Goal: Task Accomplishment & Management: Manage account settings

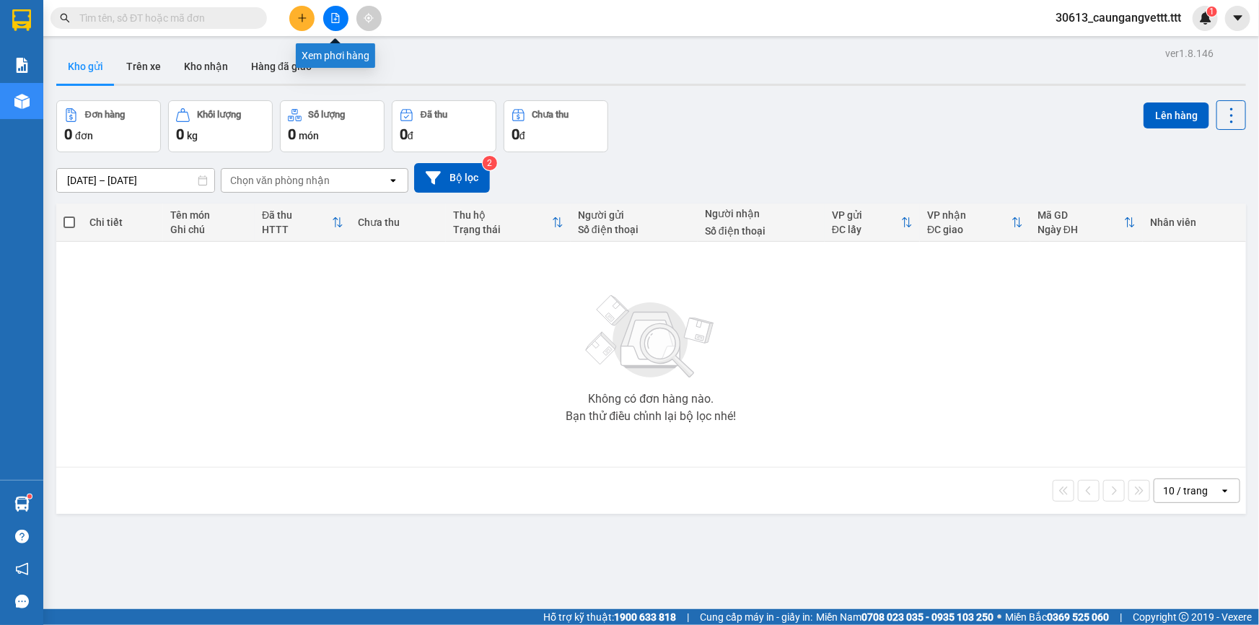
click at [339, 22] on icon "file-add" at bounding box center [335, 18] width 10 height 10
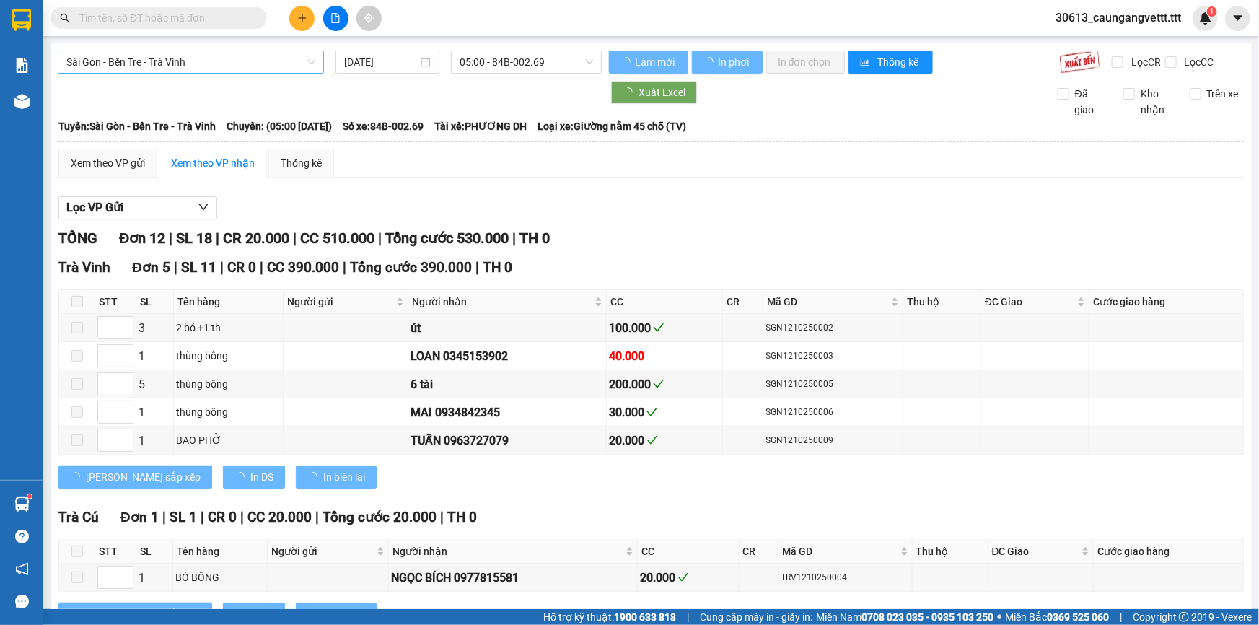
click at [276, 63] on span "Sài Gòn - Bến Tre - Trà Vinh" at bounding box center [190, 62] width 249 height 22
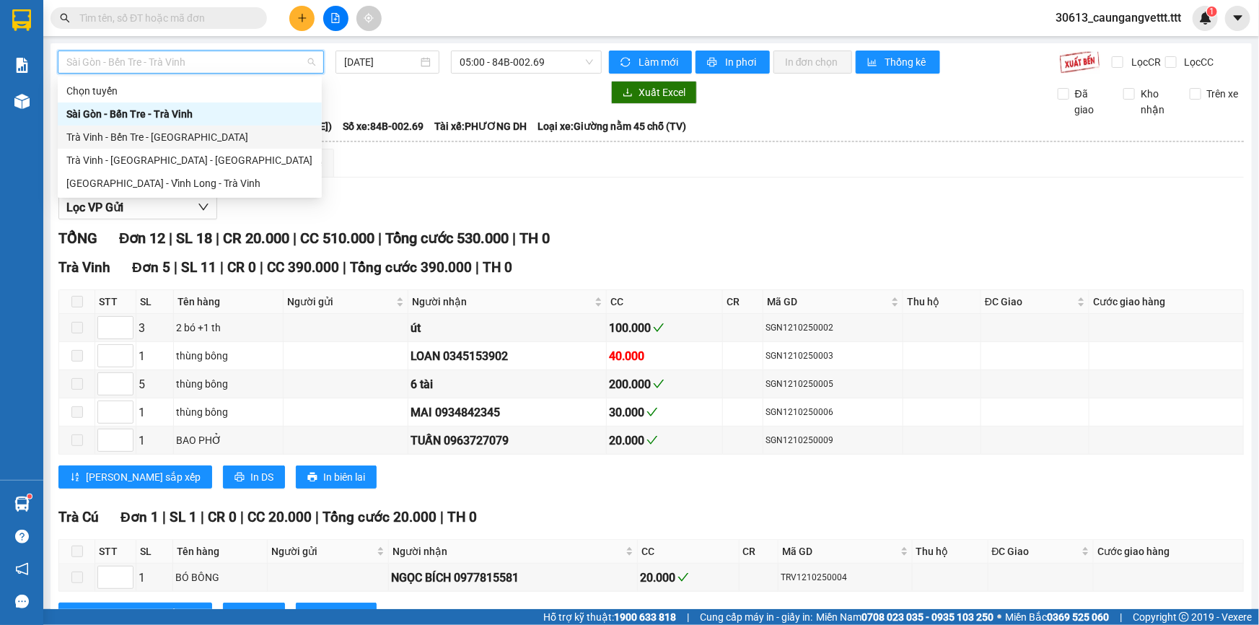
click at [173, 136] on div "Trà Vinh - Bến Tre - Sài Gòn" at bounding box center [189, 137] width 247 height 16
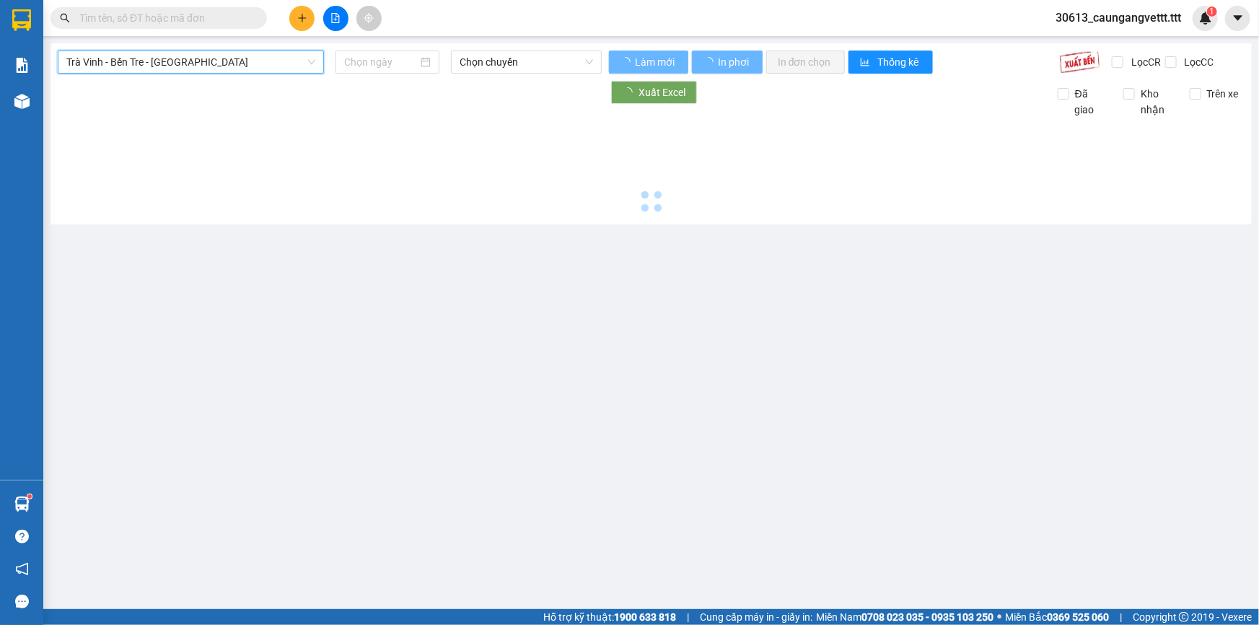
type input "[DATE]"
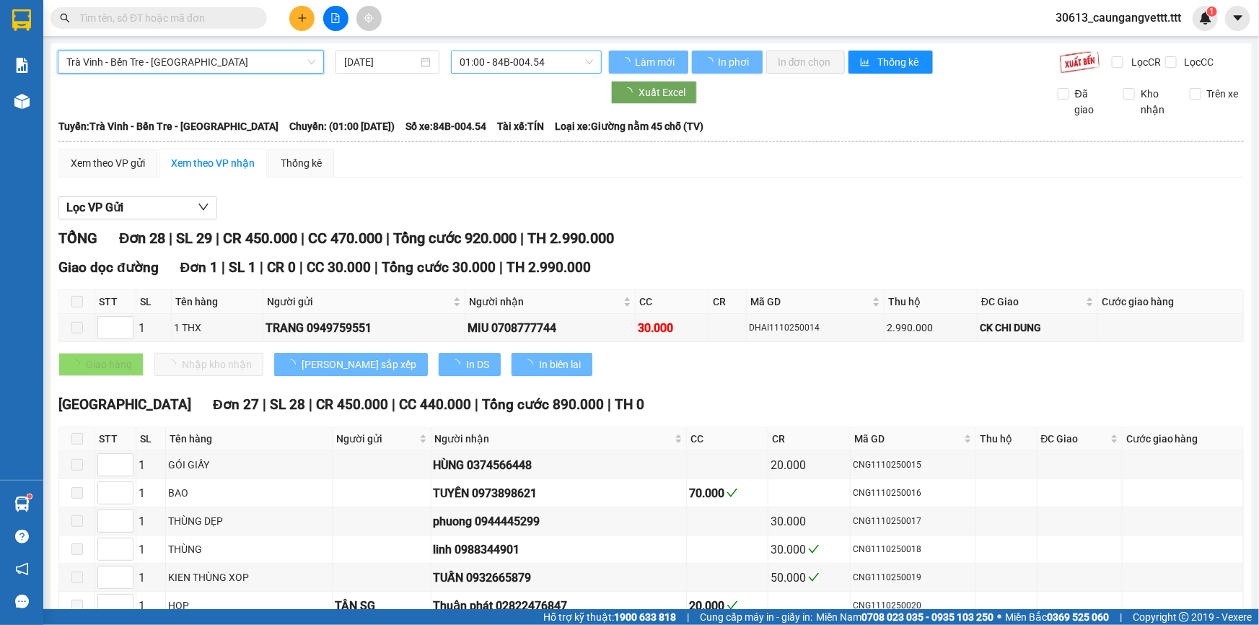
click at [495, 61] on span "01:00 - 84B-004.54" at bounding box center [526, 62] width 133 height 22
click at [493, 59] on span "01:00 - 84B-004.54" at bounding box center [526, 62] width 133 height 22
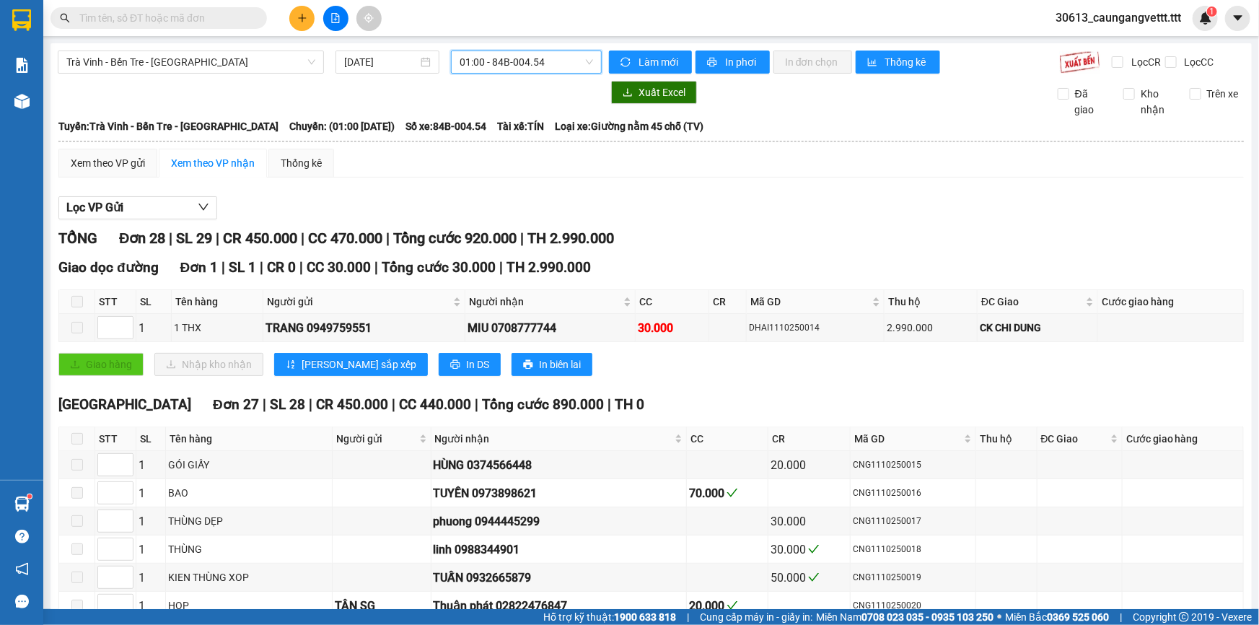
click at [490, 62] on span "01:00 - 84B-004.54" at bounding box center [526, 62] width 133 height 22
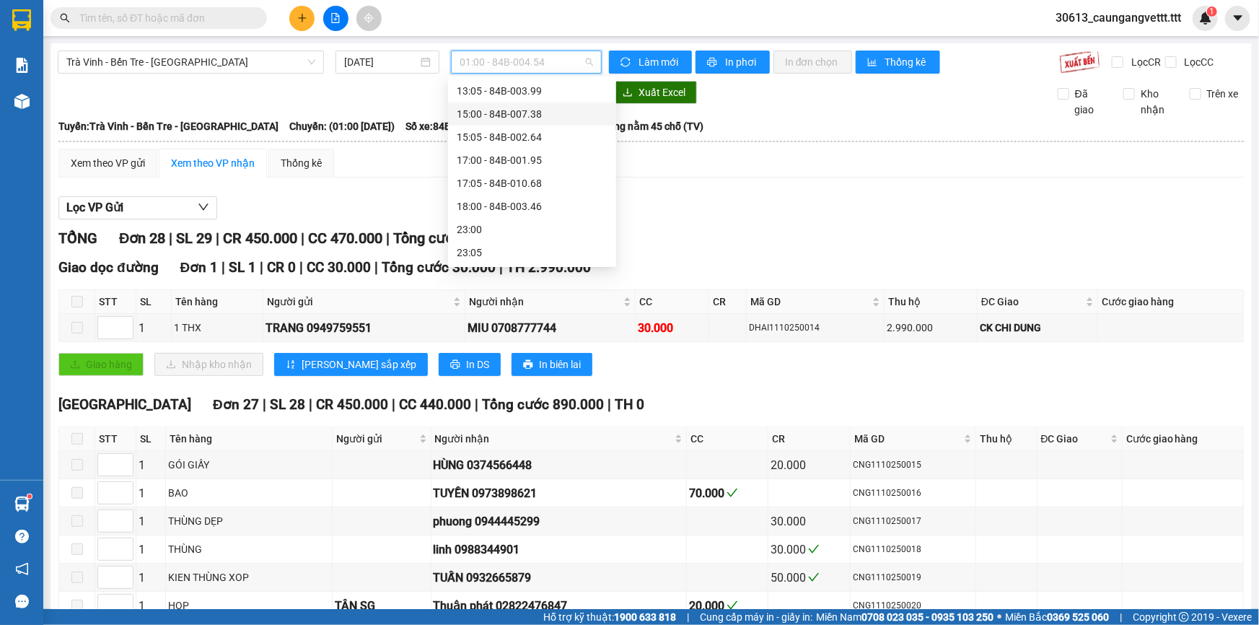
scroll to position [259, 0]
click at [509, 157] on div "13:00 - 84B-004.01" at bounding box center [532, 155] width 151 height 16
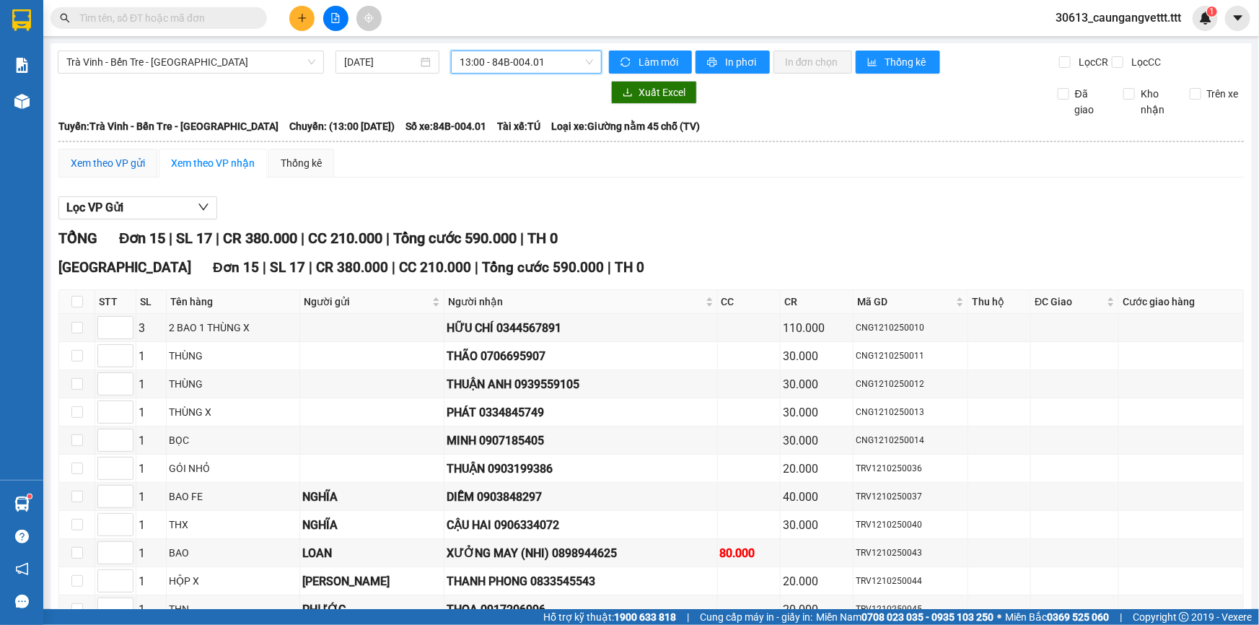
click at [88, 162] on div "Xem theo VP gửi" at bounding box center [108, 163] width 74 height 16
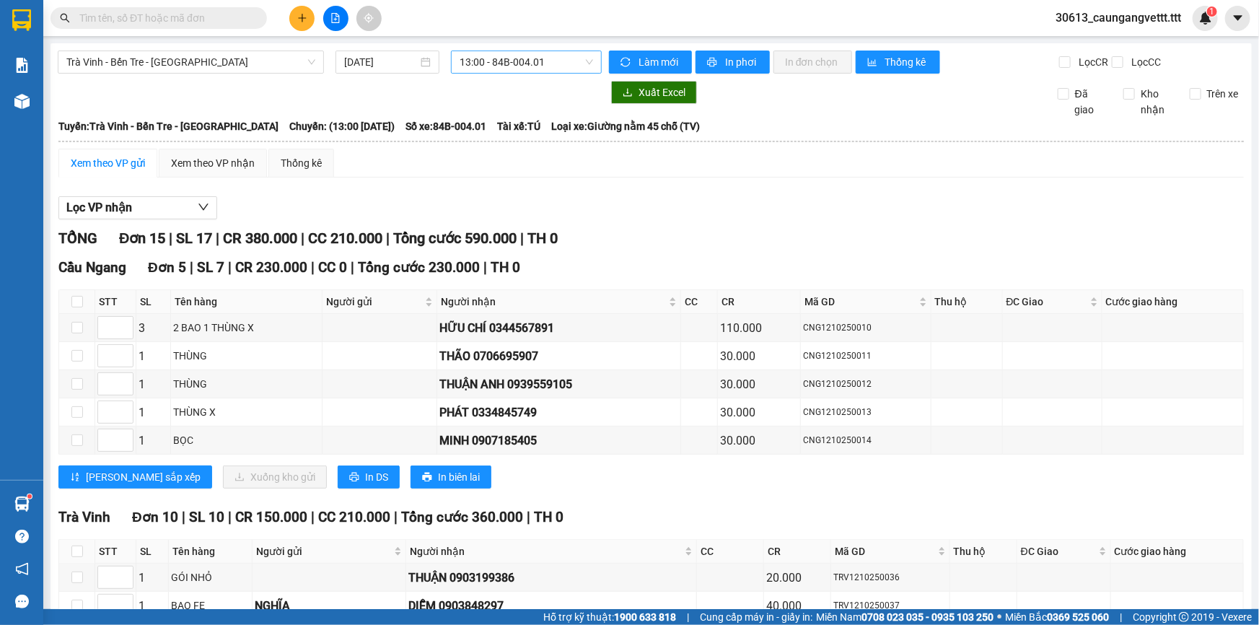
click at [491, 62] on span "13:00 - 84B-004.01" at bounding box center [526, 62] width 133 height 22
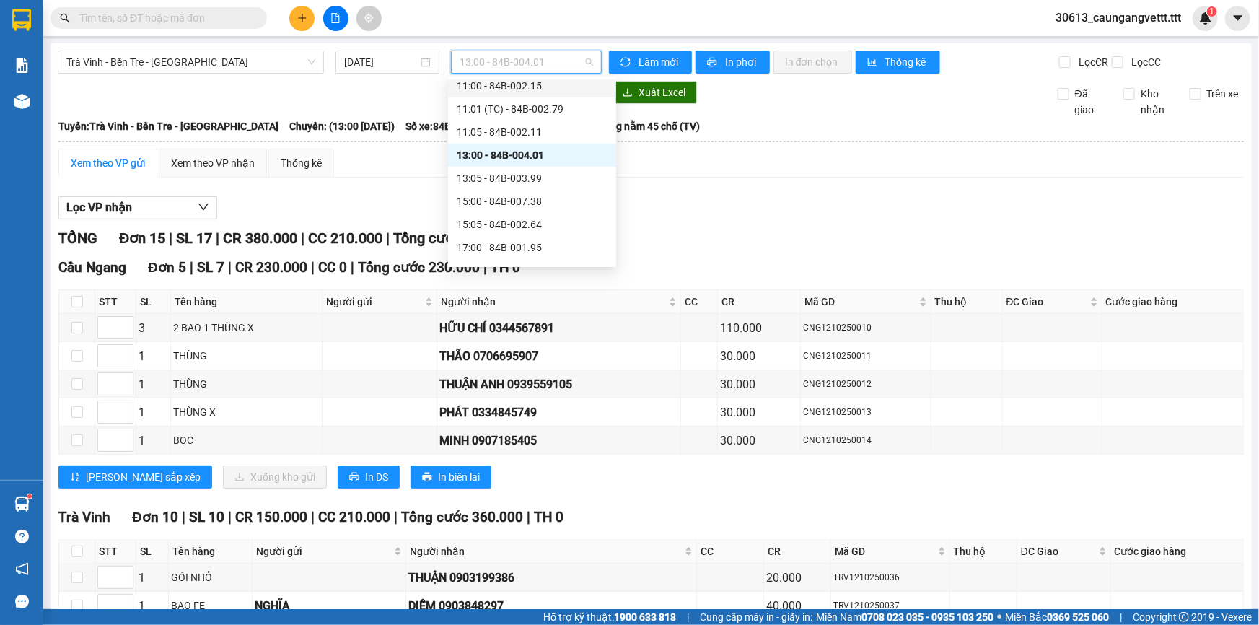
click at [502, 87] on div "11:00 - 84B-002.15" at bounding box center [532, 86] width 151 height 16
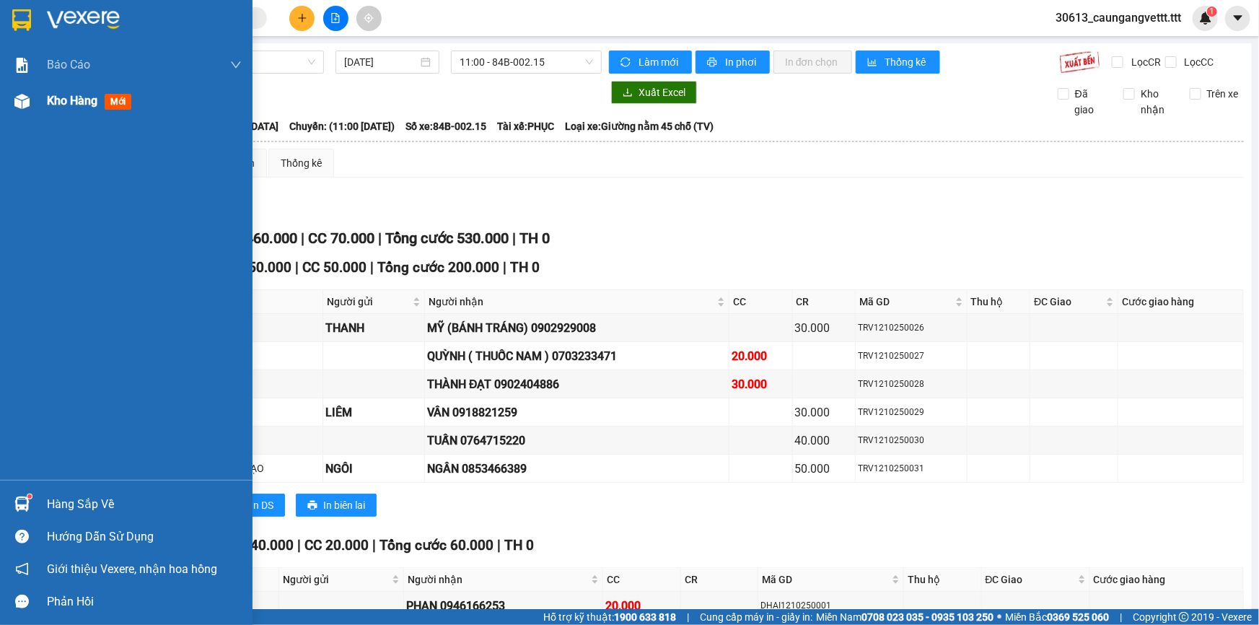
click at [64, 102] on span "Kho hàng" at bounding box center [72, 101] width 51 height 14
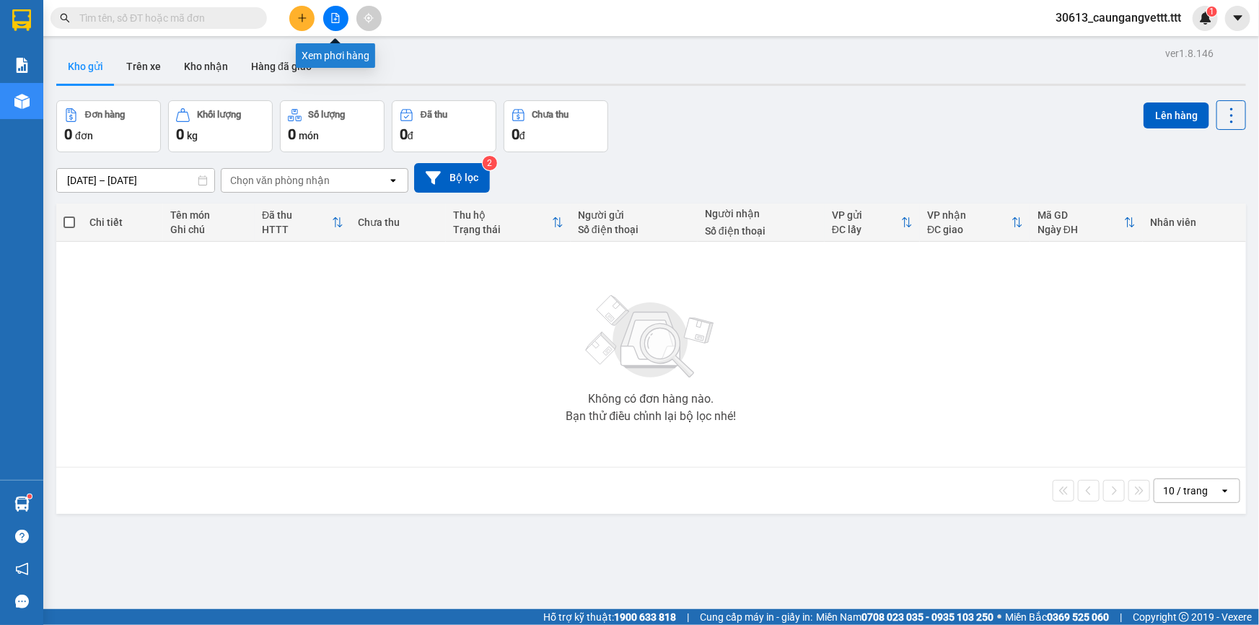
click at [334, 11] on button at bounding box center [335, 18] width 25 height 25
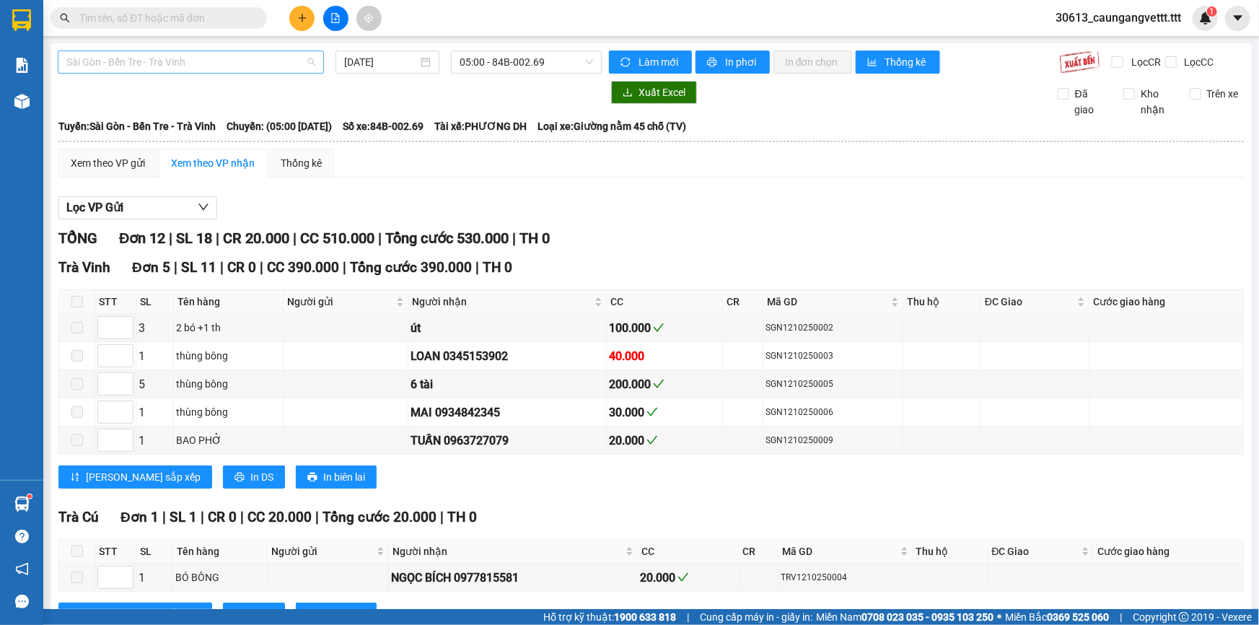
click at [269, 56] on span "Sài Gòn - Bến Tre - Trà Vinh" at bounding box center [190, 62] width 249 height 22
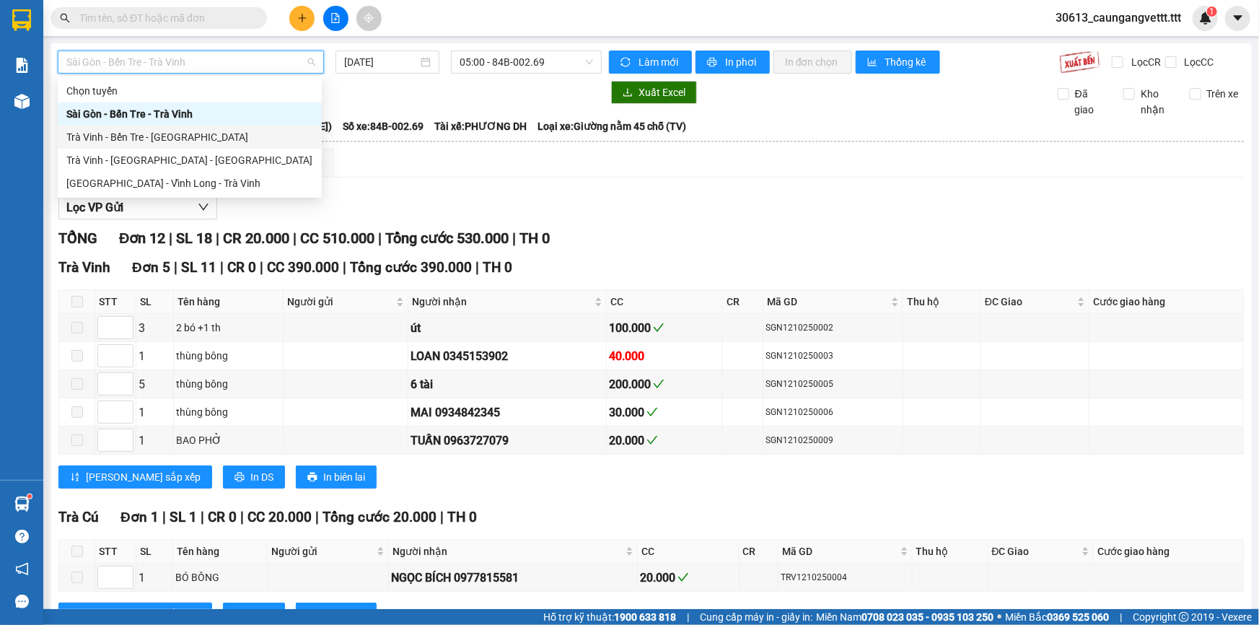
click at [122, 137] on div "Trà Vinh - Bến Tre - Sài Gòn" at bounding box center [189, 137] width 247 height 16
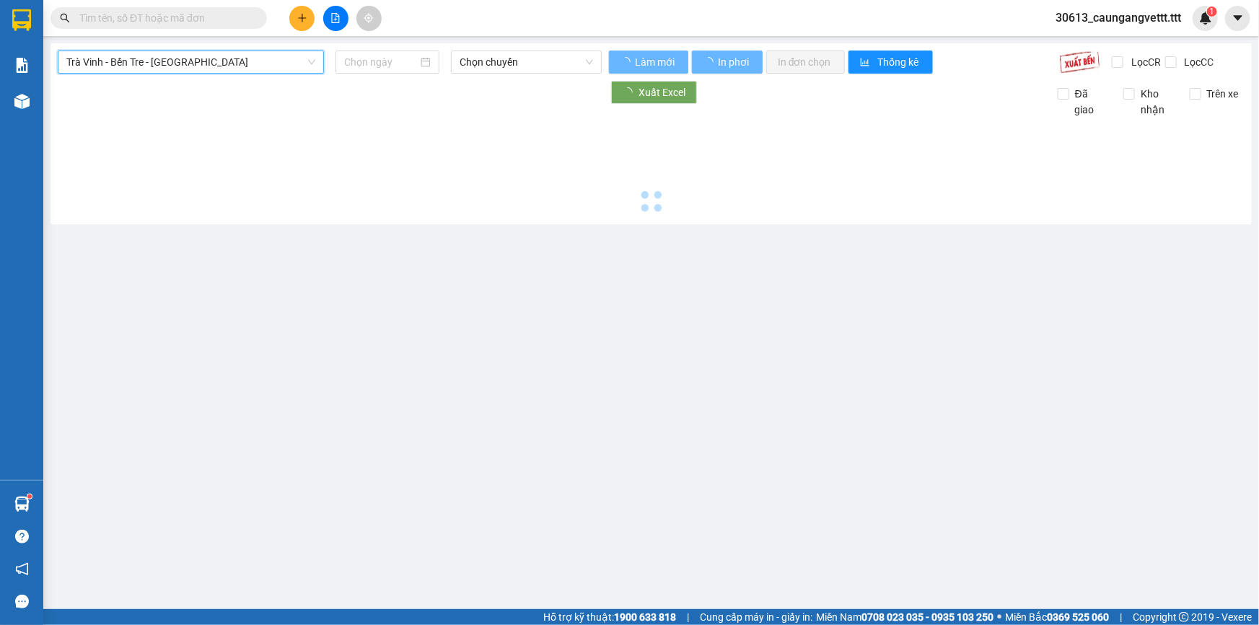
type input "[DATE]"
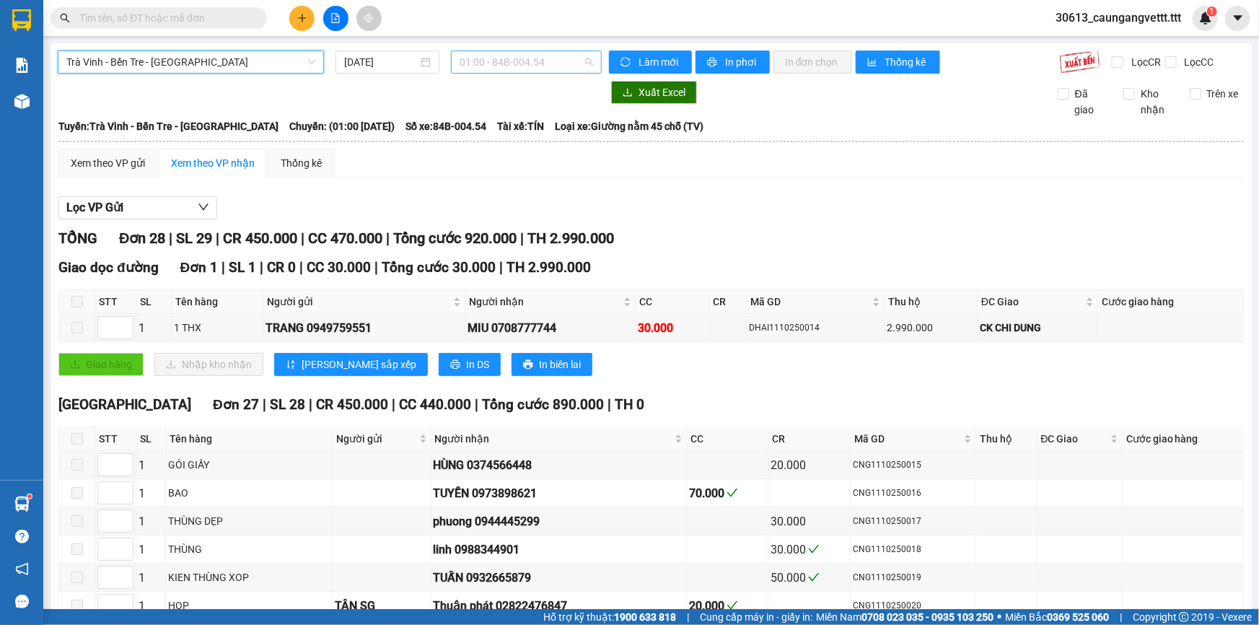
click at [543, 59] on span "01:00 - 84B-004.54" at bounding box center [526, 62] width 133 height 22
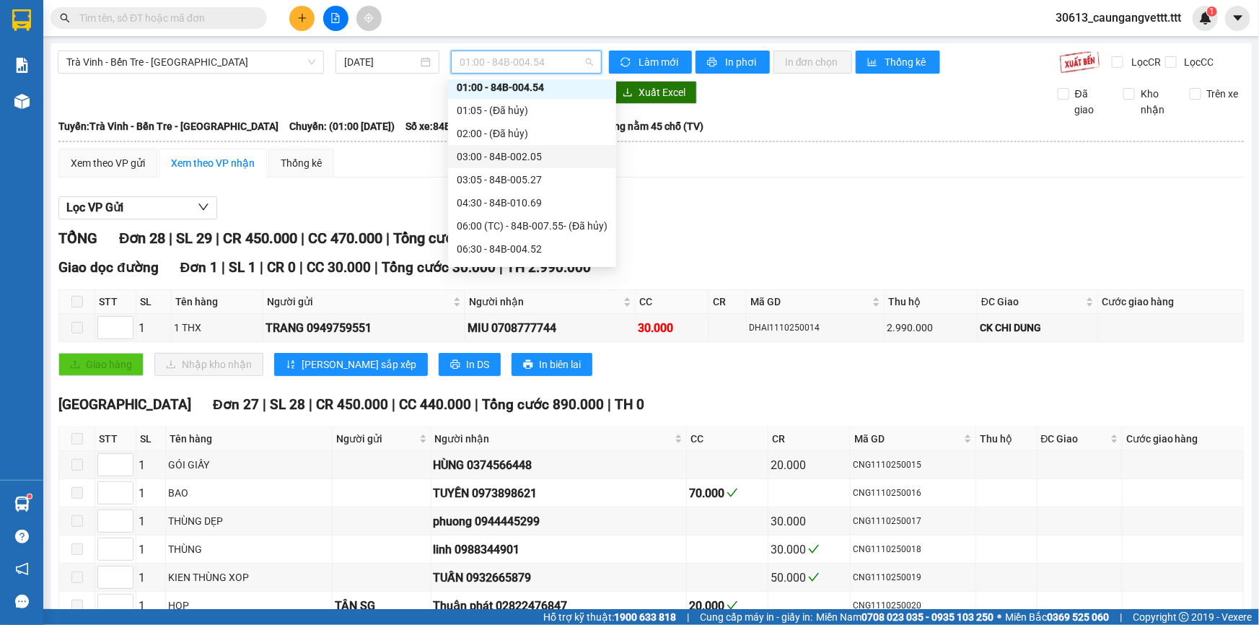
scroll to position [131, 0]
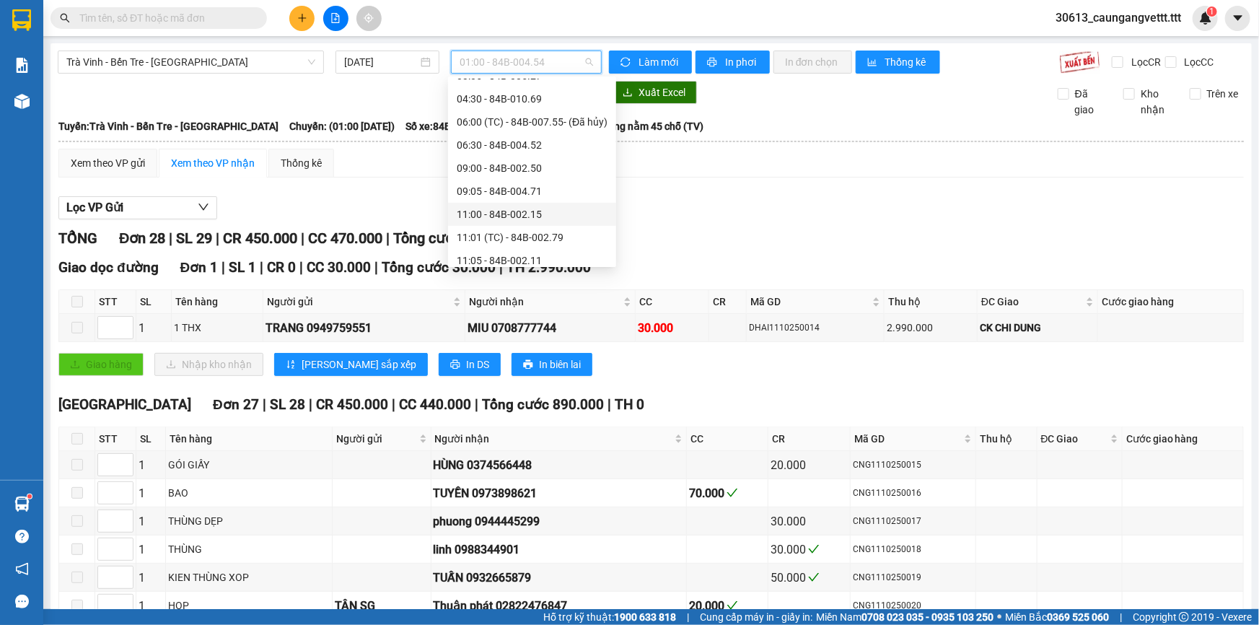
click at [487, 210] on div "11:00 - 84B-002.15" at bounding box center [532, 214] width 151 height 16
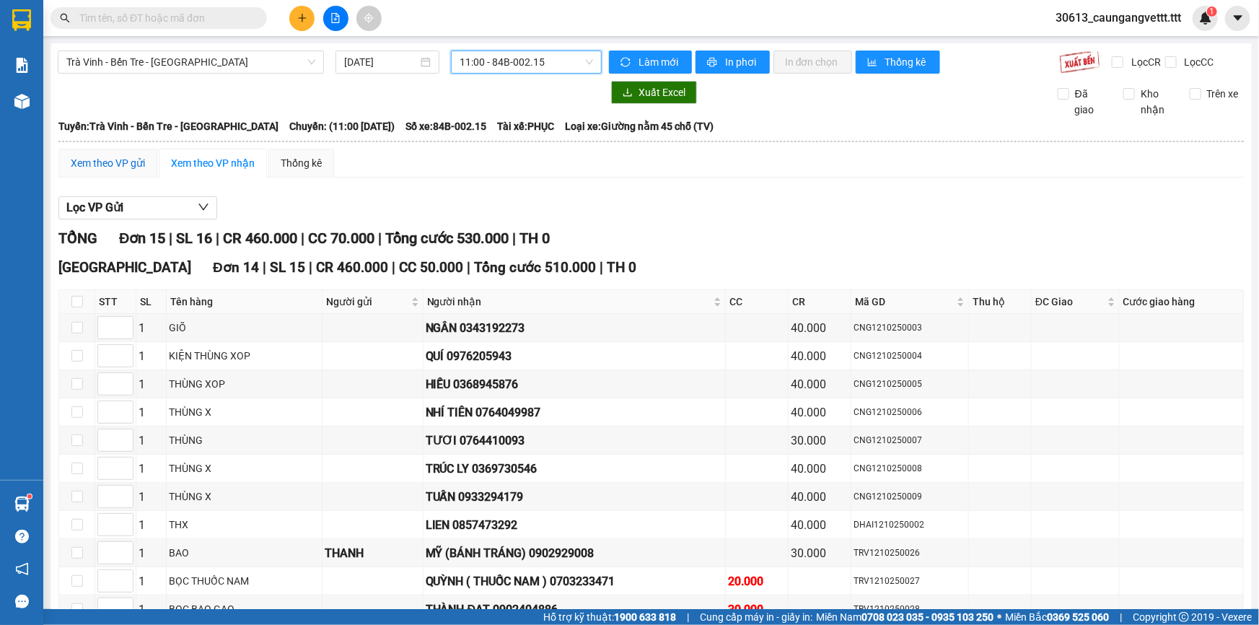
click at [123, 162] on div "Xem theo VP gửi" at bounding box center [108, 163] width 74 height 16
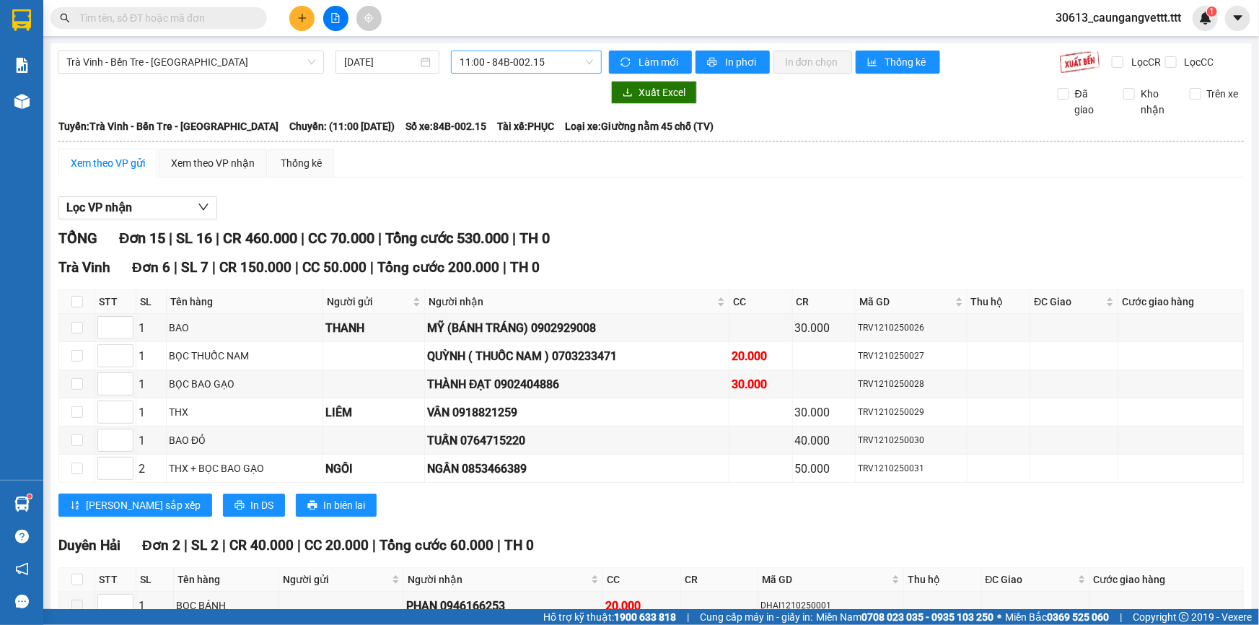
click at [498, 69] on span "11:00 - 84B-002.15" at bounding box center [526, 62] width 133 height 22
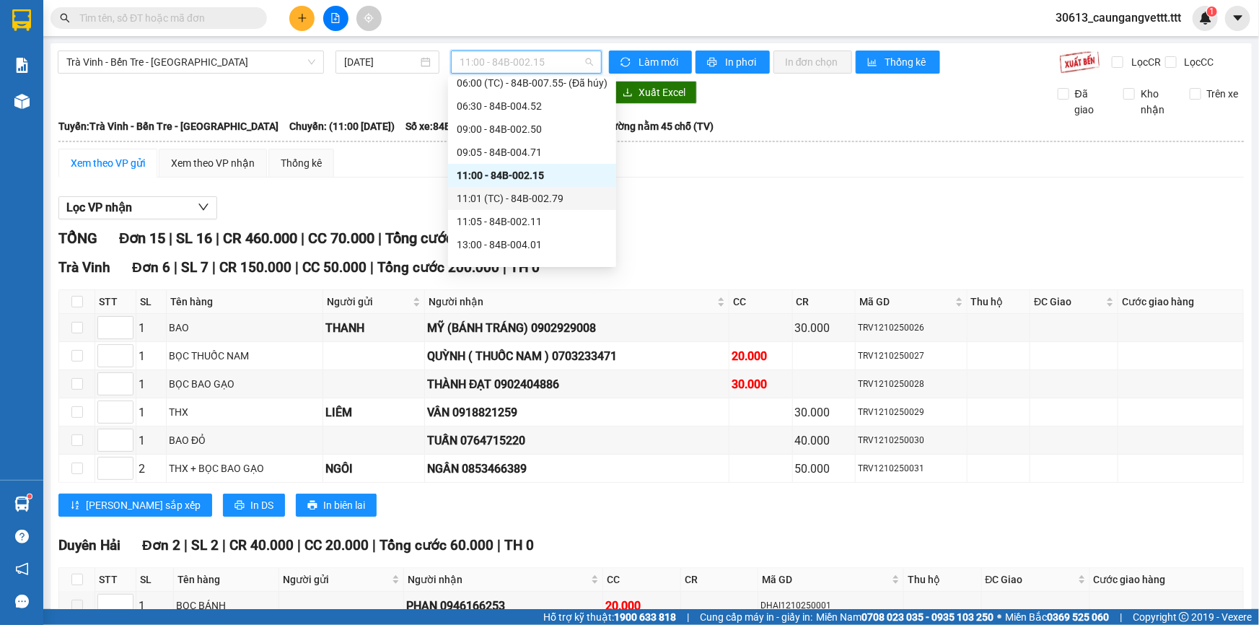
scroll to position [175, 0]
click at [499, 242] on div "13:00 - 84B-004.01" at bounding box center [532, 240] width 151 height 16
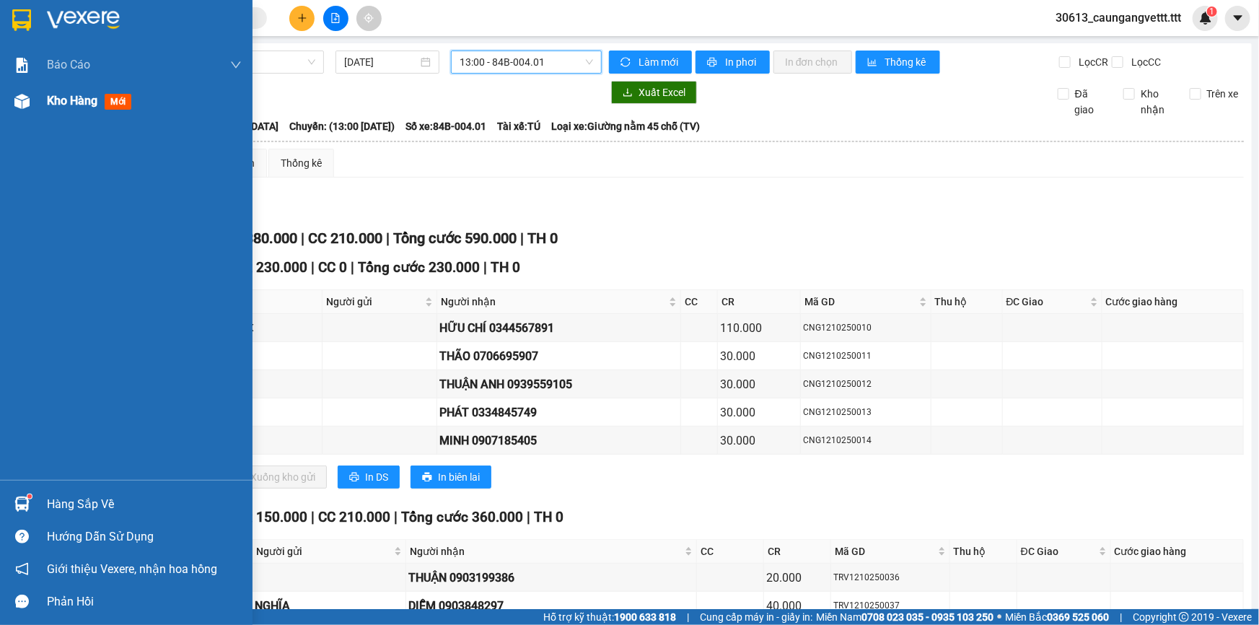
click at [64, 98] on span "Kho hàng" at bounding box center [72, 101] width 51 height 14
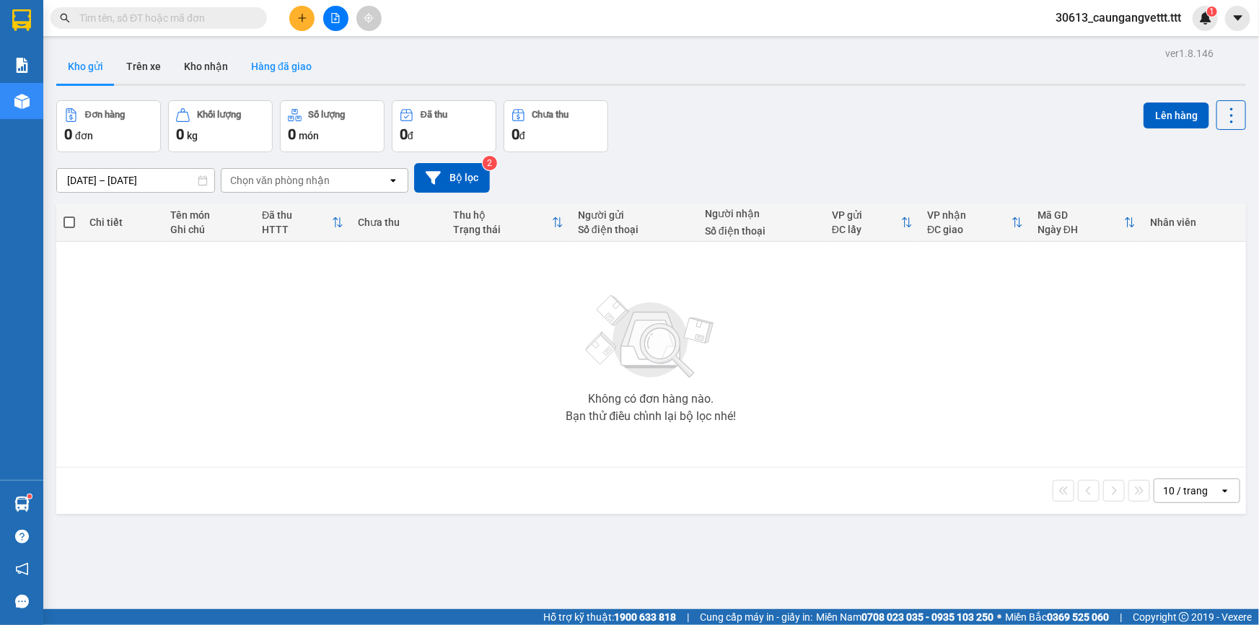
click at [284, 65] on button "Hàng đã giao" at bounding box center [282, 66] width 84 height 35
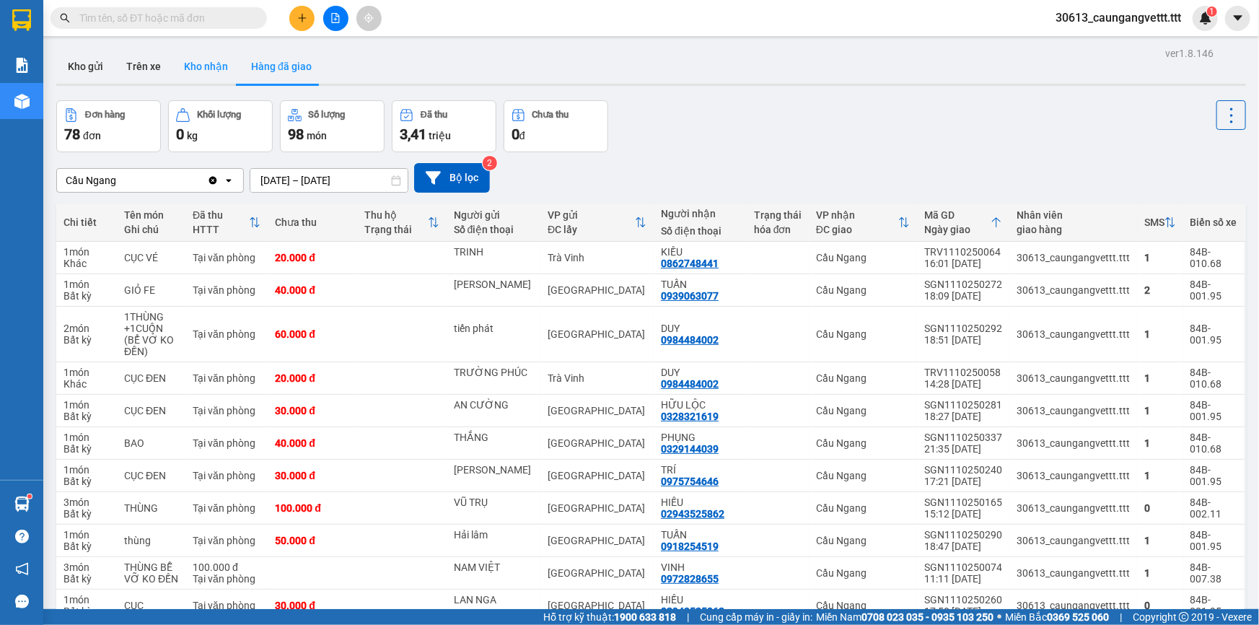
click at [195, 68] on button "Kho nhận" at bounding box center [205, 66] width 67 height 35
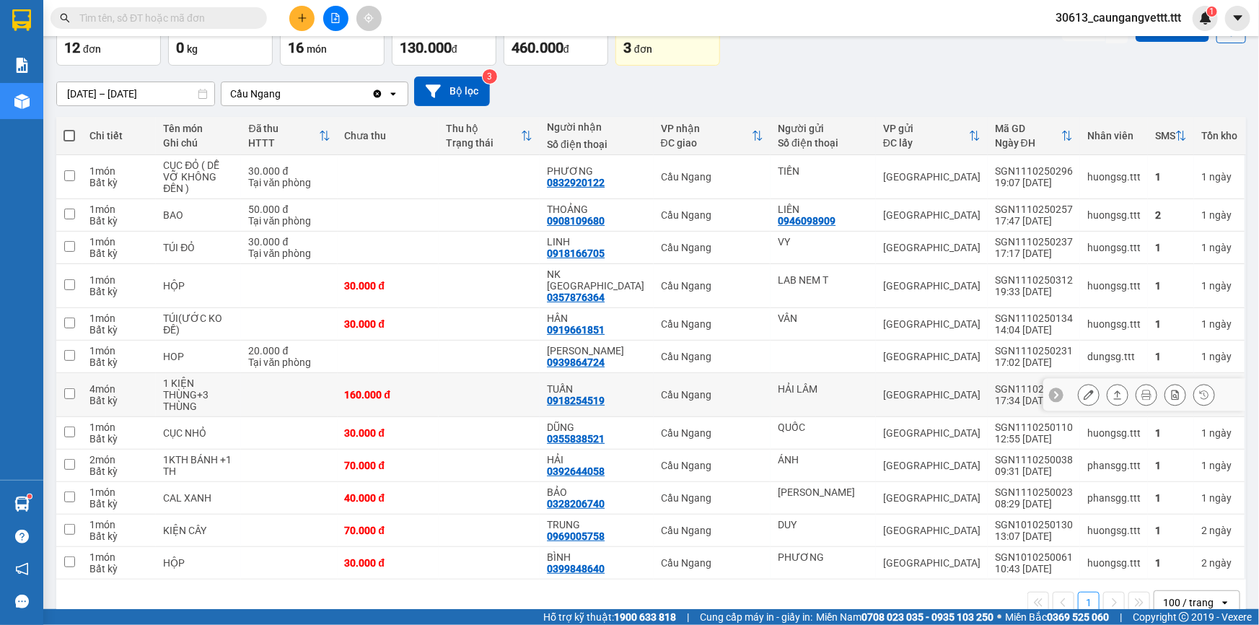
scroll to position [91, 0]
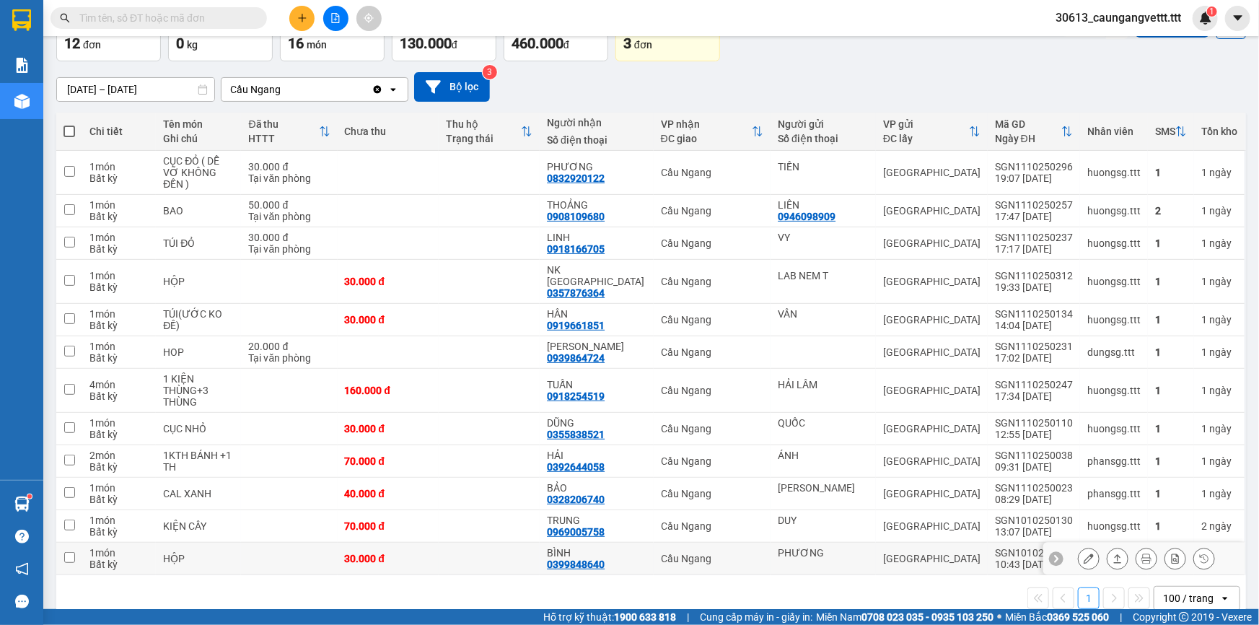
click at [268, 543] on td at bounding box center [289, 559] width 96 height 32
checkbox input "true"
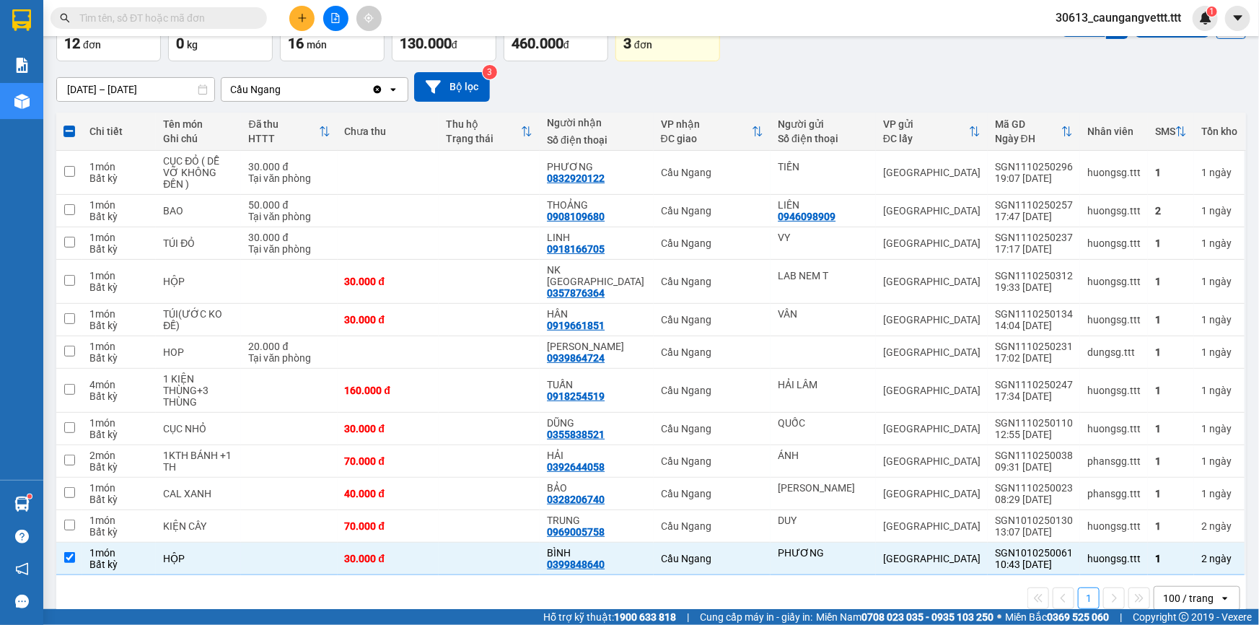
click at [250, 586] on div "1 100 / trang open" at bounding box center [651, 598] width 1178 height 25
click at [1084, 315] on icon at bounding box center [1089, 320] width 10 height 10
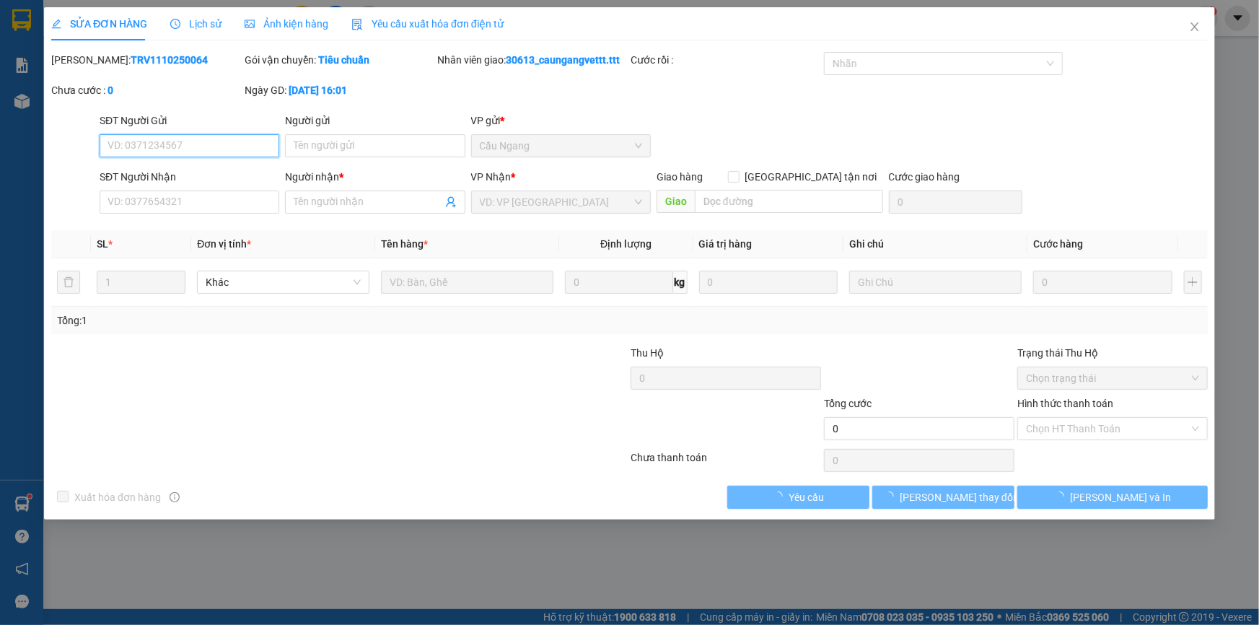
type input "VÂN"
type input "0919661851"
type input "HÂN"
type input "30.000"
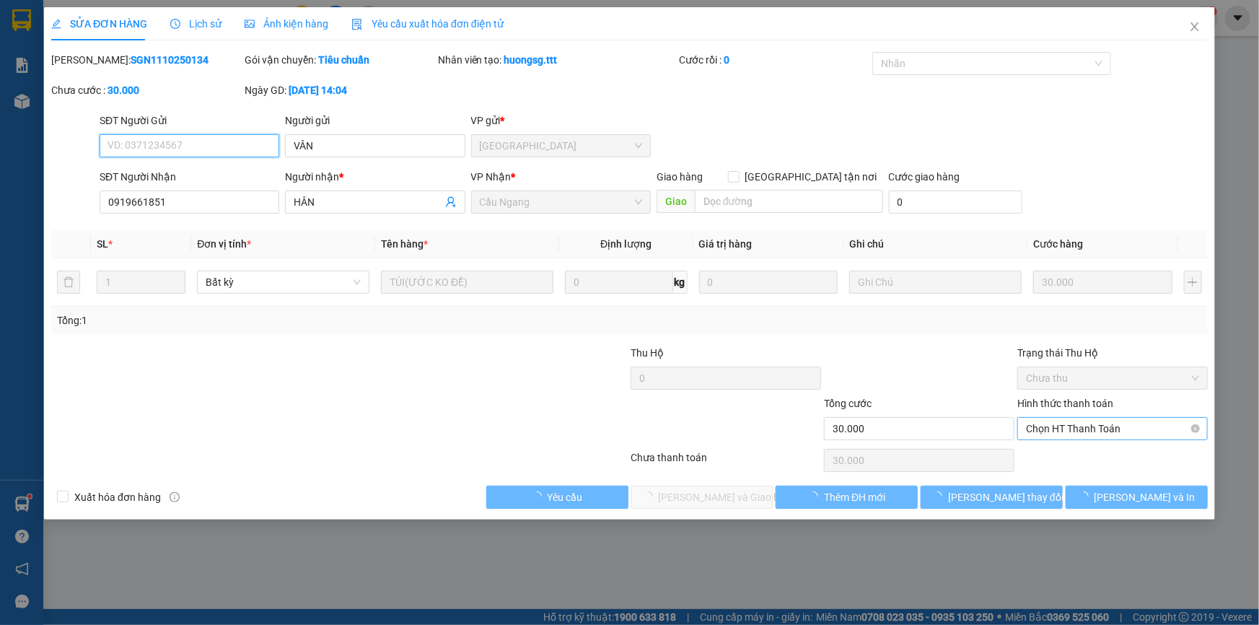
click at [1077, 429] on span "Chọn HT Thanh Toán" at bounding box center [1112, 429] width 173 height 22
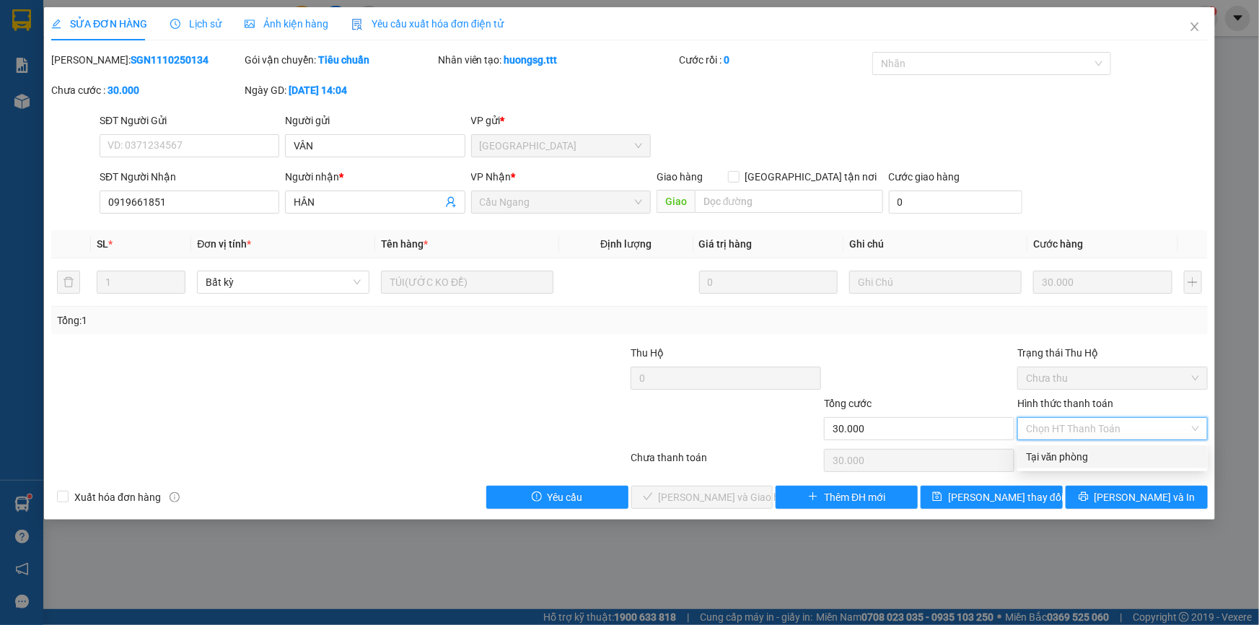
click at [1068, 455] on div "Tại văn phòng" at bounding box center [1112, 457] width 173 height 16
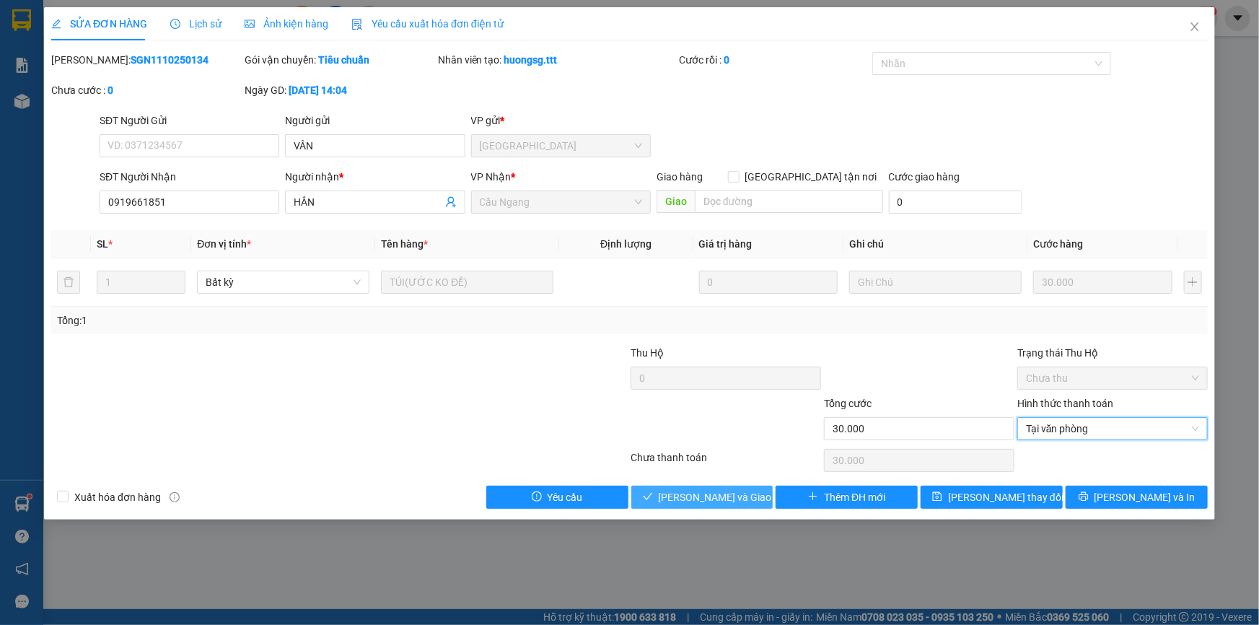
type input "0"
click at [714, 499] on span "[PERSON_NAME] và Giao hàng" at bounding box center [728, 497] width 139 height 16
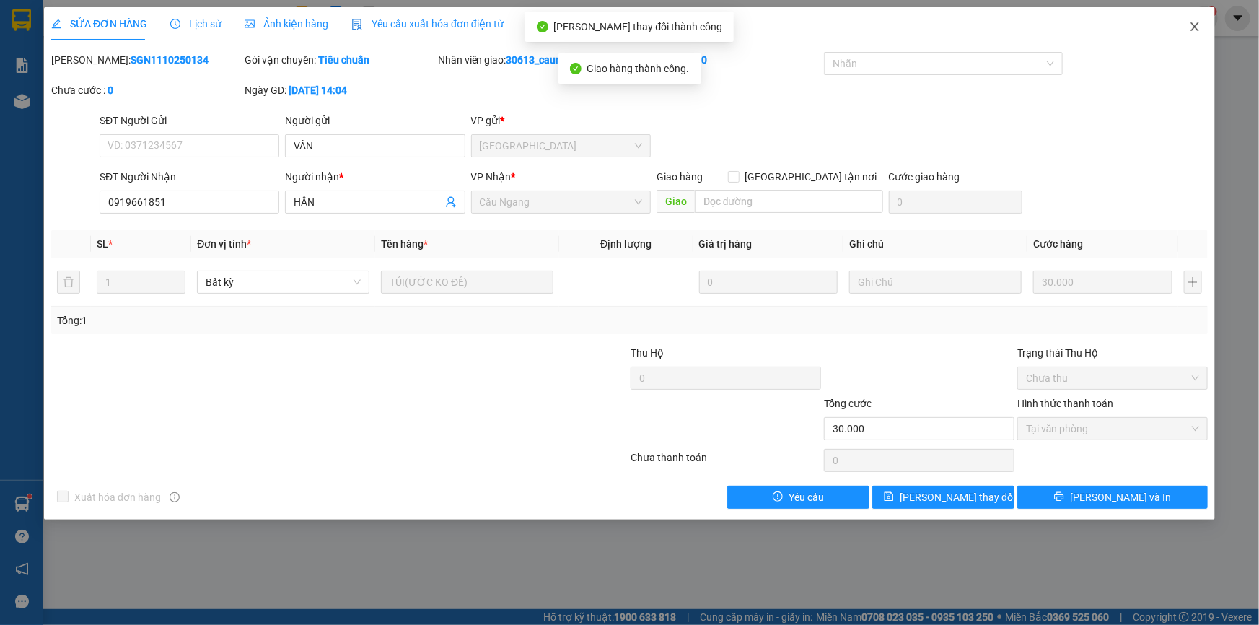
click at [1194, 28] on icon "close" at bounding box center [1195, 26] width 8 height 9
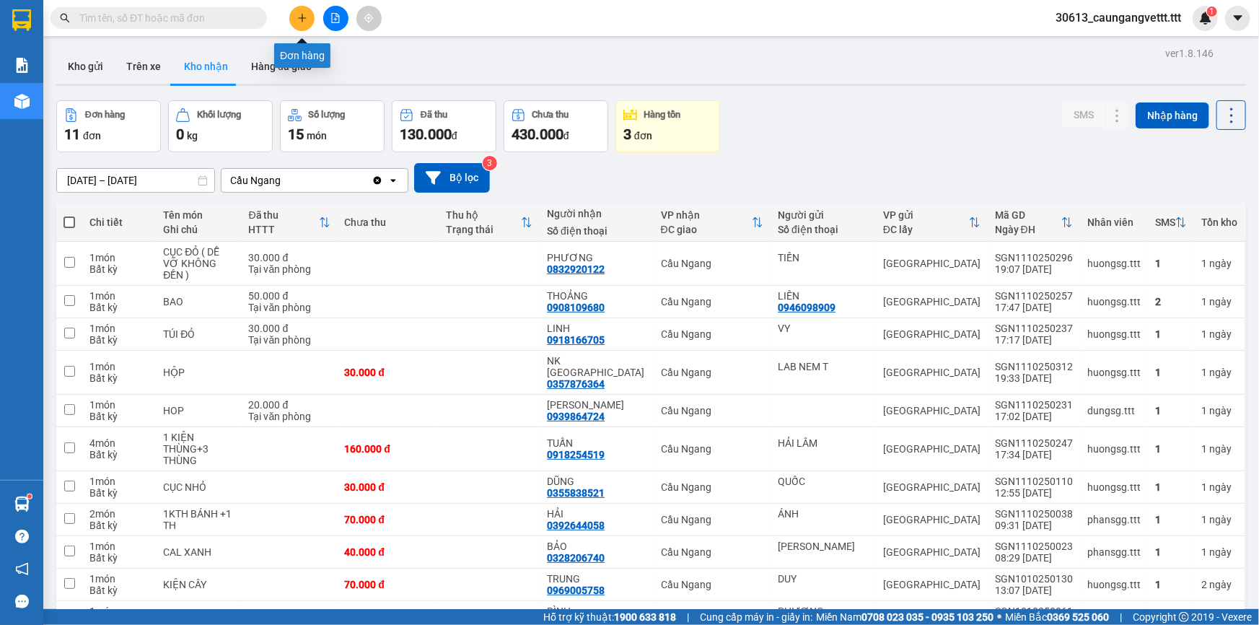
click at [292, 15] on button at bounding box center [301, 18] width 25 height 25
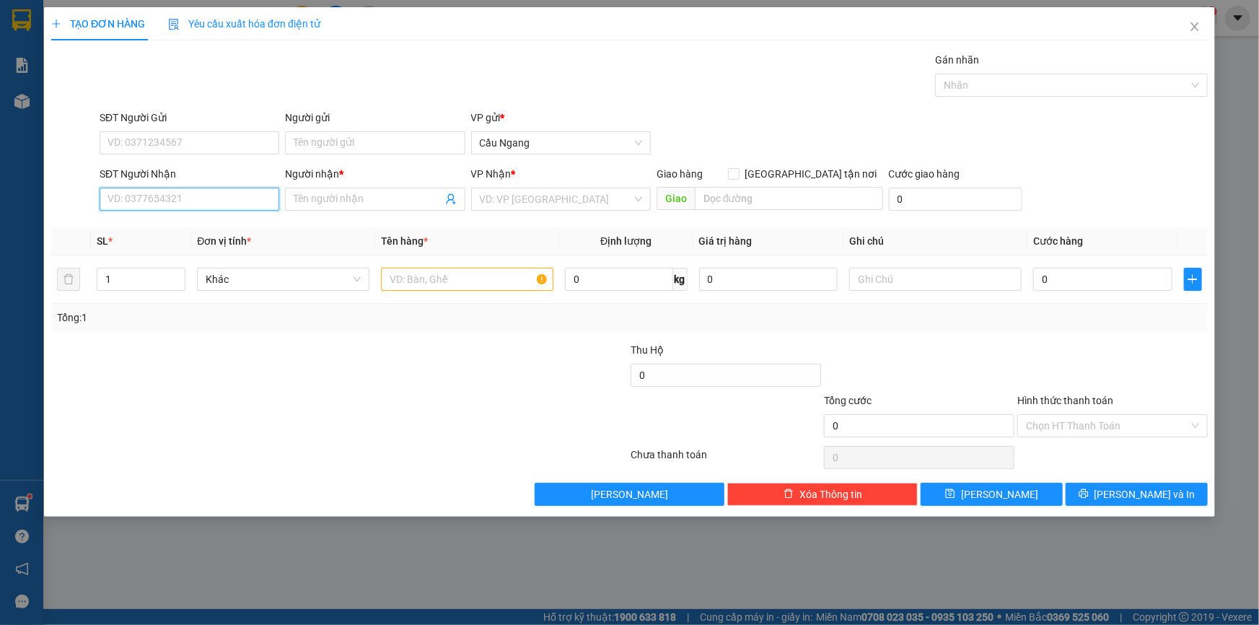
click at [159, 201] on input "SĐT Người Nhận" at bounding box center [190, 199] width 180 height 23
click at [240, 224] on div "0931844785 - LINH ĐA" at bounding box center [189, 228] width 162 height 16
type input "0931844785"
type input "LINH ĐA"
type input "0931844785"
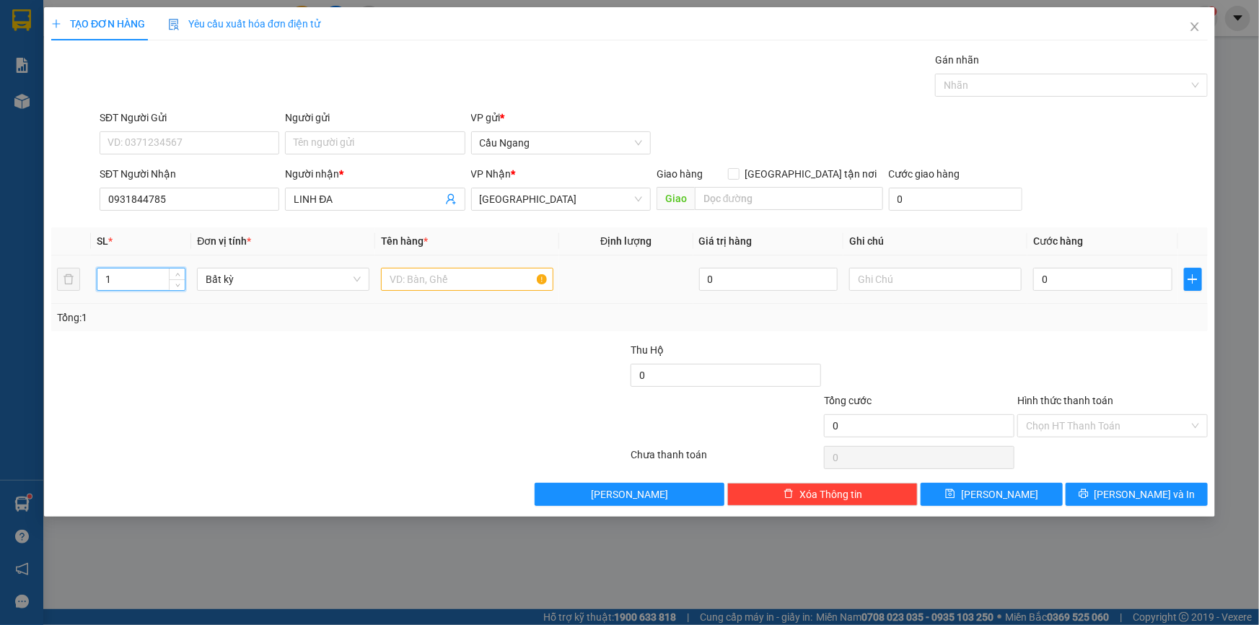
click at [136, 274] on input "1" at bounding box center [140, 279] width 87 height 22
type input "2"
click at [465, 283] on input "text" at bounding box center [467, 279] width 172 height 23
type input "CANL RƯỢU"
click at [1046, 272] on input "0" at bounding box center [1102, 279] width 139 height 23
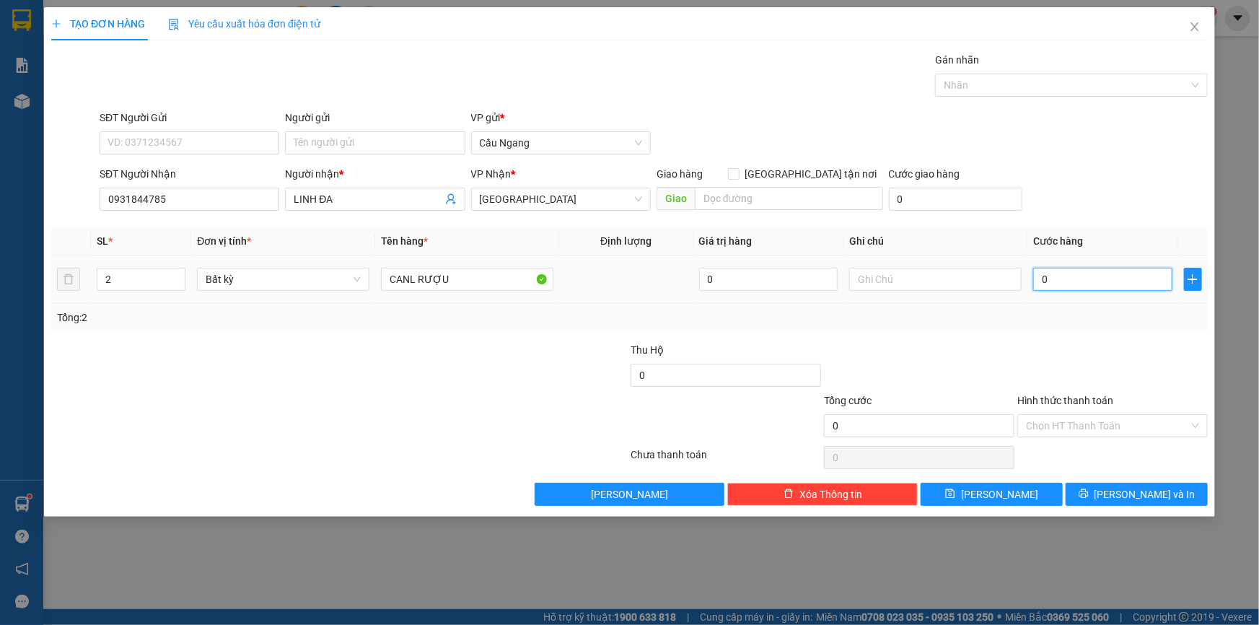
type input "8"
type input "80"
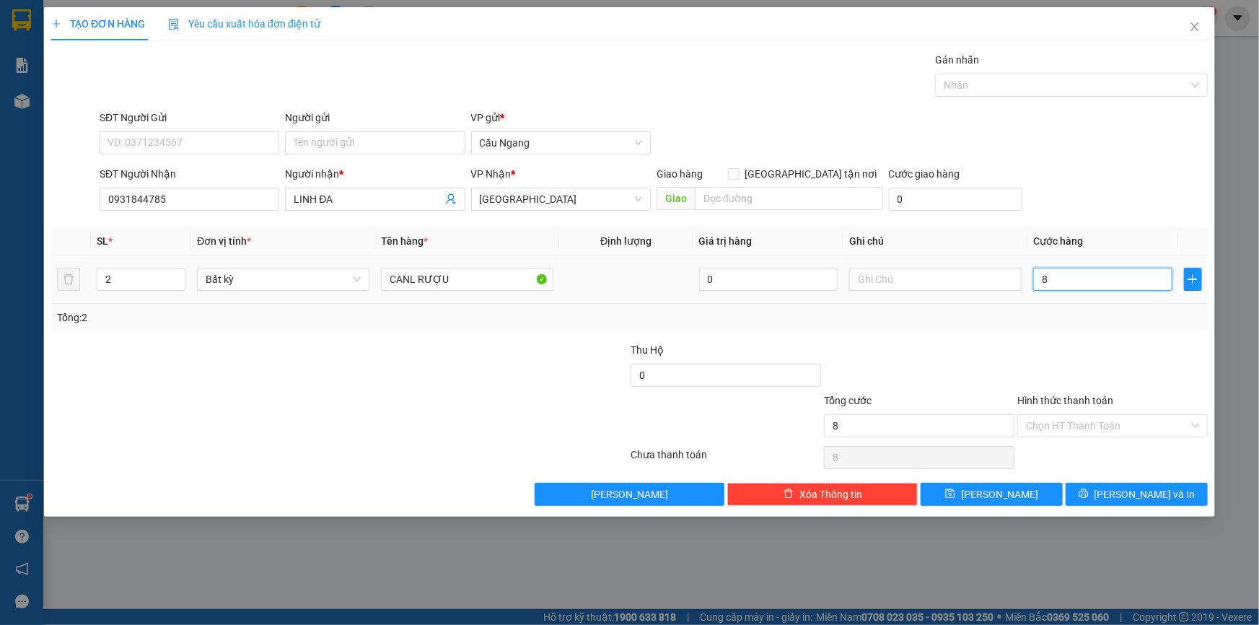
type input "80"
type input "800"
type input "8.000"
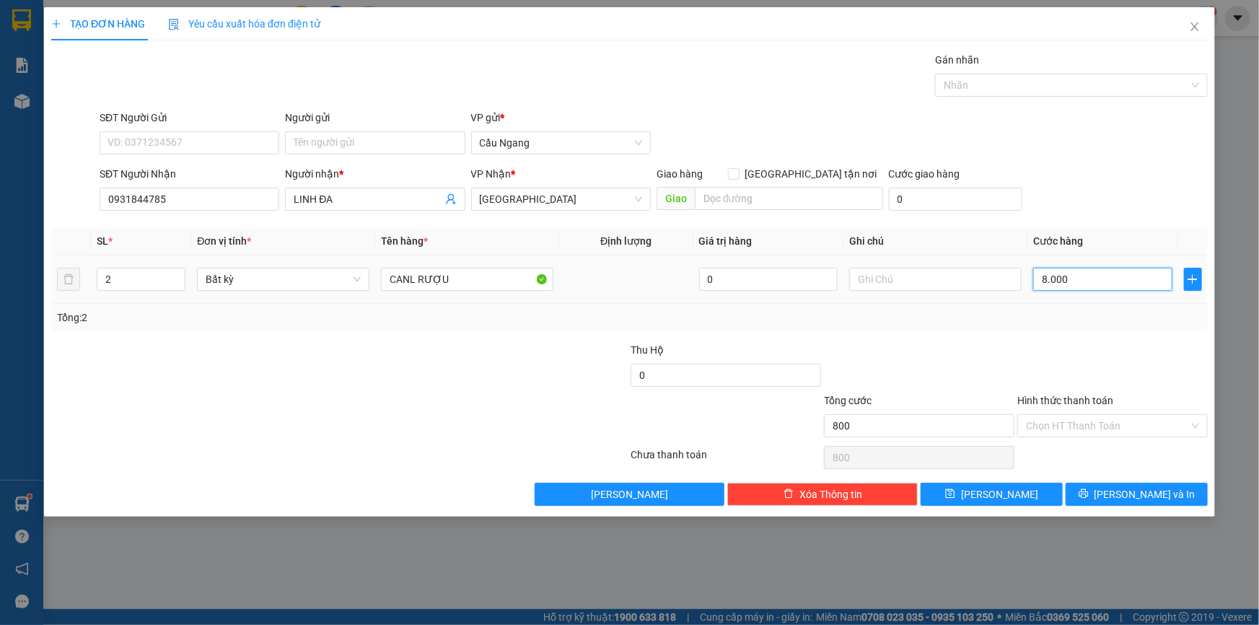
type input "8.000"
type input "8.000.000"
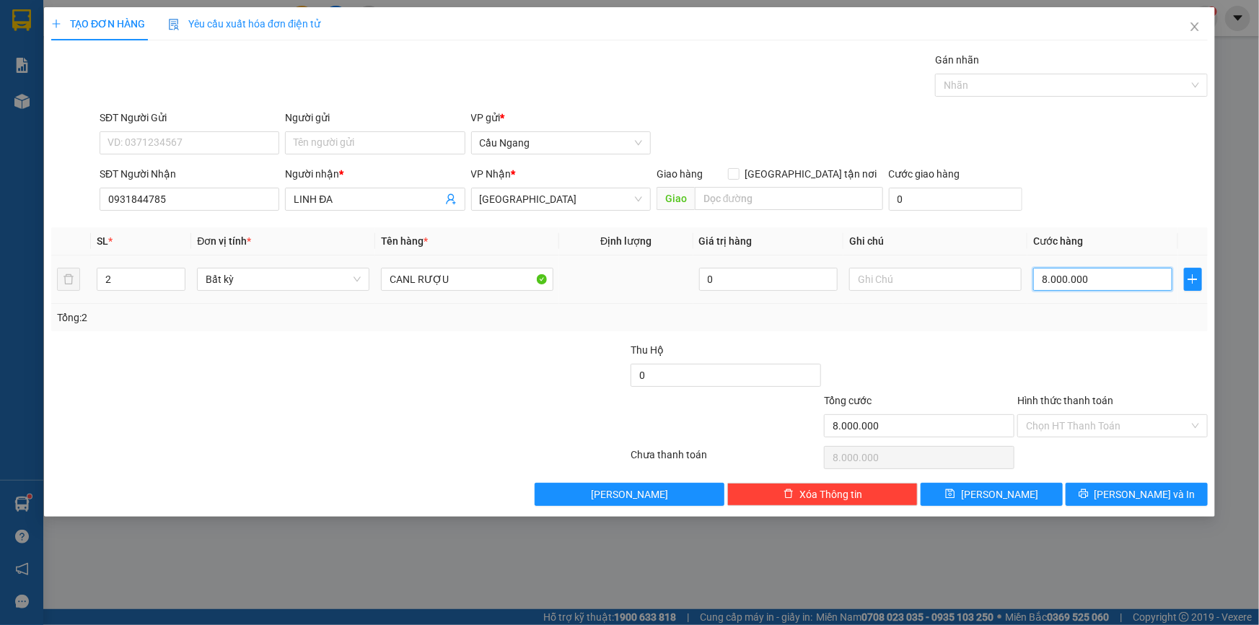
type input "8"
type input "80"
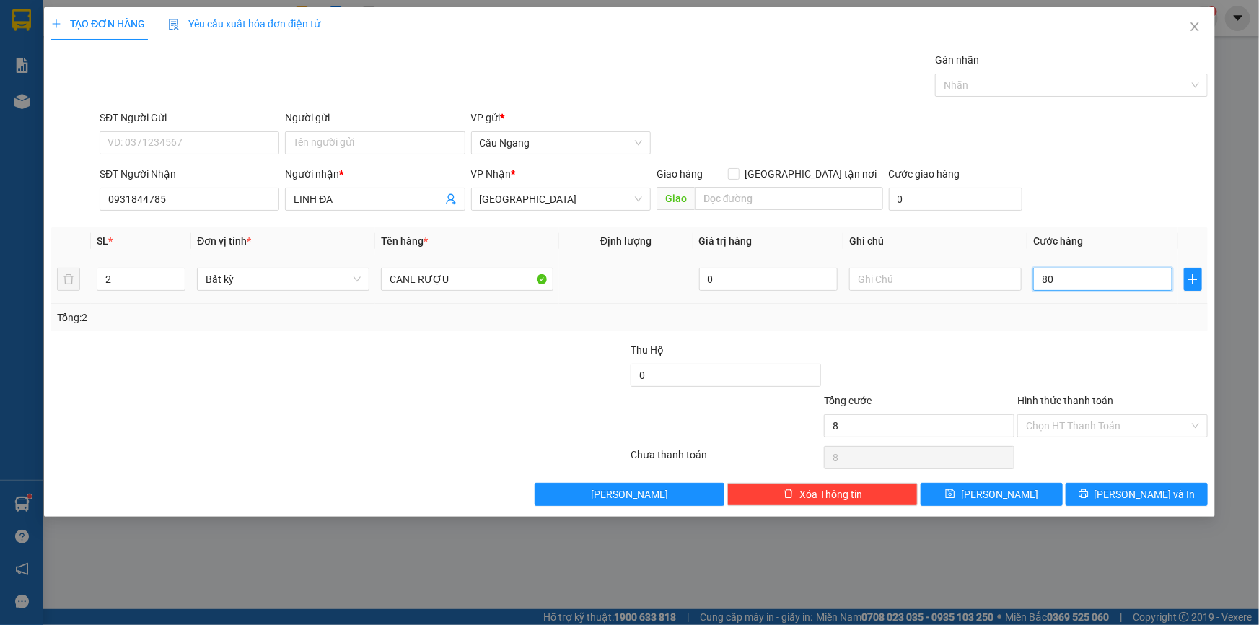
type input "80"
type input "800"
type input "8.000"
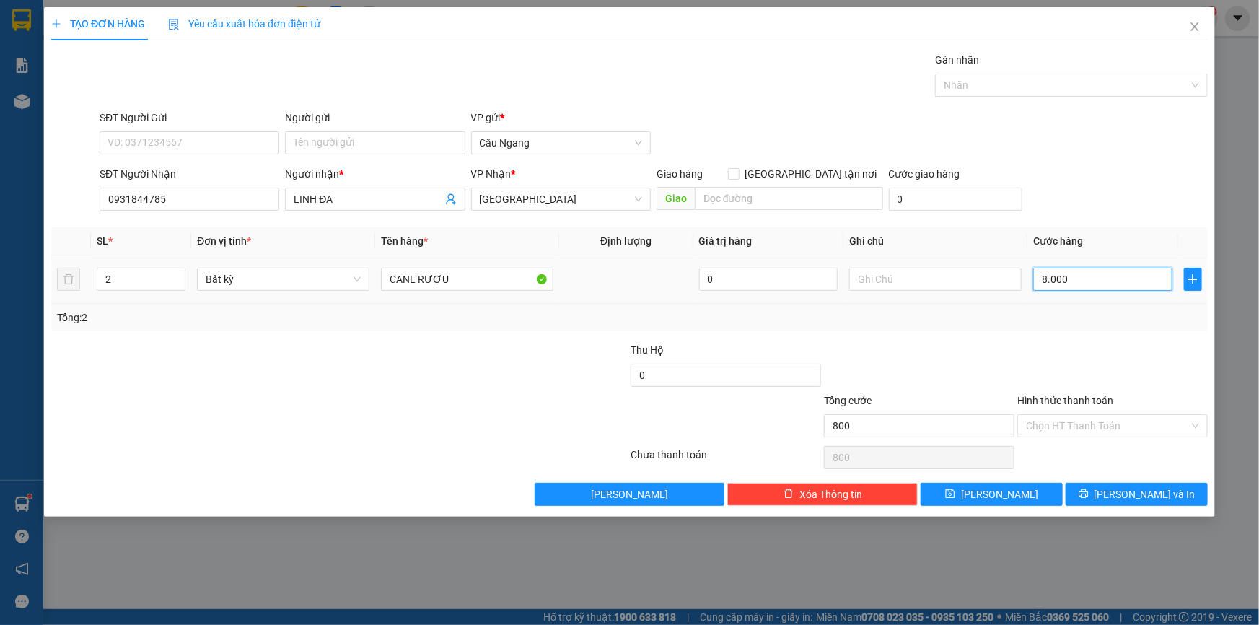
type input "8.000"
type input "80.000"
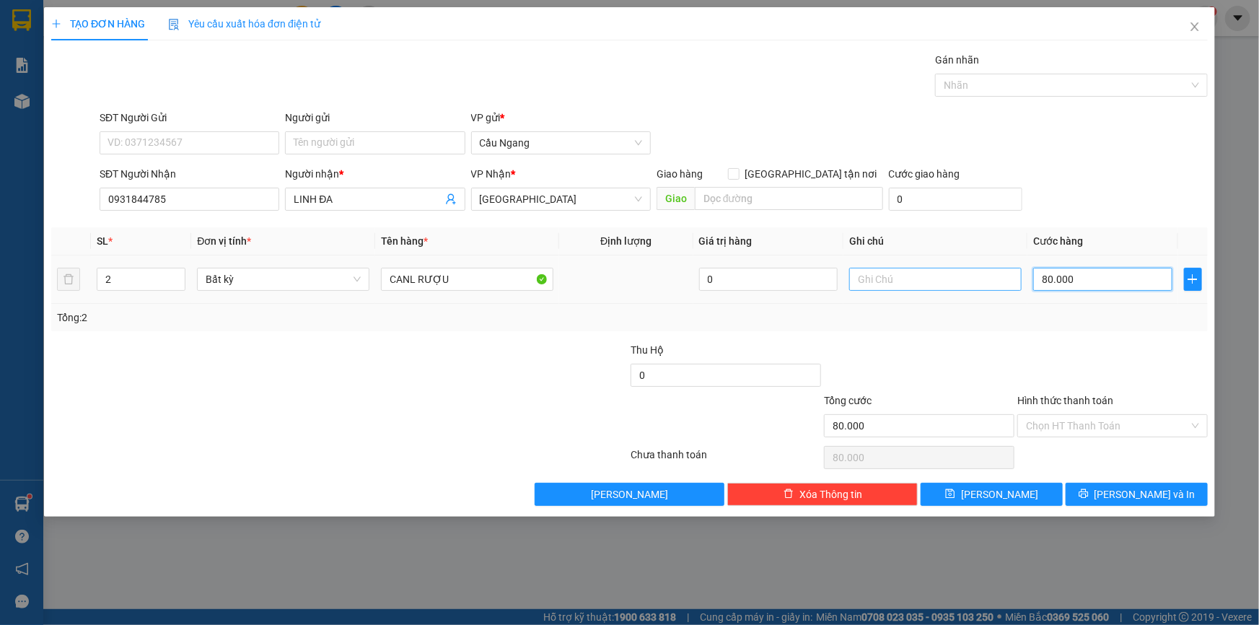
type input "80.000"
click at [908, 275] on input "text" at bounding box center [935, 279] width 172 height 23
type input "D"
type input "ĐỔ BỂ K ĐỀN"
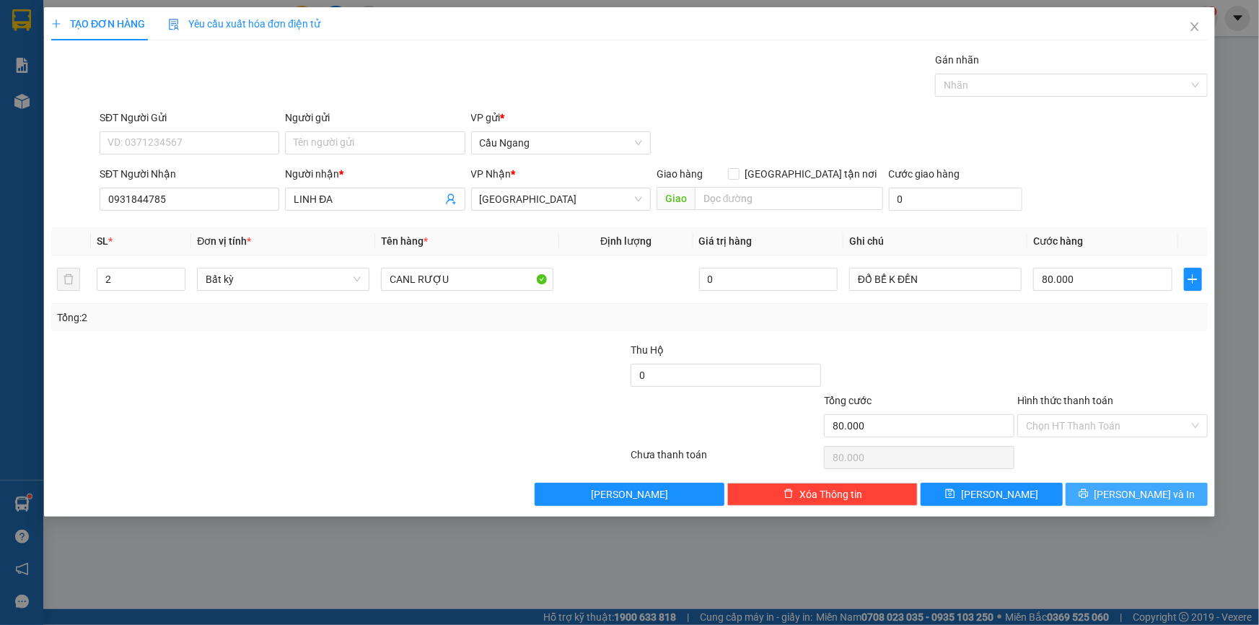
click at [1131, 491] on span "[PERSON_NAME] và In" at bounding box center [1145, 494] width 101 height 16
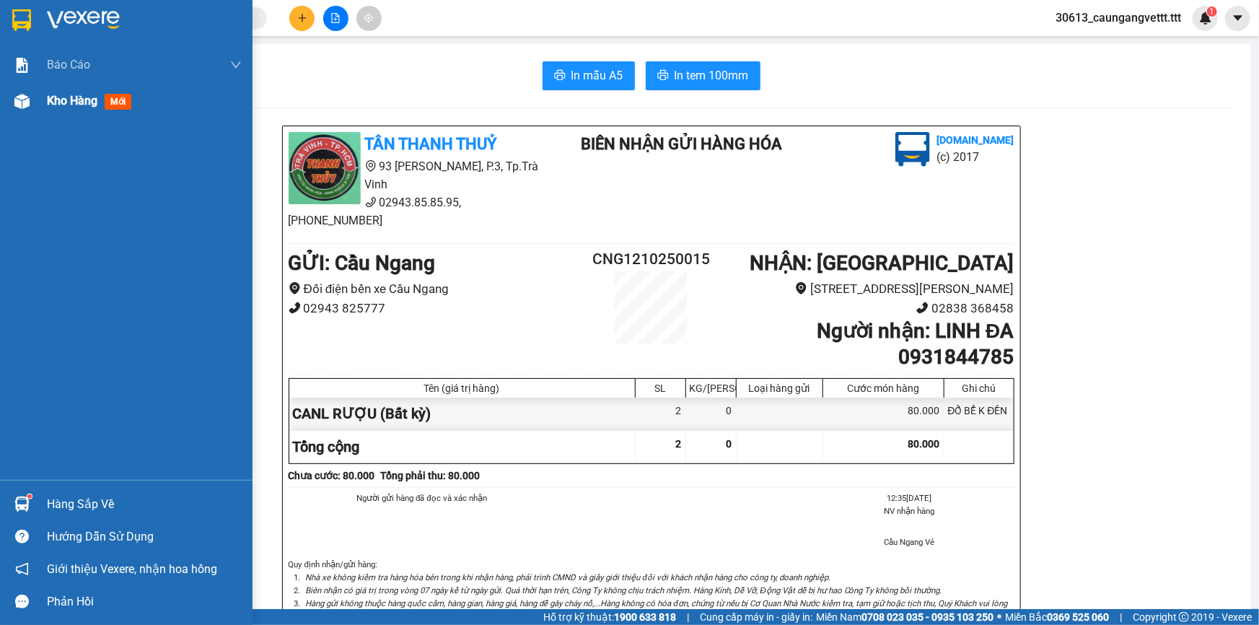
click at [69, 105] on span "Kho hàng" at bounding box center [72, 101] width 51 height 14
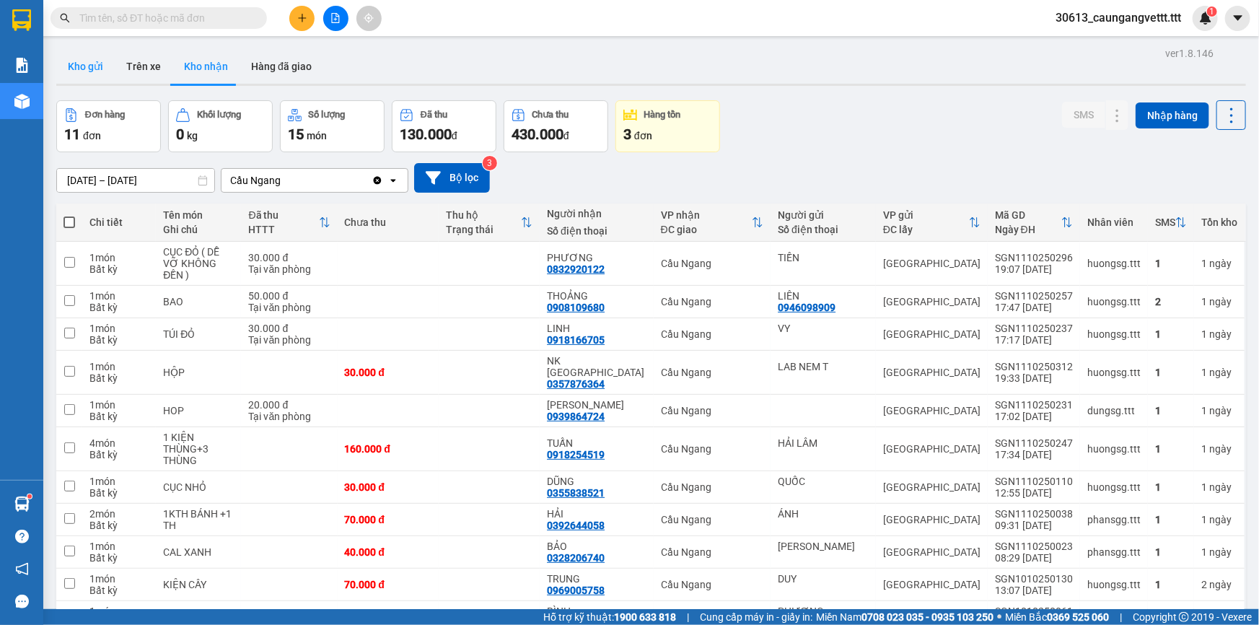
click at [92, 67] on button "Kho gửi" at bounding box center [85, 66] width 58 height 35
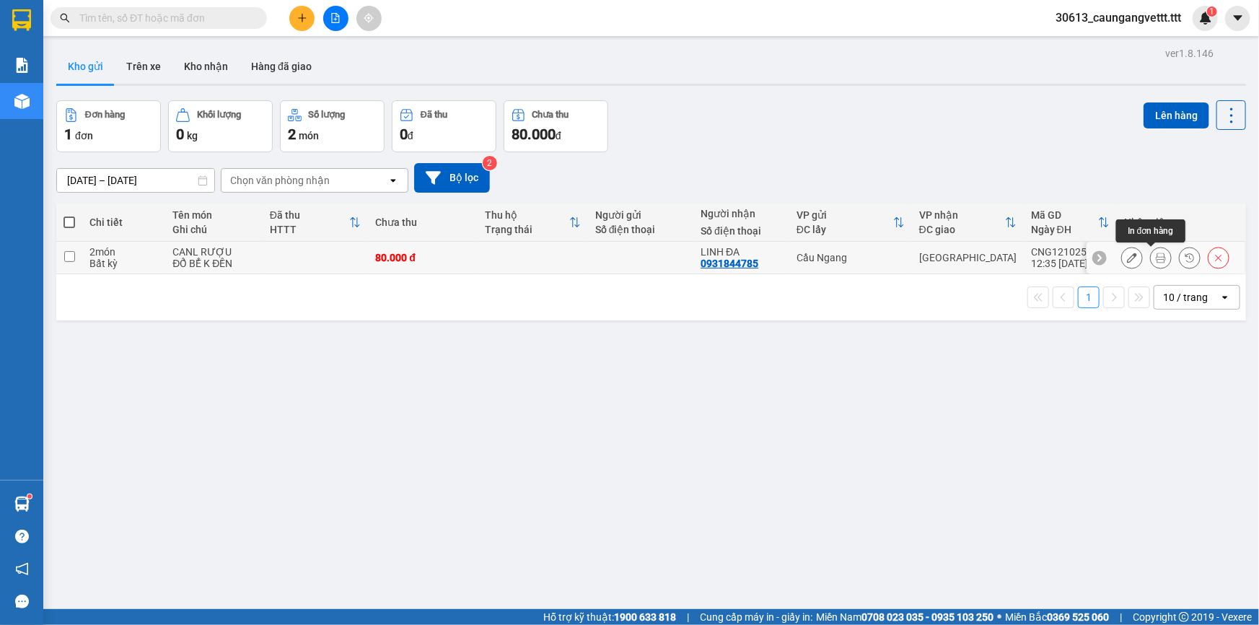
click at [1156, 255] on icon at bounding box center [1161, 258] width 10 height 10
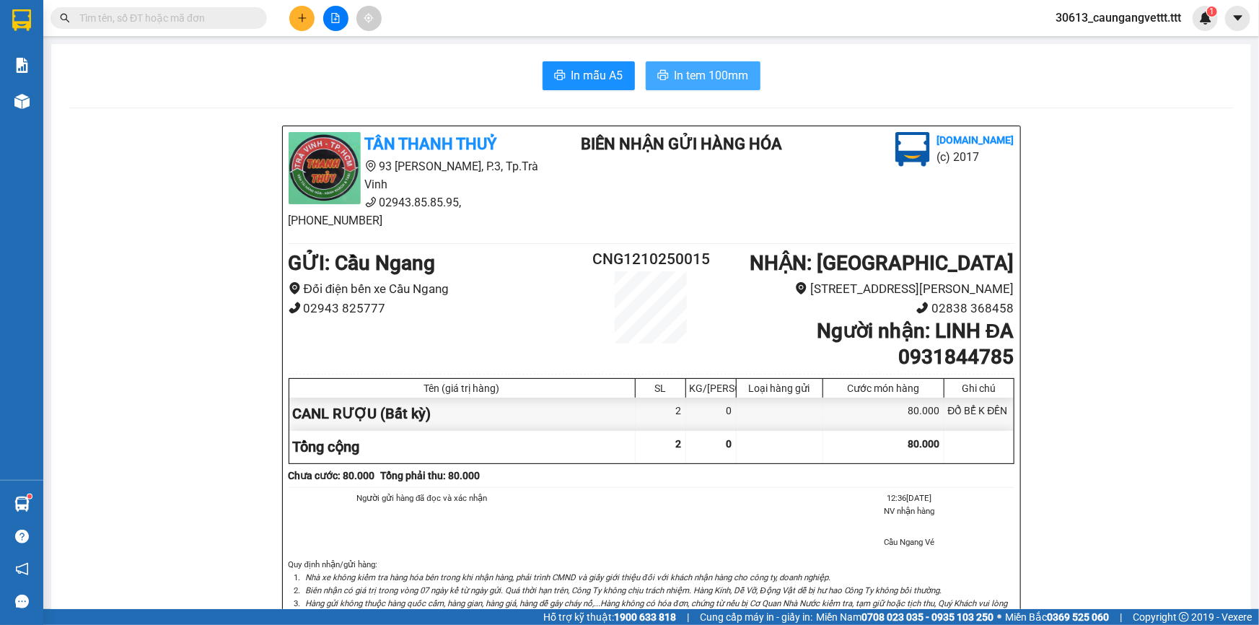
click at [720, 71] on span "In tem 100mm" at bounding box center [712, 75] width 74 height 18
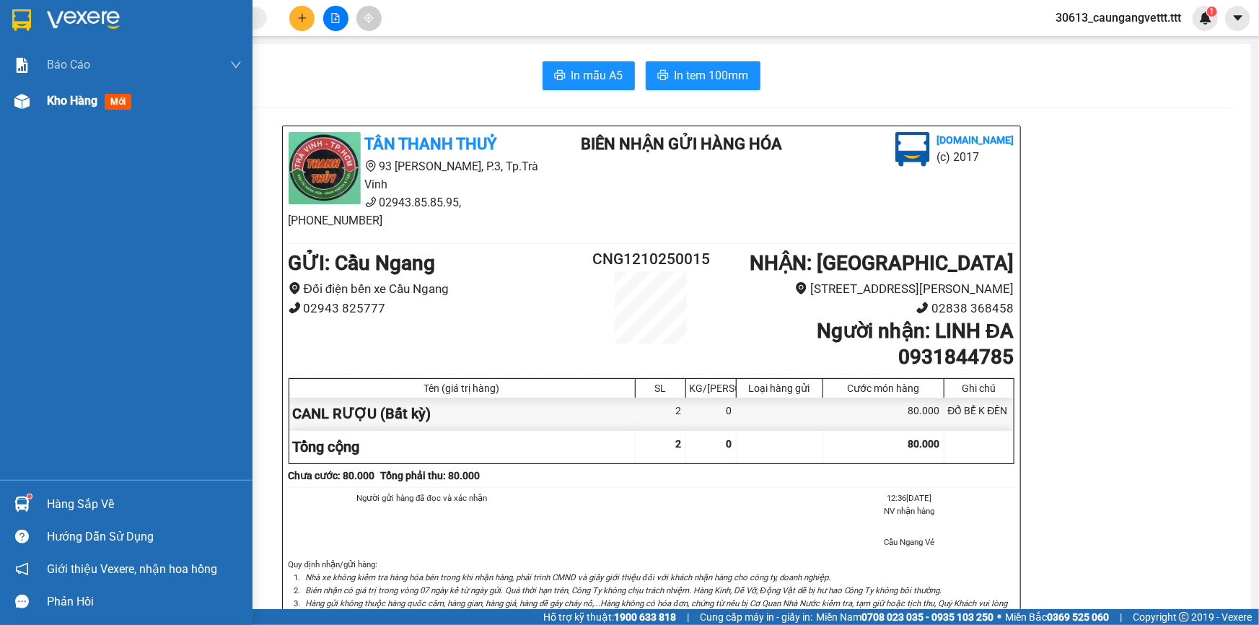
click at [68, 108] on div "Kho hàng mới" at bounding box center [92, 101] width 90 height 18
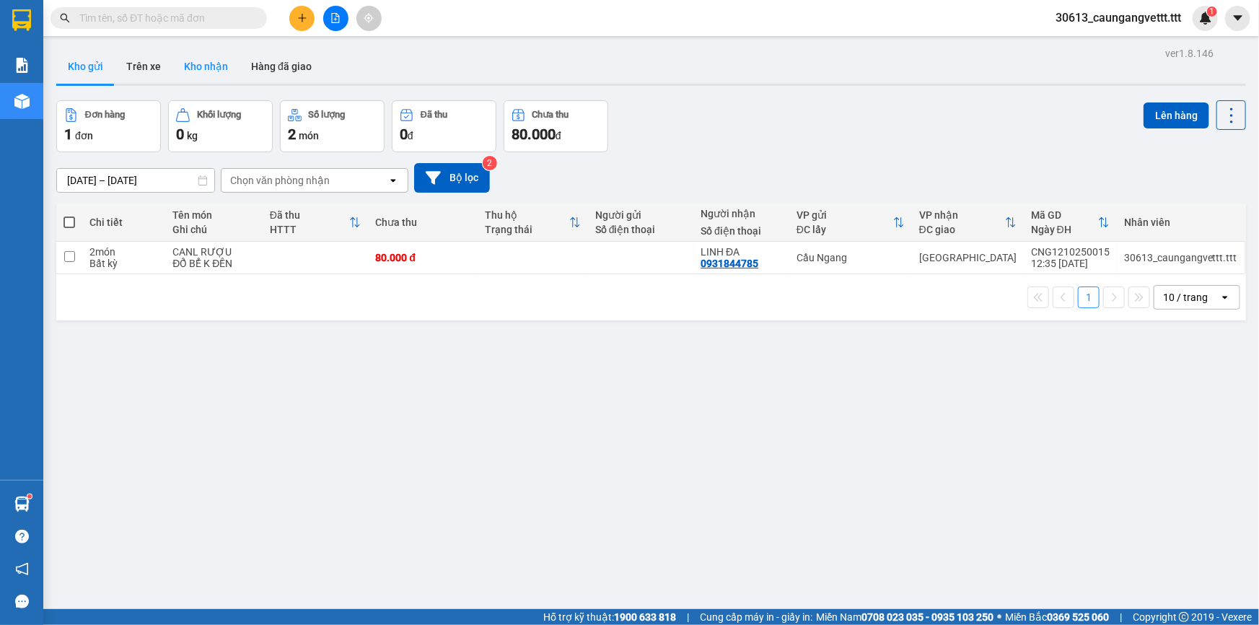
click at [200, 69] on button "Kho nhận" at bounding box center [205, 66] width 67 height 35
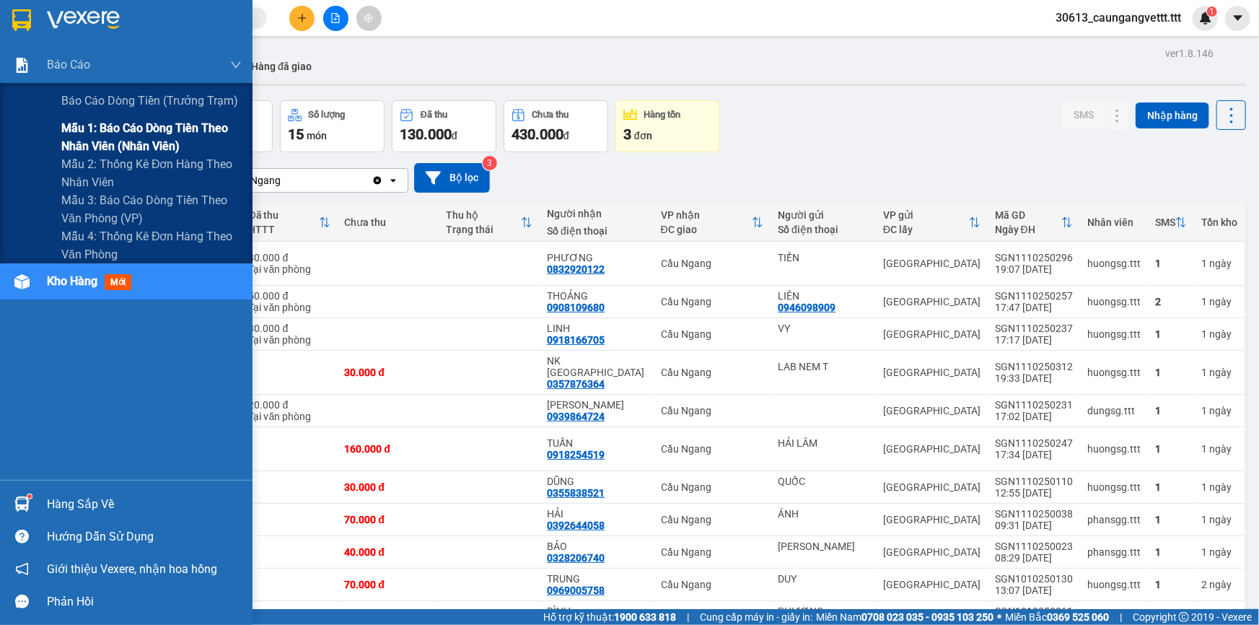
click at [146, 138] on span "Mẫu 1: Báo cáo dòng tiền theo nhân viên (nhân viên)" at bounding box center [151, 137] width 180 height 36
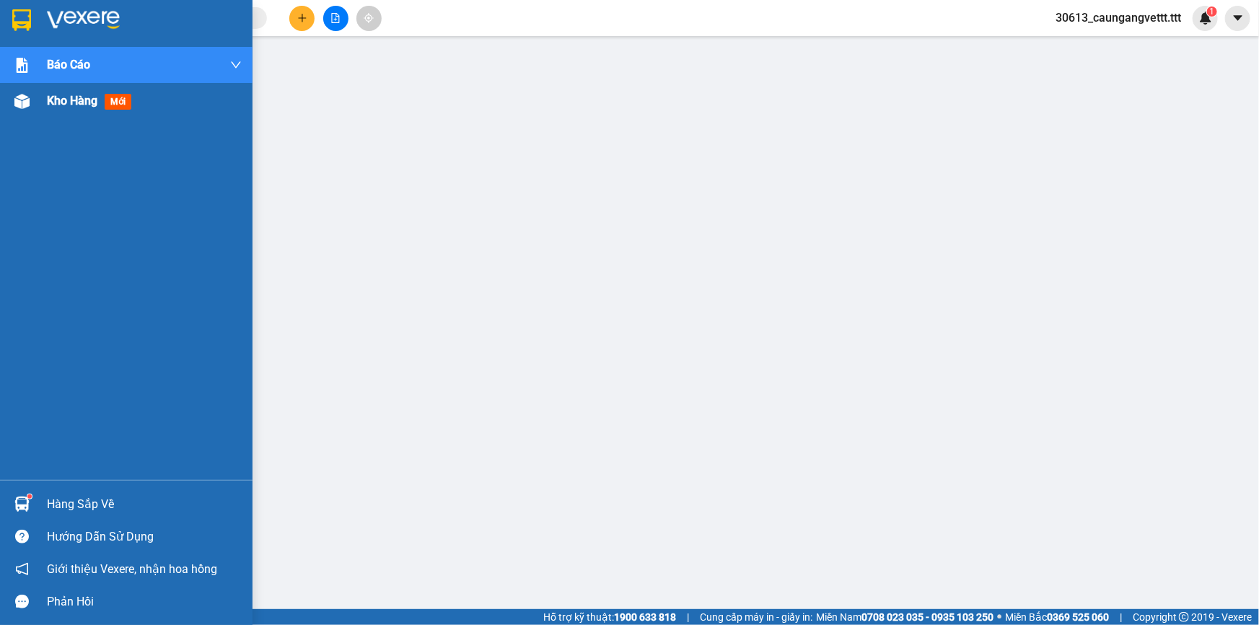
click at [51, 106] on span "Kho hàng" at bounding box center [72, 101] width 51 height 14
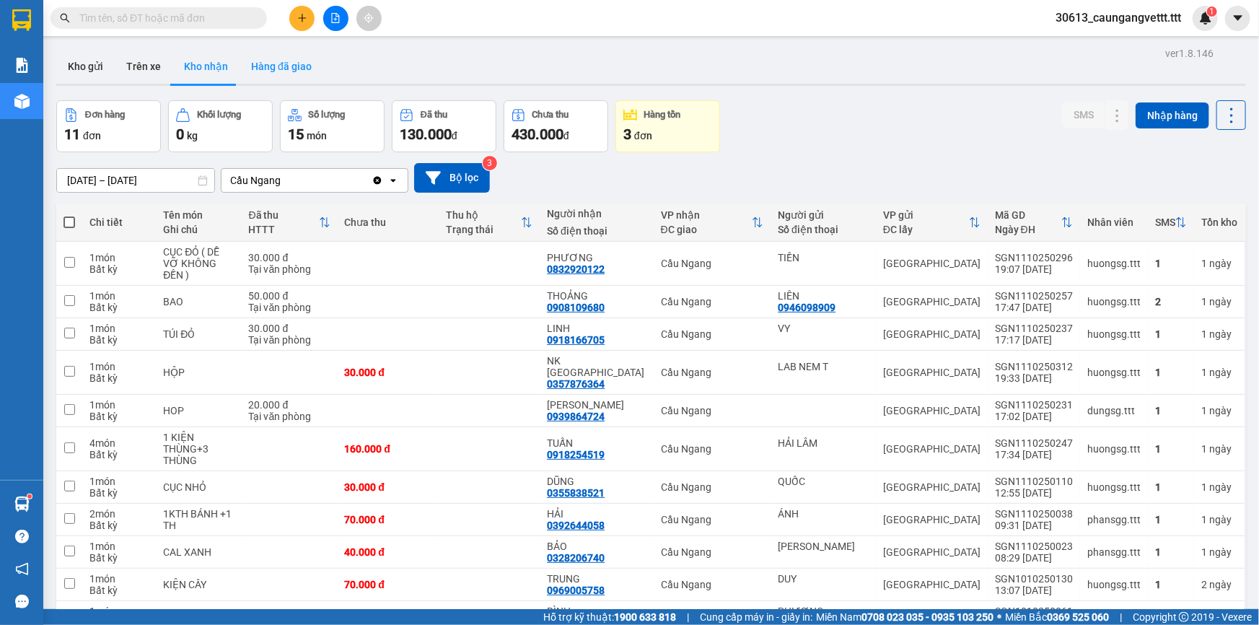
click at [293, 67] on button "Hàng đã giao" at bounding box center [282, 66] width 84 height 35
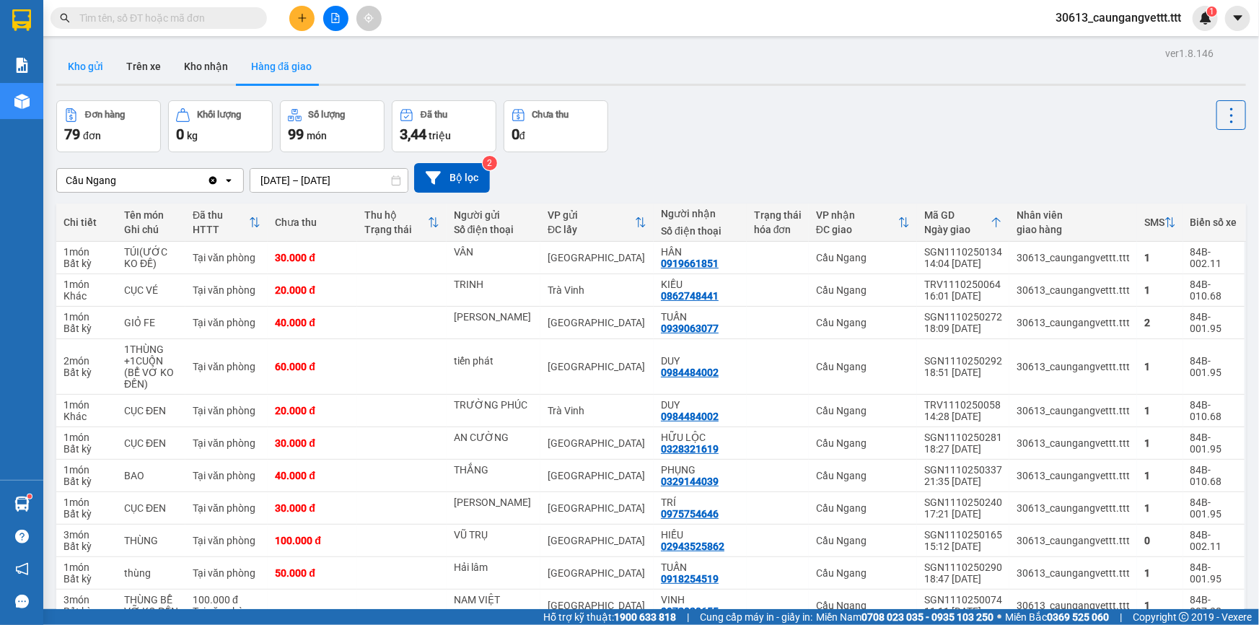
click at [84, 66] on button "Kho gửi" at bounding box center [85, 66] width 58 height 35
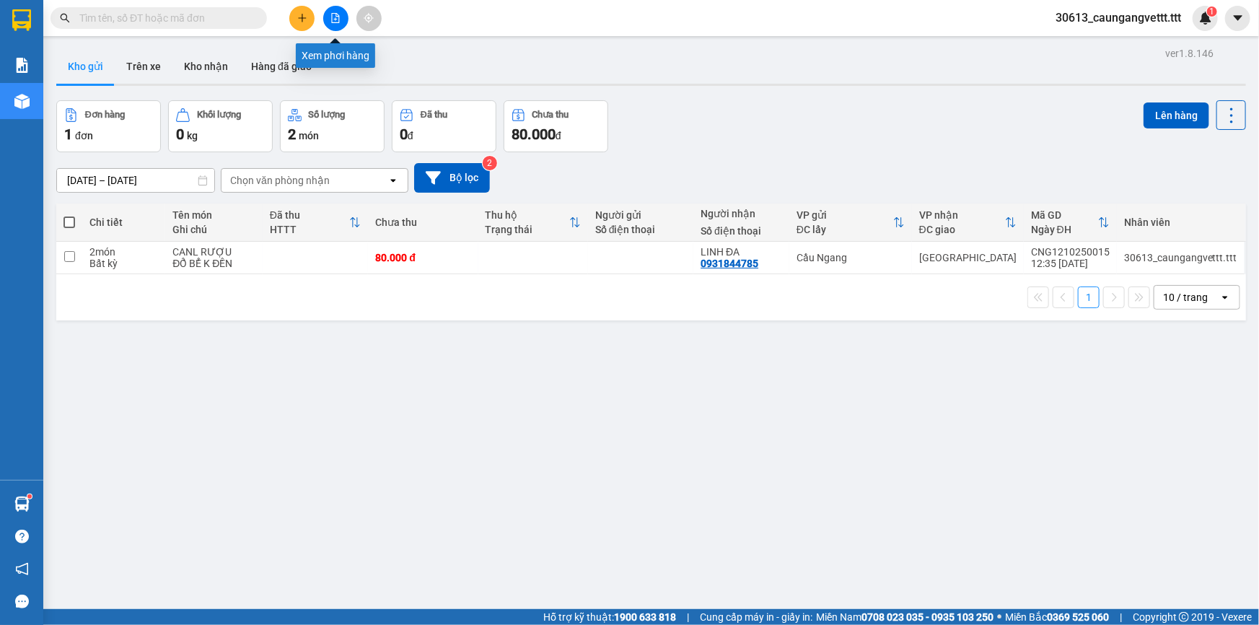
click at [332, 16] on icon "file-add" at bounding box center [336, 18] width 8 height 10
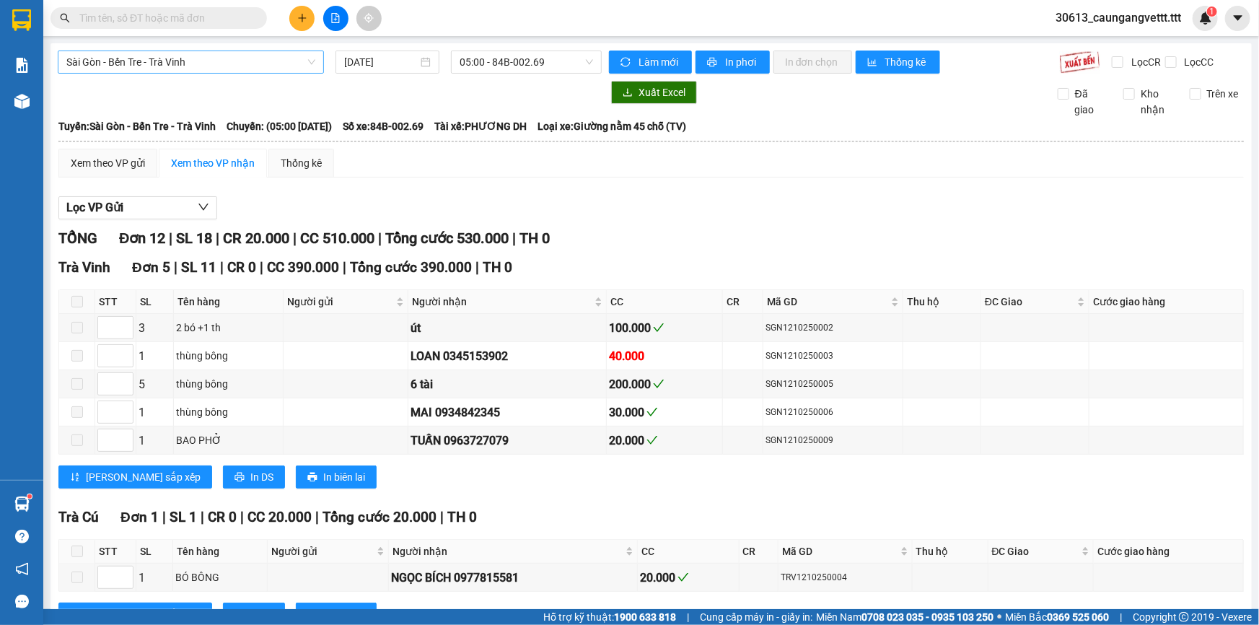
click at [211, 56] on span "Sài Gòn - Bến Tre - Trà Vinh" at bounding box center [190, 62] width 249 height 22
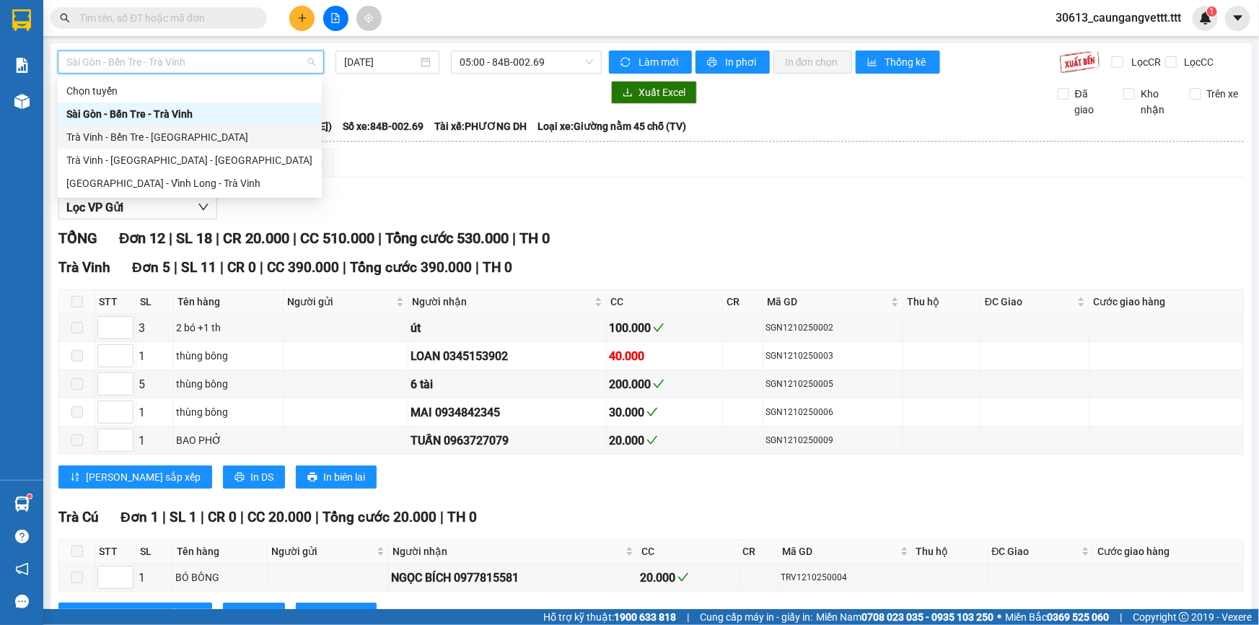
click at [170, 135] on div "Trà Vinh - Bến Tre - Sài Gòn" at bounding box center [189, 137] width 247 height 16
type input "[DATE]"
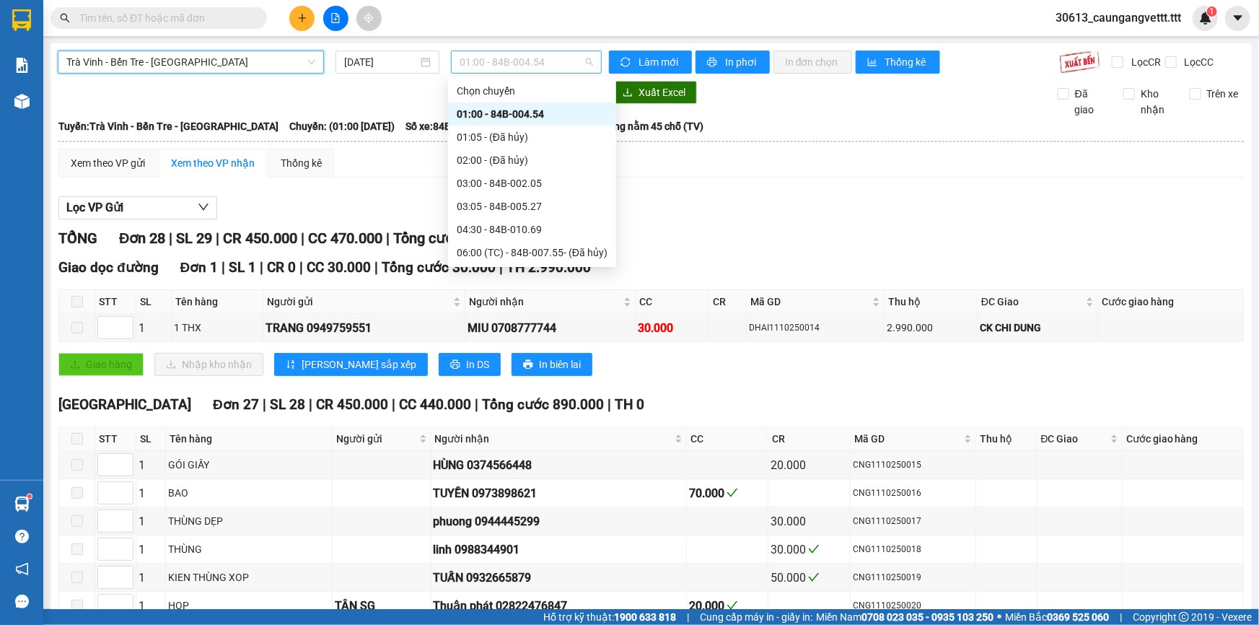
click at [502, 55] on span "01:00 - 84B-004.54" at bounding box center [526, 62] width 133 height 22
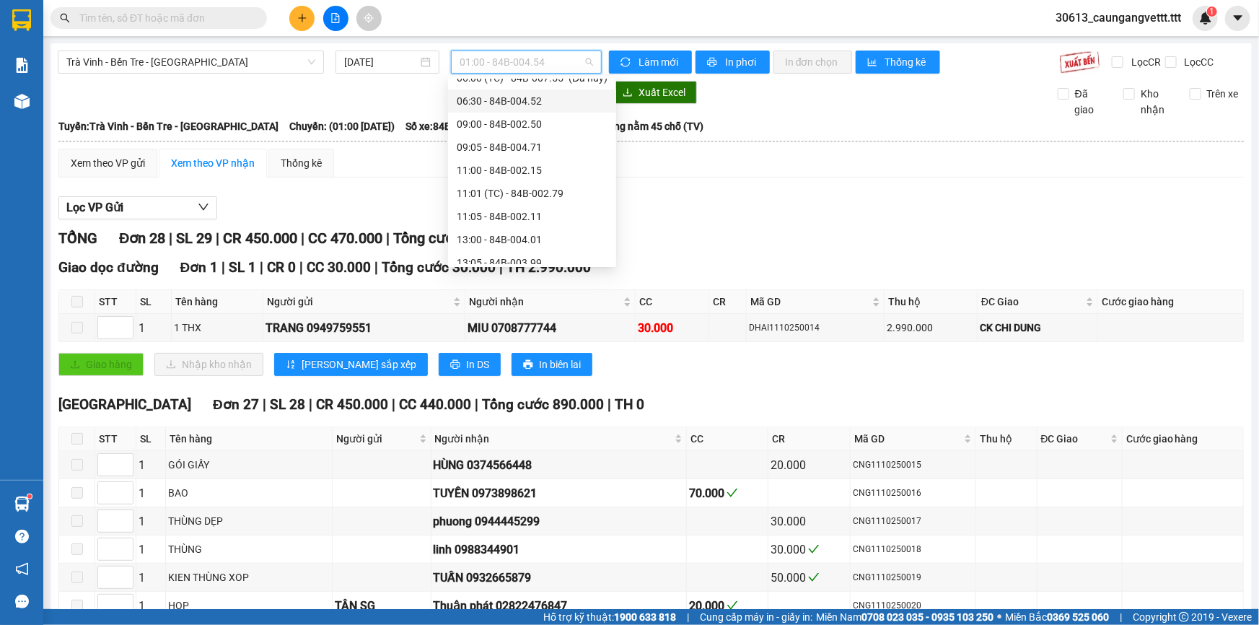
scroll to position [131, 0]
click at [505, 219] on div "11:00 - 84B-002.15" at bounding box center [532, 214] width 151 height 16
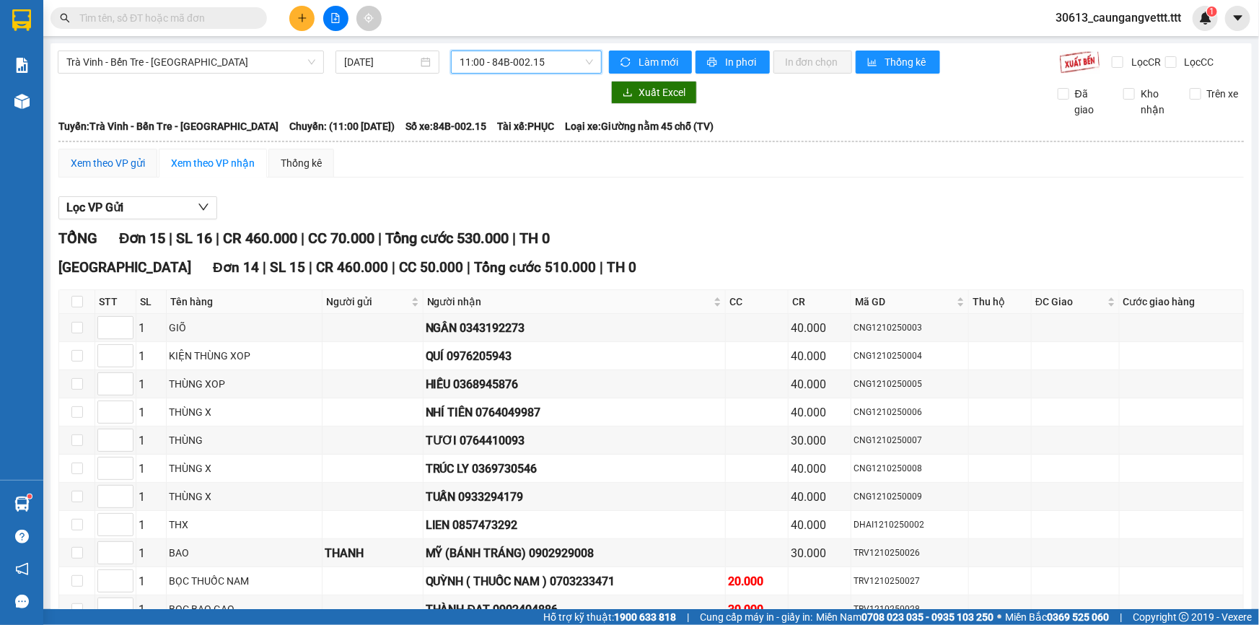
click at [113, 166] on div "Xem theo VP gửi" at bounding box center [108, 163] width 74 height 16
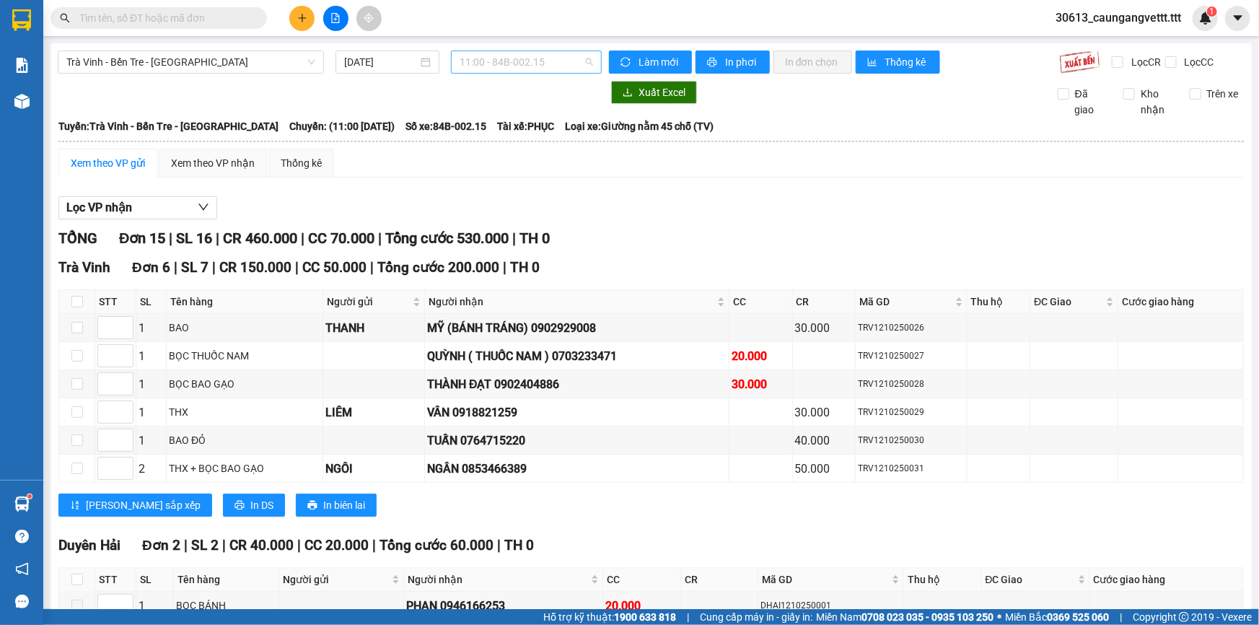
click at [489, 73] on div "11:00 - 84B-002.15" at bounding box center [526, 62] width 151 height 23
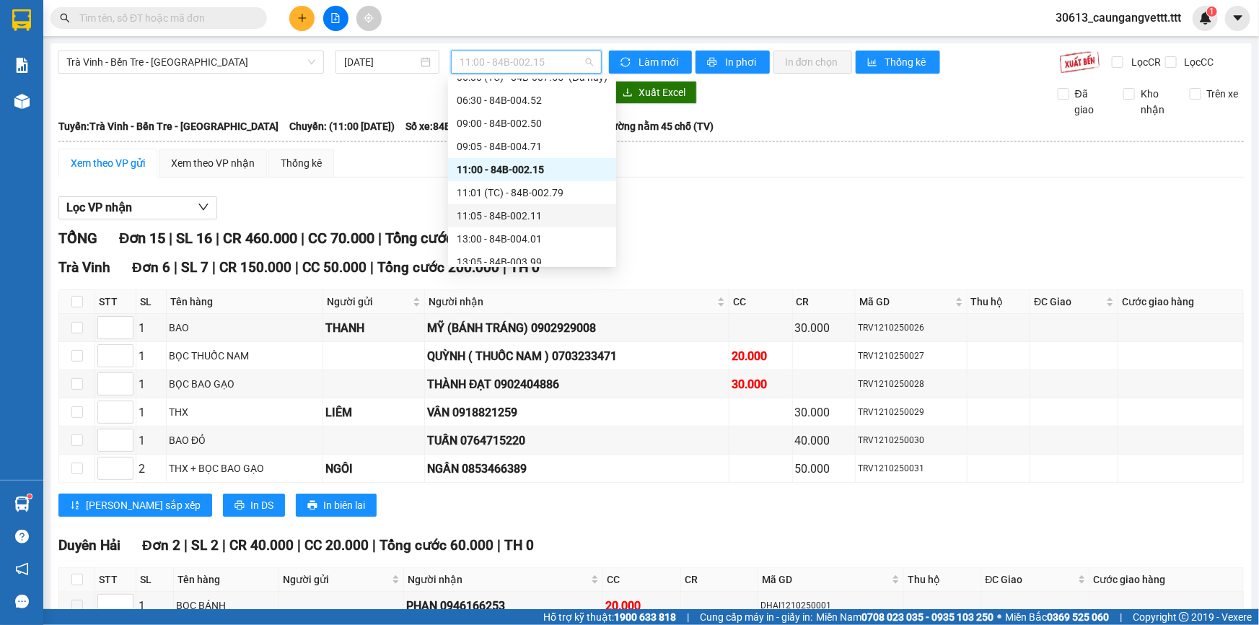
scroll to position [218, 0]
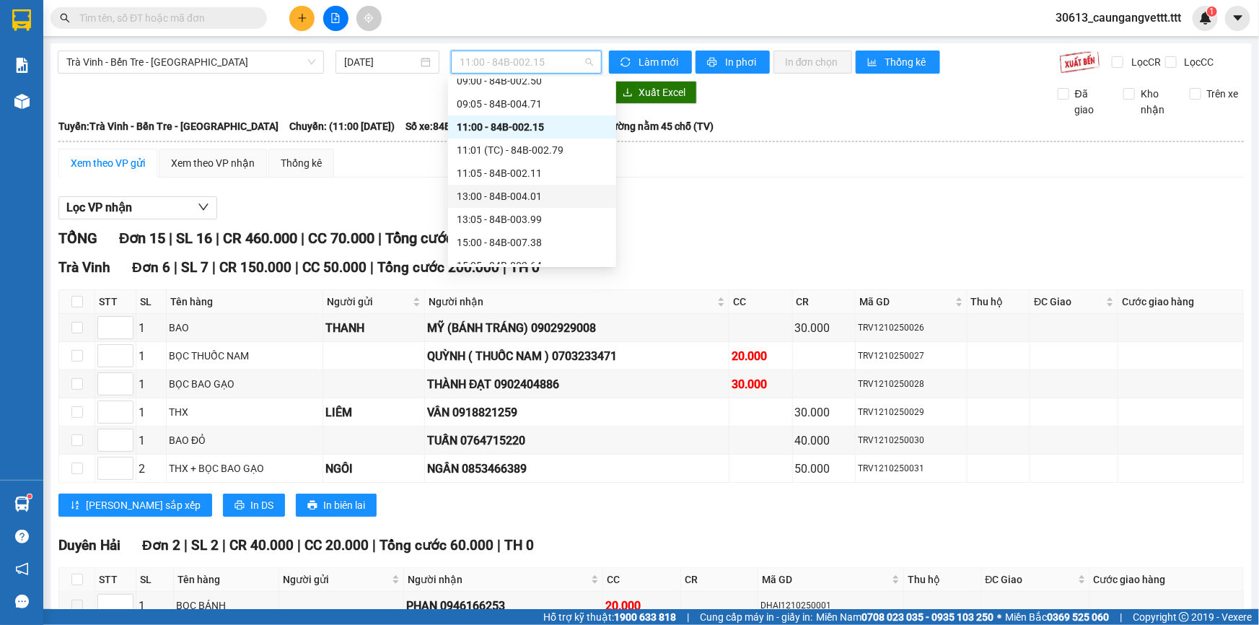
click at [486, 195] on div "13:00 - 84B-004.01" at bounding box center [532, 196] width 151 height 16
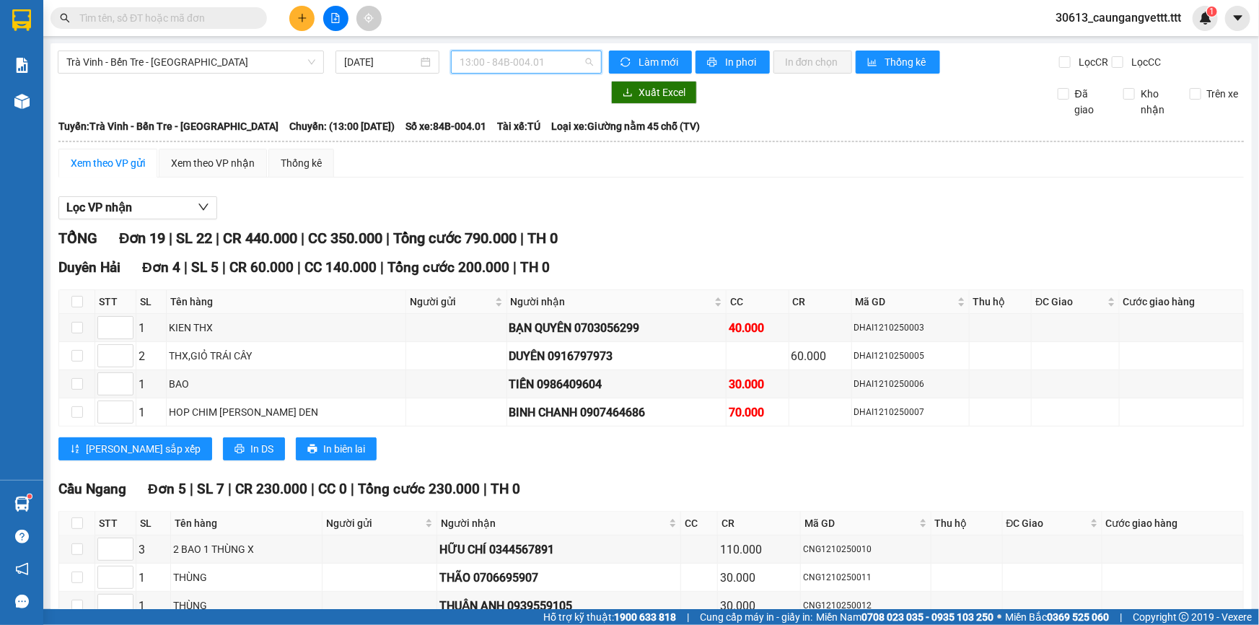
click at [530, 56] on span "13:00 - 84B-004.01" at bounding box center [526, 62] width 133 height 22
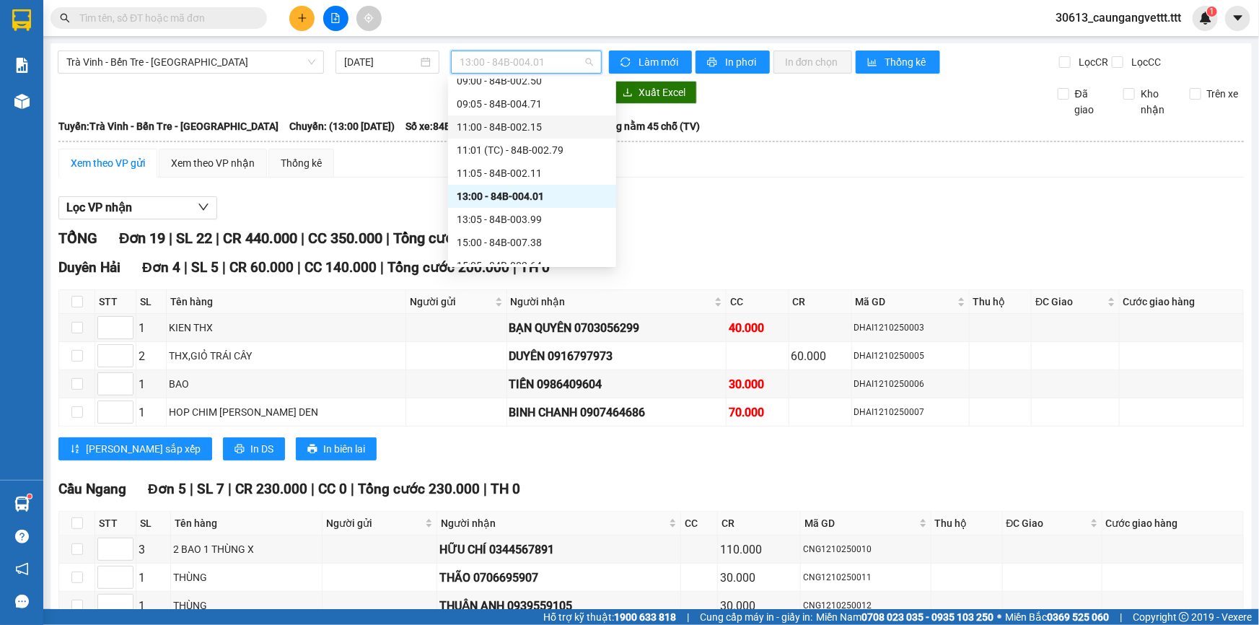
click at [504, 127] on div "11:00 - 84B-002.15" at bounding box center [532, 127] width 151 height 16
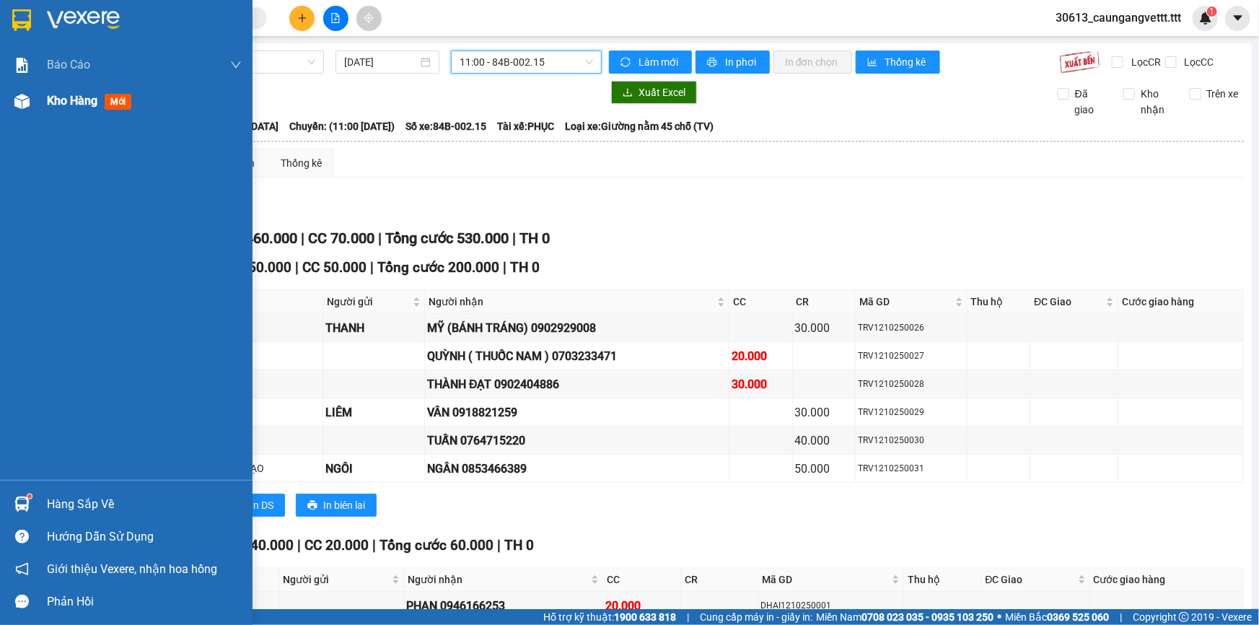
click at [86, 100] on span "Kho hàng" at bounding box center [72, 101] width 51 height 14
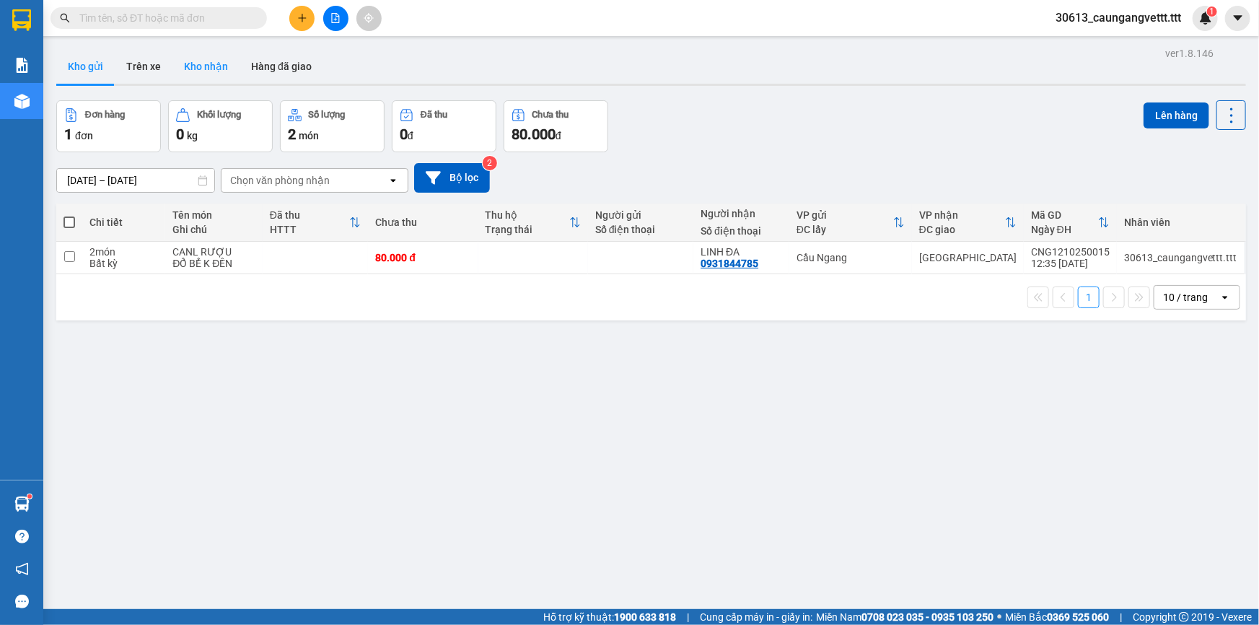
click at [204, 72] on button "Kho nhận" at bounding box center [205, 66] width 67 height 35
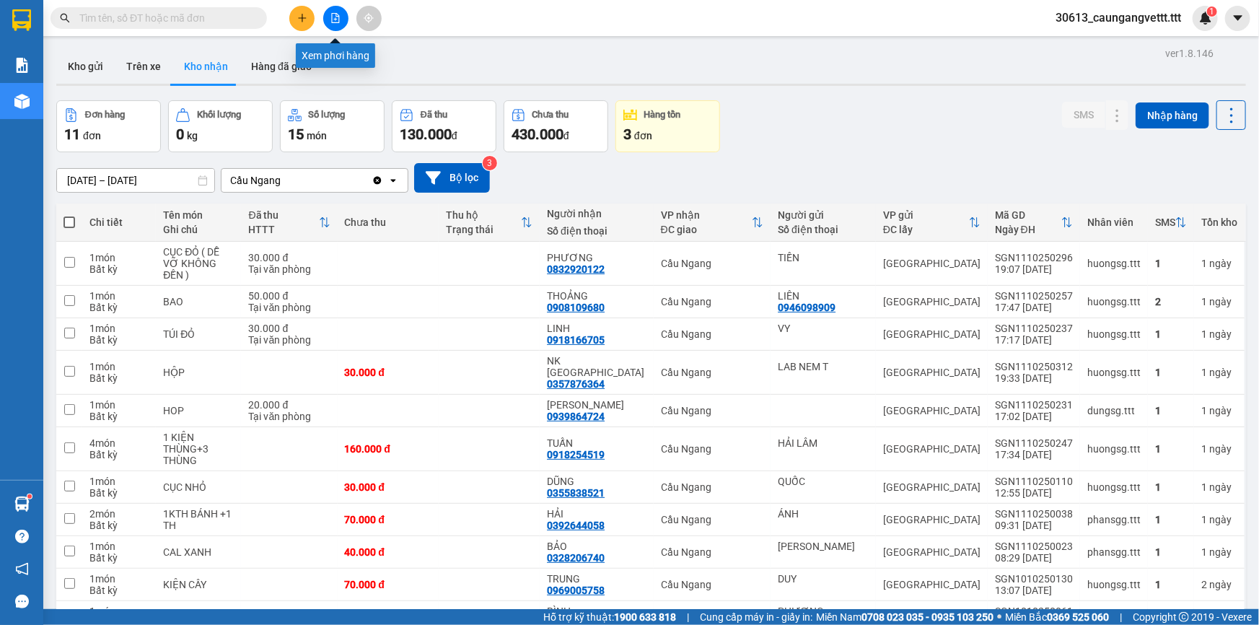
click at [343, 17] on button at bounding box center [335, 18] width 25 height 25
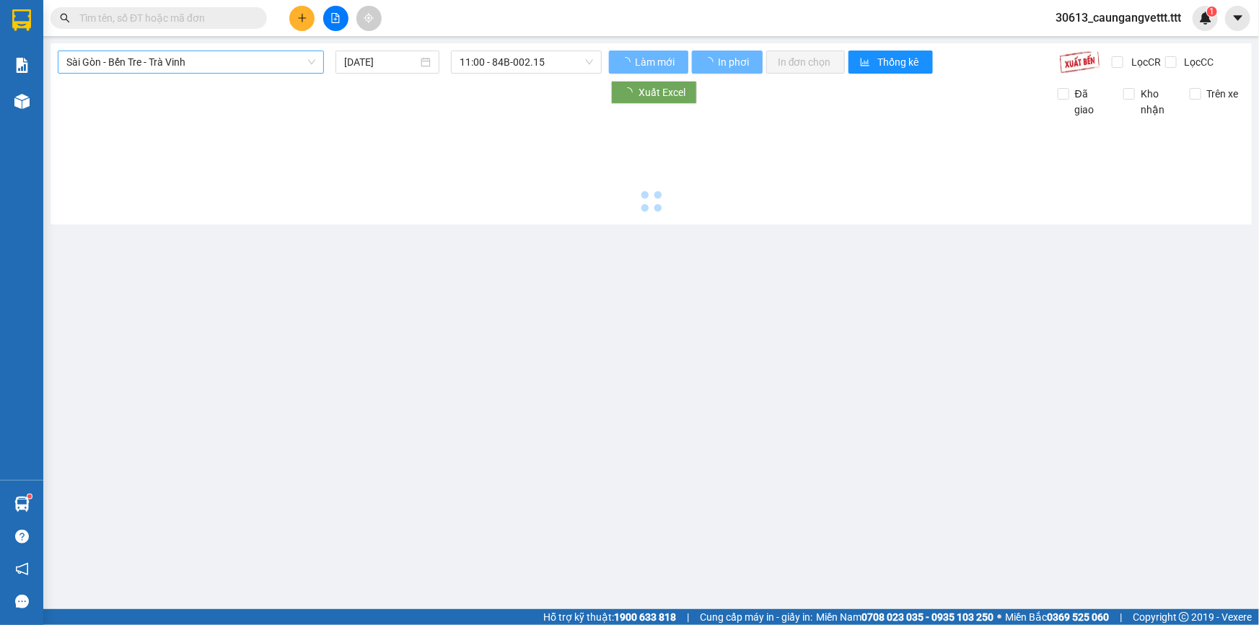
click at [268, 58] on span "Sài Gòn - Bến Tre - Trà Vinh" at bounding box center [190, 62] width 249 height 22
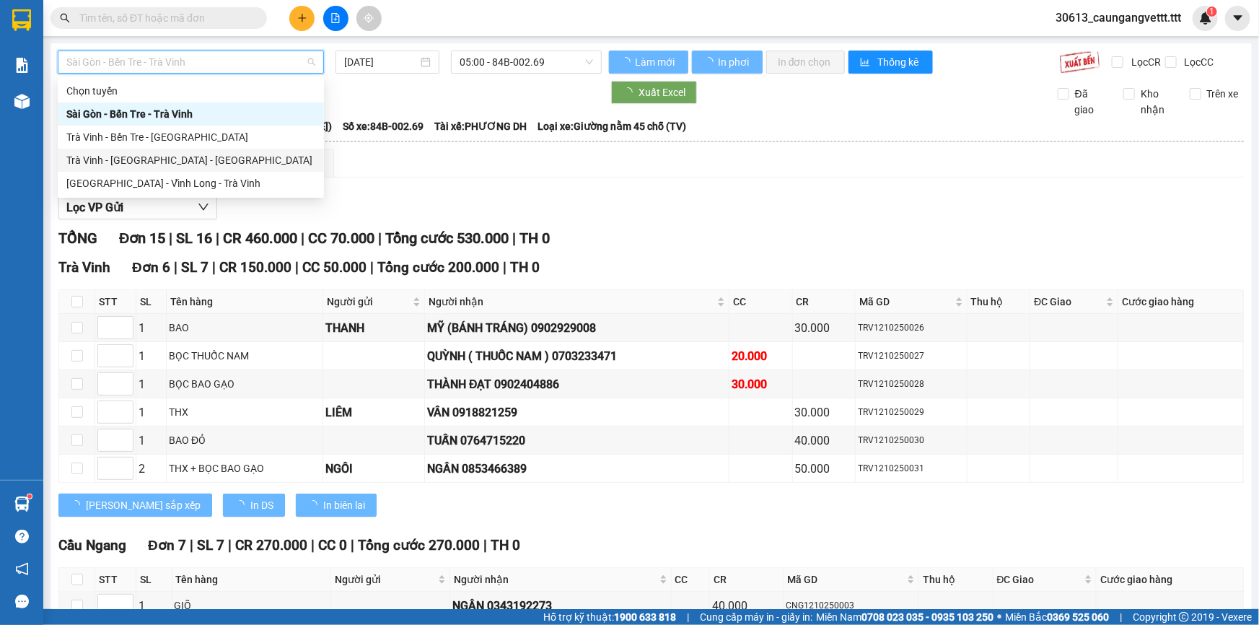
click at [213, 150] on div "Trà Vinh - Vĩnh Long - Sài Gòn" at bounding box center [191, 160] width 266 height 23
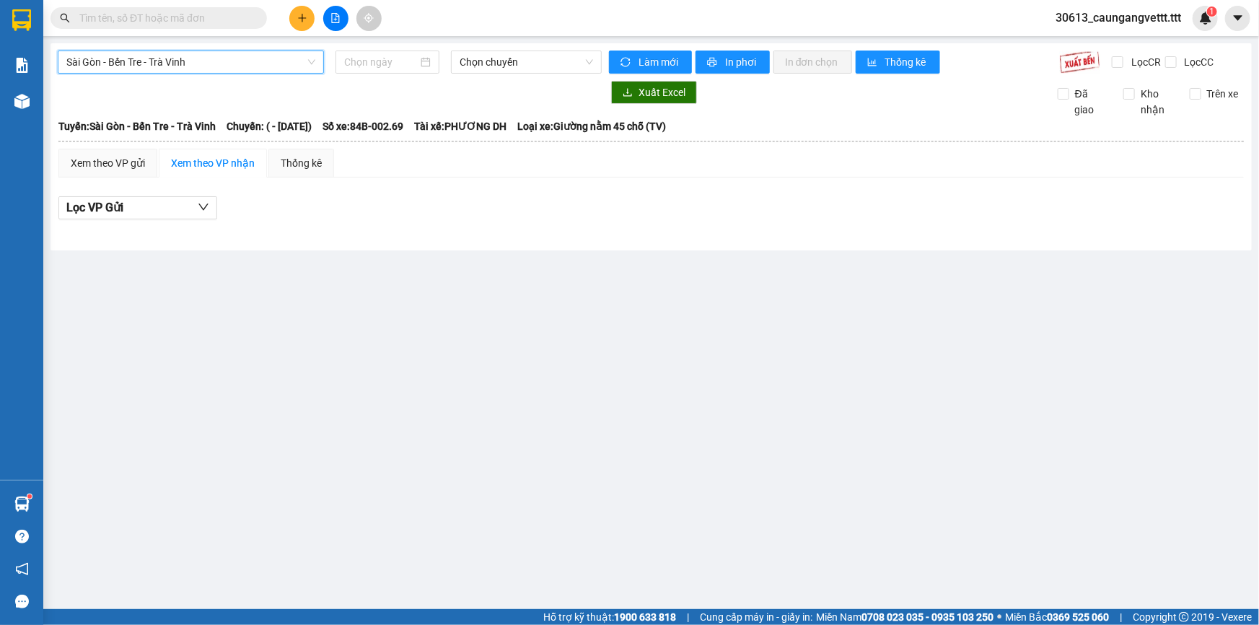
type input "[DATE]"
click at [211, 57] on span "Sài Gòn - Bến Tre - Trà Vinh" at bounding box center [190, 62] width 249 height 22
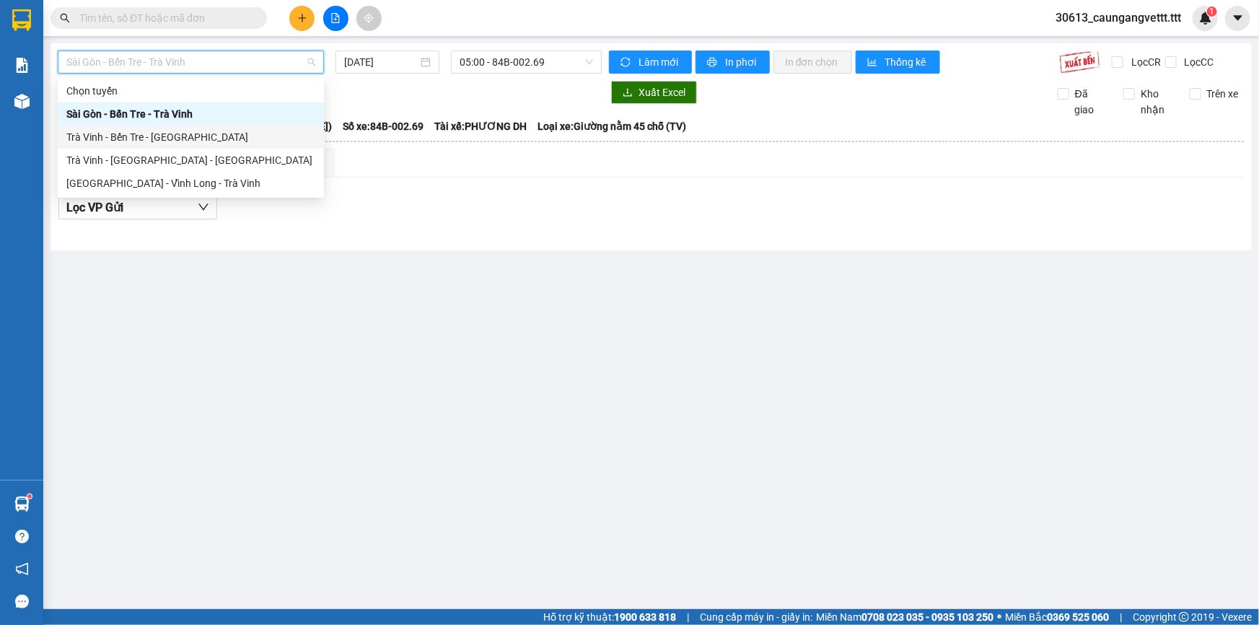
click at [183, 137] on div "Trà Vinh - Bến Tre - Sài Gòn" at bounding box center [190, 137] width 249 height 16
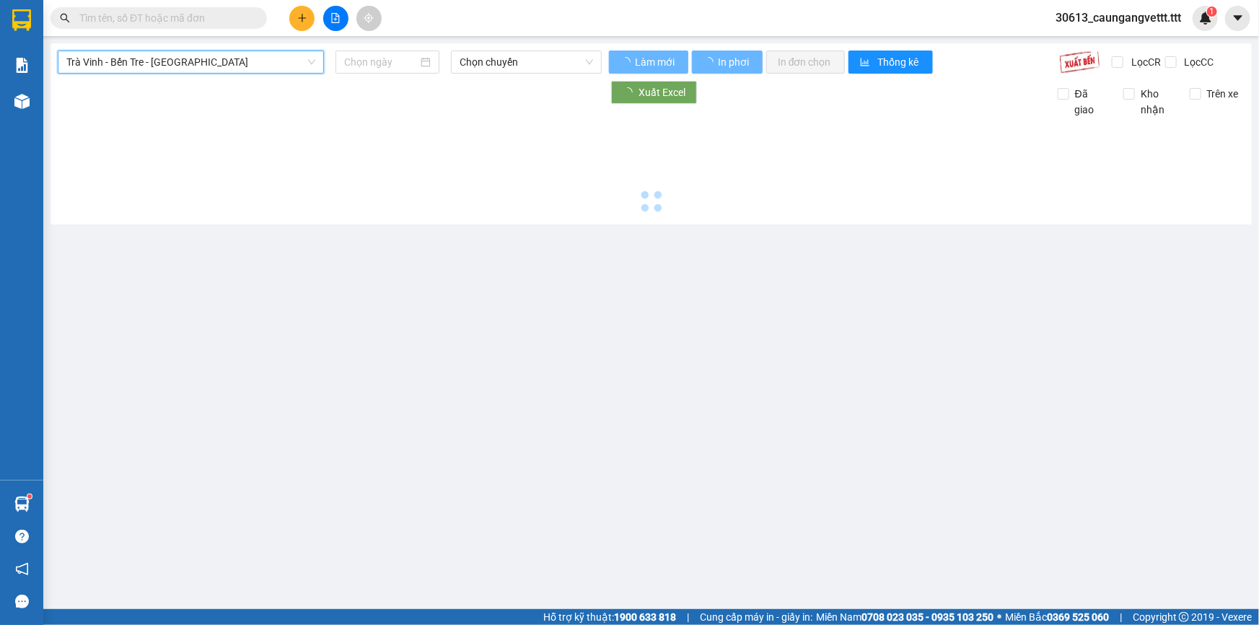
type input "[DATE]"
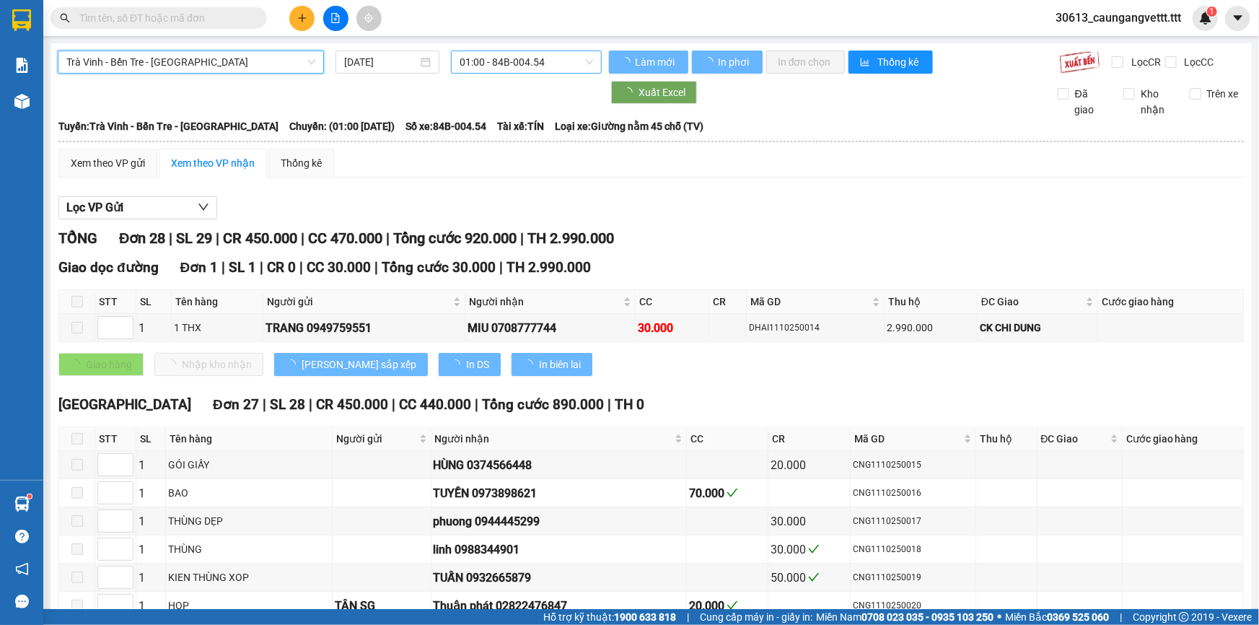
click at [494, 58] on span "01:00 - 84B-004.54" at bounding box center [526, 62] width 133 height 22
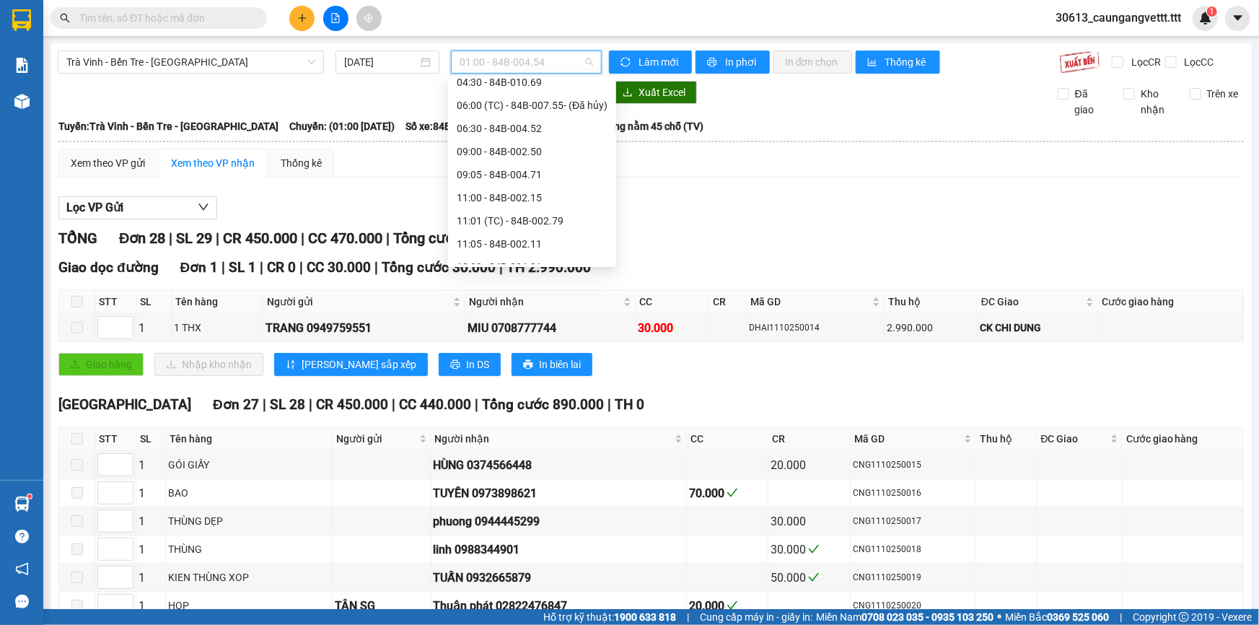
scroll to position [175, 0]
click at [484, 237] on div "13:00 - 84B-004.01" at bounding box center [532, 240] width 151 height 16
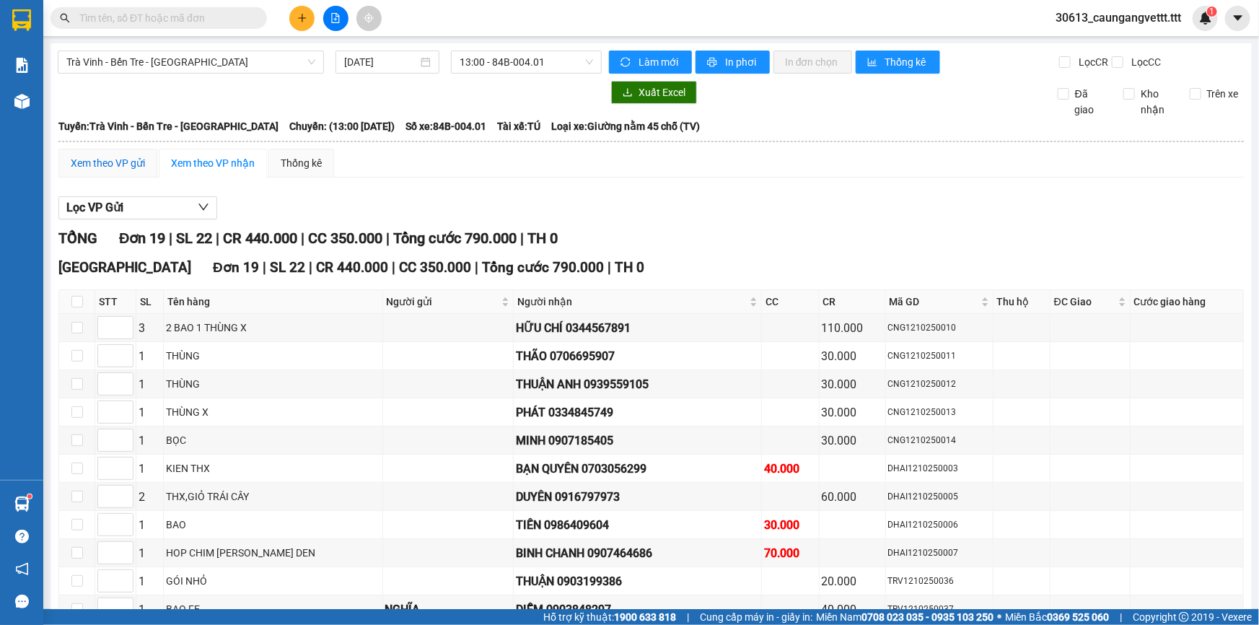
click at [112, 159] on div "Xem theo VP gửi" at bounding box center [108, 163] width 74 height 16
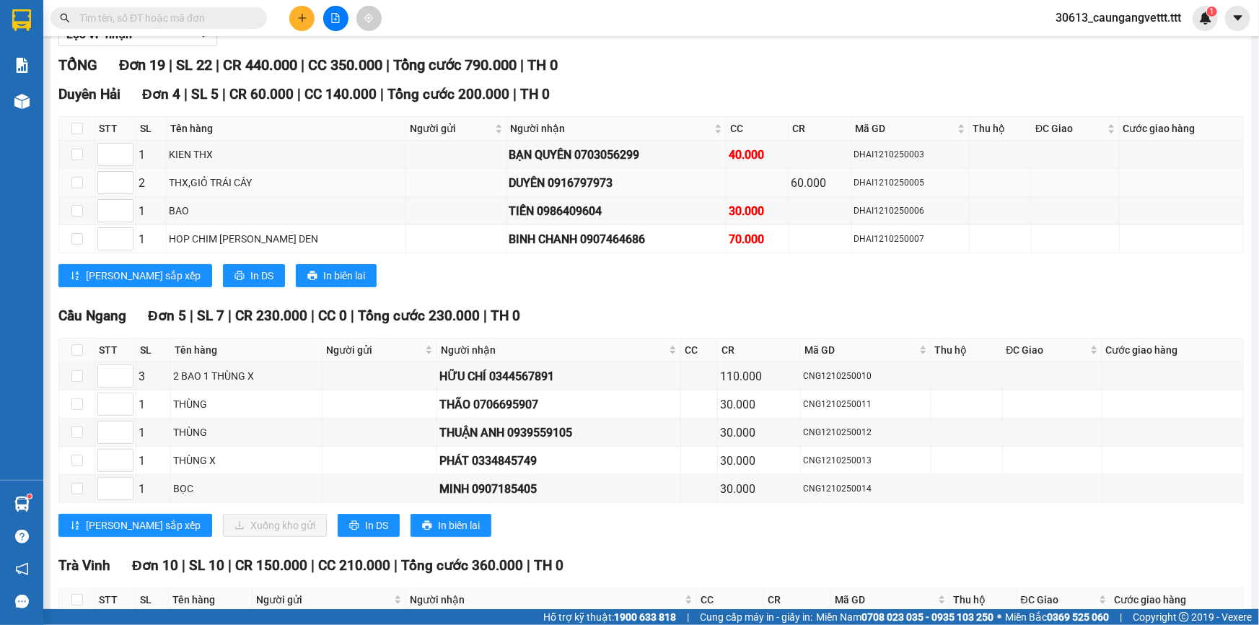
scroll to position [175, 0]
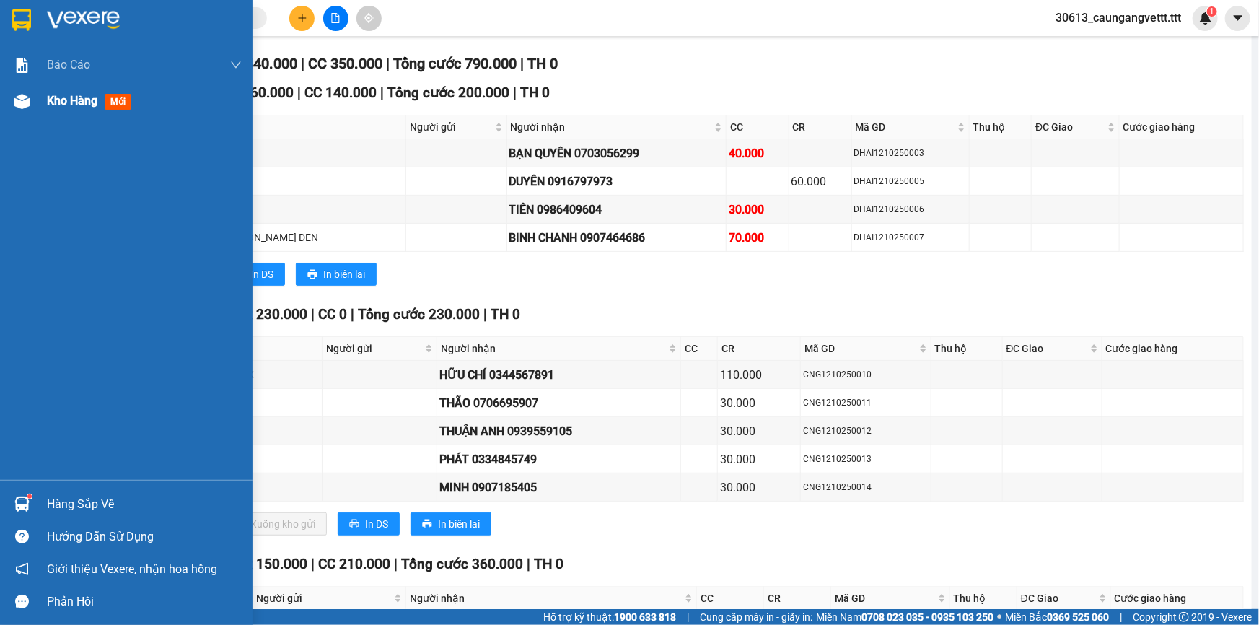
click at [82, 97] on span "Kho hàng" at bounding box center [72, 101] width 51 height 14
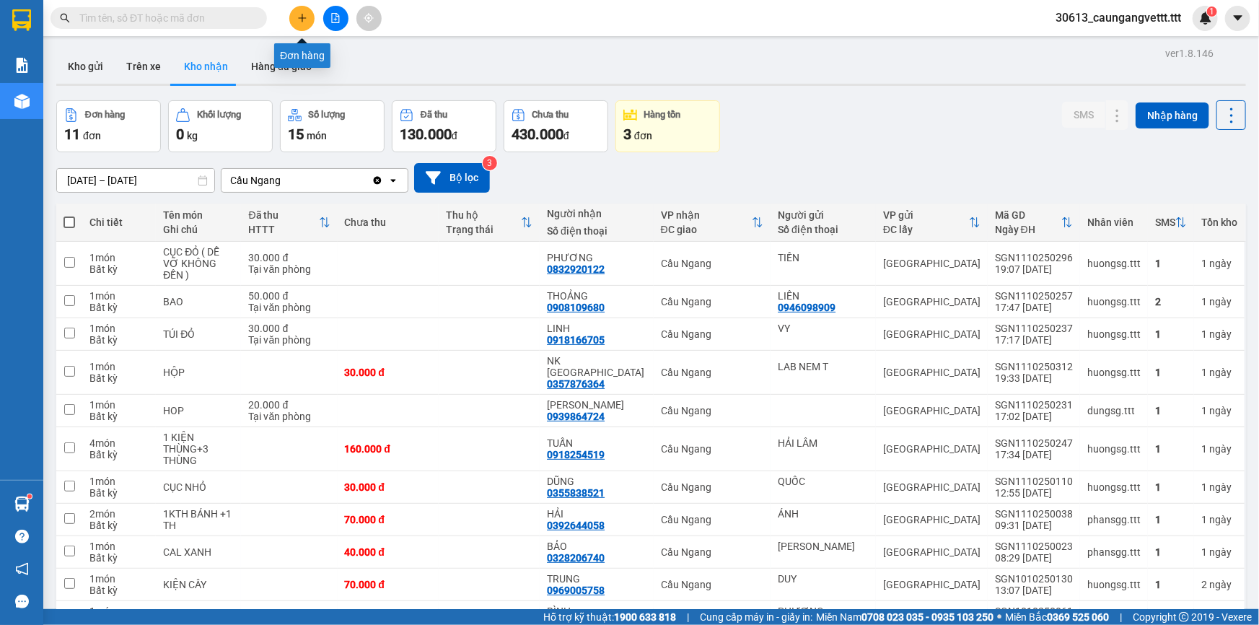
click at [300, 19] on icon "plus" at bounding box center [302, 18] width 10 height 10
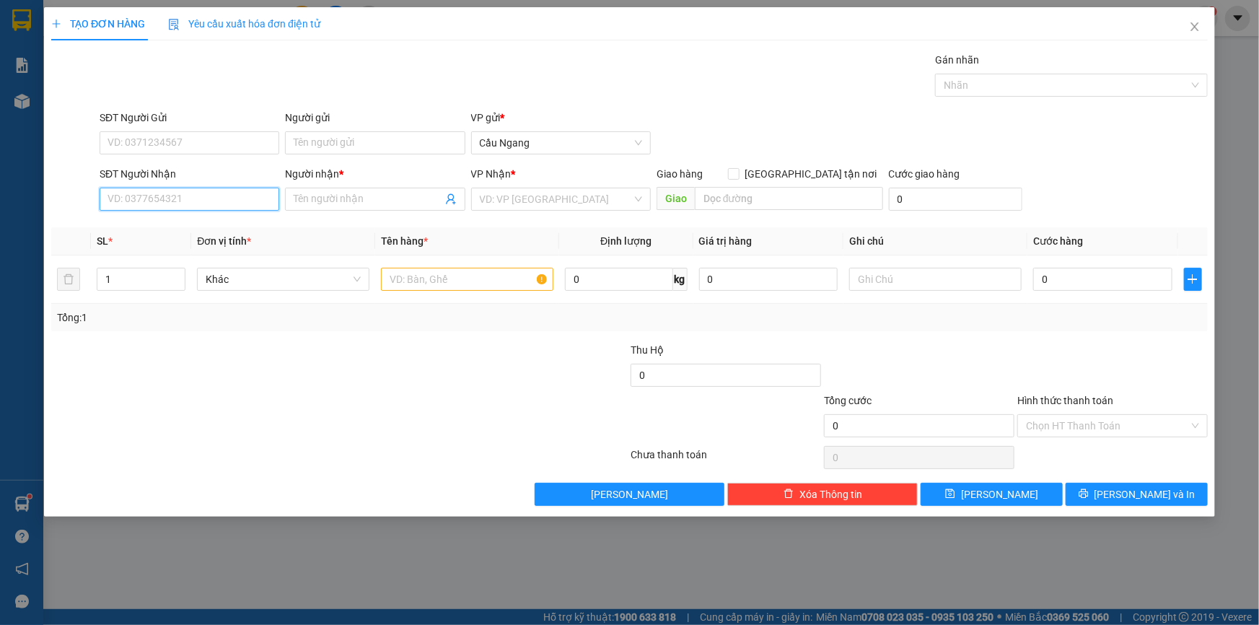
click at [209, 201] on input "SĐT Người Nhận" at bounding box center [190, 199] width 180 height 23
type input "0942147667"
click at [346, 204] on input "Người nhận *" at bounding box center [368, 199] width 148 height 16
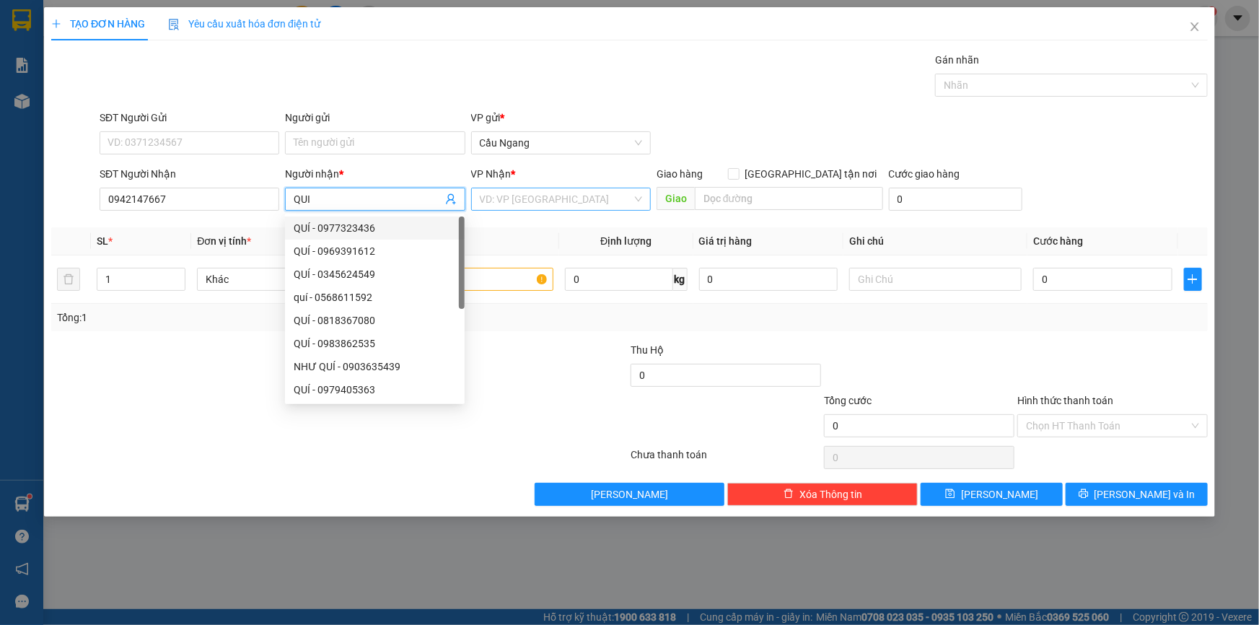
type input "QUI"
click at [495, 193] on input "search" at bounding box center [556, 199] width 152 height 22
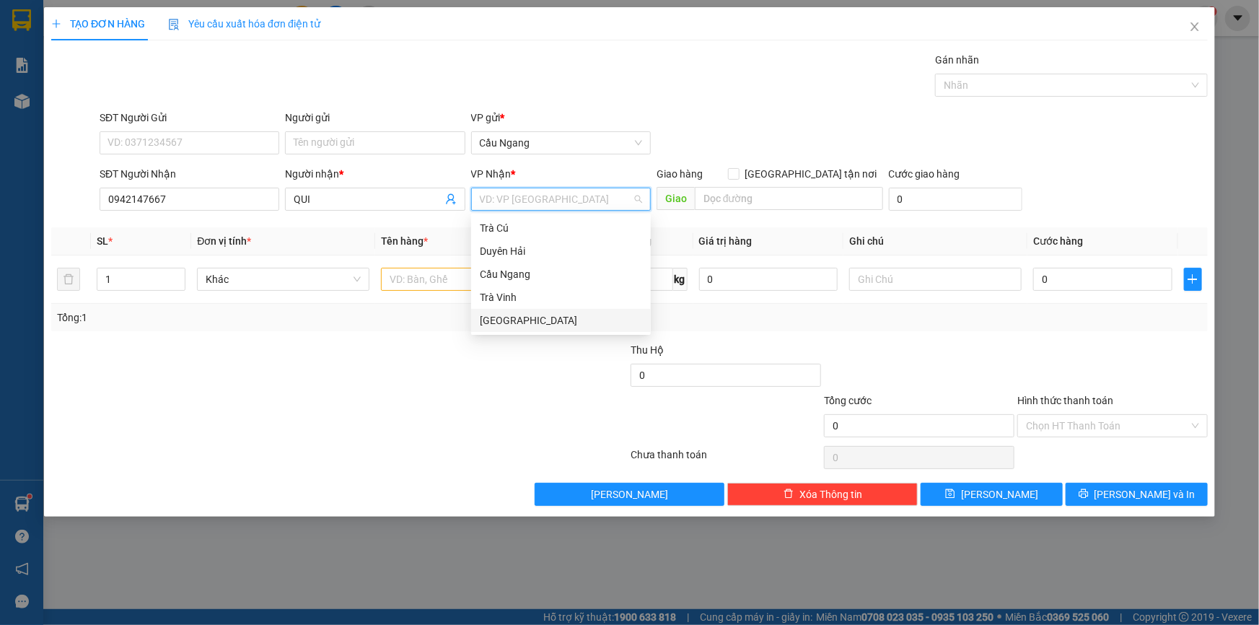
click at [506, 320] on div "[GEOGRAPHIC_DATA]" at bounding box center [561, 320] width 162 height 16
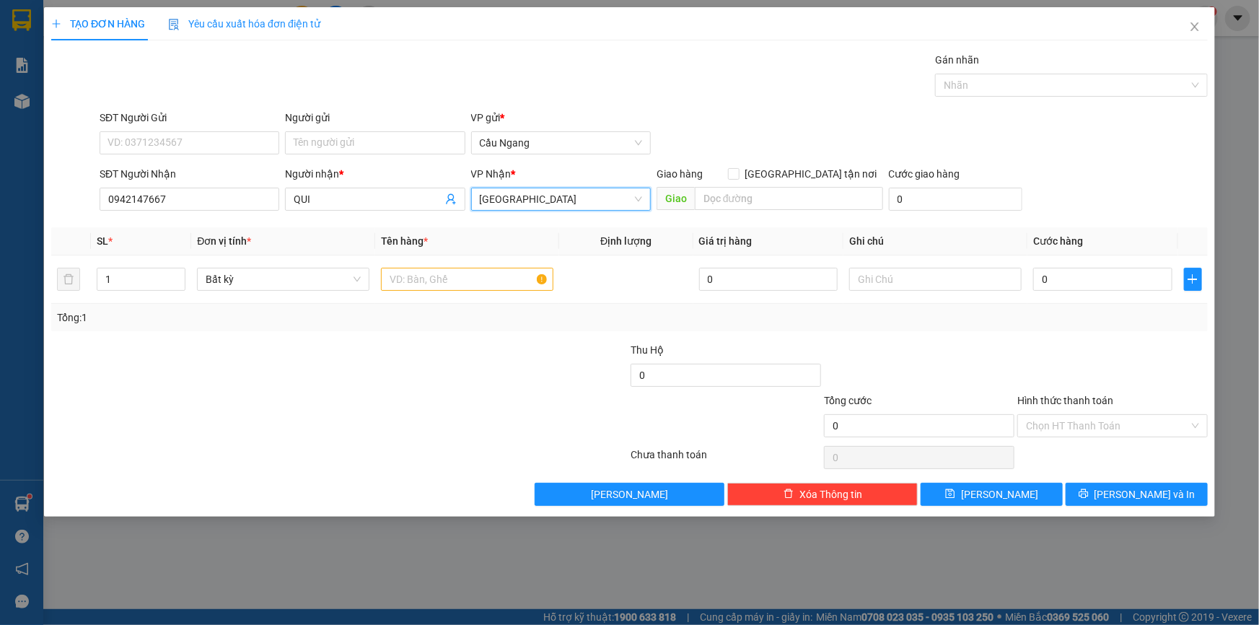
click at [514, 196] on span "[GEOGRAPHIC_DATA]" at bounding box center [561, 199] width 162 height 22
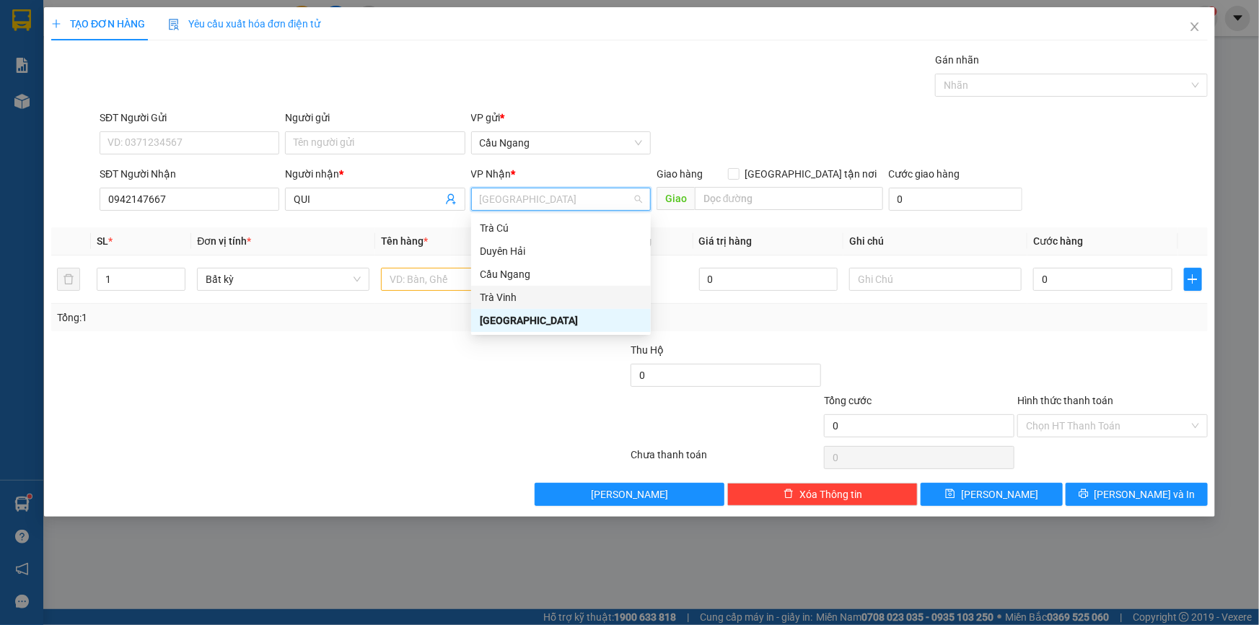
click at [503, 301] on div "Trà Vinh" at bounding box center [561, 297] width 162 height 16
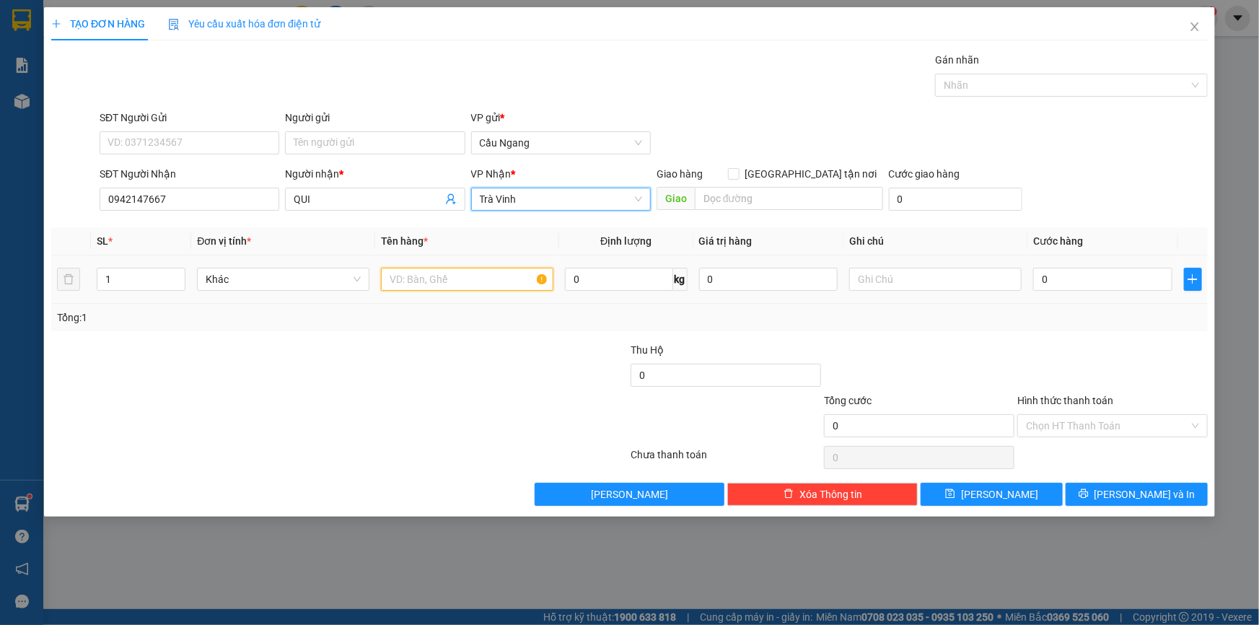
click at [445, 281] on input "text" at bounding box center [467, 279] width 172 height 23
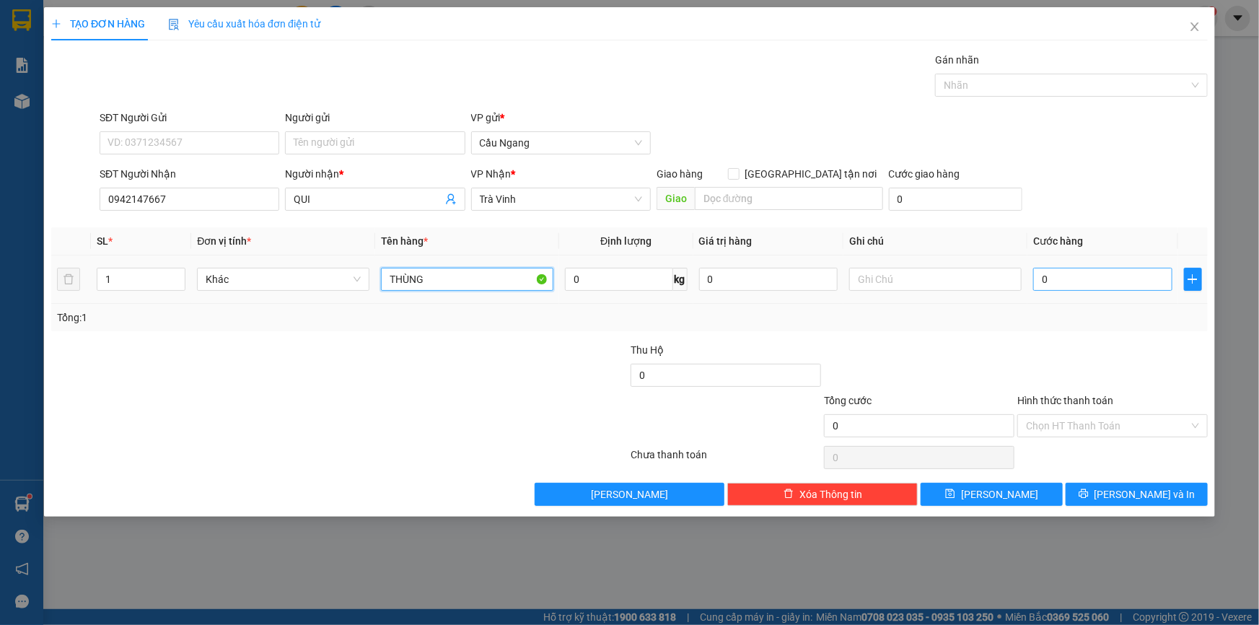
type input "THÙNG"
click at [1095, 282] on input "0" at bounding box center [1102, 279] width 139 height 23
type input "2"
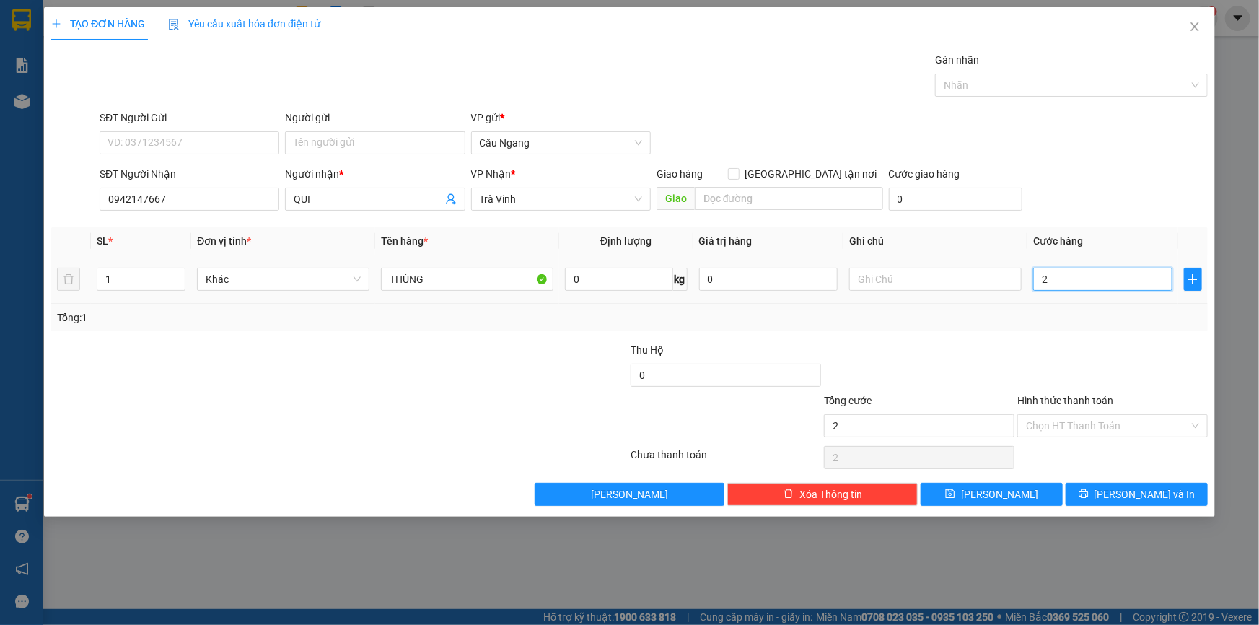
type input "20"
type input "200"
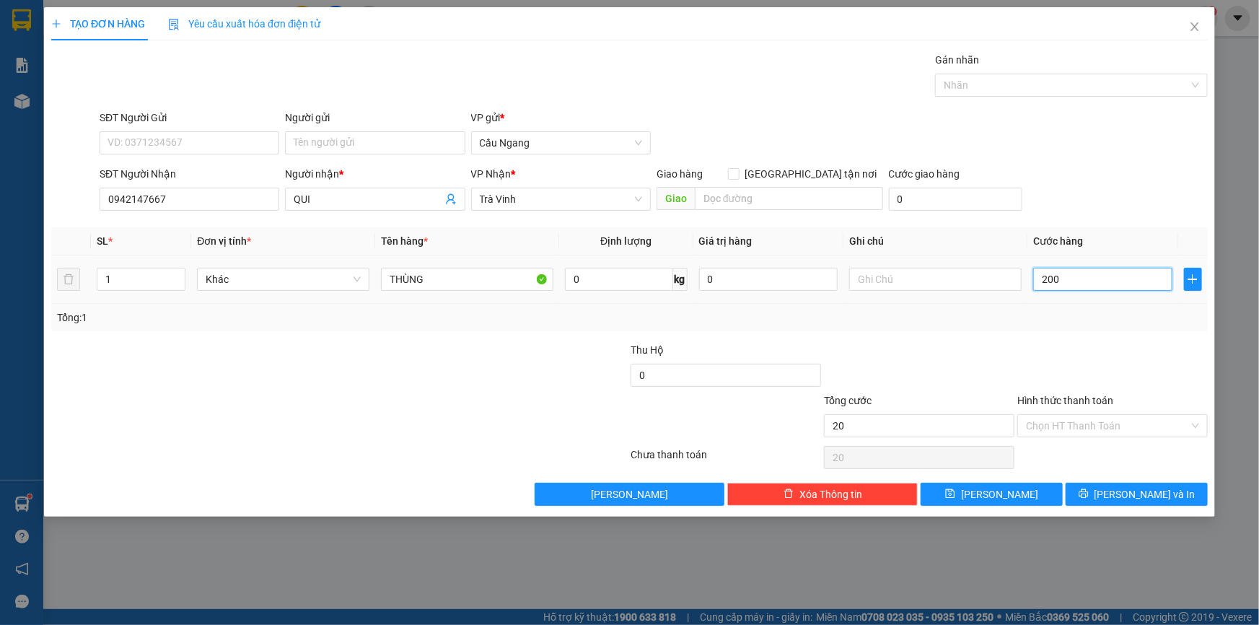
type input "200"
type input "2.000"
type input "20.000"
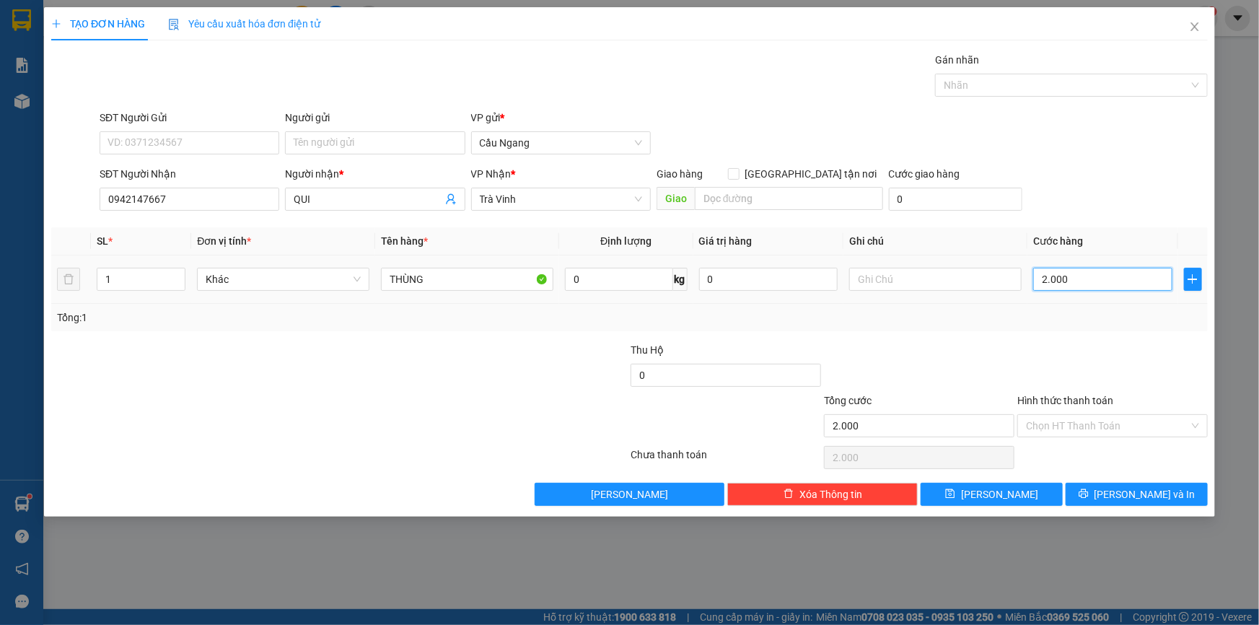
type input "20.000"
click at [1095, 417] on input "Hình thức thanh toán" at bounding box center [1107, 426] width 163 height 22
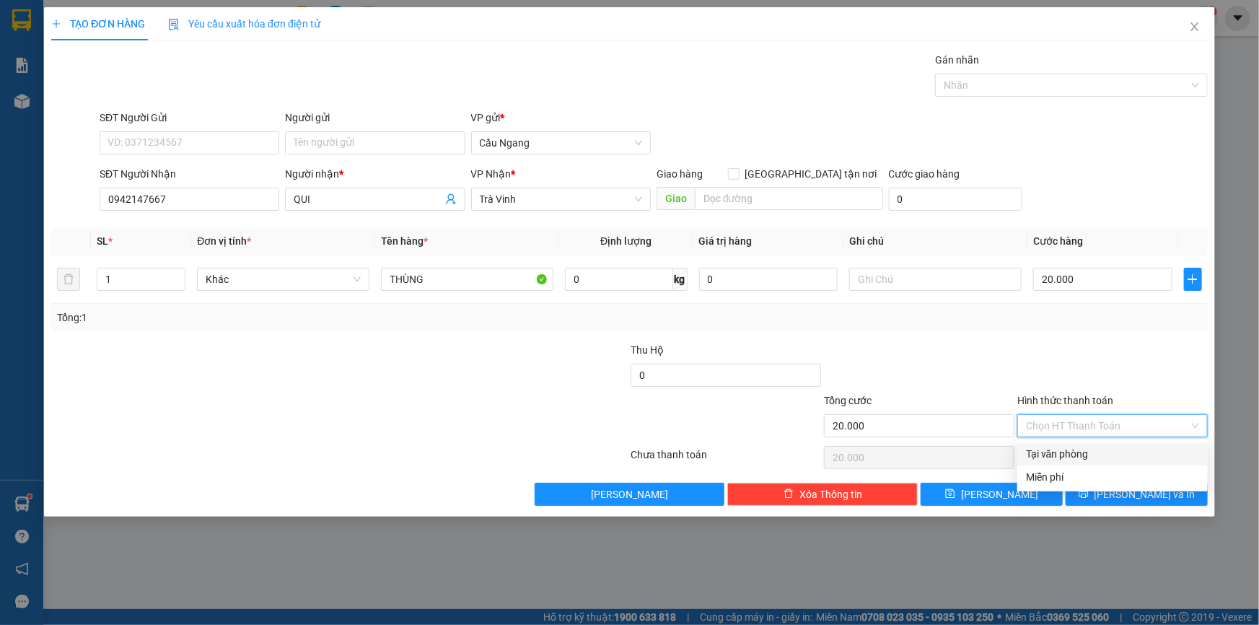
click at [1082, 453] on div "Tại văn phòng" at bounding box center [1112, 454] width 173 height 16
type input "0"
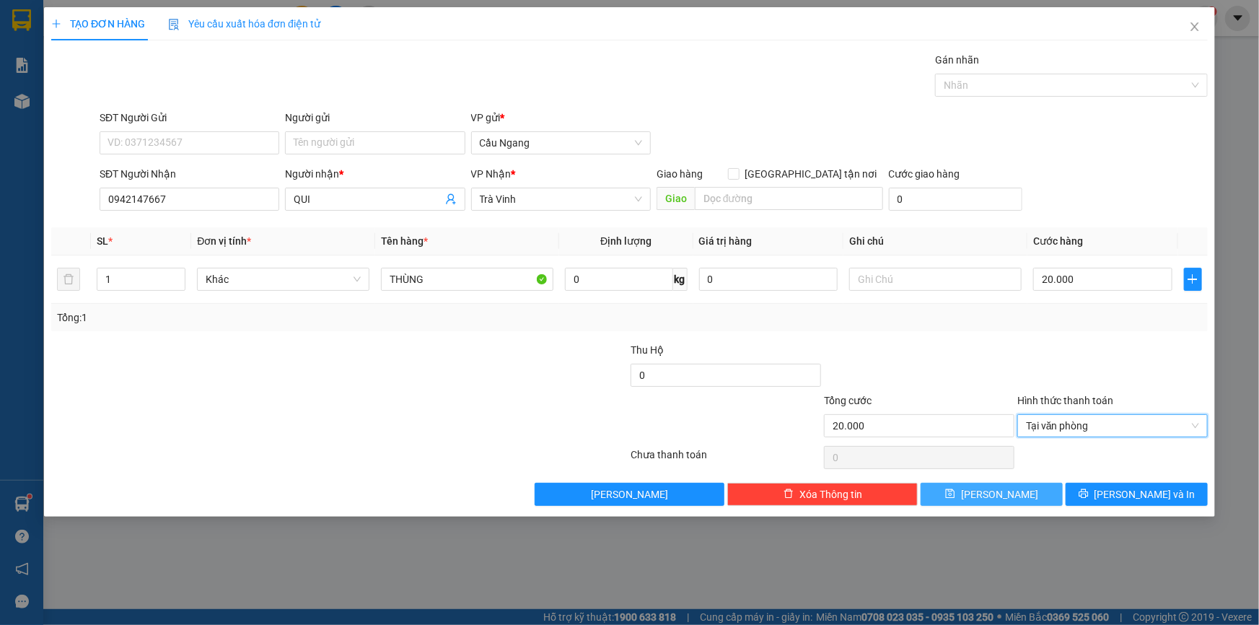
click at [1022, 498] on button "[PERSON_NAME]" at bounding box center [992, 494] width 142 height 23
type input "0"
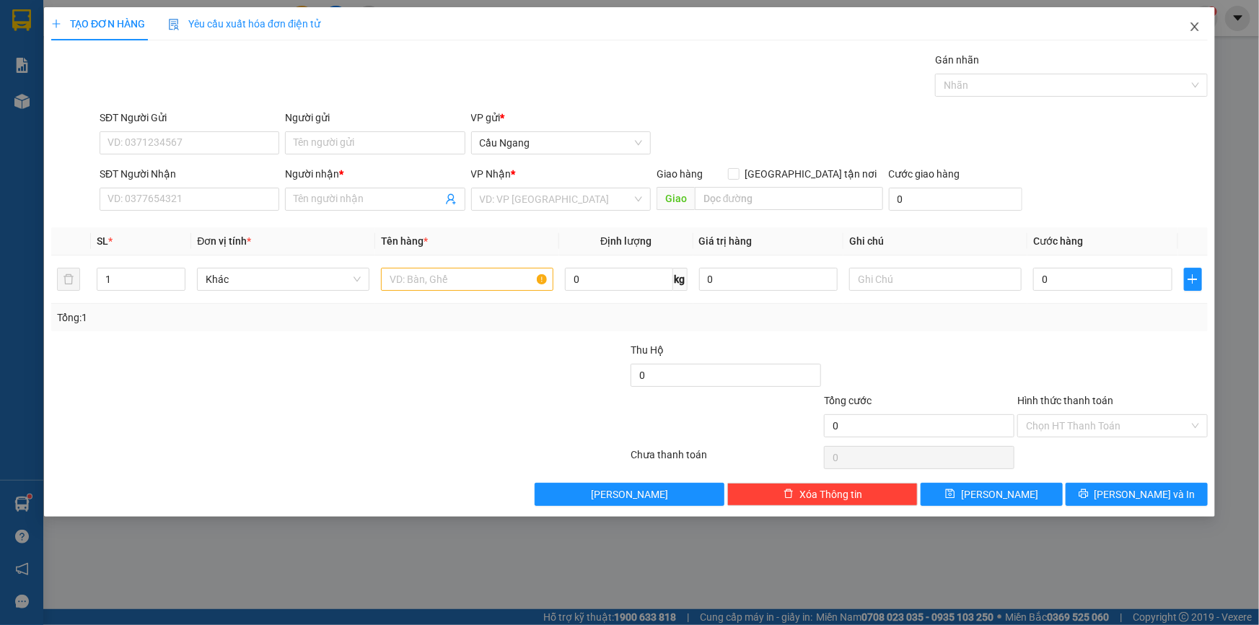
click at [1196, 25] on icon "close" at bounding box center [1195, 27] width 12 height 12
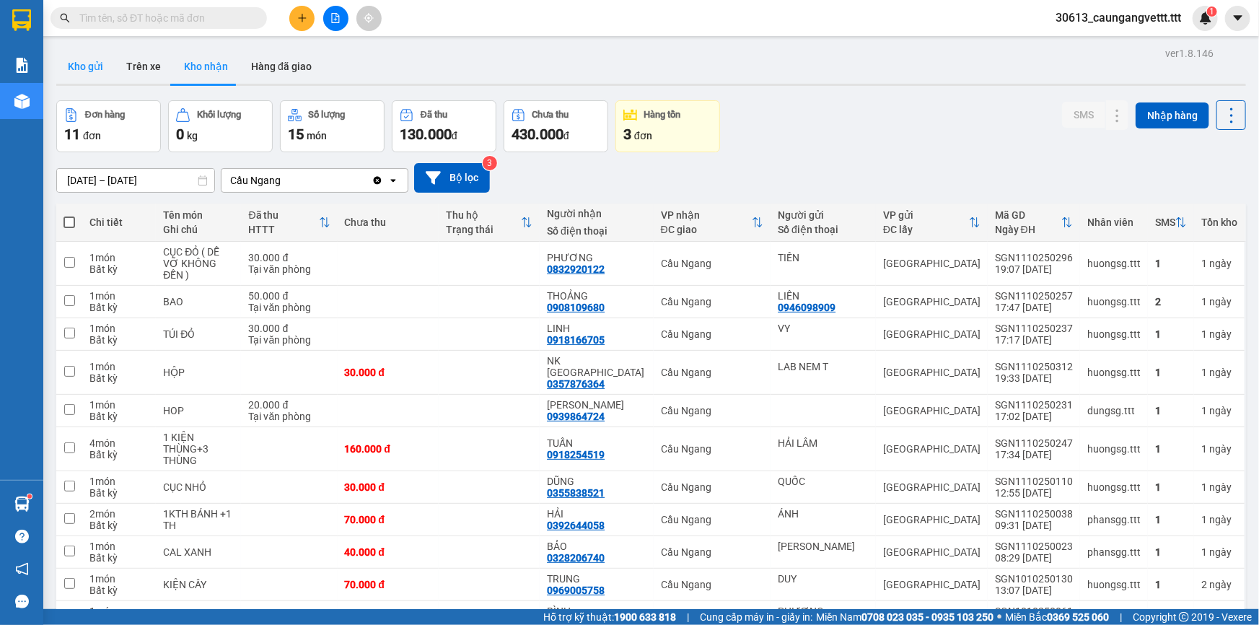
click at [86, 63] on button "Kho gửi" at bounding box center [85, 66] width 58 height 35
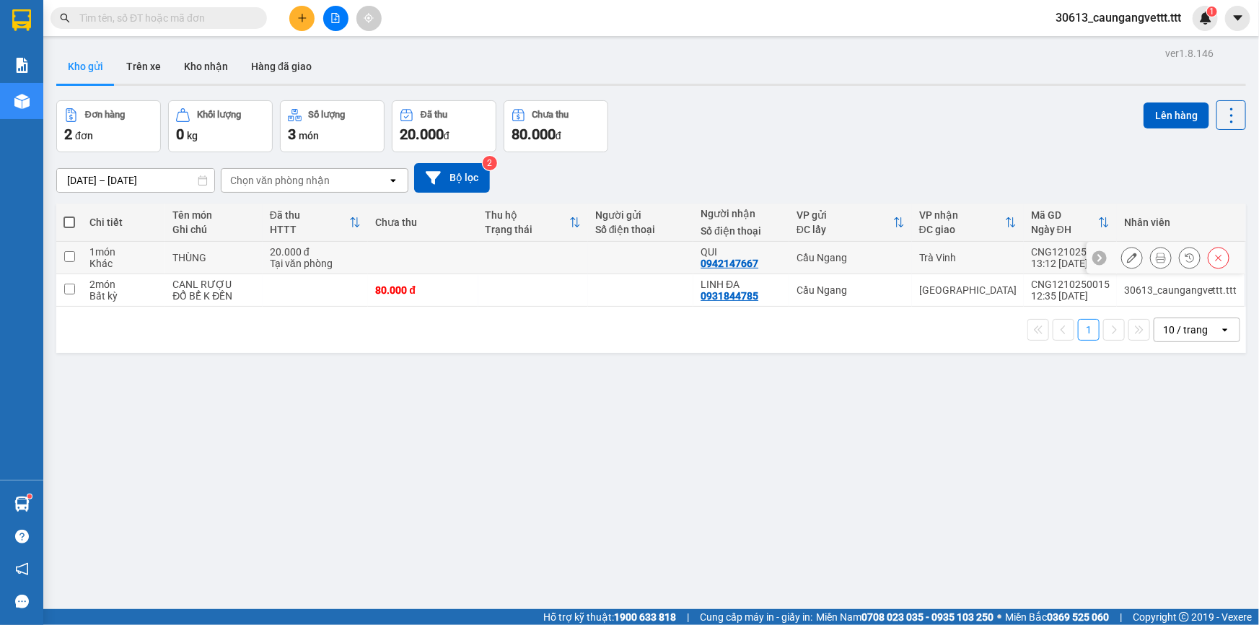
click at [68, 253] on input "checkbox" at bounding box center [69, 256] width 11 height 11
checkbox input "true"
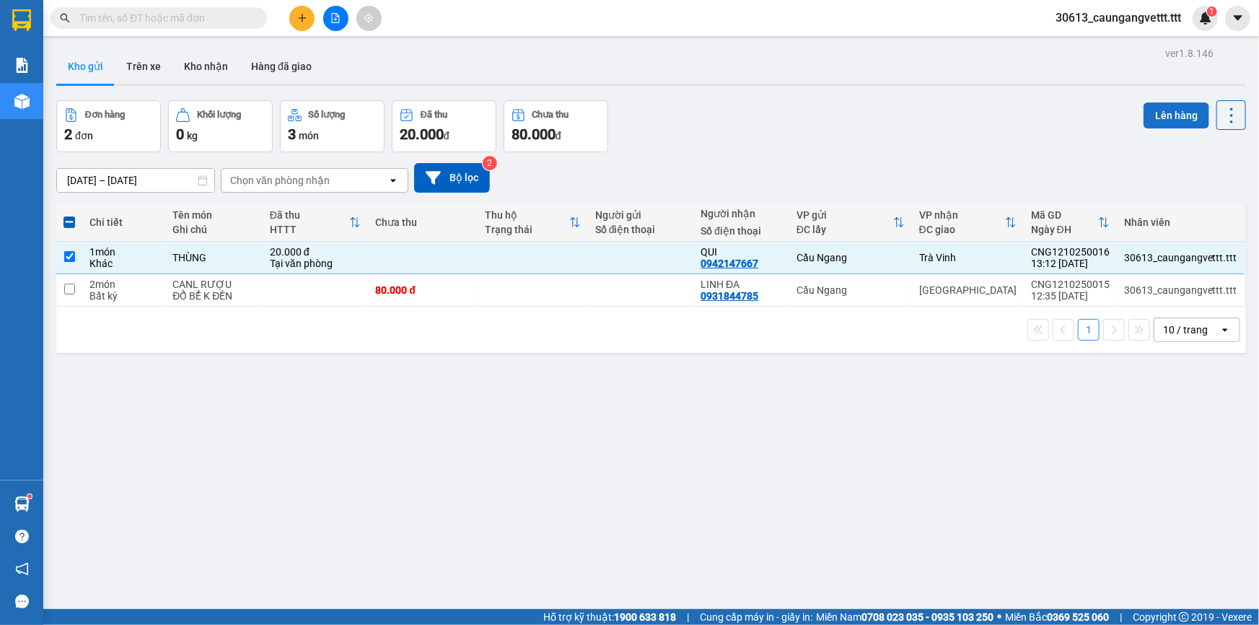
click at [1155, 115] on button "Lên hàng" at bounding box center [1177, 115] width 66 height 26
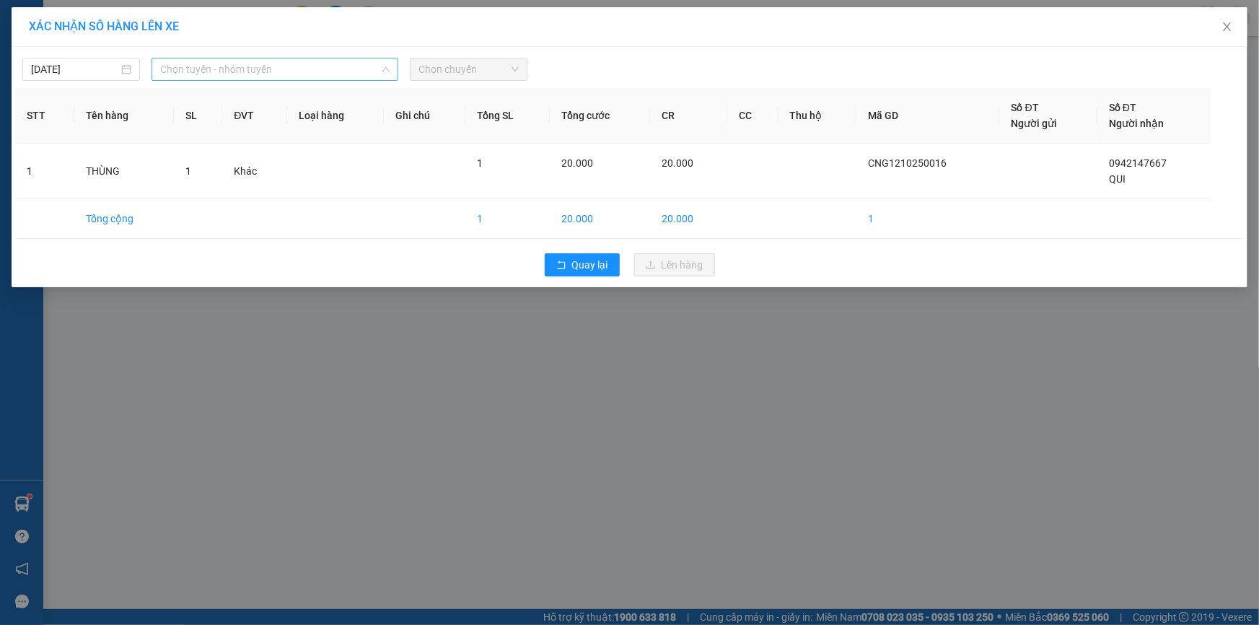
click at [312, 70] on span "Chọn tuyến - nhóm tuyến" at bounding box center [274, 69] width 229 height 22
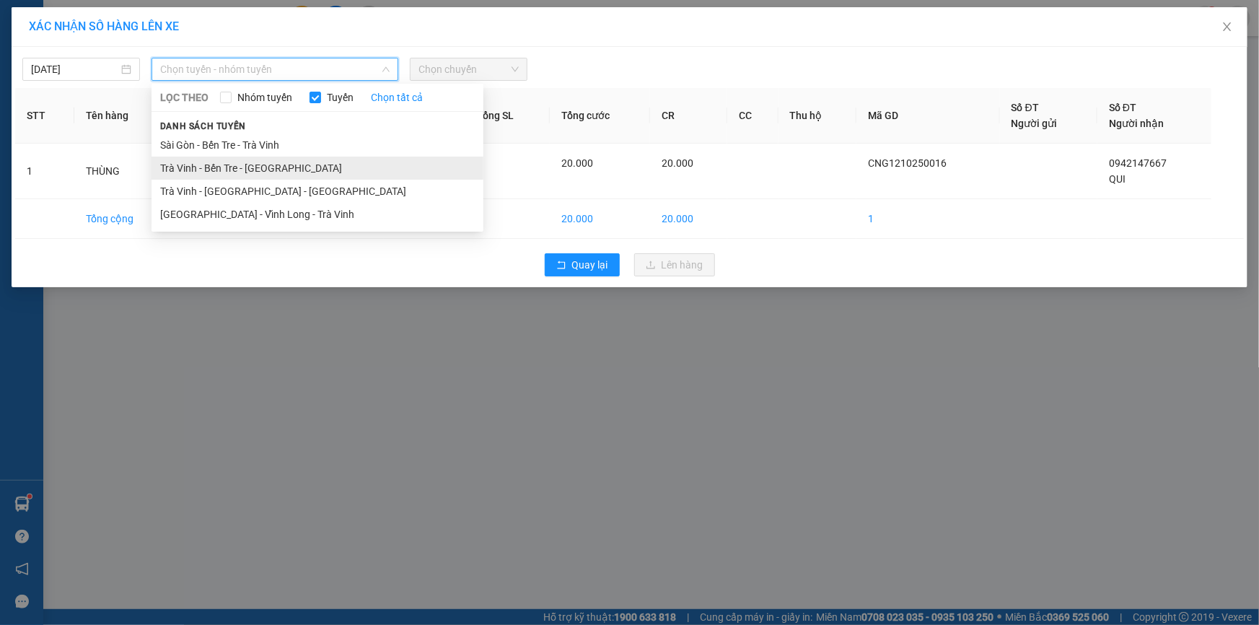
click at [224, 172] on li "Trà Vinh - Bến Tre - Sài Gòn" at bounding box center [318, 168] width 332 height 23
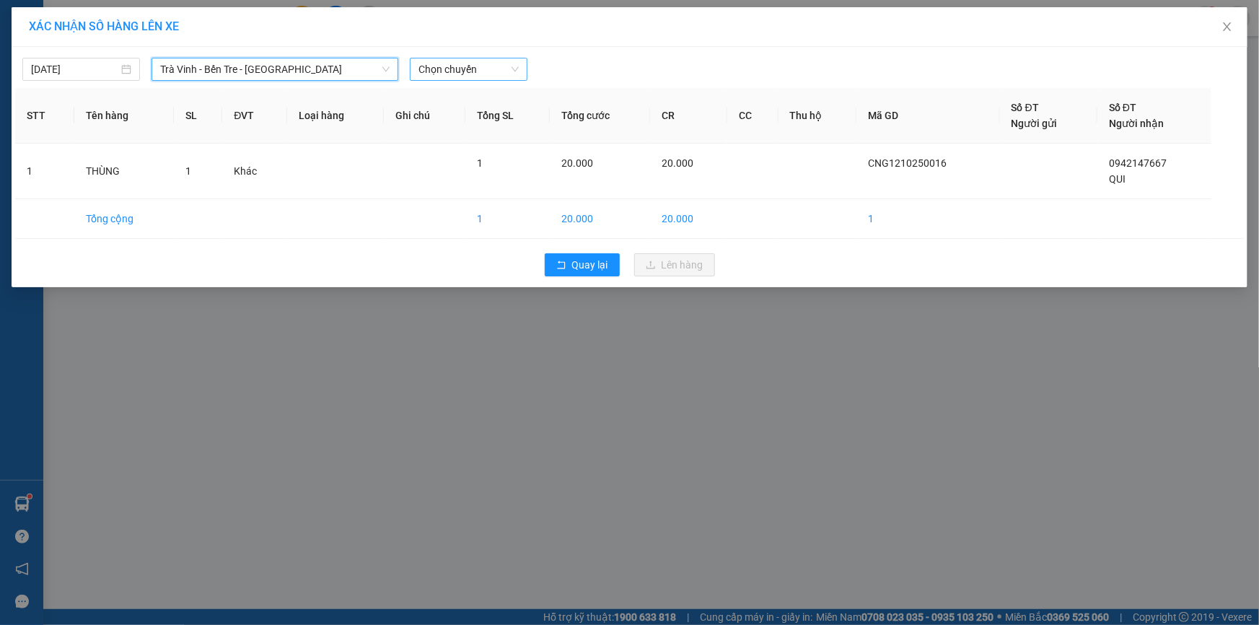
click at [505, 72] on span "Chọn chuyến" at bounding box center [469, 69] width 100 height 22
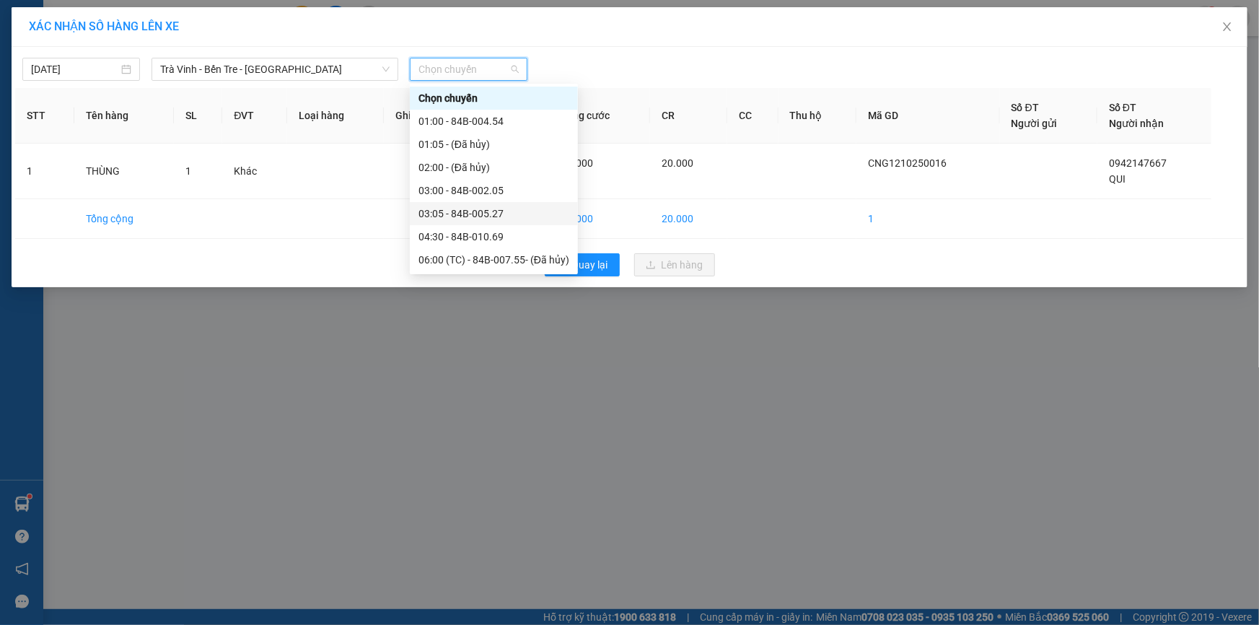
click at [505, 209] on div "03:05 - 84B-005.27" at bounding box center [494, 214] width 151 height 16
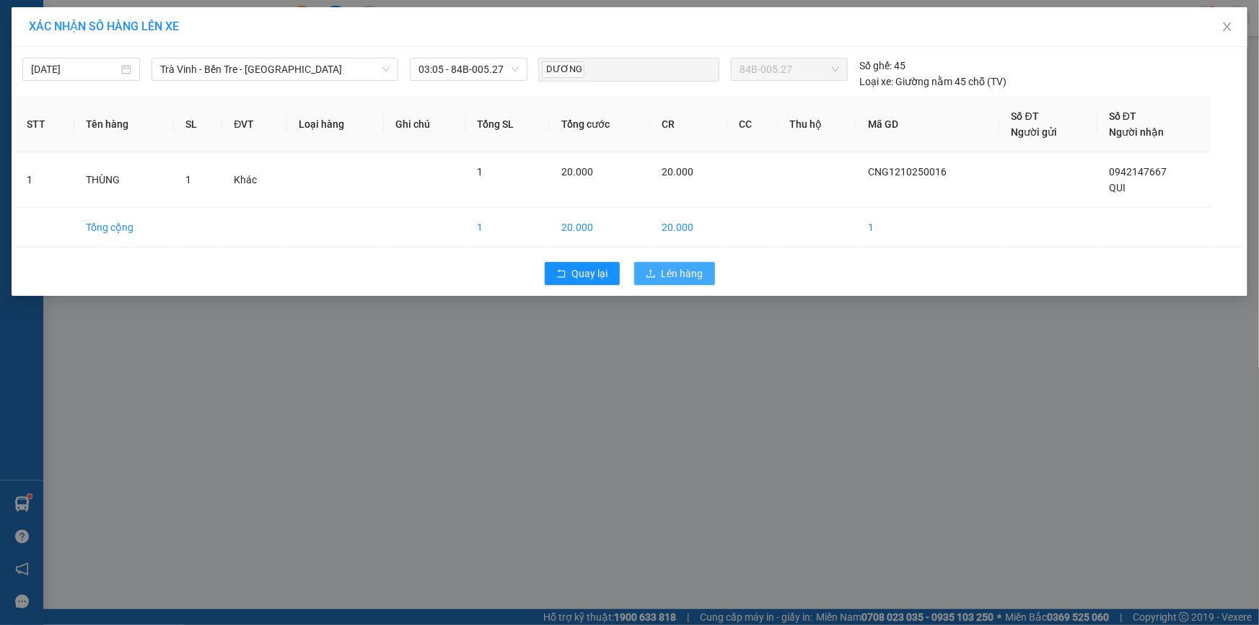
click at [652, 276] on icon "upload" at bounding box center [651, 273] width 9 height 8
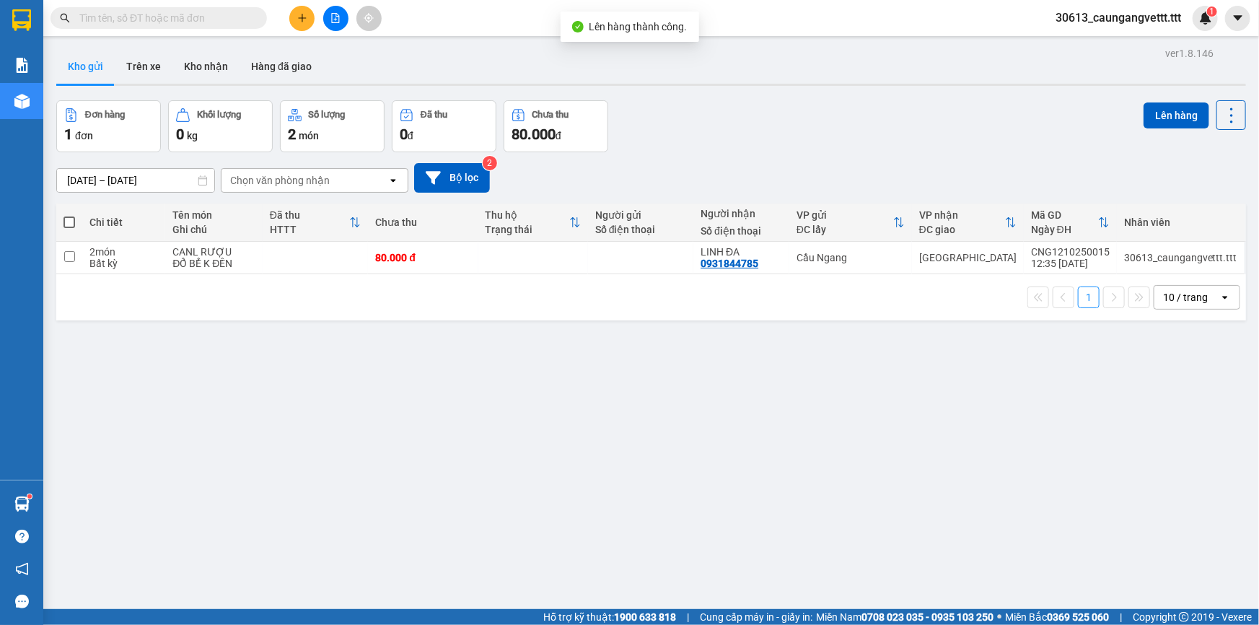
click at [338, 9] on button at bounding box center [335, 18] width 25 height 25
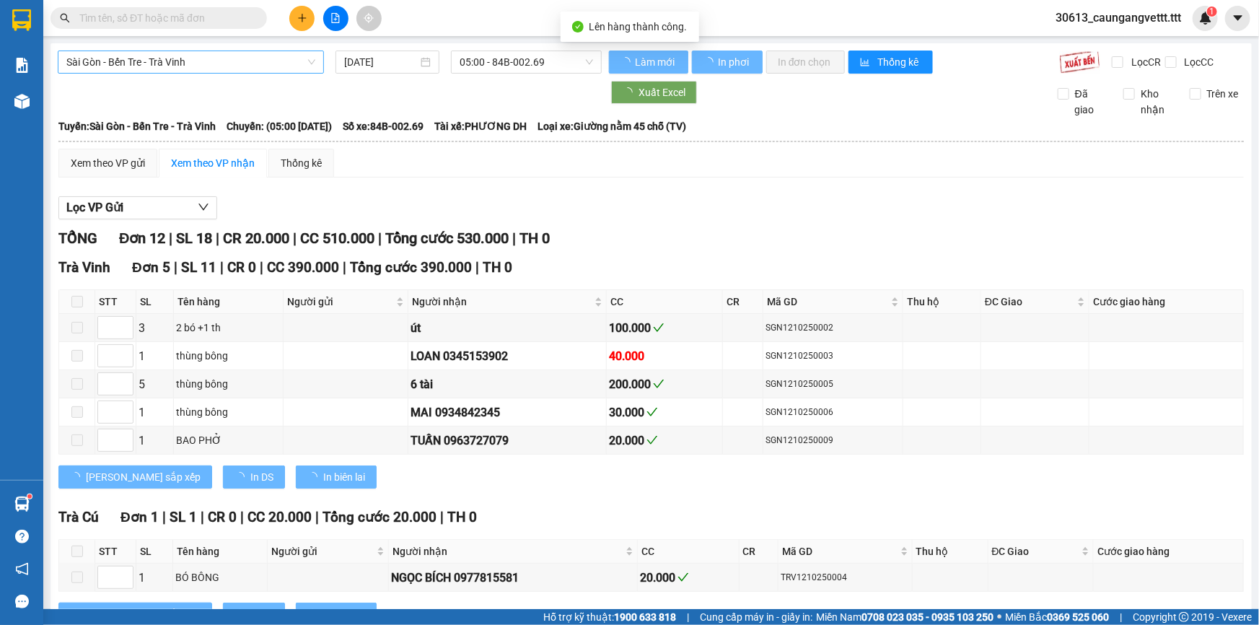
click at [235, 54] on span "Sài Gòn - Bến Tre - Trà Vinh" at bounding box center [190, 62] width 249 height 22
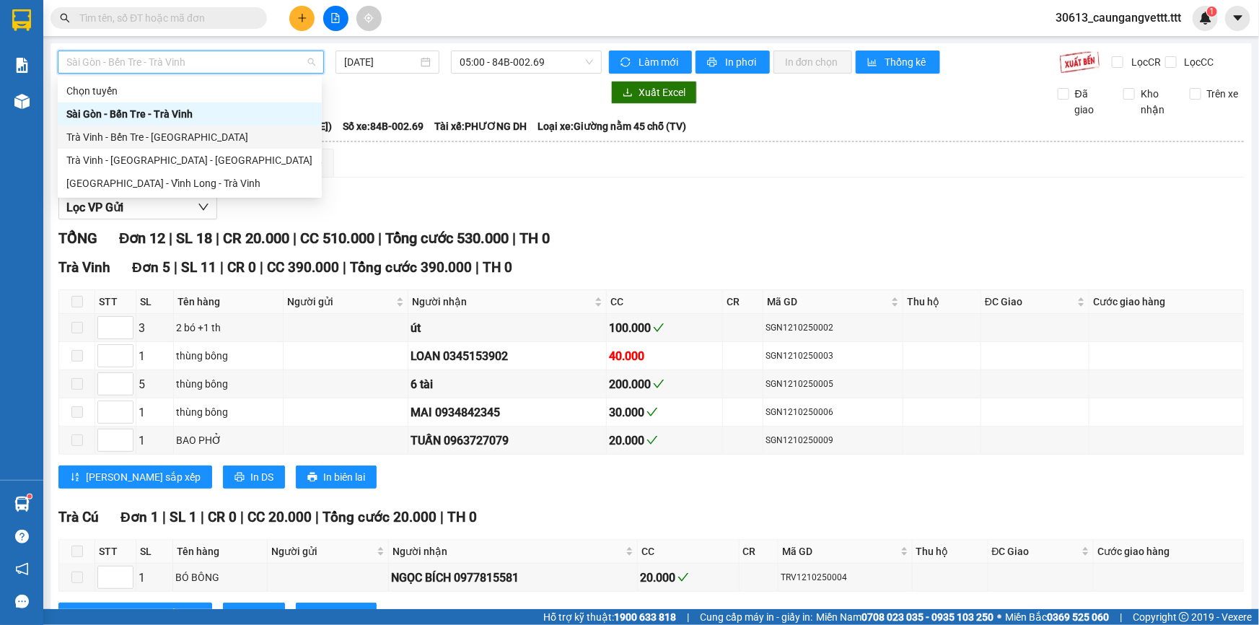
click at [118, 139] on div "Trà Vinh - Bến Tre - Sài Gòn" at bounding box center [189, 137] width 247 height 16
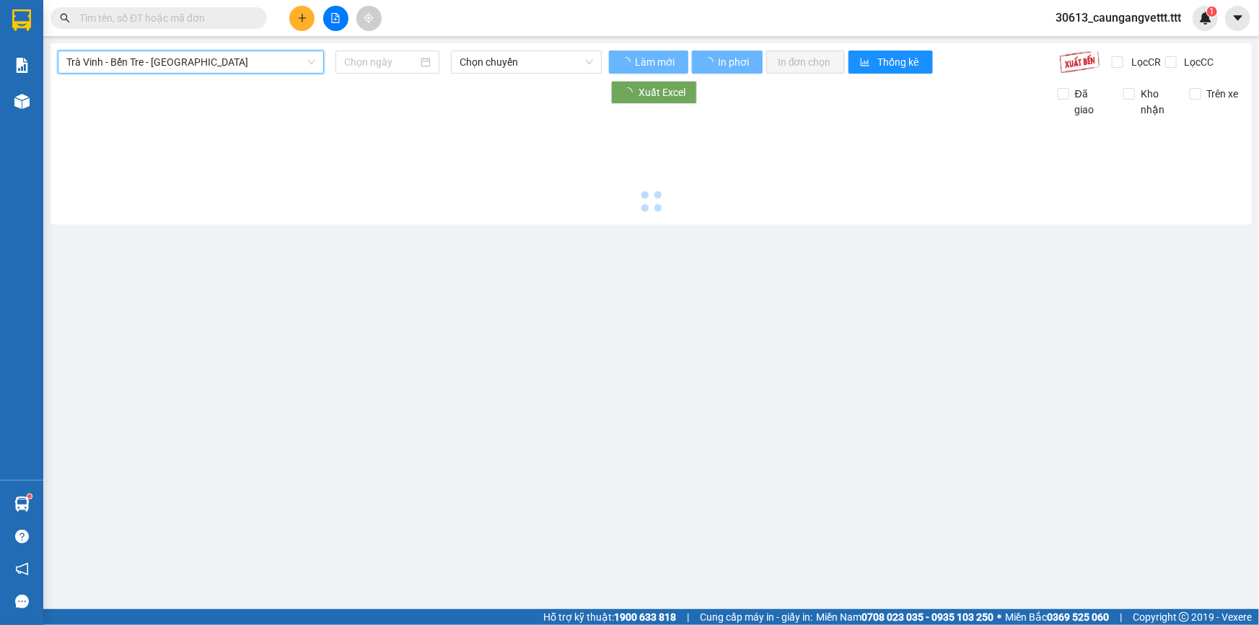
type input "[DATE]"
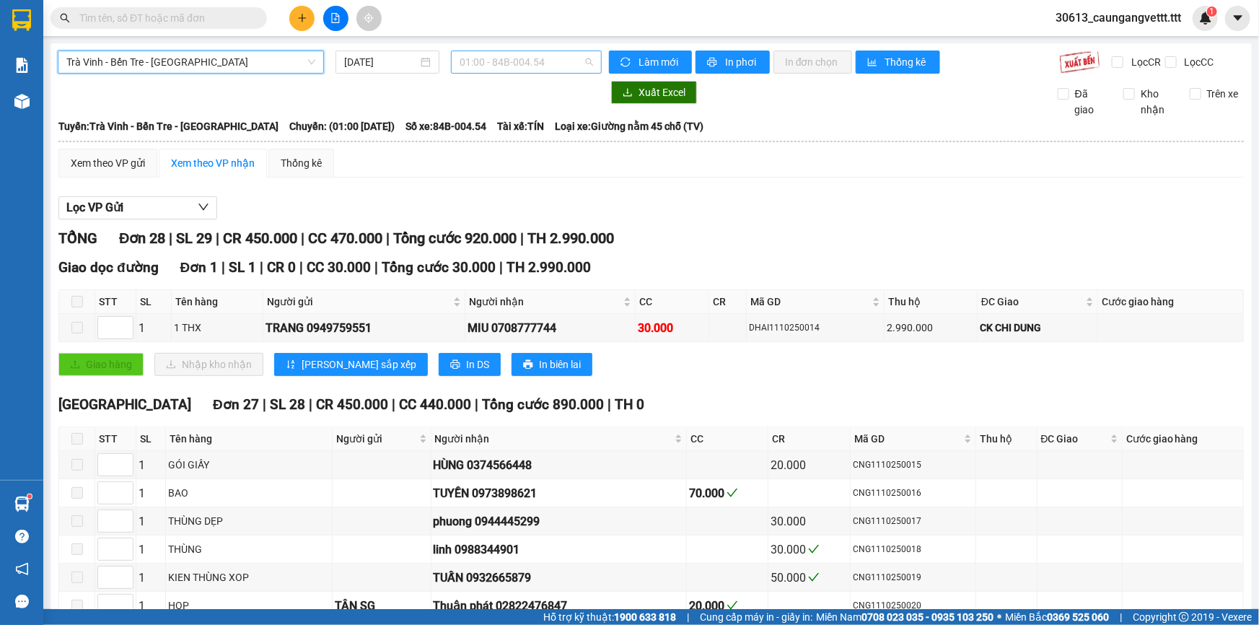
click at [517, 54] on span "01:00 - 84B-004.54" at bounding box center [526, 62] width 133 height 22
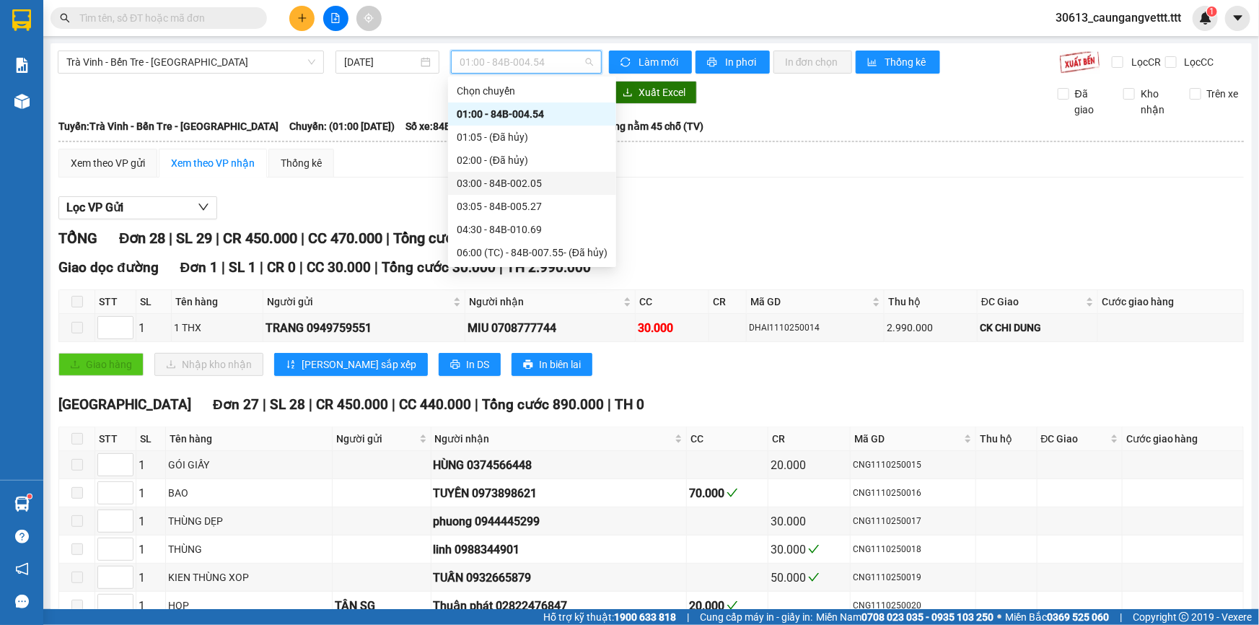
click at [501, 186] on div "03:00 - 84B-002.05" at bounding box center [532, 183] width 151 height 16
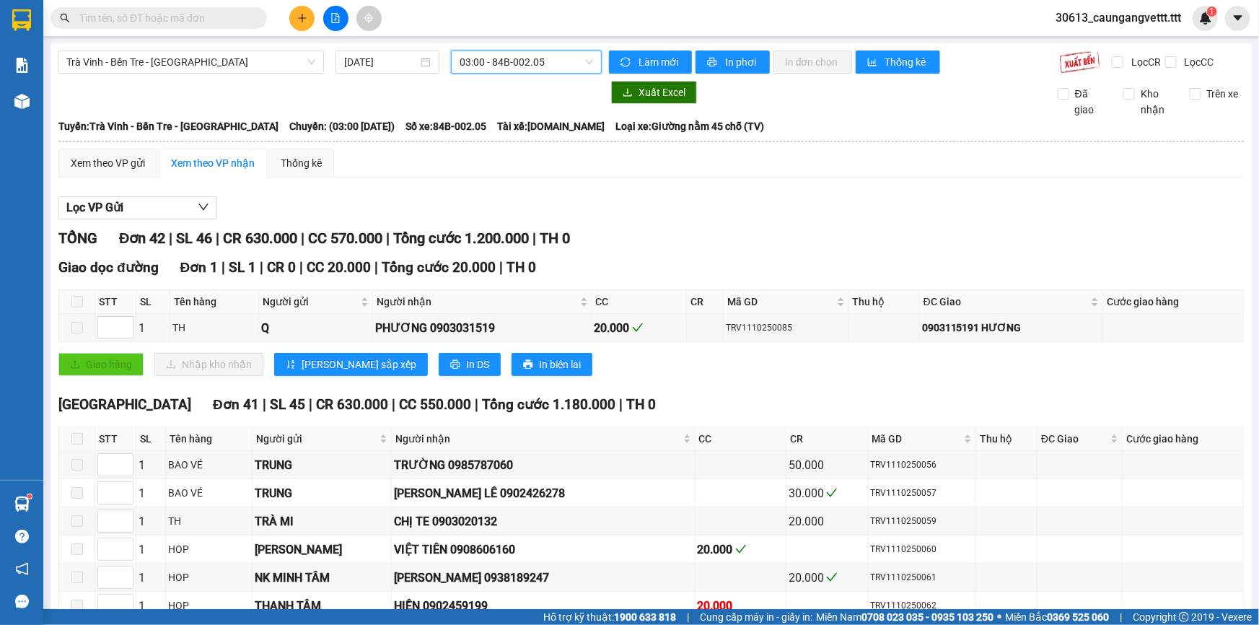
click at [516, 61] on span "03:00 - 84B-002.05" at bounding box center [526, 62] width 133 height 22
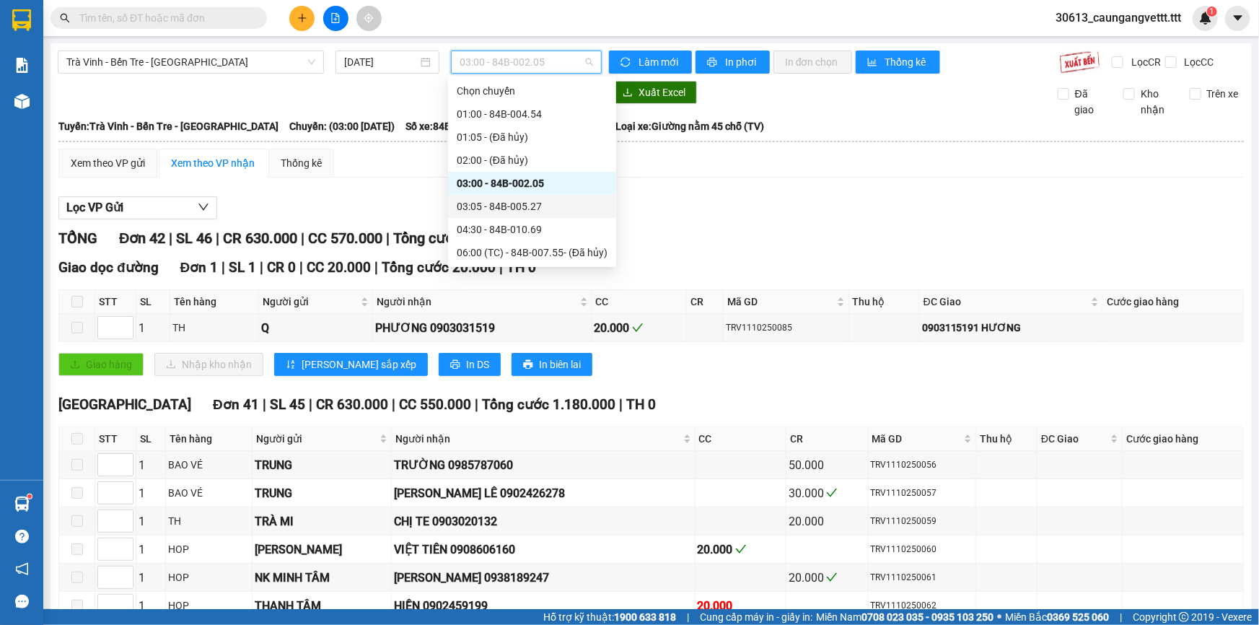
click at [514, 206] on div "03:05 - 84B-005.27" at bounding box center [532, 206] width 151 height 16
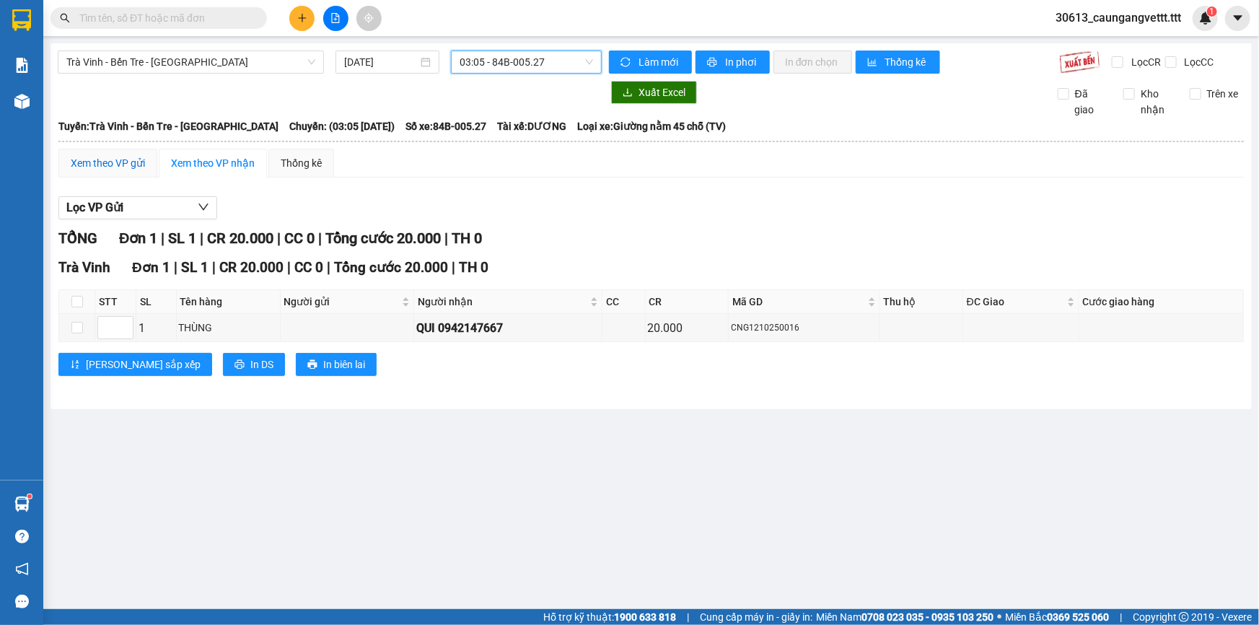
click at [121, 165] on div "Xem theo VP gửi" at bounding box center [108, 163] width 74 height 16
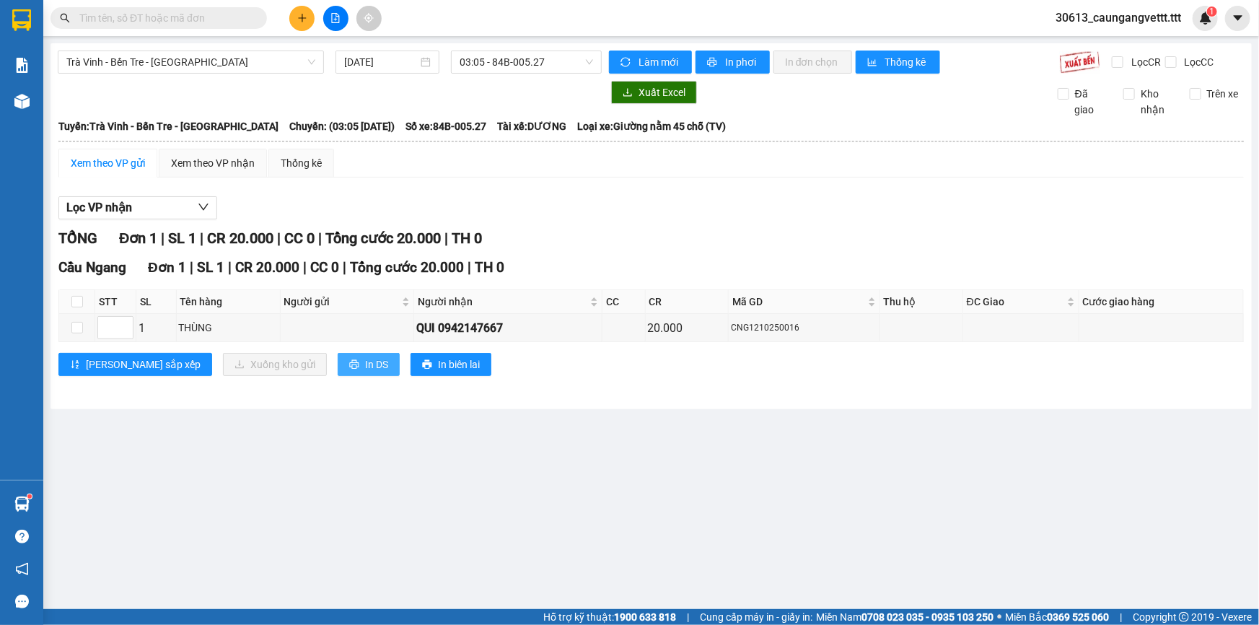
click at [365, 358] on span "In DS" at bounding box center [376, 364] width 23 height 16
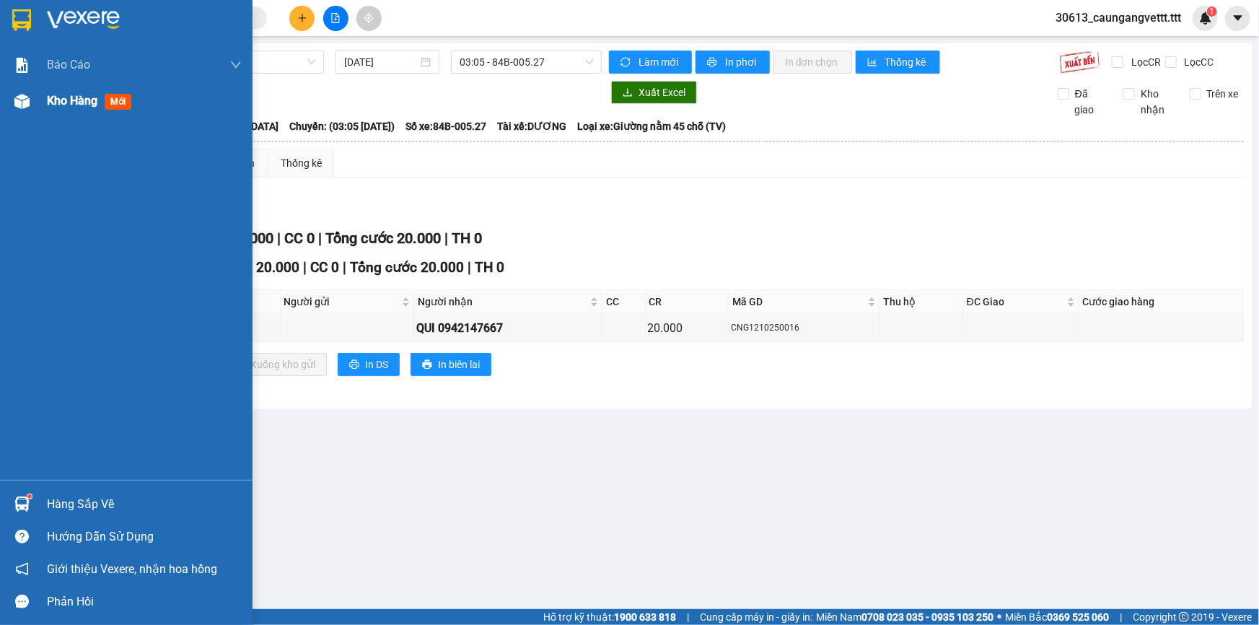
click at [65, 95] on span "Kho hàng" at bounding box center [72, 101] width 51 height 14
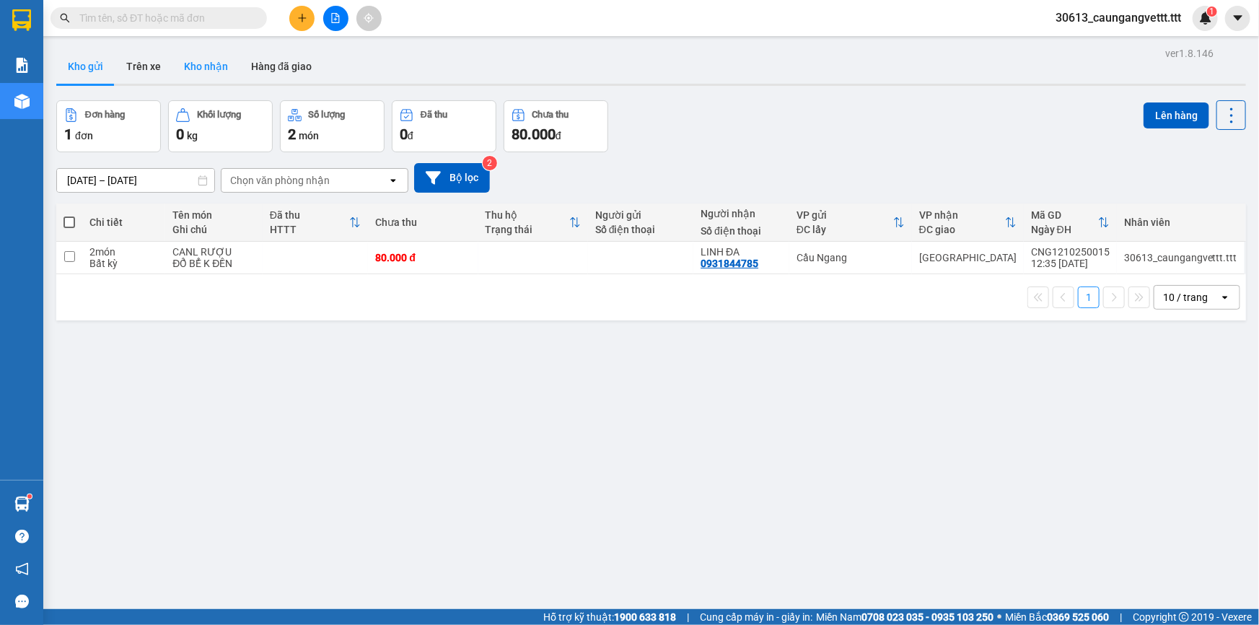
click at [217, 69] on button "Kho nhận" at bounding box center [205, 66] width 67 height 35
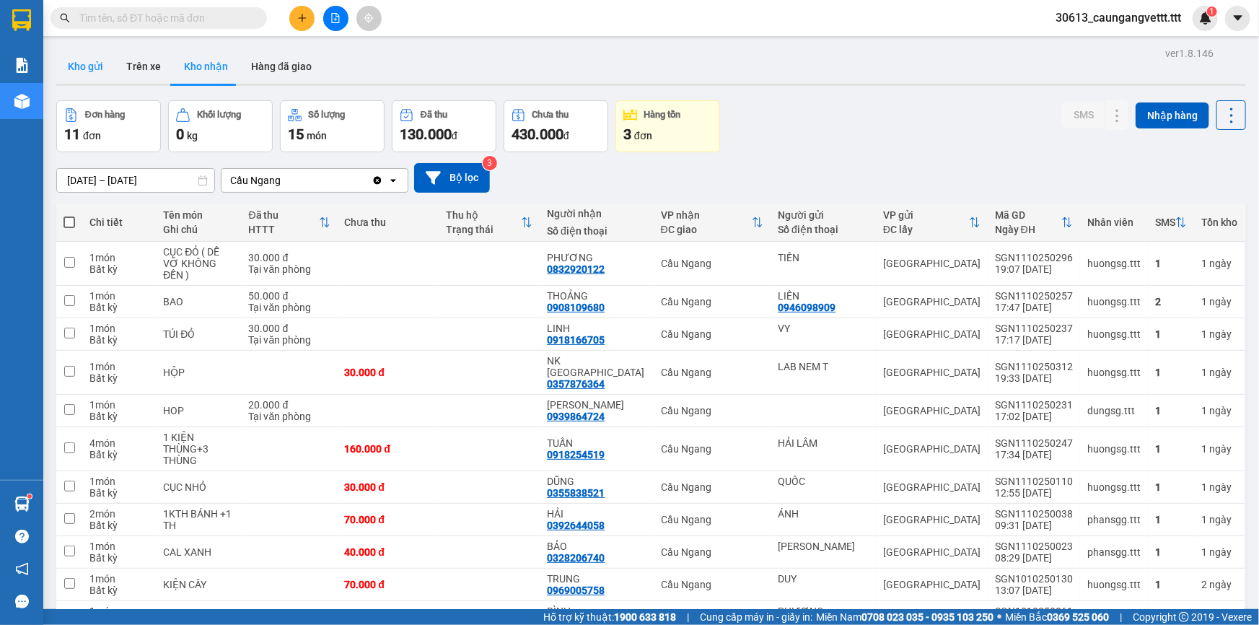
click at [83, 66] on button "Kho gửi" at bounding box center [85, 66] width 58 height 35
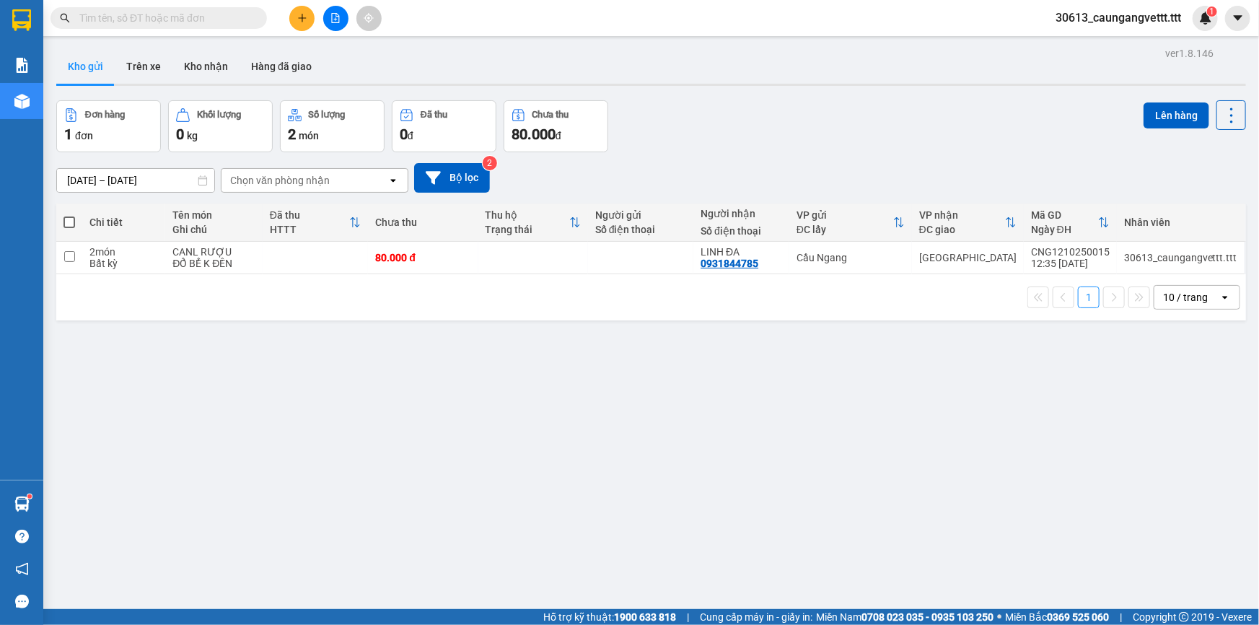
click at [69, 224] on span at bounding box center [69, 222] width 12 height 12
click at [69, 215] on input "checkbox" at bounding box center [69, 215] width 0 height 0
checkbox input "true"
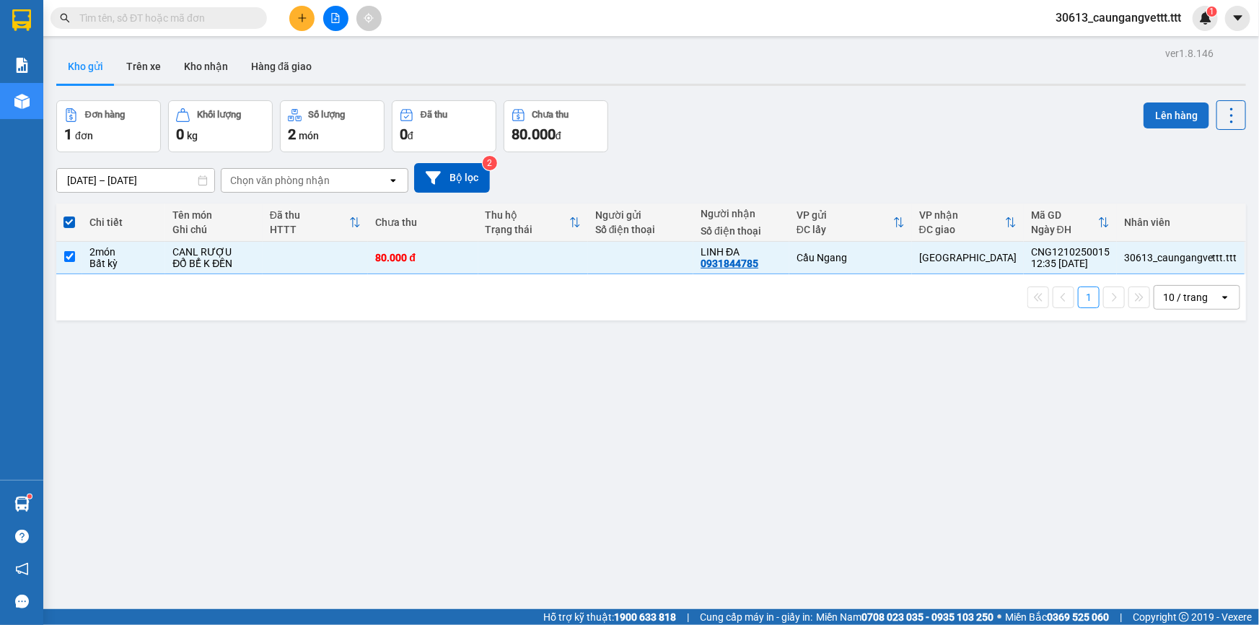
click at [1157, 110] on button "Lên hàng" at bounding box center [1177, 115] width 66 height 26
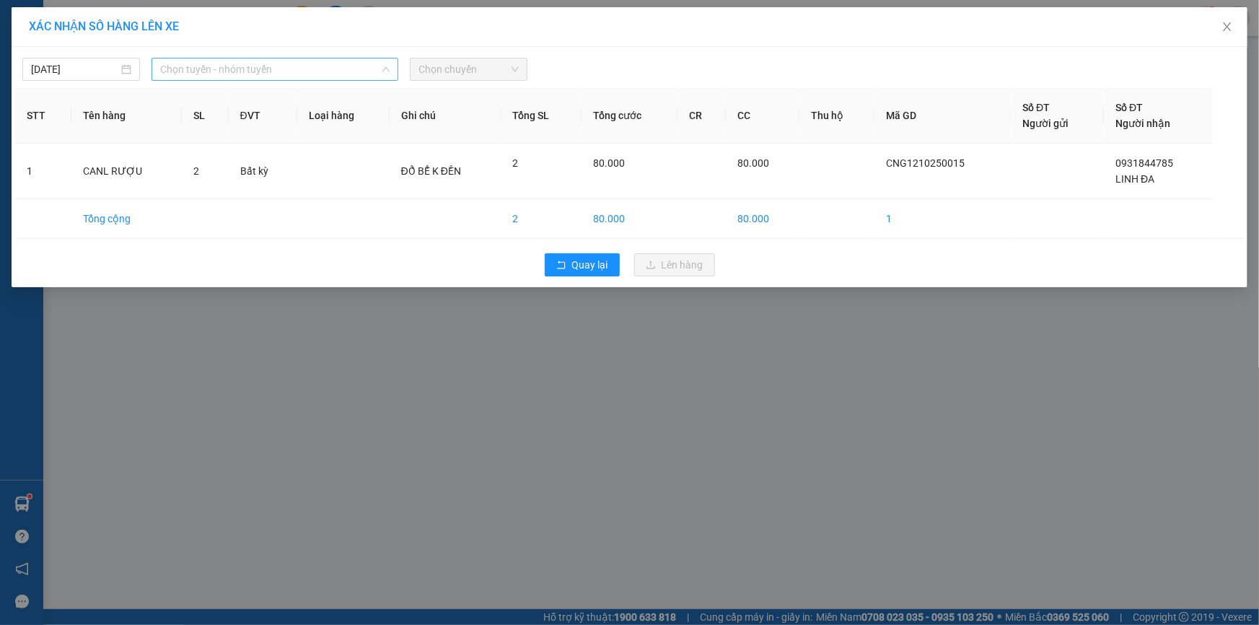
click at [272, 64] on span "Chọn tuyến - nhóm tuyến" at bounding box center [274, 69] width 229 height 22
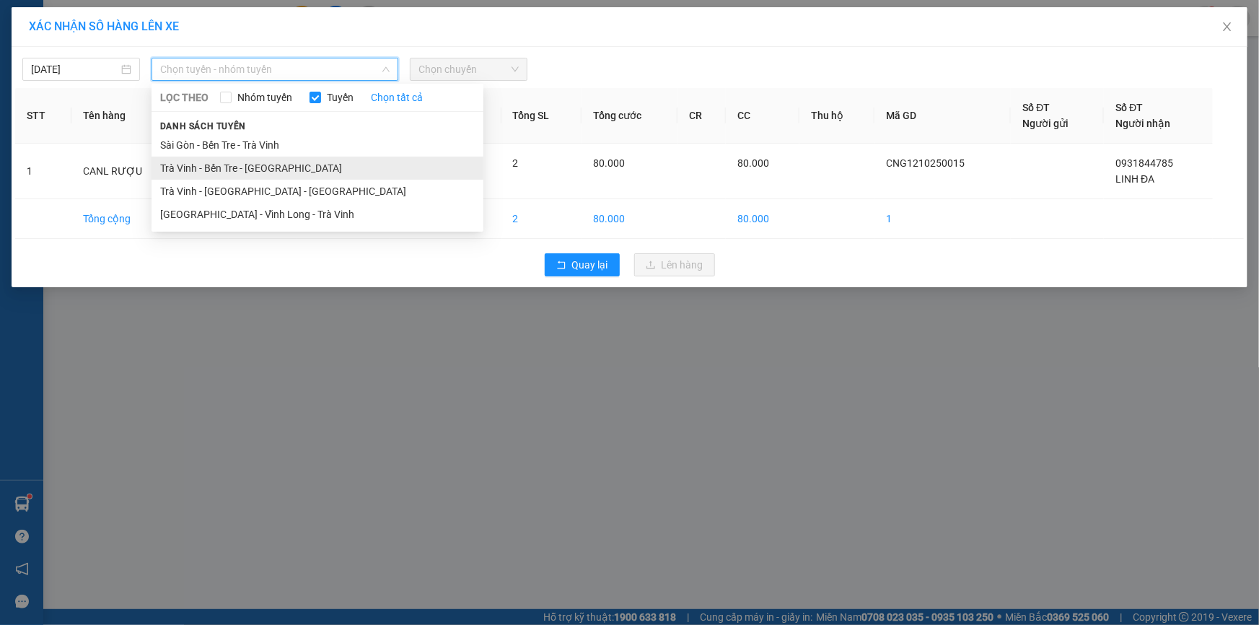
click at [198, 169] on li "Trà Vinh - Bến Tre - Sài Gòn" at bounding box center [318, 168] width 332 height 23
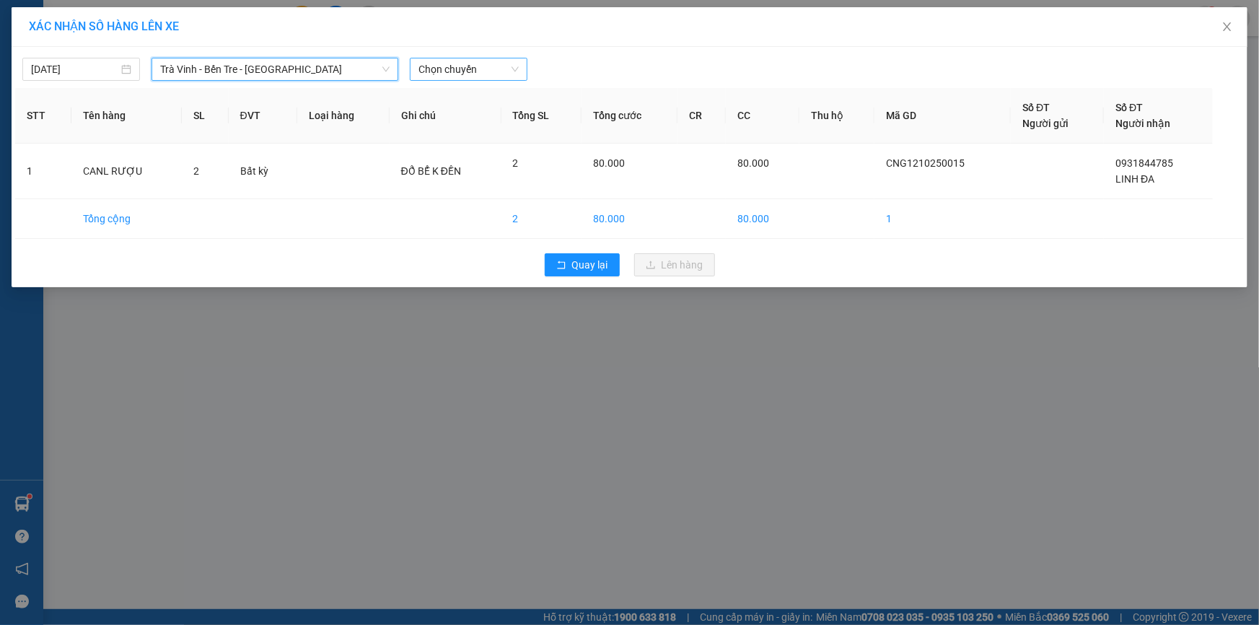
click at [445, 63] on span "Chọn chuyến" at bounding box center [469, 69] width 100 height 22
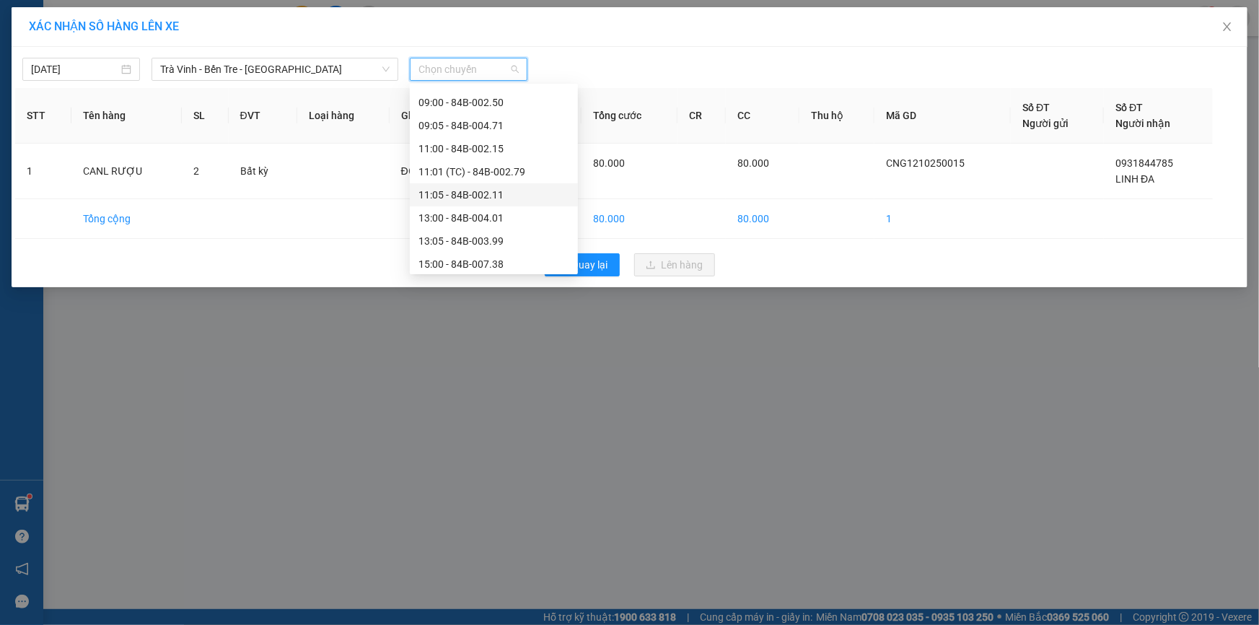
scroll to position [218, 0]
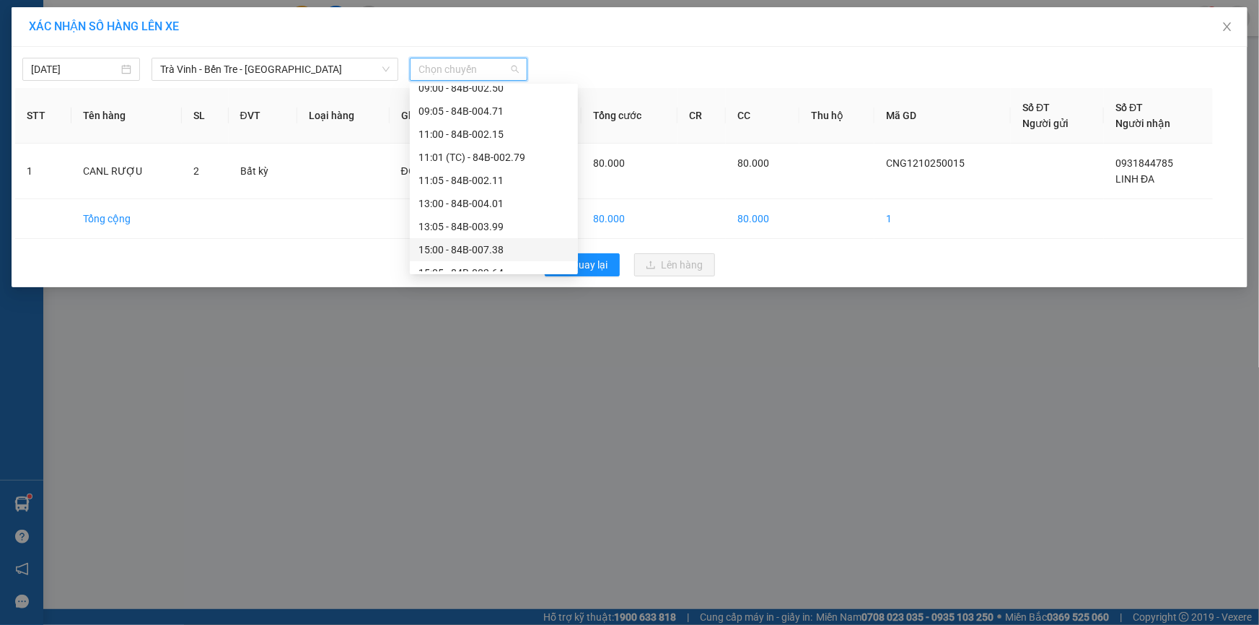
click at [448, 248] on div "15:00 - 84B-007.38" at bounding box center [494, 250] width 151 height 16
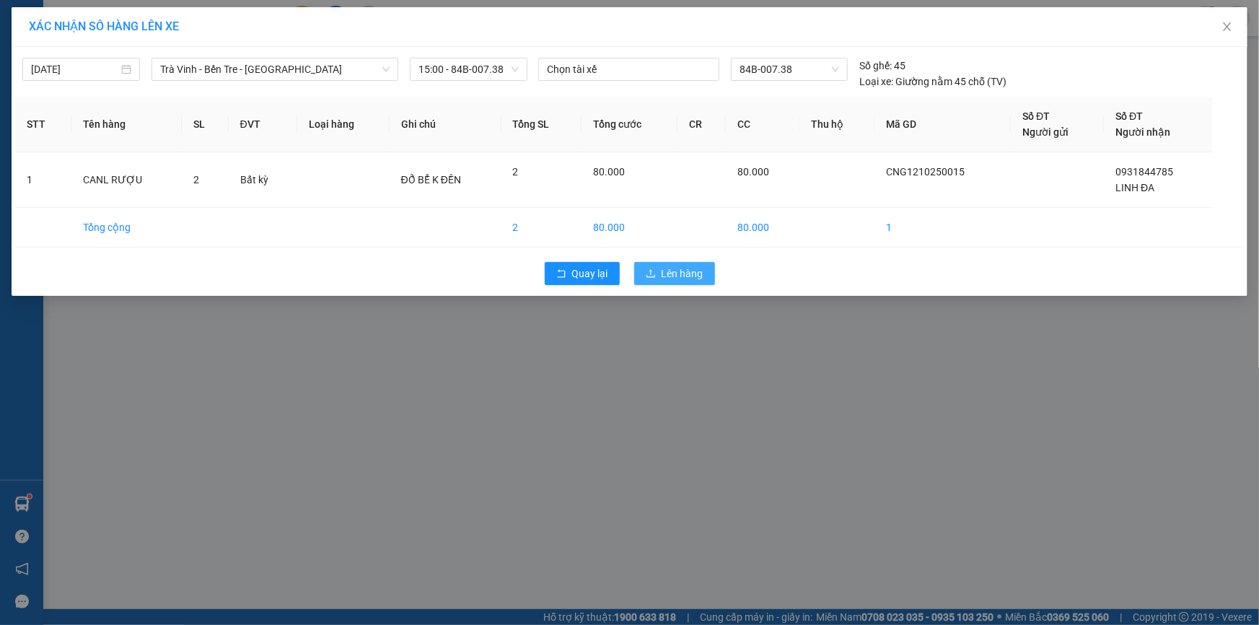
click at [681, 276] on span "Lên hàng" at bounding box center [683, 274] width 42 height 16
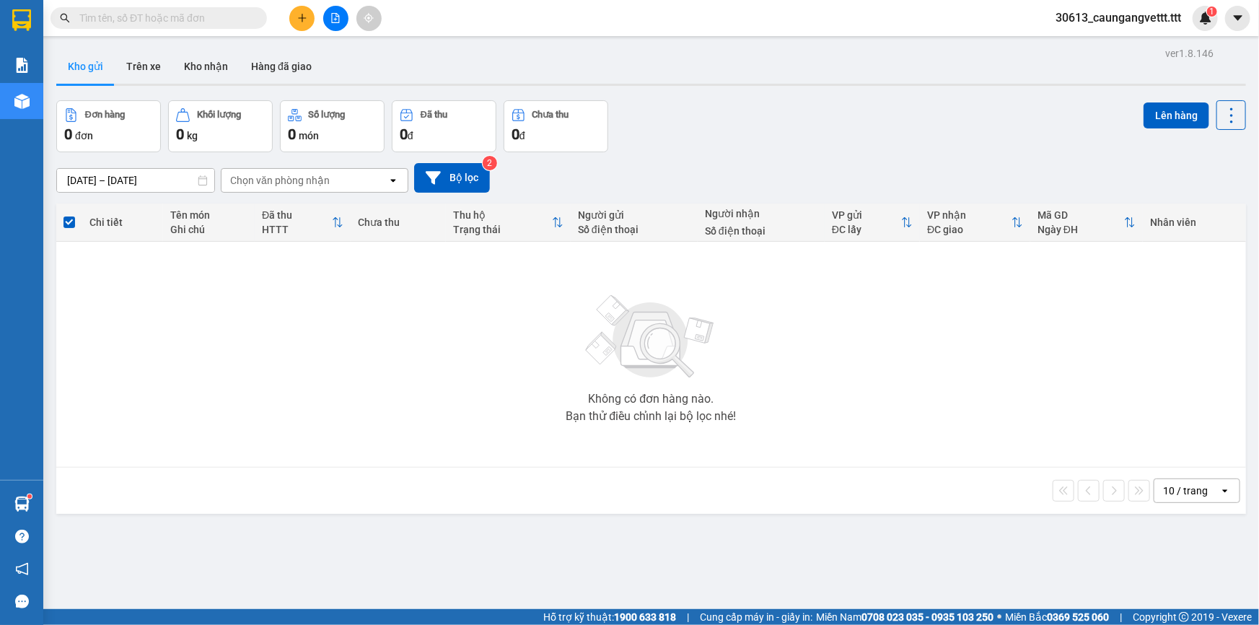
click at [331, 8] on button at bounding box center [335, 18] width 25 height 25
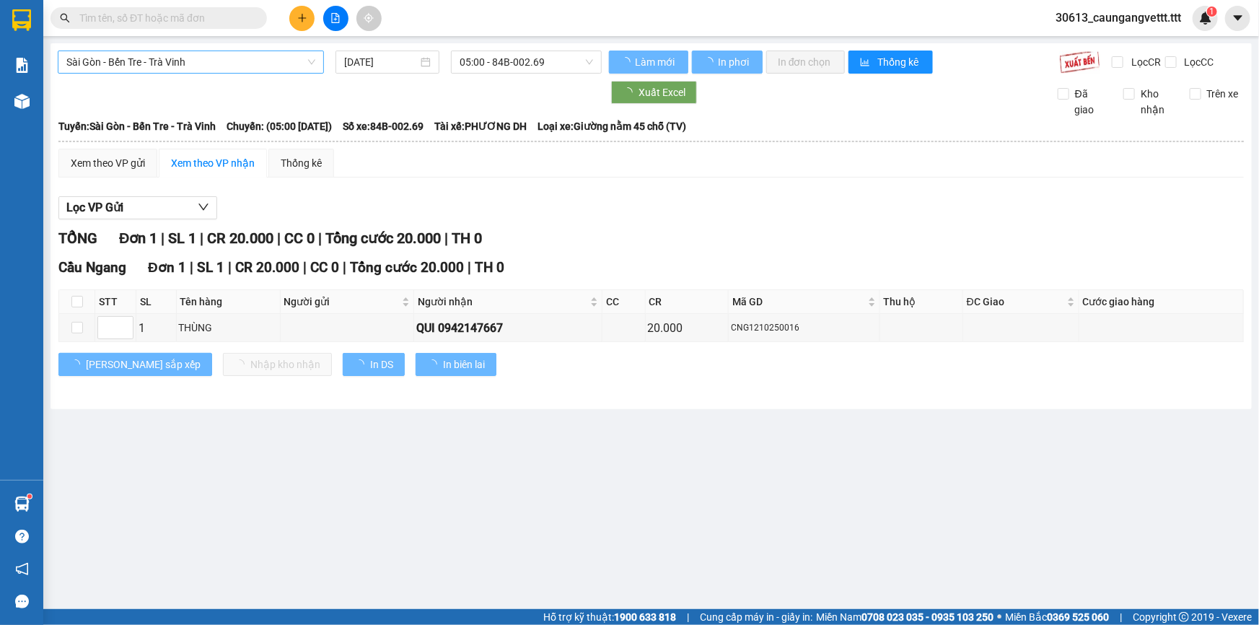
click at [158, 56] on span "Sài Gòn - Bến Tre - Trà Vinh" at bounding box center [190, 62] width 249 height 22
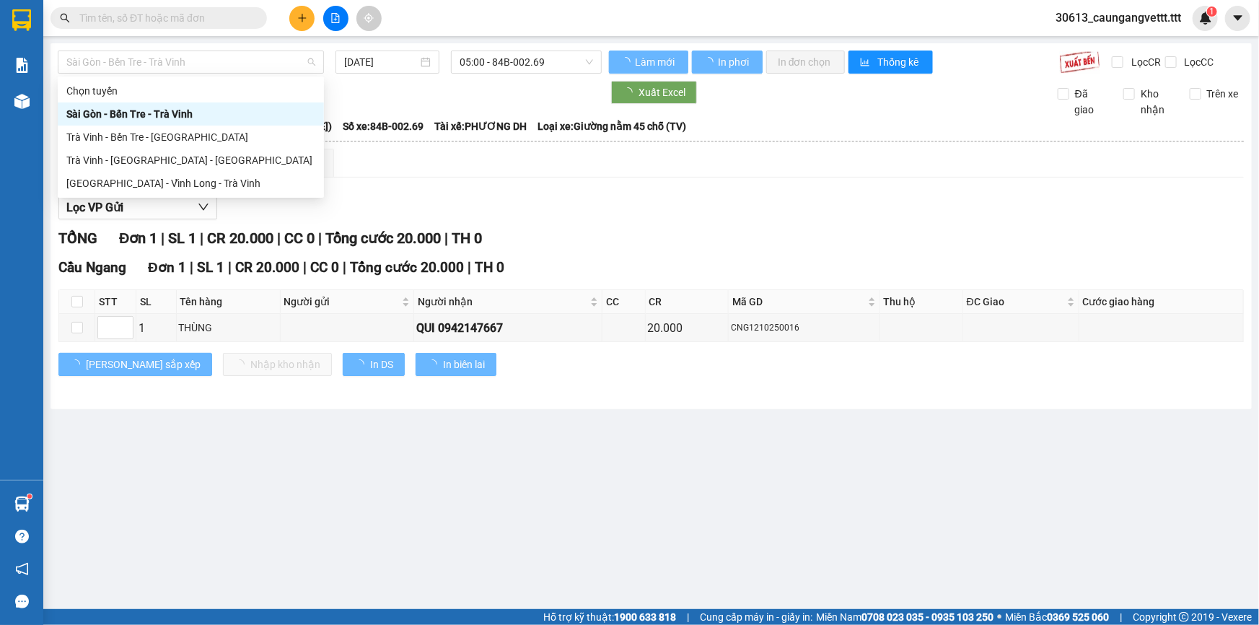
click at [114, 152] on div "Trà Vinh - Vĩnh Long - Sài Gòn" at bounding box center [190, 160] width 249 height 16
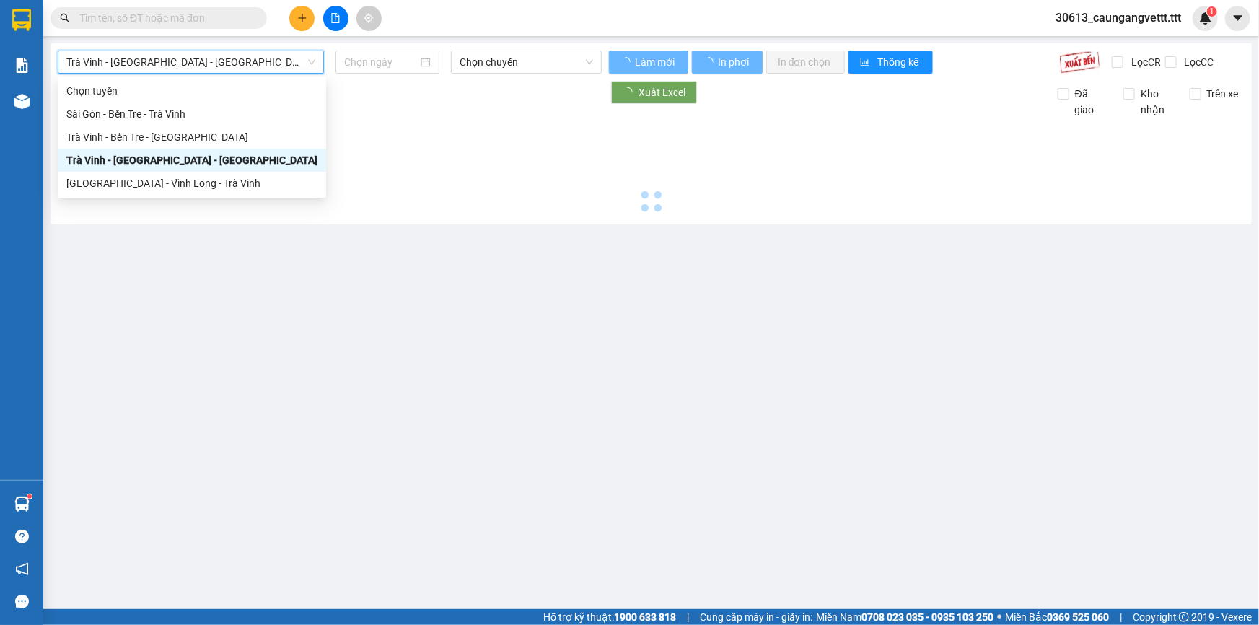
type input "[DATE]"
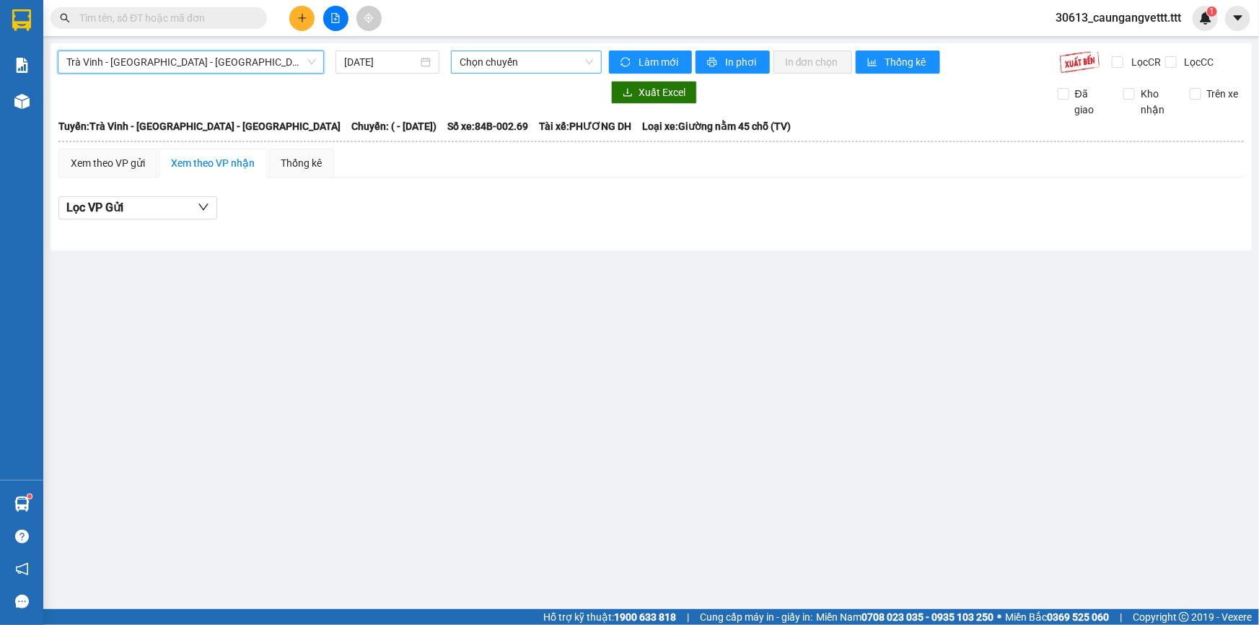
click at [492, 58] on span "Chọn chuyến" at bounding box center [526, 62] width 133 height 22
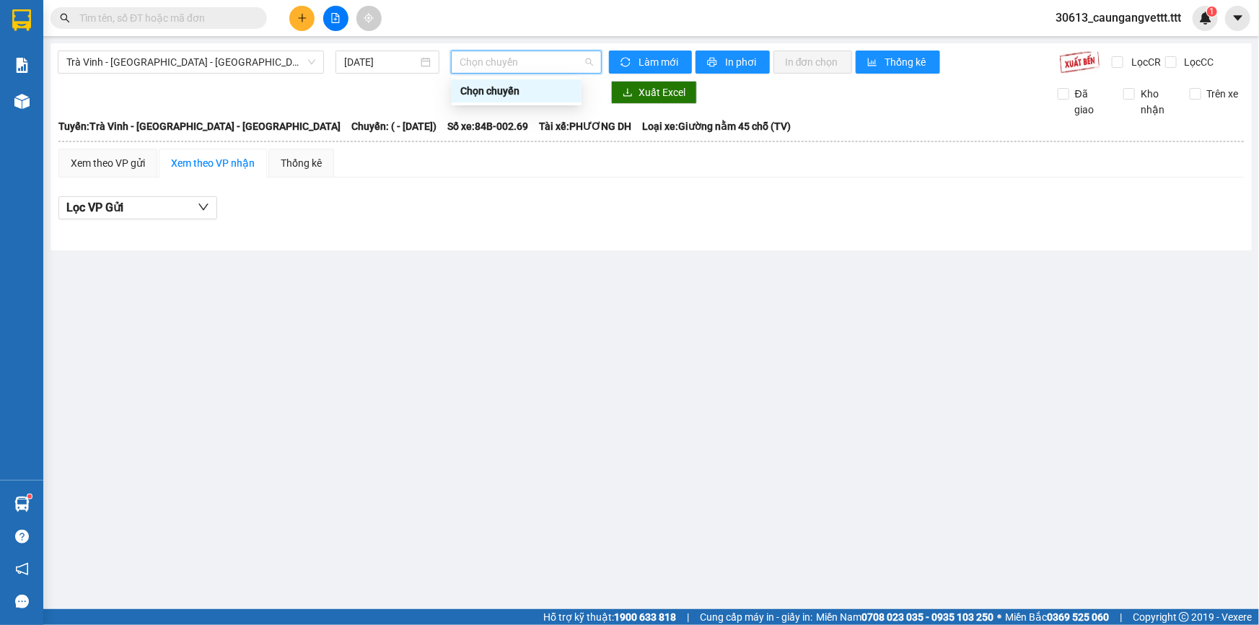
click at [503, 67] on span "Chọn chuyến" at bounding box center [526, 62] width 133 height 22
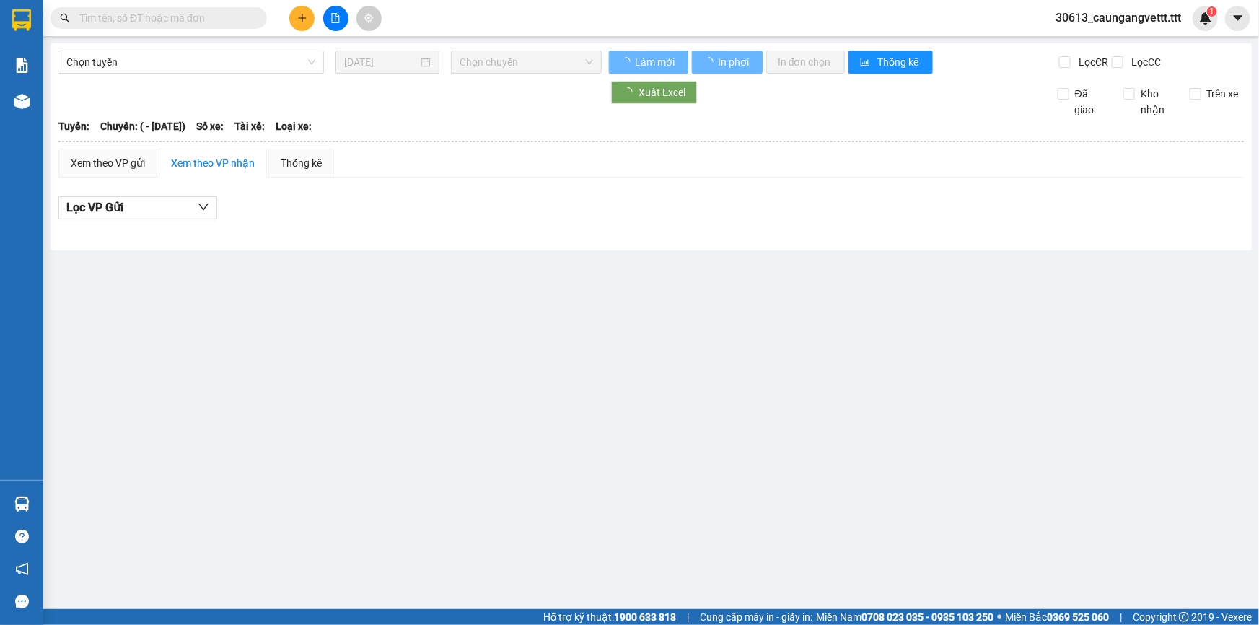
click at [216, 60] on span "Chọn tuyến" at bounding box center [190, 62] width 249 height 22
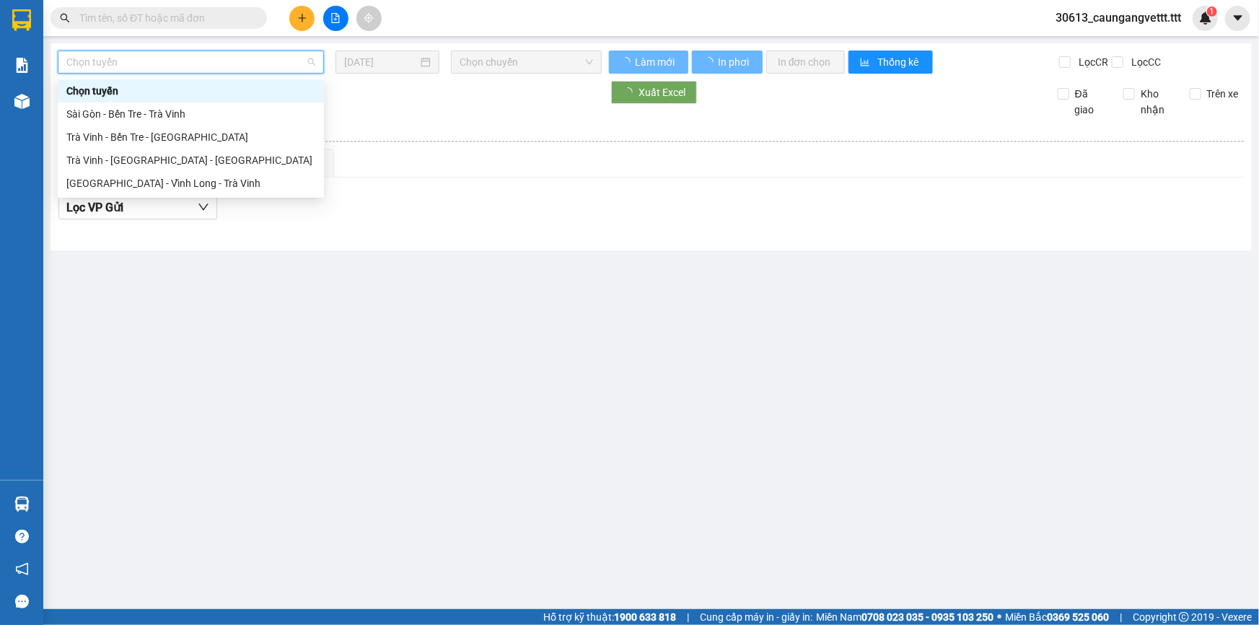
click at [125, 133] on div "Trà Vinh - Bến Tre - [GEOGRAPHIC_DATA]" at bounding box center [190, 137] width 249 height 16
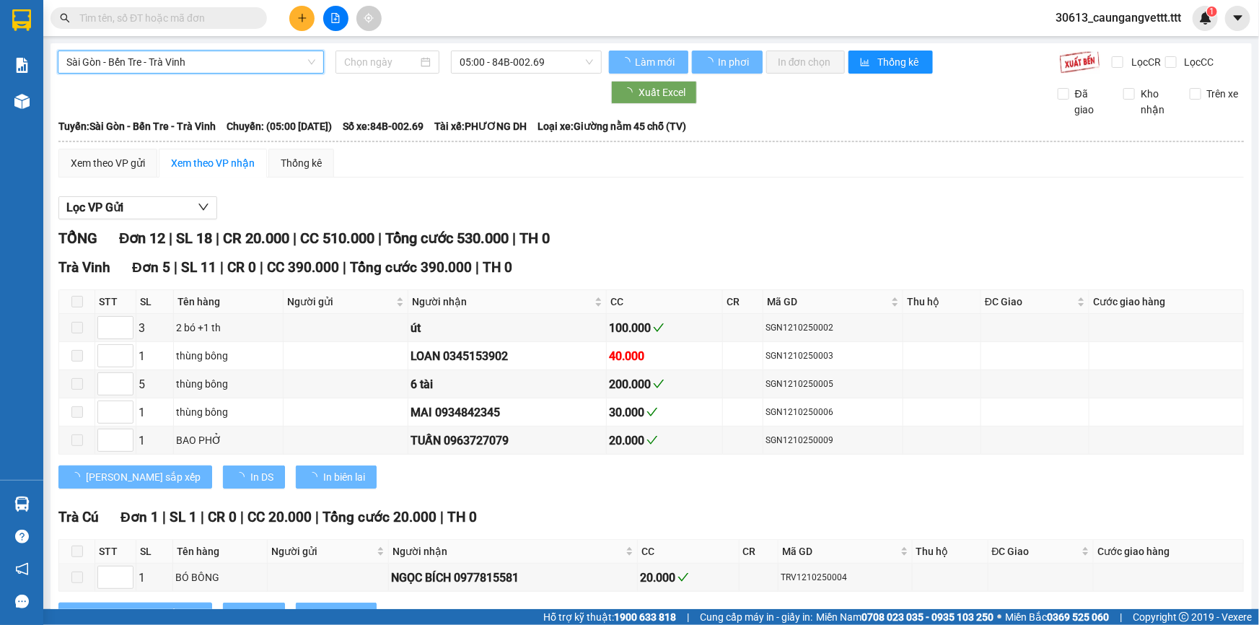
type input "[DATE]"
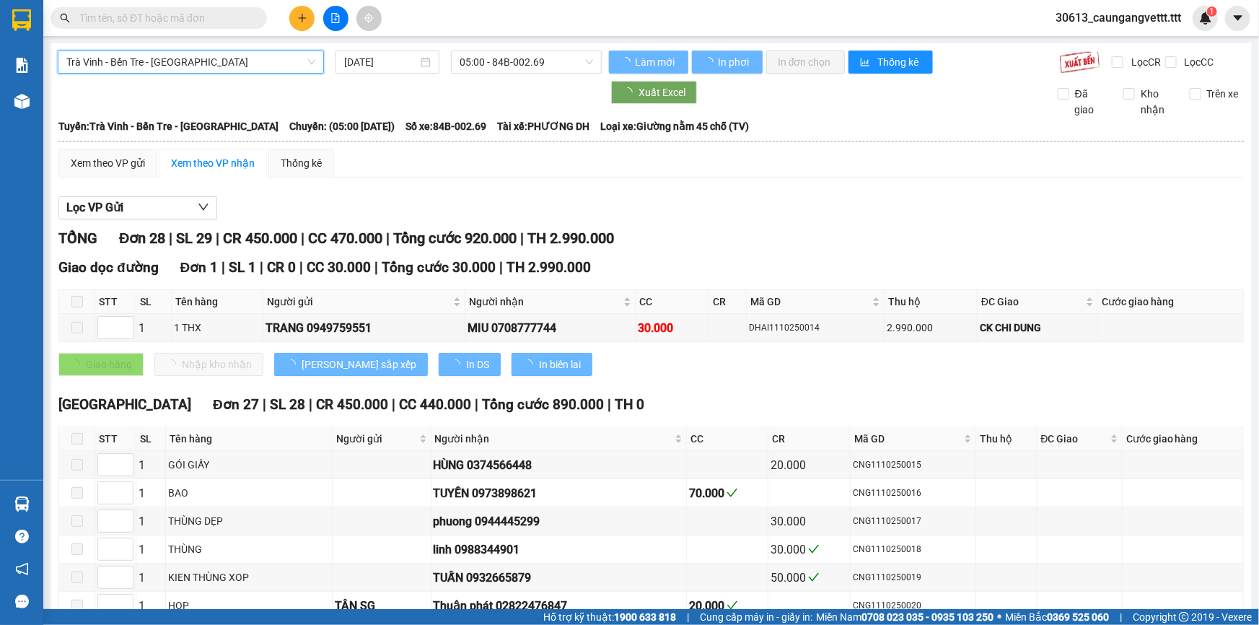
click at [171, 63] on span "Trà Vinh - Bến Tre - [GEOGRAPHIC_DATA]" at bounding box center [190, 62] width 249 height 22
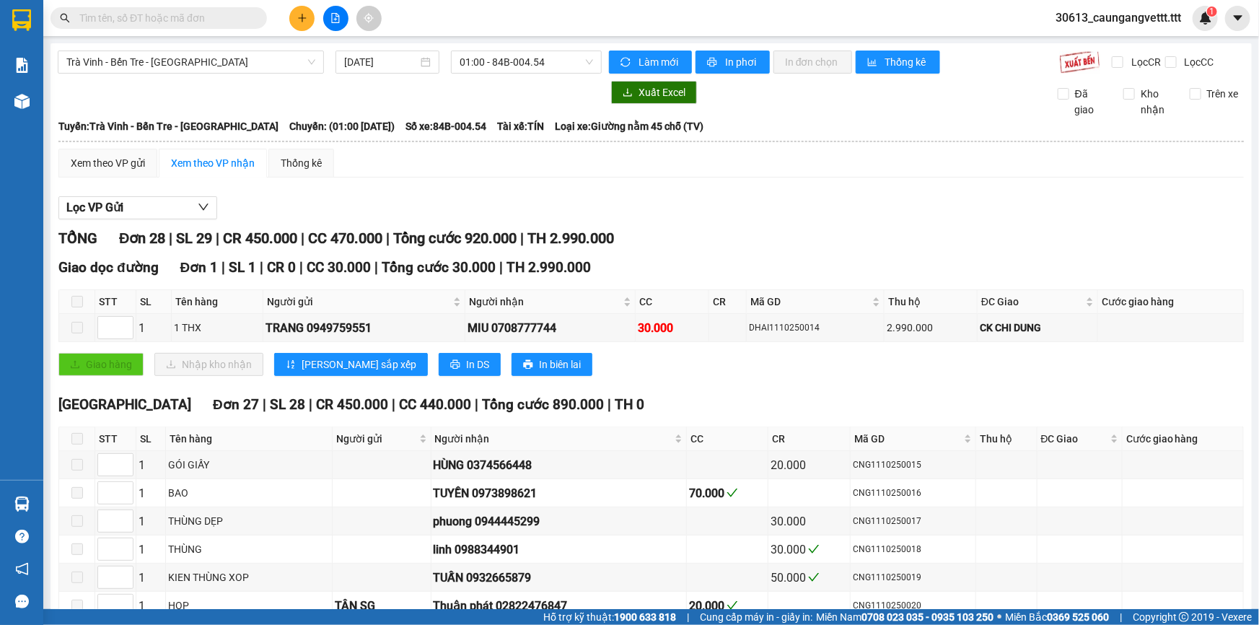
click at [509, 59] on span "01:00 - 84B-004.54" at bounding box center [526, 62] width 133 height 22
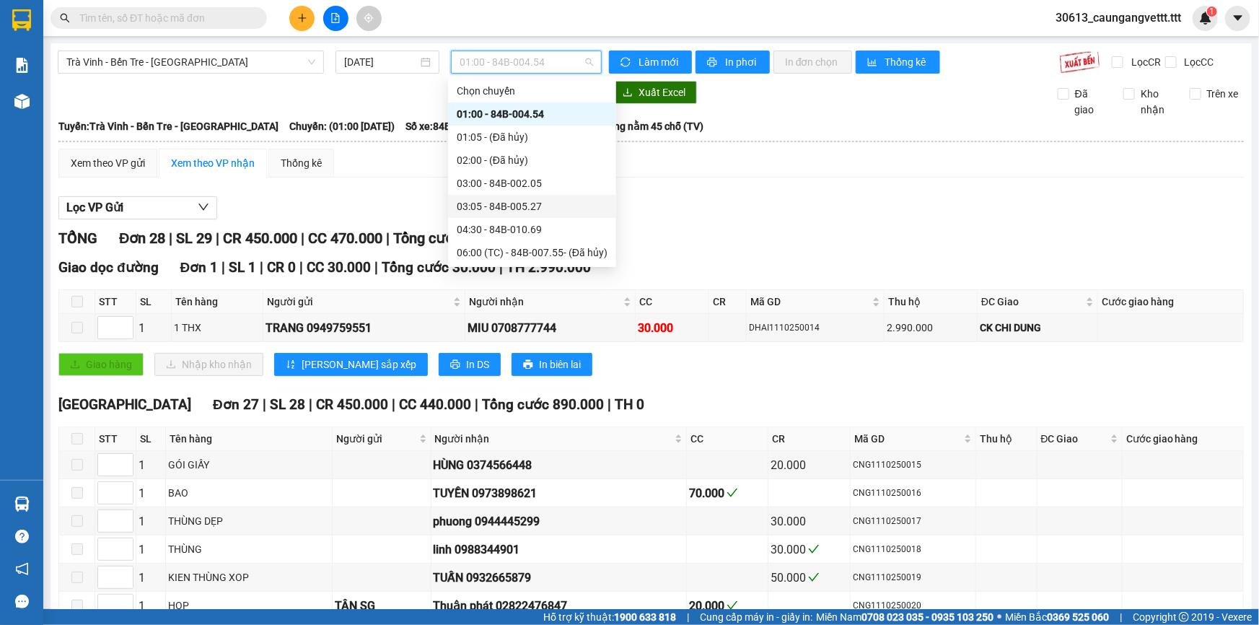
click at [502, 206] on div "03:05 - 84B-005.27" at bounding box center [532, 206] width 151 height 16
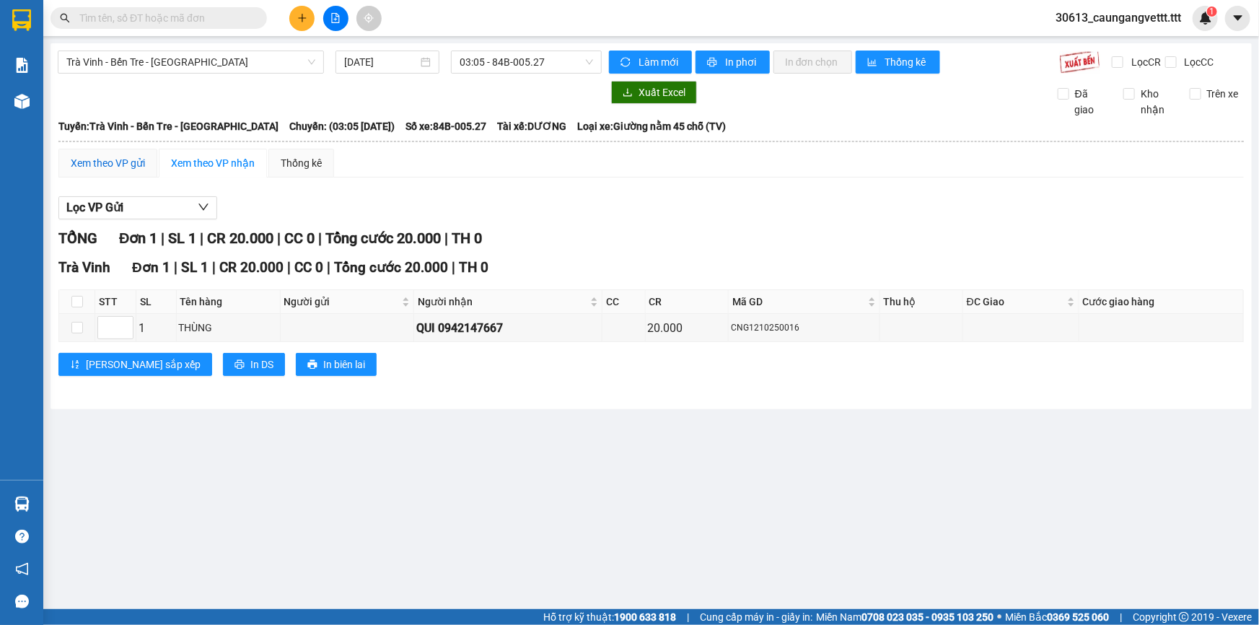
click at [97, 167] on div "Xem theo VP gửi" at bounding box center [108, 163] width 74 height 16
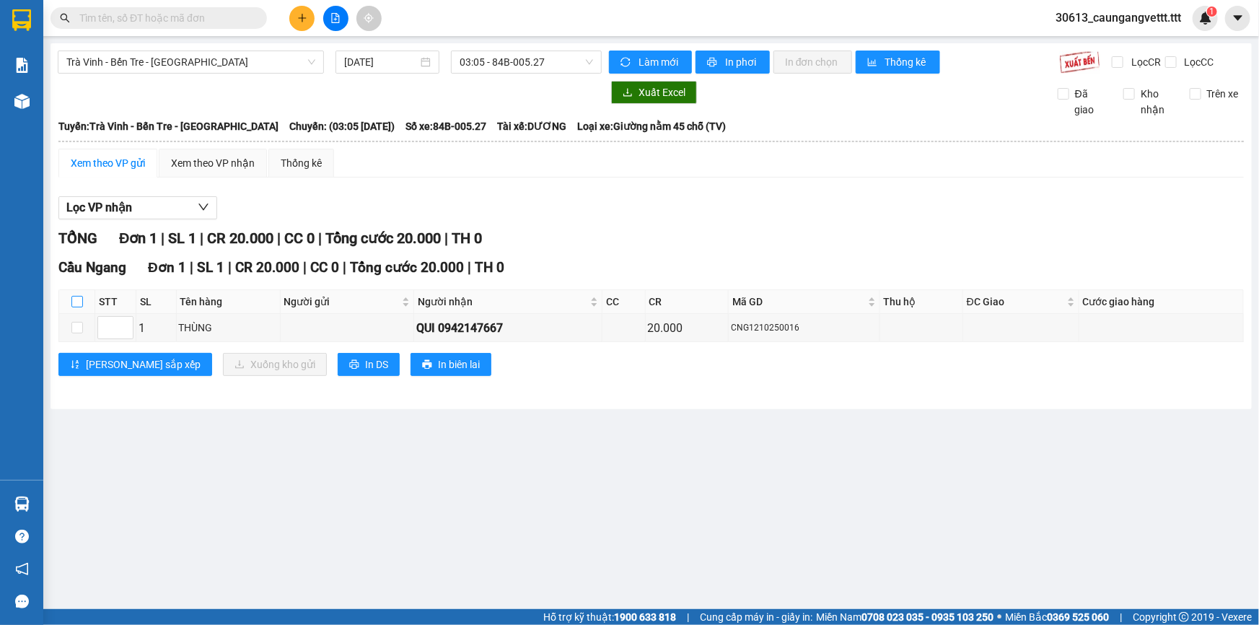
click at [74, 296] on input "checkbox" at bounding box center [77, 302] width 12 height 12
checkbox input "true"
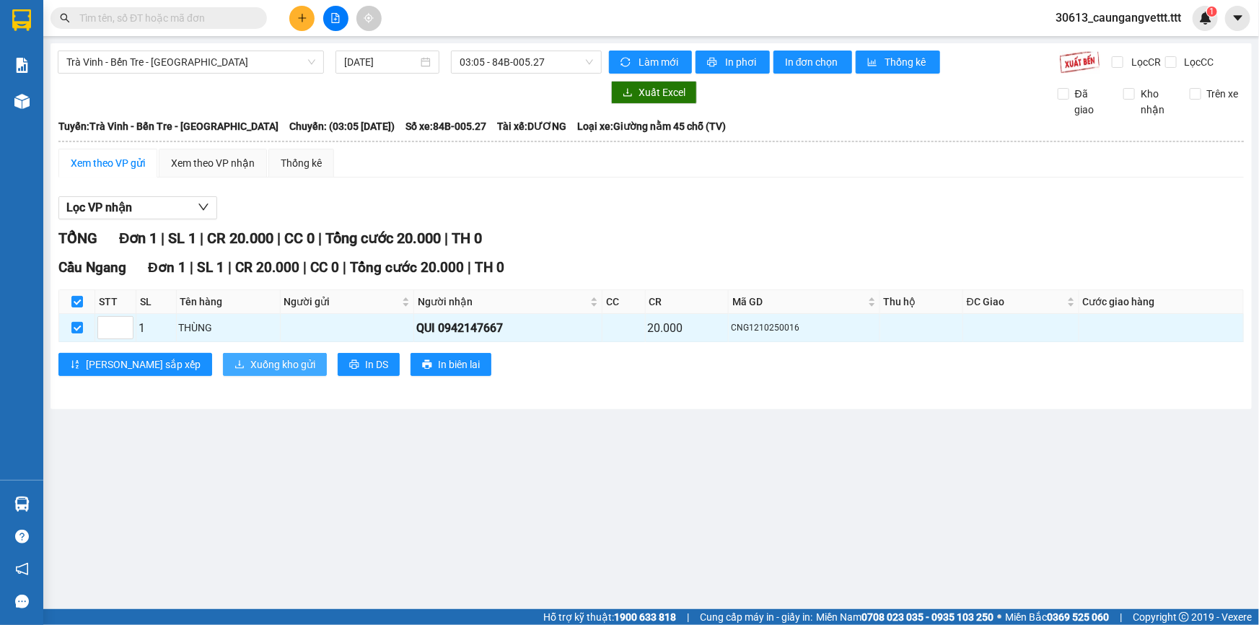
click at [250, 367] on span "Xuống kho gửi" at bounding box center [282, 364] width 65 height 16
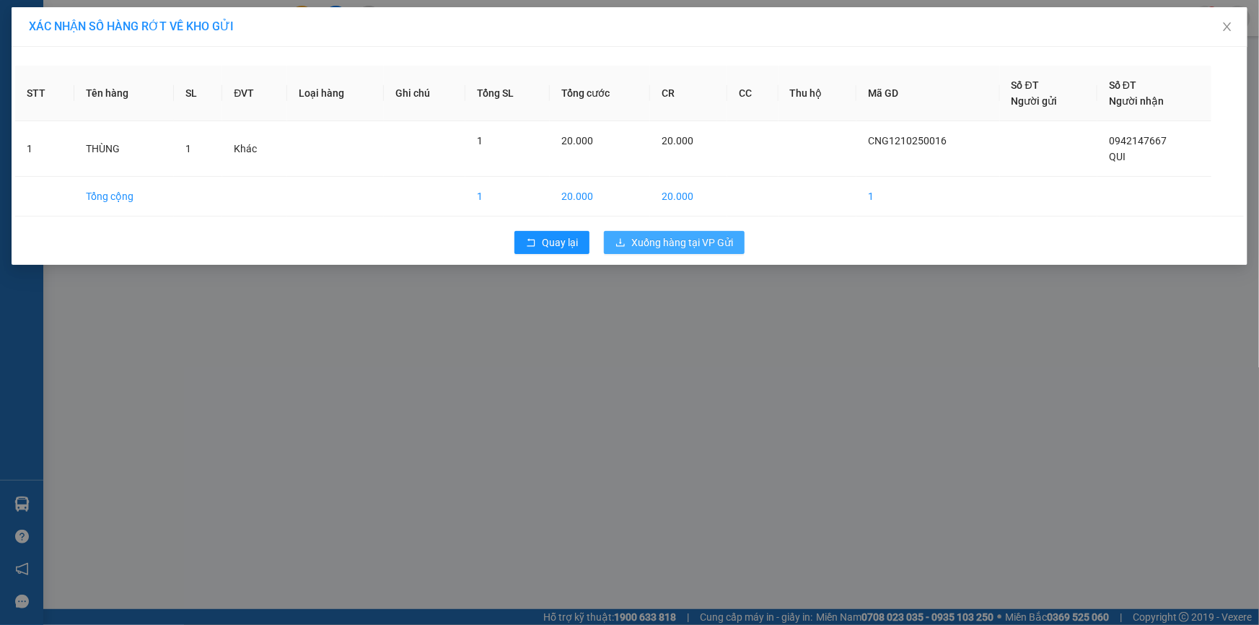
click at [683, 253] on button "Xuống hàng tại VP Gửi" at bounding box center [674, 242] width 141 height 23
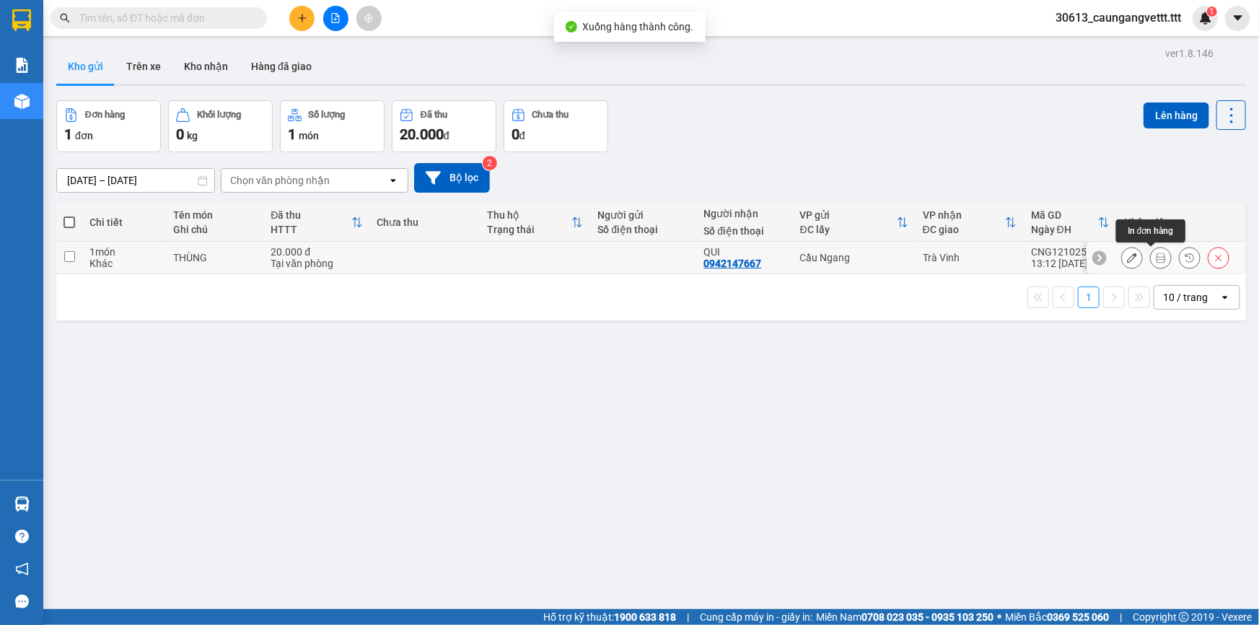
click at [1156, 258] on icon at bounding box center [1161, 258] width 10 height 10
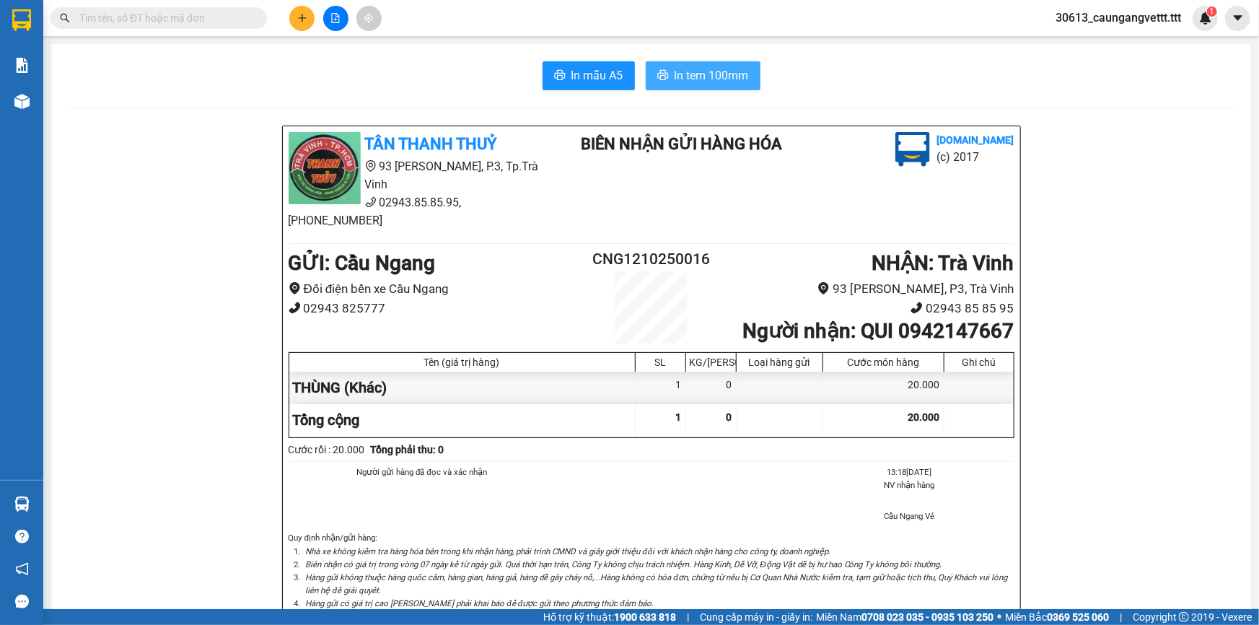
click at [711, 77] on span "In tem 100mm" at bounding box center [712, 75] width 74 height 18
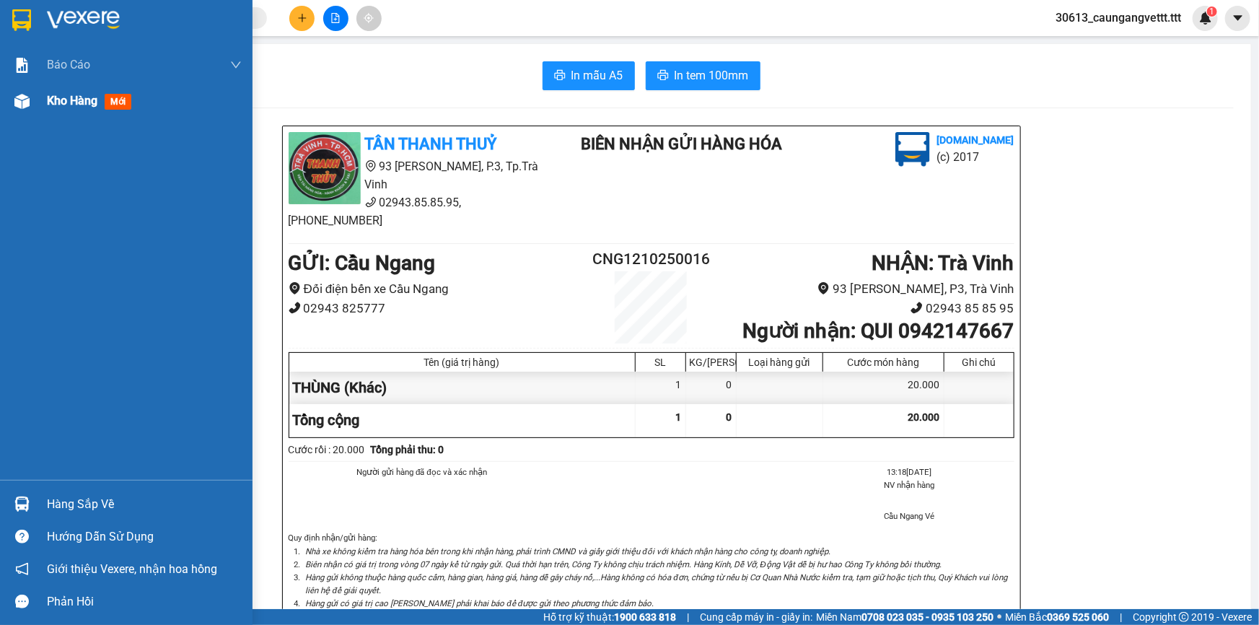
click at [69, 101] on span "Kho hàng" at bounding box center [72, 101] width 51 height 14
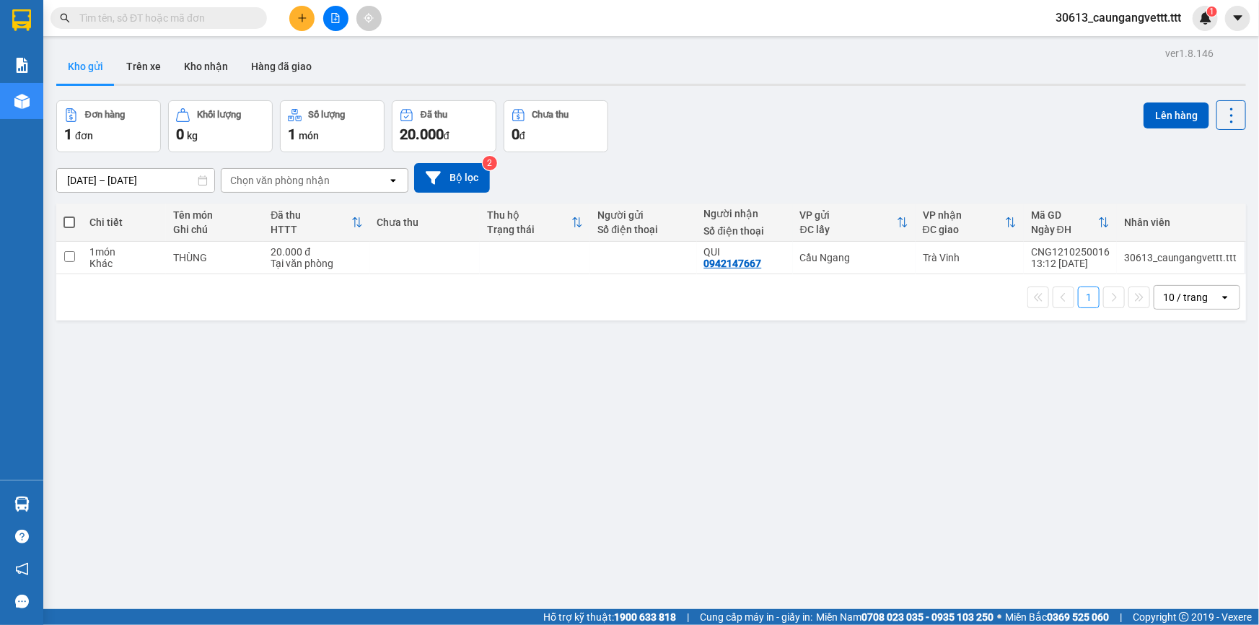
click at [67, 222] on span at bounding box center [69, 222] width 12 height 12
click at [69, 215] on input "checkbox" at bounding box center [69, 215] width 0 height 0
checkbox input "true"
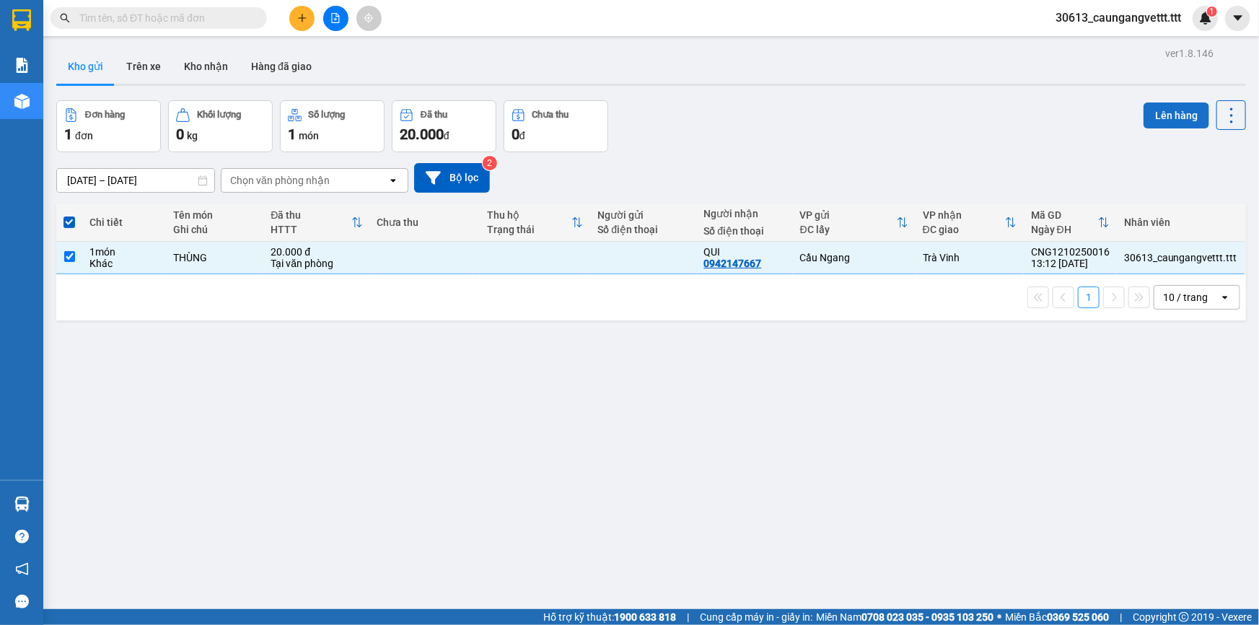
click at [1144, 102] on button "Lên hàng" at bounding box center [1177, 115] width 66 height 26
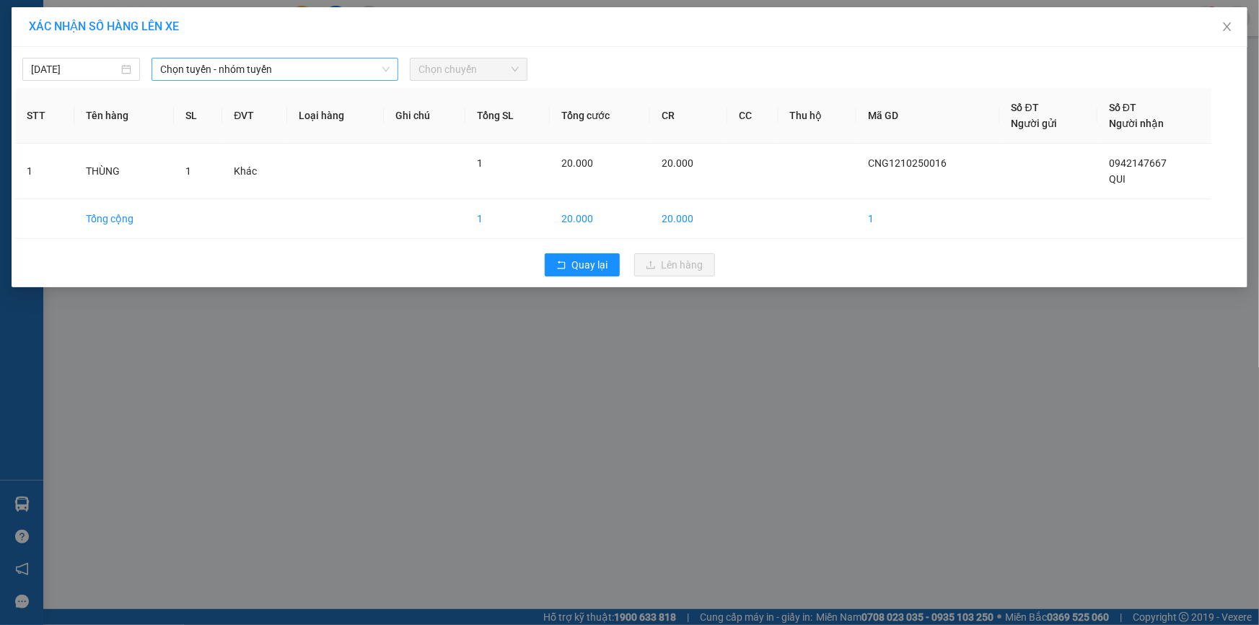
click at [261, 72] on span "Chọn tuyến - nhóm tuyến" at bounding box center [274, 69] width 229 height 22
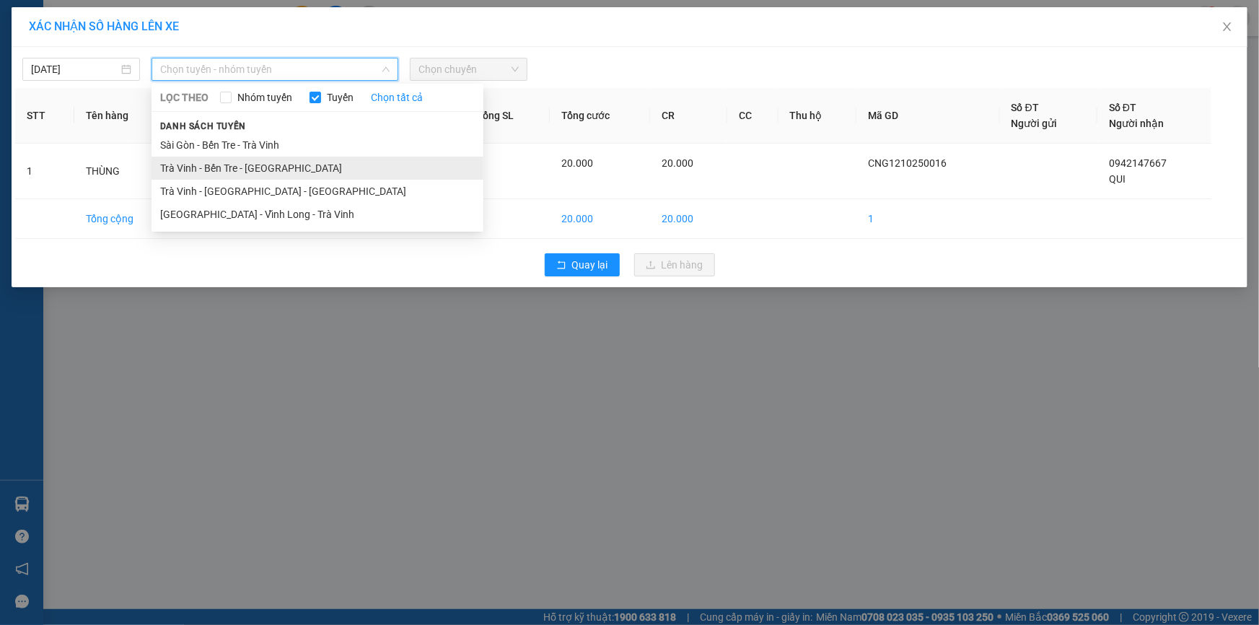
click at [206, 165] on li "Trà Vinh - Bến Tre - Sài Gòn" at bounding box center [318, 168] width 332 height 23
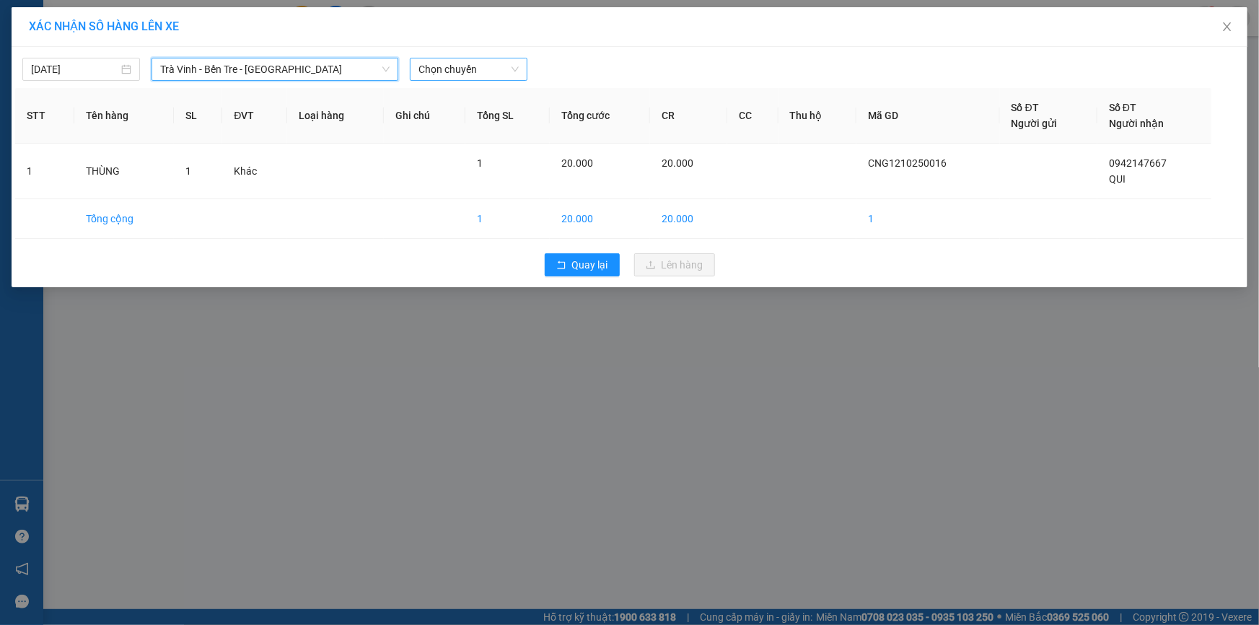
click at [469, 69] on span "Chọn chuyến" at bounding box center [469, 69] width 100 height 22
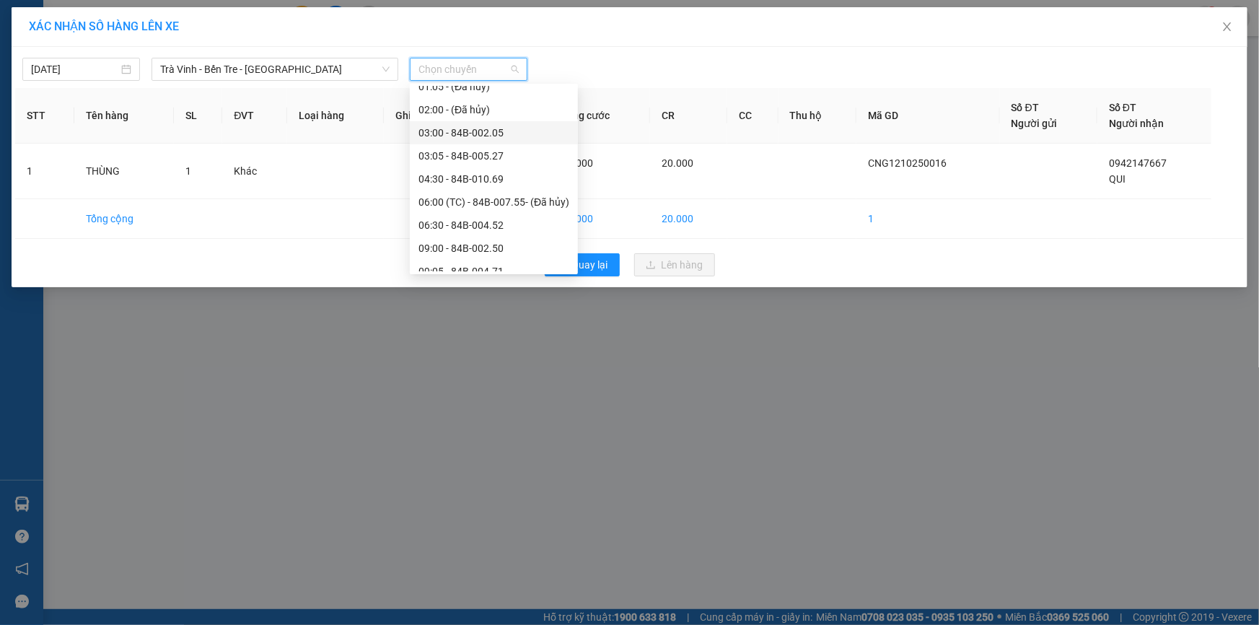
scroll to position [87, 0]
click at [462, 121] on div "03:05 - 84B-005.27" at bounding box center [494, 127] width 151 height 16
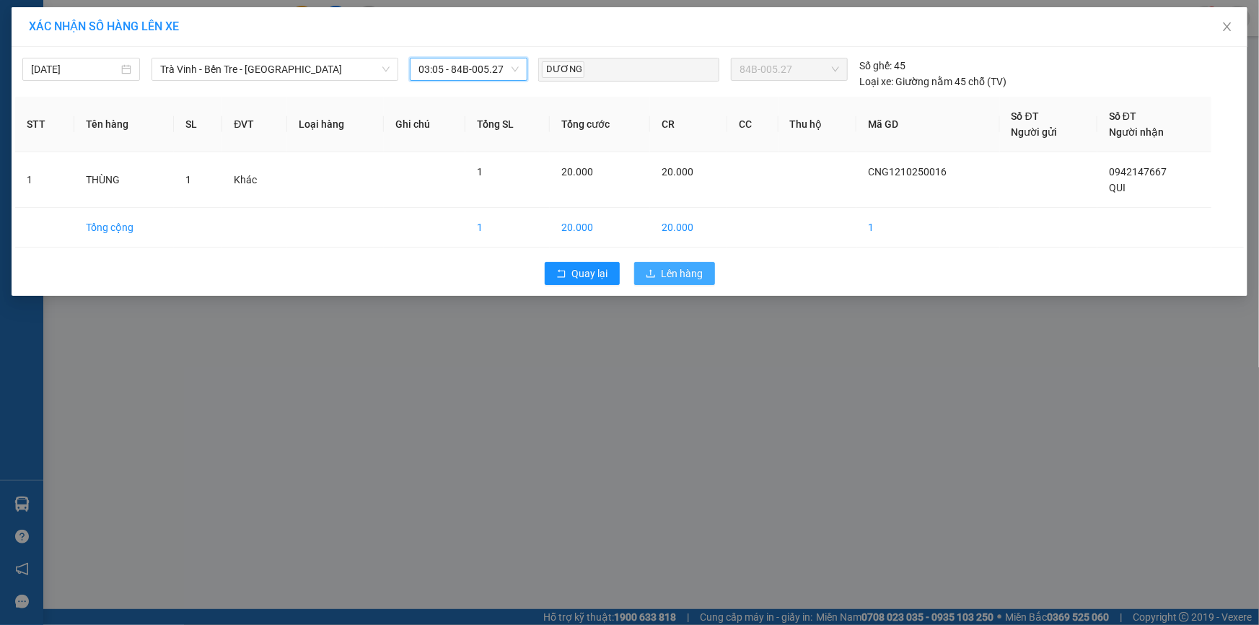
click at [651, 272] on icon "upload" at bounding box center [651, 273] width 9 height 8
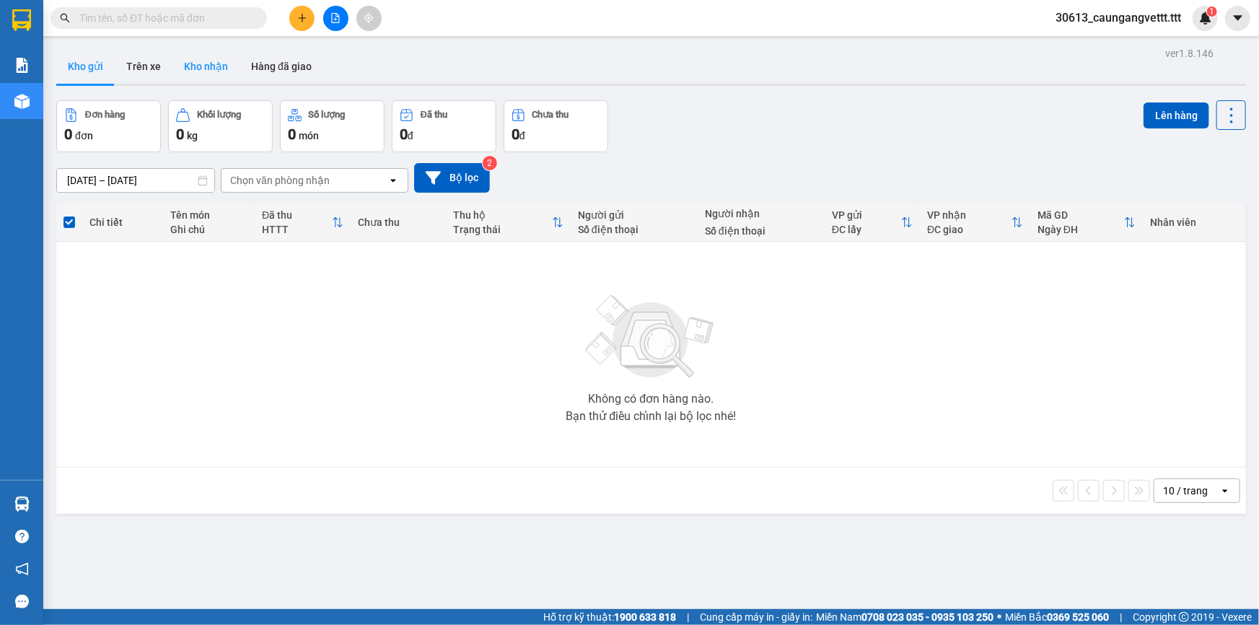
click at [214, 69] on button "Kho nhận" at bounding box center [205, 66] width 67 height 35
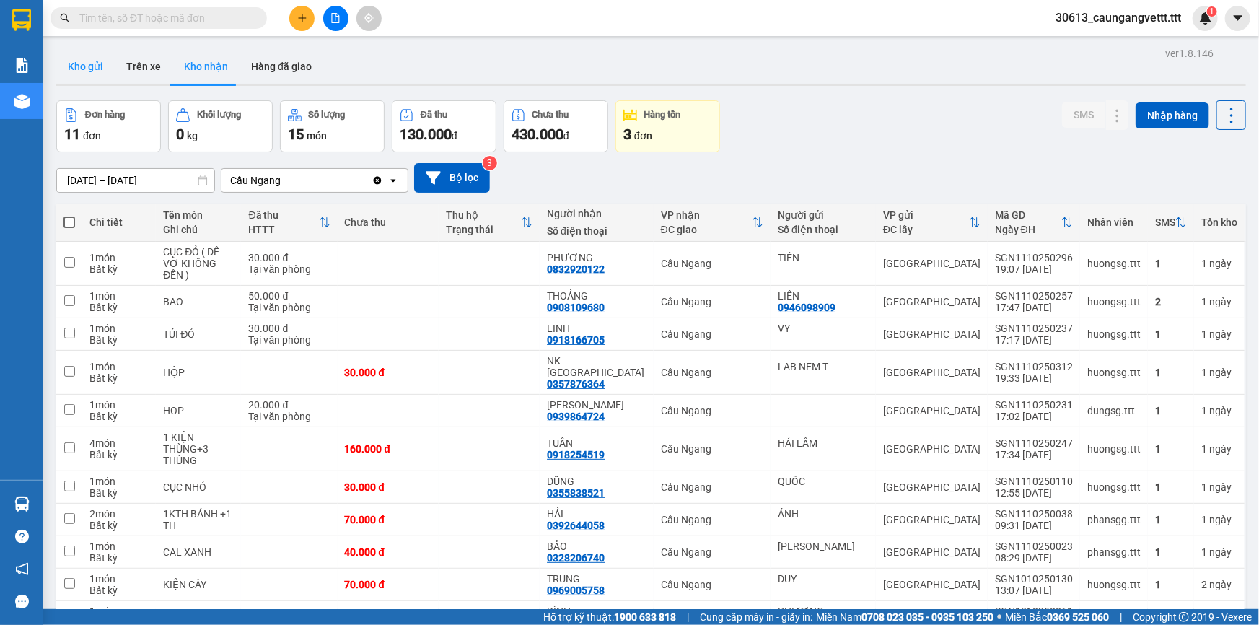
click at [85, 66] on button "Kho gửi" at bounding box center [85, 66] width 58 height 35
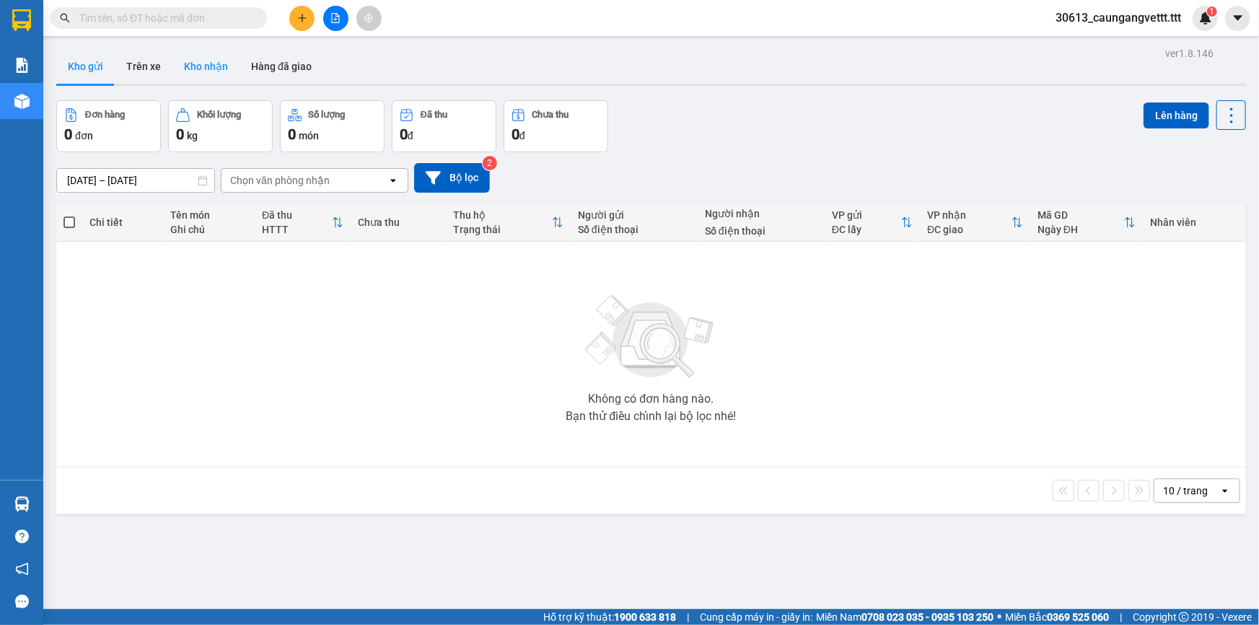
click at [208, 74] on button "Kho nhận" at bounding box center [205, 66] width 67 height 35
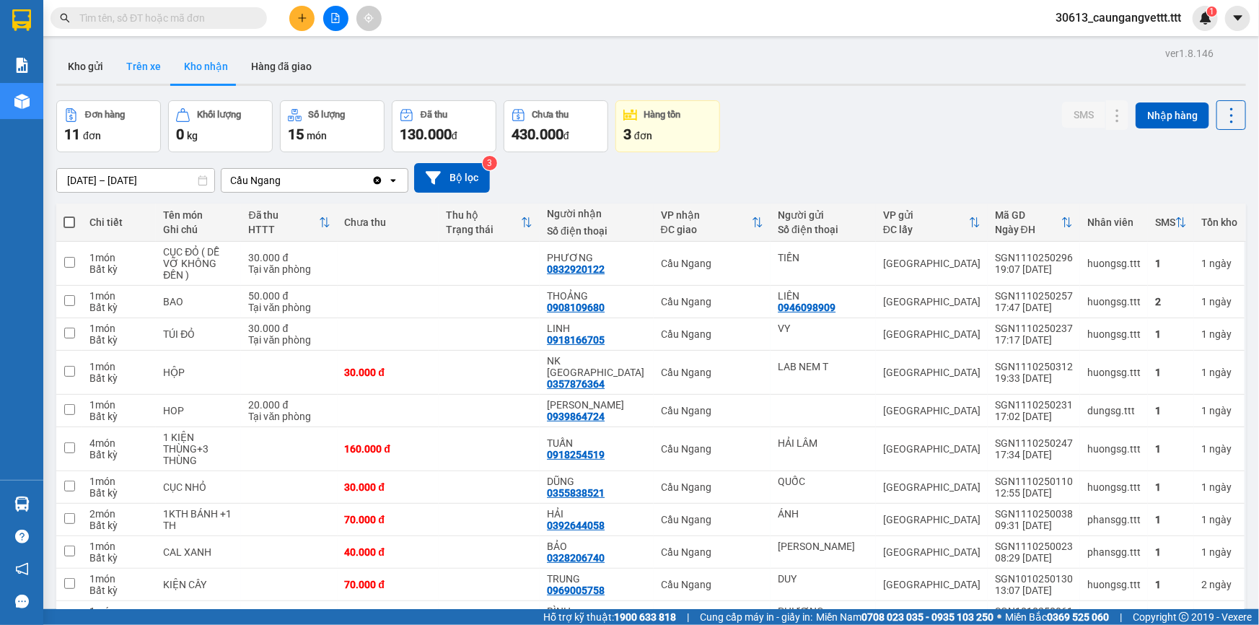
click at [138, 68] on button "Trên xe" at bounding box center [144, 66] width 58 height 35
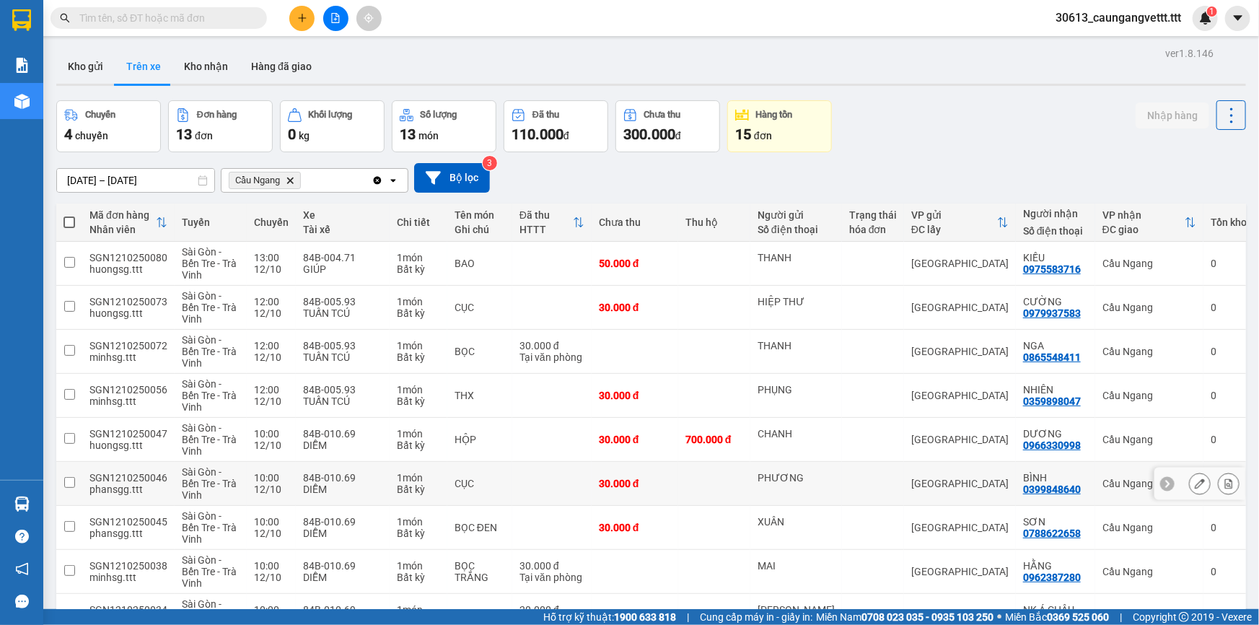
scroll to position [130, 0]
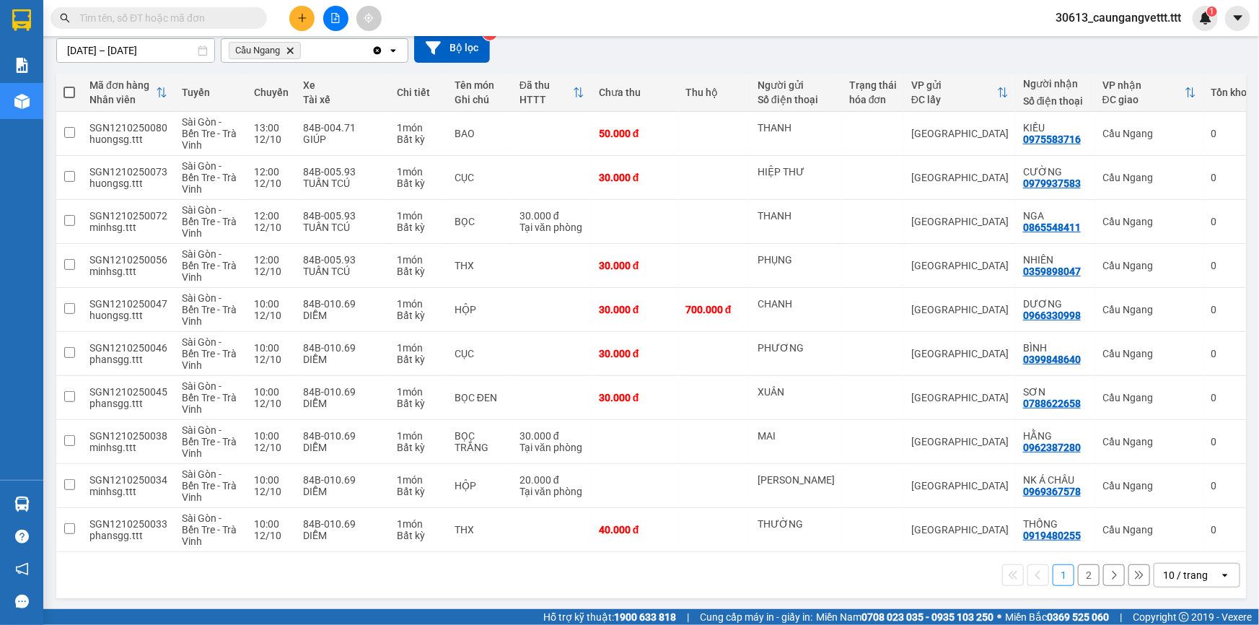
click at [1188, 577] on div "10 / trang" at bounding box center [1185, 575] width 45 height 14
click at [1186, 543] on span "100 / trang" at bounding box center [1181, 542] width 52 height 14
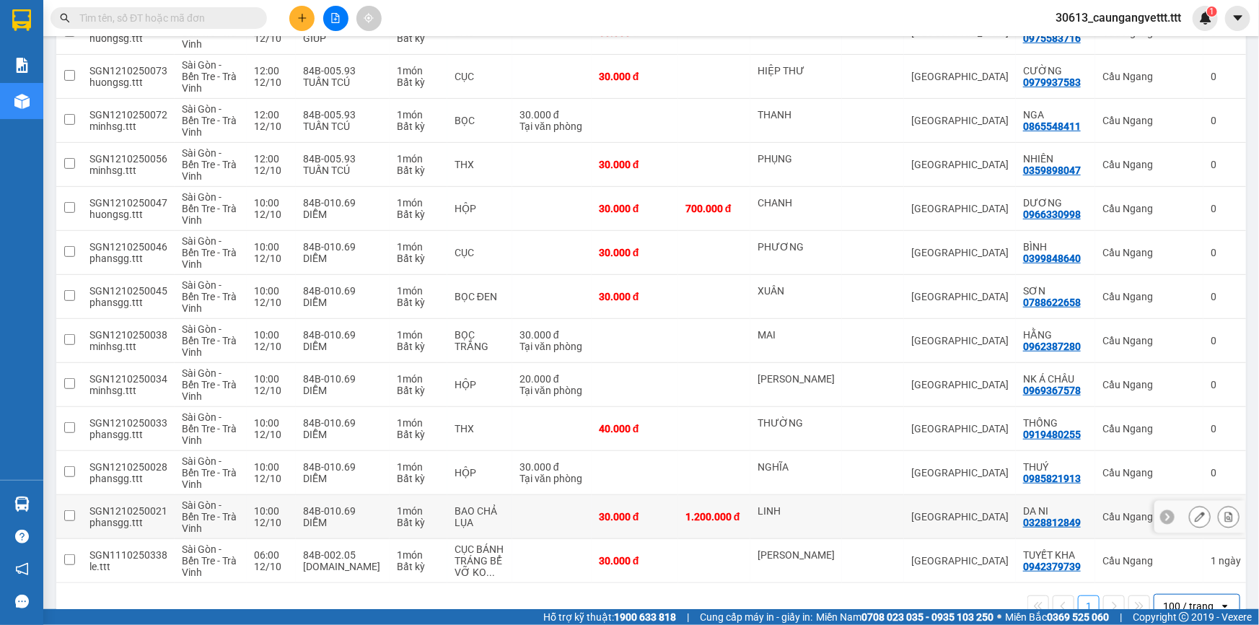
scroll to position [262, 0]
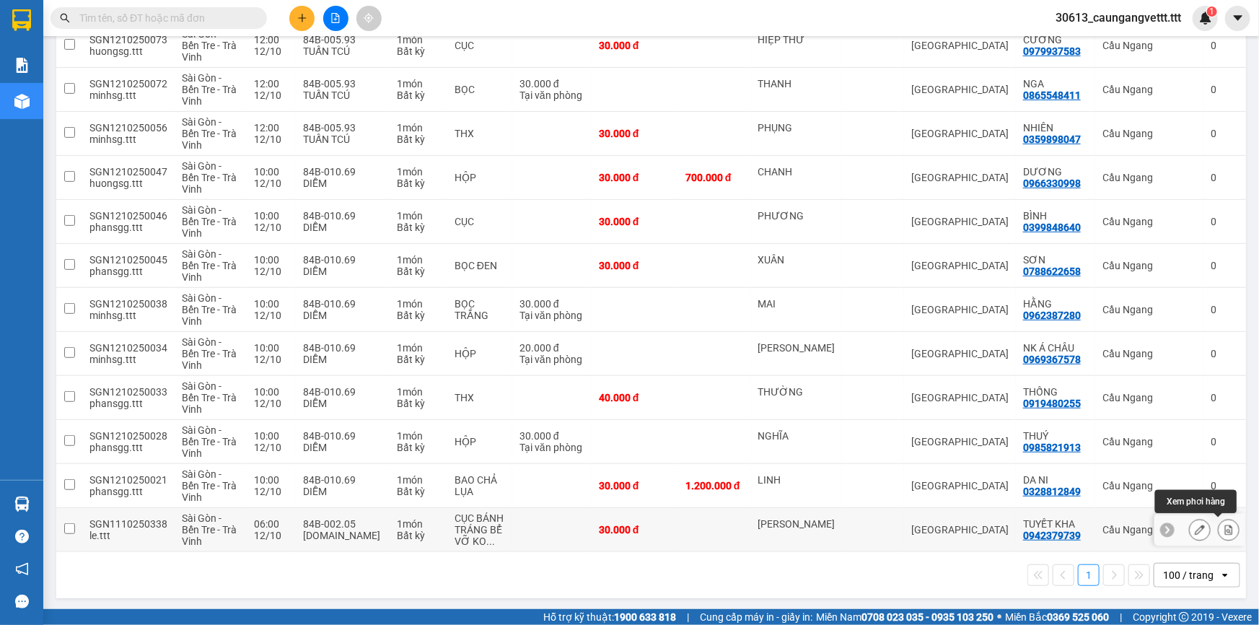
click at [1224, 530] on icon at bounding box center [1229, 530] width 10 height 10
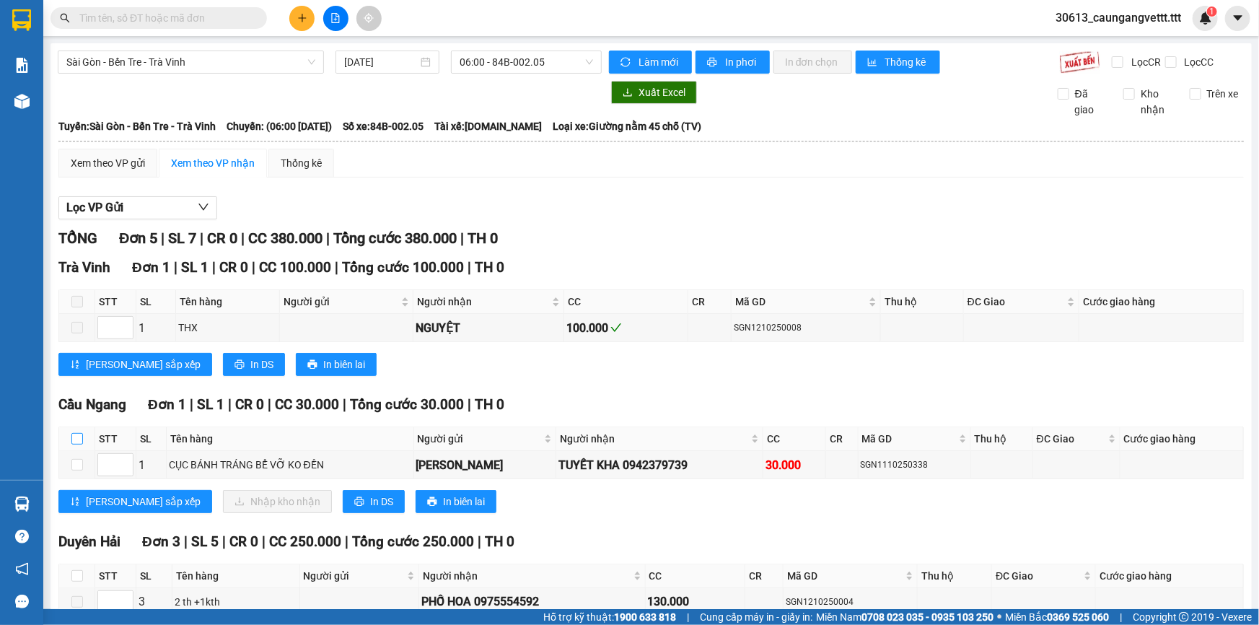
click at [74, 437] on input "checkbox" at bounding box center [77, 439] width 12 height 12
checkbox input "true"
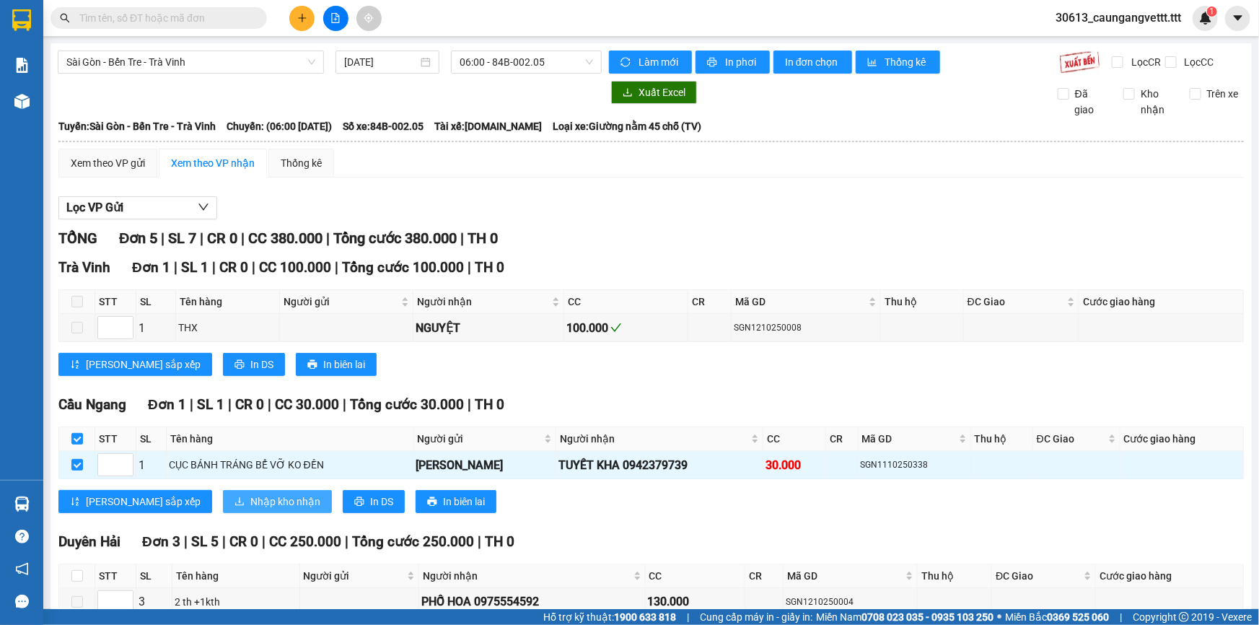
click at [250, 504] on span "Nhập kho nhận" at bounding box center [285, 502] width 70 height 16
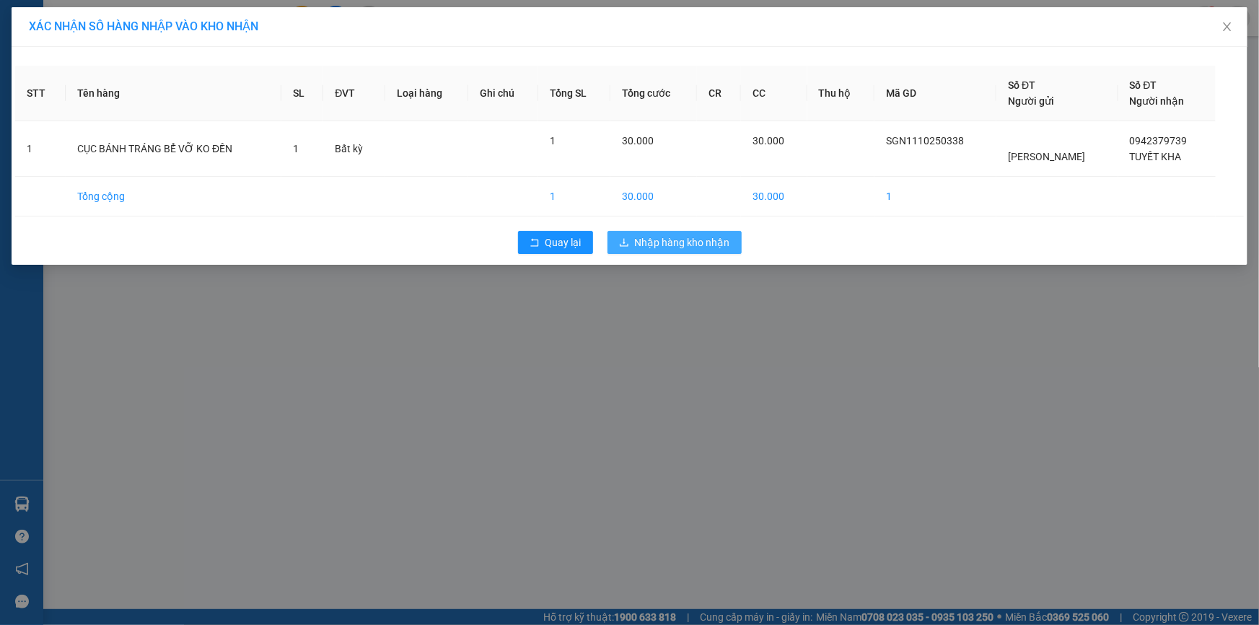
click at [668, 244] on span "Nhập hàng kho nhận" at bounding box center [682, 243] width 95 height 16
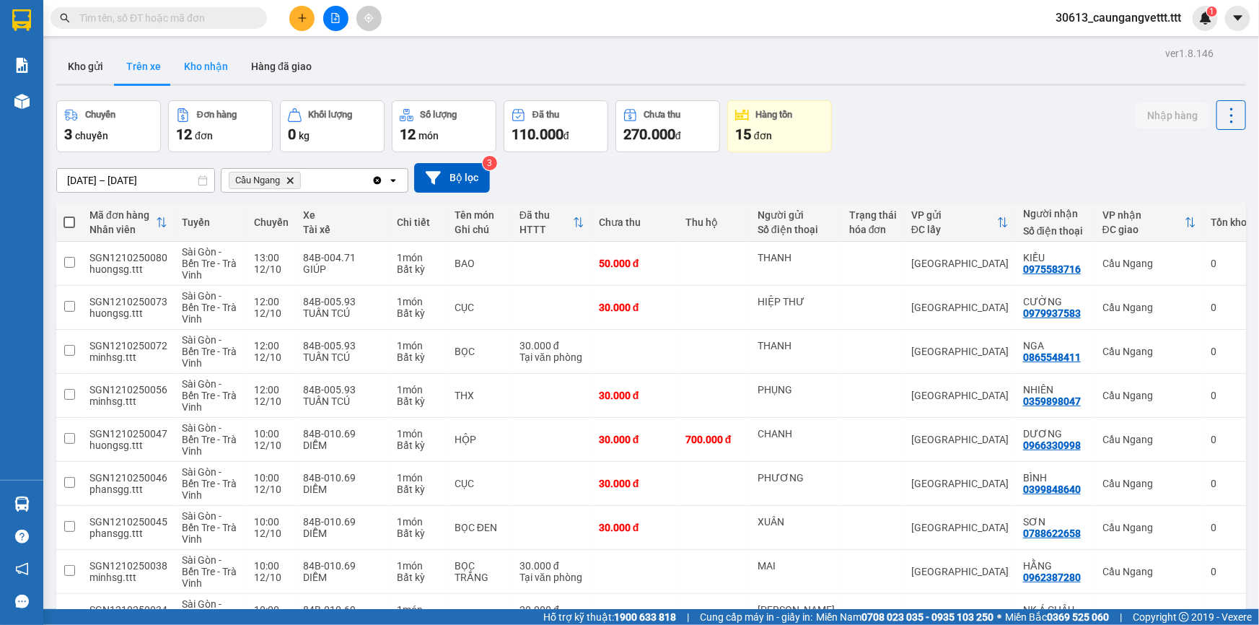
click at [201, 67] on button "Kho nhận" at bounding box center [205, 66] width 67 height 35
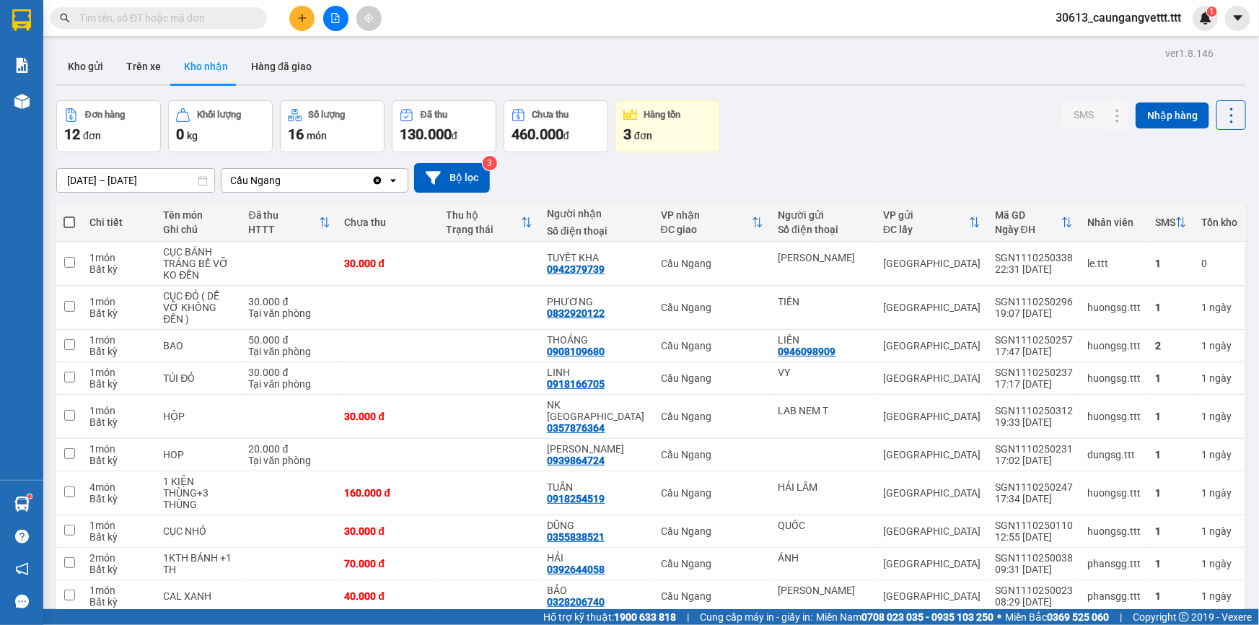
click at [144, 25] on input "text" at bounding box center [164, 18] width 170 height 16
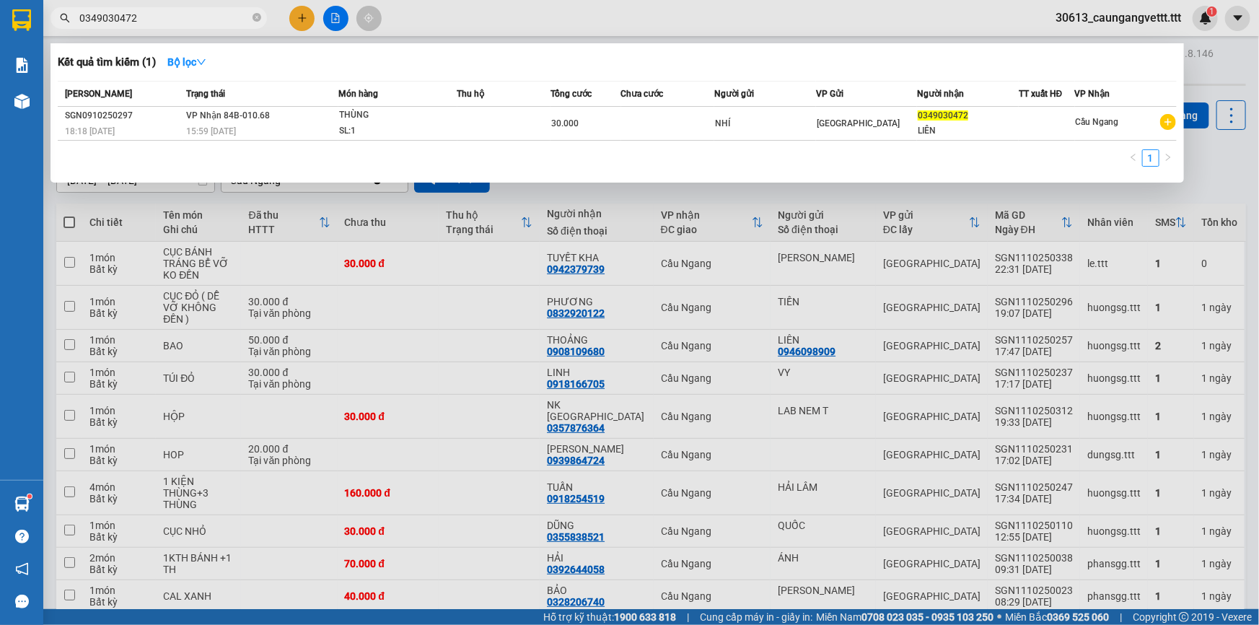
type input "0349030472"
click at [551, 22] on div at bounding box center [629, 312] width 1259 height 625
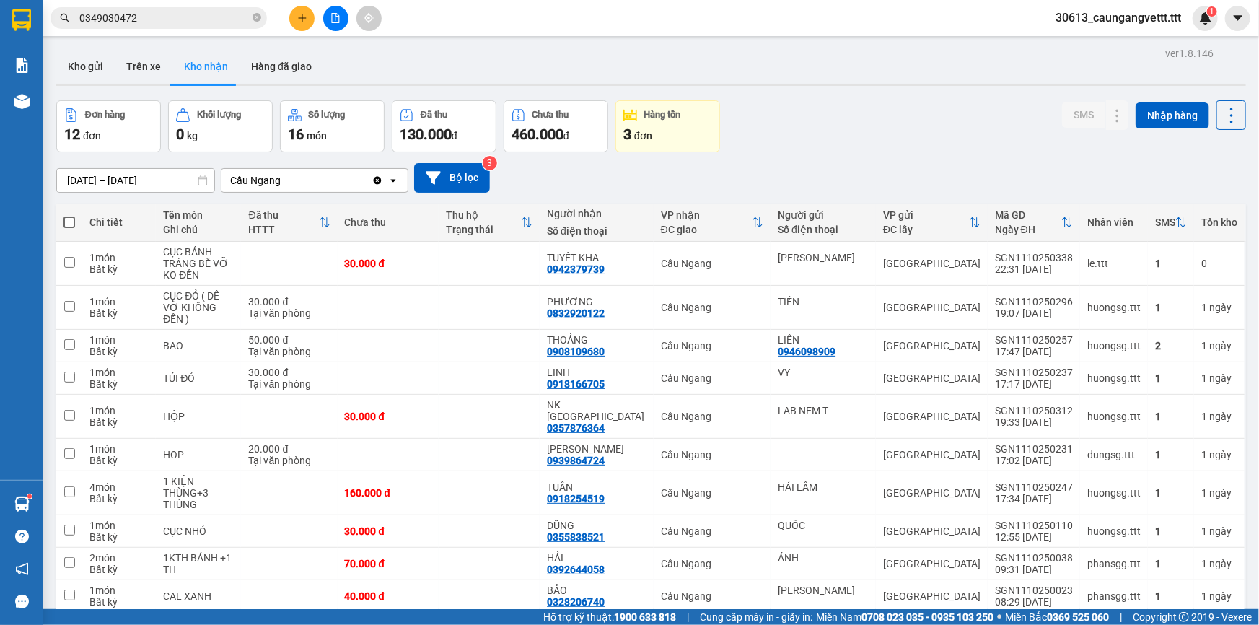
click at [151, 17] on input "0349030472" at bounding box center [164, 18] width 170 height 16
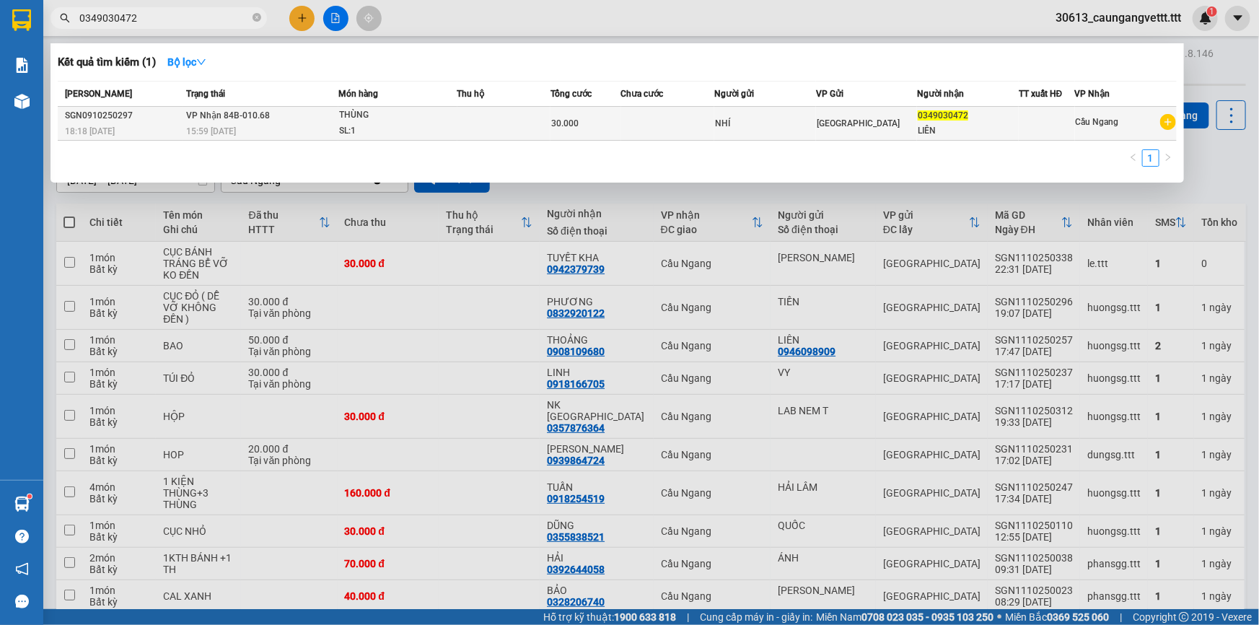
click at [306, 123] on div "15:59 [DATE]" at bounding box center [262, 131] width 152 height 16
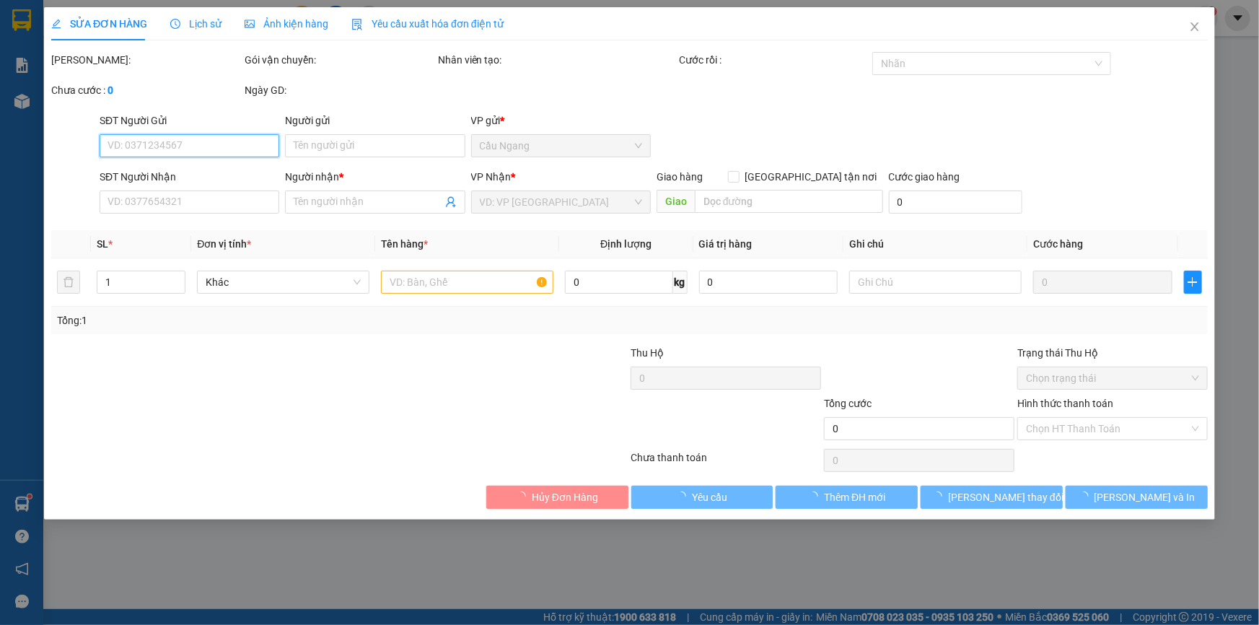
type input "NHÍ"
type input "0349030472"
type input "LIÊN"
type input "30.000"
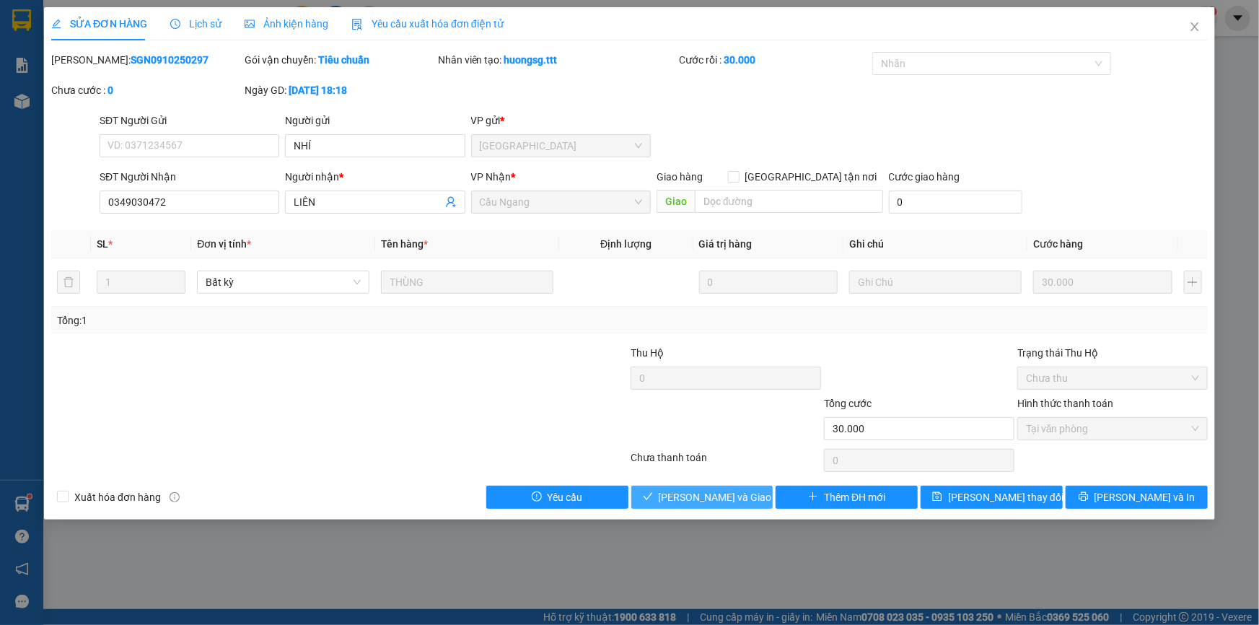
click at [701, 501] on span "[PERSON_NAME] và Giao hàng" at bounding box center [728, 497] width 139 height 16
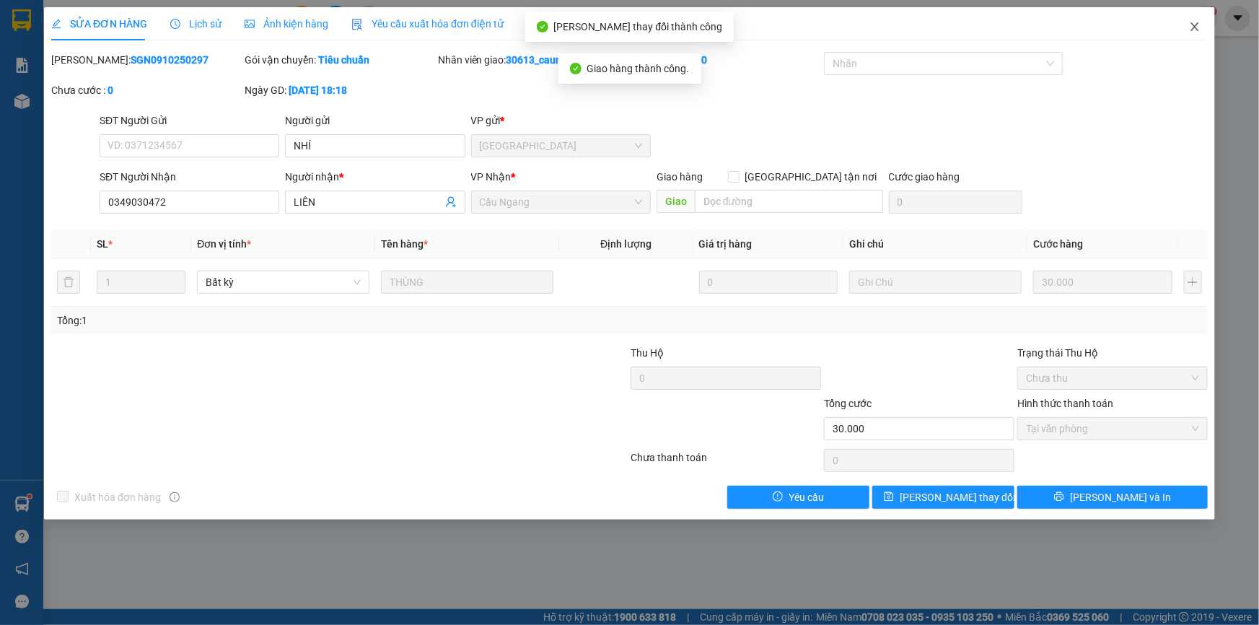
click at [1199, 27] on icon "close" at bounding box center [1195, 27] width 12 height 12
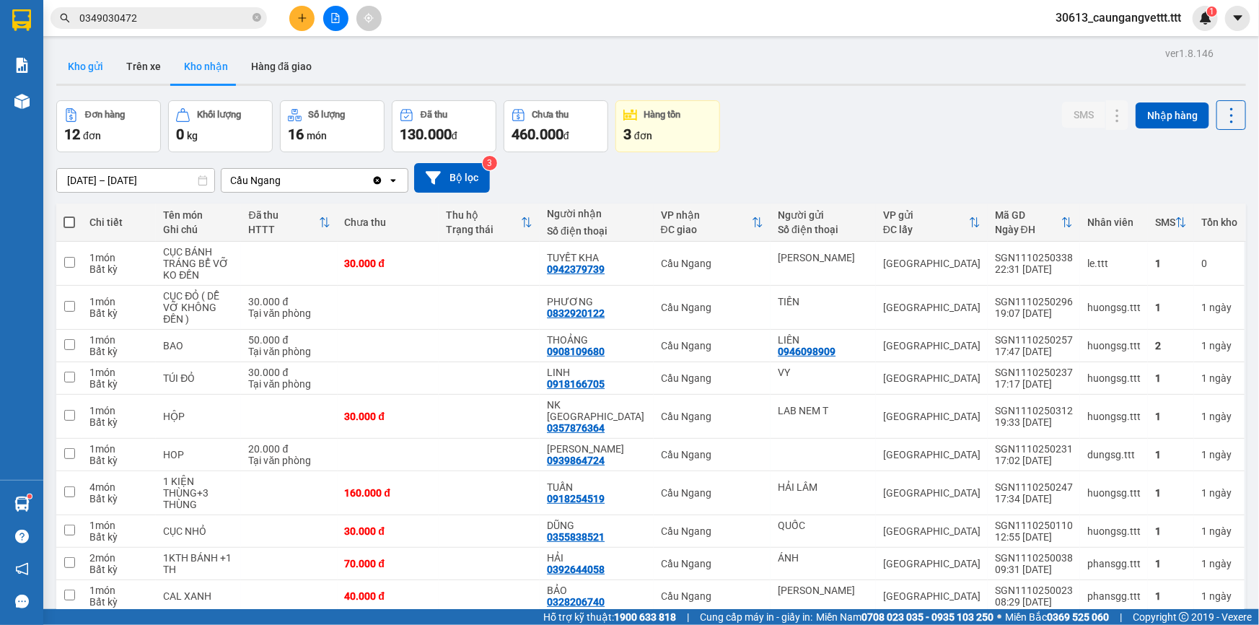
click at [85, 59] on button "Kho gửi" at bounding box center [85, 66] width 58 height 35
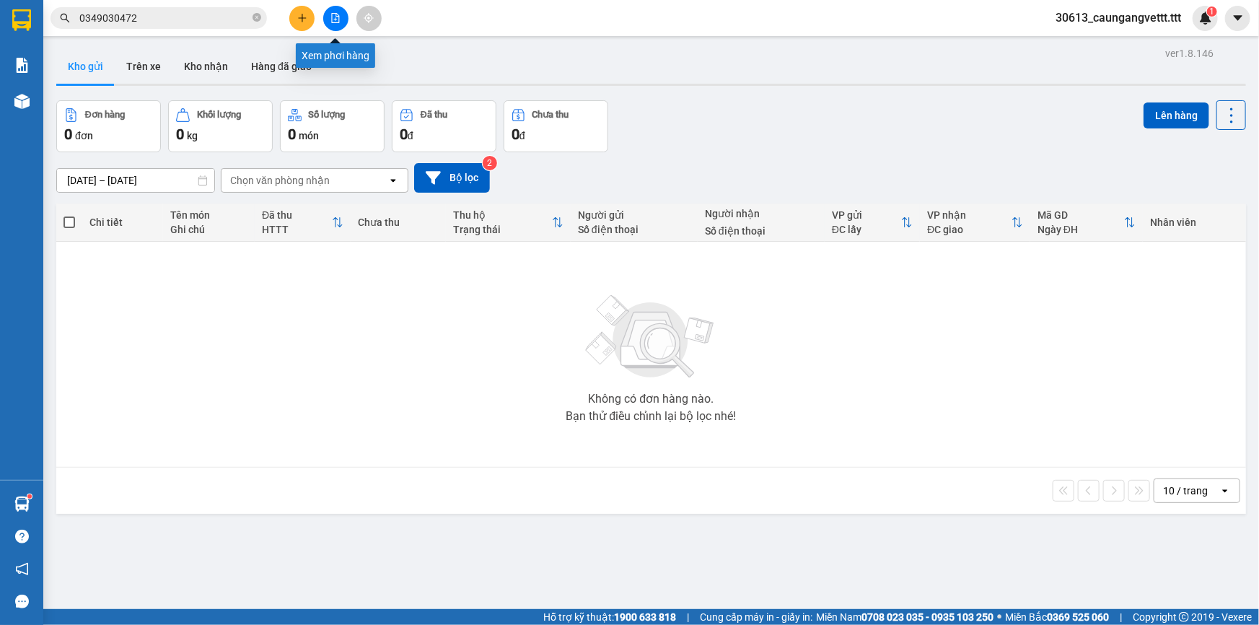
click at [340, 18] on icon "file-add" at bounding box center [335, 18] width 10 height 10
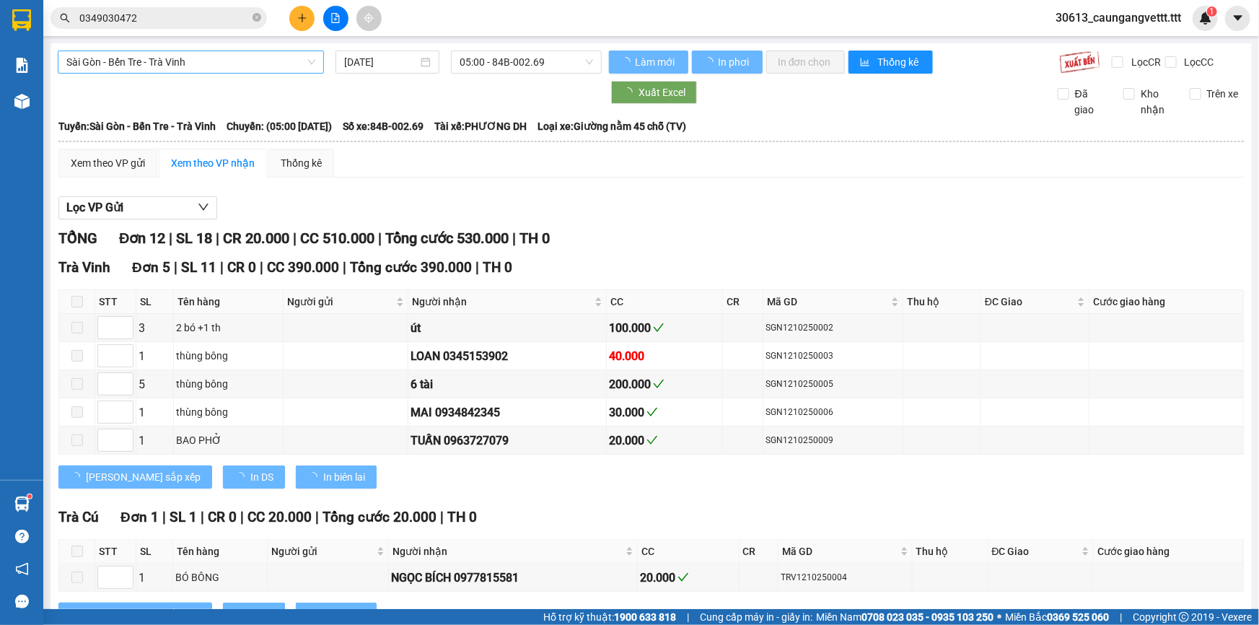
click at [250, 51] on span "Sài Gòn - Bến Tre - Trà Vinh" at bounding box center [190, 62] width 249 height 22
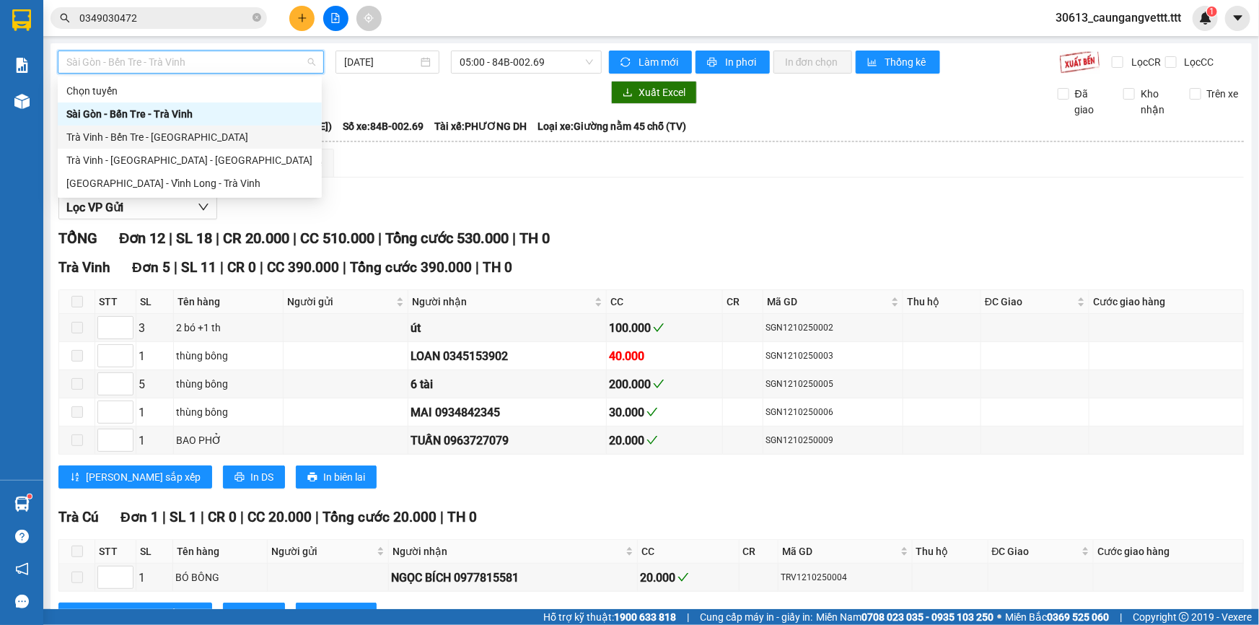
click at [133, 139] on div "Trà Vinh - Bến Tre - Sài Gòn" at bounding box center [189, 137] width 247 height 16
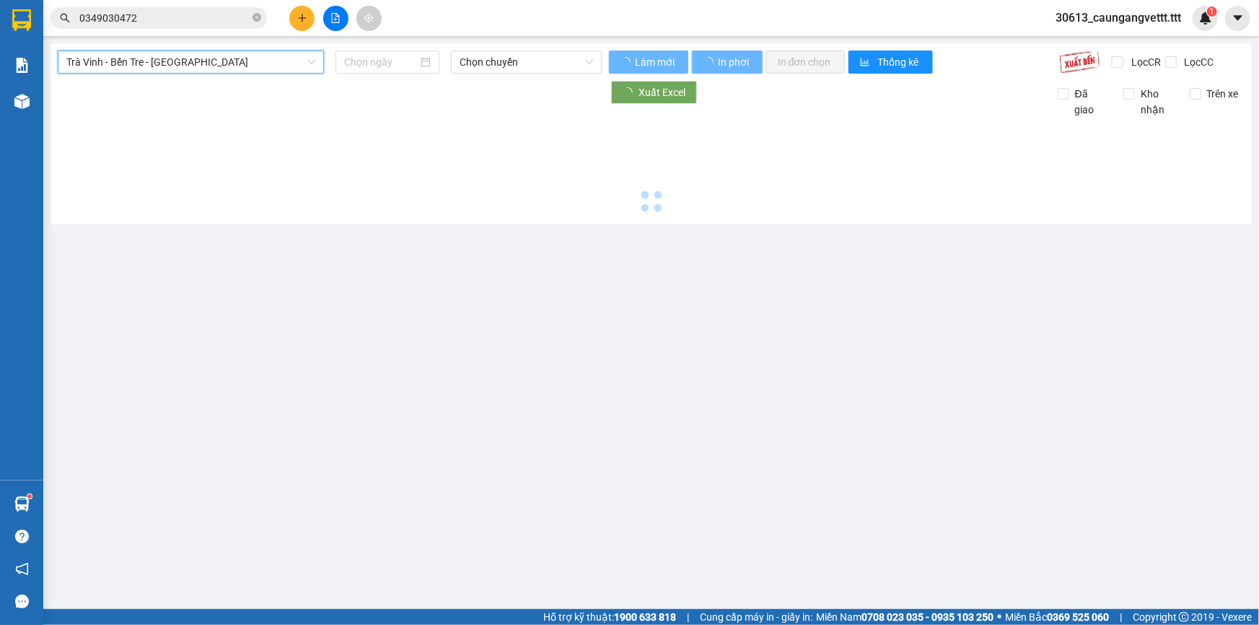
type input "[DATE]"
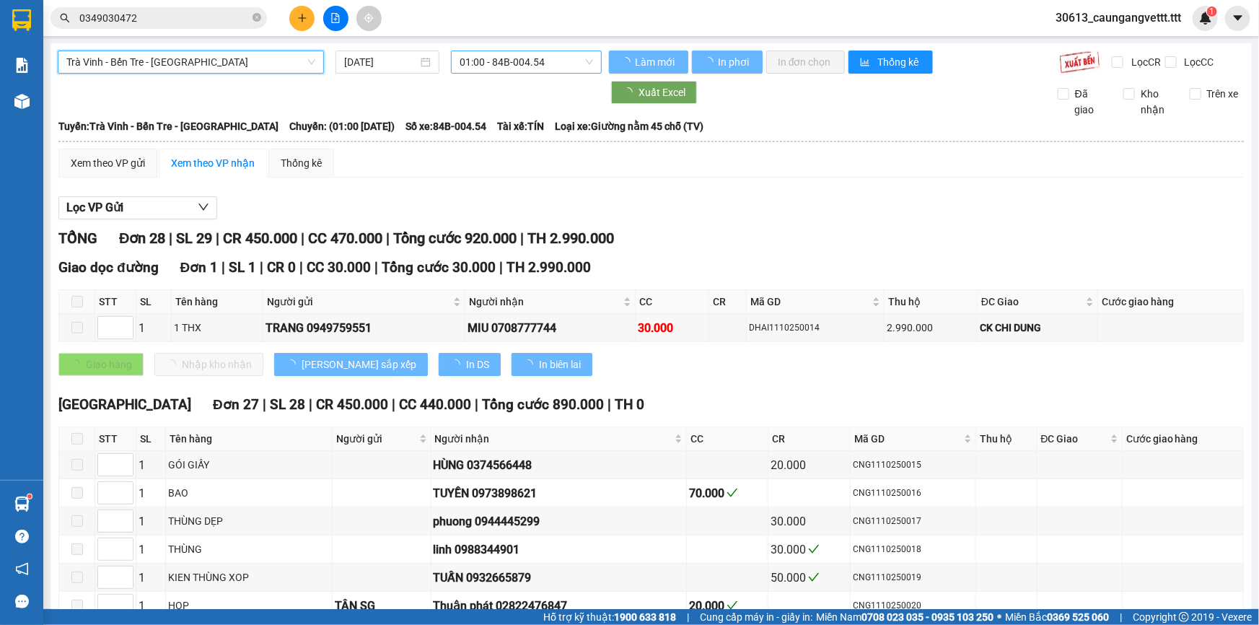
click at [513, 65] on span "01:00 - 84B-004.54" at bounding box center [526, 62] width 133 height 22
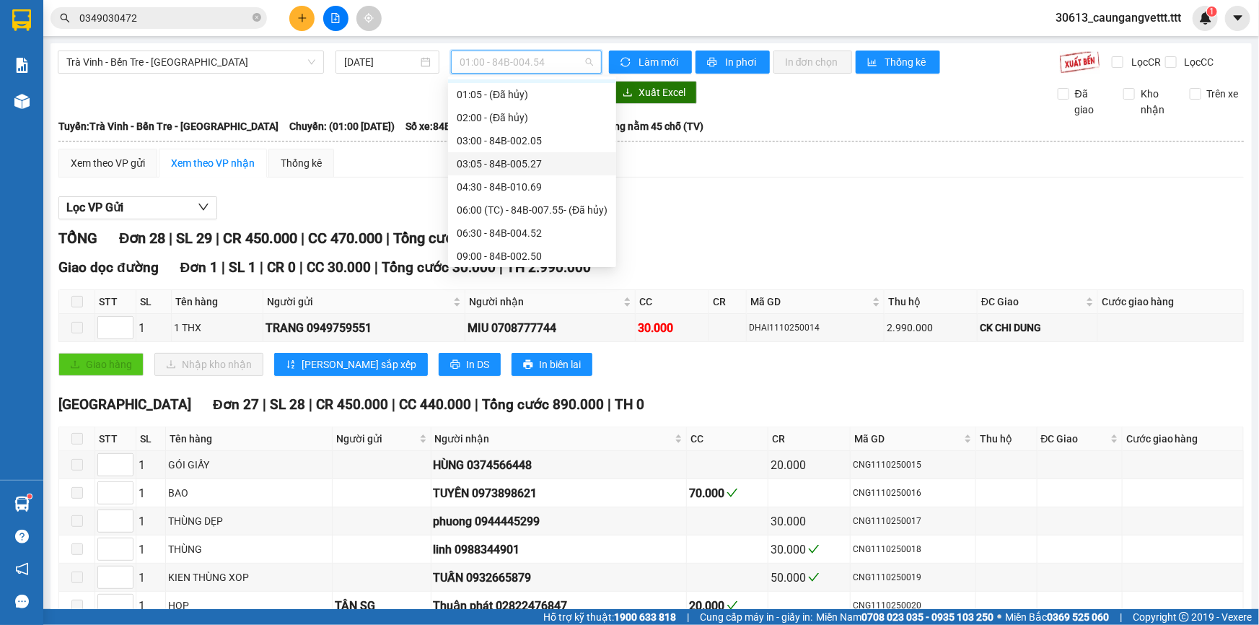
scroll to position [87, 0]
click at [498, 212] on div "09:00 - 84B-002.50" at bounding box center [532, 212] width 151 height 16
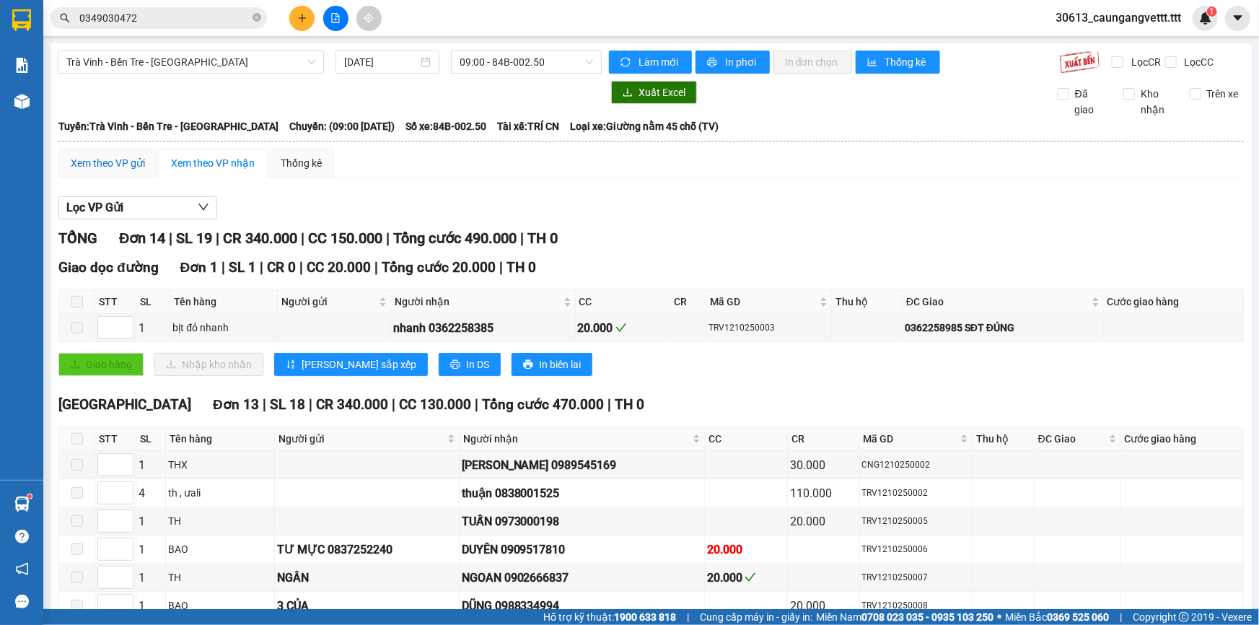
click at [111, 162] on div "Xem theo VP gửi" at bounding box center [108, 163] width 74 height 16
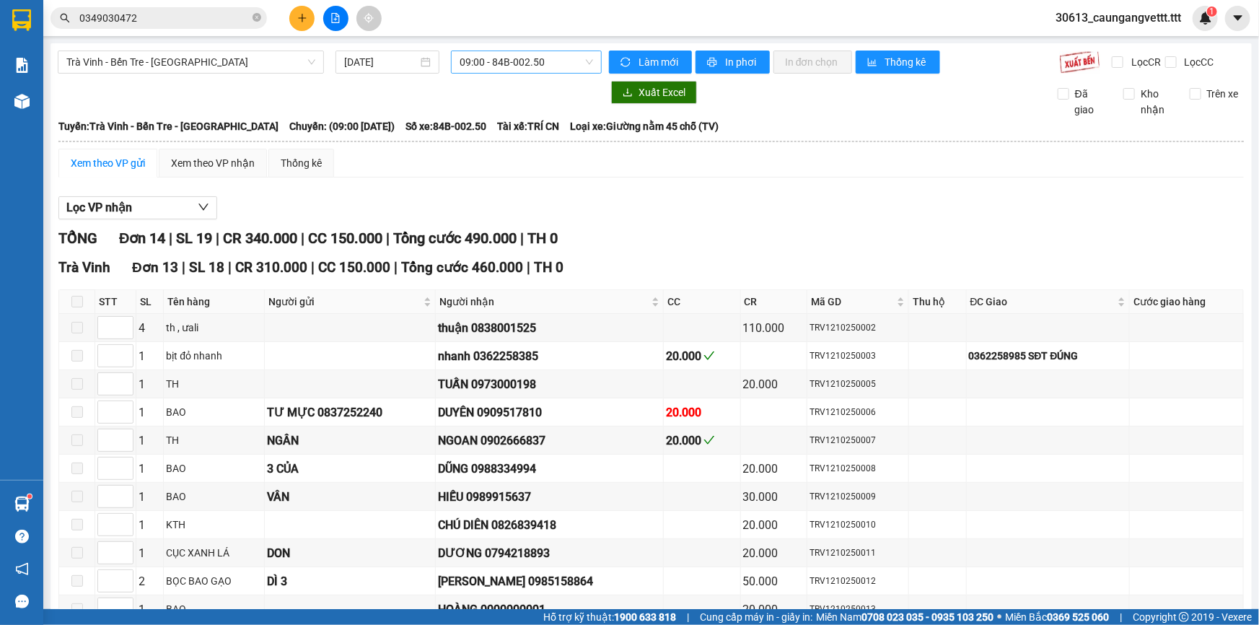
click at [496, 69] on span "09:00 - 84B-002.50" at bounding box center [526, 62] width 133 height 22
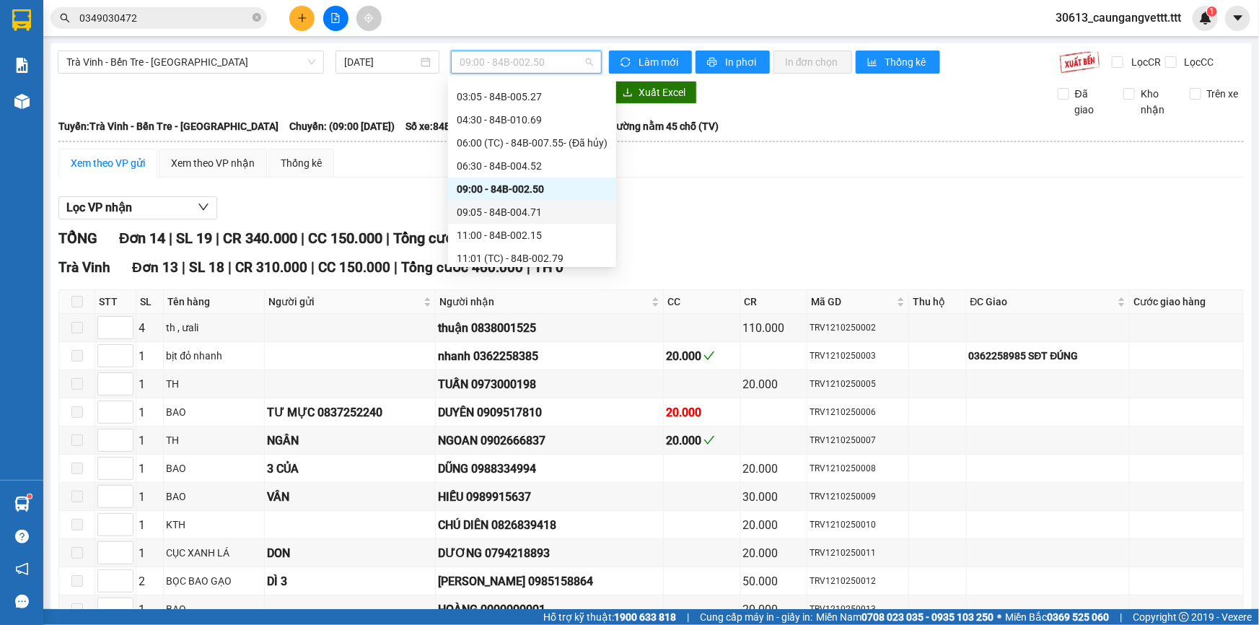
scroll to position [131, 0]
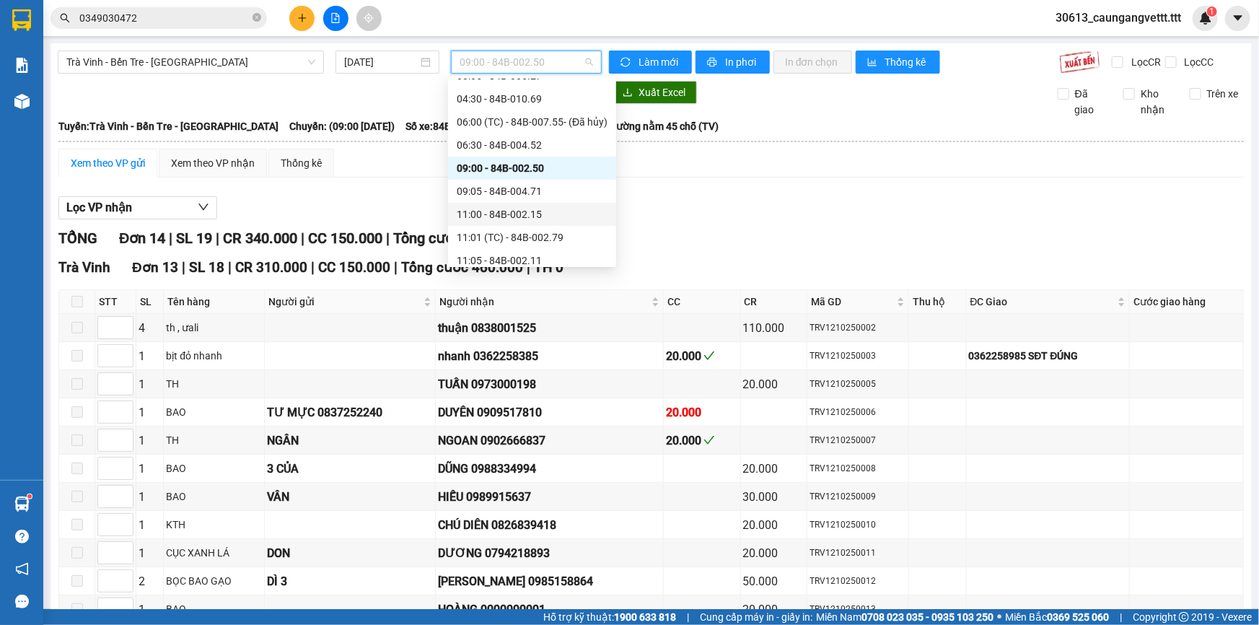
click at [482, 216] on div "11:00 - 84B-002.15" at bounding box center [532, 214] width 151 height 16
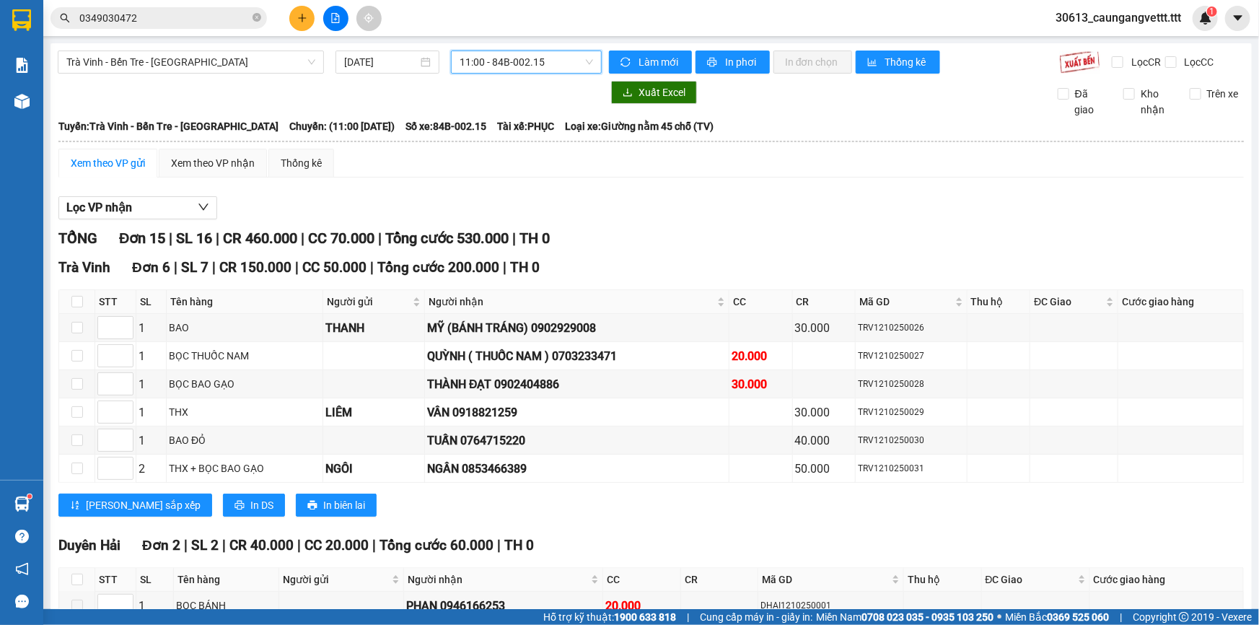
click at [469, 68] on span "11:00 - 84B-002.15" at bounding box center [526, 62] width 133 height 22
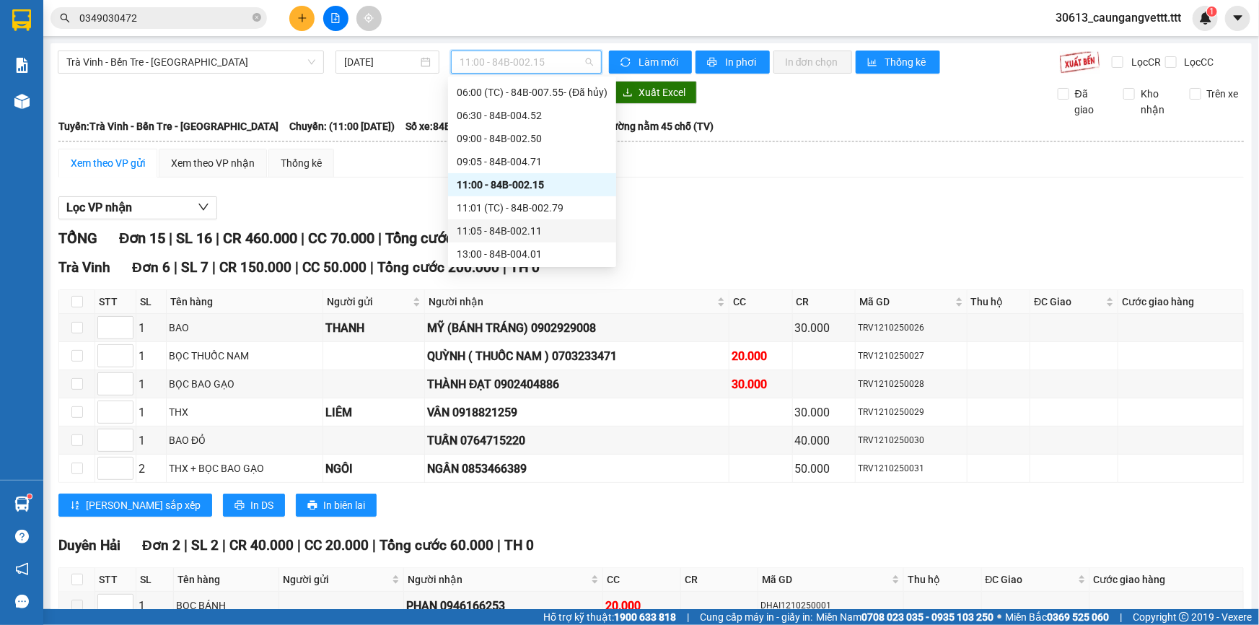
scroll to position [175, 0]
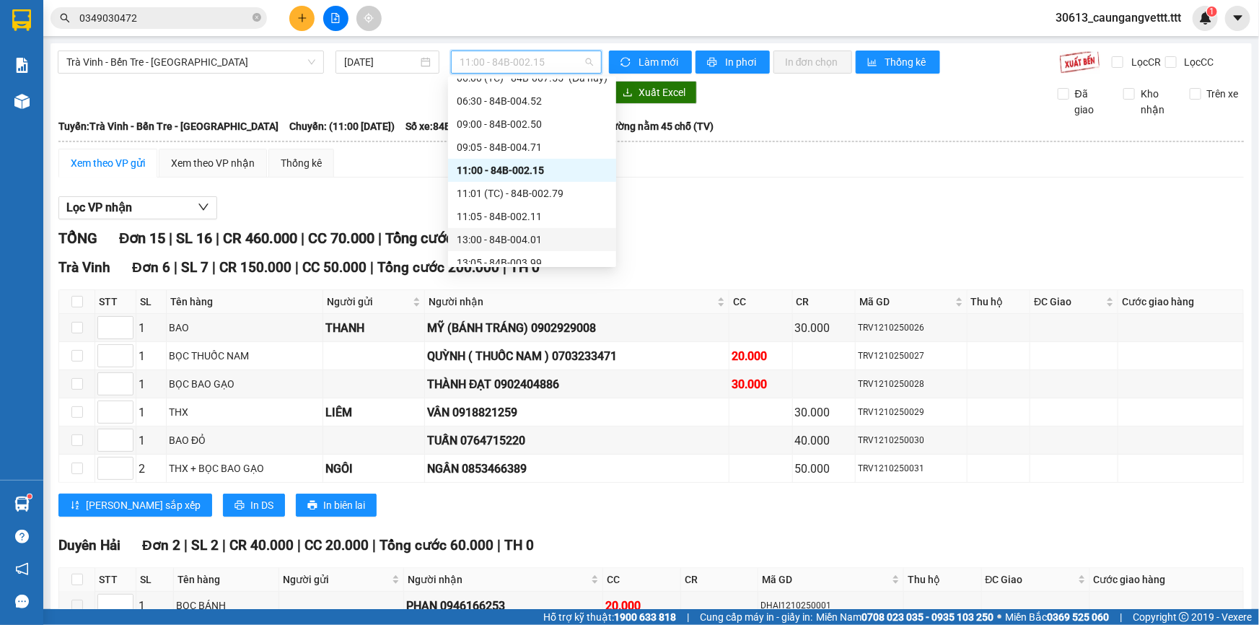
click at [491, 234] on div "13:00 - 84B-004.01" at bounding box center [532, 240] width 151 height 16
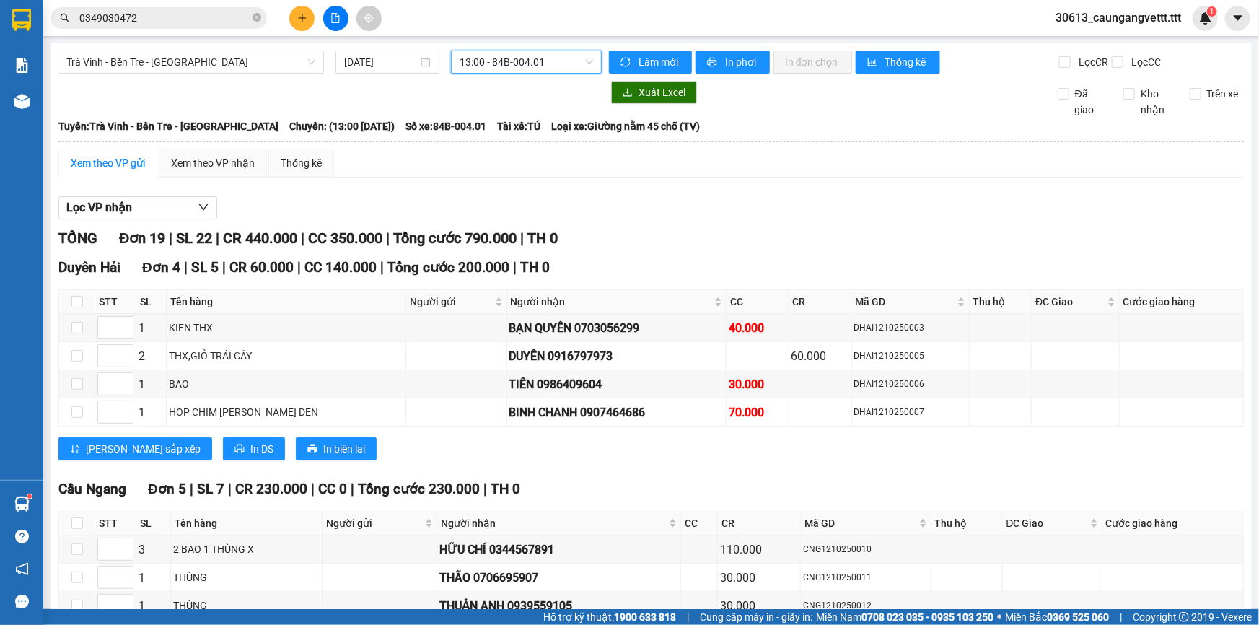
click at [501, 69] on span "13:00 - 84B-004.01" at bounding box center [526, 62] width 133 height 22
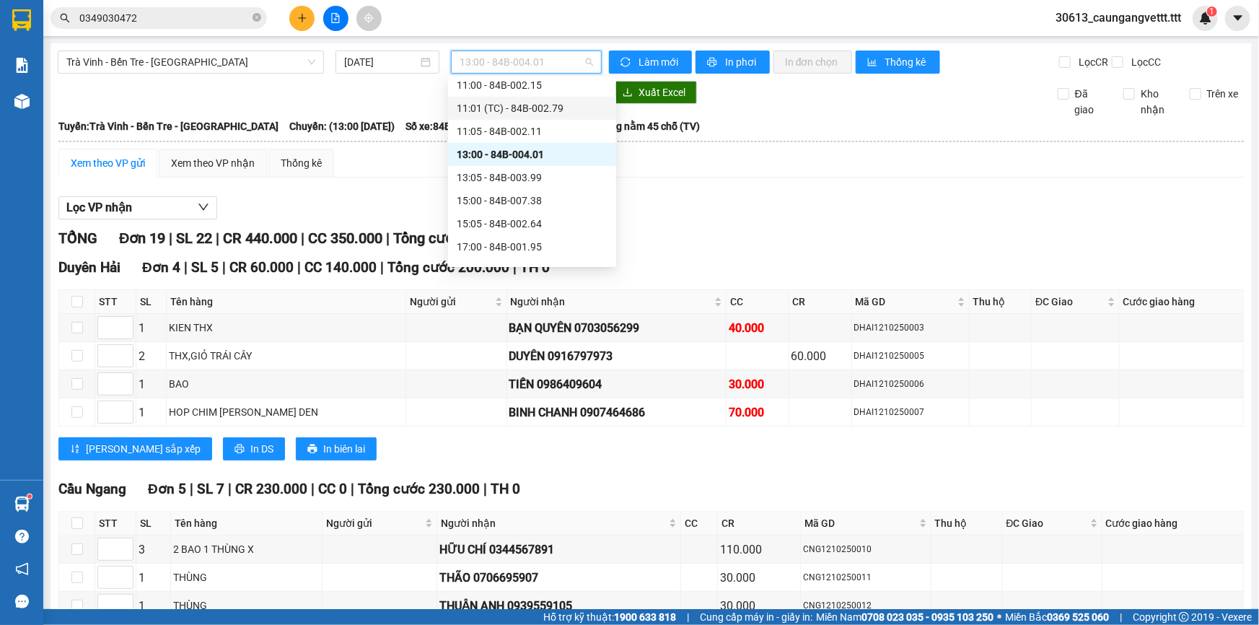
scroll to position [262, 0]
click at [499, 200] on div "15:00 - 84B-007.38" at bounding box center [532, 198] width 151 height 16
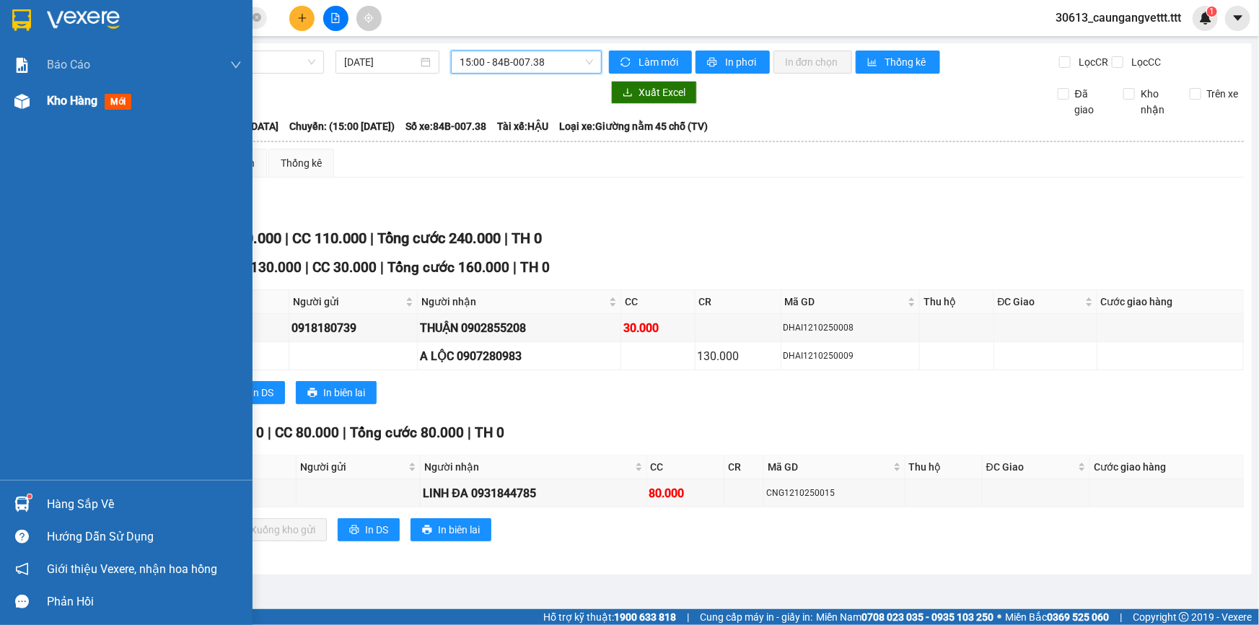
click at [66, 104] on span "Kho hàng" at bounding box center [72, 101] width 51 height 14
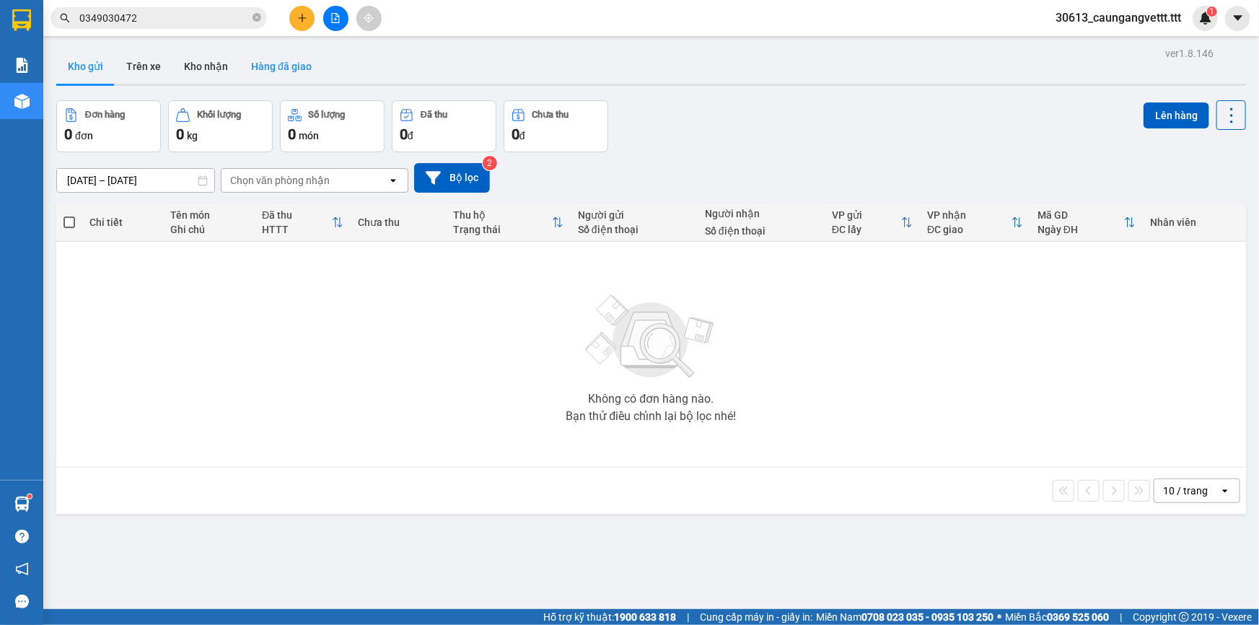
click at [279, 64] on button "Hàng đã giao" at bounding box center [282, 66] width 84 height 35
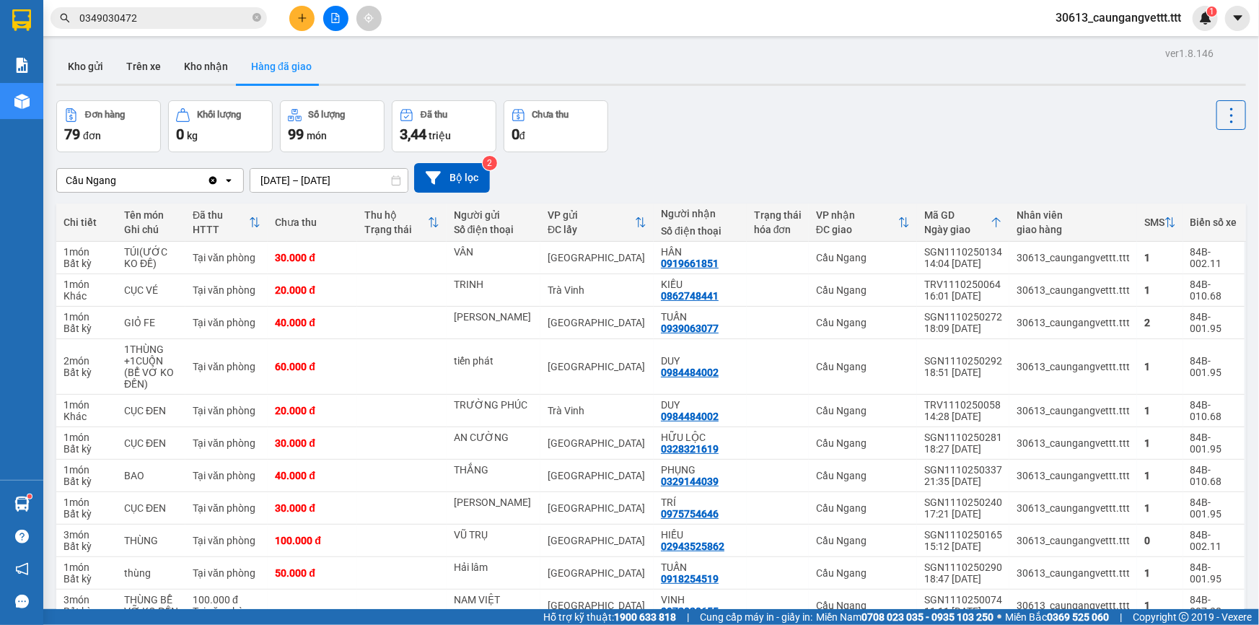
click at [362, 180] on input "[DATE] – [DATE]" at bounding box center [328, 180] width 157 height 23
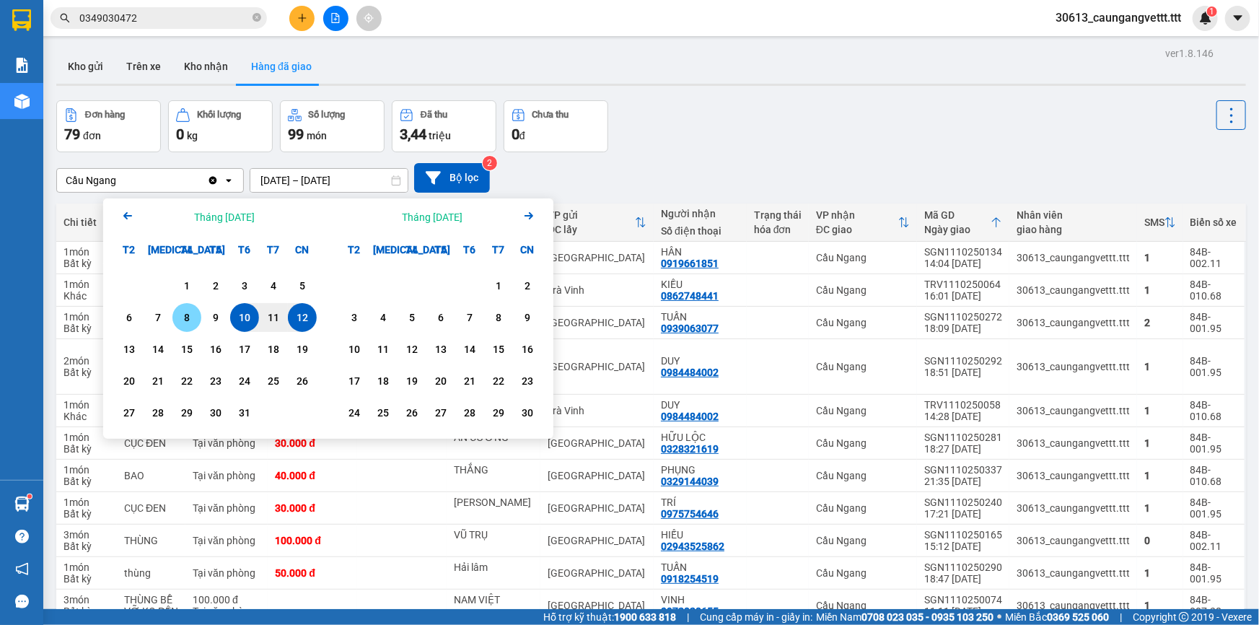
click at [189, 317] on div "8" at bounding box center [187, 317] width 20 height 17
click at [308, 317] on div "12" at bounding box center [302, 317] width 20 height 17
type input "08/10/2025 – 12/10/2025"
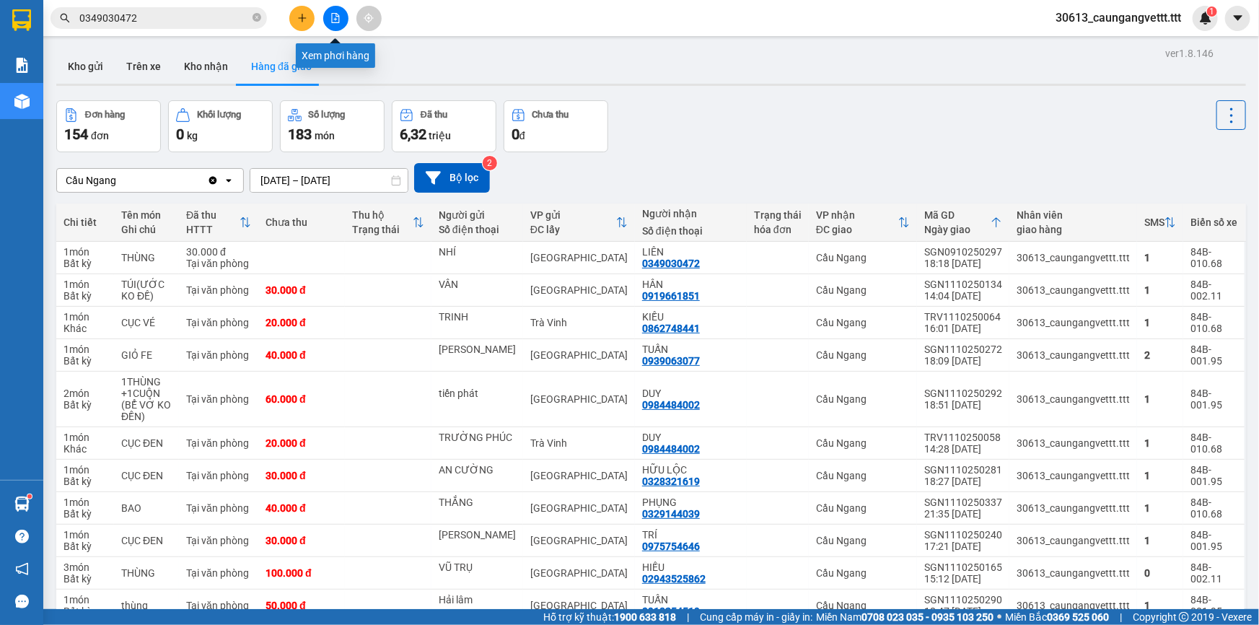
click at [334, 18] on icon "file-add" at bounding box center [335, 18] width 10 height 10
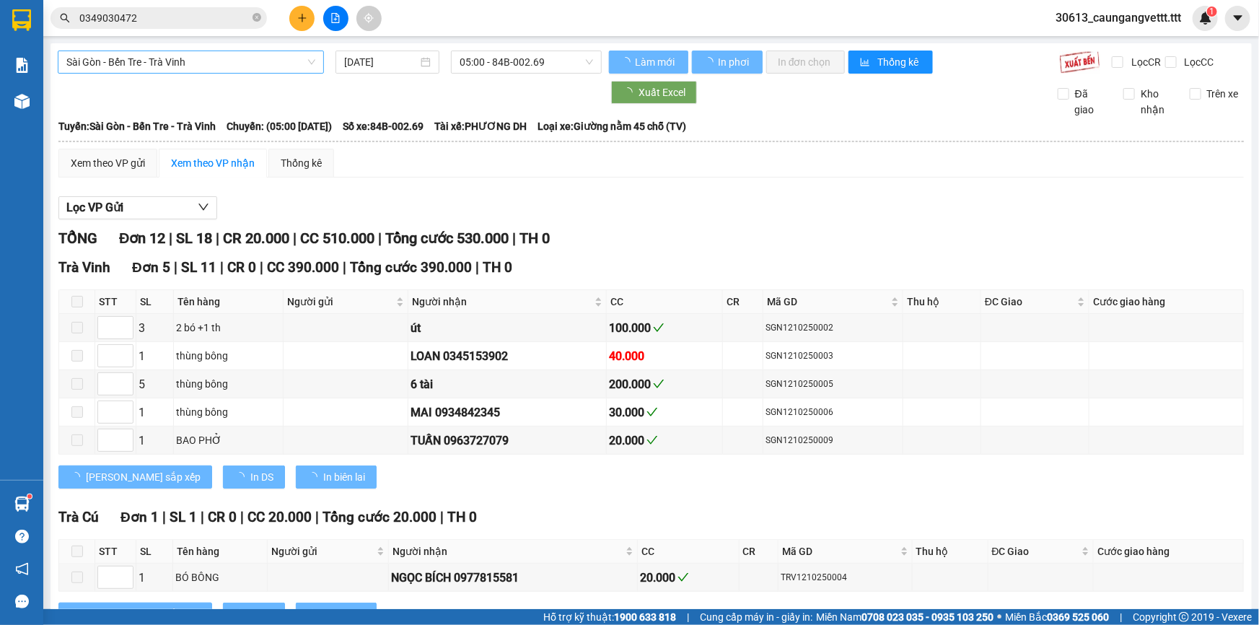
click at [177, 60] on span "Sài Gòn - Bến Tre - Trà Vinh" at bounding box center [190, 62] width 249 height 22
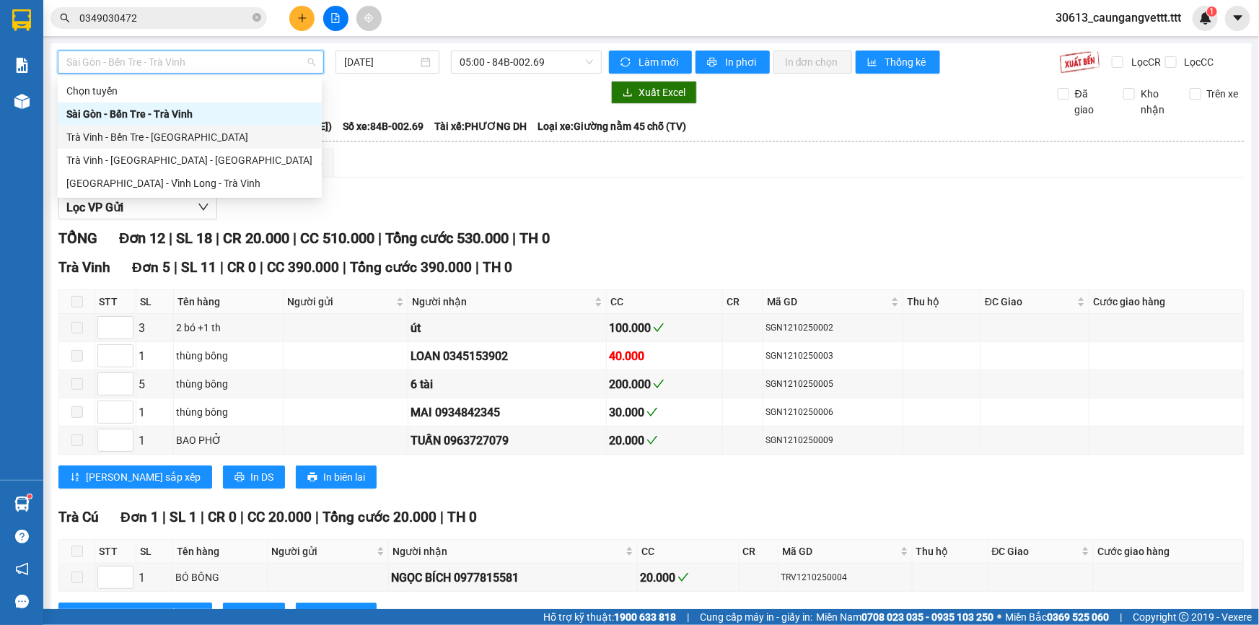
click at [125, 140] on div "Trà Vinh - Bến Tre - Sài Gòn" at bounding box center [189, 137] width 247 height 16
type input "[DATE]"
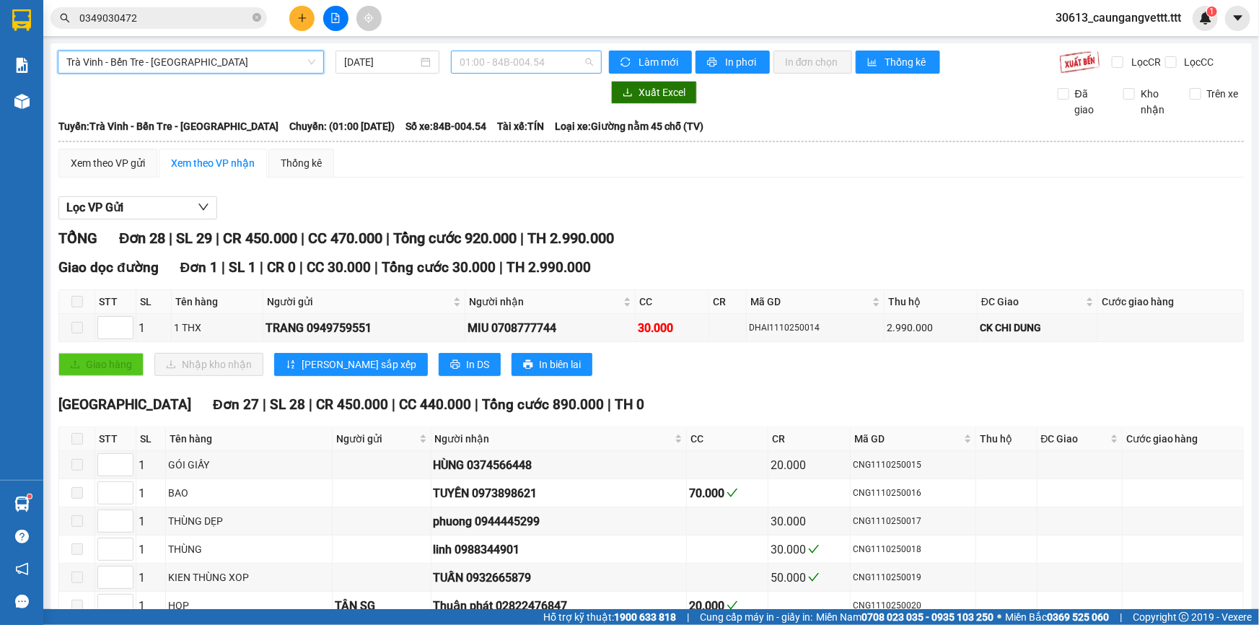
click at [498, 61] on span "01:00 - 84B-004.54" at bounding box center [526, 62] width 133 height 22
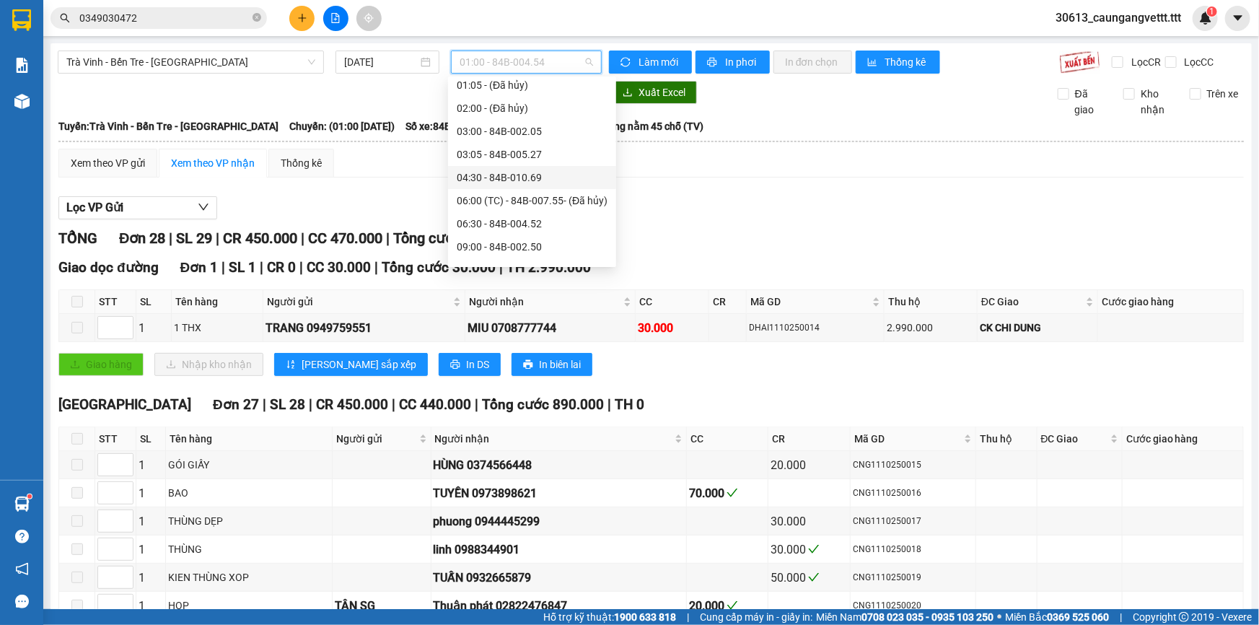
scroll to position [131, 0]
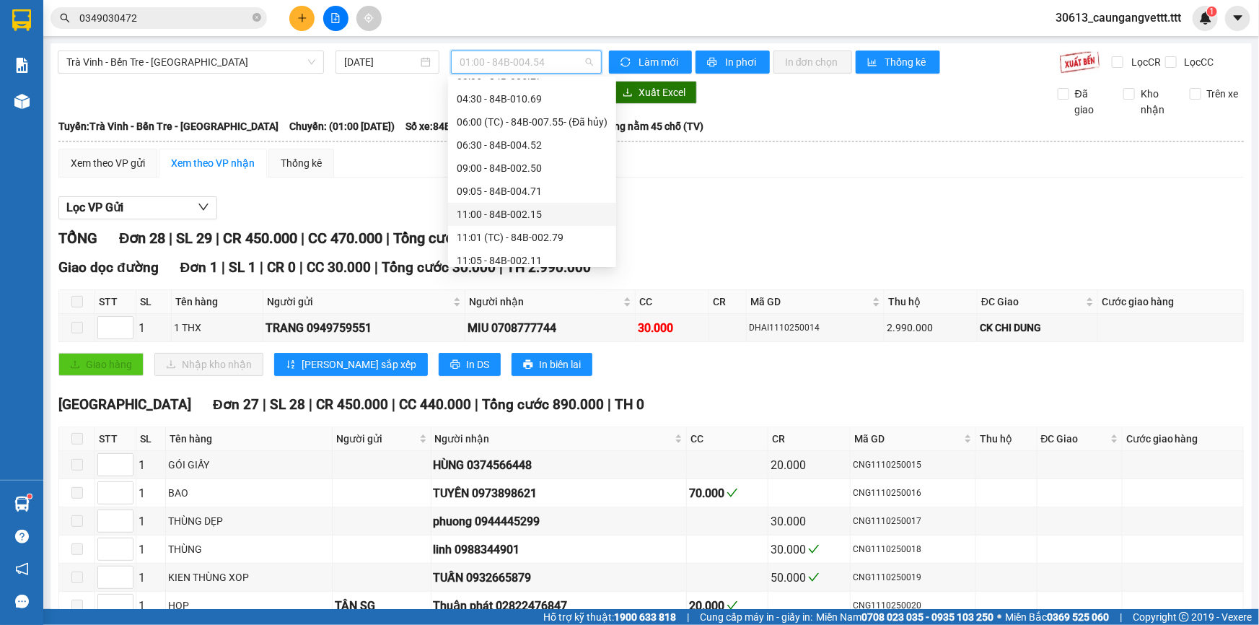
click at [495, 208] on div "11:00 - 84B-002.15" at bounding box center [532, 214] width 151 height 16
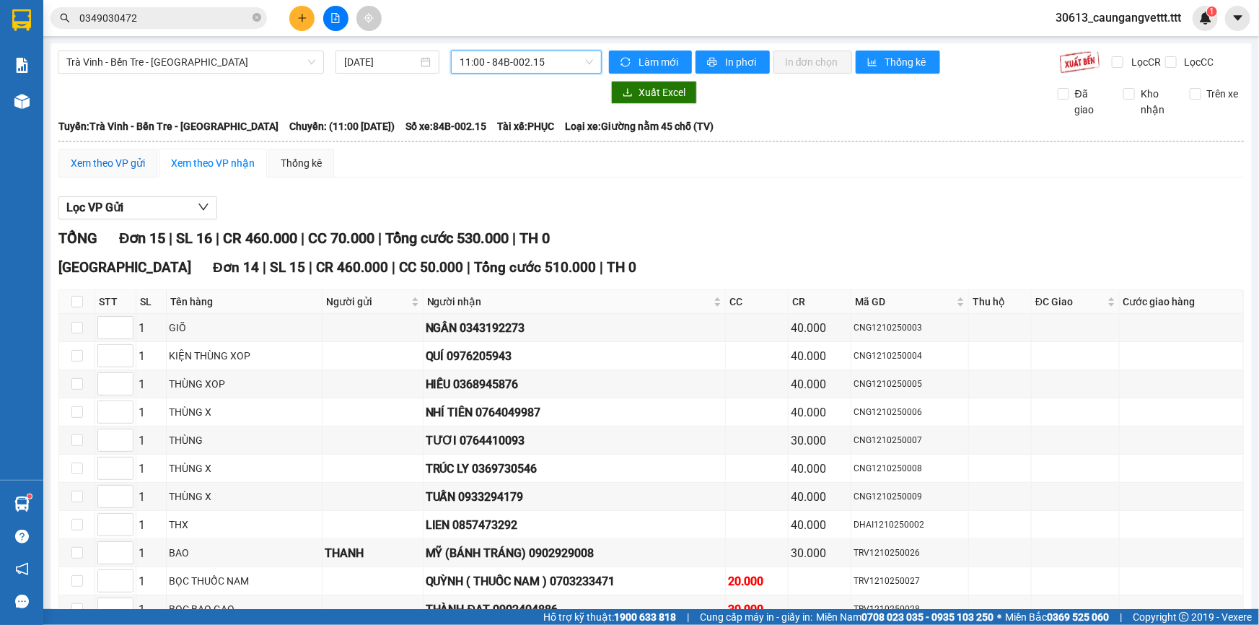
click at [98, 157] on div "Xem theo VP gửi" at bounding box center [108, 163] width 74 height 16
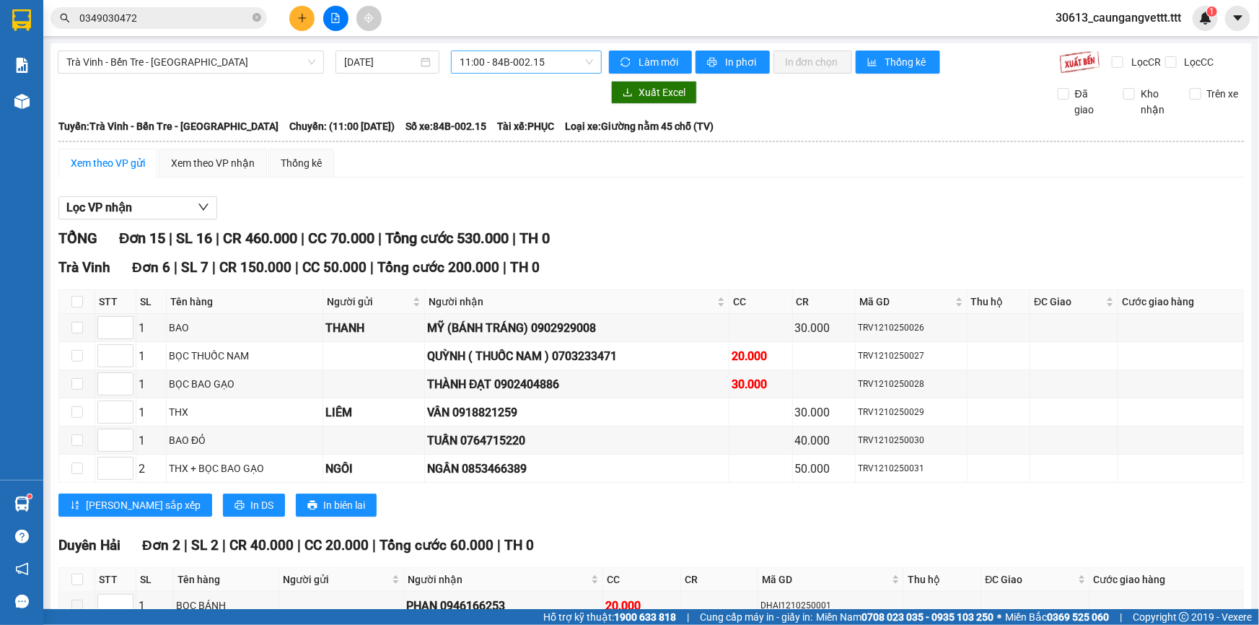
click at [510, 63] on span "11:00 - 84B-002.15" at bounding box center [526, 62] width 133 height 22
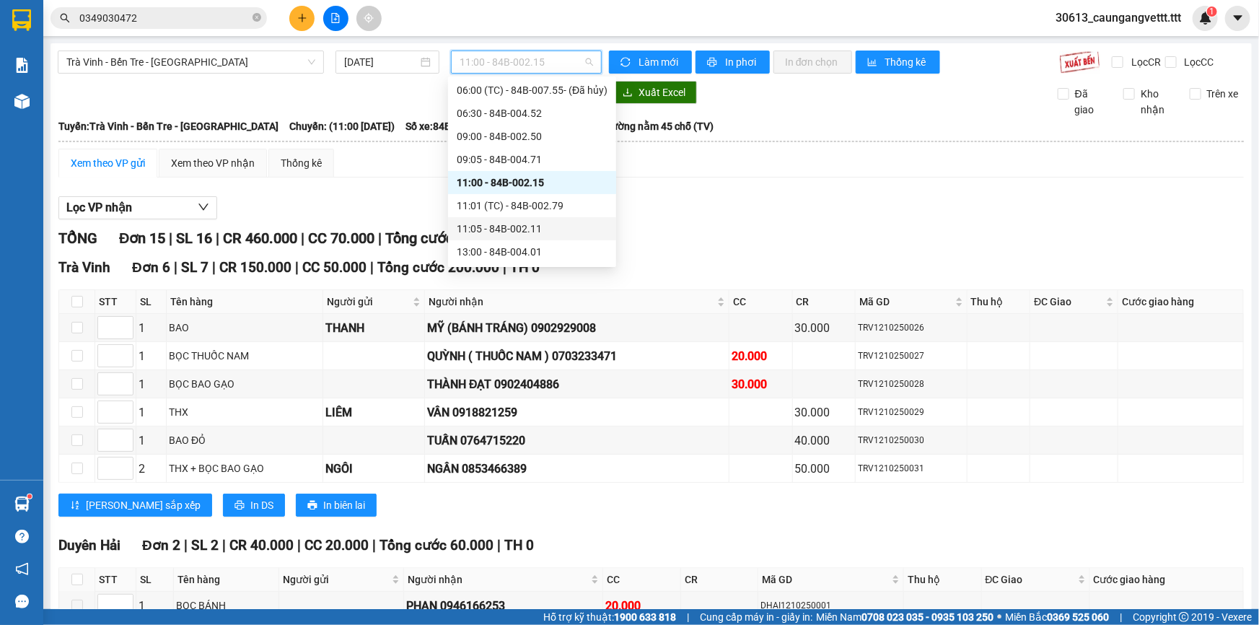
scroll to position [175, 0]
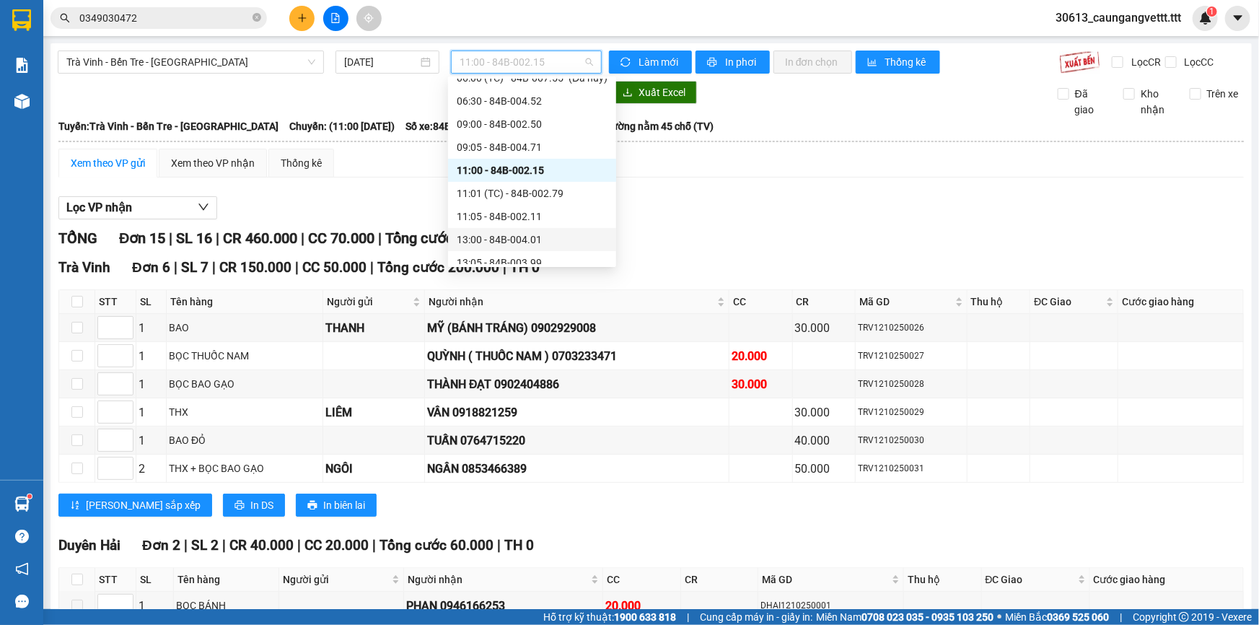
click at [498, 235] on div "13:00 - 84B-004.01" at bounding box center [532, 240] width 151 height 16
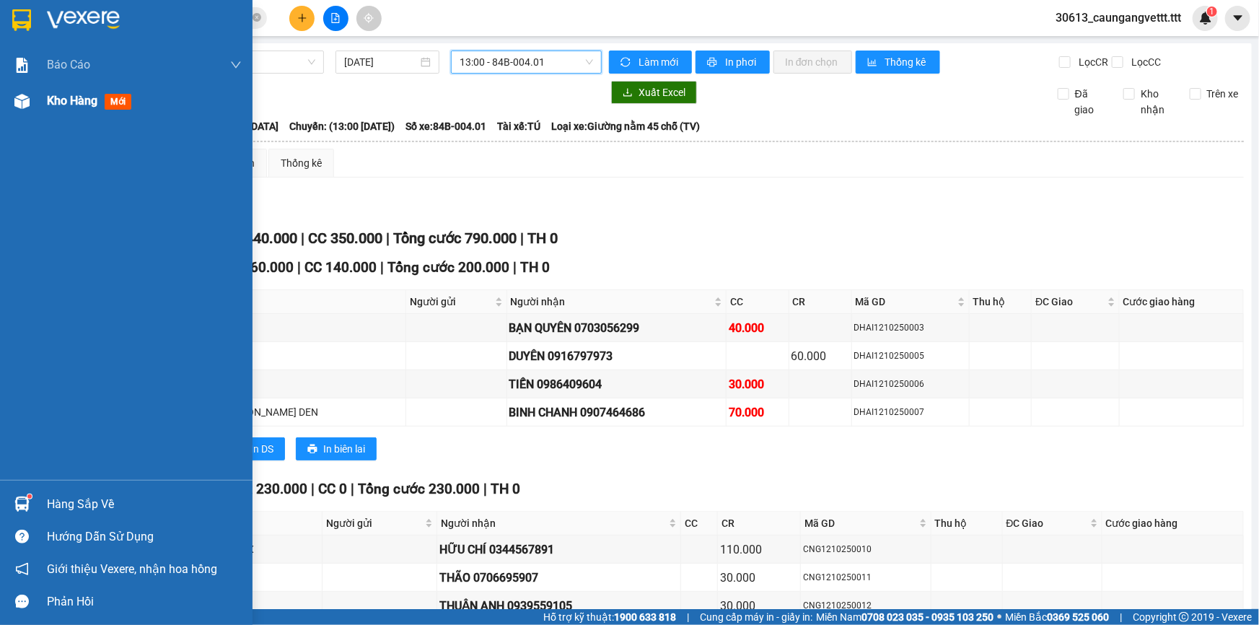
click at [63, 101] on span "Kho hàng" at bounding box center [72, 101] width 51 height 14
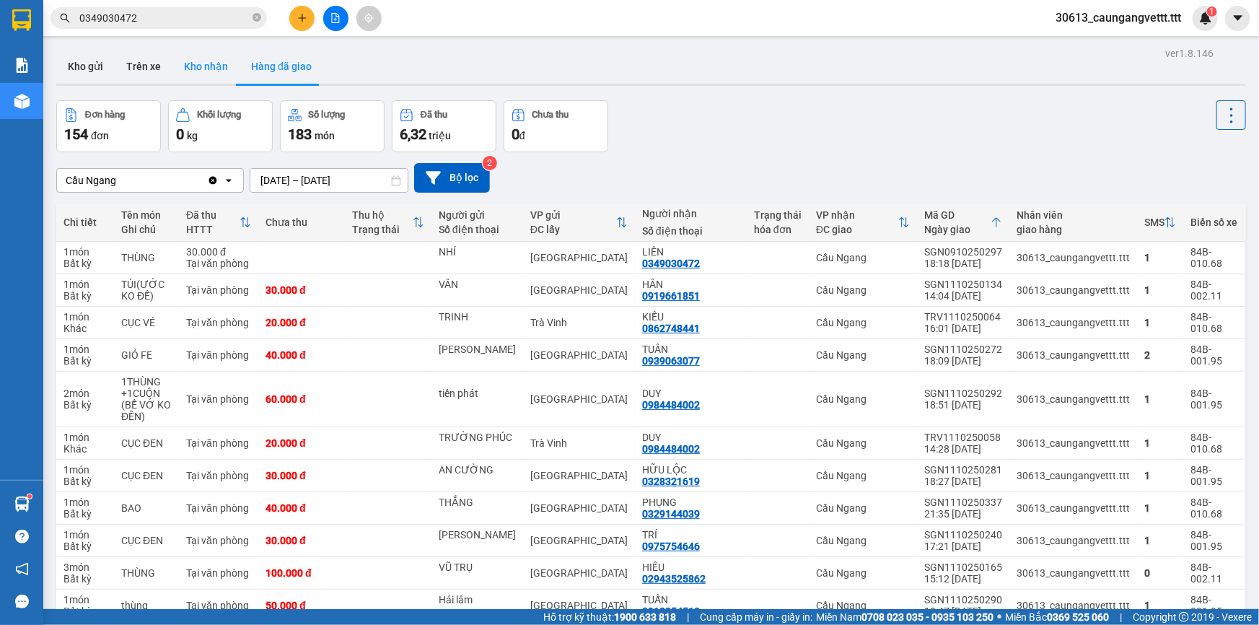
click at [203, 63] on button "Kho nhận" at bounding box center [205, 66] width 67 height 35
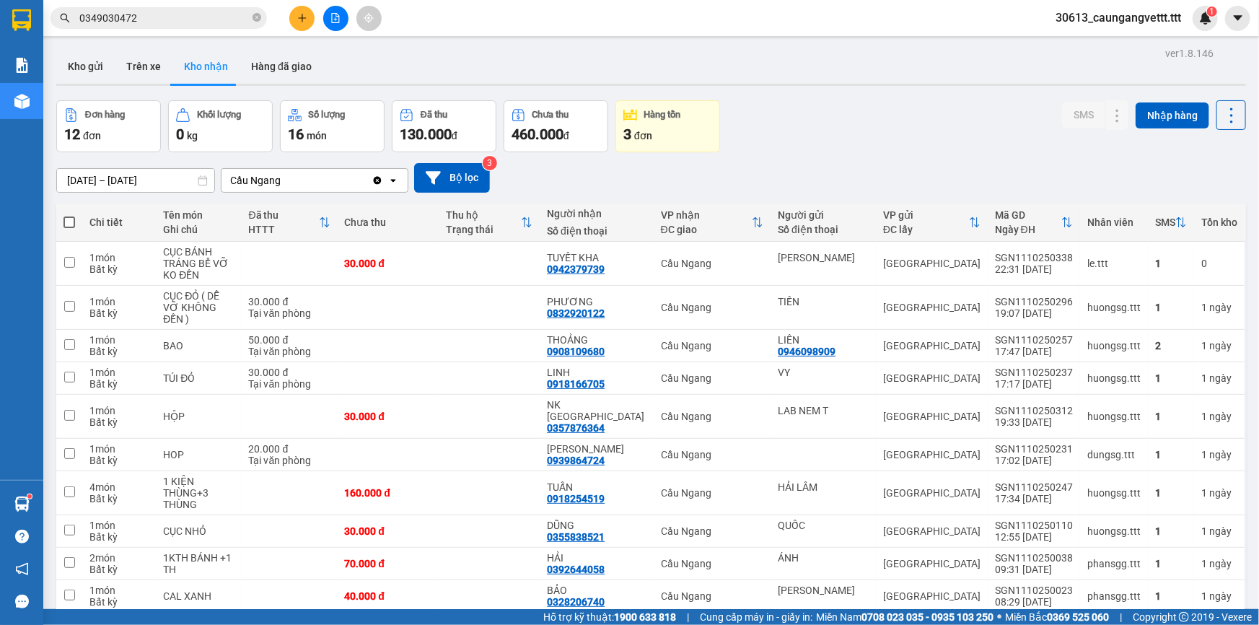
click at [330, 17] on icon "file-add" at bounding box center [335, 18] width 10 height 10
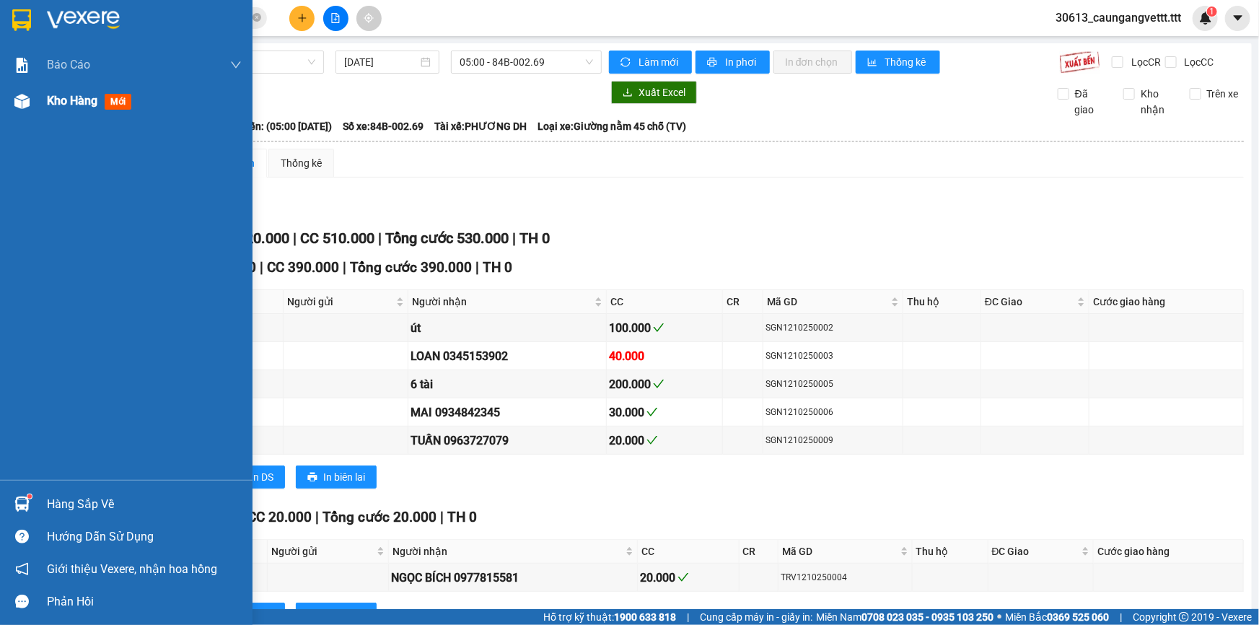
click at [66, 102] on span "Kho hàng" at bounding box center [72, 101] width 51 height 14
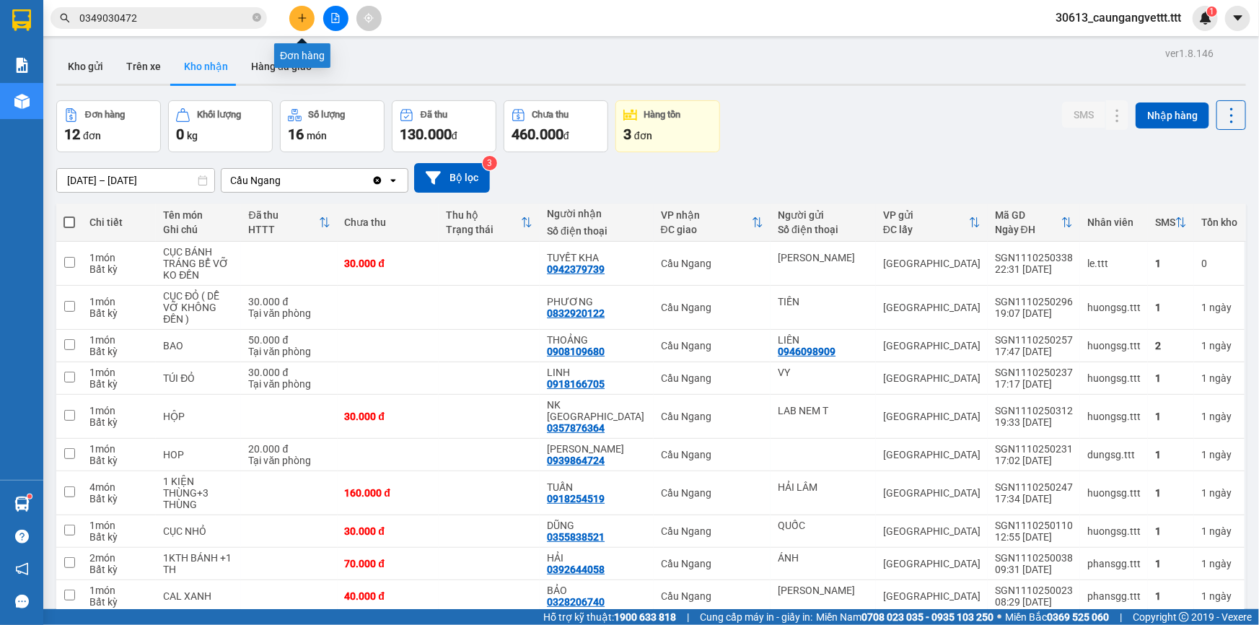
click at [305, 24] on button at bounding box center [301, 18] width 25 height 25
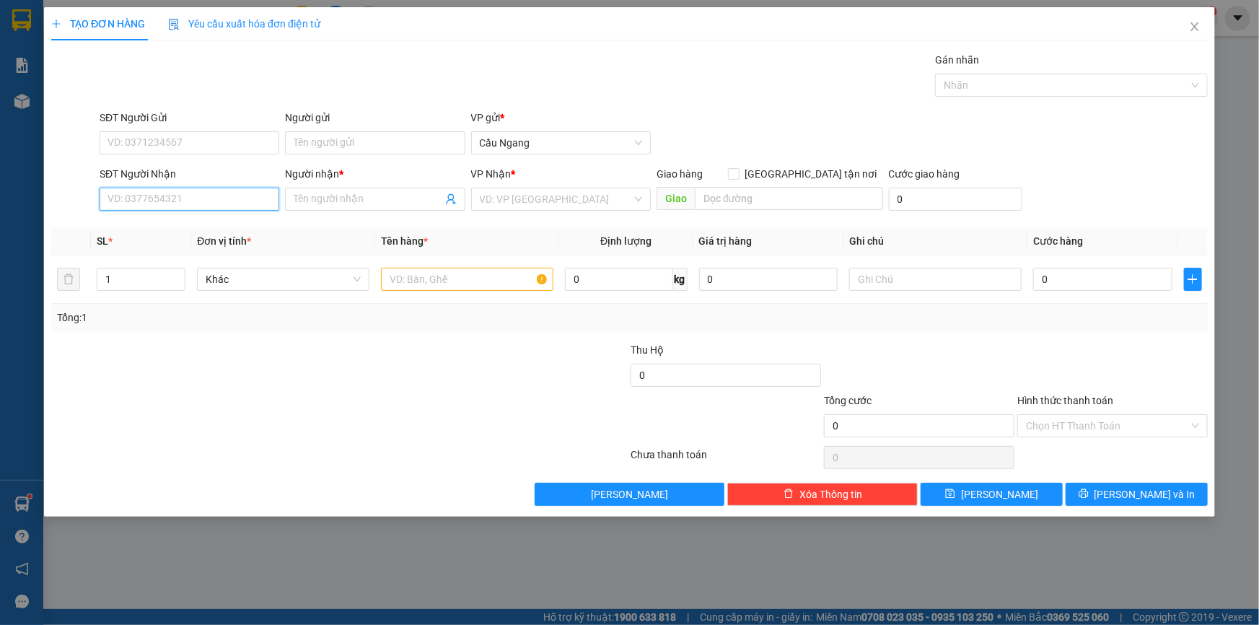
click at [198, 190] on input "SĐT Người Nhận" at bounding box center [190, 199] width 180 height 23
click at [188, 198] on input "0348808" at bounding box center [190, 199] width 180 height 23
type input "0348808285"
click at [328, 201] on input "Người nhận *" at bounding box center [368, 199] width 148 height 16
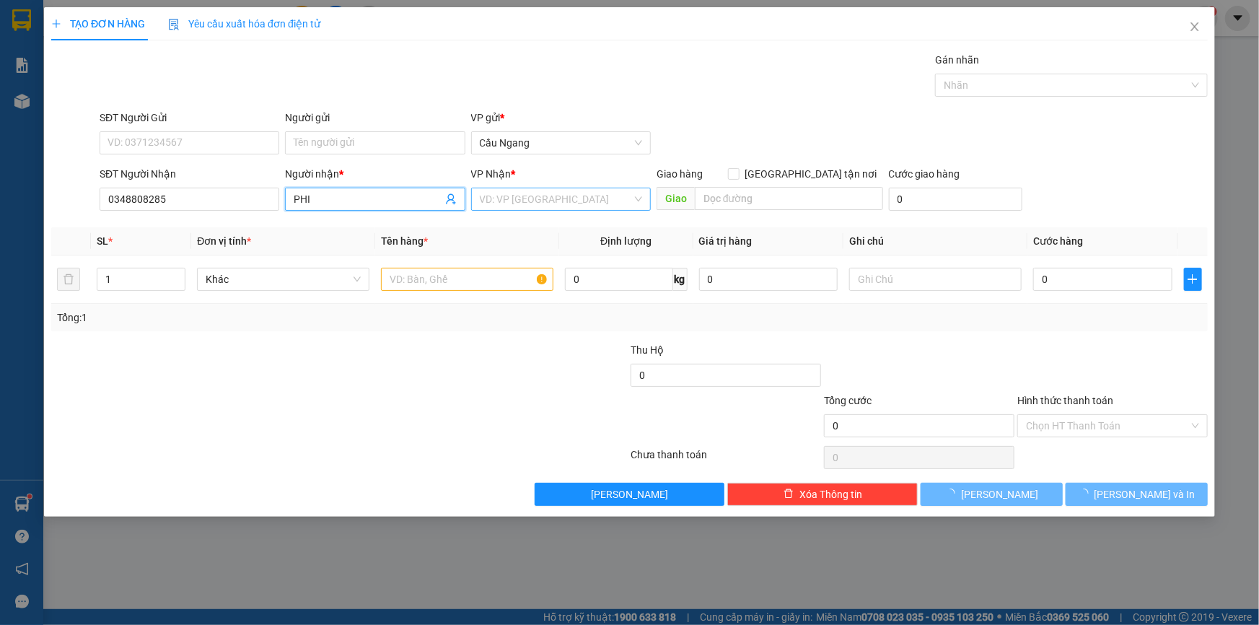
type input "PHI"
click at [563, 196] on input "search" at bounding box center [556, 199] width 152 height 22
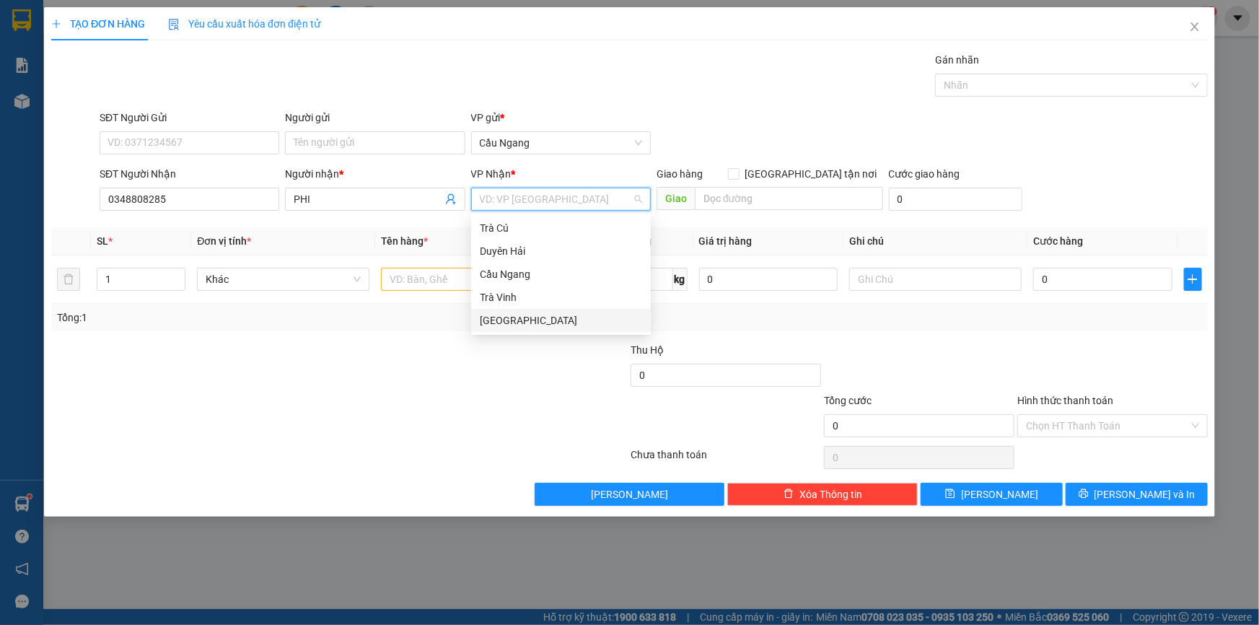
click at [509, 324] on div "[GEOGRAPHIC_DATA]" at bounding box center [561, 320] width 162 height 16
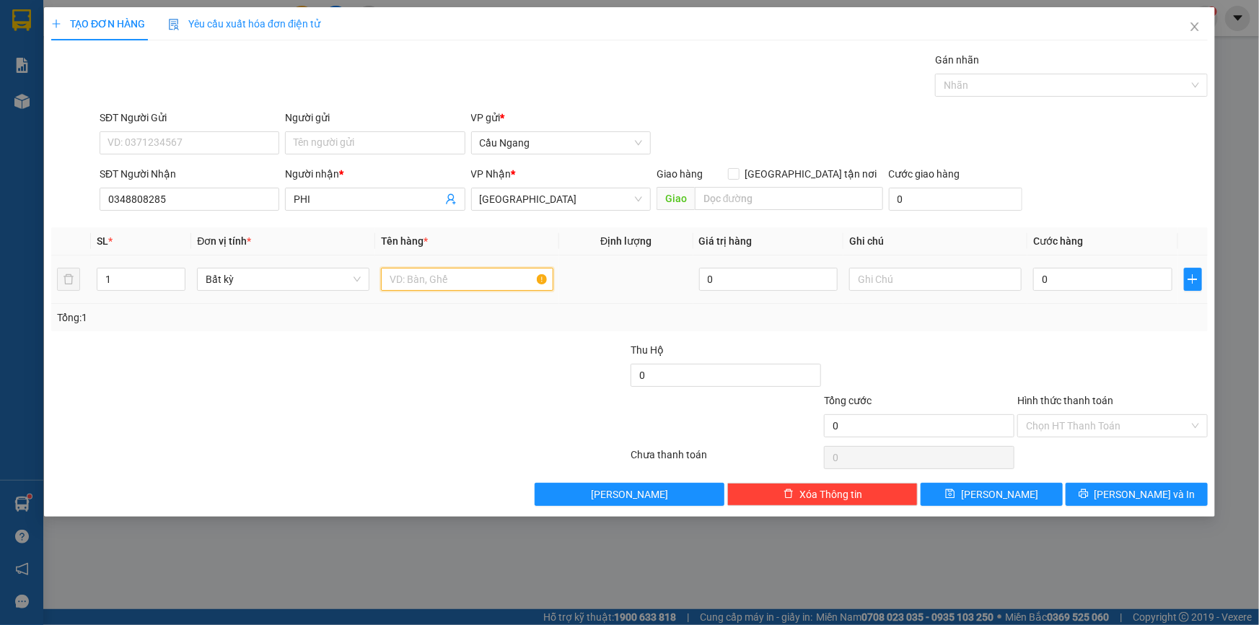
click at [433, 279] on input "text" at bounding box center [467, 279] width 172 height 23
type input "THÙNG"
click at [1057, 274] on input "0" at bounding box center [1102, 279] width 139 height 23
type input "3"
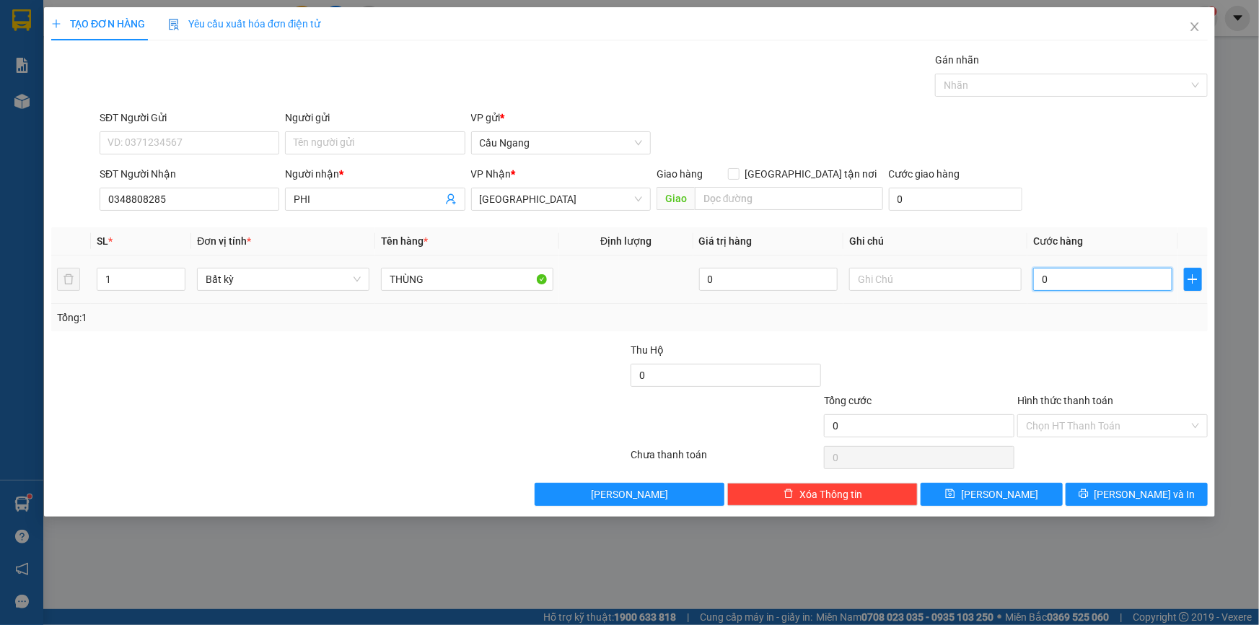
type input "3"
type input "30"
type input "300"
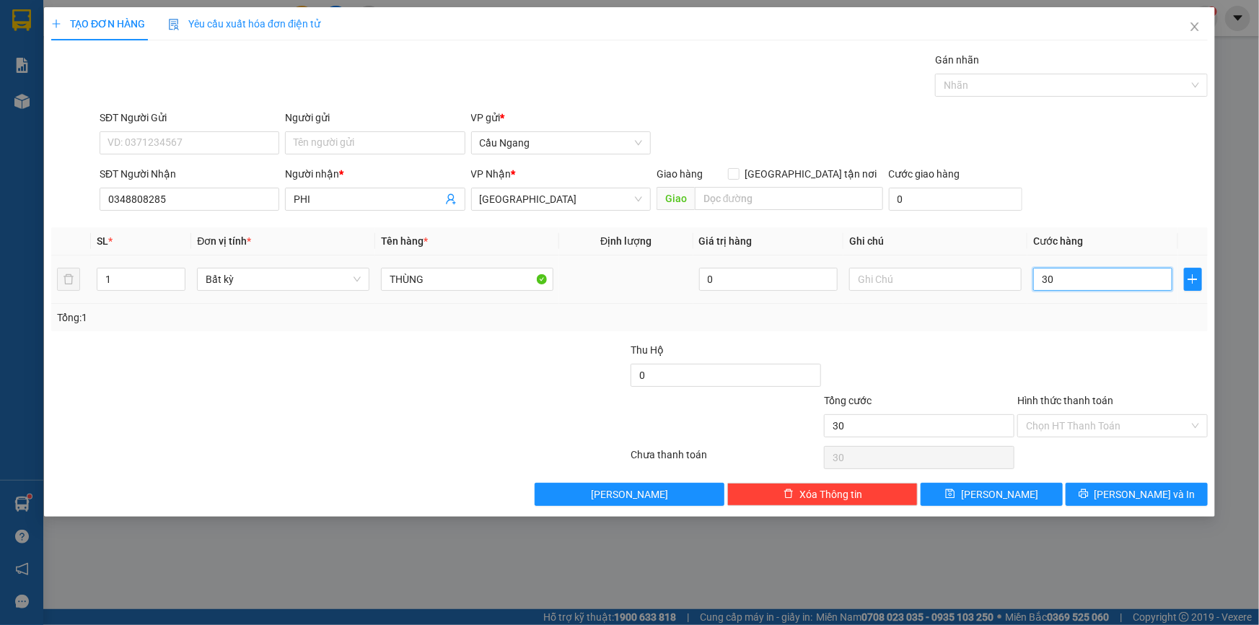
type input "300"
type input "3.000"
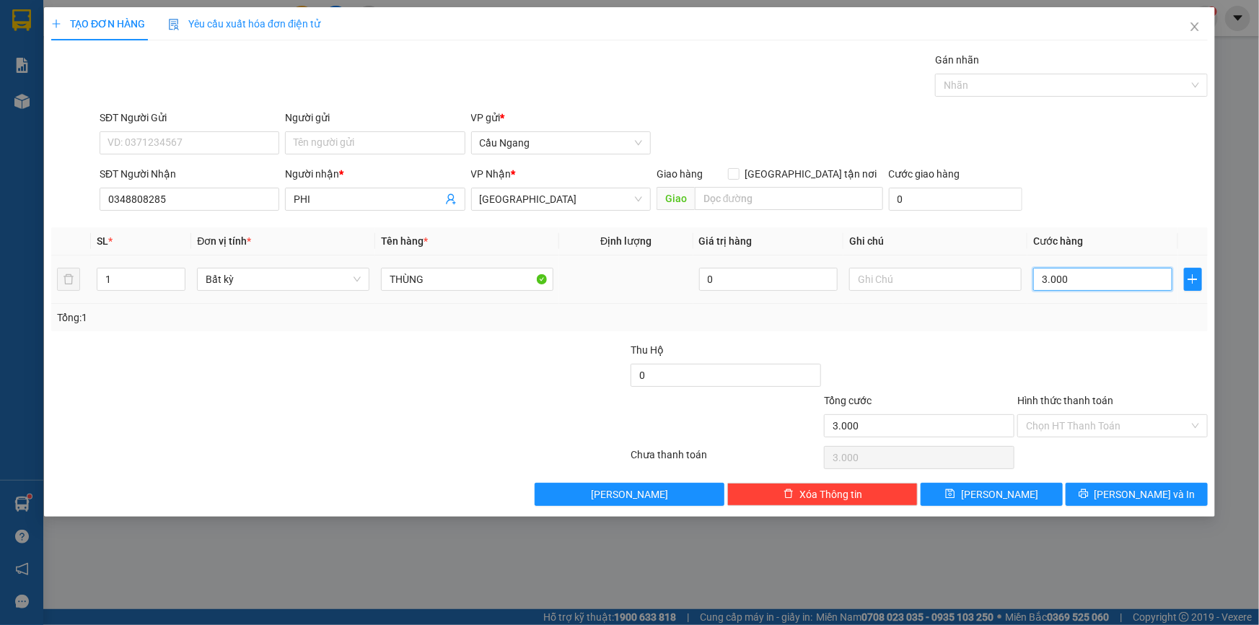
type input "30.000"
click at [1163, 487] on span "[PERSON_NAME] và In" at bounding box center [1145, 494] width 101 height 16
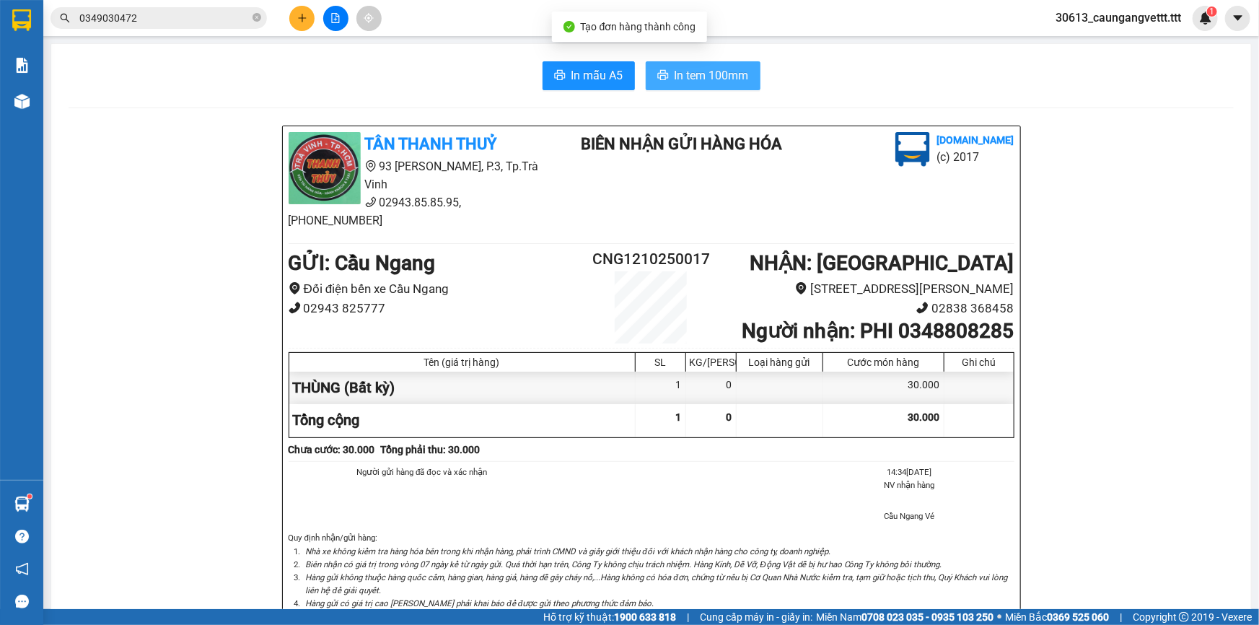
click at [708, 74] on span "In tem 100mm" at bounding box center [712, 75] width 74 height 18
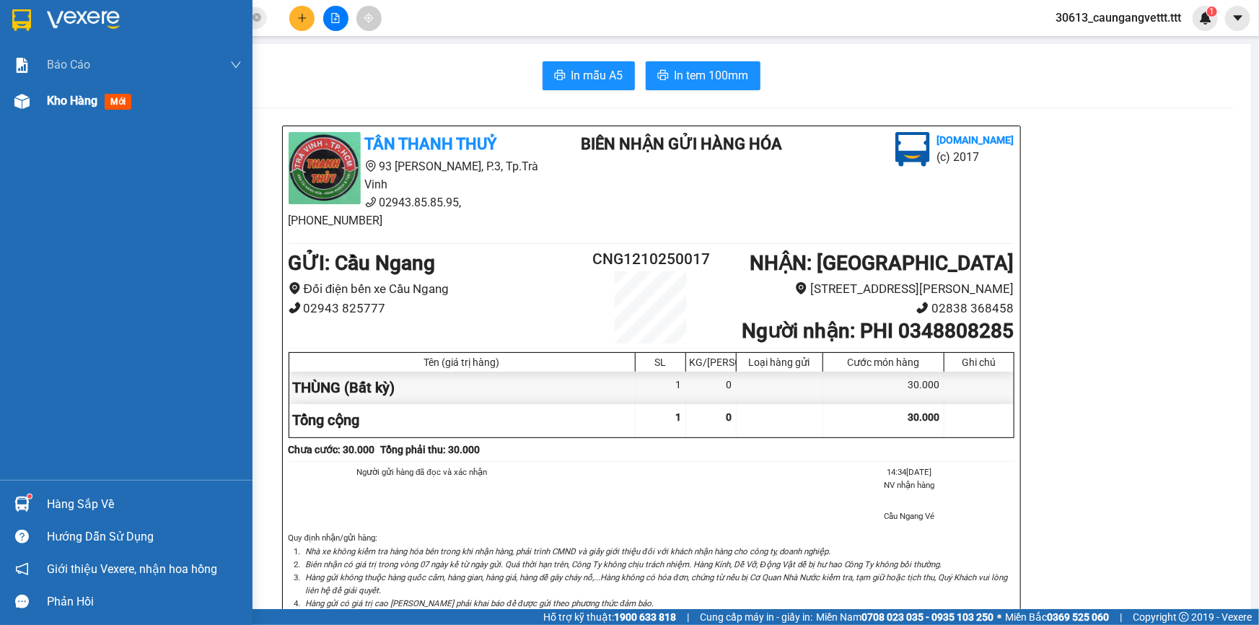
click at [58, 102] on span "Kho hàng" at bounding box center [72, 101] width 51 height 14
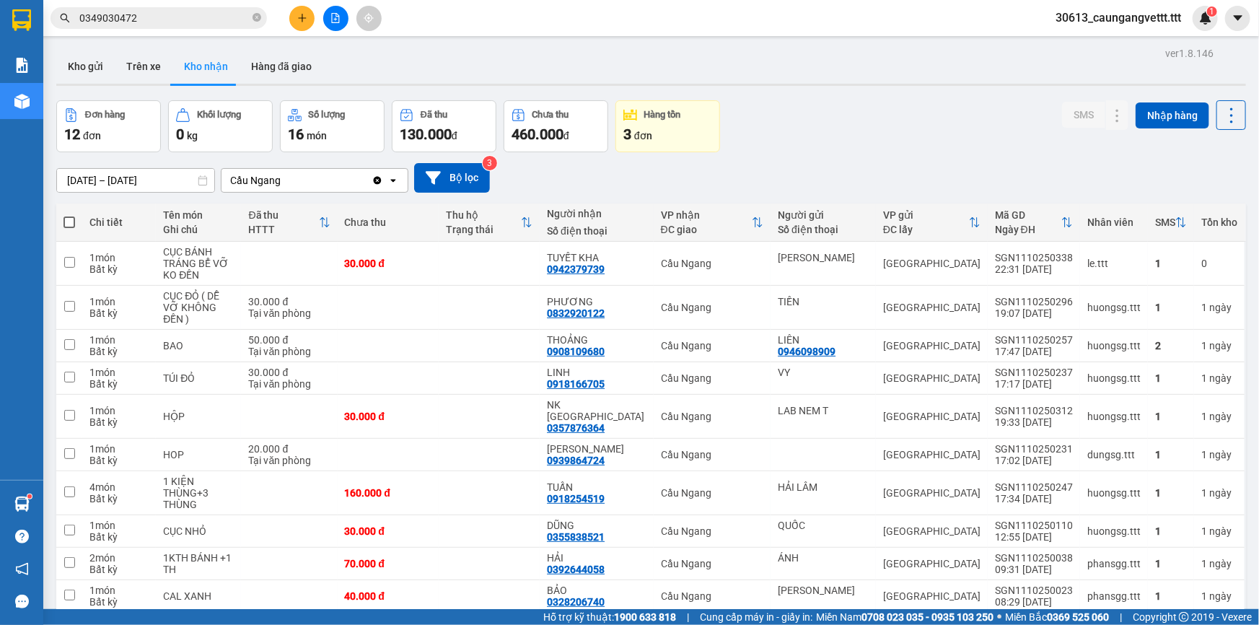
click at [674, 124] on div "3 đơn" at bounding box center [667, 134] width 89 height 20
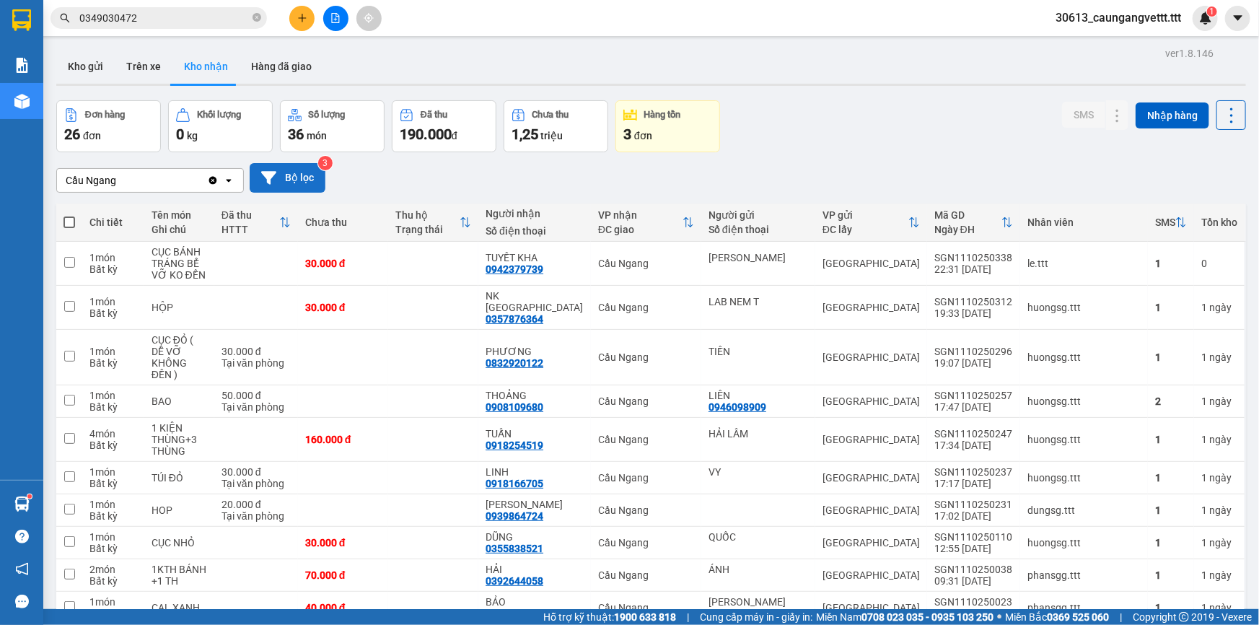
click at [288, 173] on button "Bộ lọc" at bounding box center [288, 178] width 76 height 30
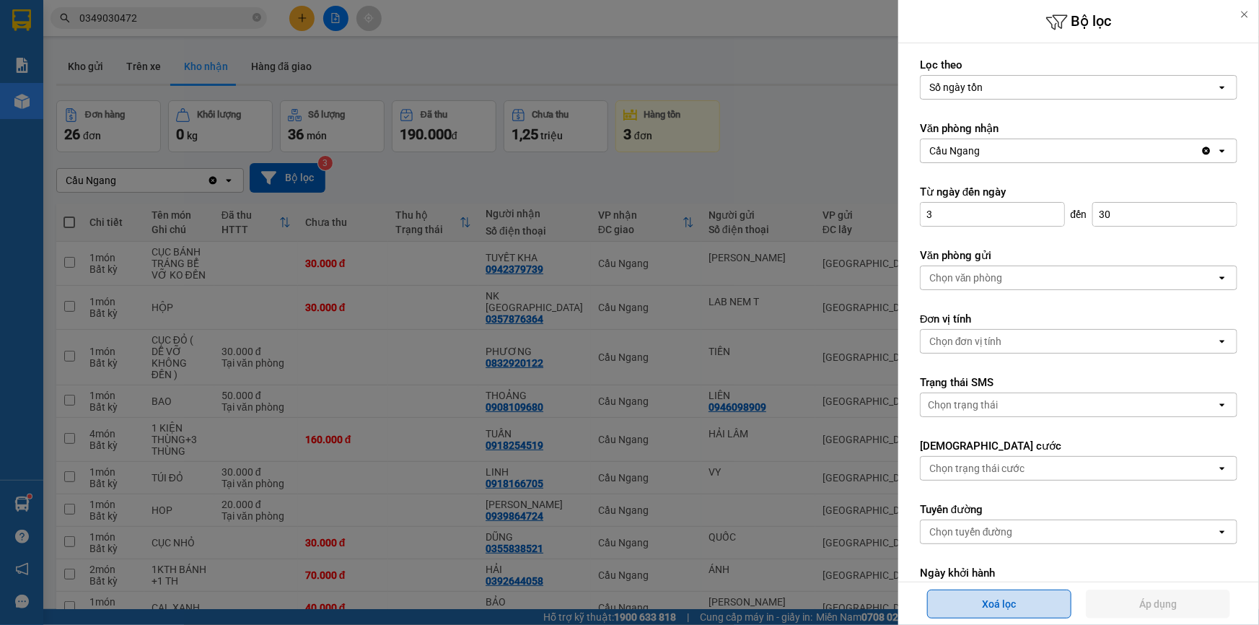
click at [1036, 609] on button "Xoá lọc" at bounding box center [999, 604] width 144 height 29
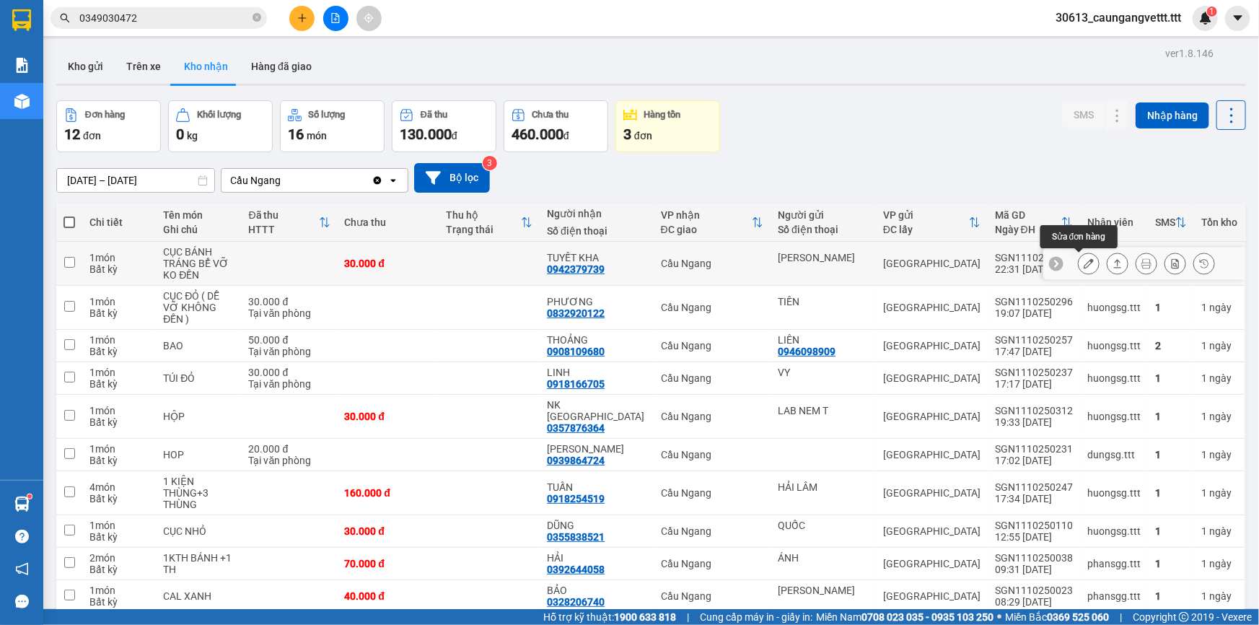
click at [1084, 265] on icon at bounding box center [1089, 263] width 10 height 10
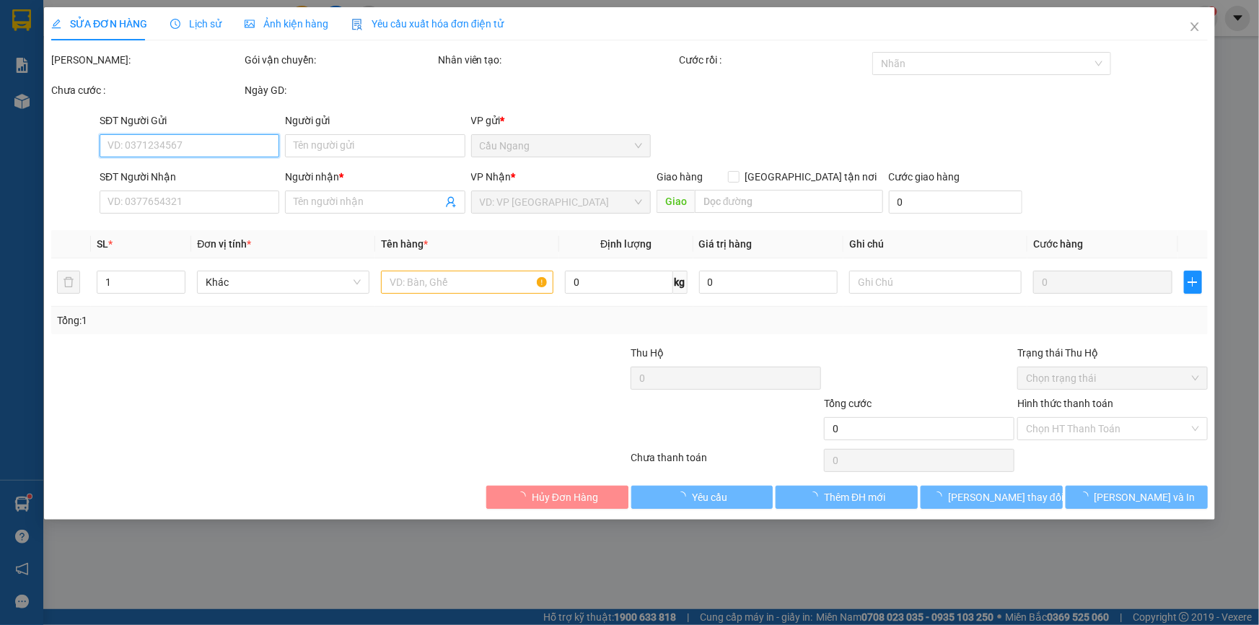
type input "HOA XUÂN"
type input "0942379739"
type input "TUYẾT KHA"
type input "30.000"
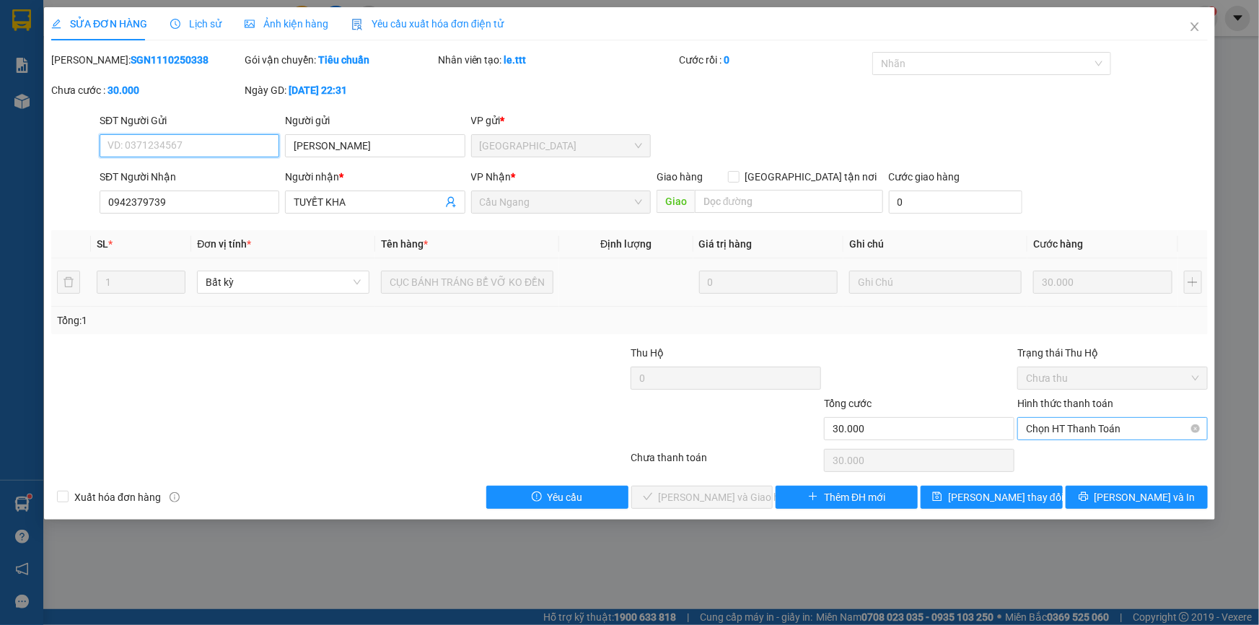
click at [1074, 428] on span "Chọn HT Thanh Toán" at bounding box center [1112, 429] width 173 height 22
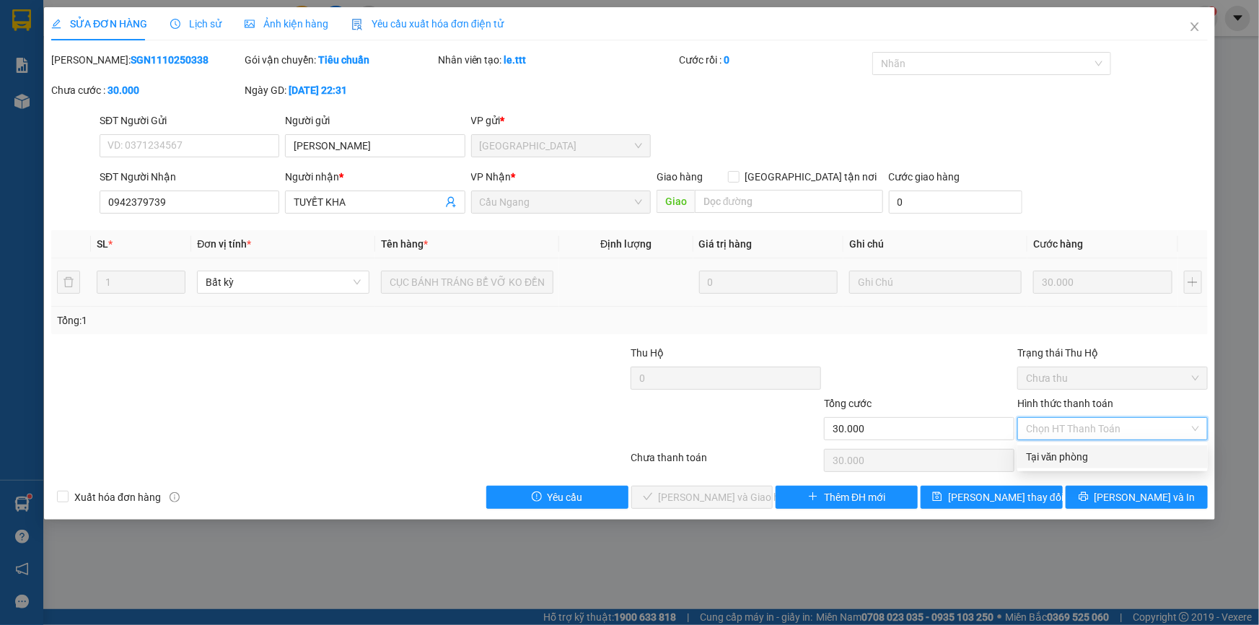
click at [1074, 450] on div "Tại văn phòng" at bounding box center [1112, 457] width 173 height 16
type input "0"
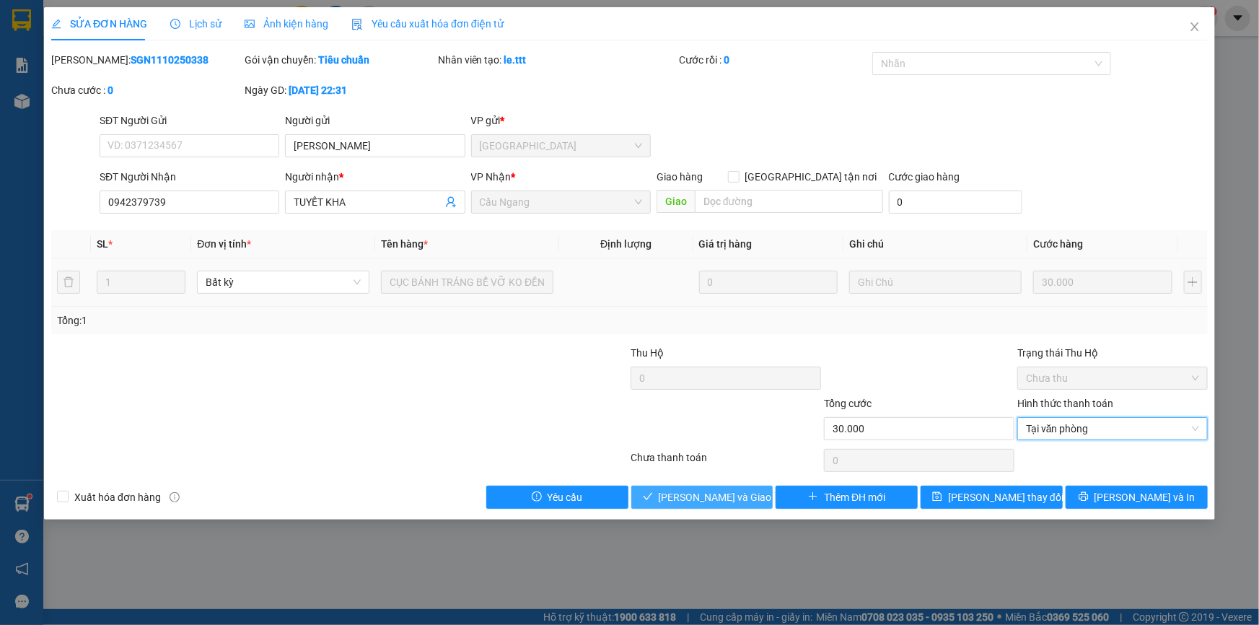
click at [684, 494] on span "[PERSON_NAME] và Giao hàng" at bounding box center [728, 497] width 139 height 16
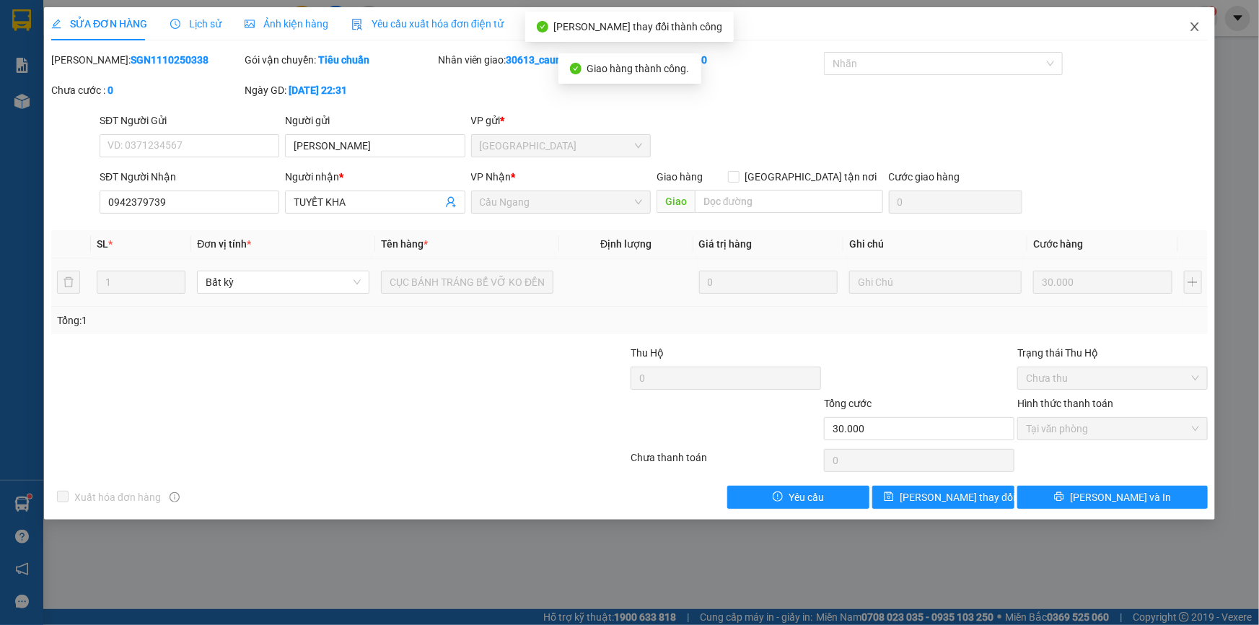
click at [1192, 29] on icon "close" at bounding box center [1195, 27] width 12 height 12
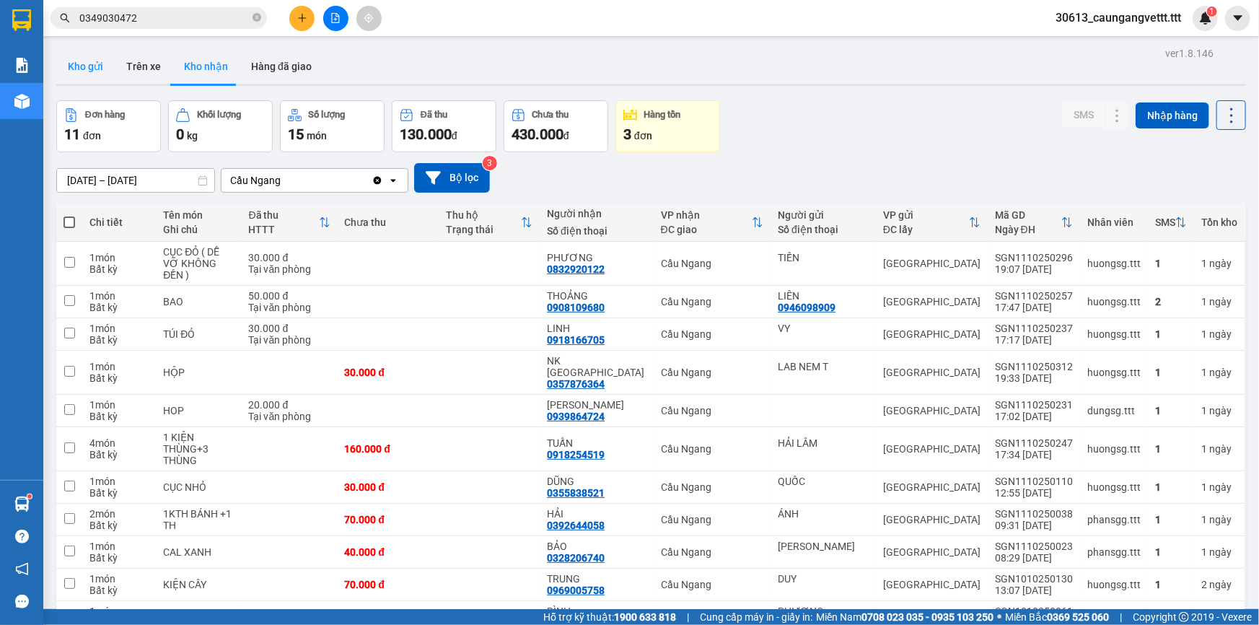
click at [75, 68] on button "Kho gửi" at bounding box center [85, 66] width 58 height 35
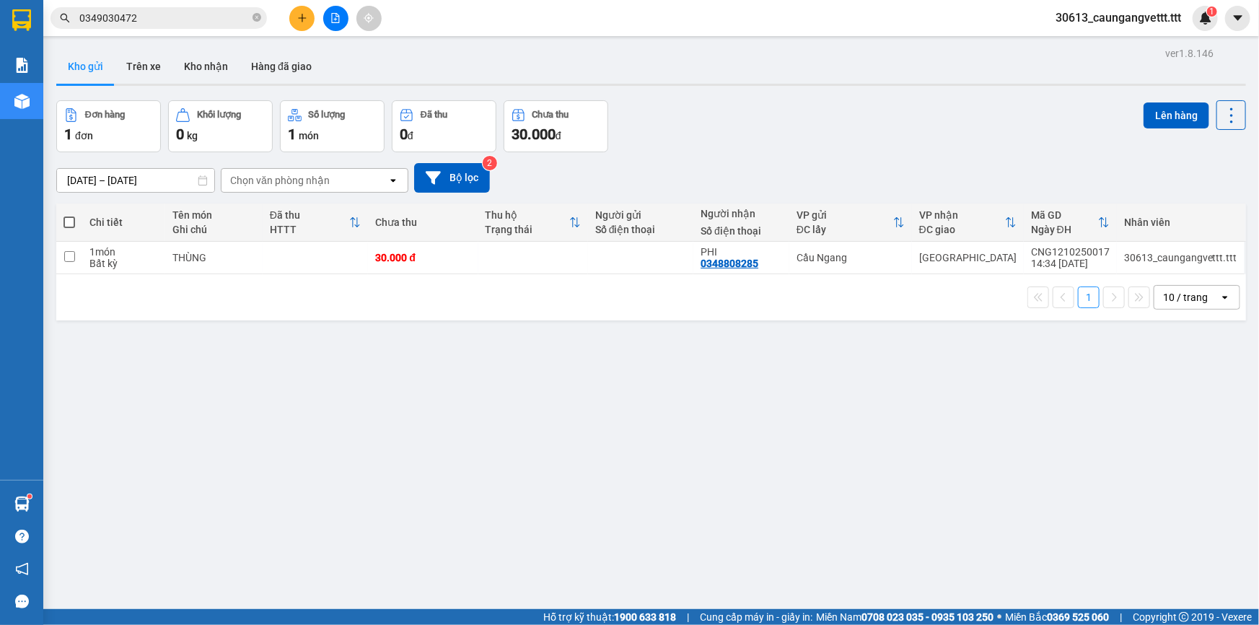
click at [72, 219] on span at bounding box center [69, 222] width 12 height 12
click at [69, 215] on input "checkbox" at bounding box center [69, 215] width 0 height 0
checkbox input "true"
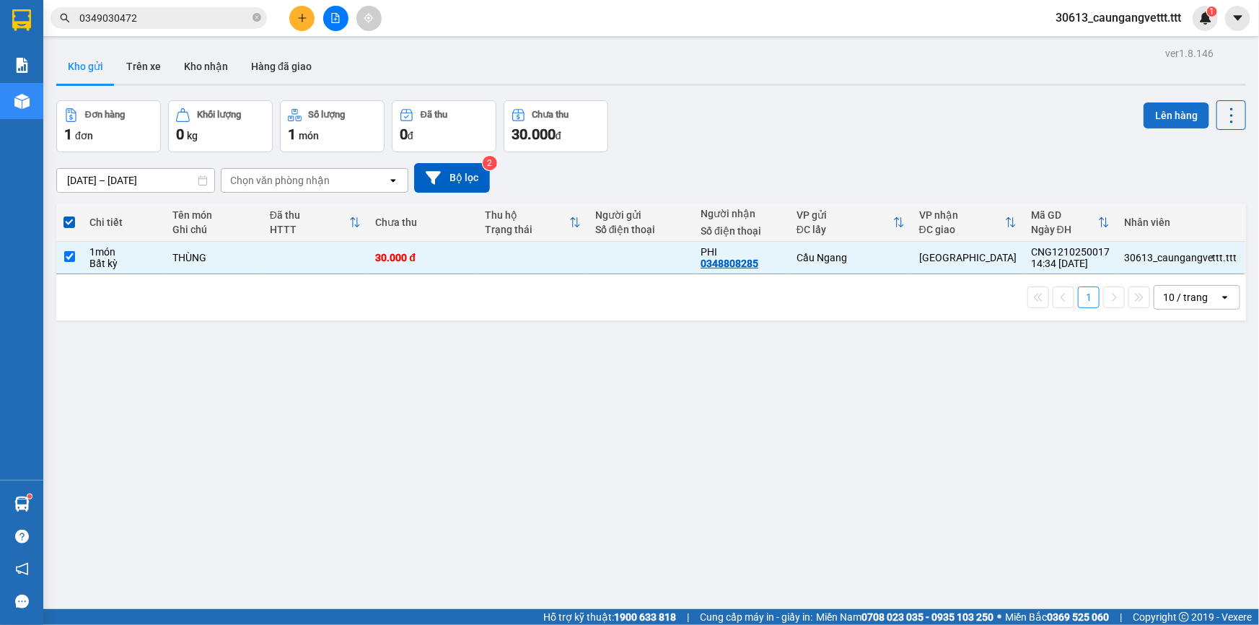
click at [1144, 108] on button "Lên hàng" at bounding box center [1177, 115] width 66 height 26
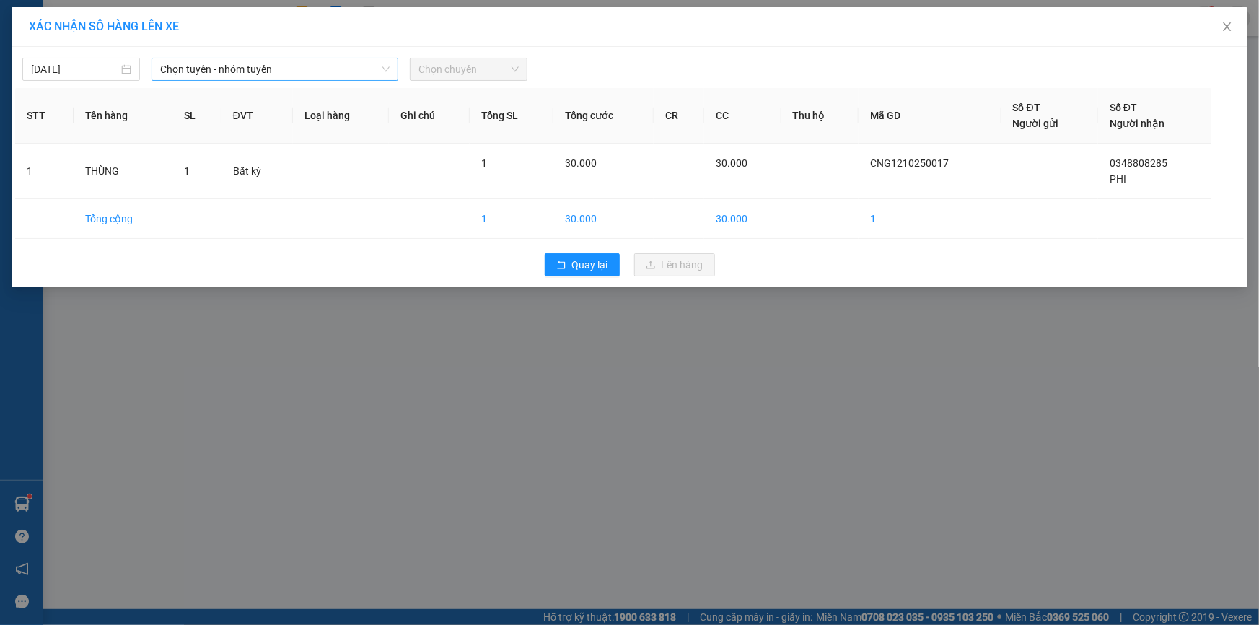
click at [369, 71] on span "Chọn tuyến - nhóm tuyến" at bounding box center [274, 69] width 229 height 22
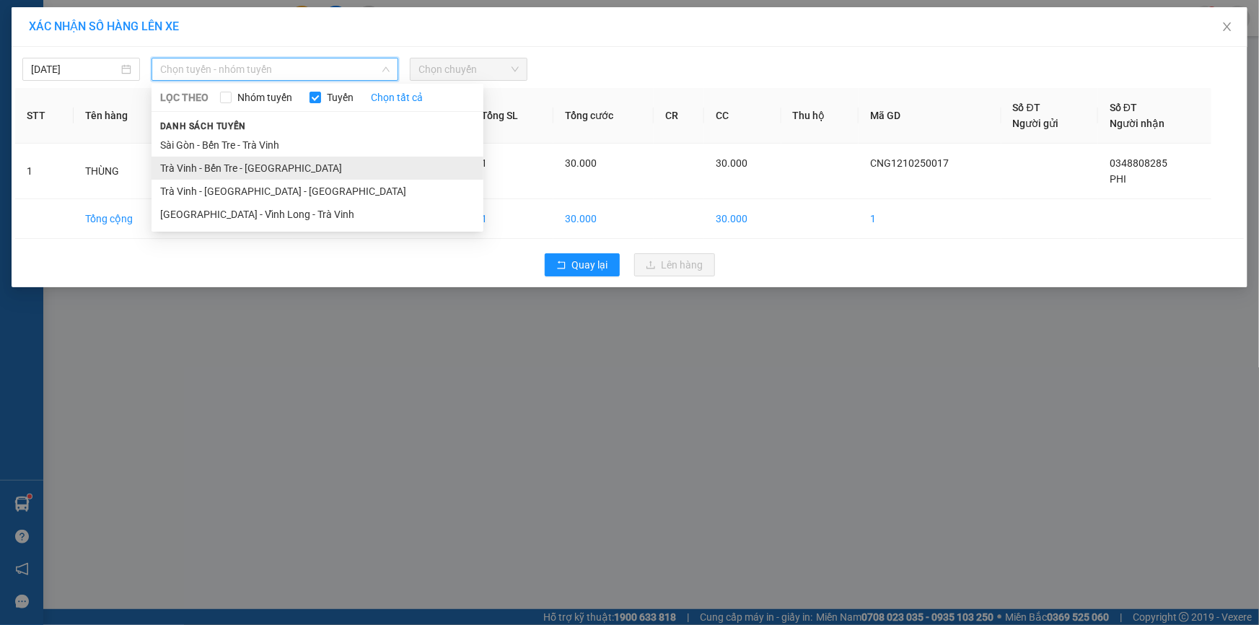
click at [332, 161] on li "Trà Vinh - Bến Tre - Sài Gòn" at bounding box center [318, 168] width 332 height 23
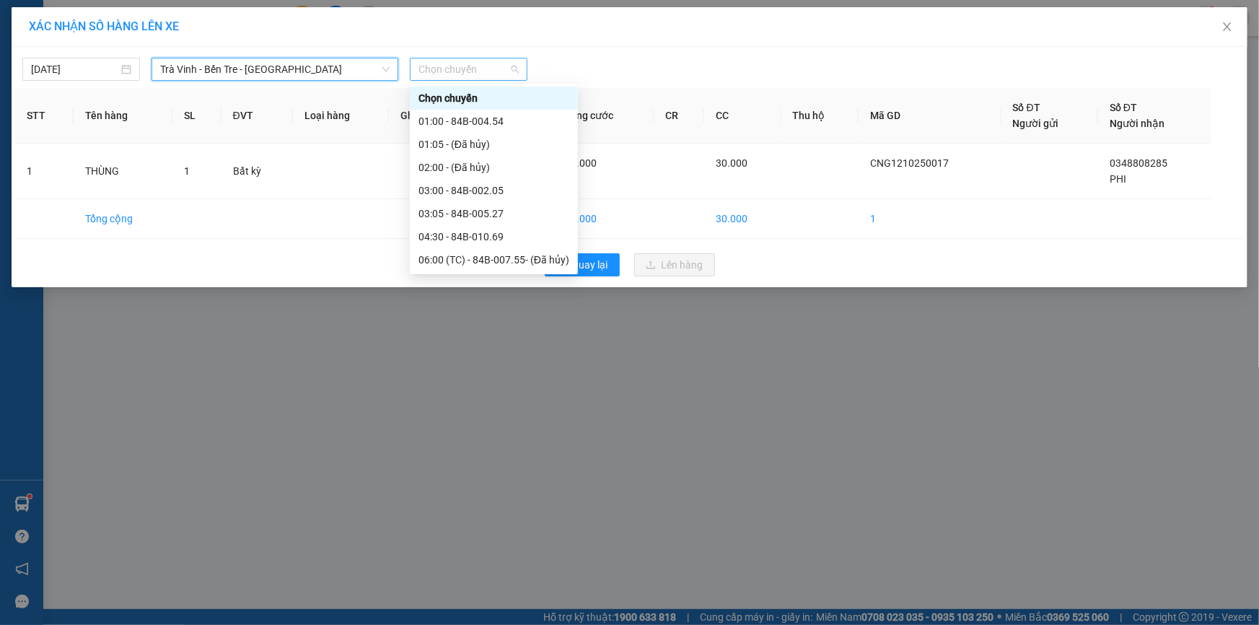
click at [513, 70] on span "Chọn chuyến" at bounding box center [469, 69] width 100 height 22
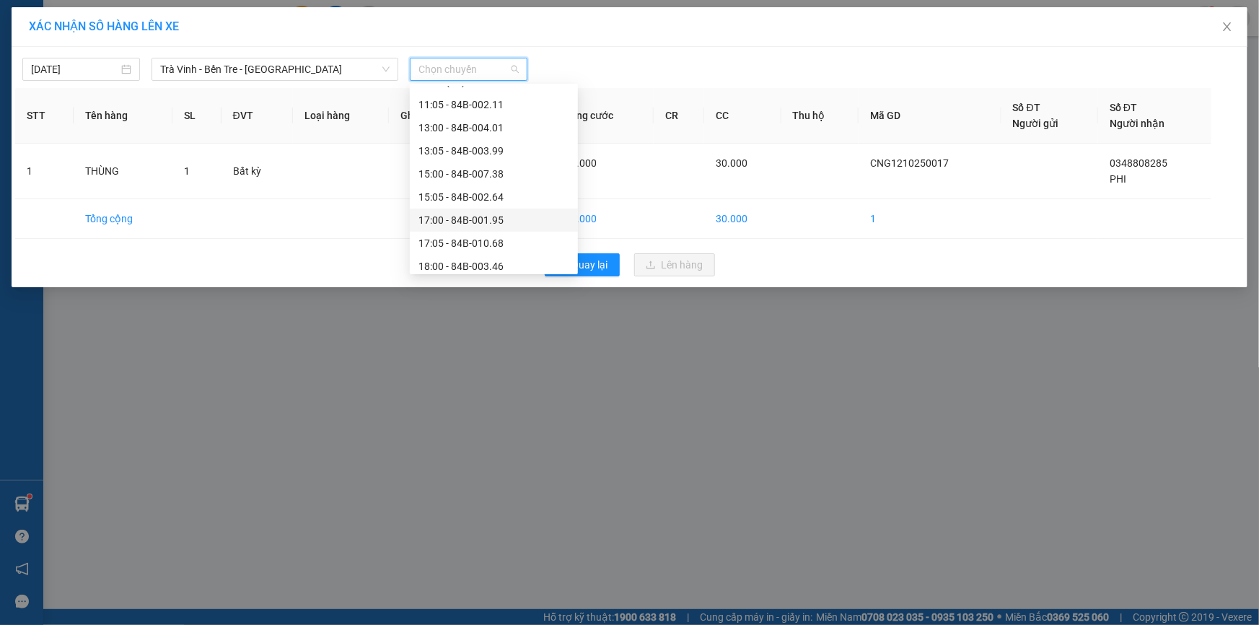
scroll to position [306, 0]
click at [496, 208] on div "17:00 - 84B-001.95" at bounding box center [494, 208] width 151 height 16
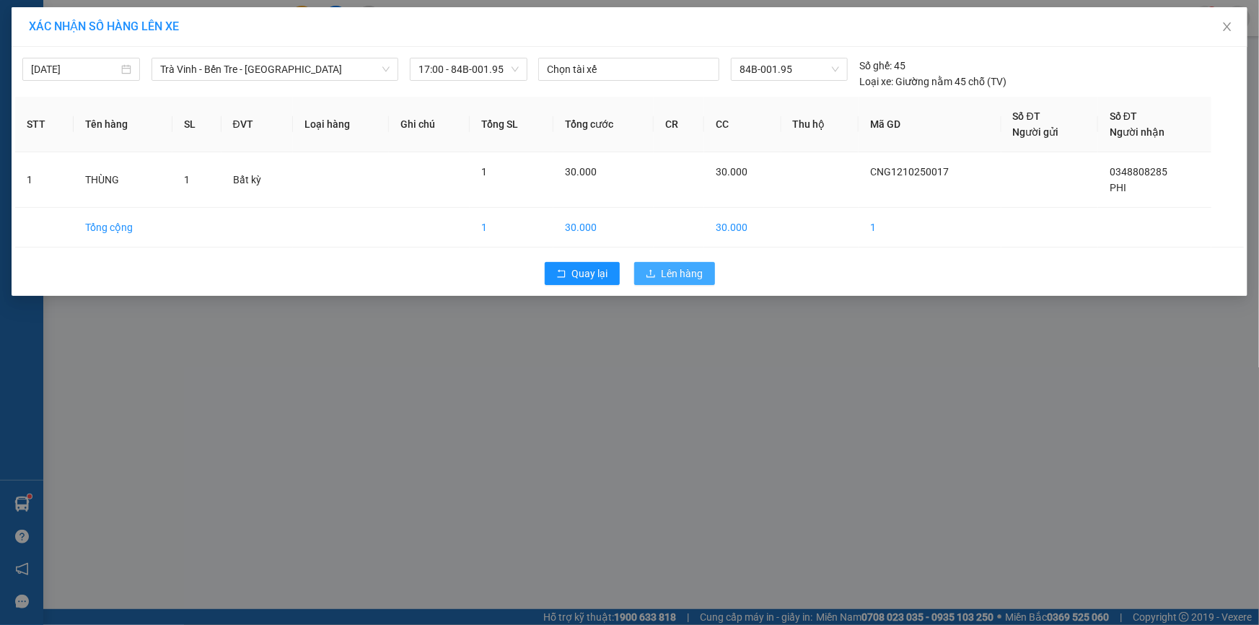
click at [674, 270] on span "Lên hàng" at bounding box center [683, 274] width 42 height 16
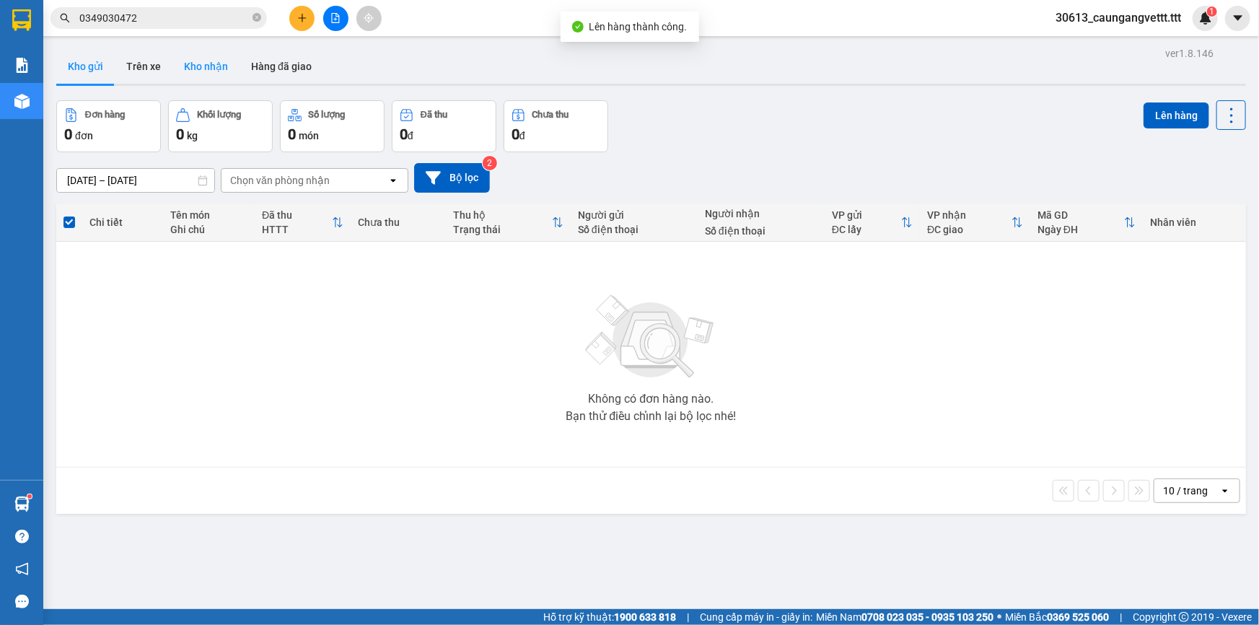
click at [193, 74] on button "Kho nhận" at bounding box center [205, 66] width 67 height 35
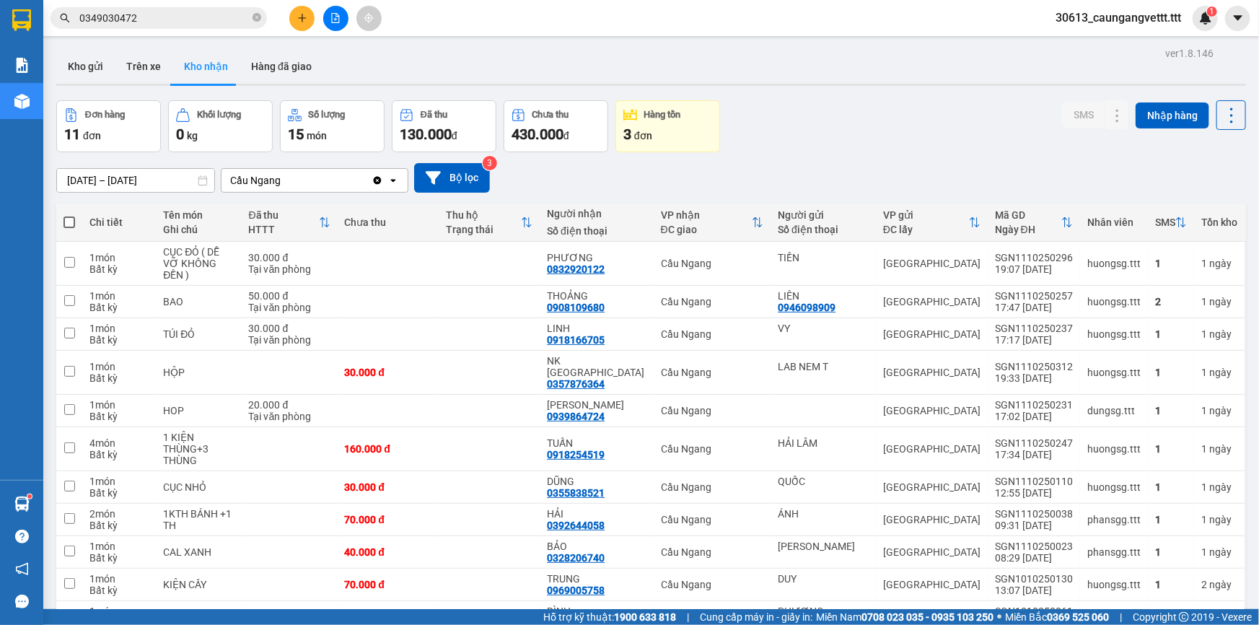
click at [302, 18] on icon "plus" at bounding box center [302, 17] width 8 height 1
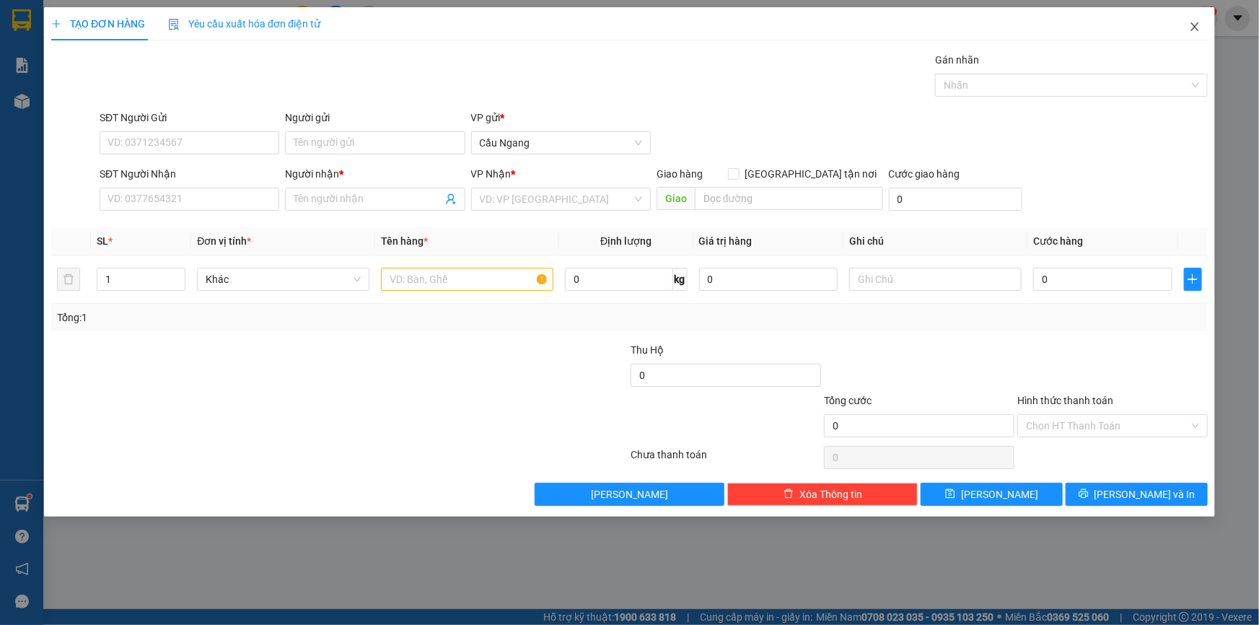
click at [1194, 25] on icon "close" at bounding box center [1195, 27] width 12 height 12
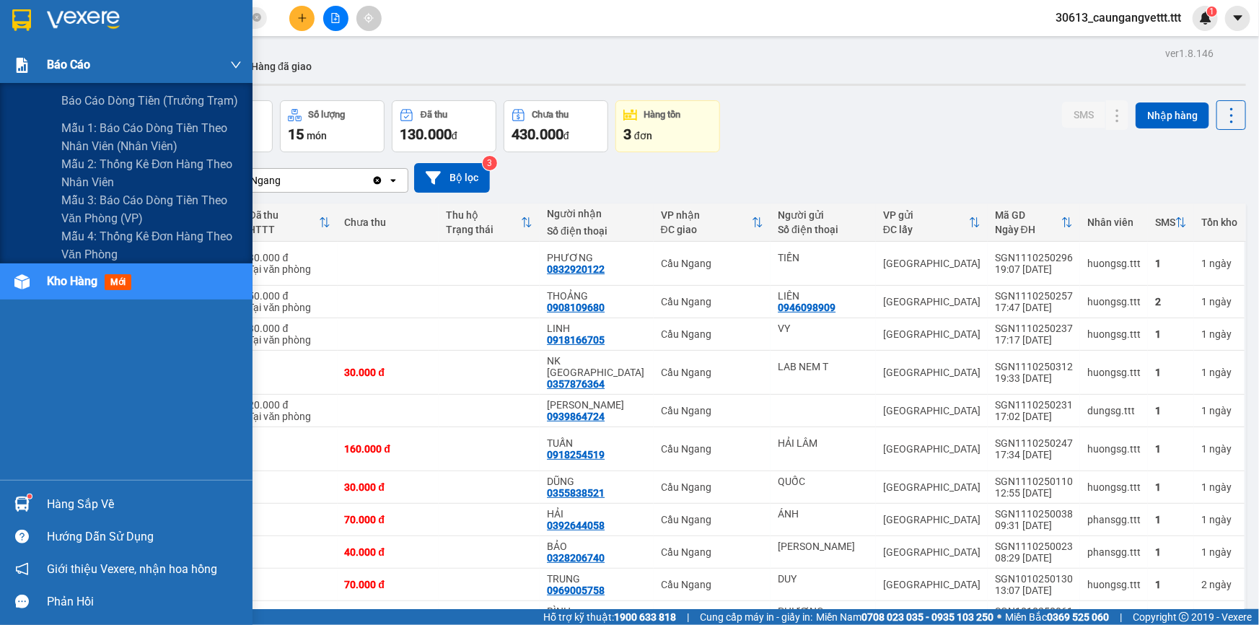
click at [69, 63] on span "Báo cáo" at bounding box center [68, 65] width 43 height 18
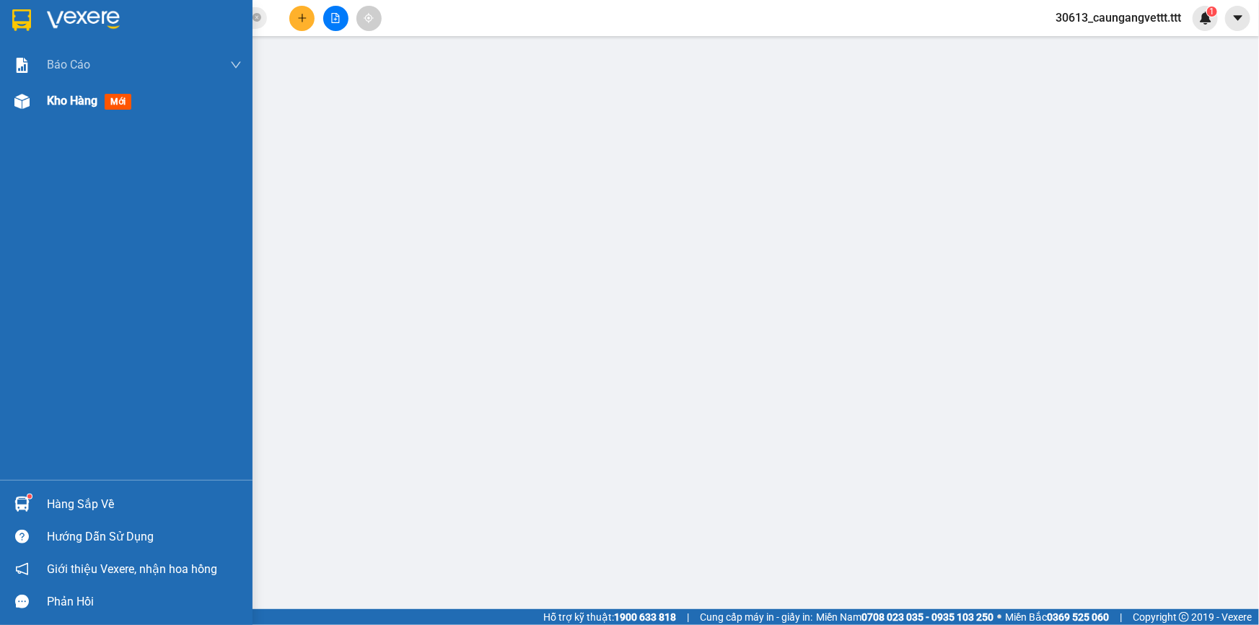
click at [48, 101] on span "Kho hàng" at bounding box center [72, 101] width 51 height 14
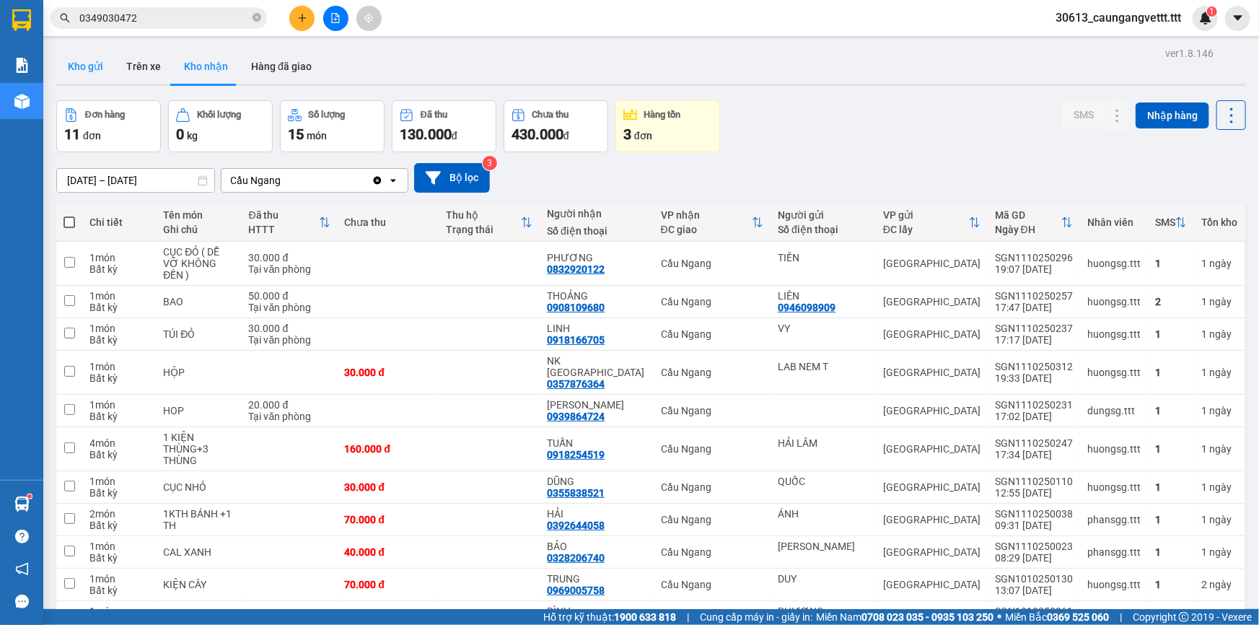
click at [86, 66] on button "Kho gửi" at bounding box center [85, 66] width 58 height 35
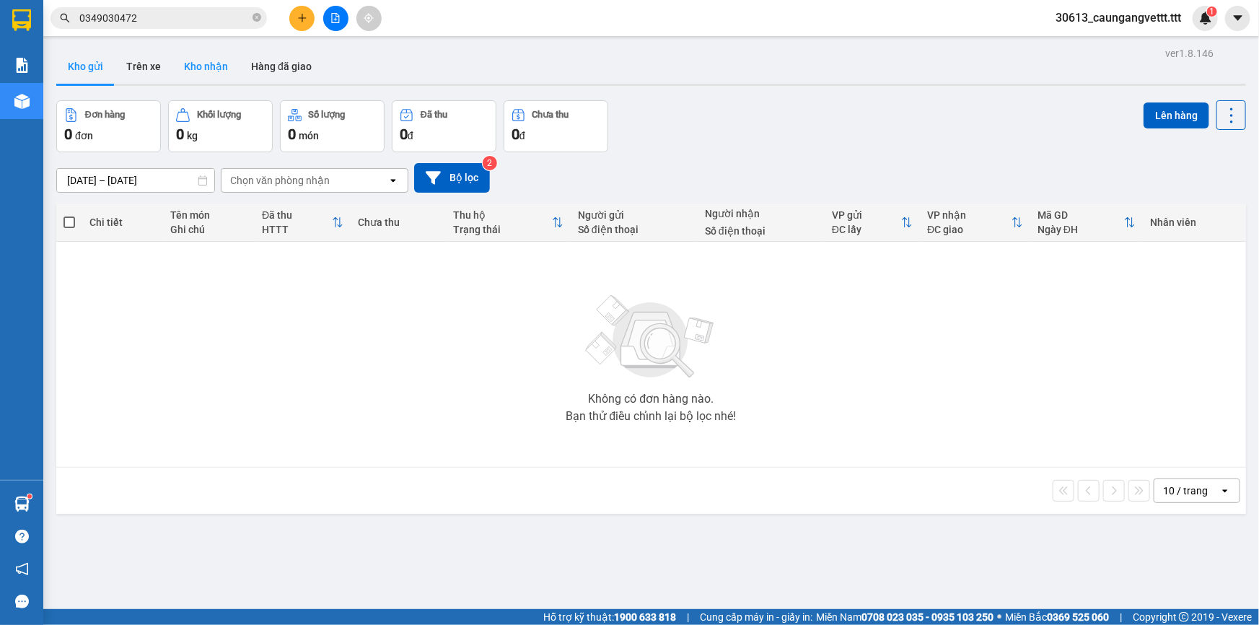
click at [208, 60] on button "Kho nhận" at bounding box center [205, 66] width 67 height 35
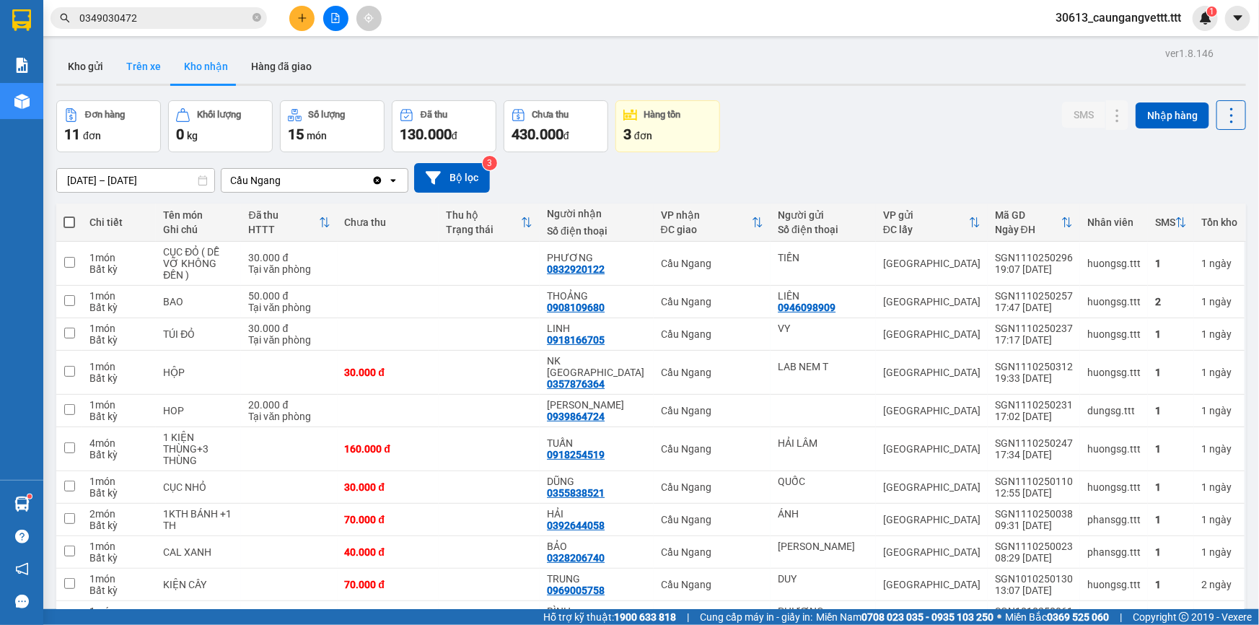
click at [154, 61] on button "Trên xe" at bounding box center [144, 66] width 58 height 35
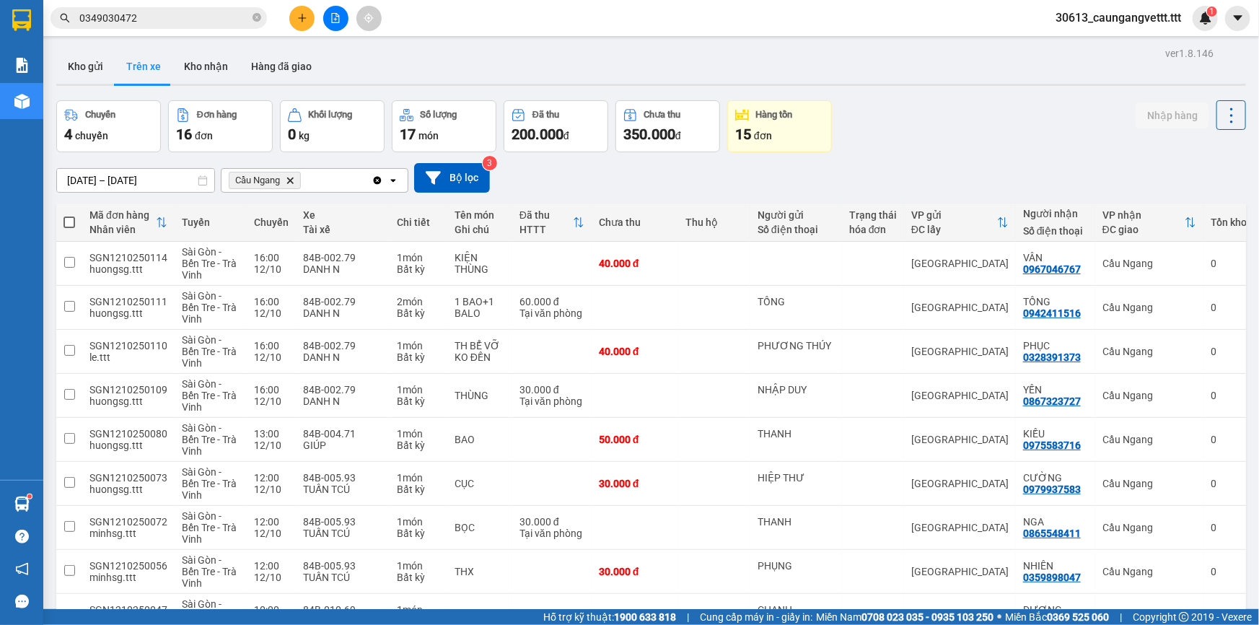
click at [302, 20] on icon "plus" at bounding box center [302, 18] width 1 height 8
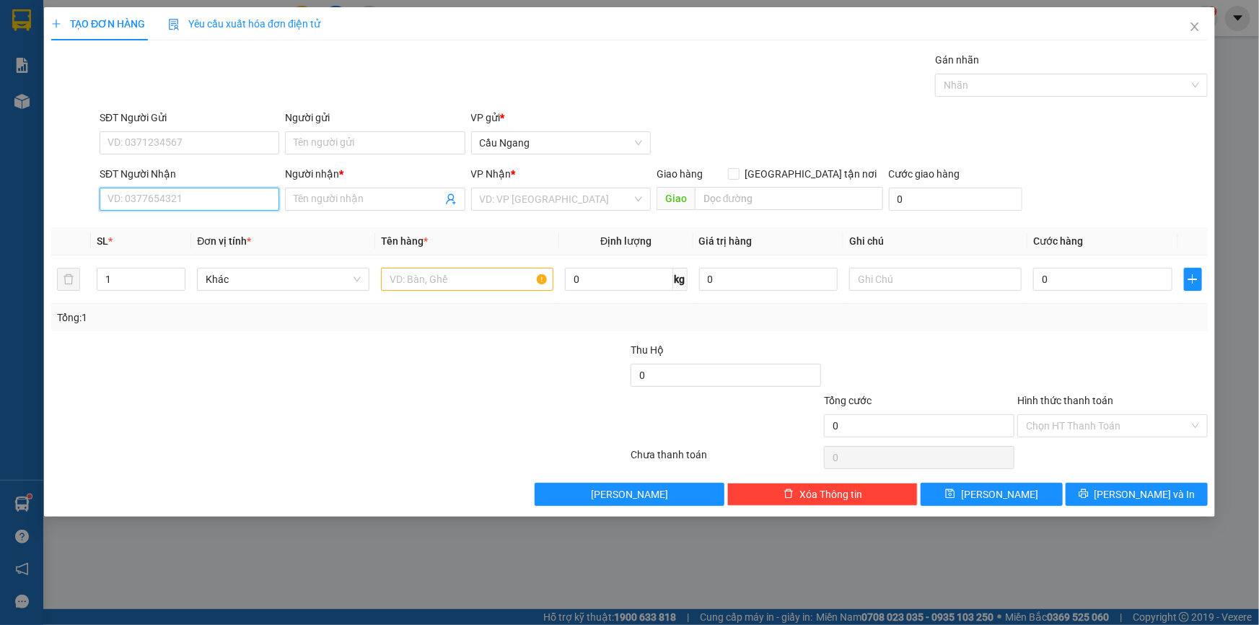
click at [188, 199] on input "SĐT Người Nhận" at bounding box center [190, 199] width 180 height 23
click at [194, 222] on div "0908417941 - Lien" at bounding box center [189, 228] width 162 height 16
type input "0908417941"
type input "Lien"
type input "0908417941"
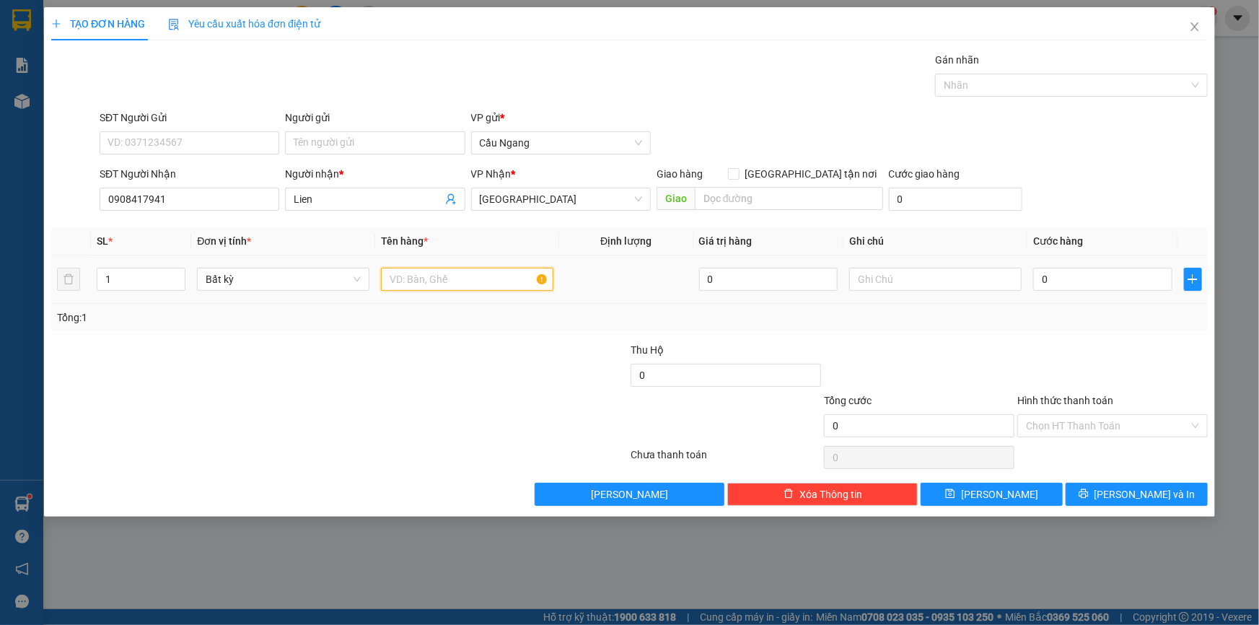
click at [450, 282] on input "text" at bounding box center [467, 279] width 172 height 23
type input "BAO"
click at [1133, 278] on input "0" at bounding box center [1102, 279] width 139 height 23
type input "5"
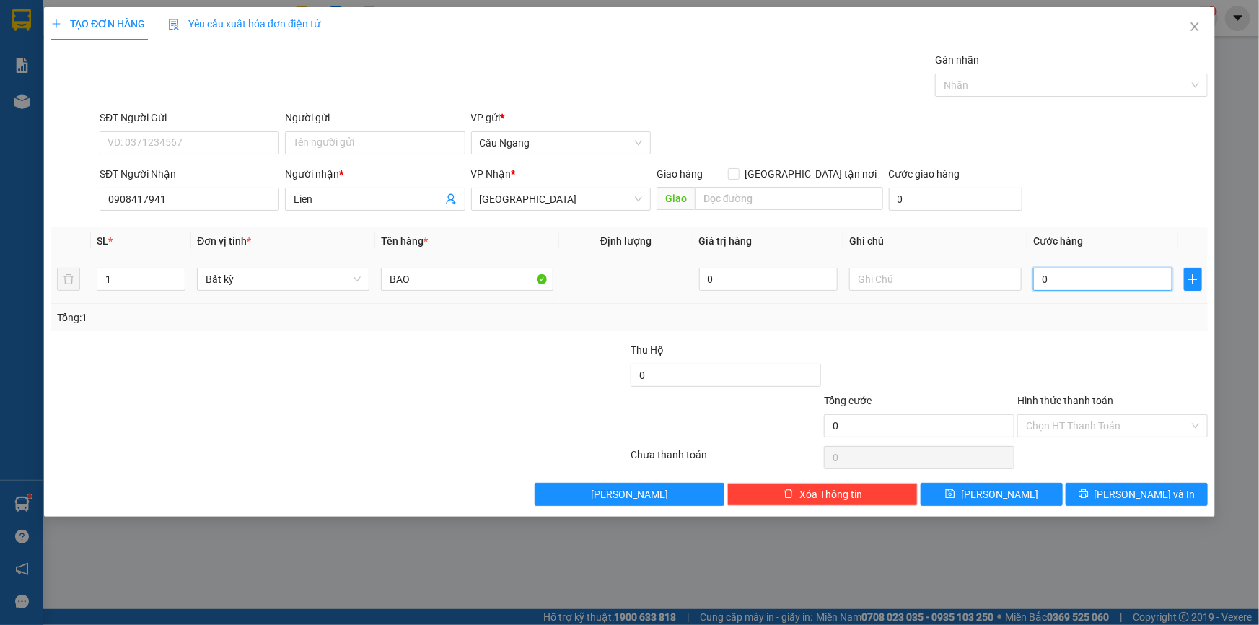
type input "5"
type input "0"
click at [1039, 280] on input "0" at bounding box center [1102, 279] width 139 height 23
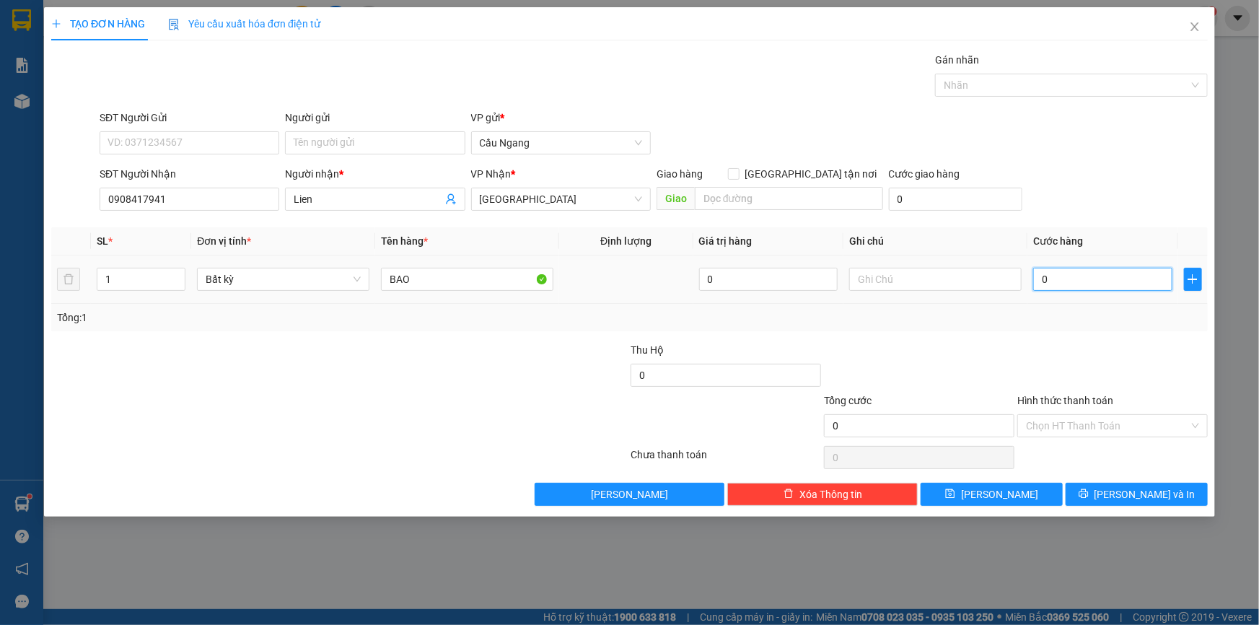
type input "40"
type input "400"
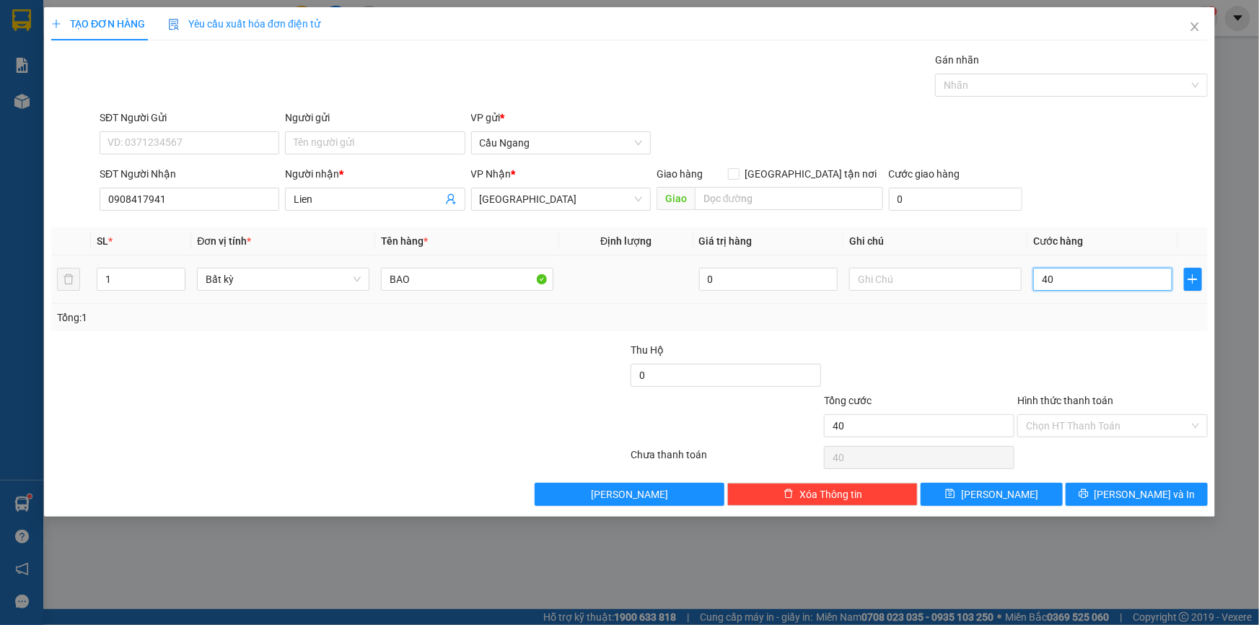
type input "400"
type input "4.000"
type input "40.000"
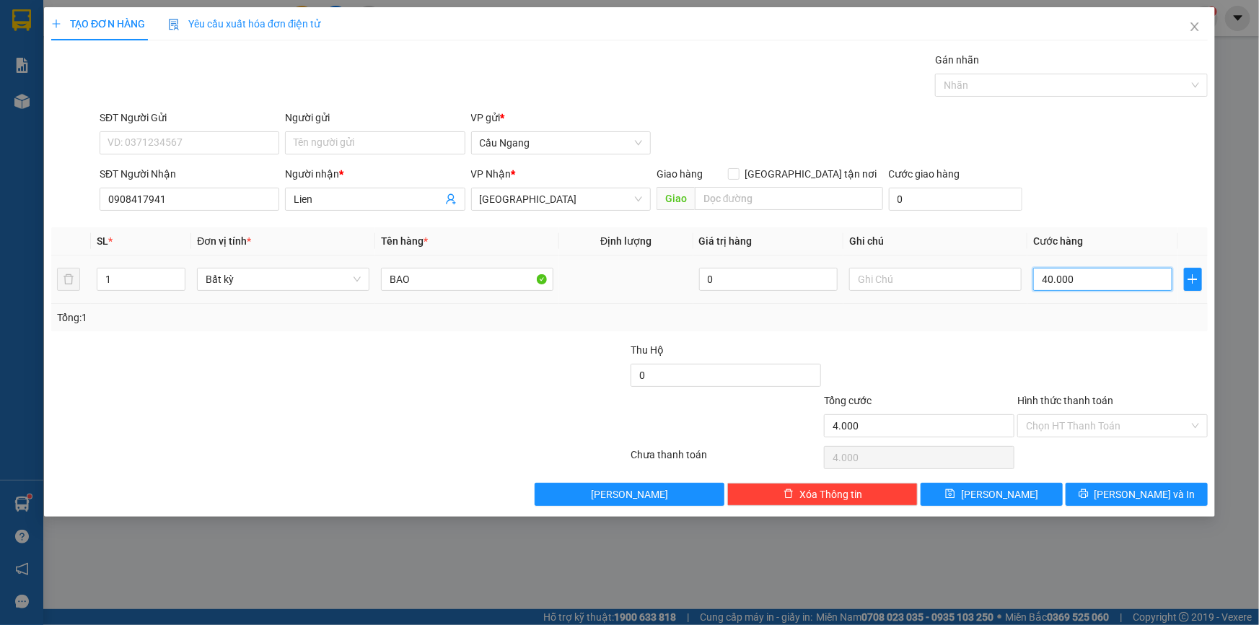
type input "40.000"
click at [1131, 495] on span "[PERSON_NAME] và In" at bounding box center [1145, 494] width 101 height 16
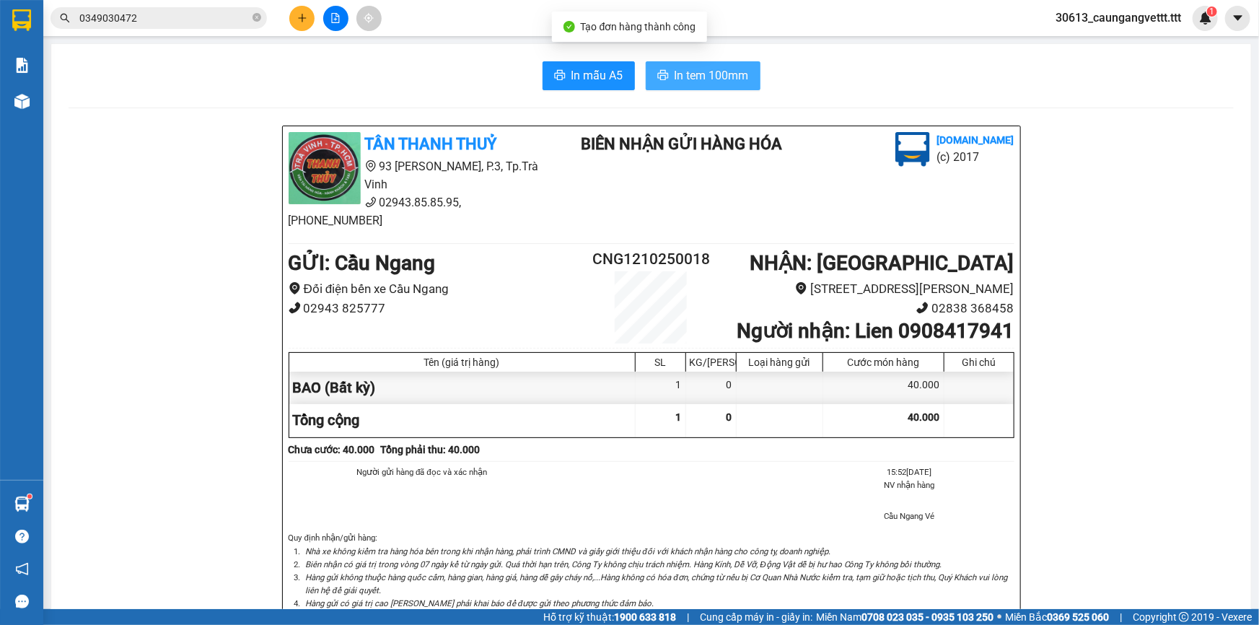
click at [713, 79] on span "In tem 100mm" at bounding box center [712, 75] width 74 height 18
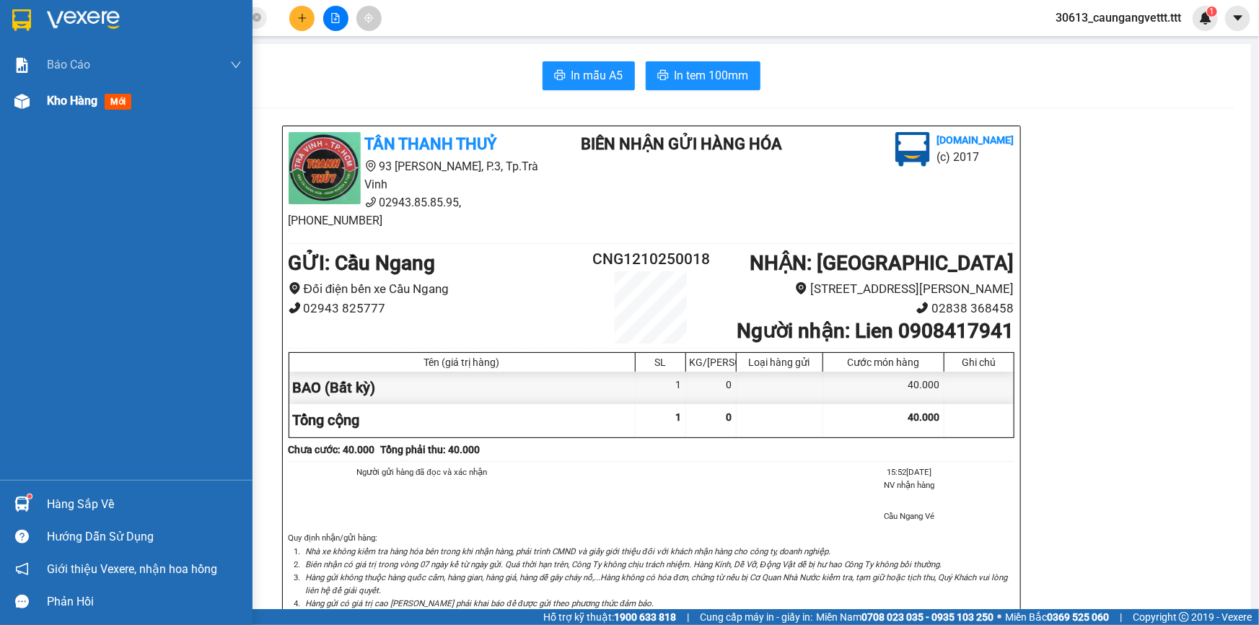
click at [60, 107] on span "Kho hàng" at bounding box center [72, 101] width 51 height 14
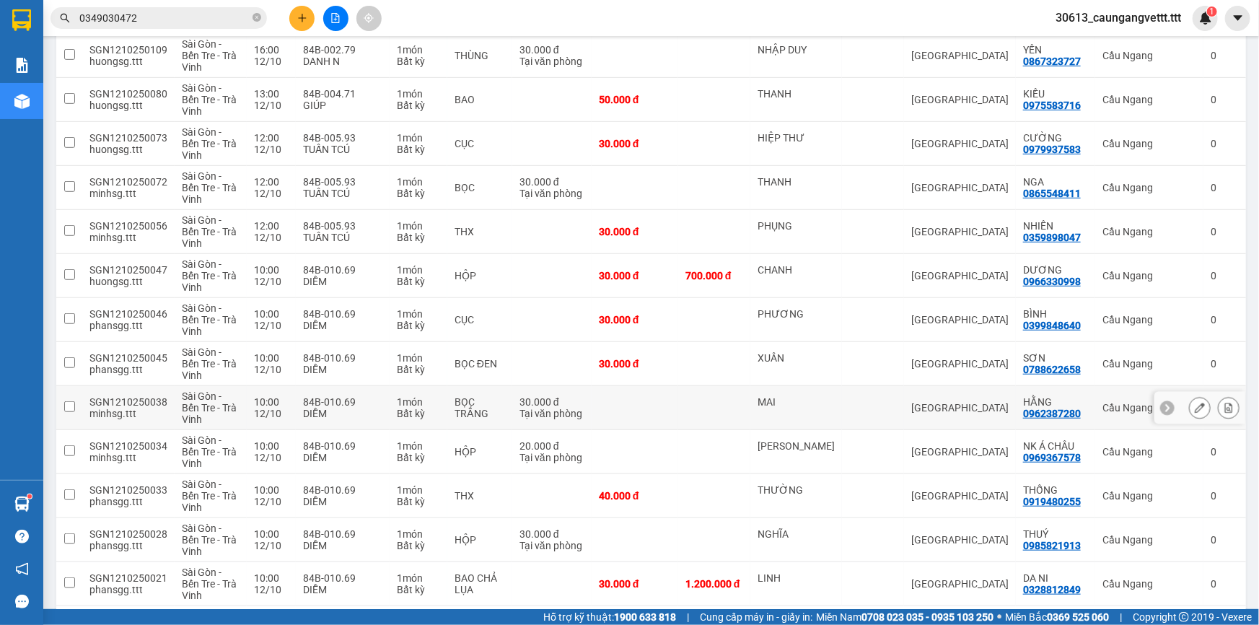
scroll to position [394, 0]
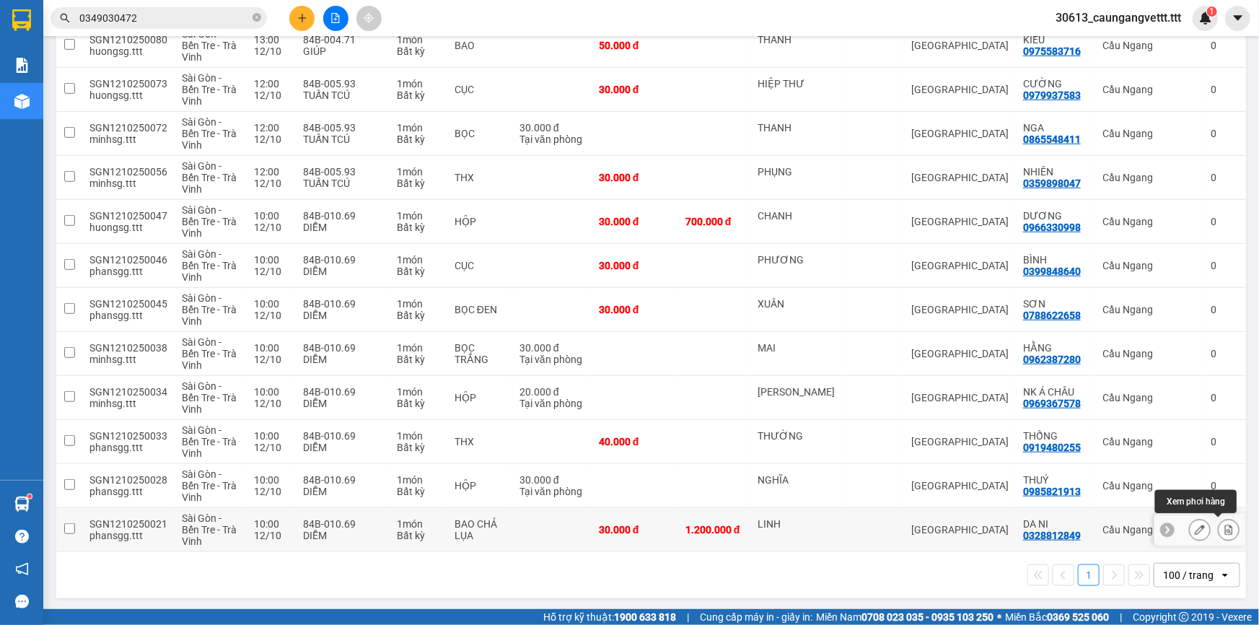
click at [1227, 529] on button at bounding box center [1229, 529] width 20 height 25
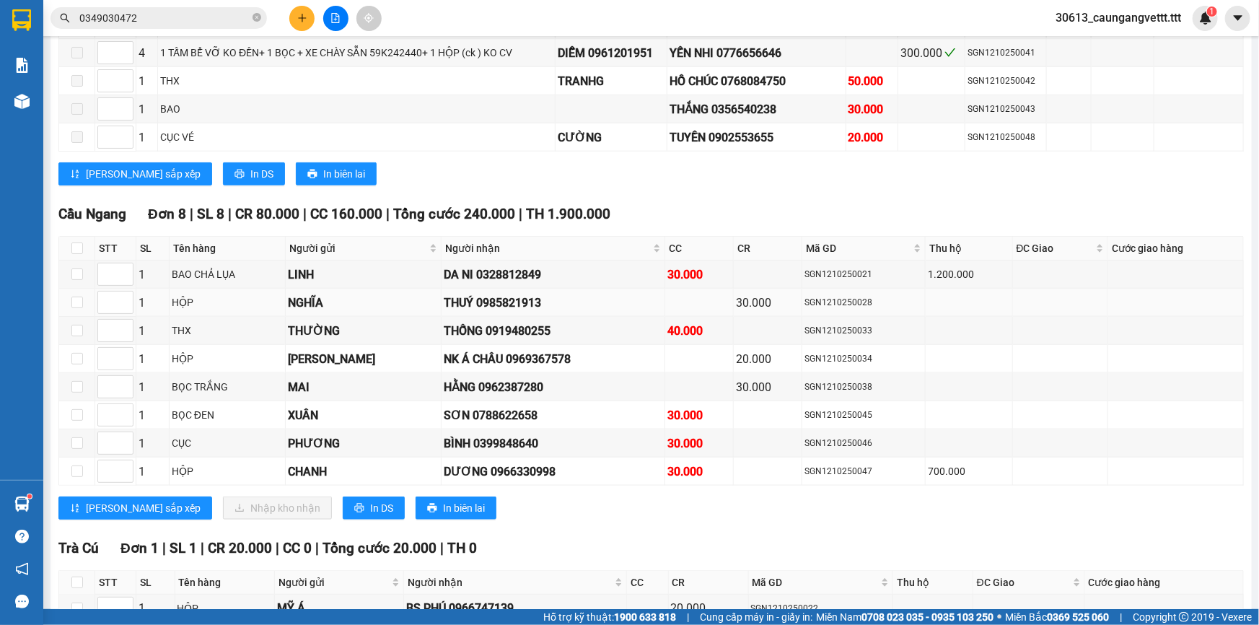
scroll to position [768, 0]
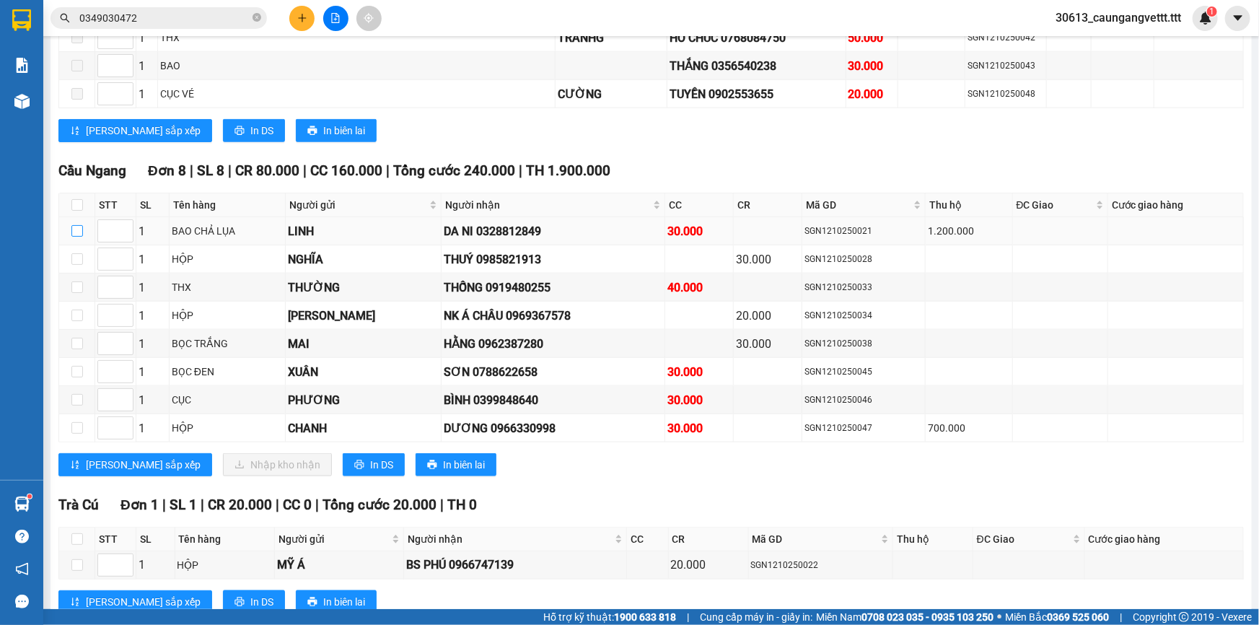
click at [79, 225] on input "checkbox" at bounding box center [77, 231] width 12 height 12
checkbox input "true"
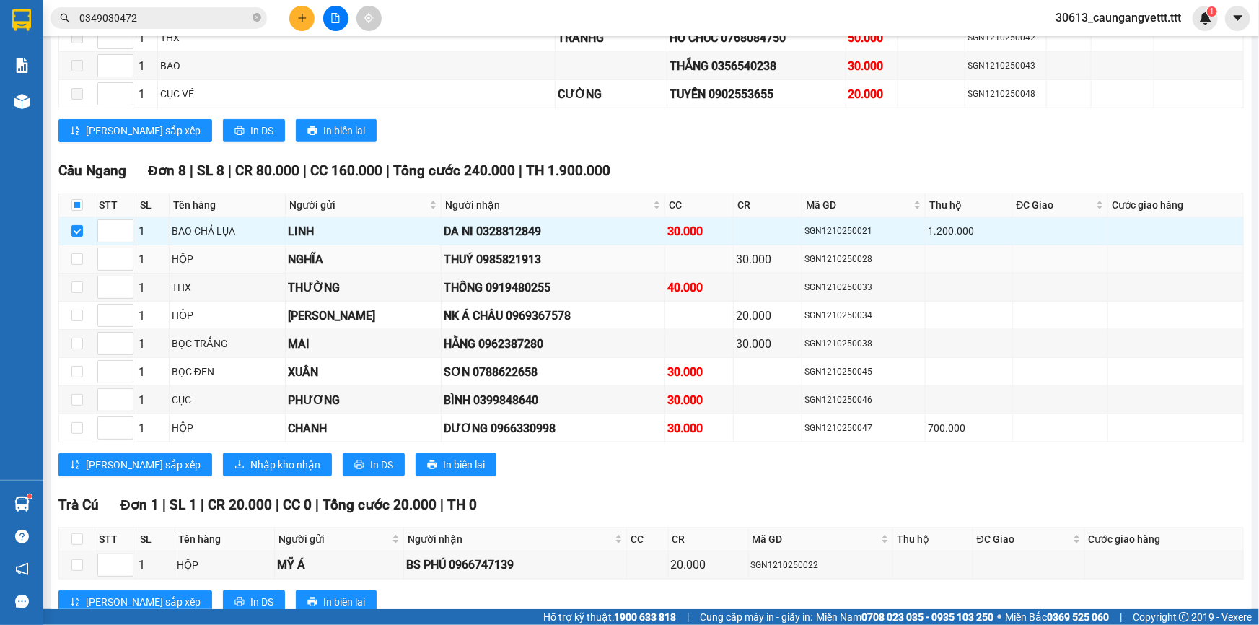
click at [82, 251] on td at bounding box center [77, 259] width 36 height 28
click at [81, 253] on input "checkbox" at bounding box center [77, 259] width 12 height 12
checkbox input "true"
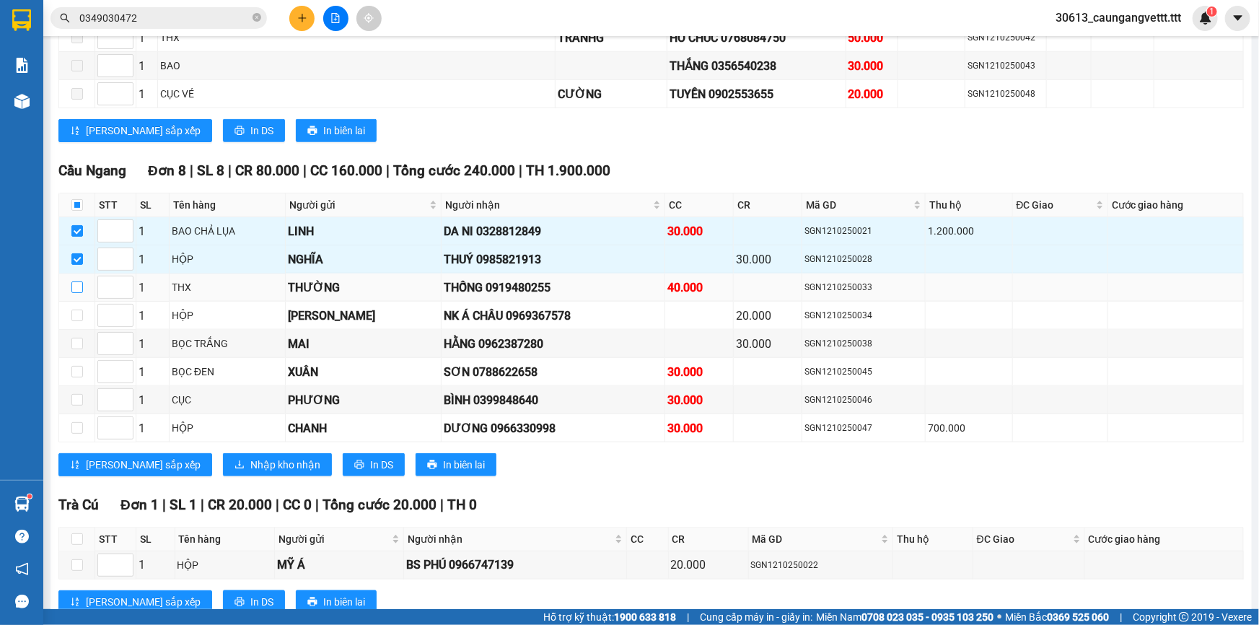
click at [79, 281] on input "checkbox" at bounding box center [77, 287] width 12 height 12
checkbox input "true"
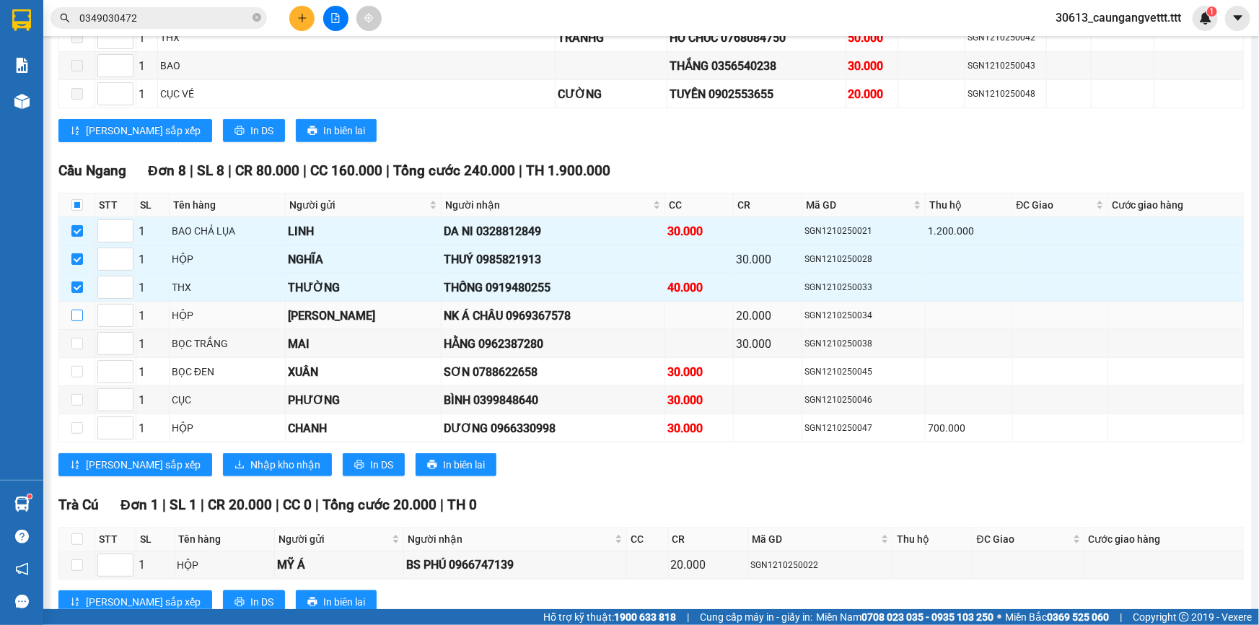
click at [81, 310] on input "checkbox" at bounding box center [77, 316] width 12 height 12
checkbox input "true"
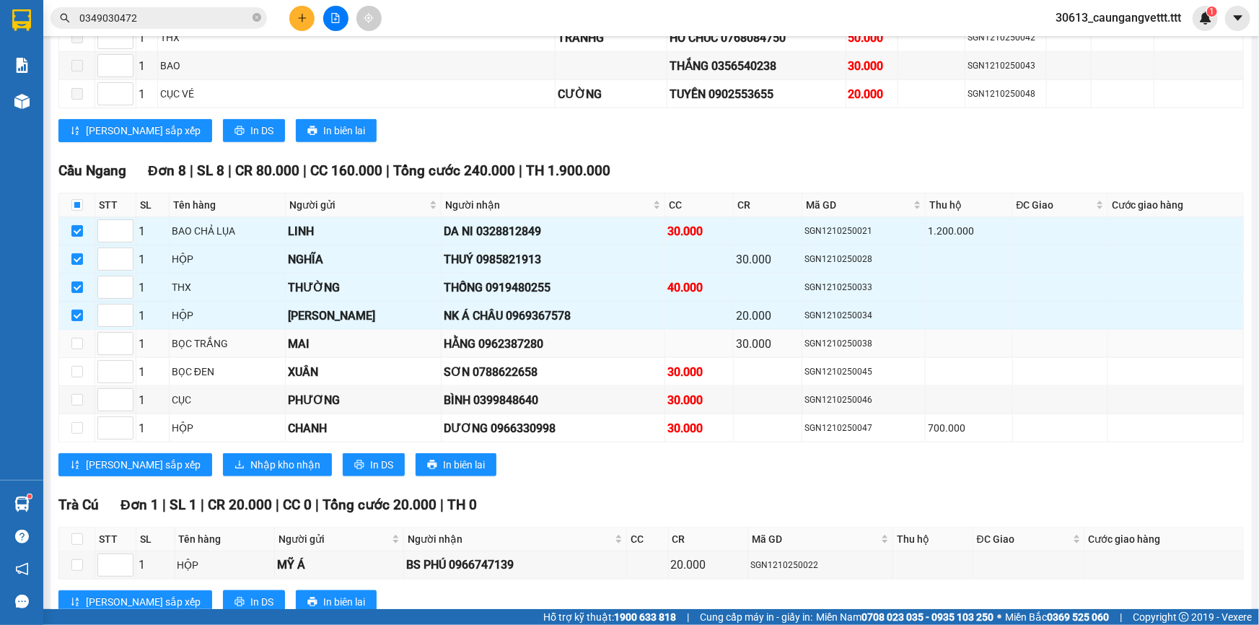
click at [84, 338] on td at bounding box center [77, 344] width 36 height 28
click at [79, 338] on input "checkbox" at bounding box center [77, 344] width 12 height 12
checkbox input "true"
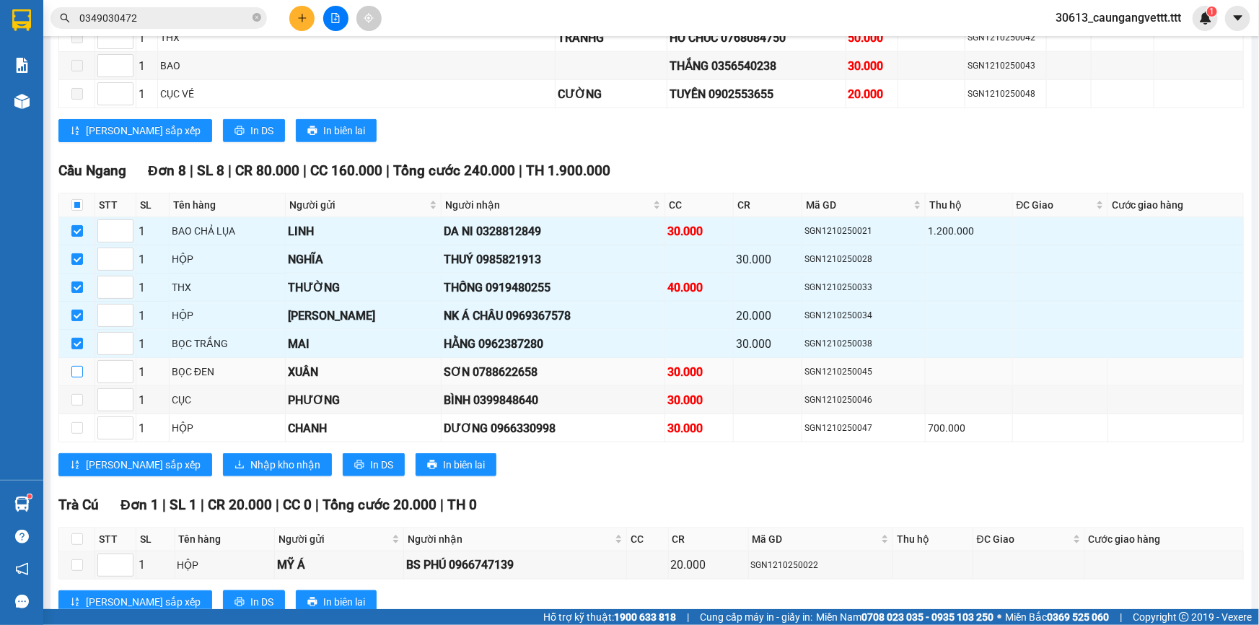
click at [79, 369] on input "checkbox" at bounding box center [77, 372] width 12 height 12
checkbox input "true"
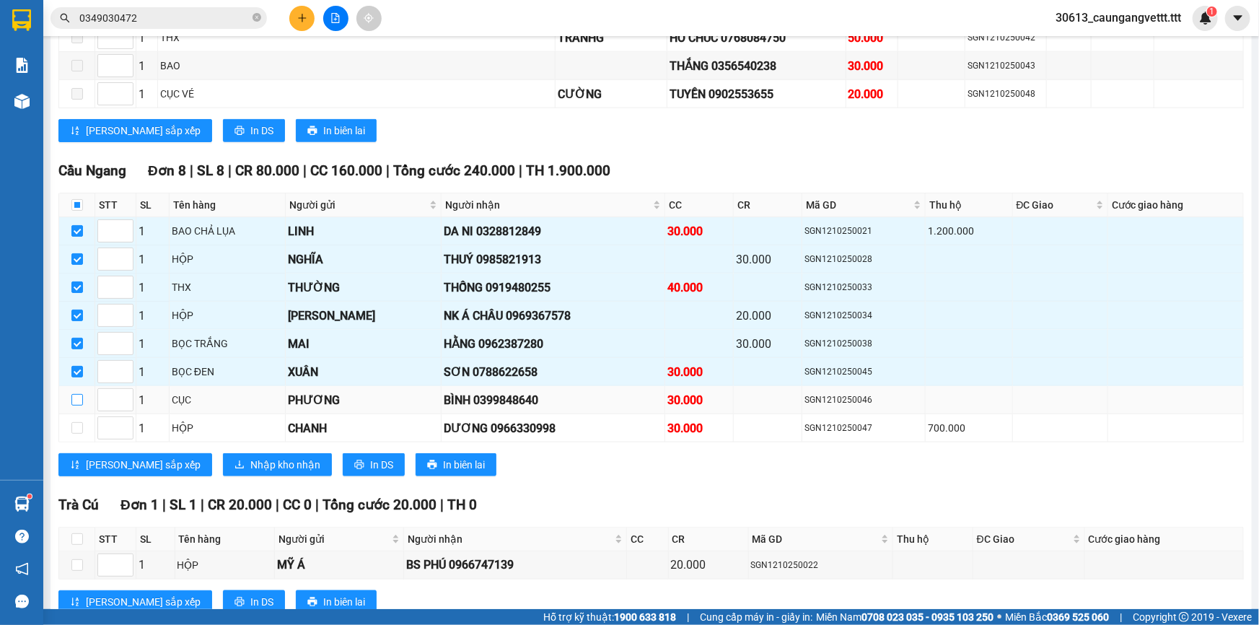
click at [80, 398] on input "checkbox" at bounding box center [77, 400] width 12 height 12
checkbox input "true"
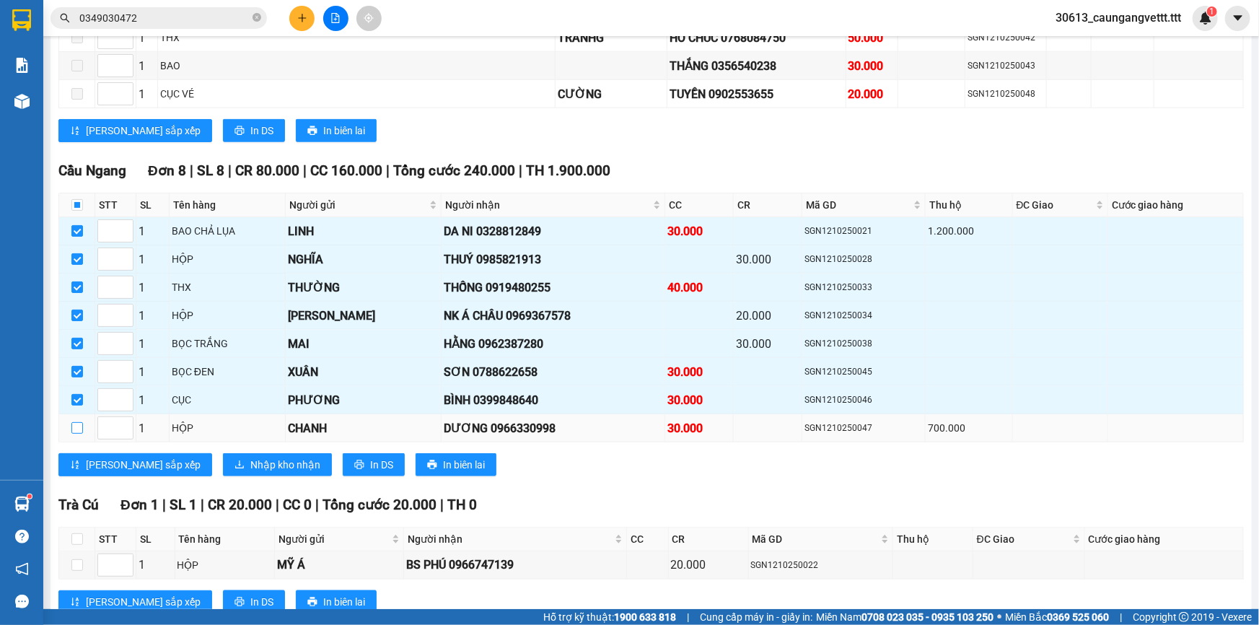
click at [82, 426] on input "checkbox" at bounding box center [77, 428] width 12 height 12
checkbox input "true"
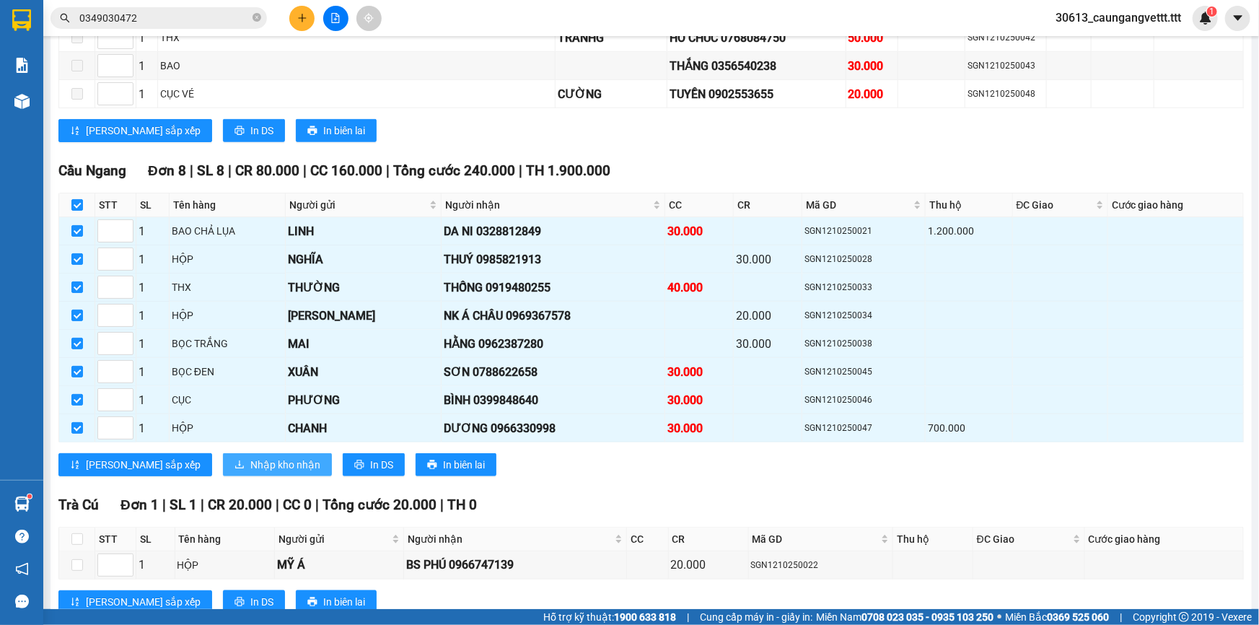
click at [250, 464] on span "Nhập kho nhận" at bounding box center [285, 465] width 70 height 16
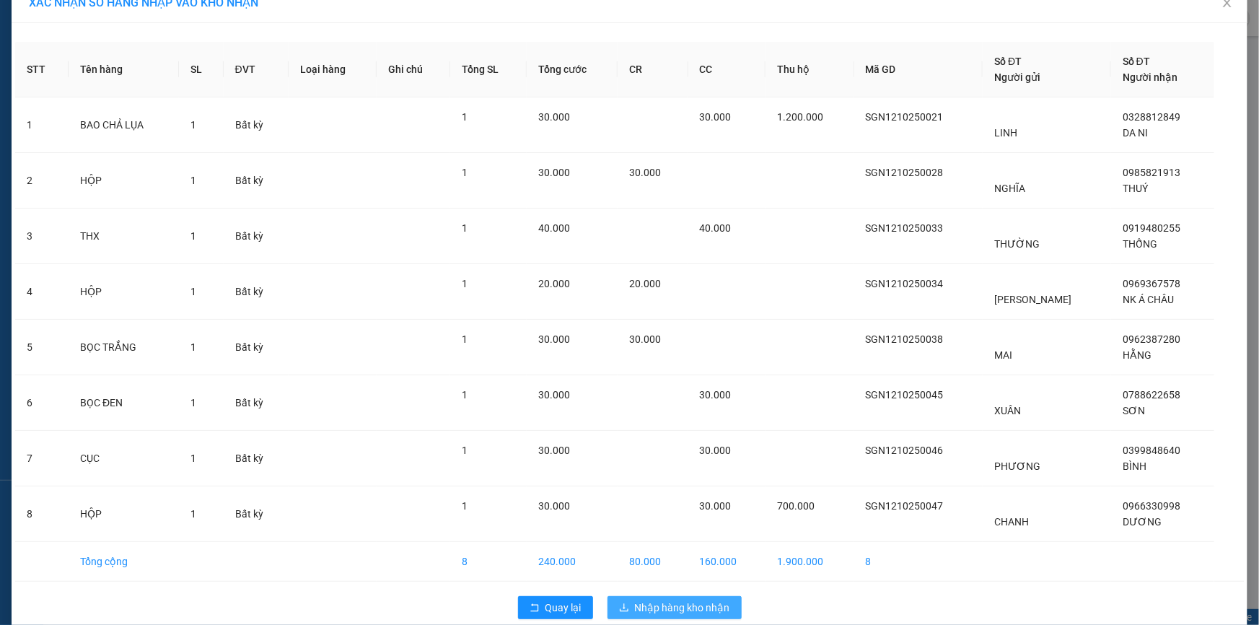
scroll to position [45, 0]
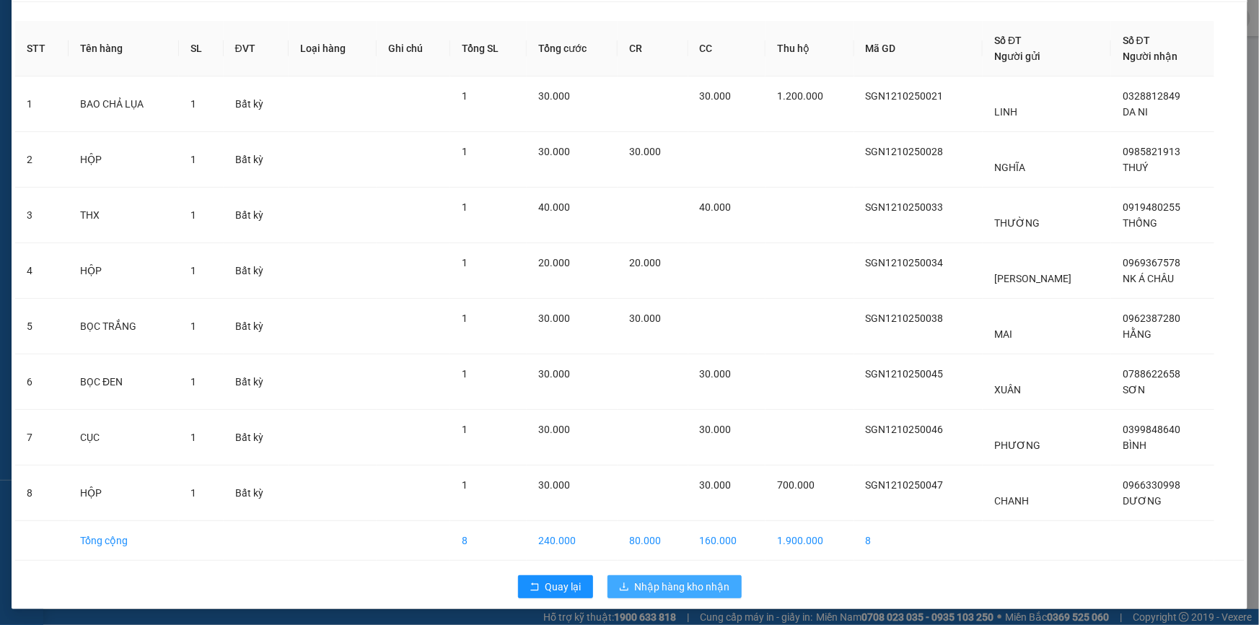
click at [647, 584] on span "Nhập hàng kho nhận" at bounding box center [682, 587] width 95 height 16
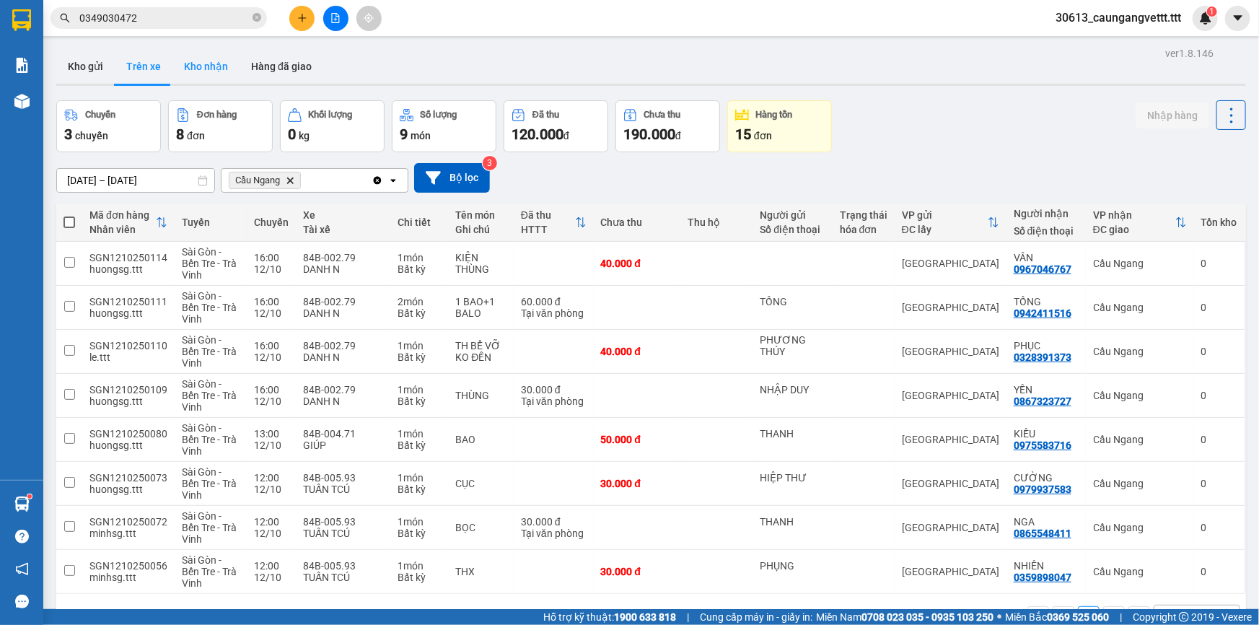
click at [188, 74] on button "Kho nhận" at bounding box center [205, 66] width 67 height 35
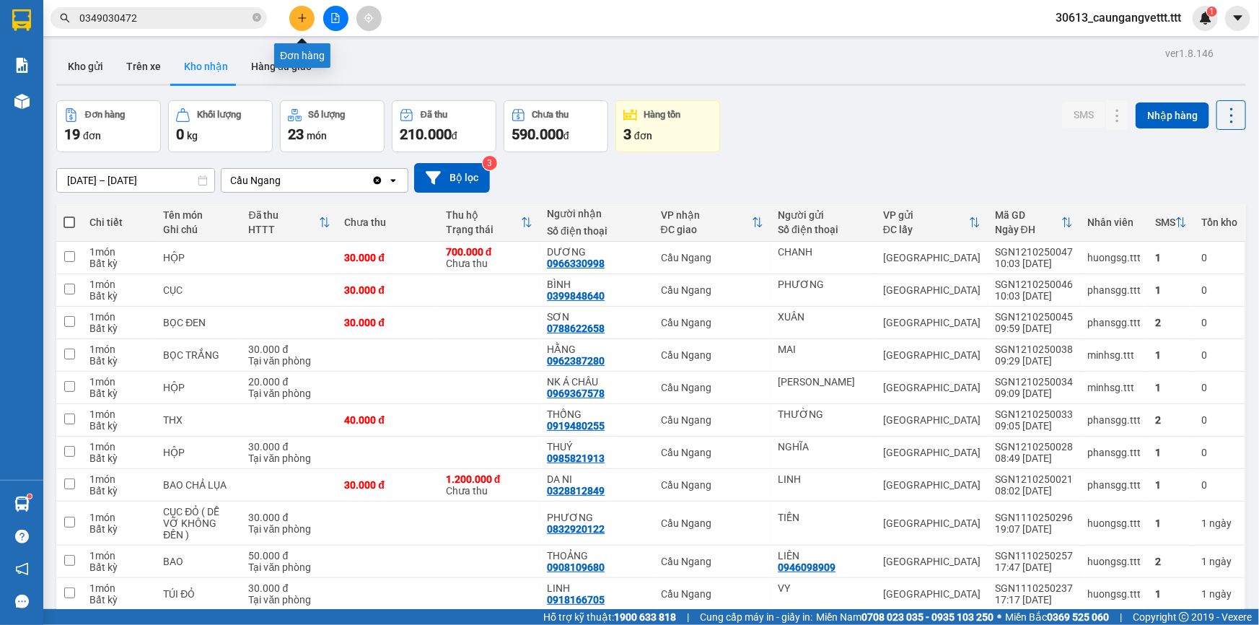
click at [294, 22] on button at bounding box center [301, 18] width 25 height 25
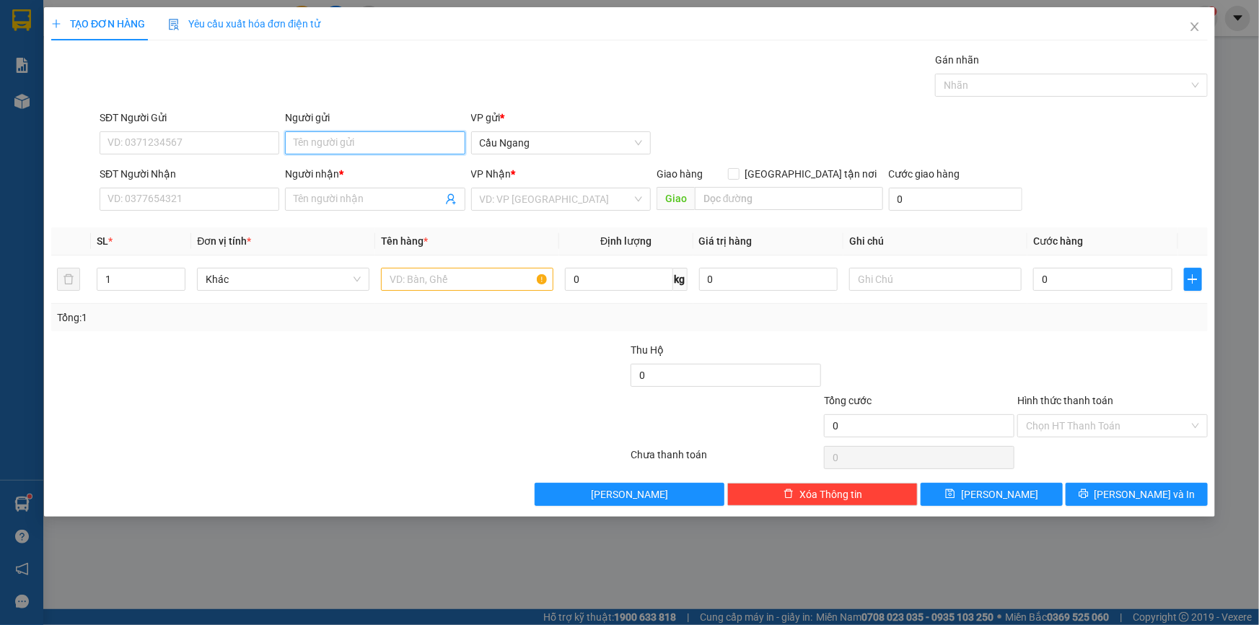
click at [325, 144] on input "Người gửi" at bounding box center [375, 142] width 180 height 23
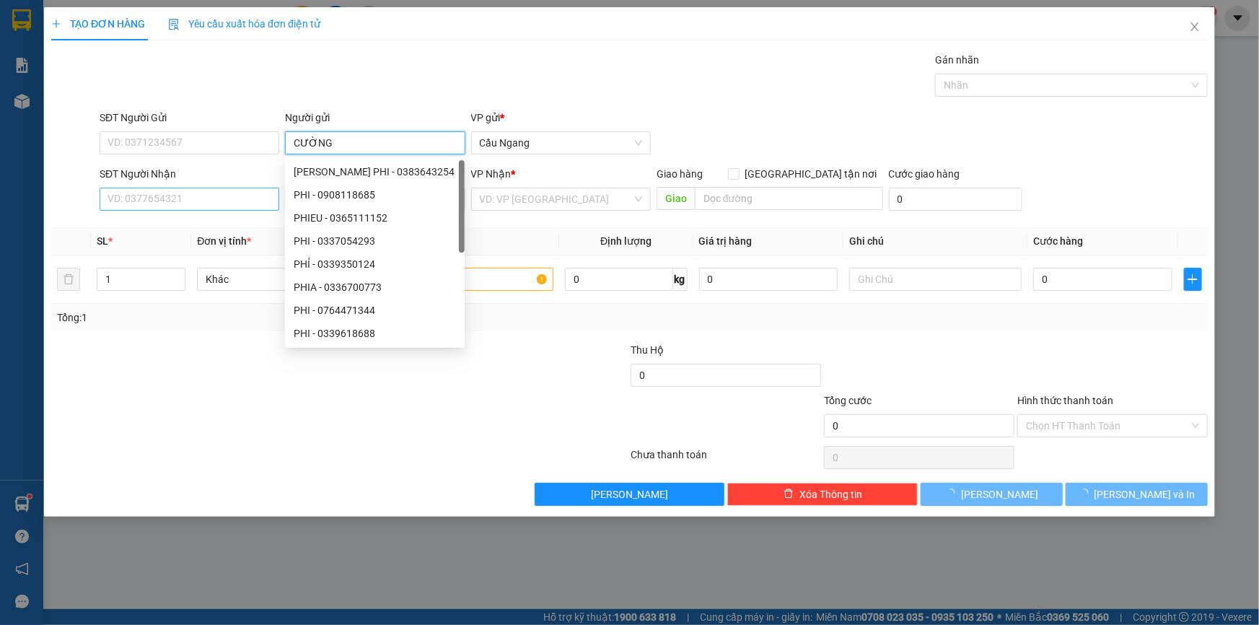
type input "CƯỜNG"
click at [211, 194] on input "SĐT Người Nhận" at bounding box center [190, 199] width 180 height 23
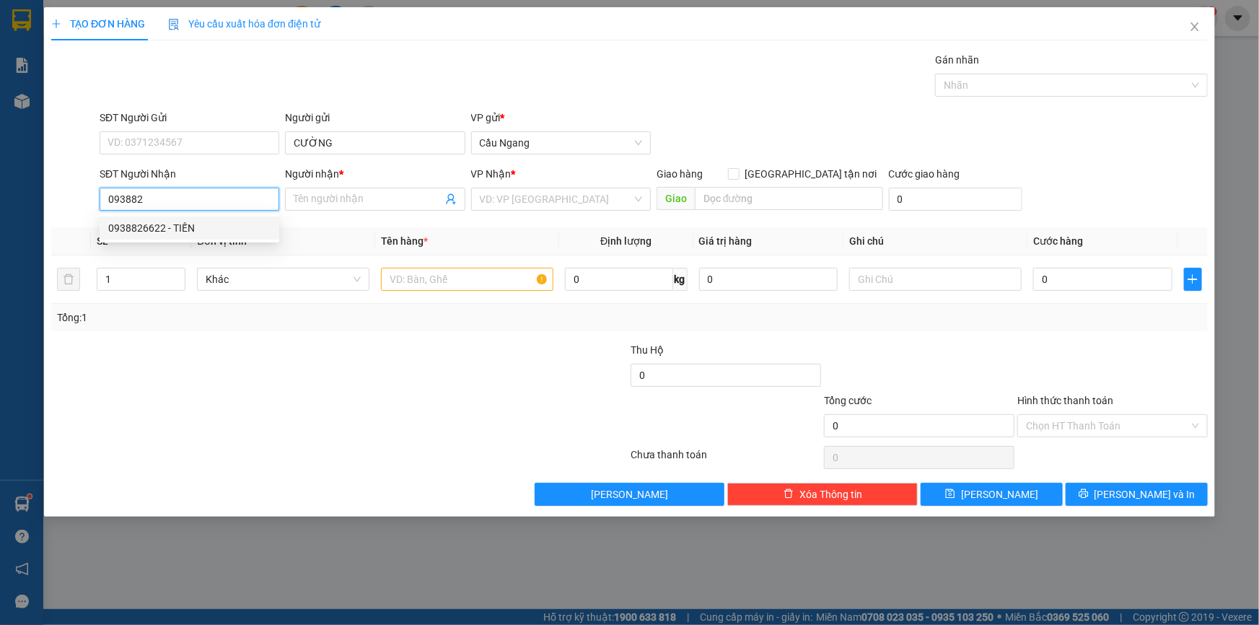
click at [211, 237] on div "0938826622 - TIẾN" at bounding box center [190, 227] width 180 height 23
type input "0938826622"
type input "TIẾN"
type input "0938826622"
click at [414, 276] on input "text" at bounding box center [467, 279] width 172 height 23
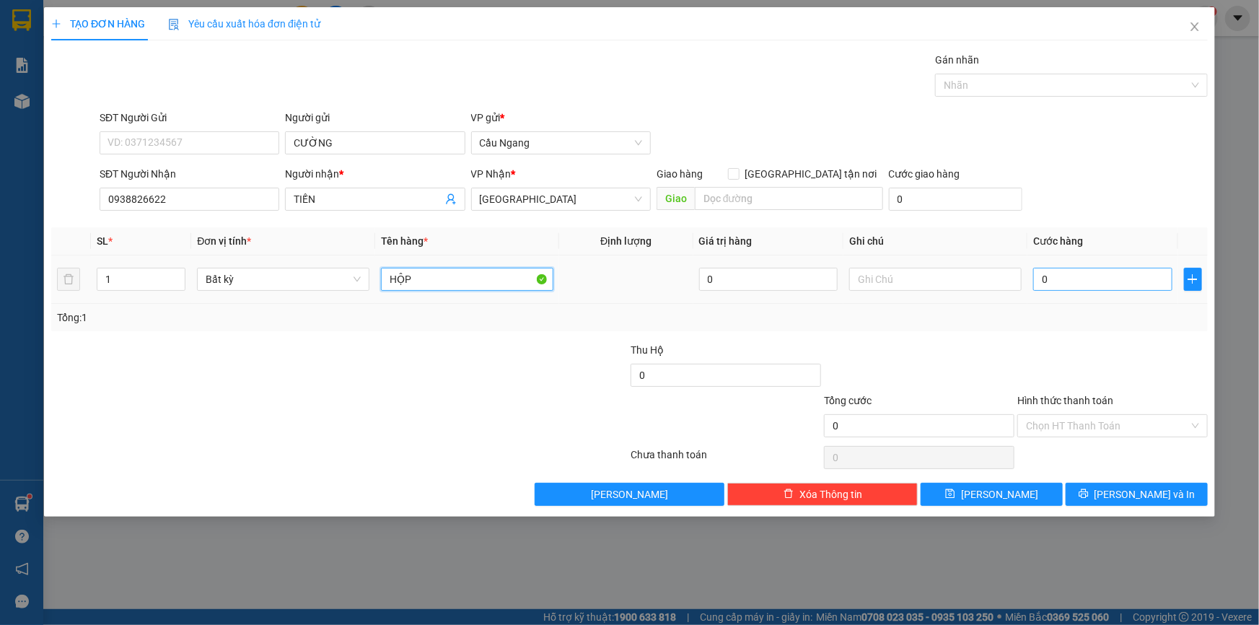
type input "HỘP"
click at [1068, 272] on input "0" at bounding box center [1102, 279] width 139 height 23
type input "2"
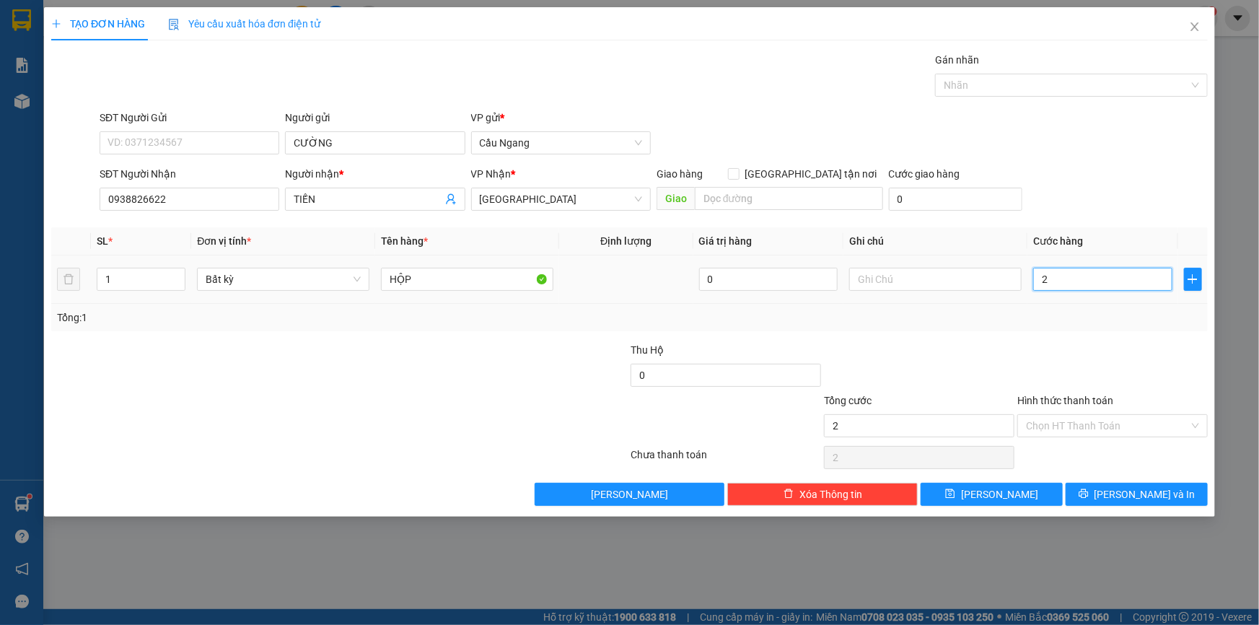
type input "20"
type input "200"
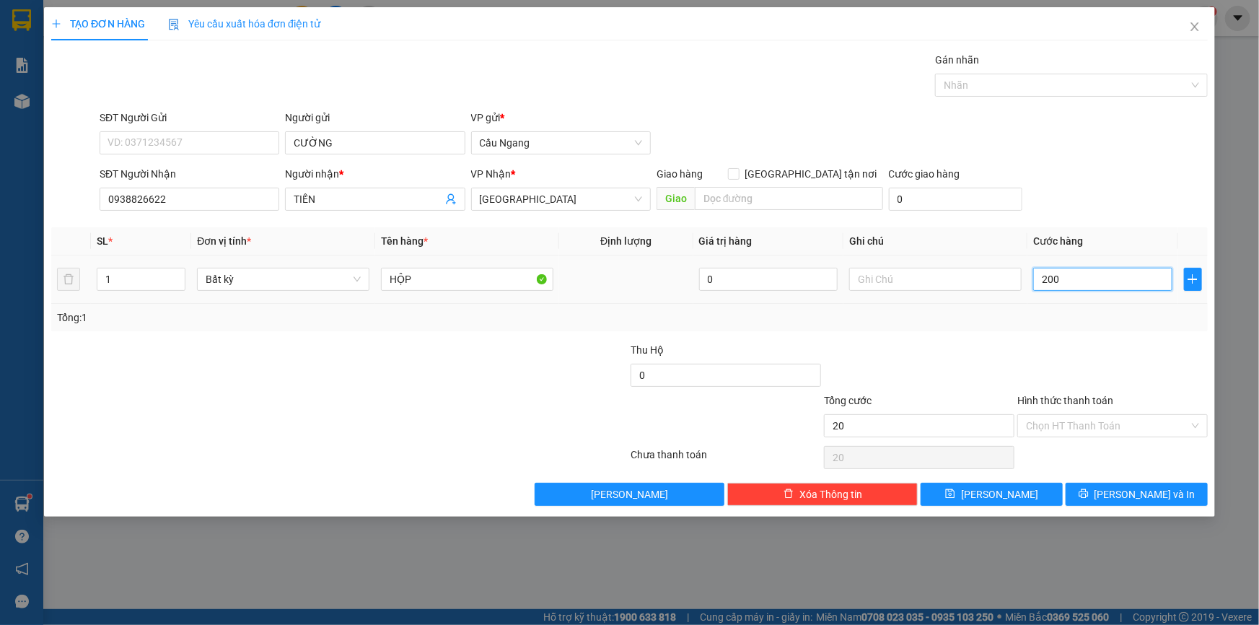
type input "200"
type input "2.000"
type input "20.000"
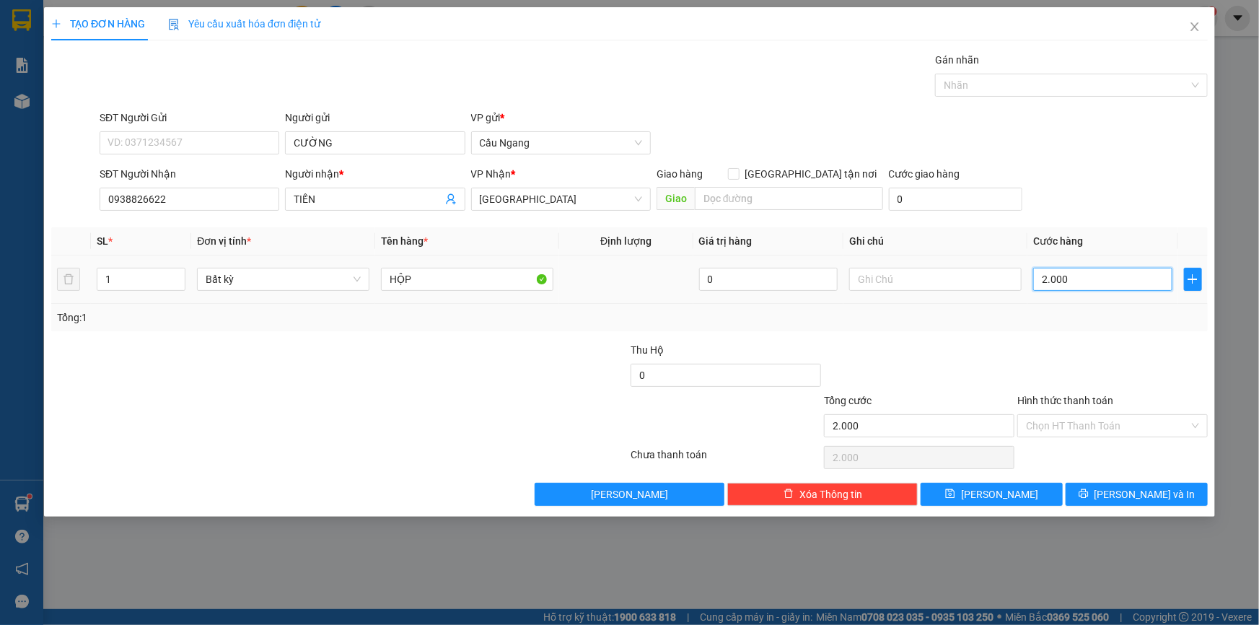
type input "20.000"
click at [1100, 496] on button "[PERSON_NAME] và In" at bounding box center [1137, 494] width 142 height 23
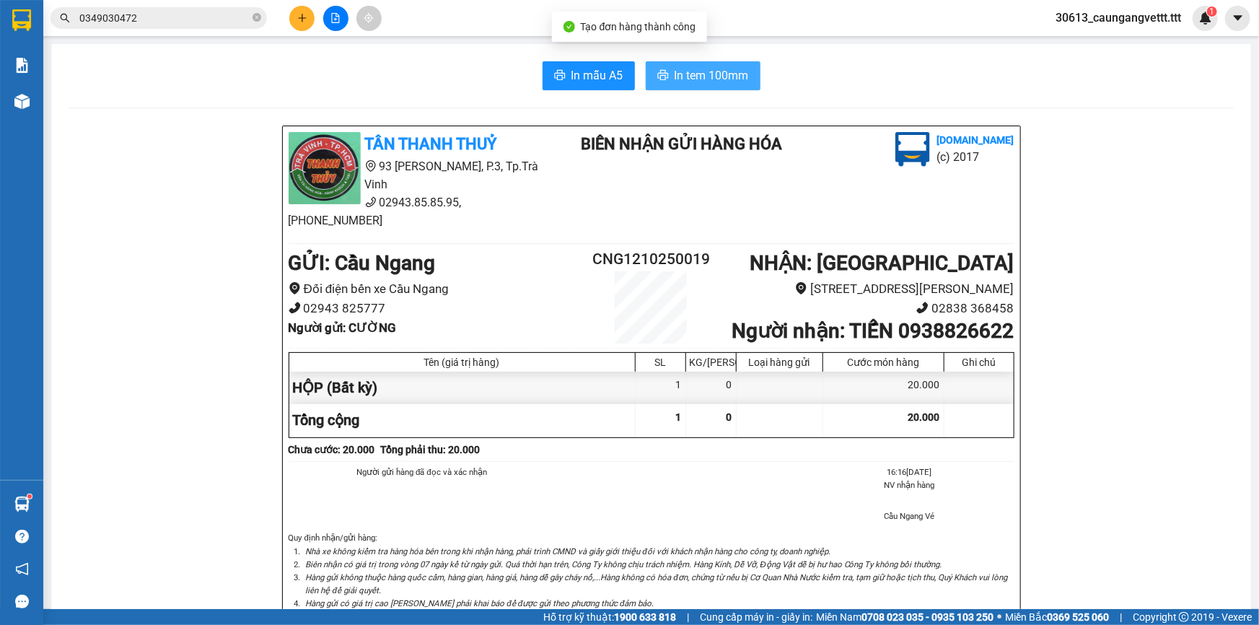
click at [662, 61] on button "In tem 100mm" at bounding box center [703, 75] width 115 height 29
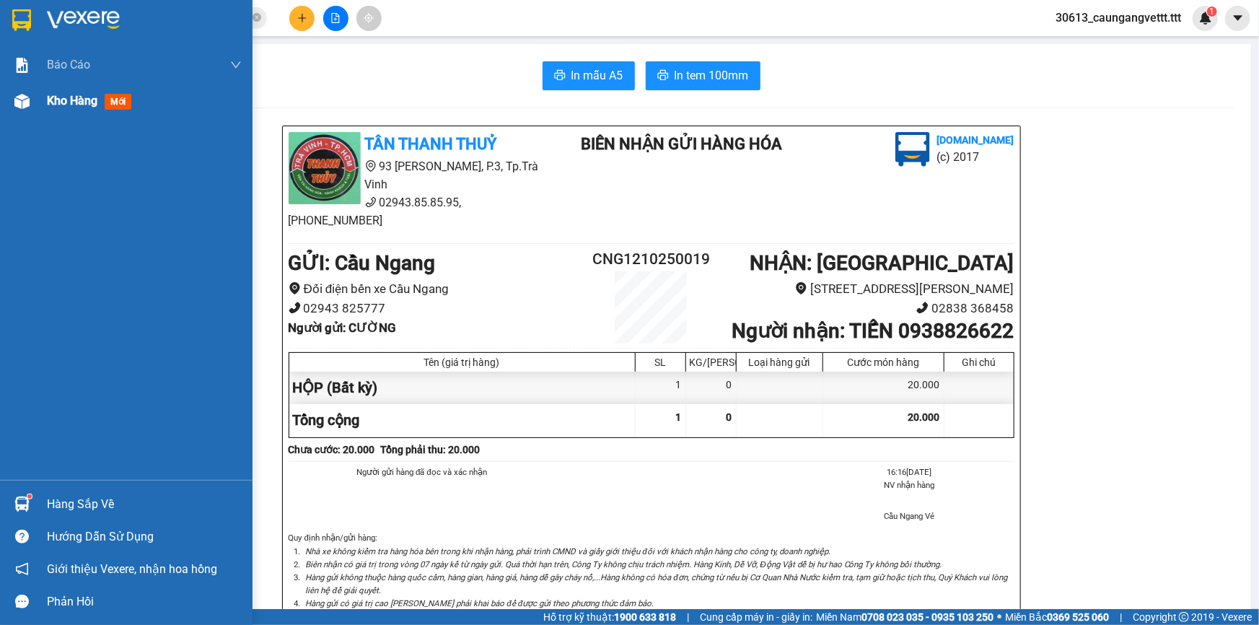
click at [58, 100] on span "Kho hàng" at bounding box center [72, 101] width 51 height 14
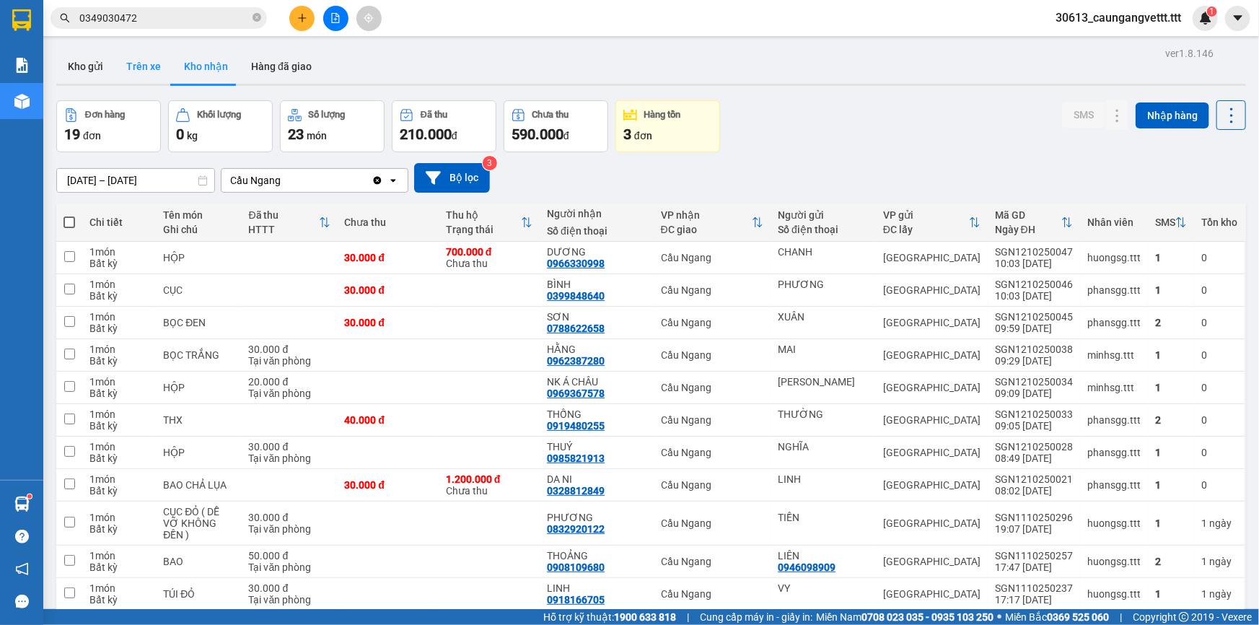
click at [151, 65] on button "Trên xe" at bounding box center [144, 66] width 58 height 35
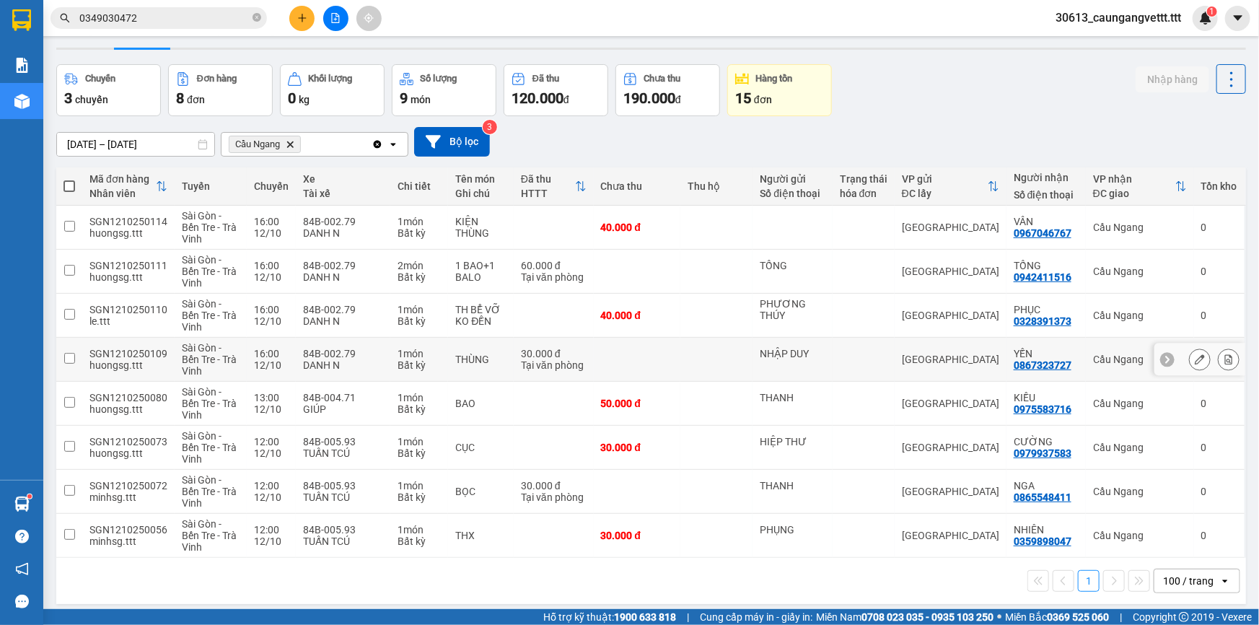
scroll to position [66, 0]
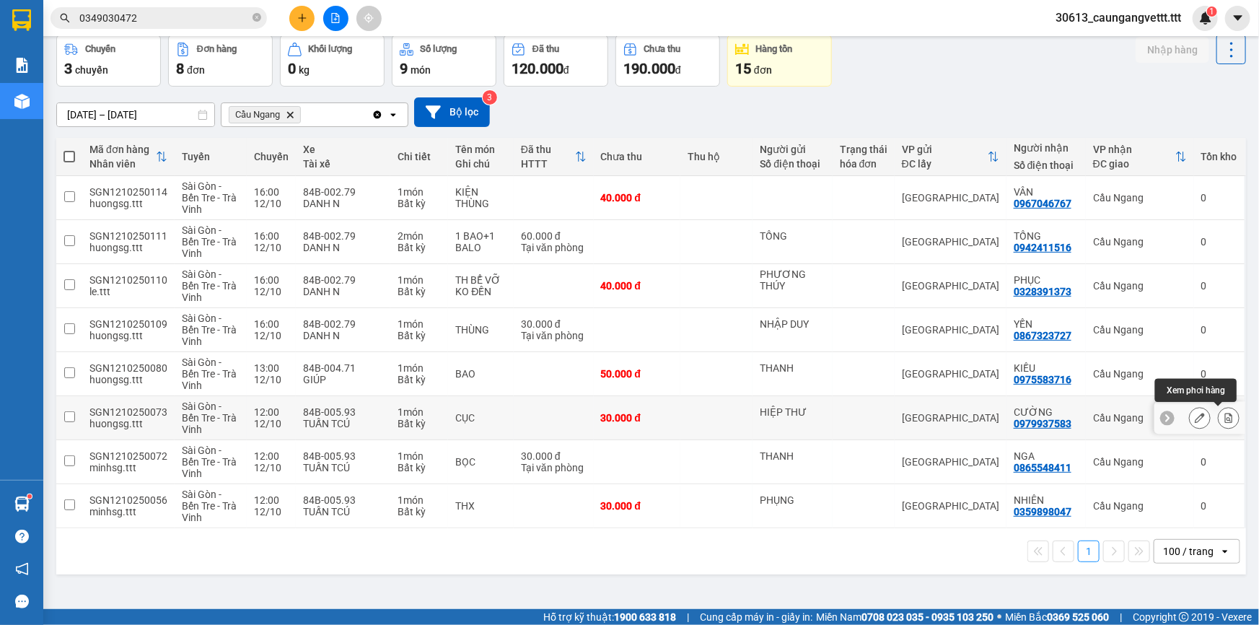
click at [1224, 416] on icon at bounding box center [1229, 418] width 10 height 10
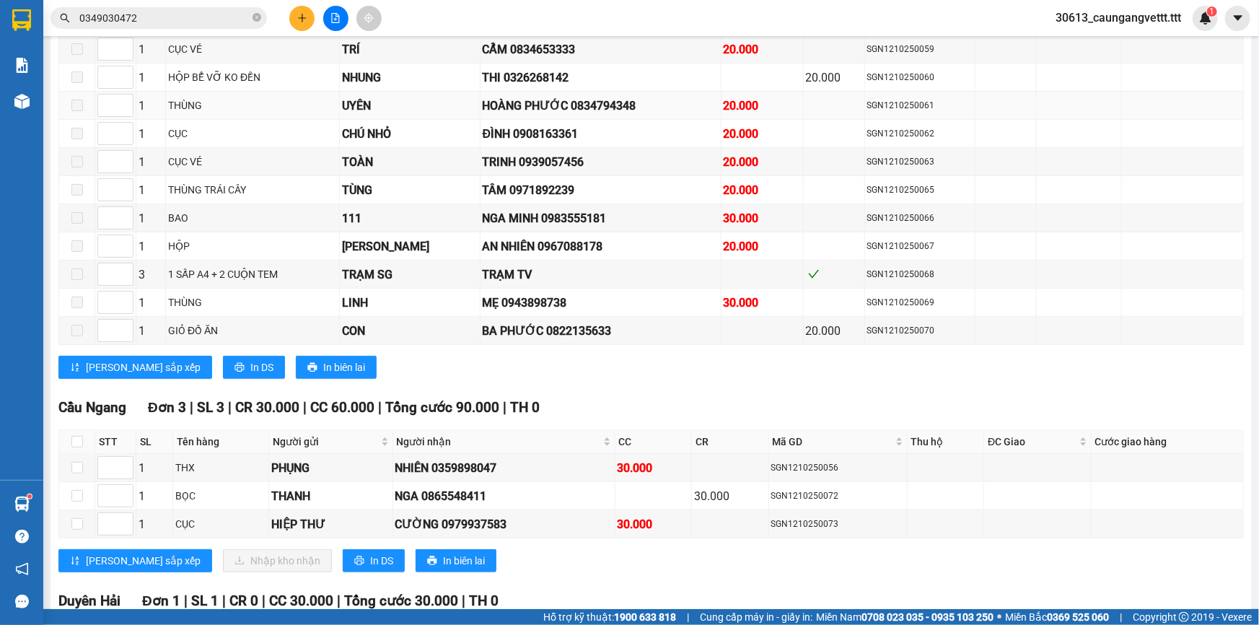
scroll to position [639, 0]
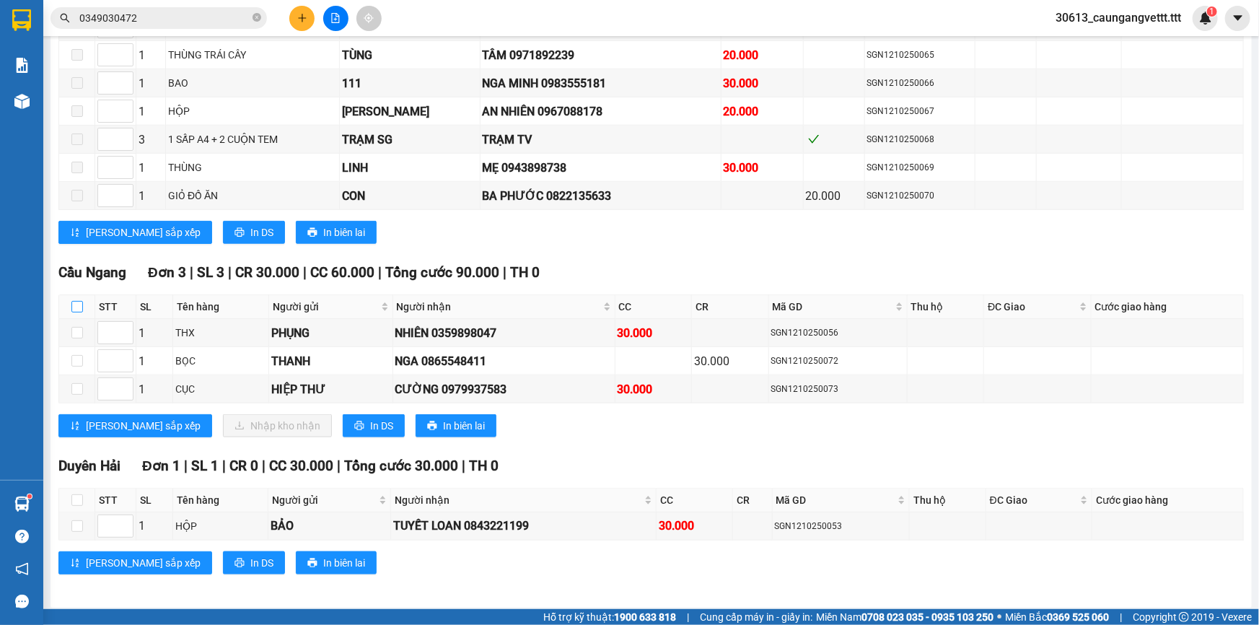
click at [81, 301] on input "checkbox" at bounding box center [77, 307] width 12 height 12
checkbox input "true"
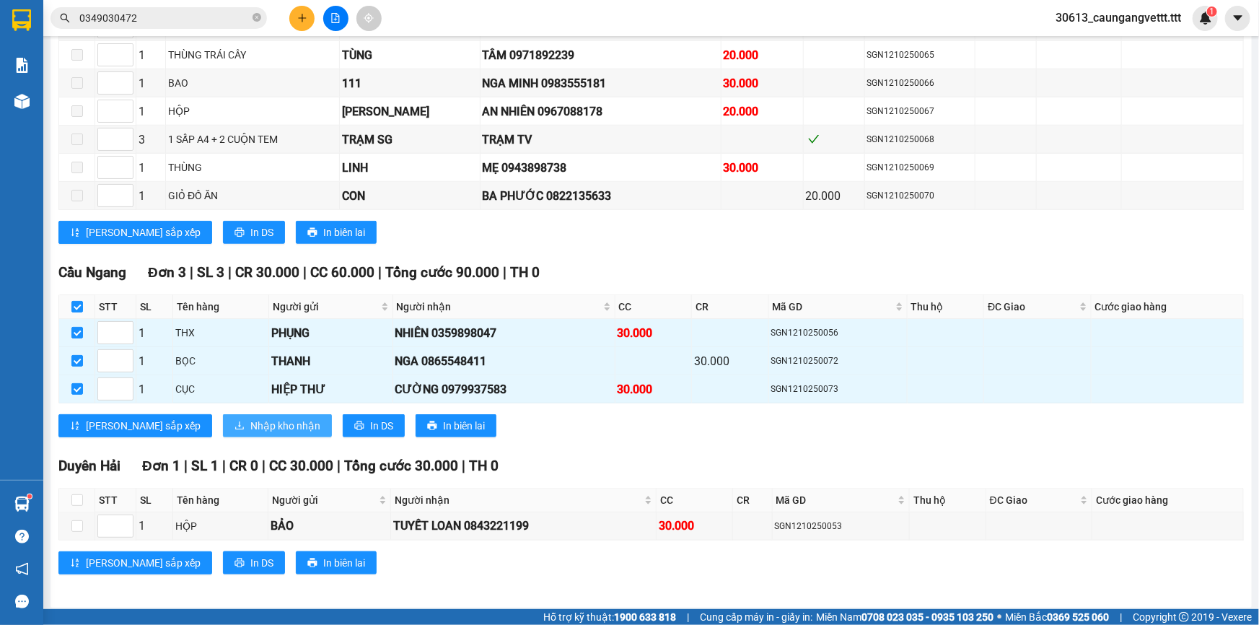
click at [250, 422] on span "Nhập kho nhận" at bounding box center [285, 426] width 70 height 16
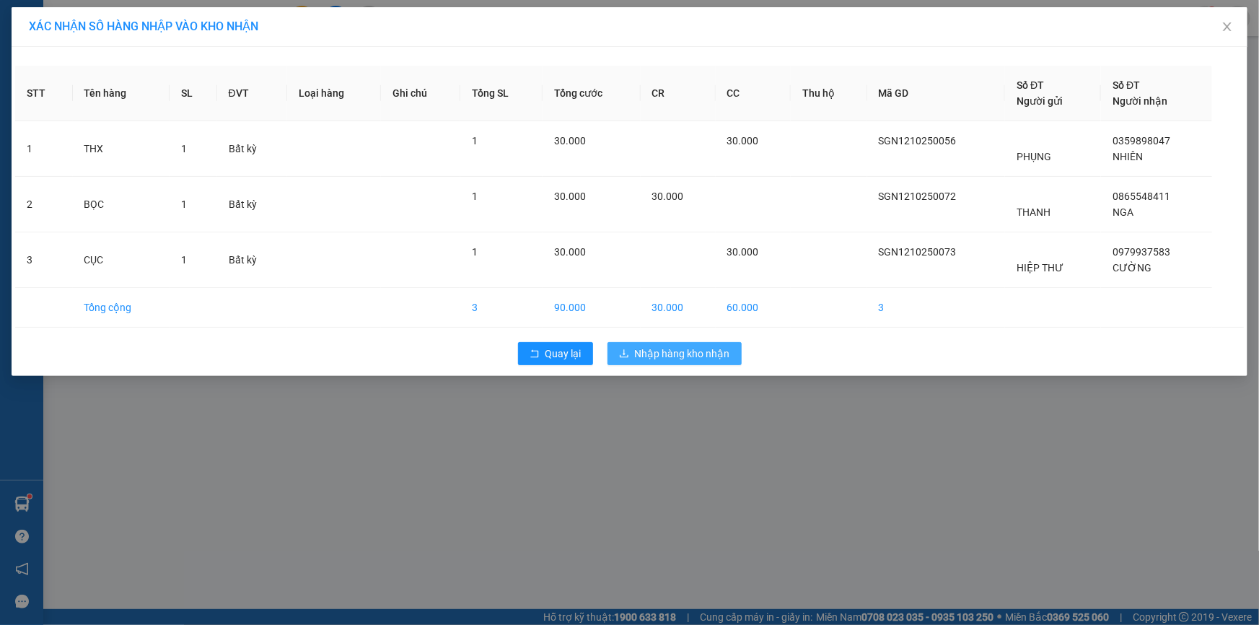
click at [649, 353] on span "Nhập hàng kho nhận" at bounding box center [682, 354] width 95 height 16
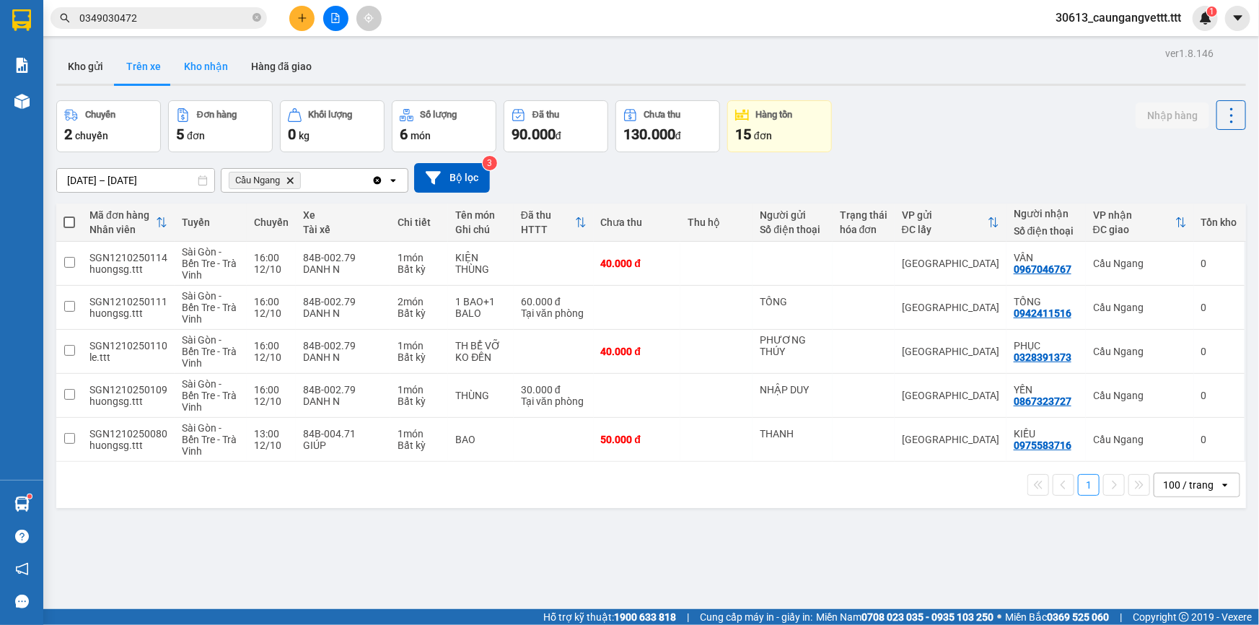
click at [206, 62] on button "Kho nhận" at bounding box center [205, 66] width 67 height 35
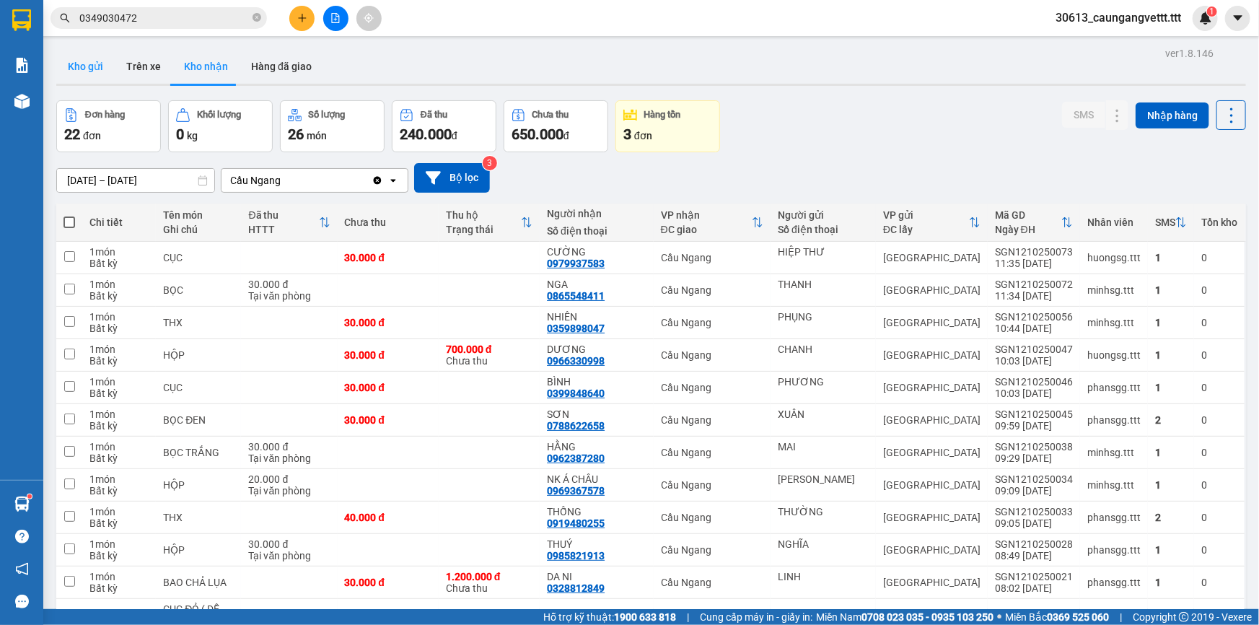
click at [93, 58] on button "Kho gửi" at bounding box center [85, 66] width 58 height 35
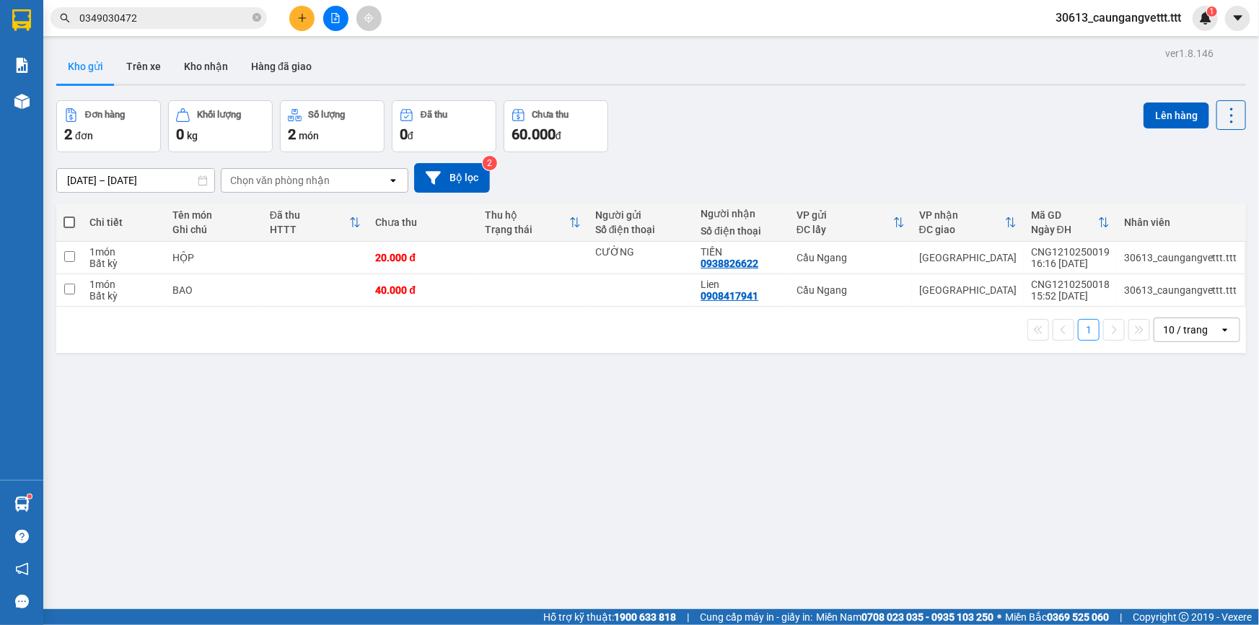
click at [63, 222] on span at bounding box center [69, 222] width 12 height 12
click at [69, 215] on input "checkbox" at bounding box center [69, 215] width 0 height 0
checkbox input "true"
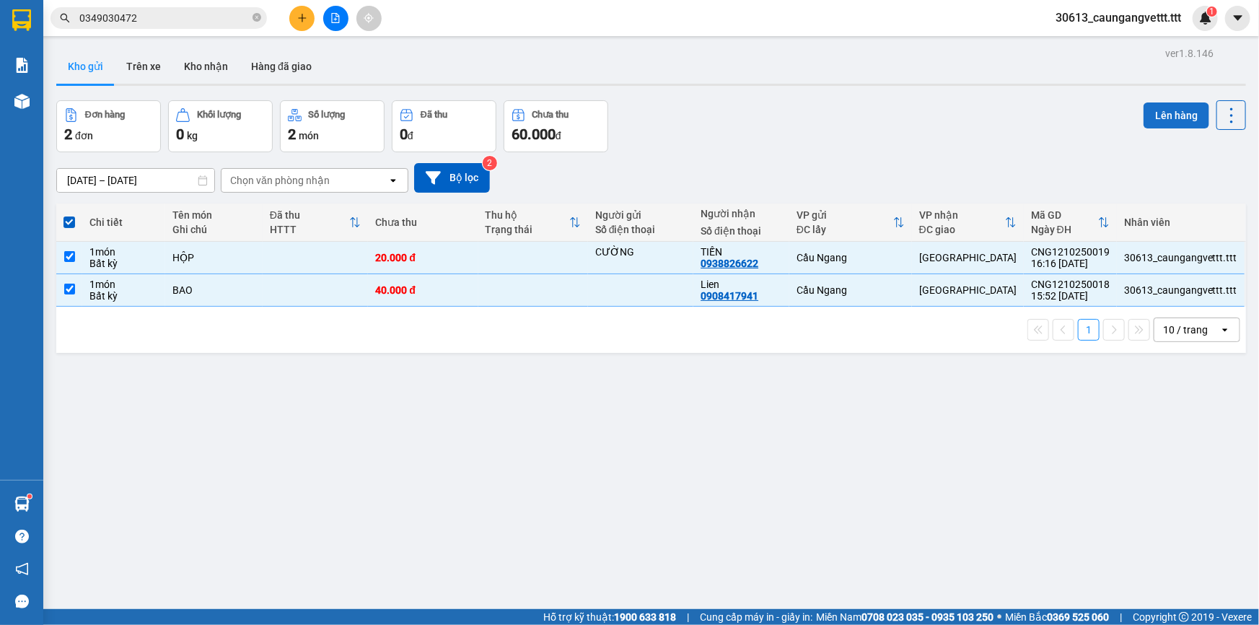
click at [1185, 117] on button "Lên hàng" at bounding box center [1177, 115] width 66 height 26
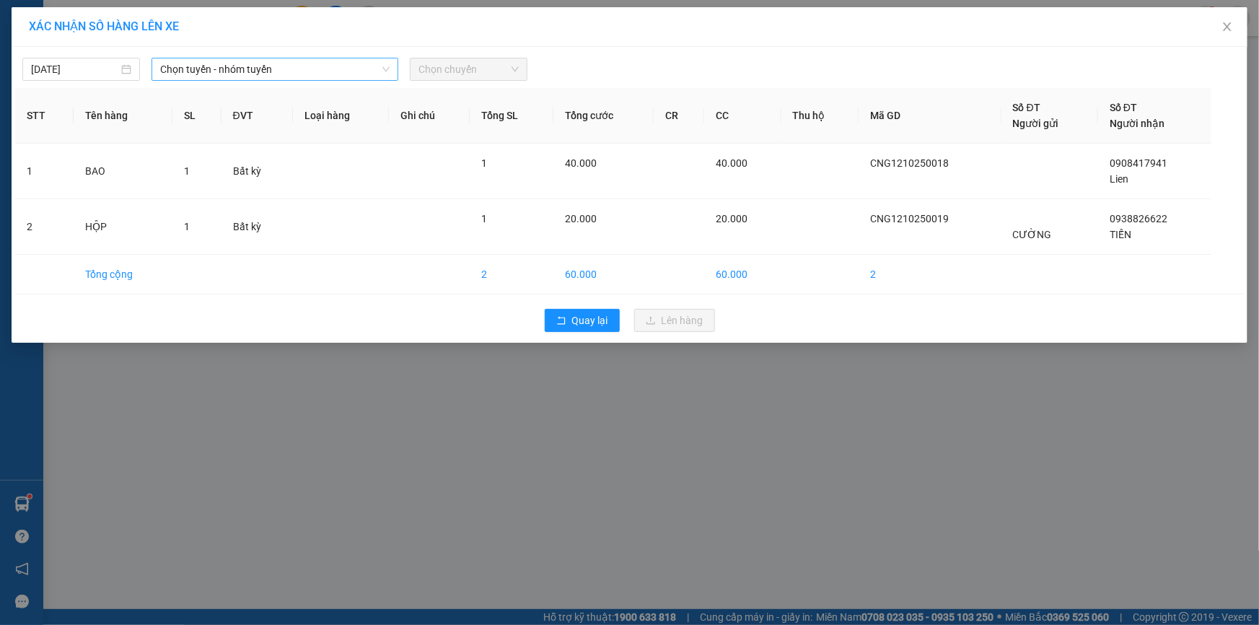
click at [286, 71] on span "Chọn tuyến - nhóm tuyến" at bounding box center [274, 69] width 229 height 22
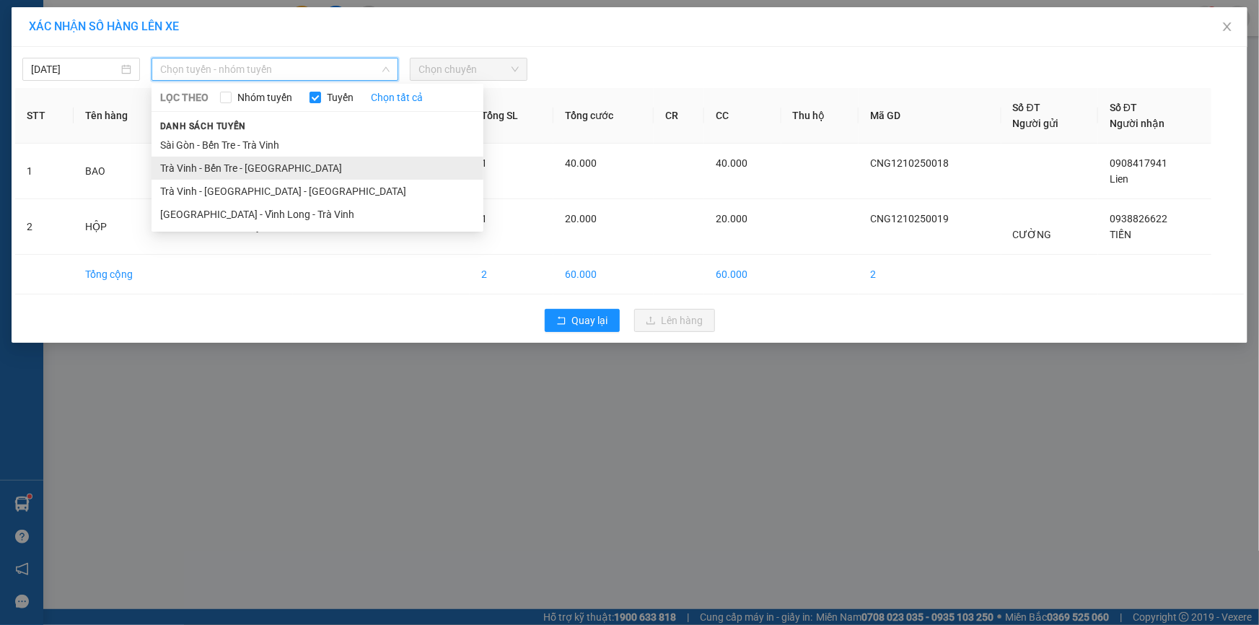
click at [254, 167] on li "Trà Vinh - Bến Tre - Sài Gòn" at bounding box center [318, 168] width 332 height 23
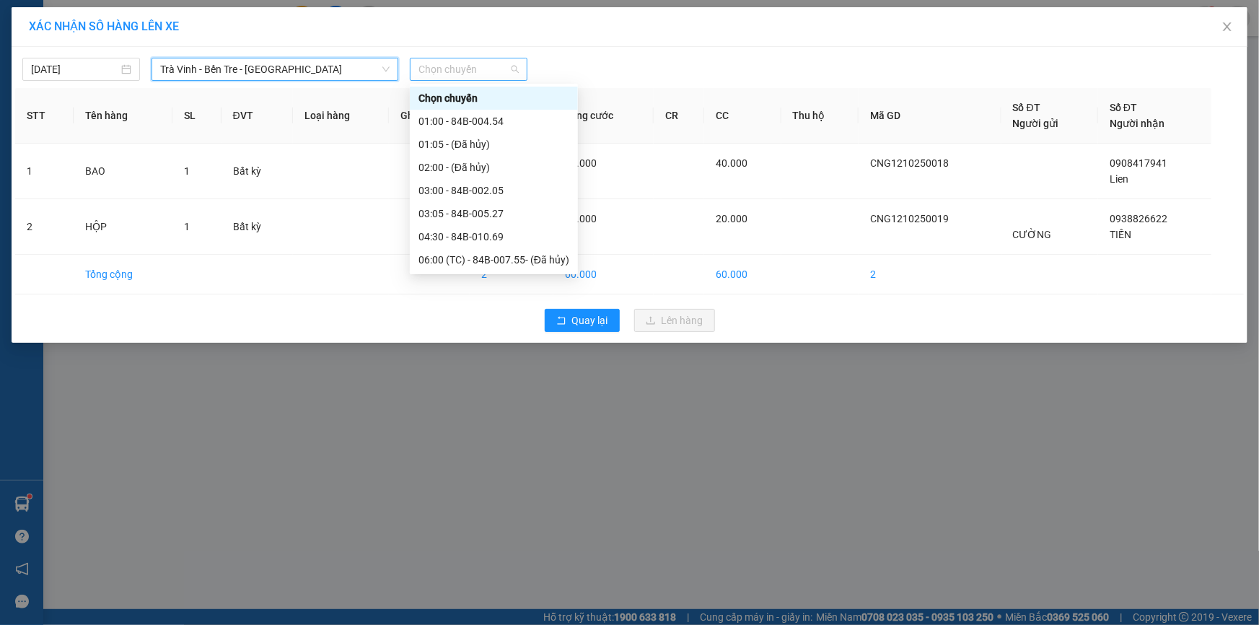
click at [465, 61] on span "Chọn chuyến" at bounding box center [469, 69] width 100 height 22
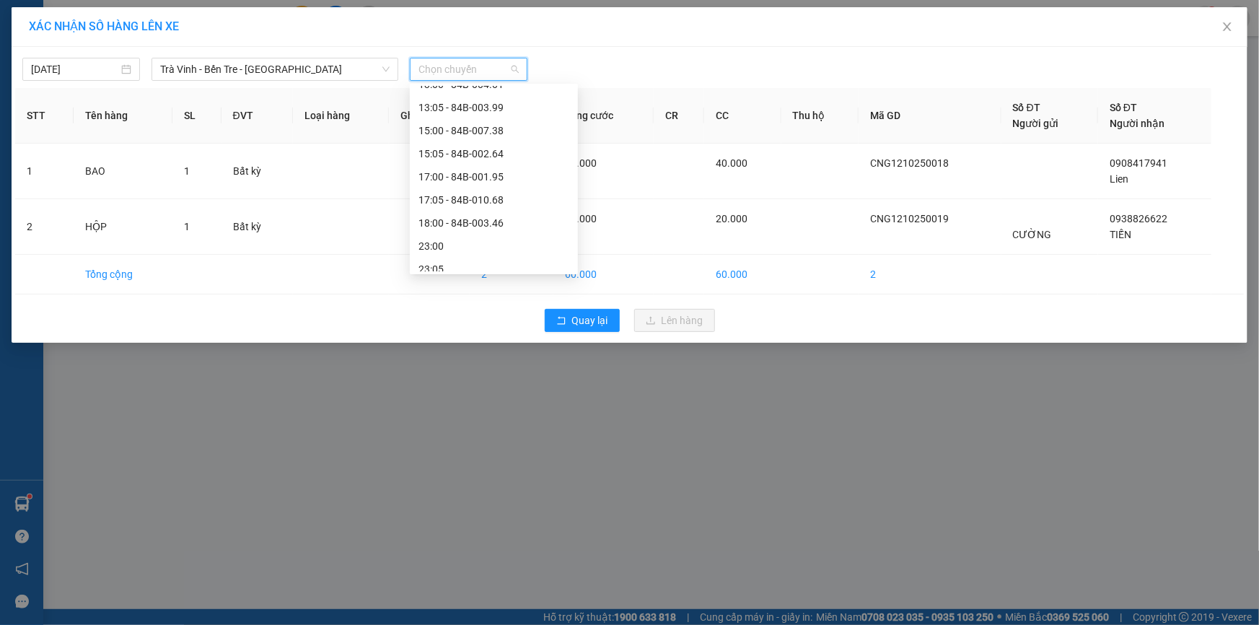
scroll to position [346, 0]
click at [455, 218] on div "18:00 - 84B-003.46" at bounding box center [494, 214] width 151 height 16
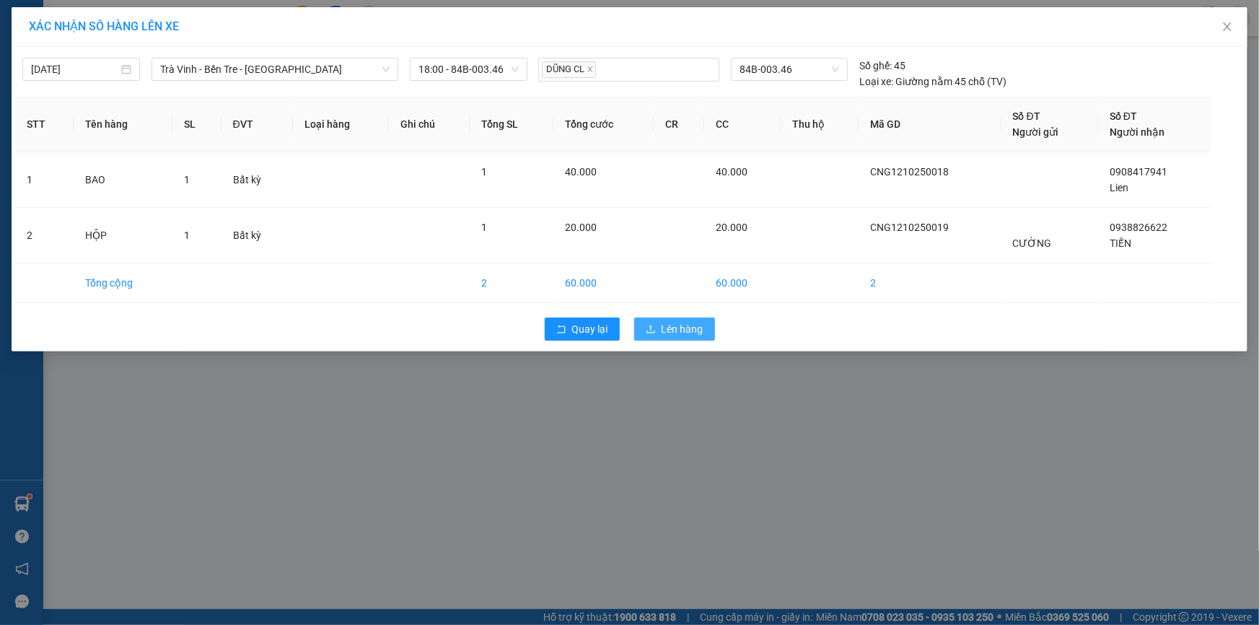
click at [670, 331] on span "Lên hàng" at bounding box center [683, 329] width 42 height 16
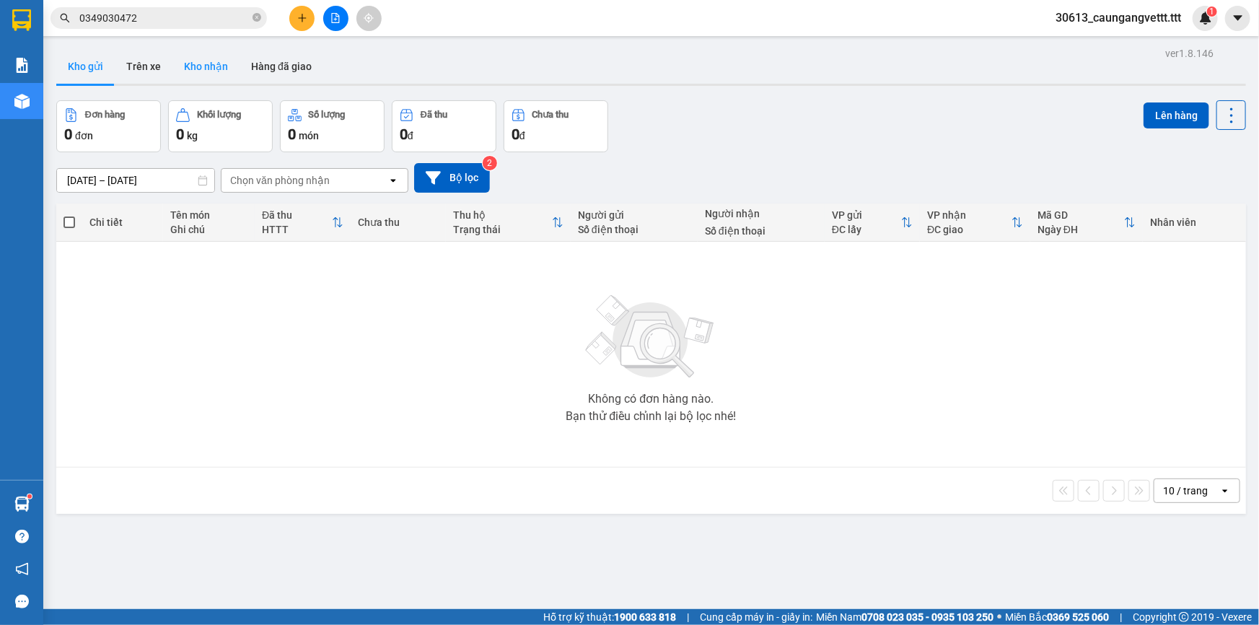
click at [203, 66] on button "Kho nhận" at bounding box center [205, 66] width 67 height 35
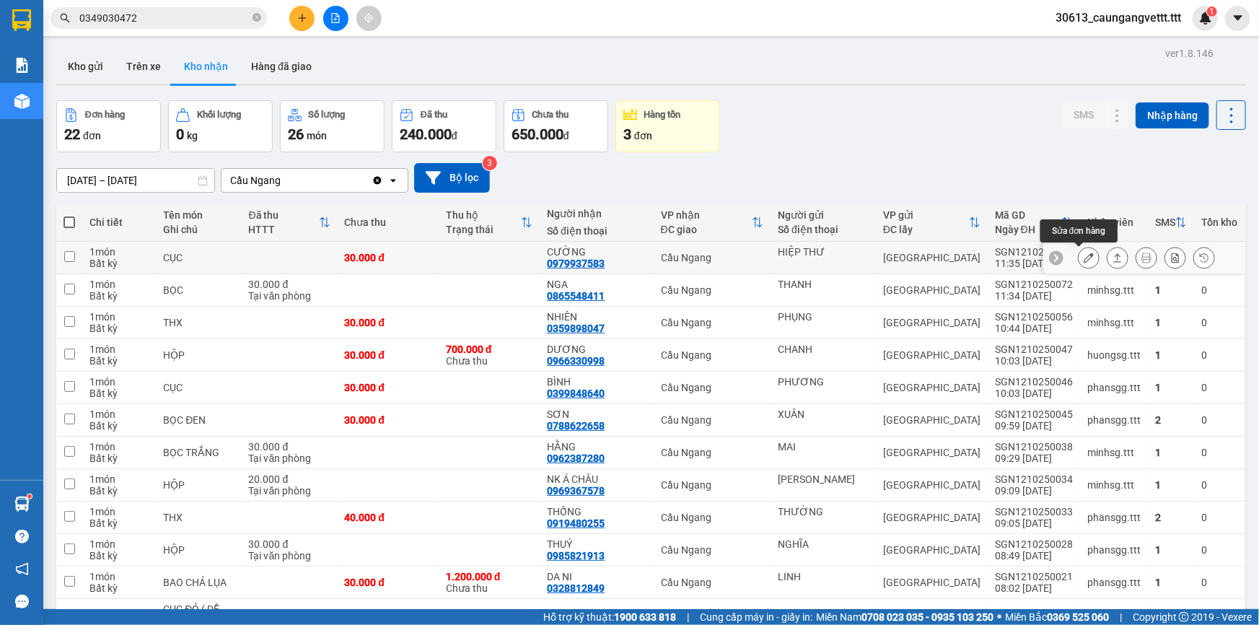
click at [1084, 256] on icon at bounding box center [1089, 258] width 10 height 10
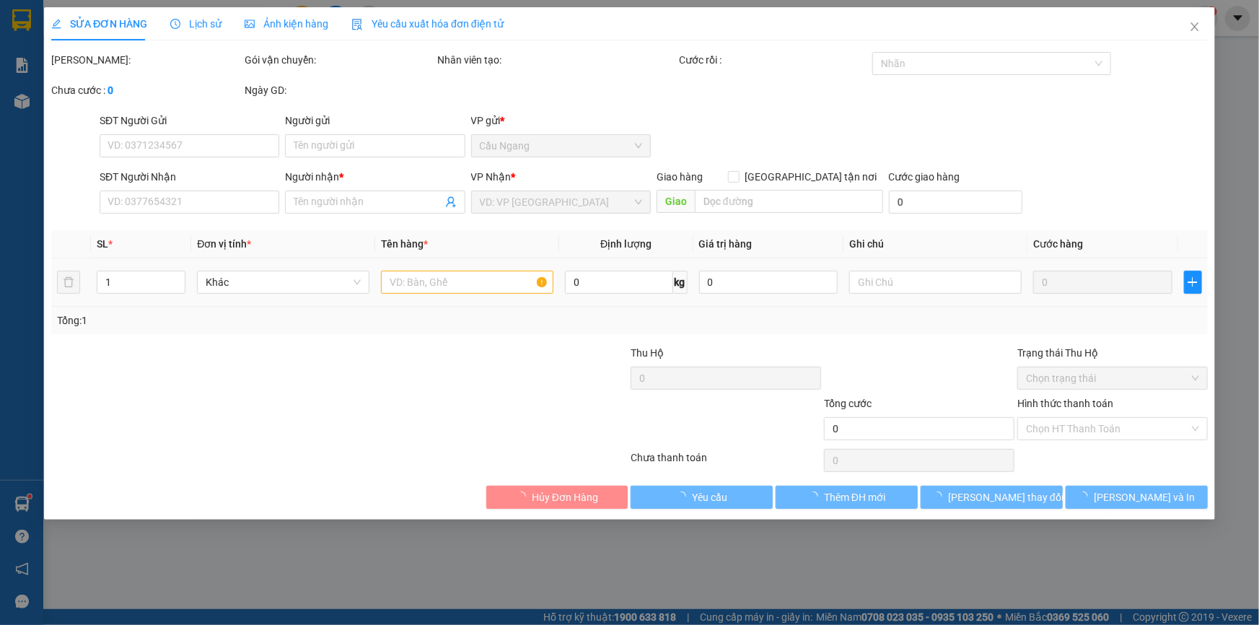
type input "HIỆP THƯ"
type input "0979937583"
type input "CƯỜNG"
type input "30.000"
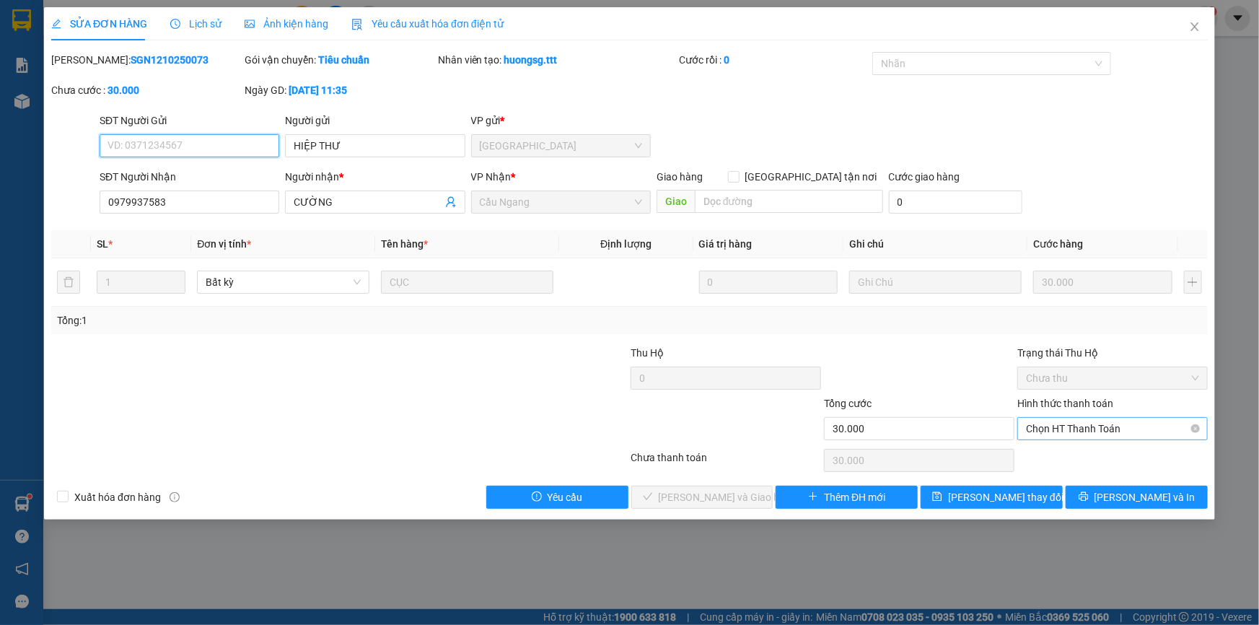
click at [1051, 426] on span "Chọn HT Thanh Toán" at bounding box center [1112, 429] width 173 height 22
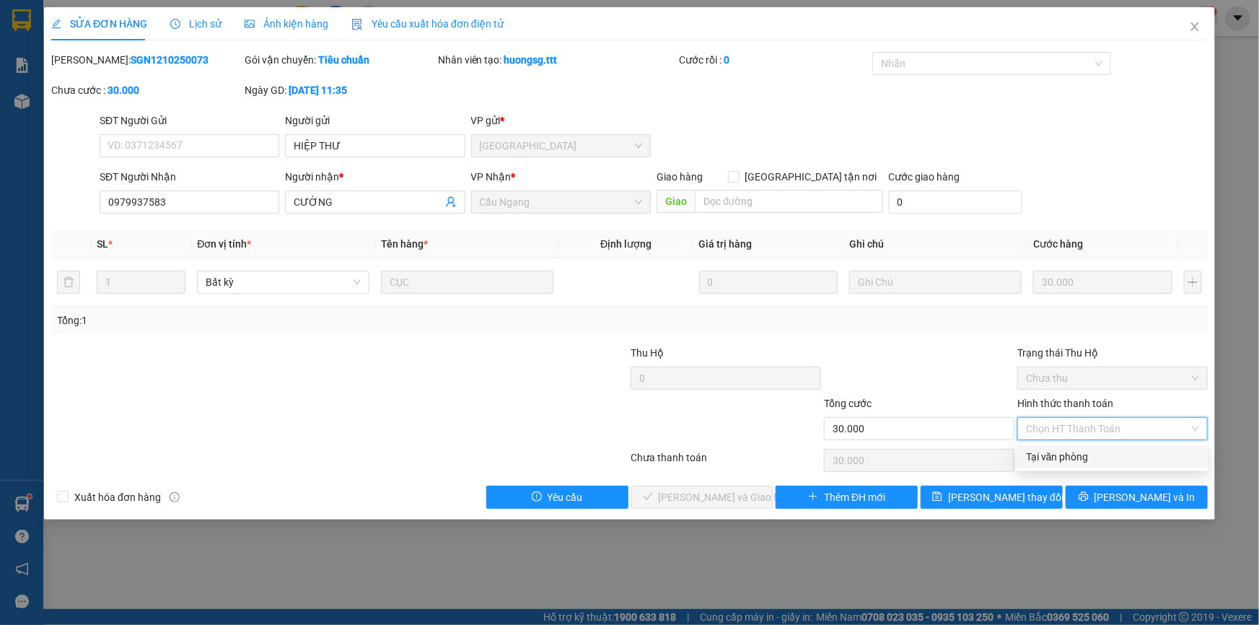
click at [1053, 460] on div "Tại văn phòng" at bounding box center [1112, 457] width 173 height 16
type input "0"
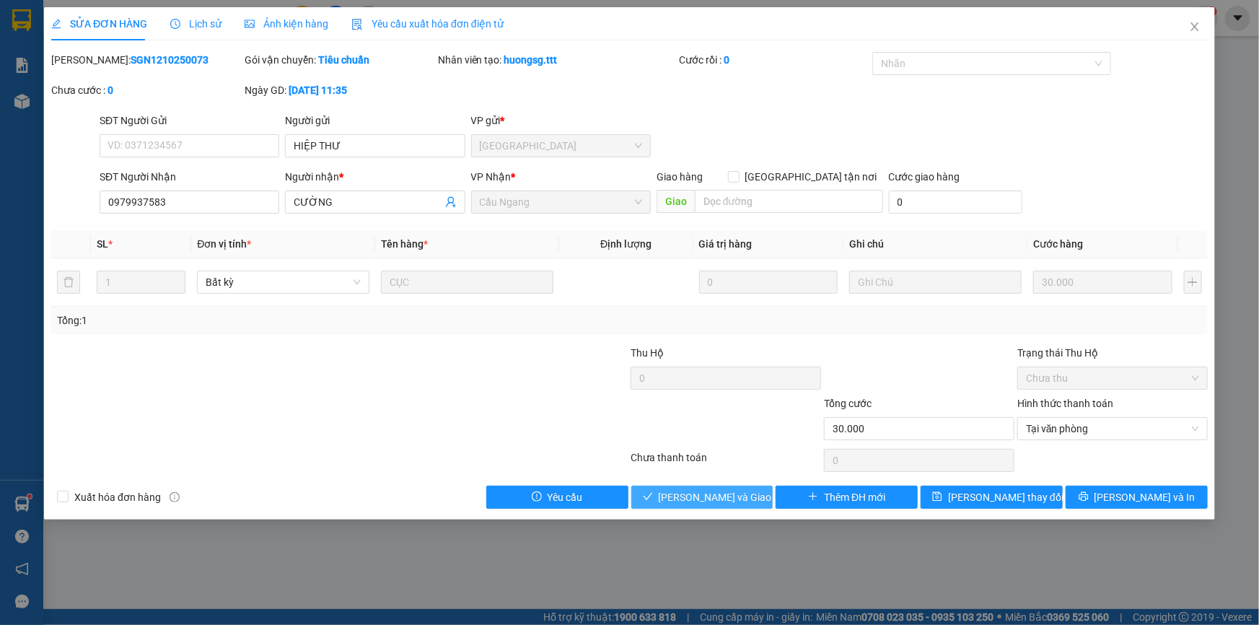
click at [737, 492] on span "[PERSON_NAME] và Giao hàng" at bounding box center [728, 497] width 139 height 16
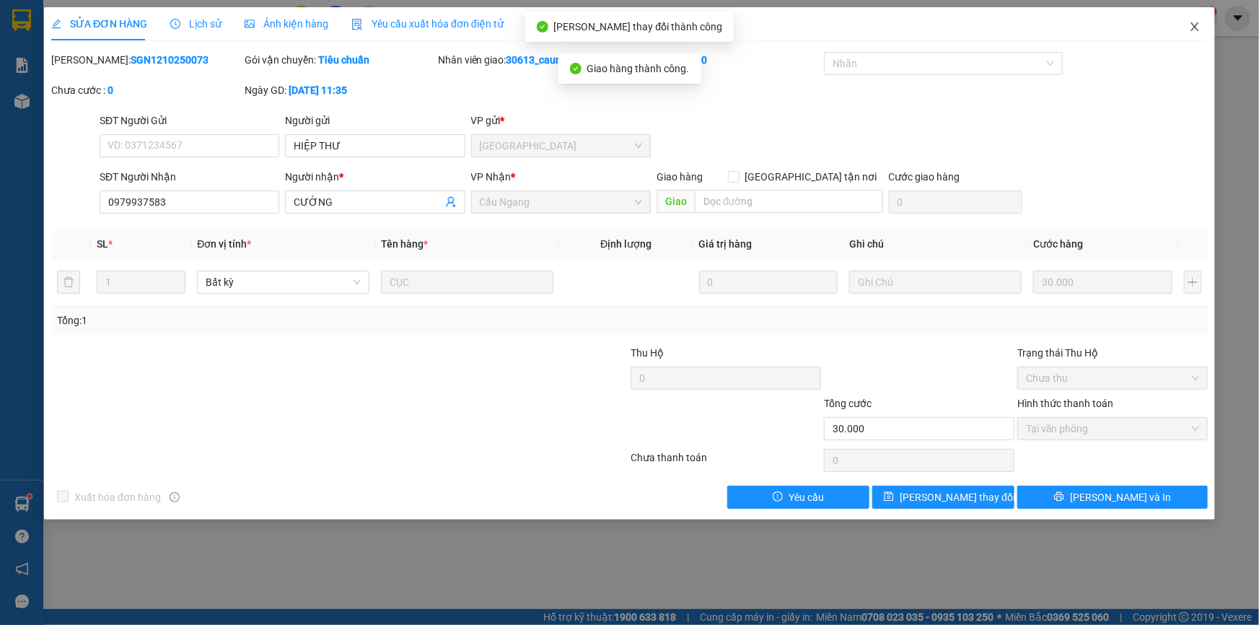
click at [1196, 24] on icon "close" at bounding box center [1195, 27] width 12 height 12
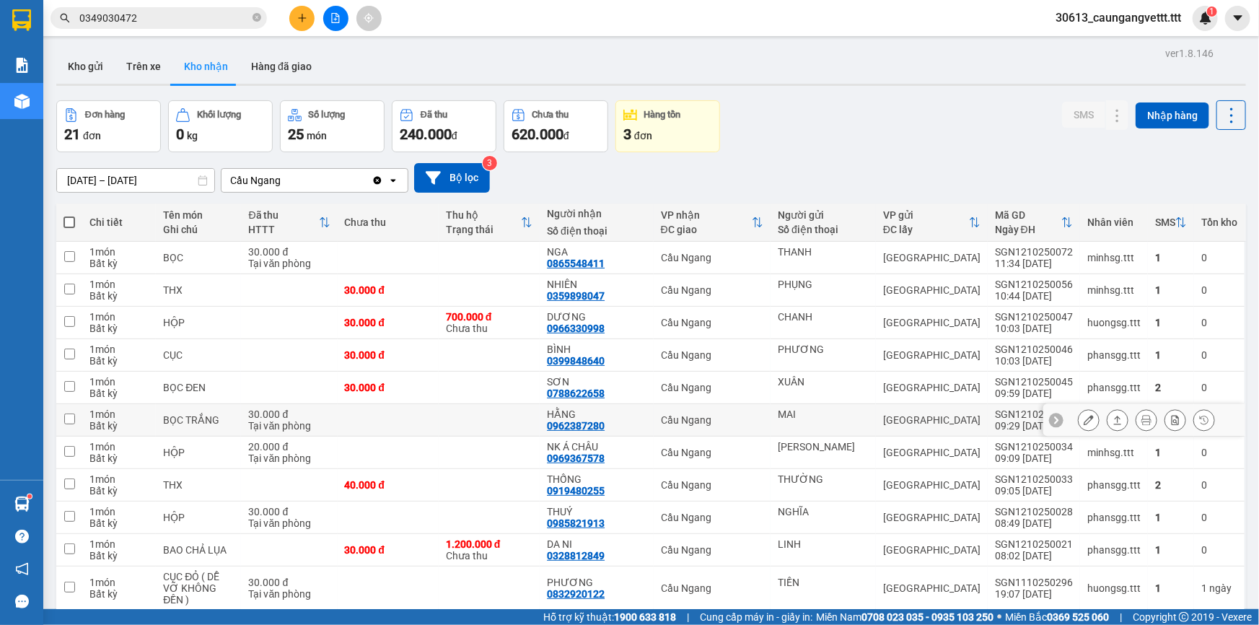
scroll to position [87, 0]
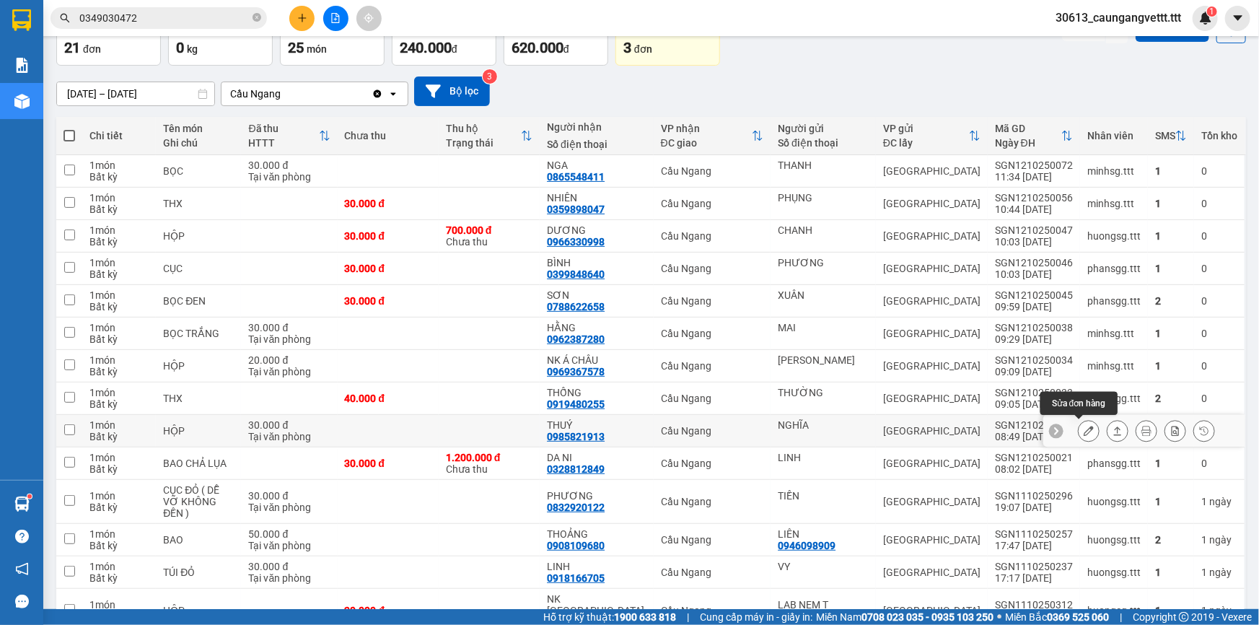
click at [1084, 429] on icon at bounding box center [1089, 431] width 10 height 10
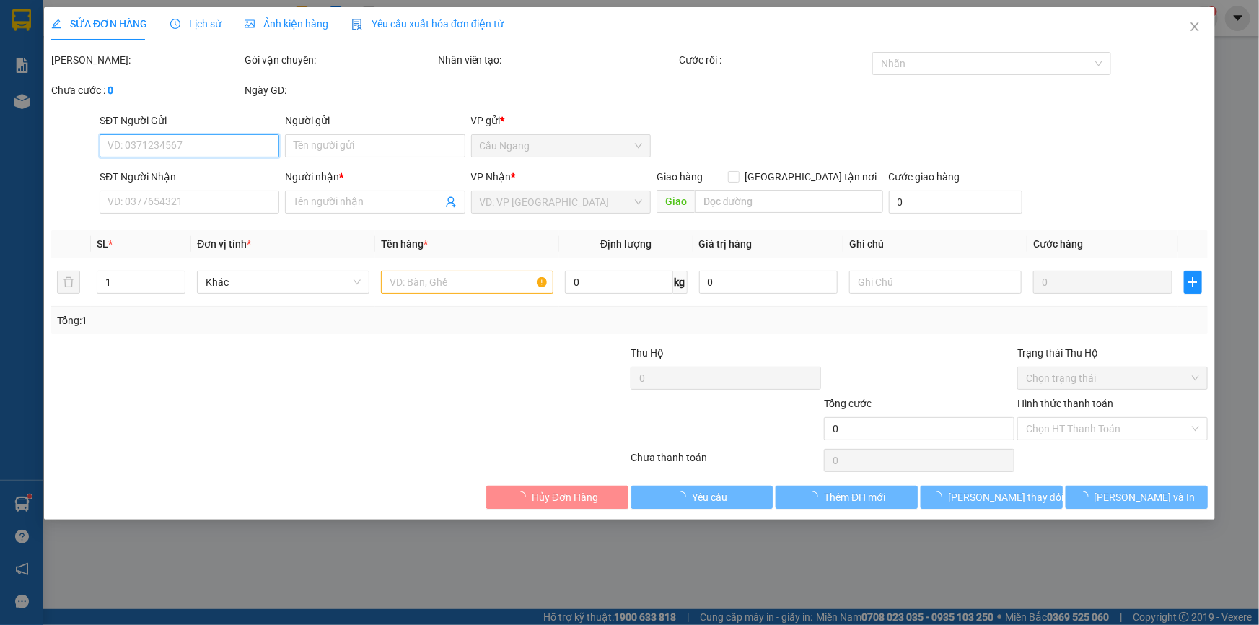
type input "NGHĨA"
type input "0985821913"
type input "THUÝ"
type input "30.000"
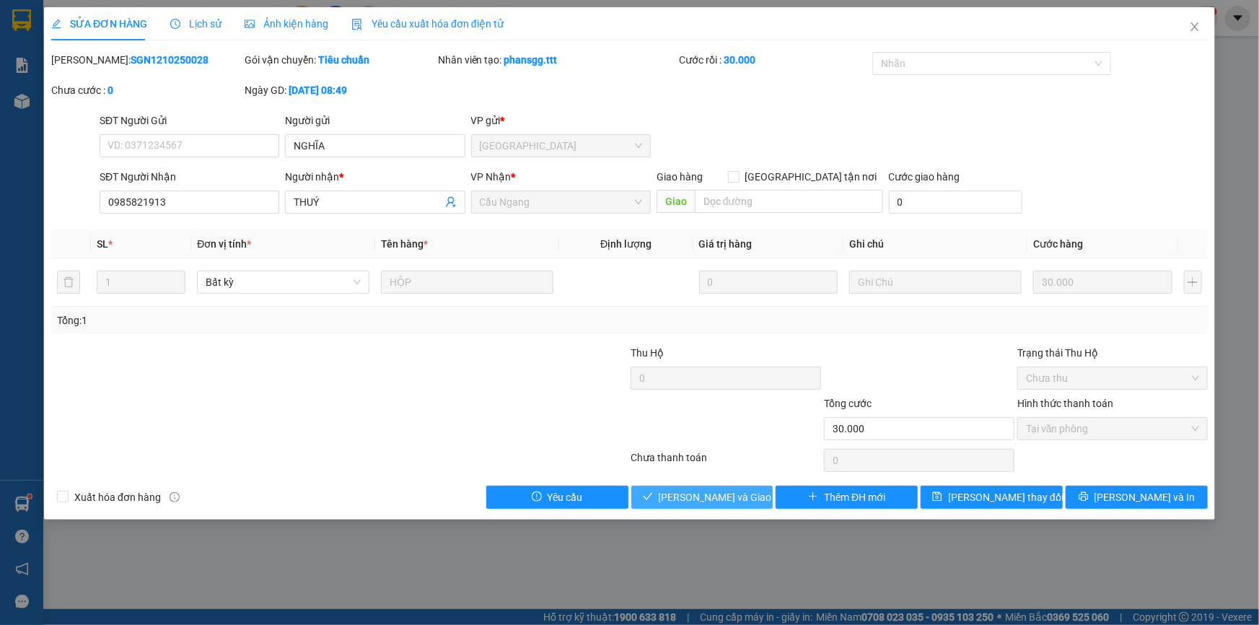
click at [719, 499] on span "[PERSON_NAME] và Giao hàng" at bounding box center [728, 497] width 139 height 16
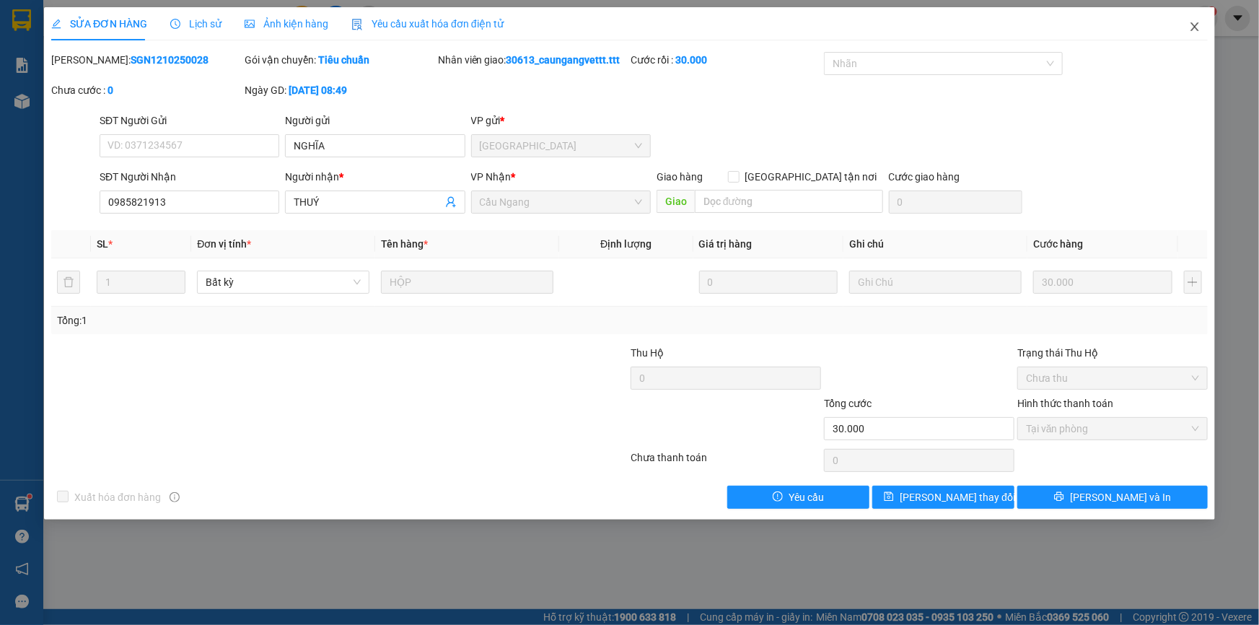
click at [1191, 28] on icon "close" at bounding box center [1195, 27] width 12 height 12
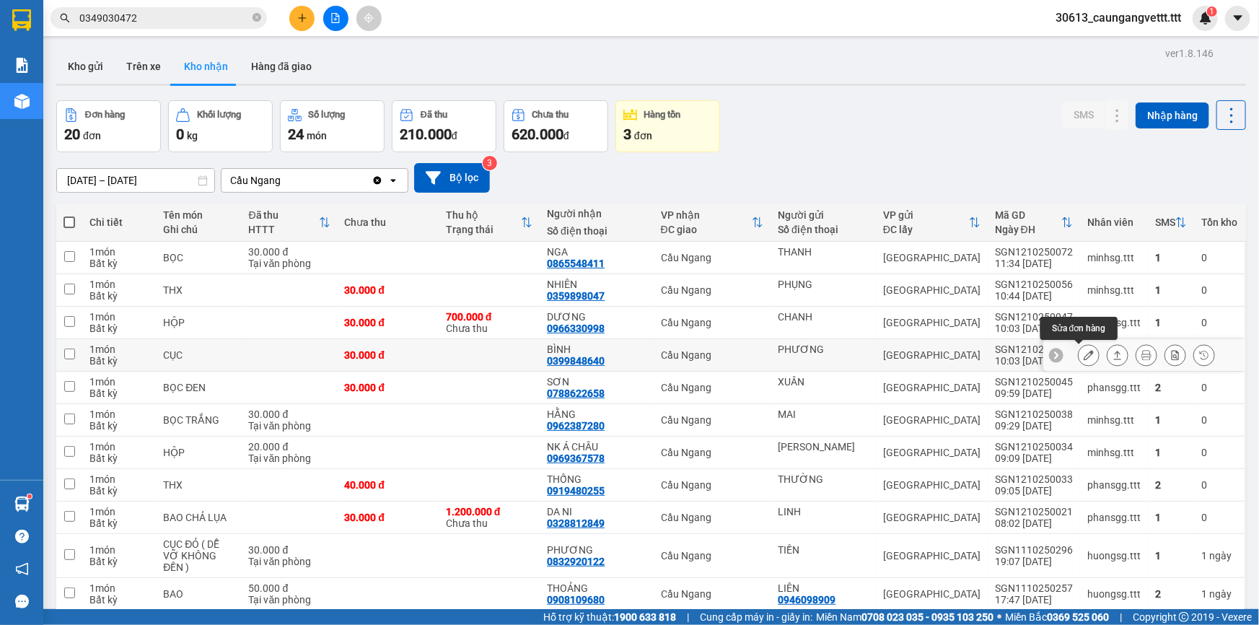
click at [1084, 355] on icon at bounding box center [1089, 355] width 10 height 10
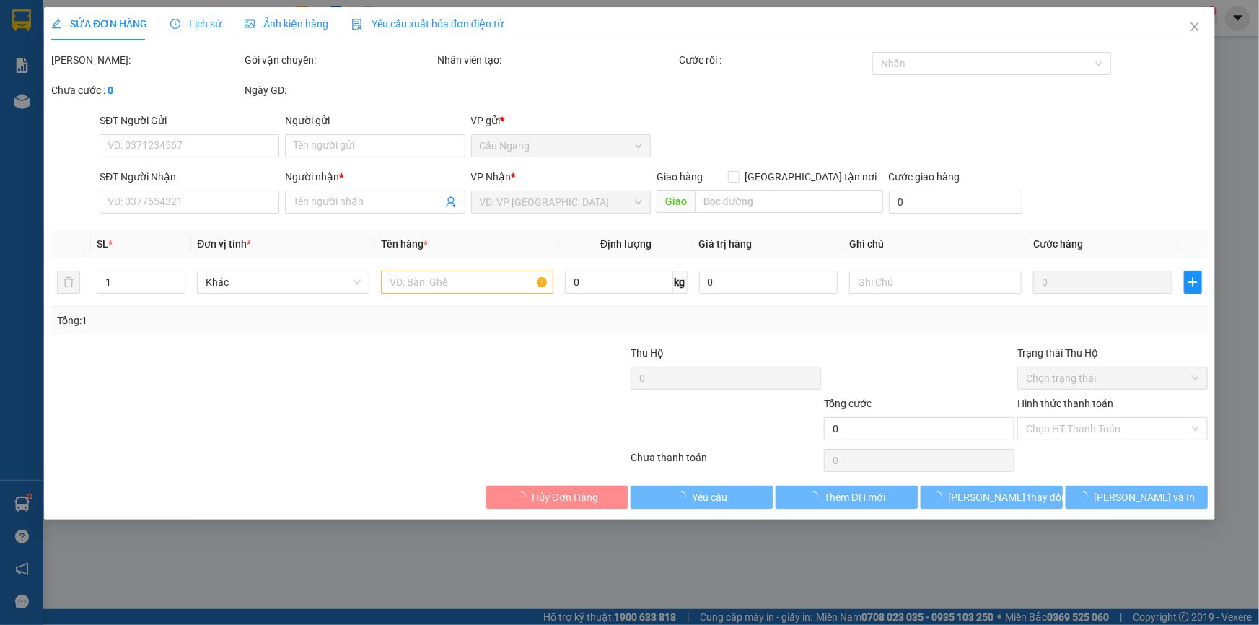
type input "PHƯƠNG"
type input "0399848640"
type input "BÌNH"
type input "30.000"
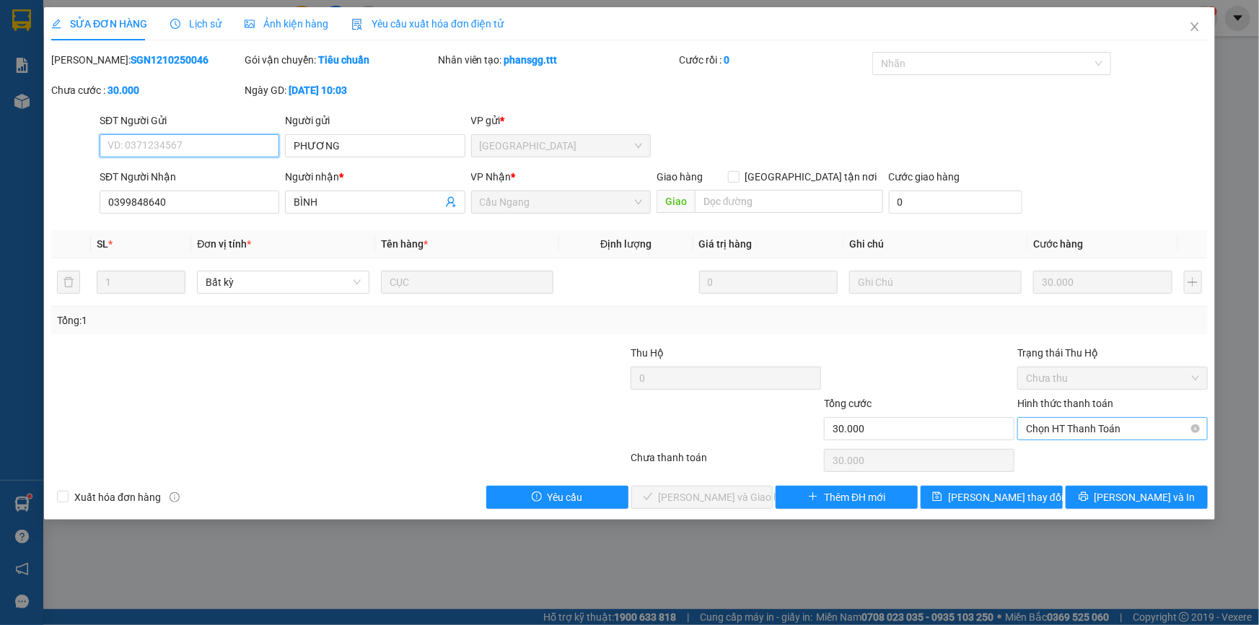
click at [1053, 424] on span "Chọn HT Thanh Toán" at bounding box center [1112, 429] width 173 height 22
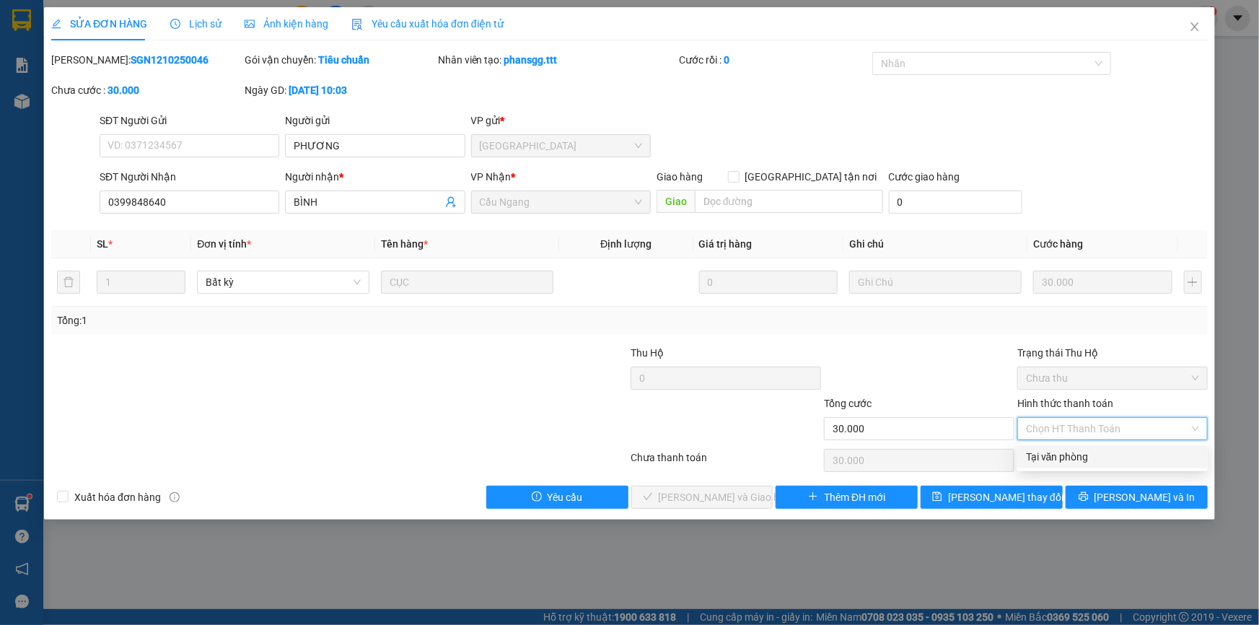
click at [1055, 450] on div "Tại văn phòng" at bounding box center [1112, 457] width 173 height 16
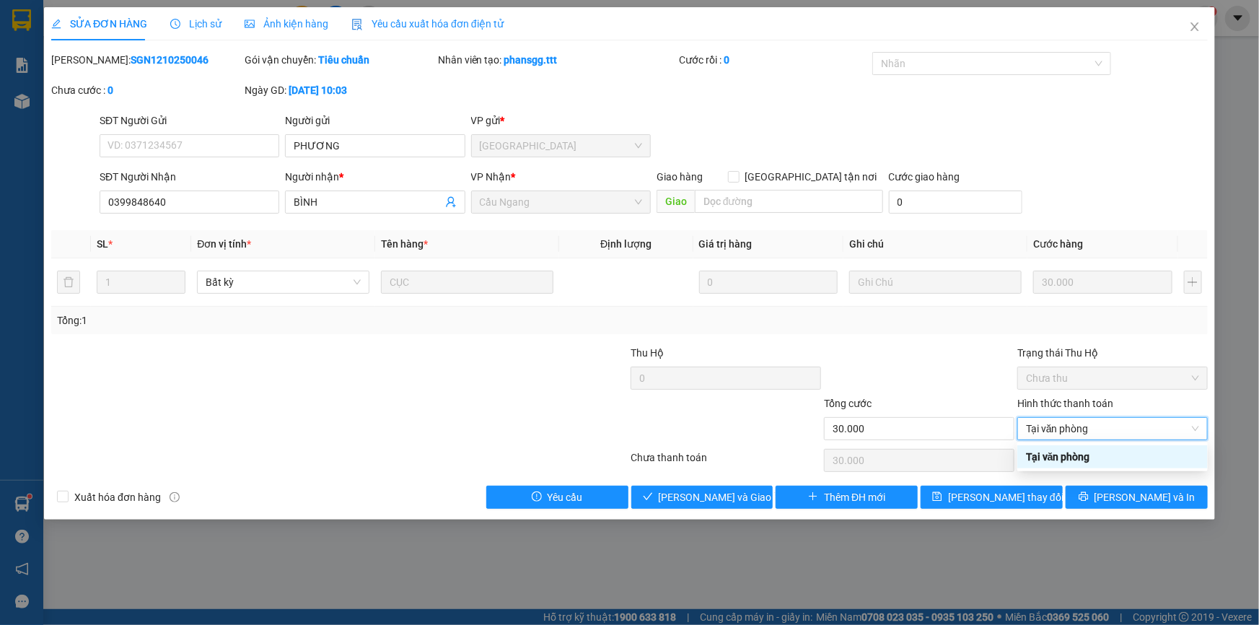
type input "0"
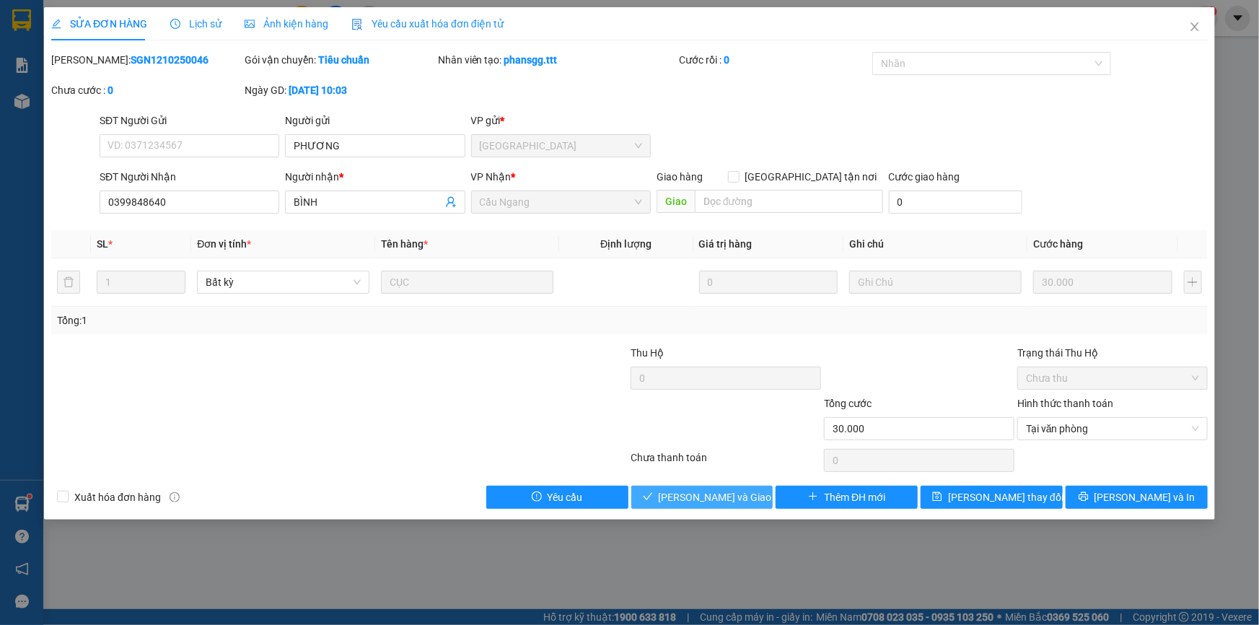
click at [716, 495] on span "[PERSON_NAME] và Giao hàng" at bounding box center [728, 497] width 139 height 16
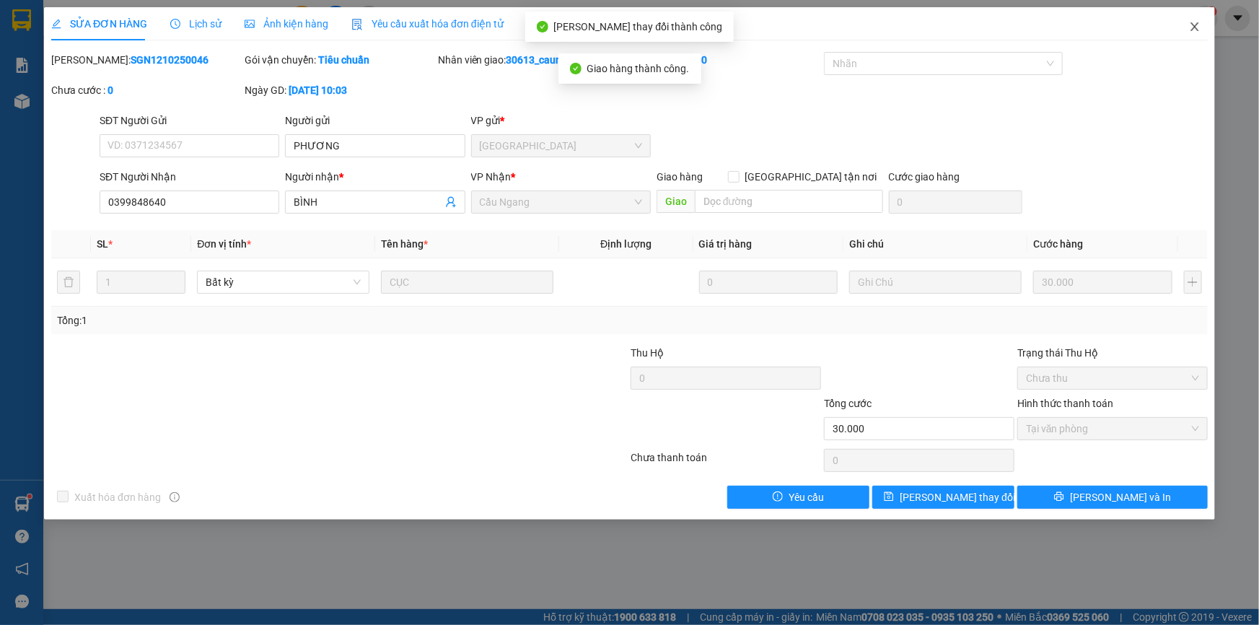
click at [1198, 25] on icon "close" at bounding box center [1195, 27] width 12 height 12
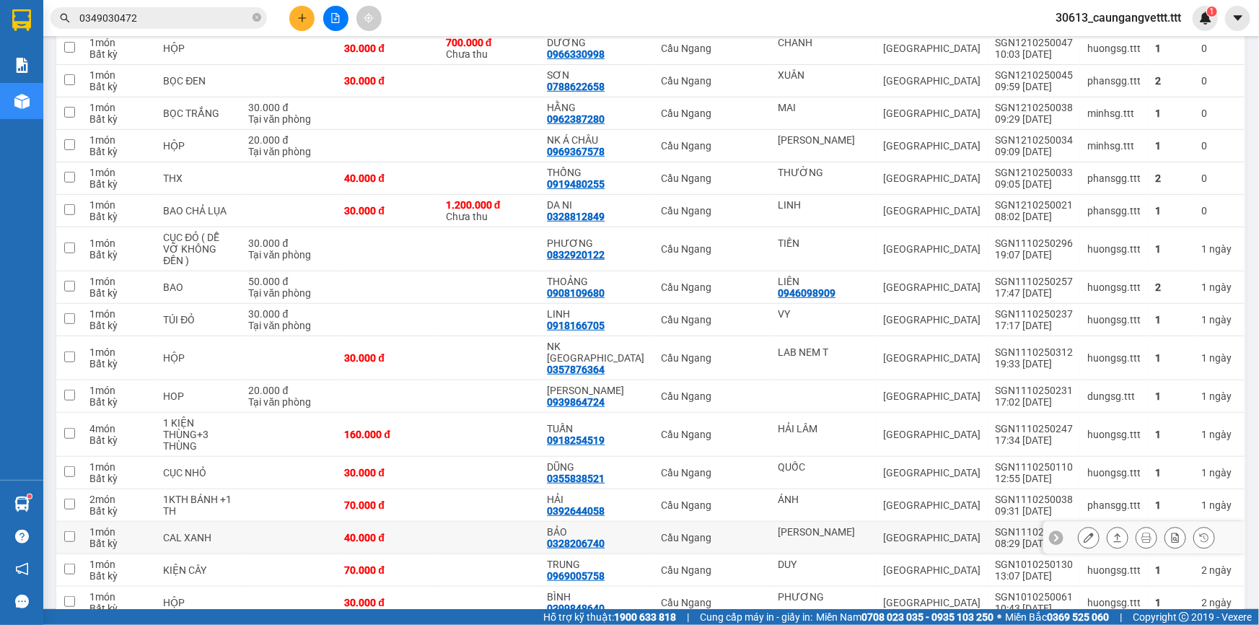
scroll to position [317, 0]
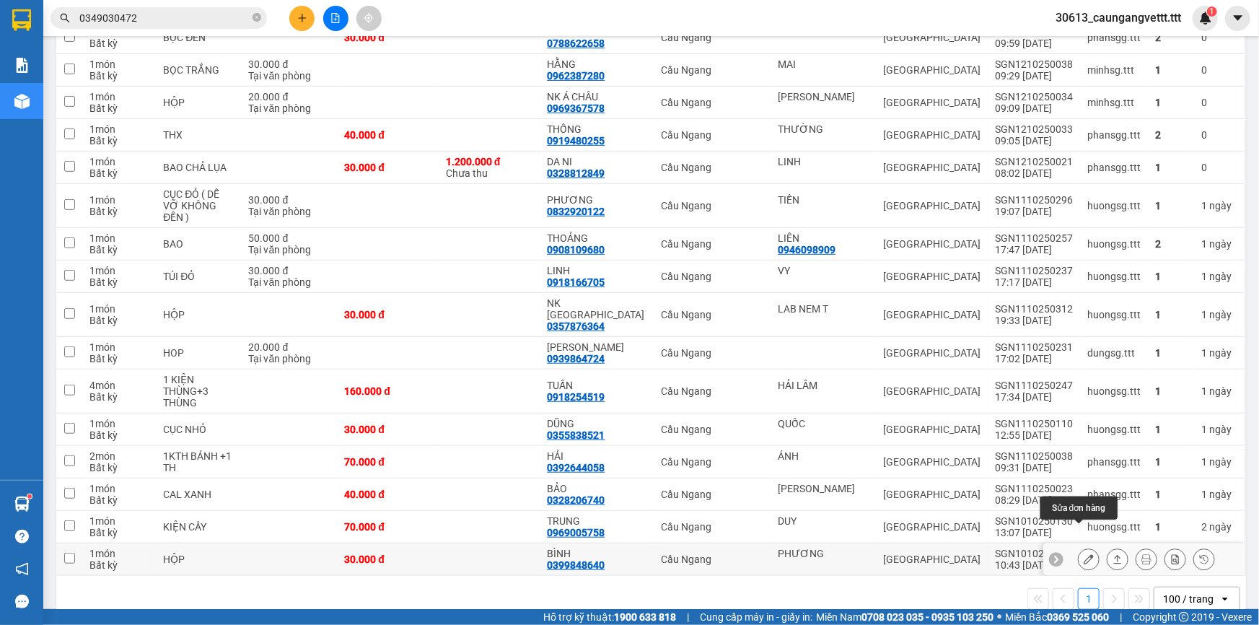
click at [1084, 554] on icon at bounding box center [1089, 559] width 10 height 10
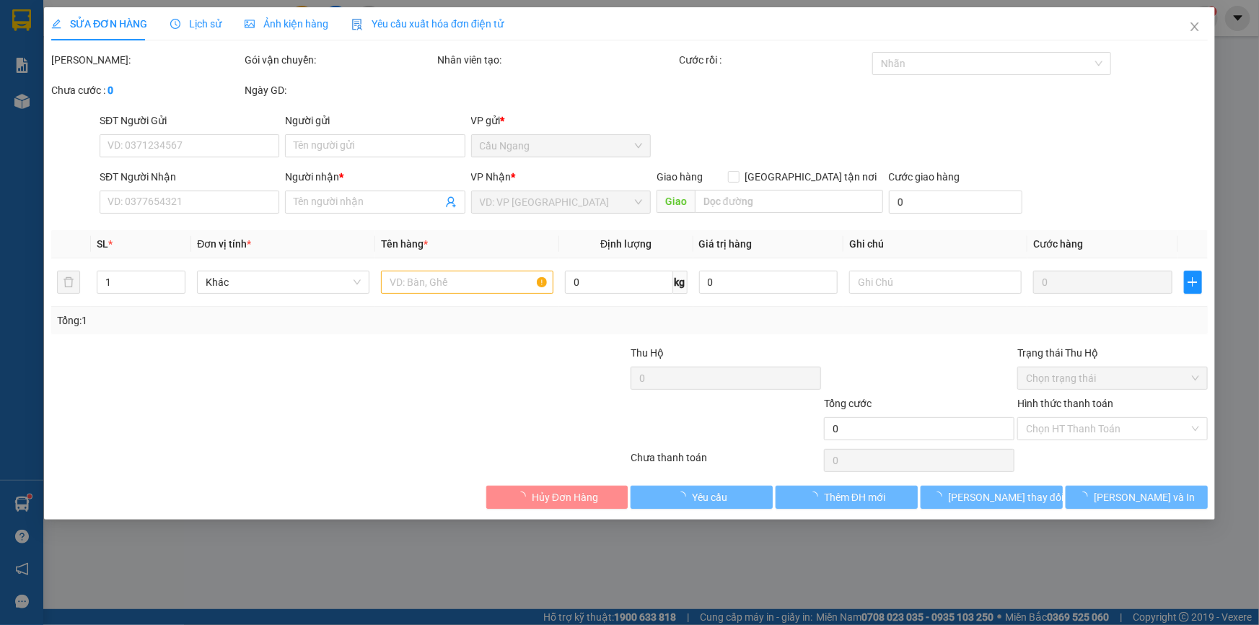
type input "PHƯƠNG"
type input "0399848640"
type input "BÌNH"
type input "30.000"
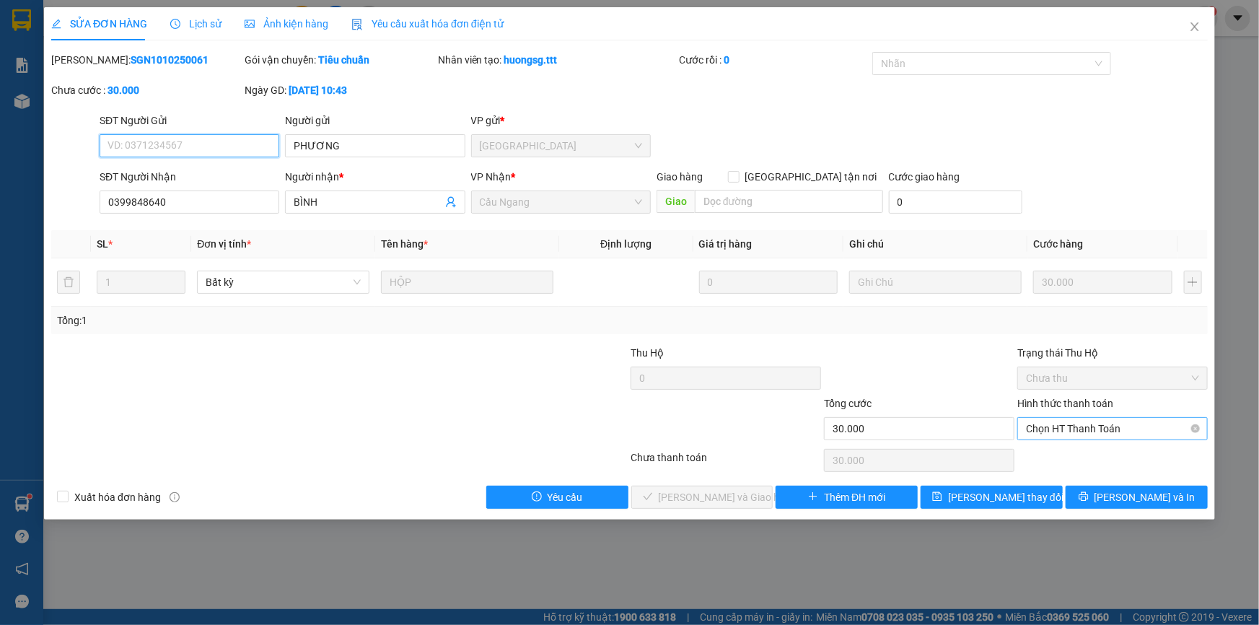
click at [1068, 427] on span "Chọn HT Thanh Toán" at bounding box center [1112, 429] width 173 height 22
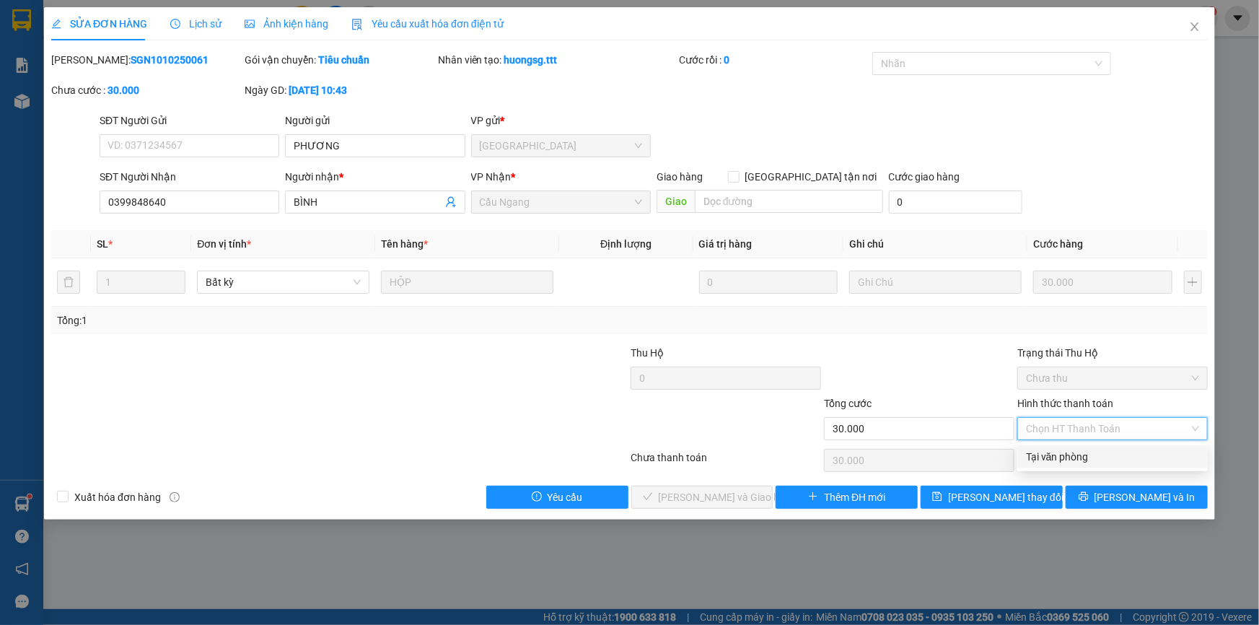
click at [1070, 452] on div "Tại văn phòng" at bounding box center [1112, 457] width 173 height 16
type input "0"
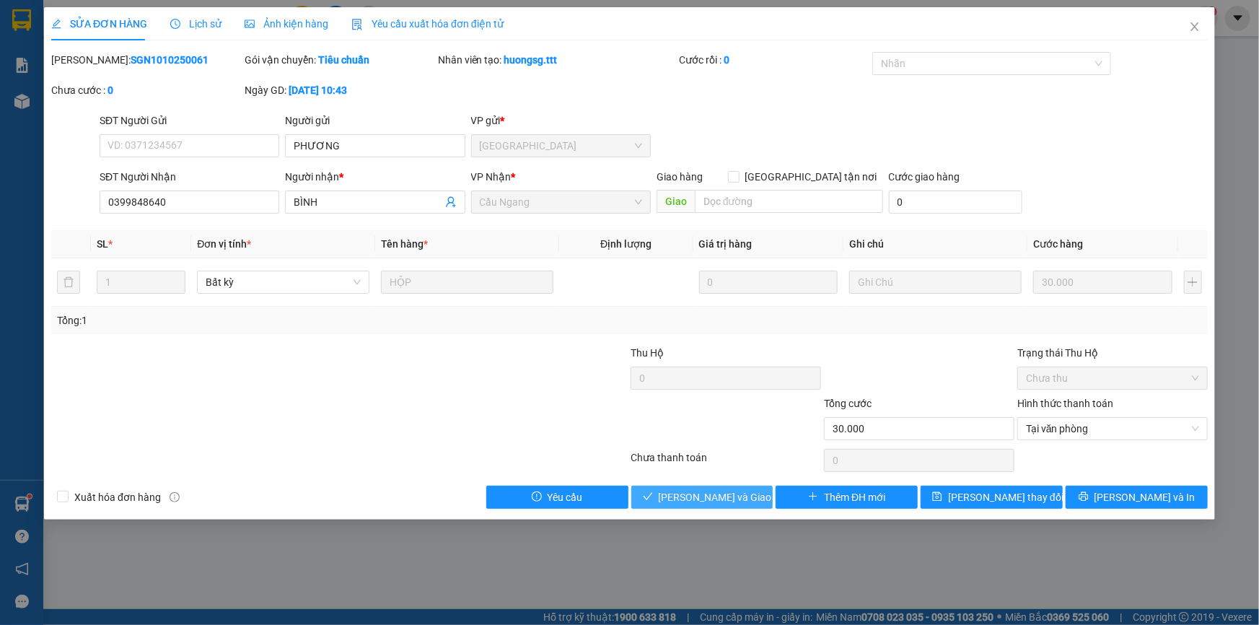
click at [712, 498] on span "[PERSON_NAME] và Giao hàng" at bounding box center [728, 497] width 139 height 16
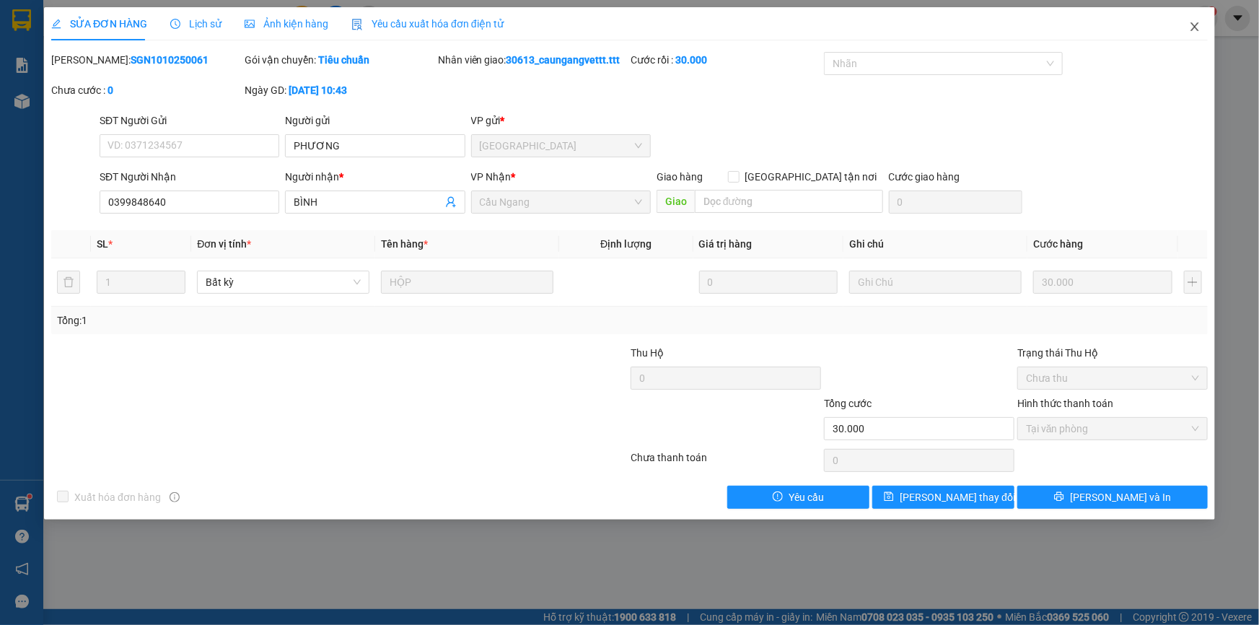
click at [1194, 25] on icon "close" at bounding box center [1195, 27] width 12 height 12
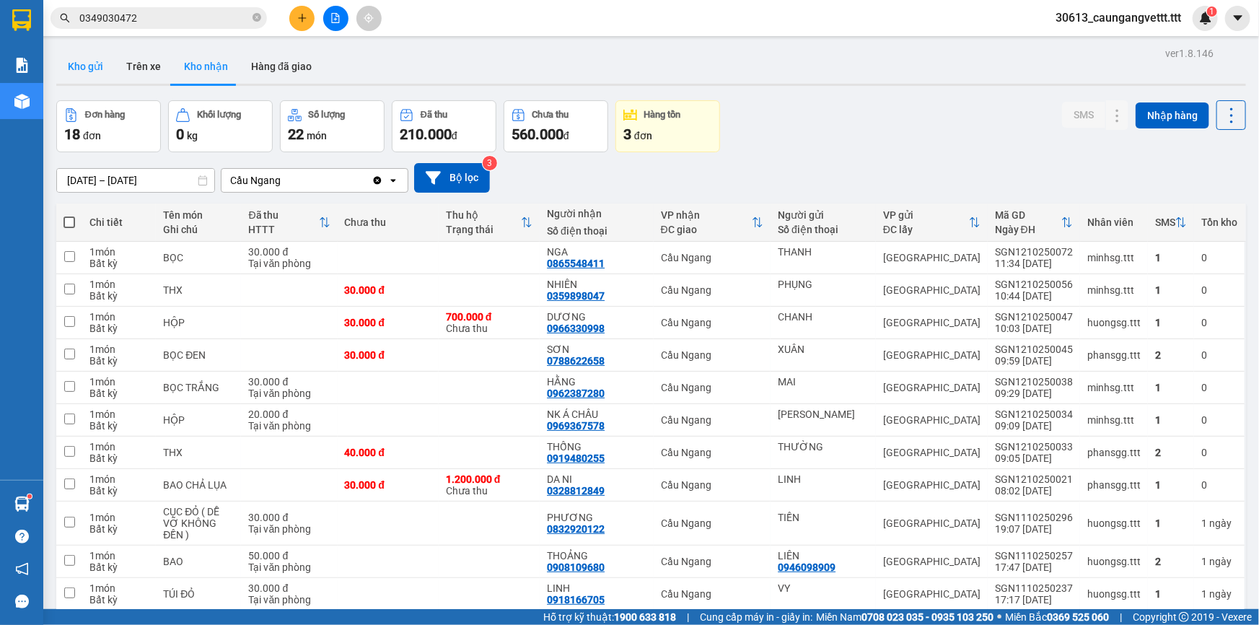
click at [83, 62] on button "Kho gửi" at bounding box center [85, 66] width 58 height 35
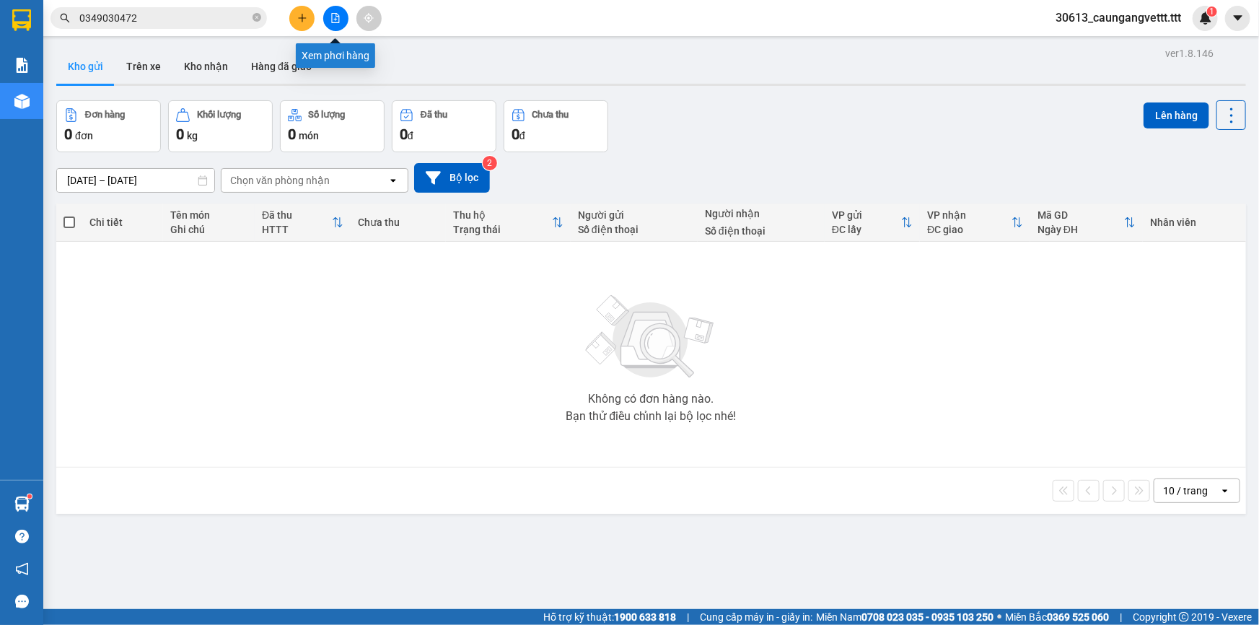
click at [333, 24] on button at bounding box center [335, 18] width 25 height 25
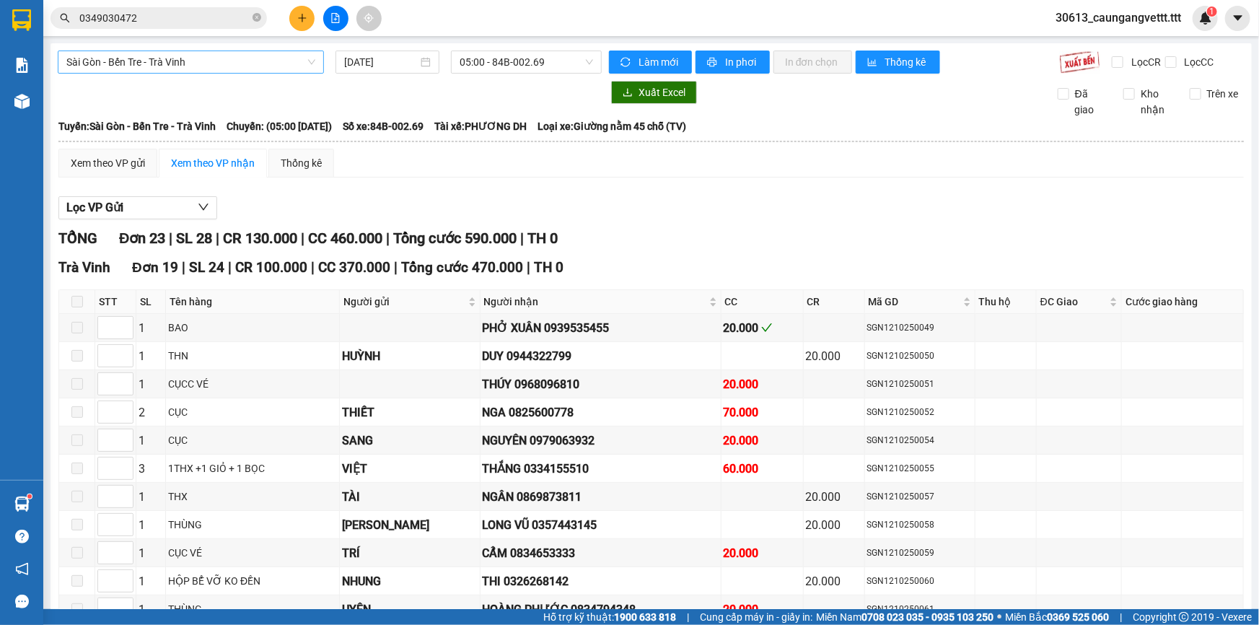
click at [227, 69] on span "Sài Gòn - Bến Tre - Trà Vinh" at bounding box center [190, 62] width 249 height 22
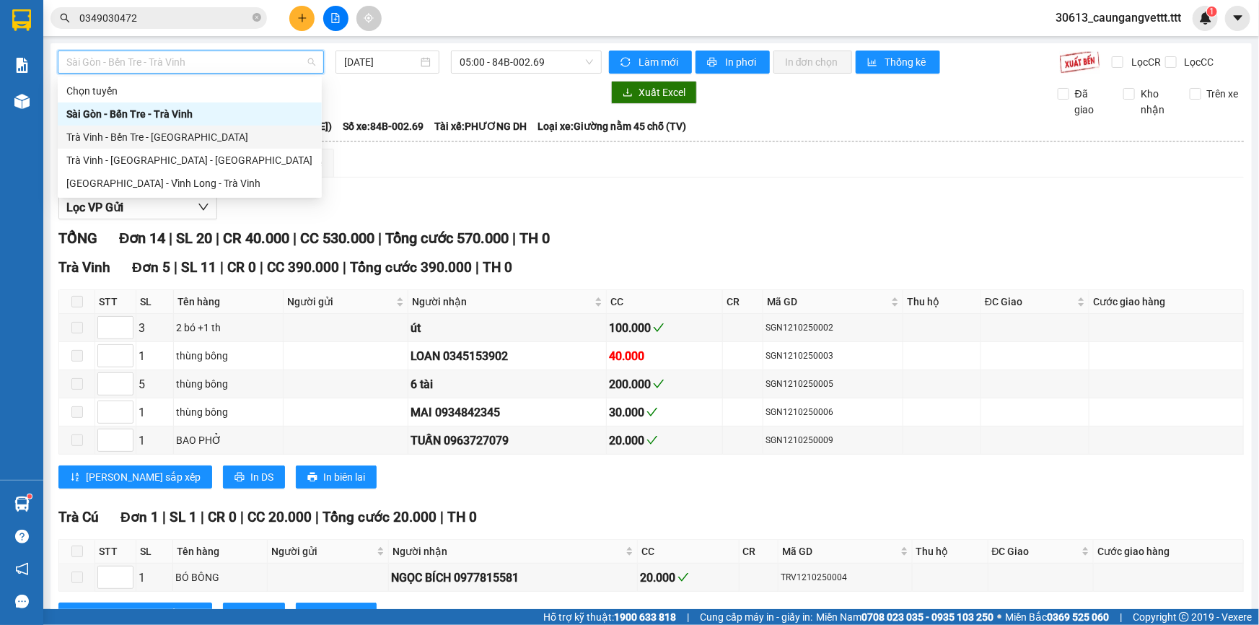
click at [141, 137] on div "Trà Vinh - Bến Tre - Sài Gòn" at bounding box center [189, 137] width 247 height 16
type input "[DATE]"
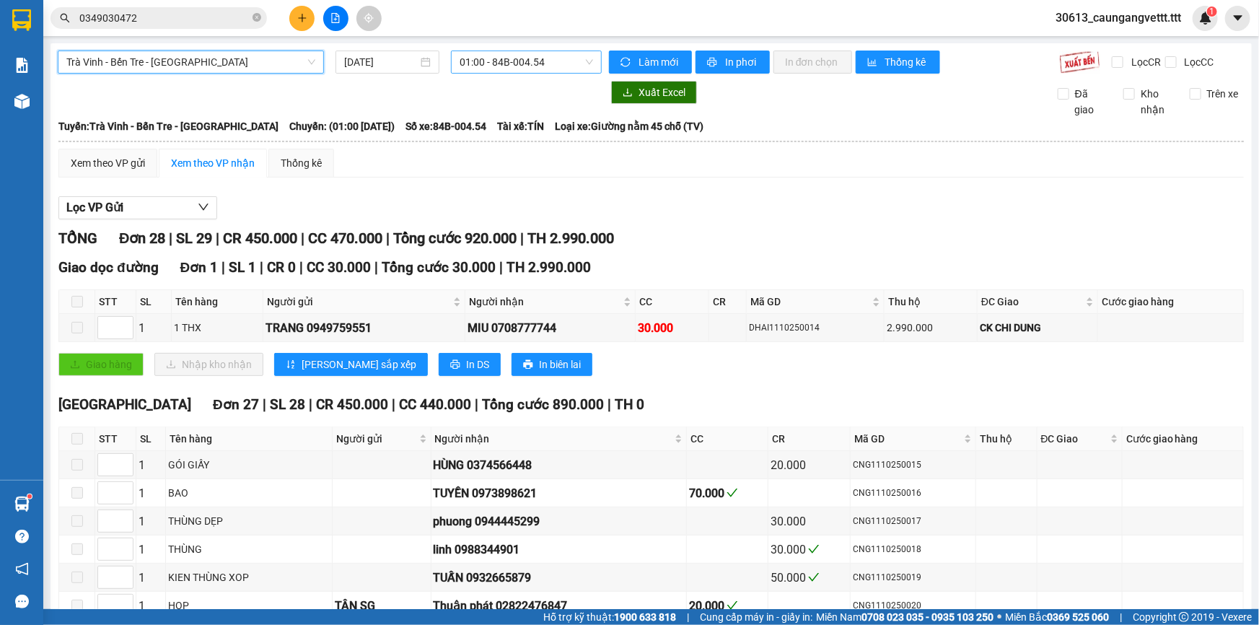
click at [491, 63] on span "01:00 - 84B-004.54" at bounding box center [526, 62] width 133 height 22
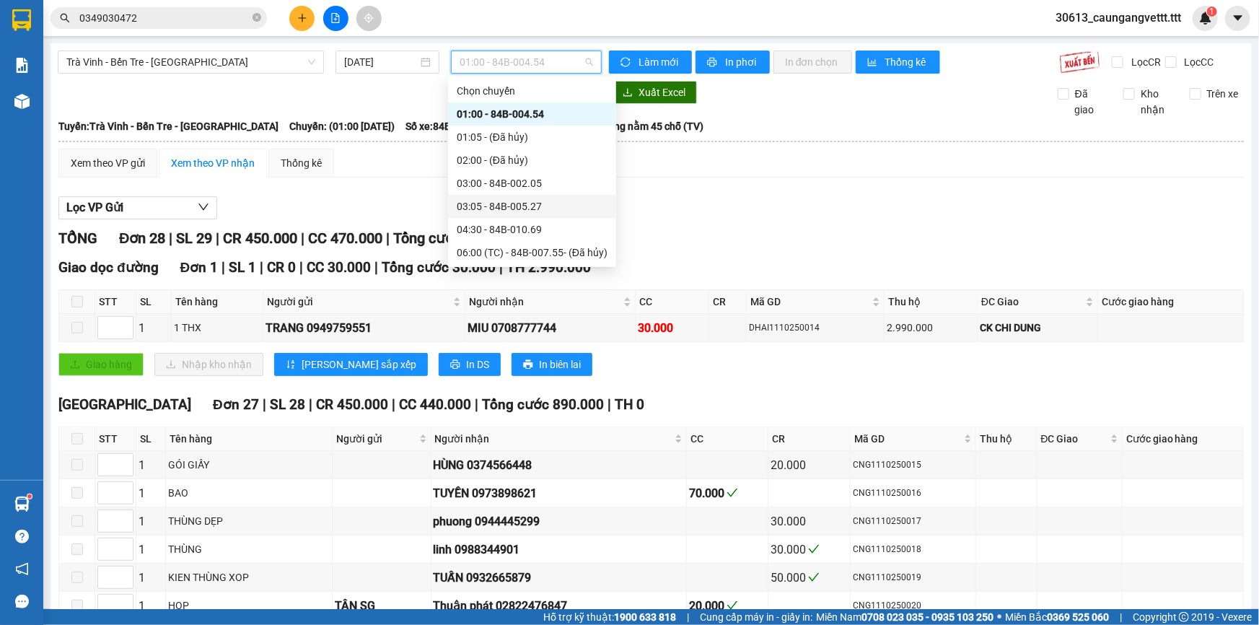
scroll to position [175, 0]
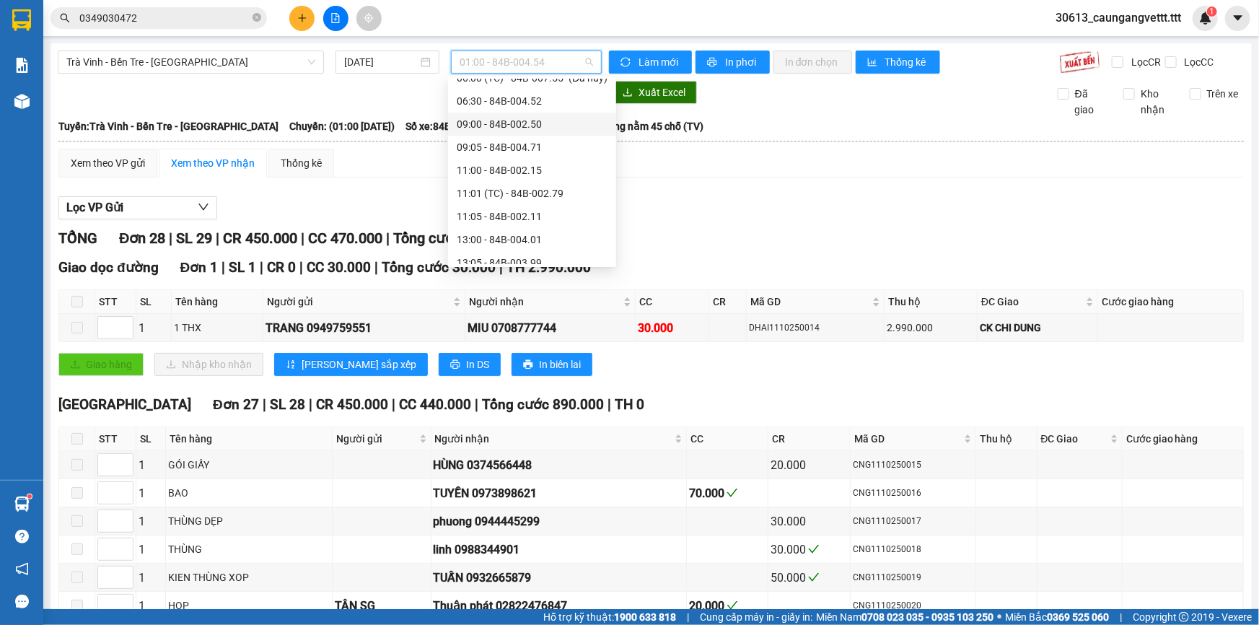
click at [491, 117] on div "09:00 - 84B-002.50" at bounding box center [532, 124] width 151 height 16
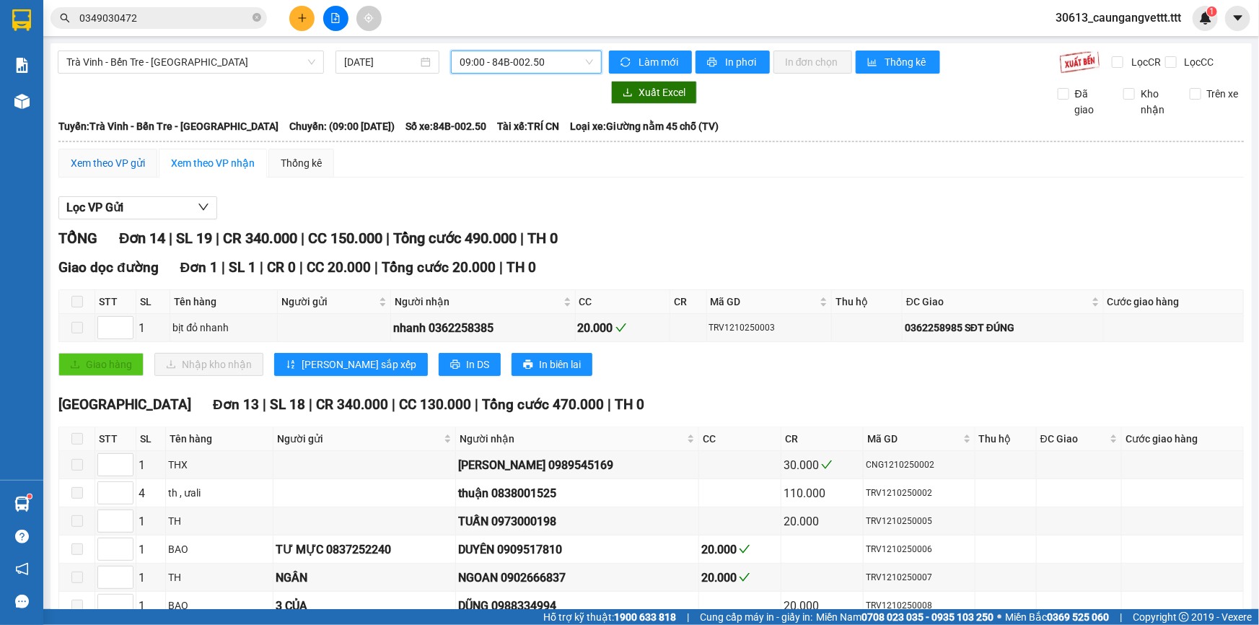
click at [126, 158] on div "Xem theo VP gửi" at bounding box center [108, 163] width 74 height 16
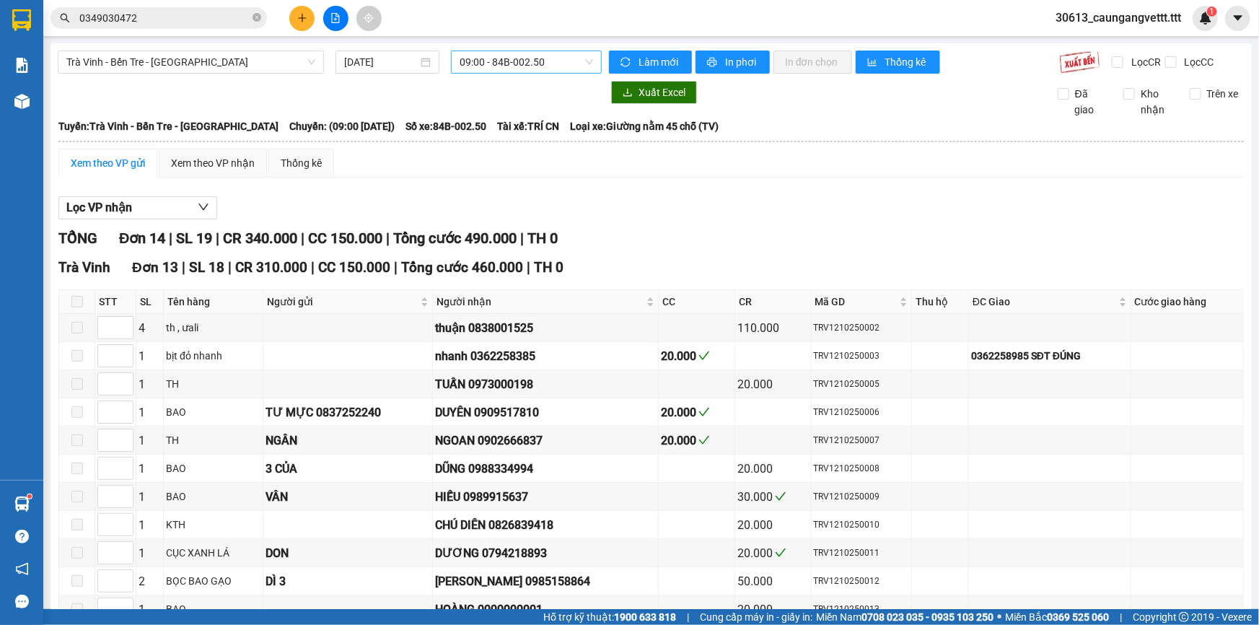
click at [557, 64] on span "09:00 - 84B-002.50" at bounding box center [526, 62] width 133 height 22
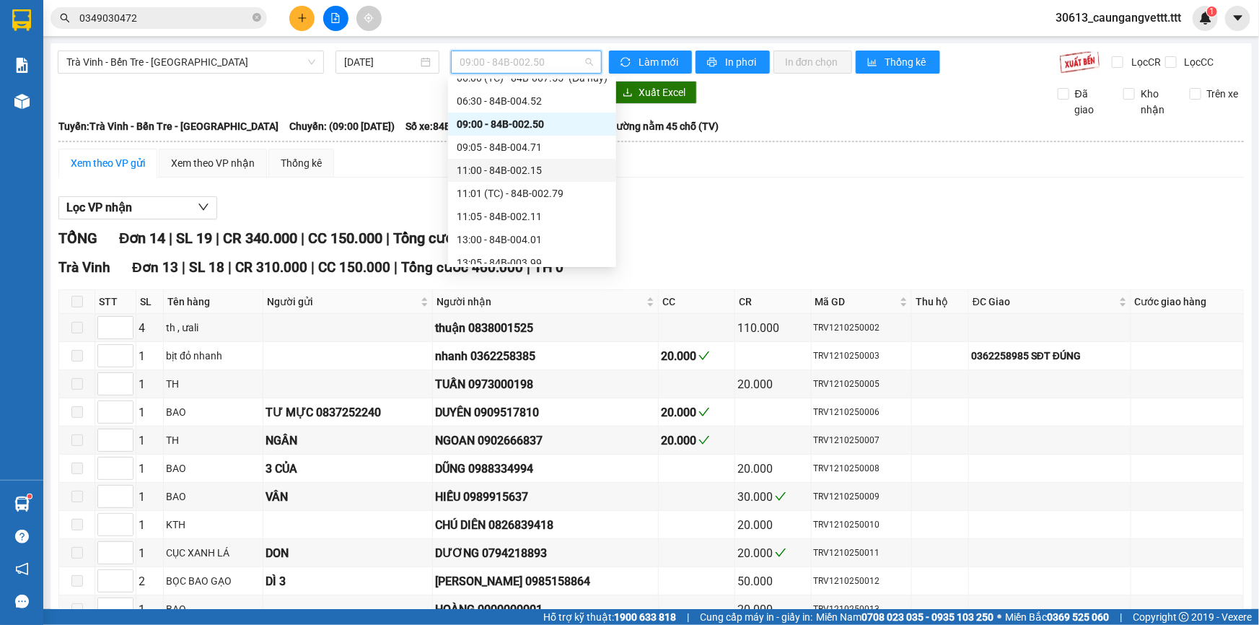
click at [494, 162] on div "11:00 - 84B-002.15" at bounding box center [532, 170] width 151 height 16
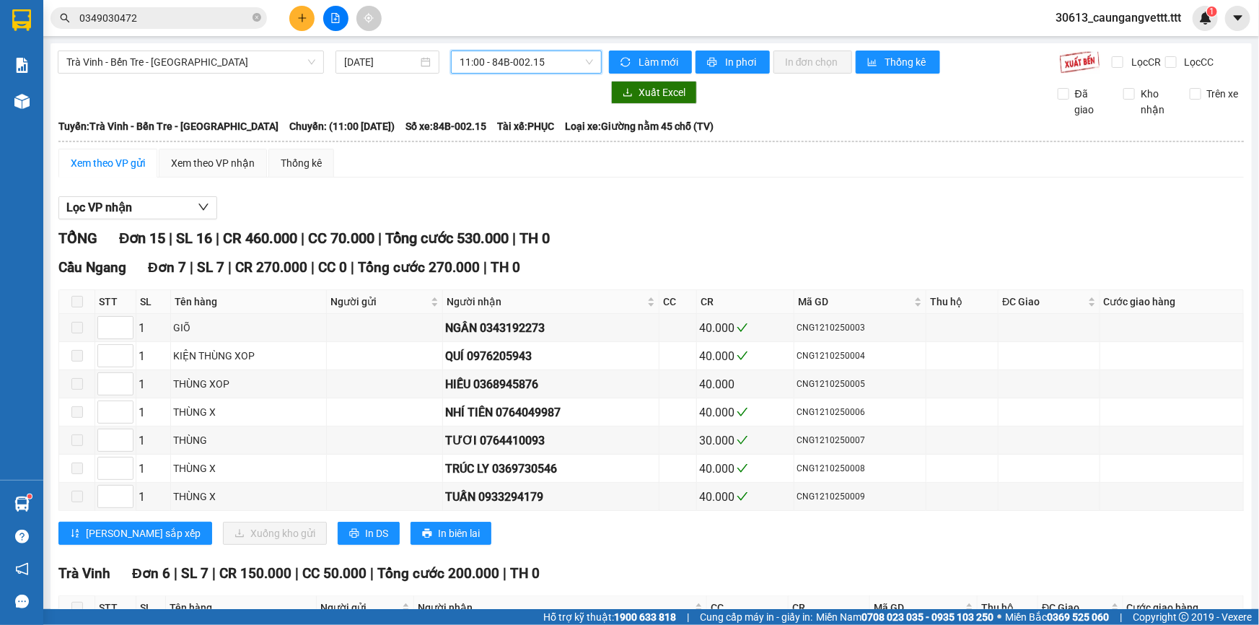
click at [532, 58] on span "11:00 - 84B-002.15" at bounding box center [526, 62] width 133 height 22
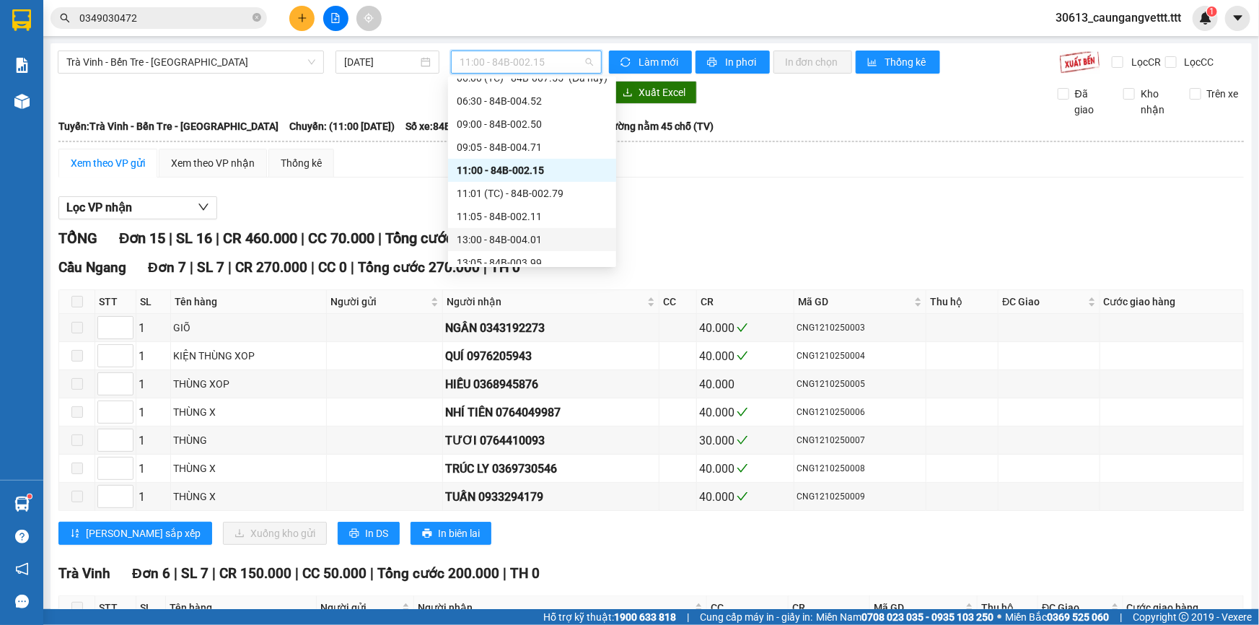
click at [494, 237] on div "13:00 - 84B-004.01" at bounding box center [532, 240] width 151 height 16
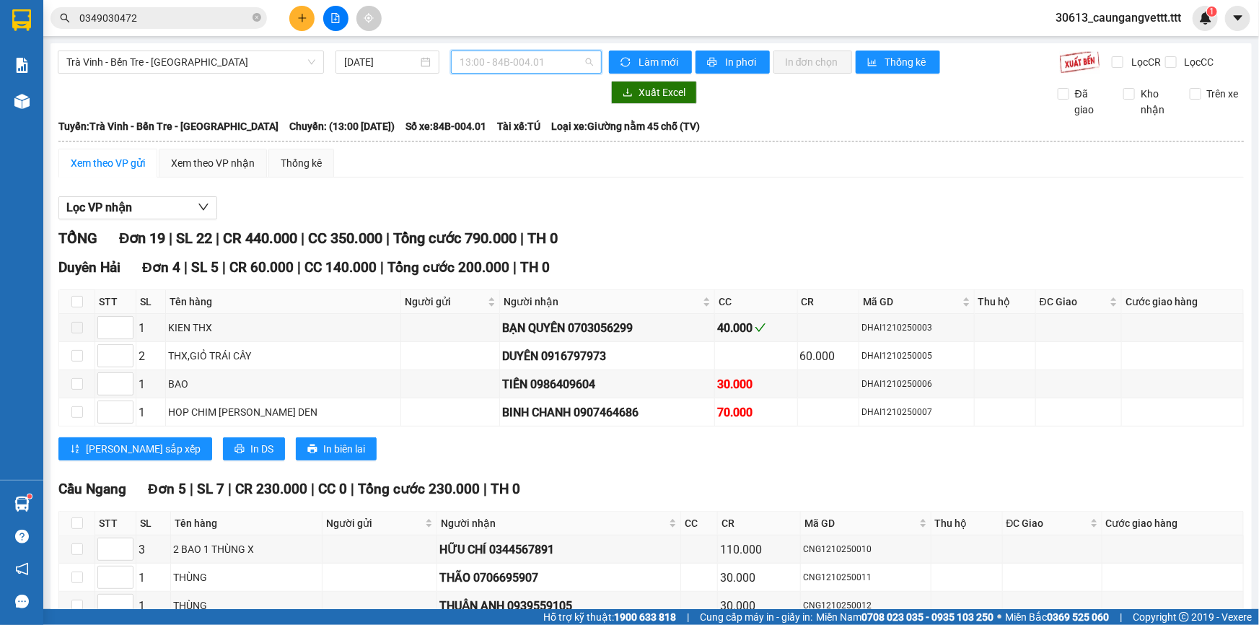
click at [534, 60] on span "13:00 - 84B-004.01" at bounding box center [526, 62] width 133 height 22
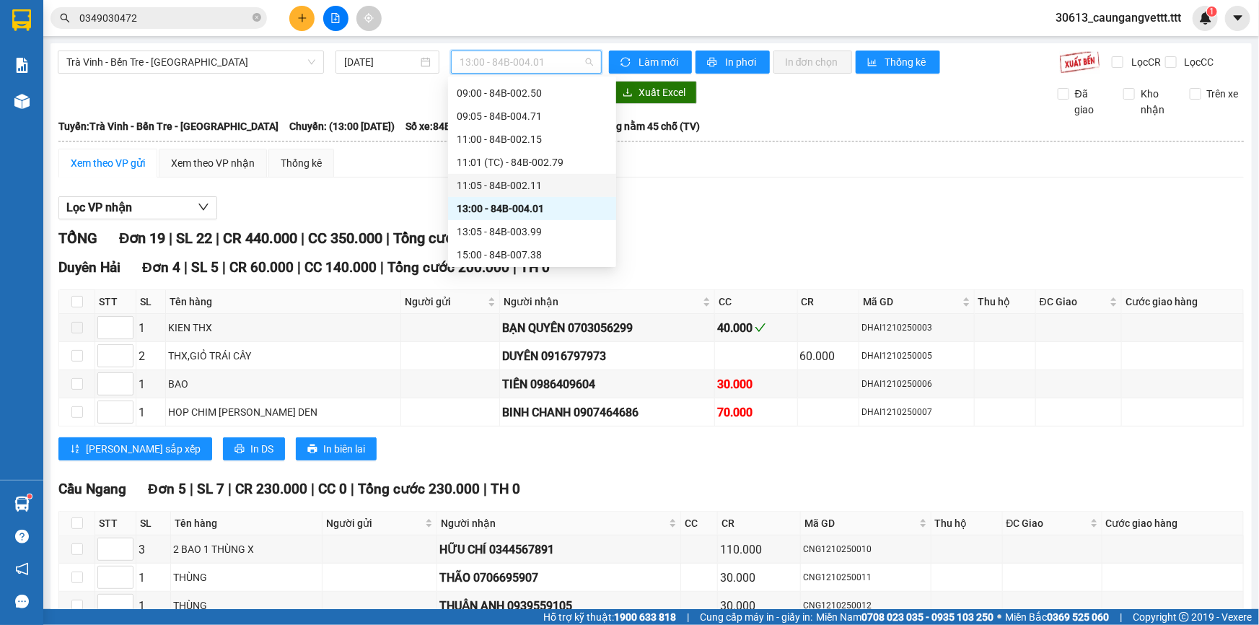
scroll to position [219, 0]
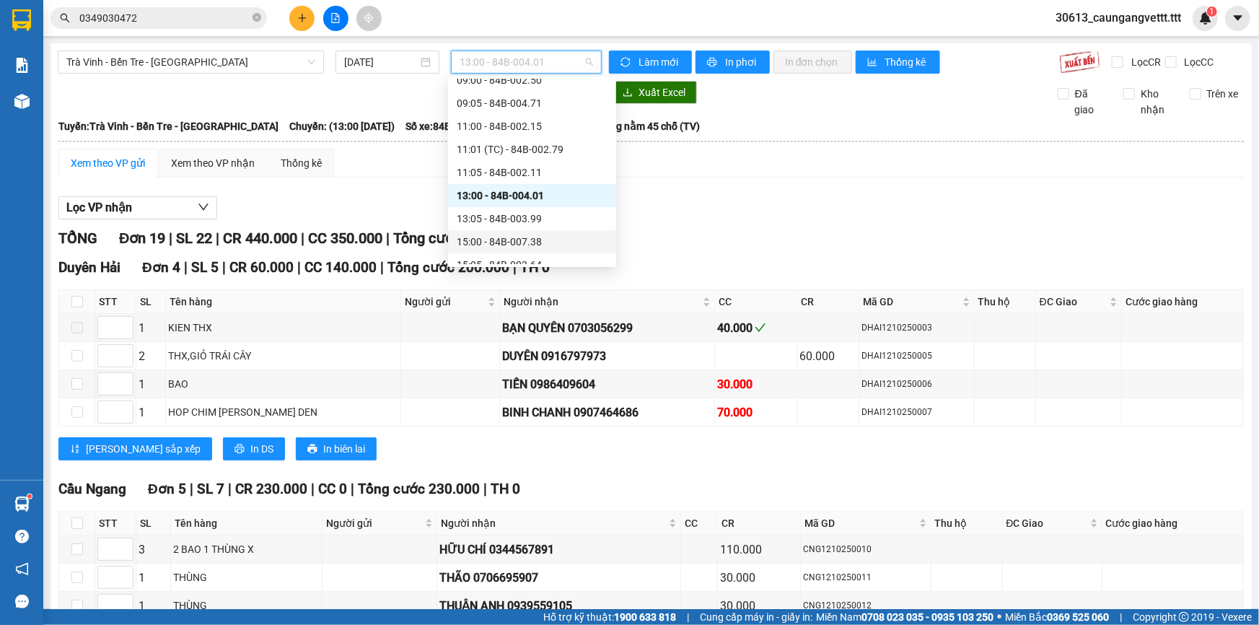
click at [507, 239] on div "15:00 - 84B-007.38" at bounding box center [532, 242] width 151 height 16
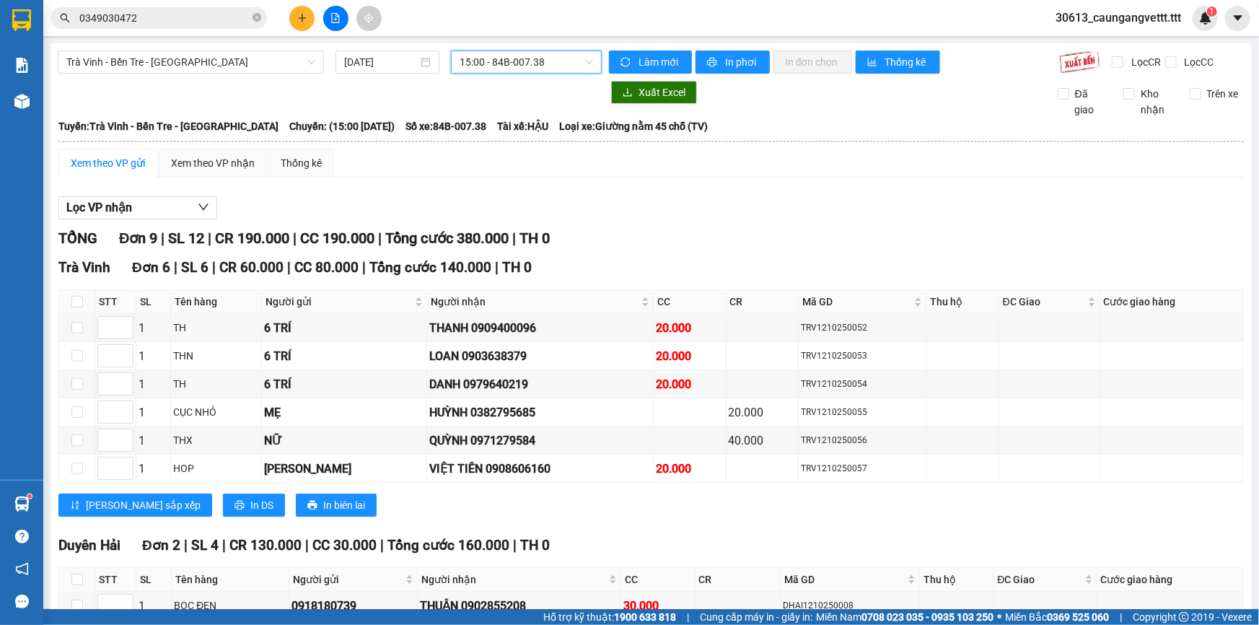
click at [502, 43] on div "Trà Vinh - Bến Tre - Sài Gòn 12/10/2025 15:00 15:00 - 84B-007.38 Làm mới In phơ…" at bounding box center [651, 447] width 1201 height 809
click at [501, 59] on span "15:00 - 84B-007.38" at bounding box center [526, 62] width 133 height 22
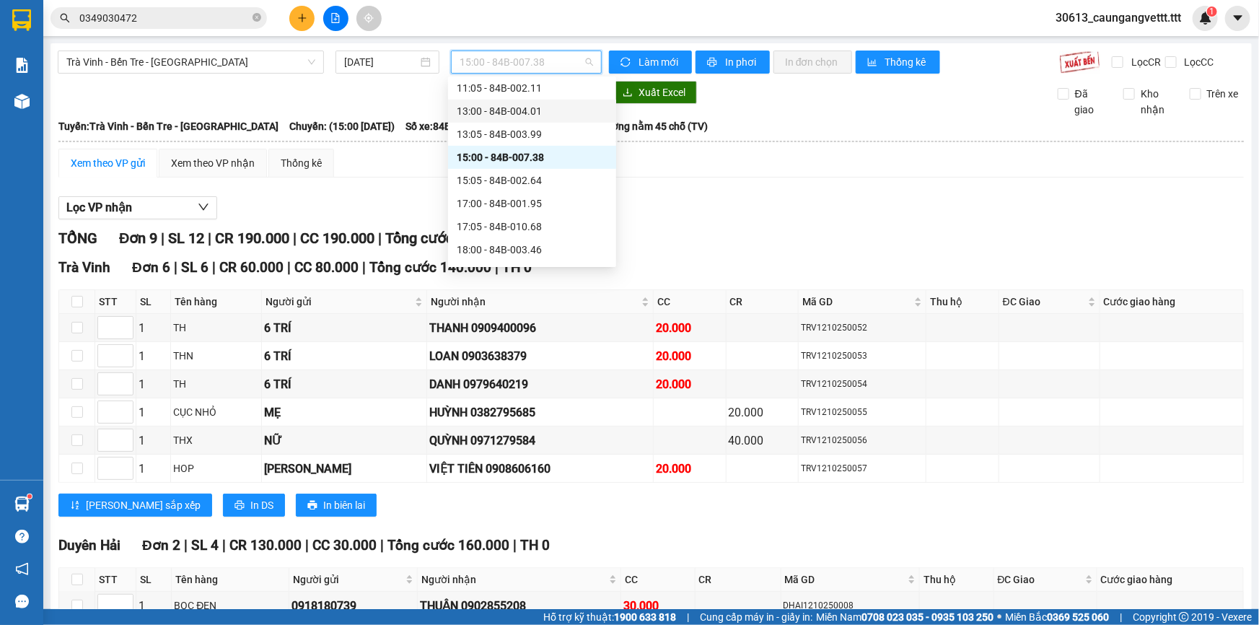
scroll to position [306, 0]
click at [489, 198] on div "17:00 - 84B-001.95" at bounding box center [532, 201] width 151 height 16
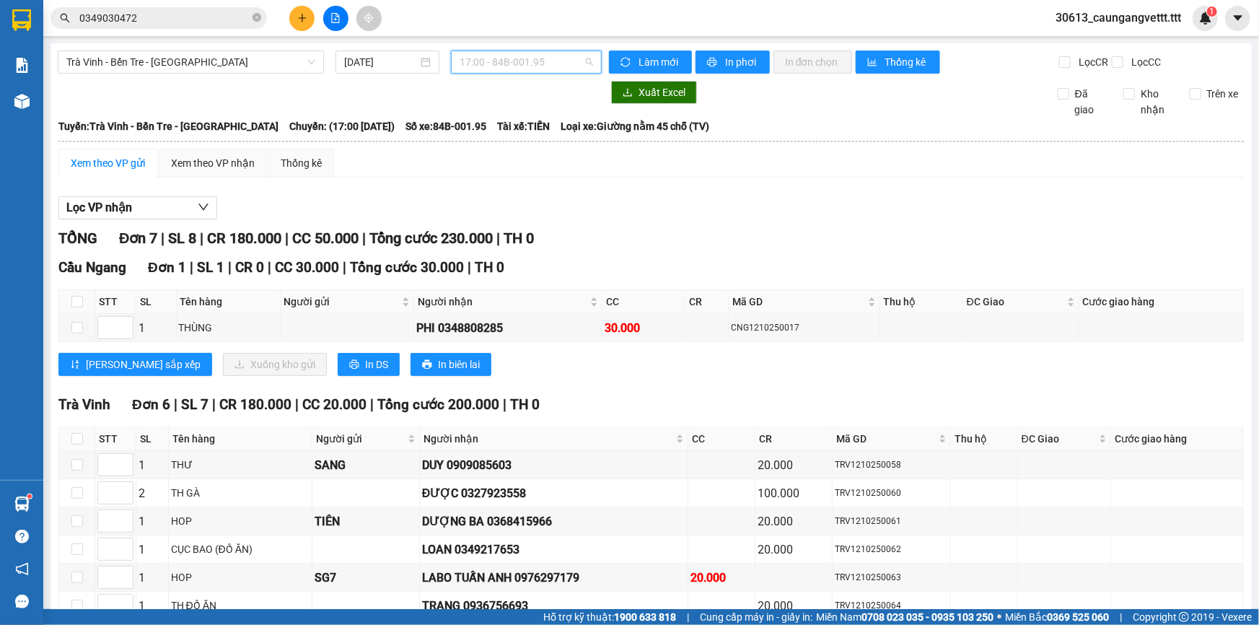
click at [524, 63] on span "17:00 - 84B-001.95" at bounding box center [526, 62] width 133 height 22
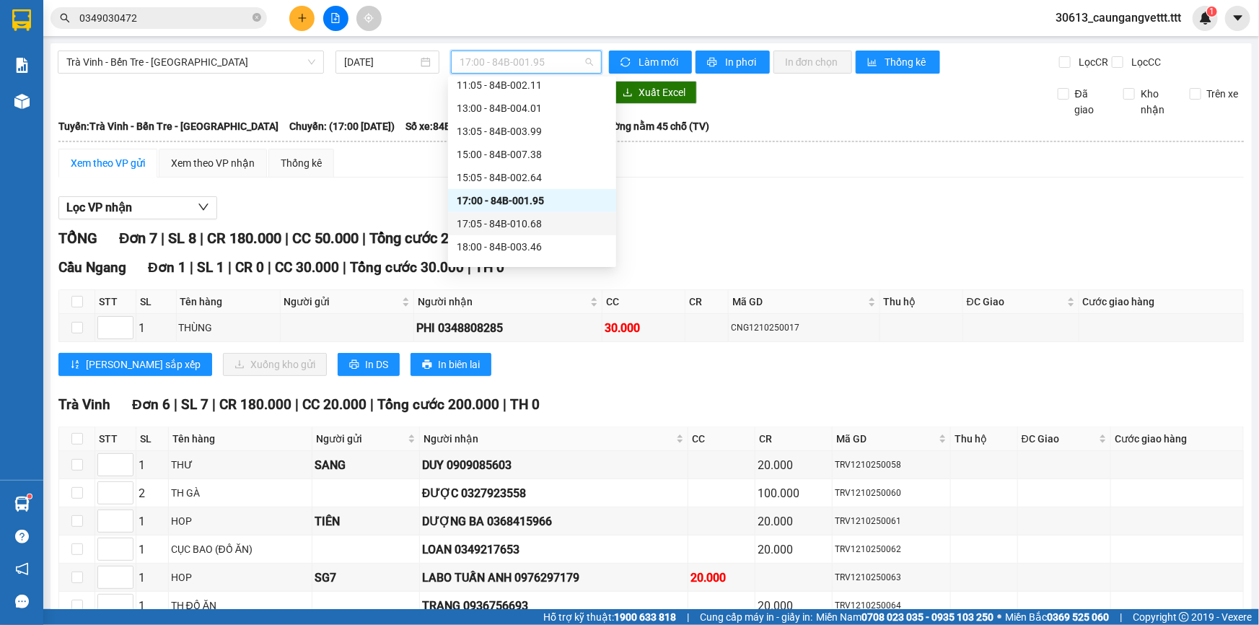
scroll to position [346, 0]
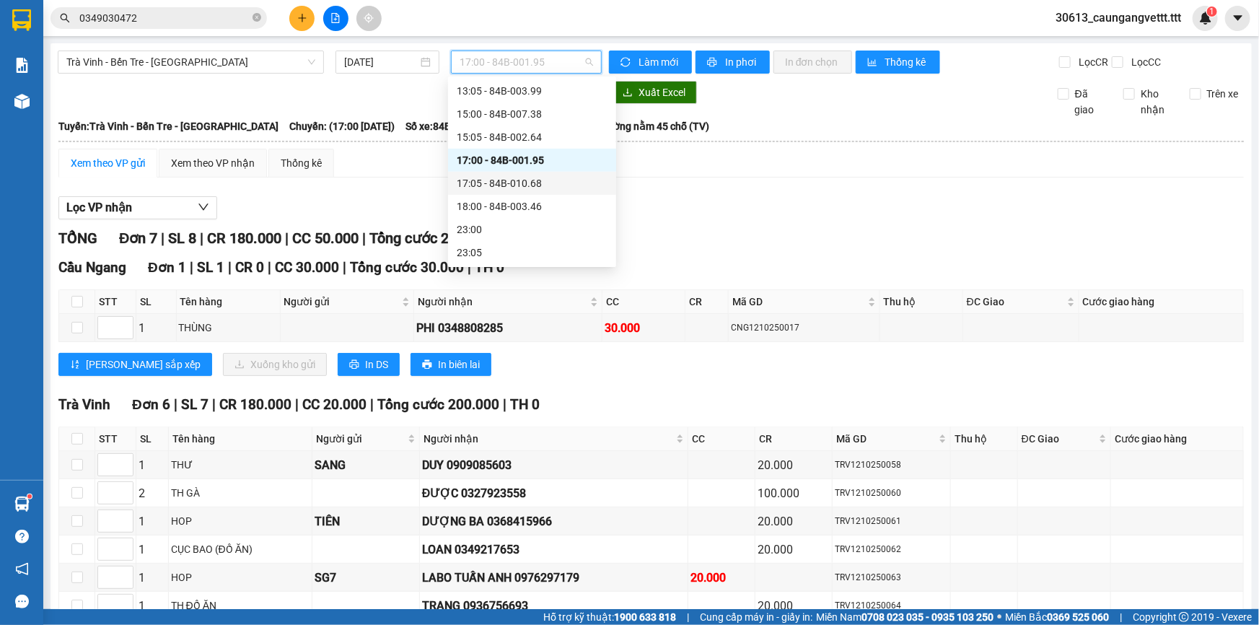
click at [506, 214] on div "18:00 - 84B-003.46" at bounding box center [532, 206] width 168 height 23
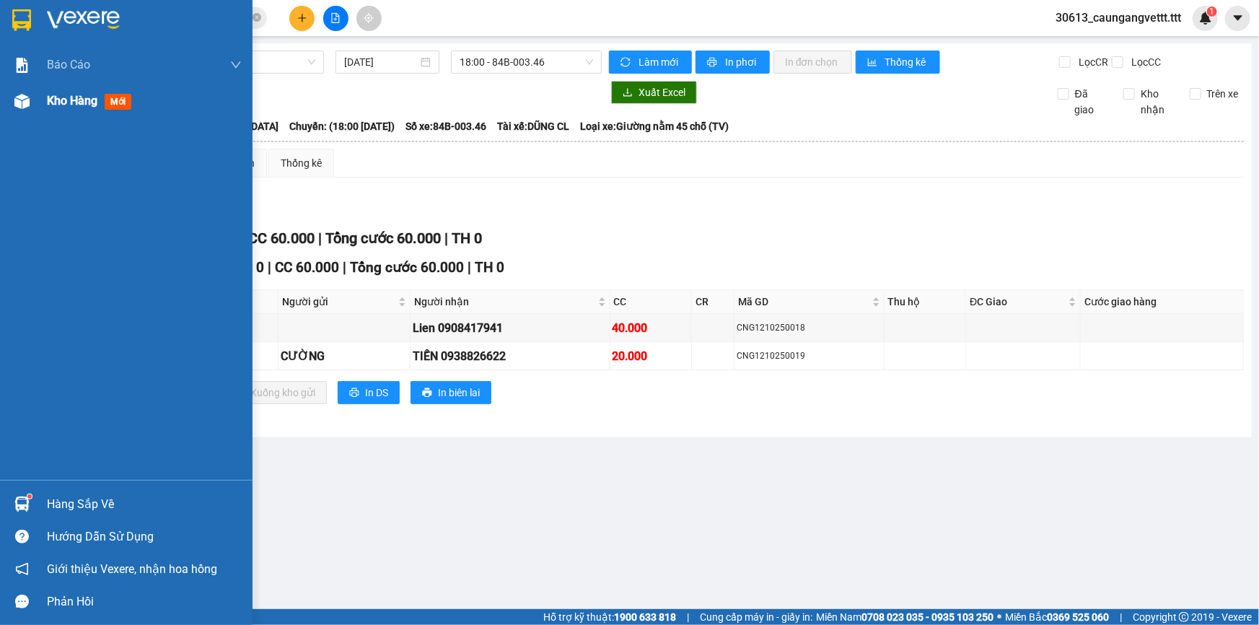
click at [69, 97] on span "Kho hàng" at bounding box center [72, 101] width 51 height 14
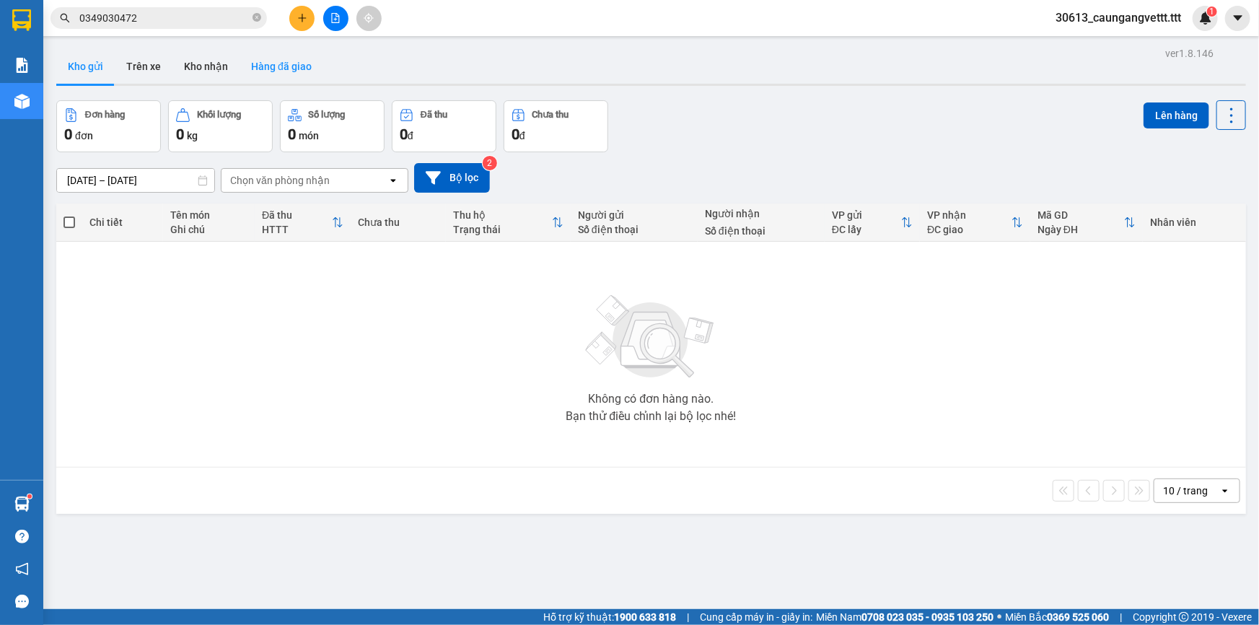
click at [282, 67] on button "Hàng đã giao" at bounding box center [282, 66] width 84 height 35
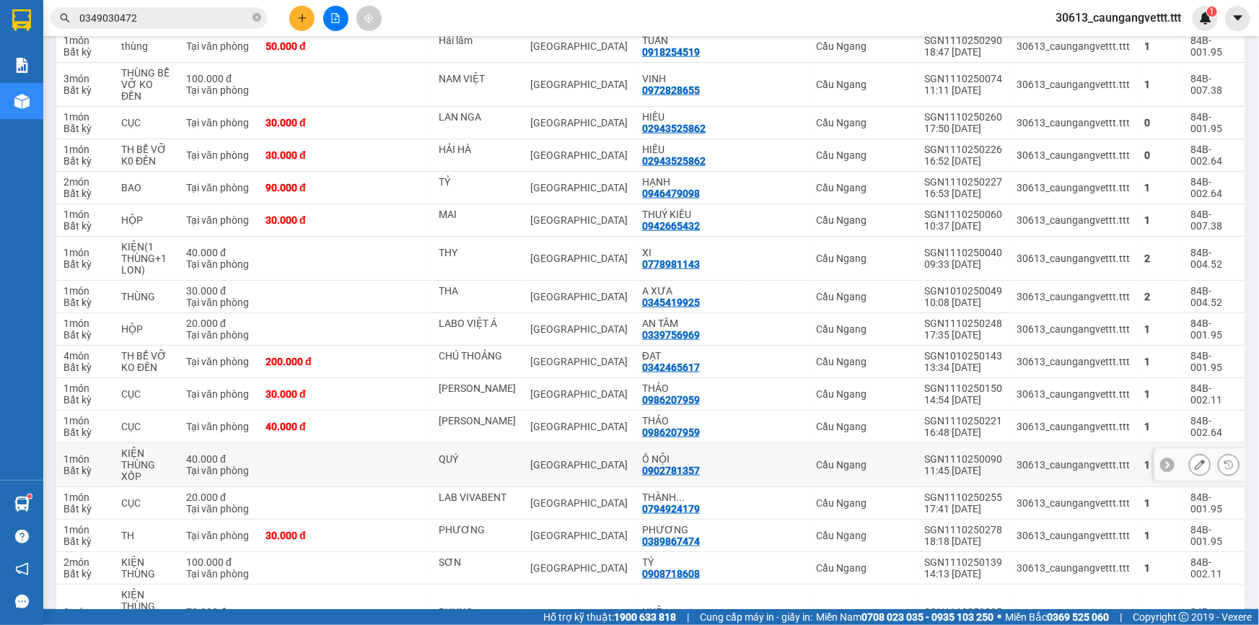
scroll to position [787, 0]
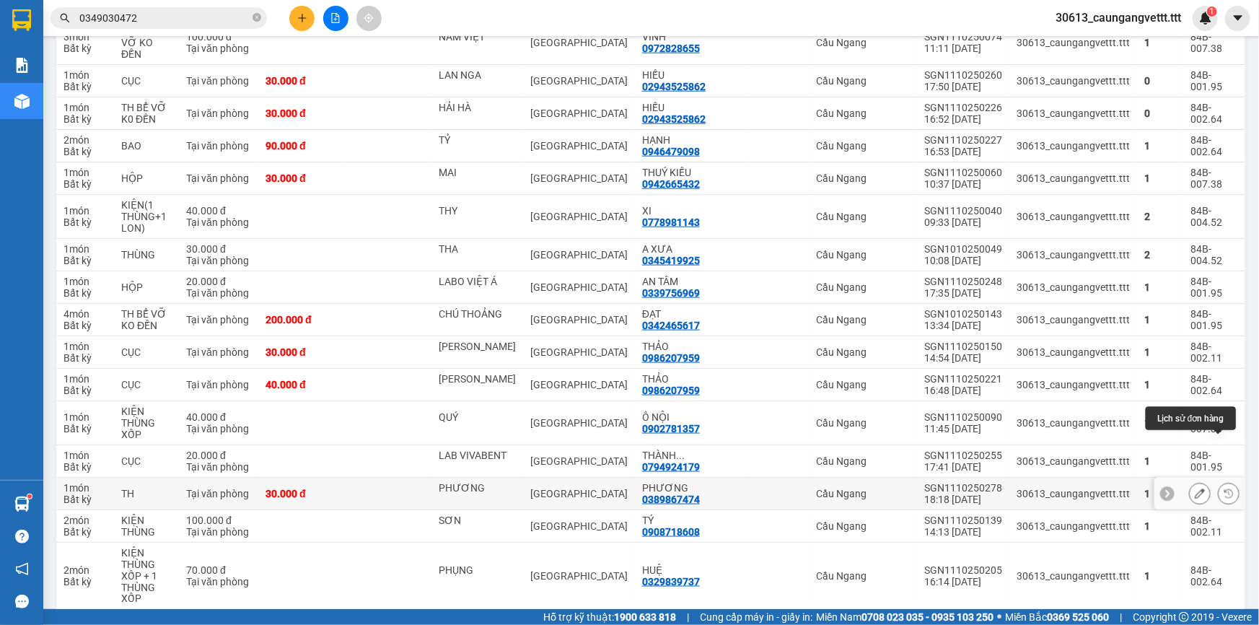
click at [1224, 489] on icon at bounding box center [1229, 494] width 10 height 10
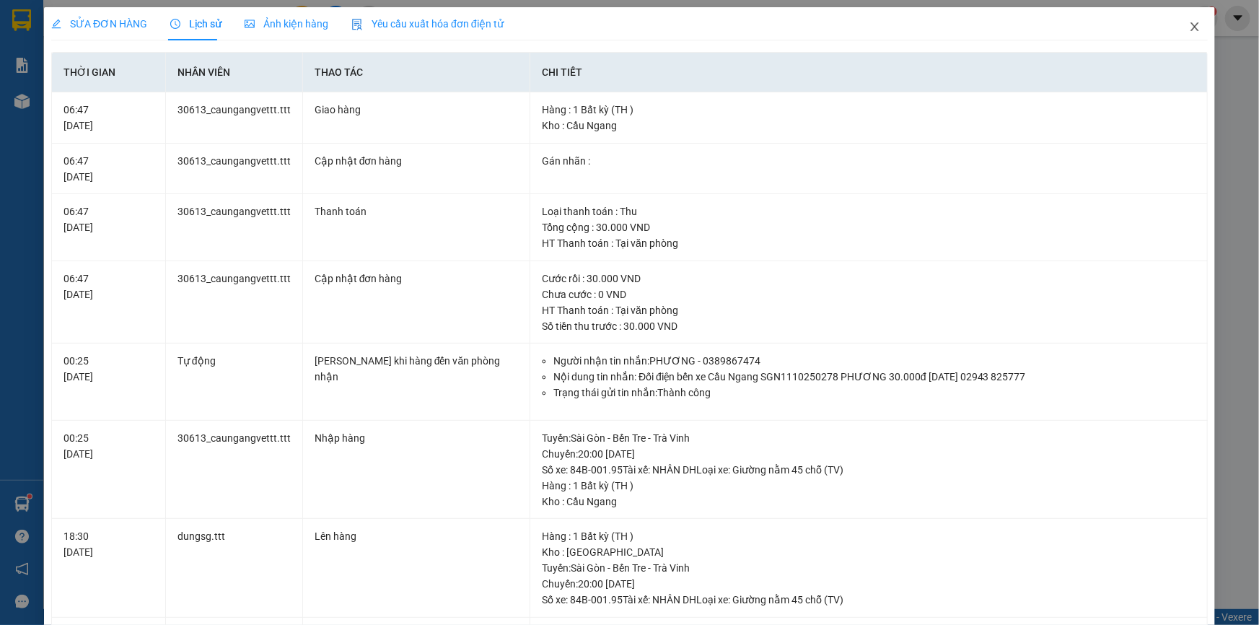
click at [1189, 25] on icon "close" at bounding box center [1195, 27] width 12 height 12
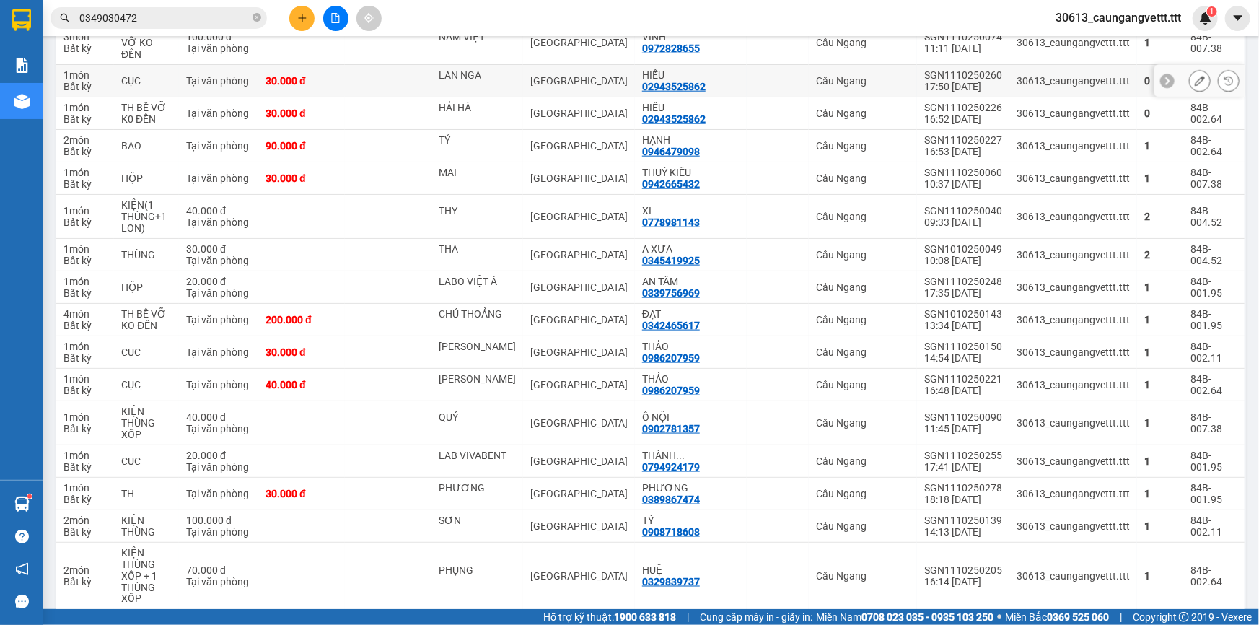
scroll to position [569, 0]
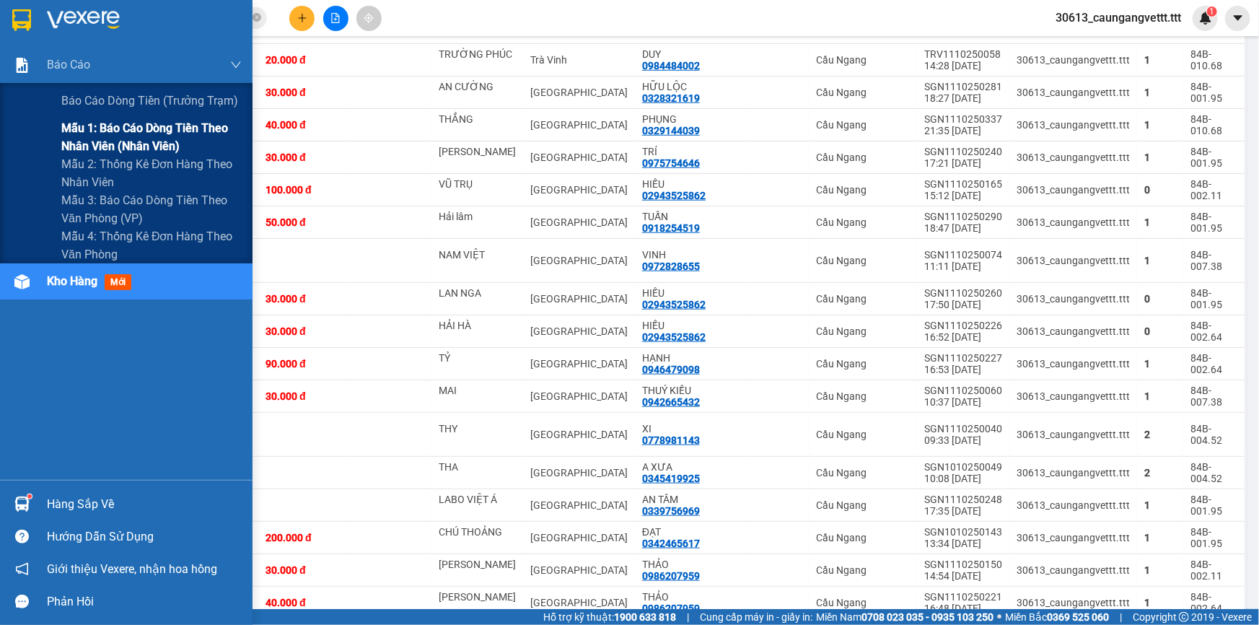
click at [141, 144] on span "Mẫu 1: Báo cáo dòng tiền theo nhân viên (nhân viên)" at bounding box center [151, 137] width 180 height 36
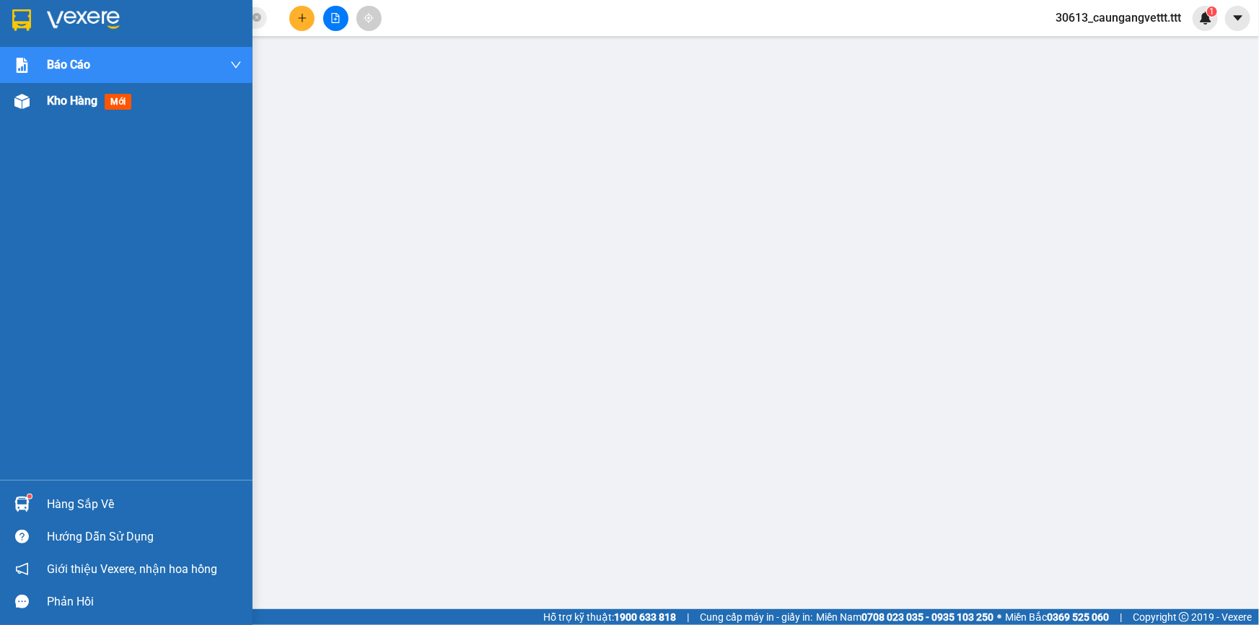
click at [74, 103] on span "Kho hàng" at bounding box center [72, 101] width 51 height 14
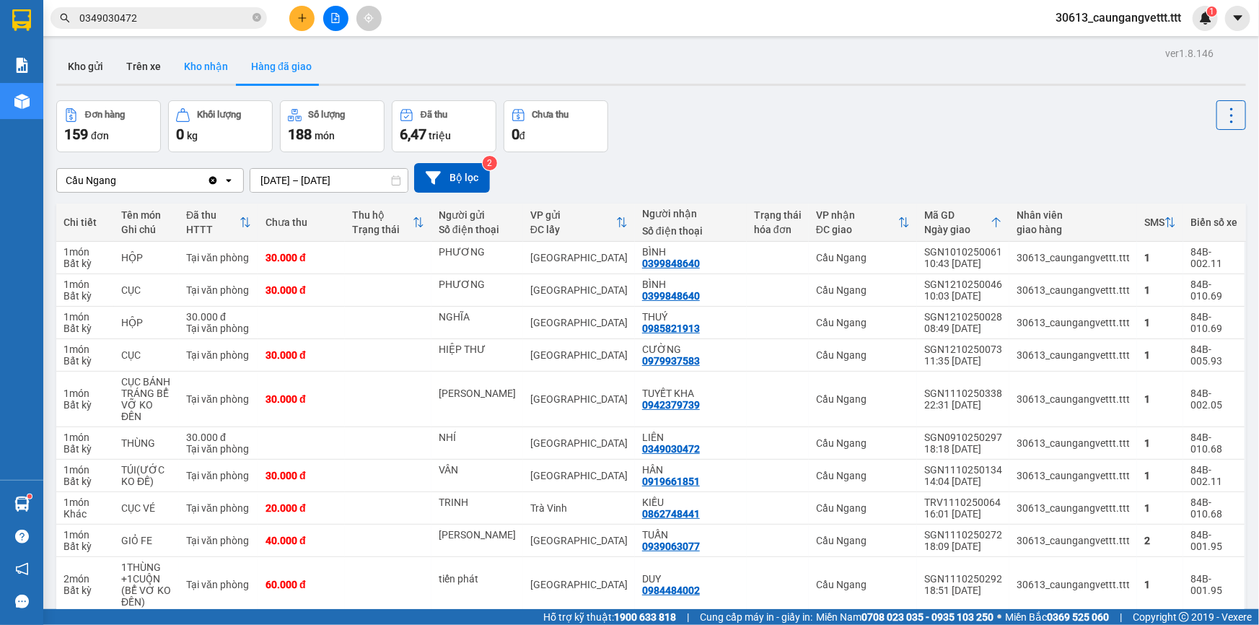
click at [203, 70] on button "Kho nhận" at bounding box center [205, 66] width 67 height 35
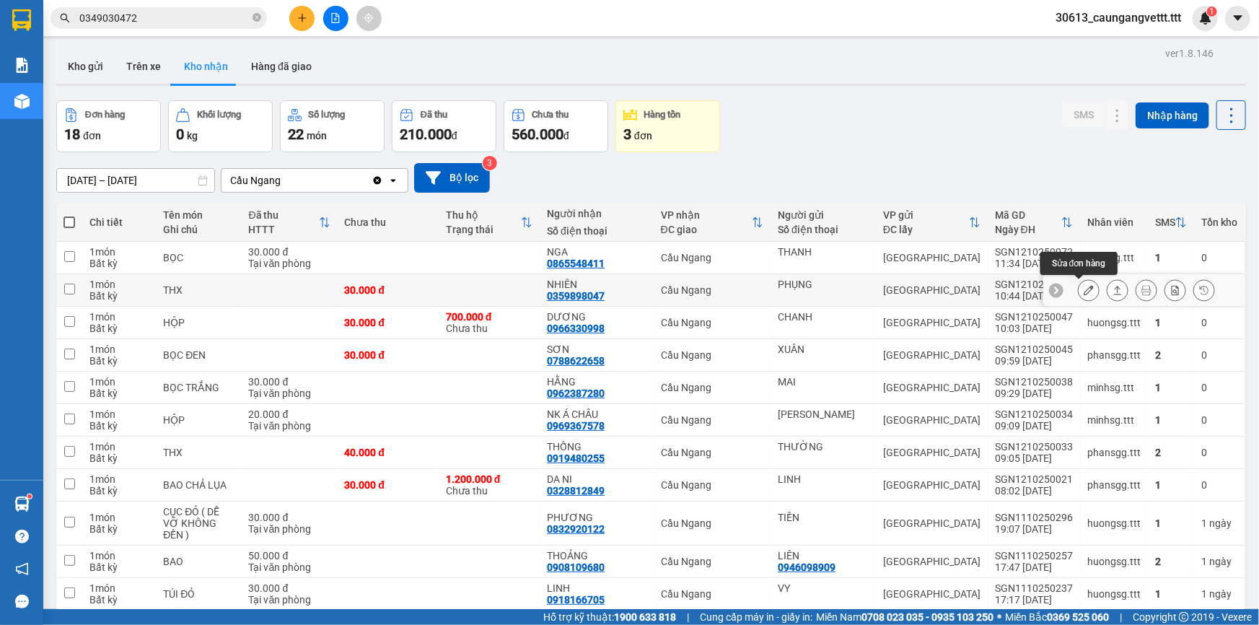
click at [1084, 291] on icon at bounding box center [1089, 290] width 10 height 10
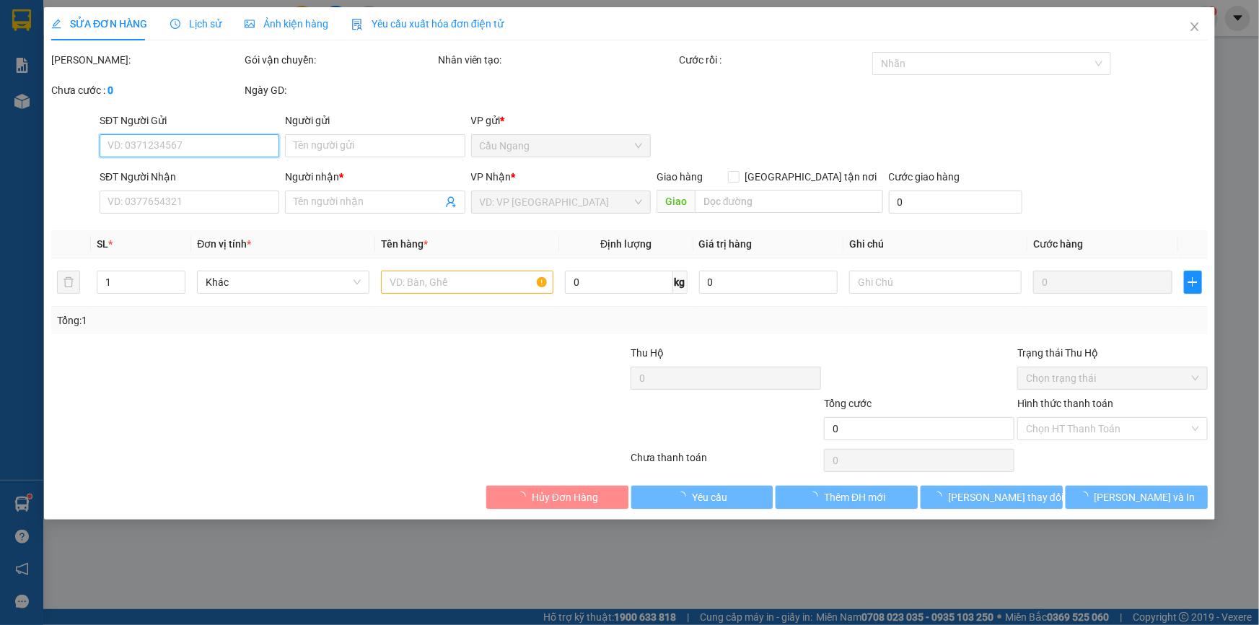
type input "PHỤNG"
type input "0359898047"
type input "NHIÊN"
type input "30.000"
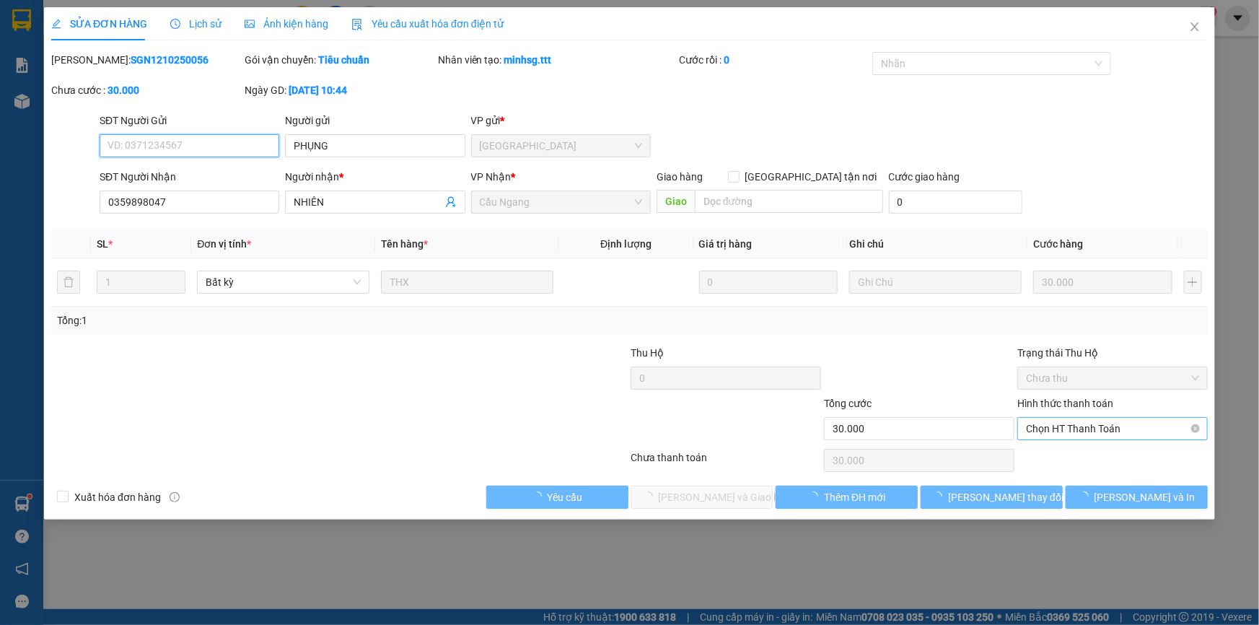
click at [1066, 426] on span "Chọn HT Thanh Toán" at bounding box center [1112, 429] width 173 height 22
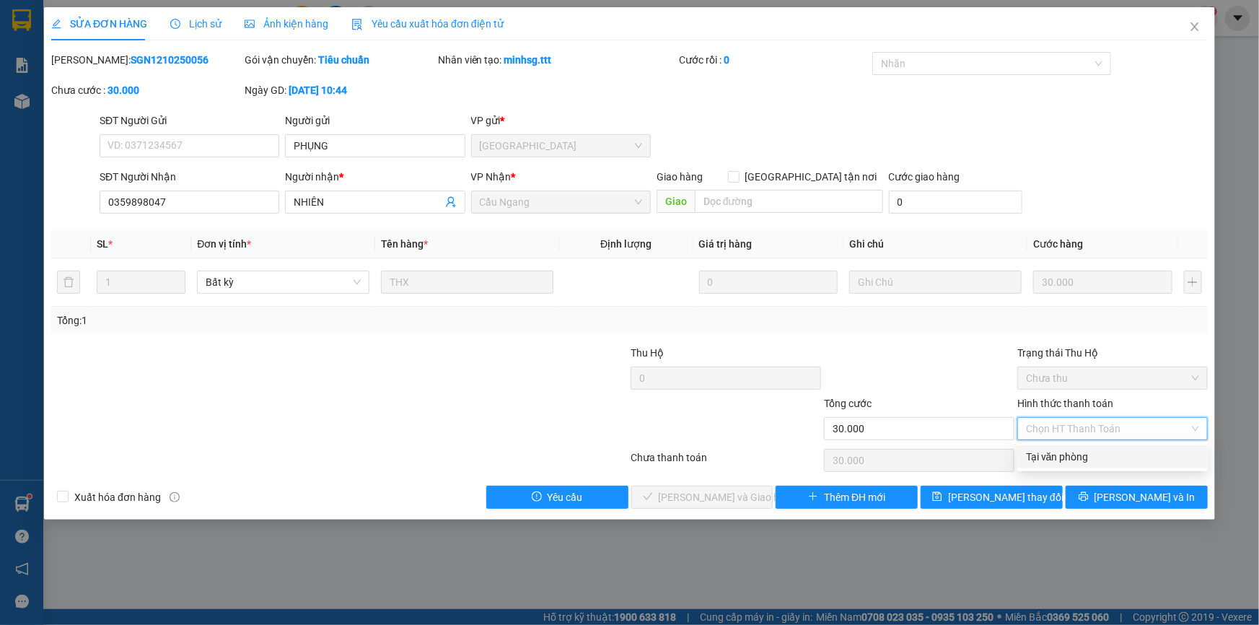
click at [1057, 459] on div "Tại văn phòng" at bounding box center [1112, 457] width 173 height 16
type input "0"
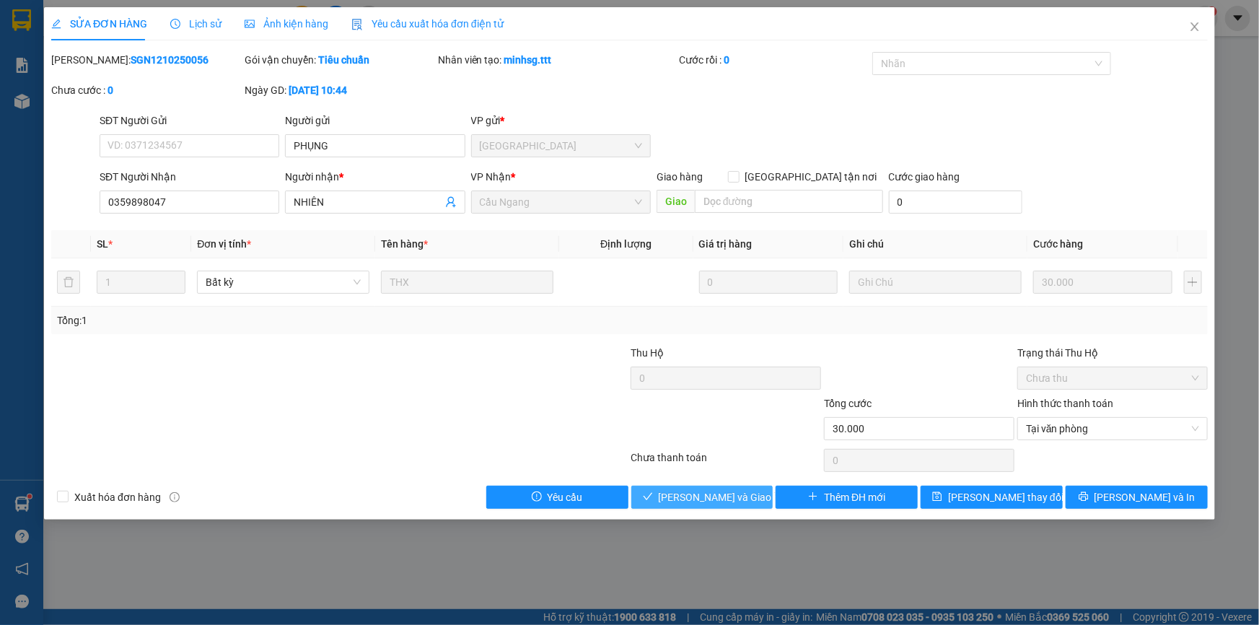
click at [665, 499] on button "[PERSON_NAME] và Giao hàng" at bounding box center [702, 497] width 142 height 23
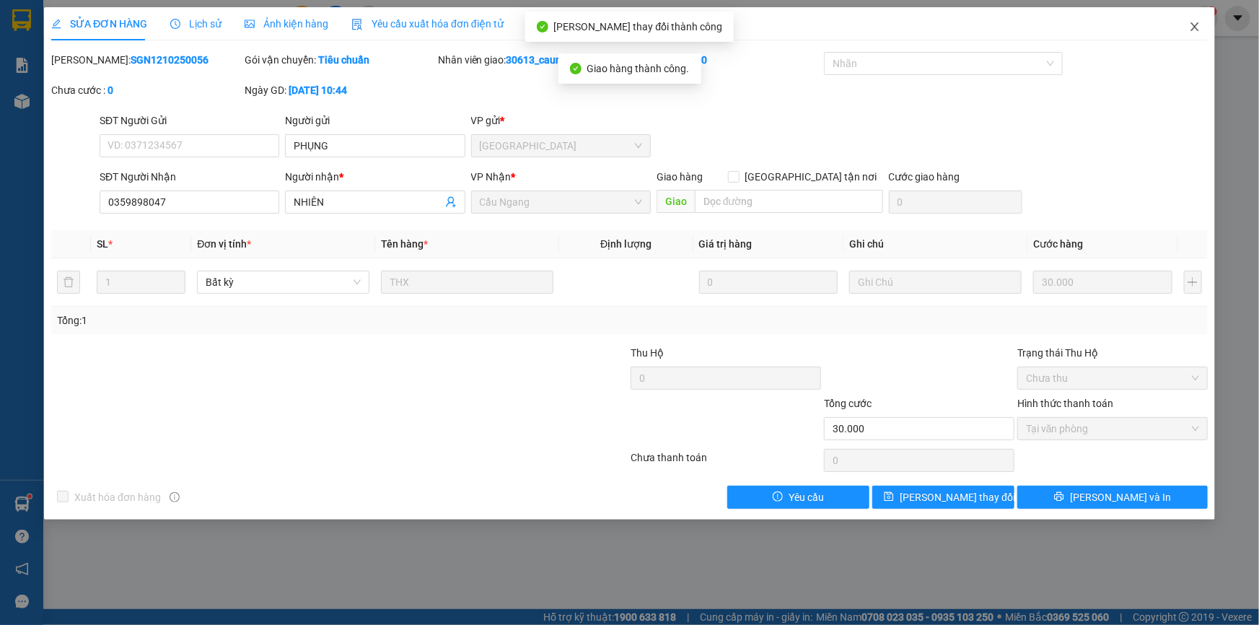
click at [1194, 30] on icon "close" at bounding box center [1195, 27] width 12 height 12
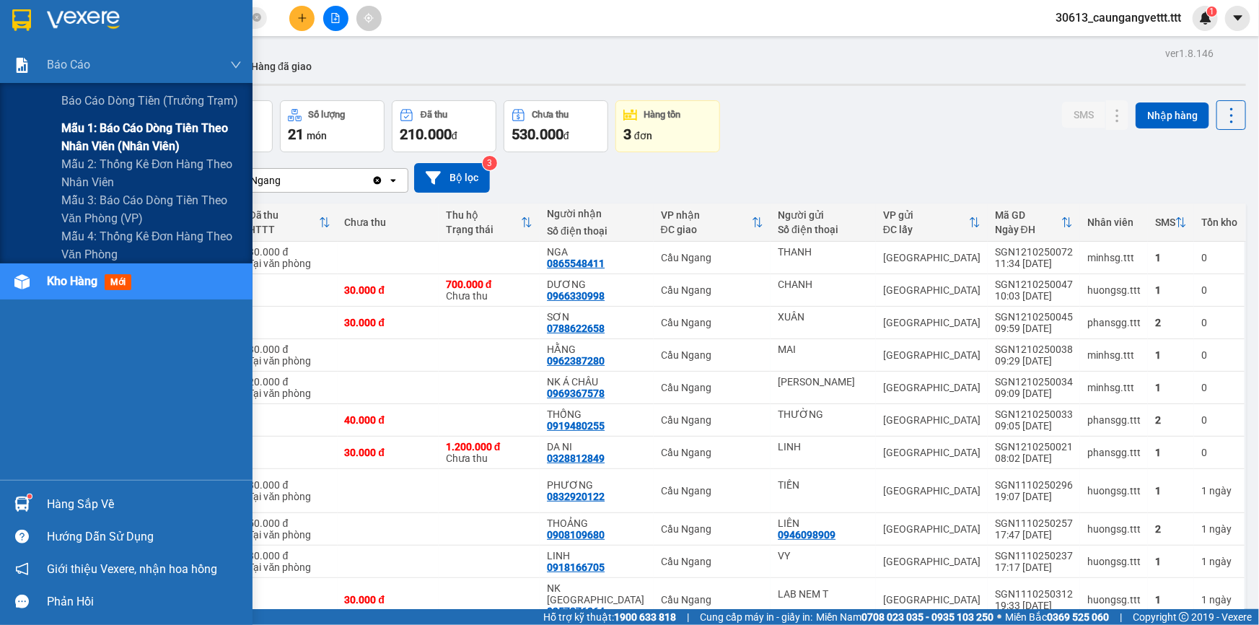
click at [110, 140] on span "Mẫu 1: Báo cáo dòng tiền theo nhân viên (nhân viên)" at bounding box center [151, 137] width 180 height 36
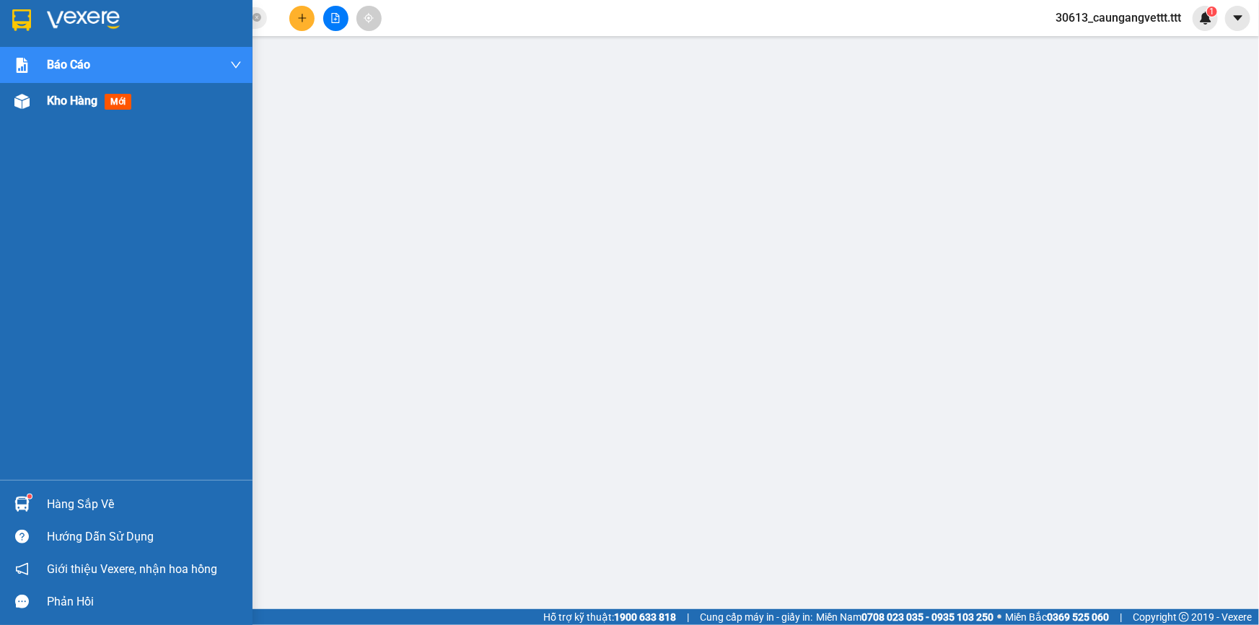
click at [69, 106] on span "Kho hàng" at bounding box center [72, 101] width 51 height 14
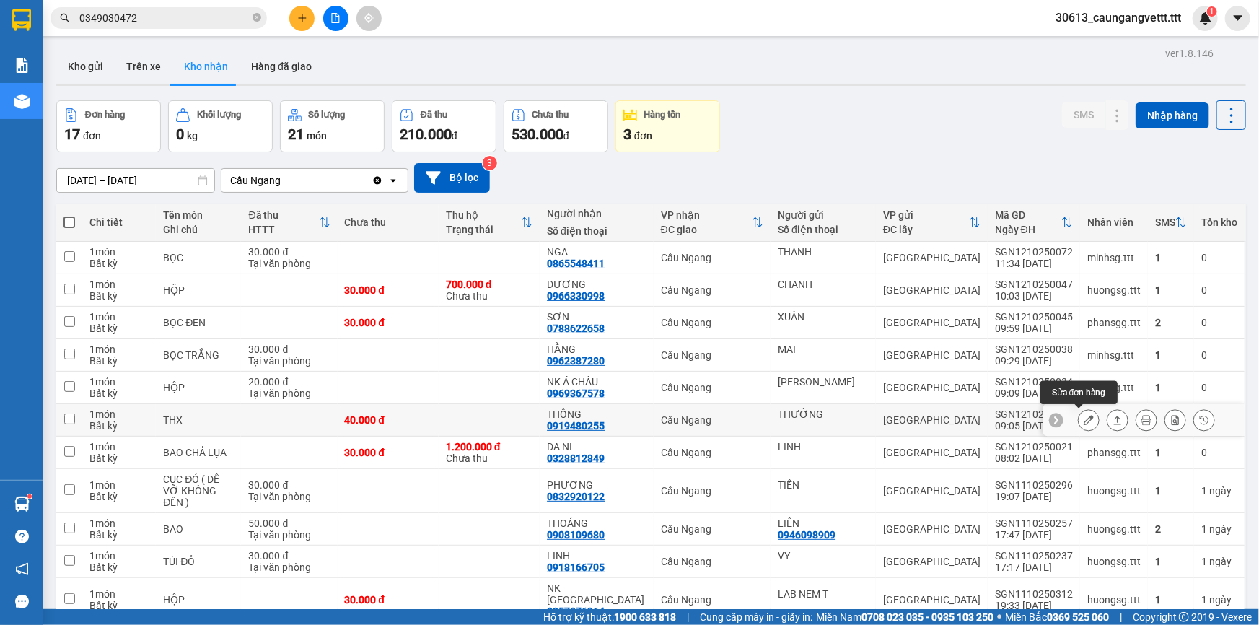
click at [1084, 422] on icon at bounding box center [1089, 420] width 10 height 10
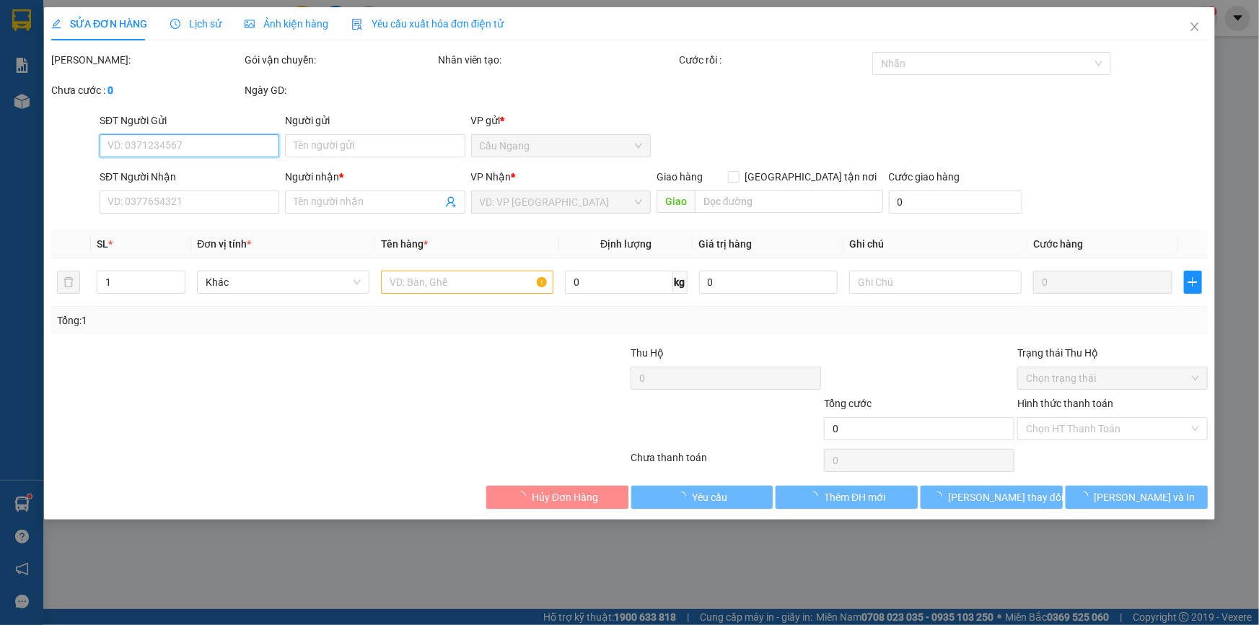
type input "THƯỜNG"
type input "0919480255"
type input "THỐNG"
type input "40.000"
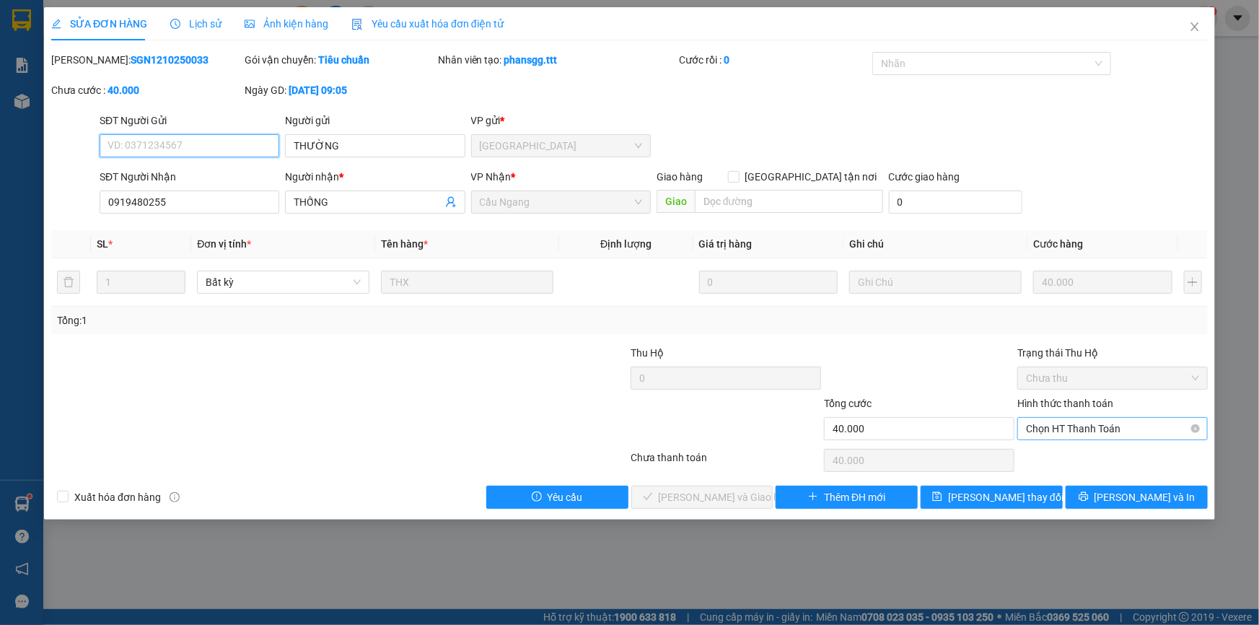
click at [1104, 430] on span "Chọn HT Thanh Toán" at bounding box center [1112, 429] width 173 height 22
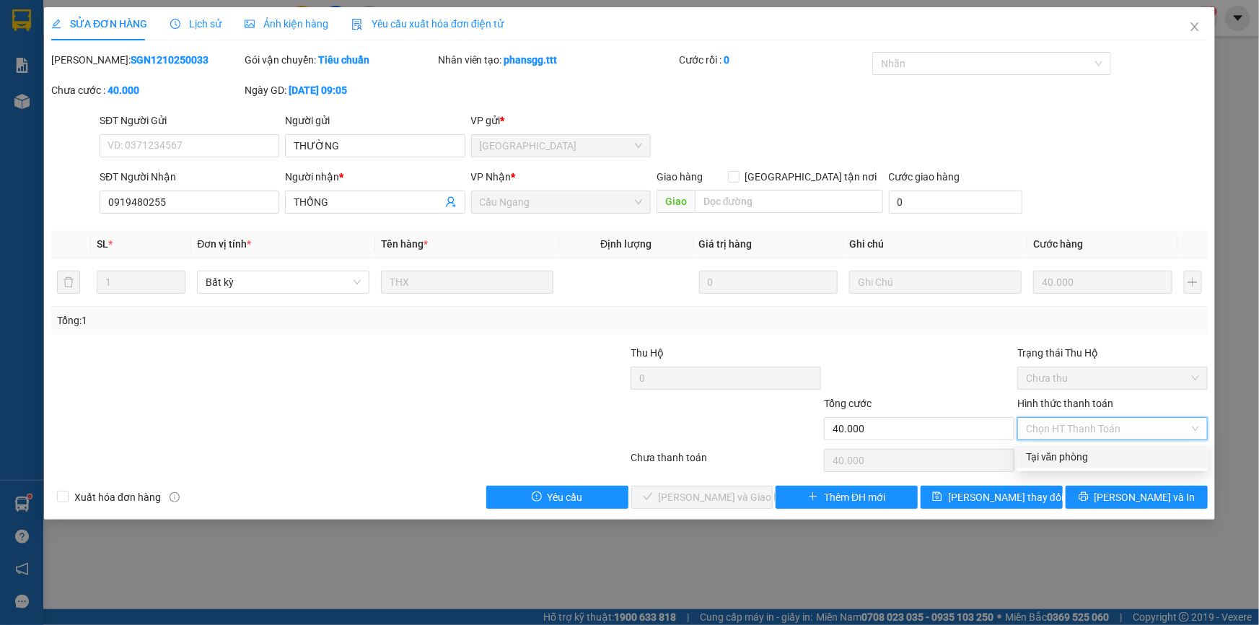
click at [1084, 460] on div "Tại văn phòng" at bounding box center [1112, 457] width 173 height 16
type input "0"
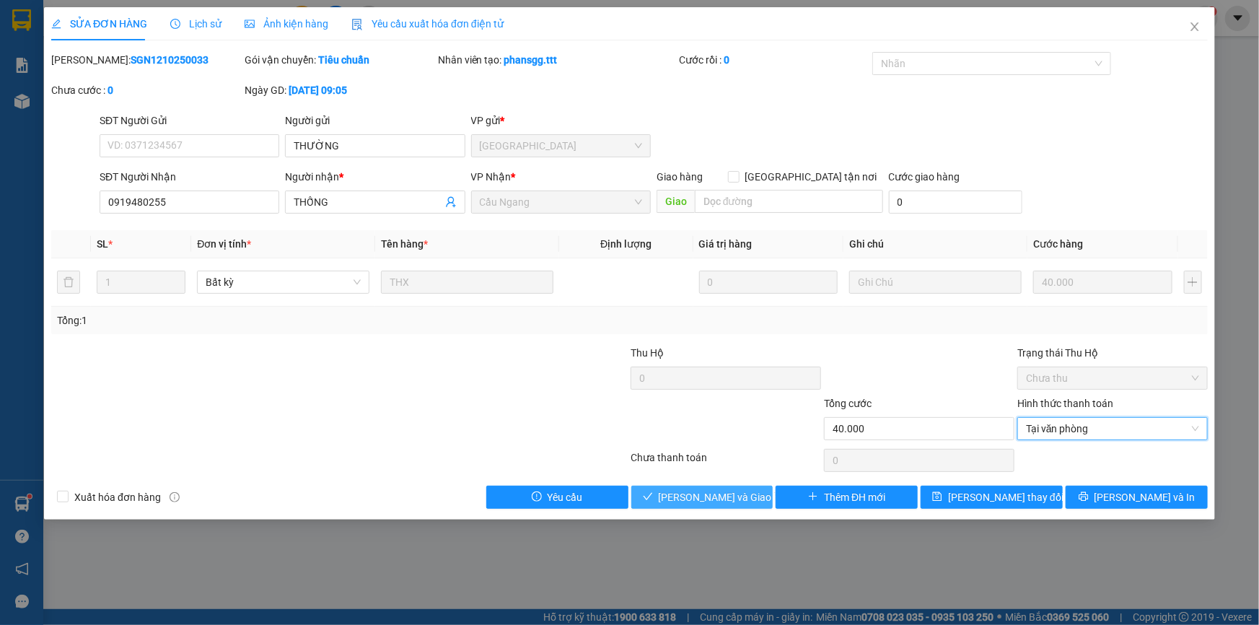
click at [729, 503] on span "[PERSON_NAME] và Giao hàng" at bounding box center [728, 497] width 139 height 16
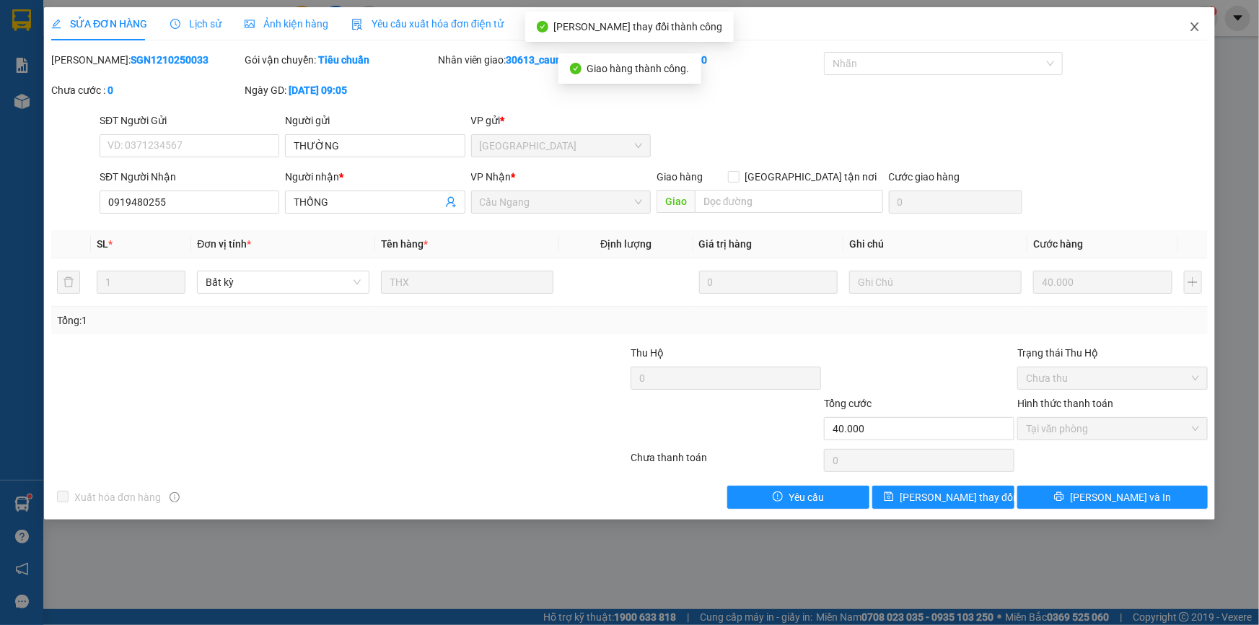
click at [1197, 24] on icon "close" at bounding box center [1195, 27] width 12 height 12
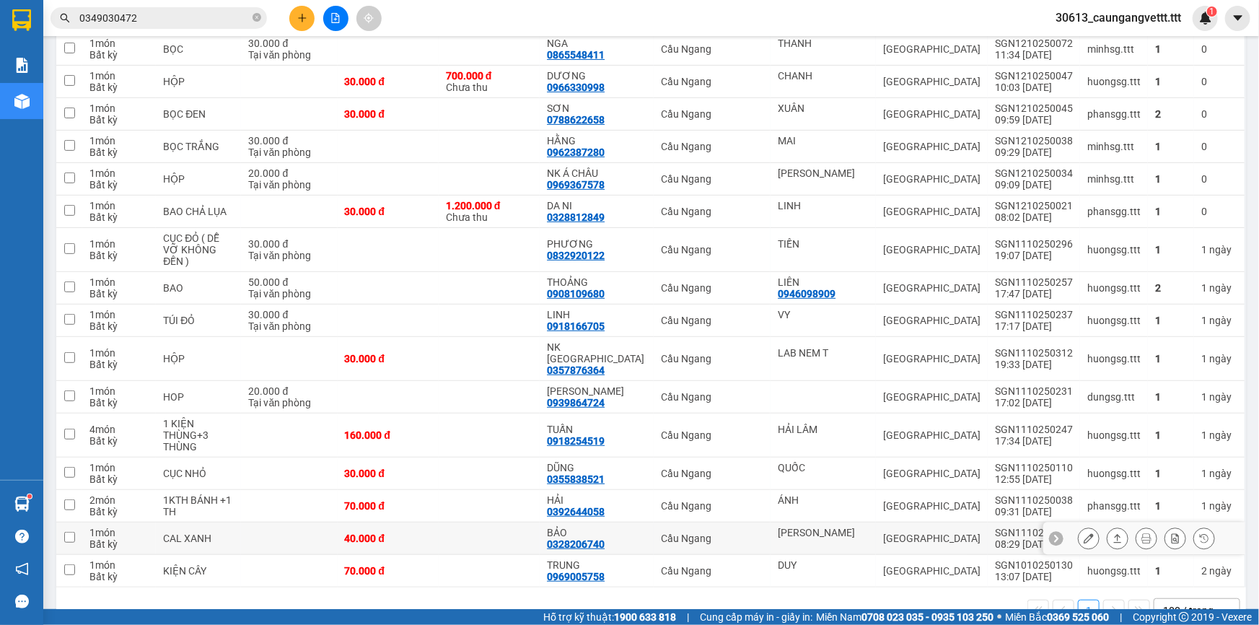
scroll to position [221, 0]
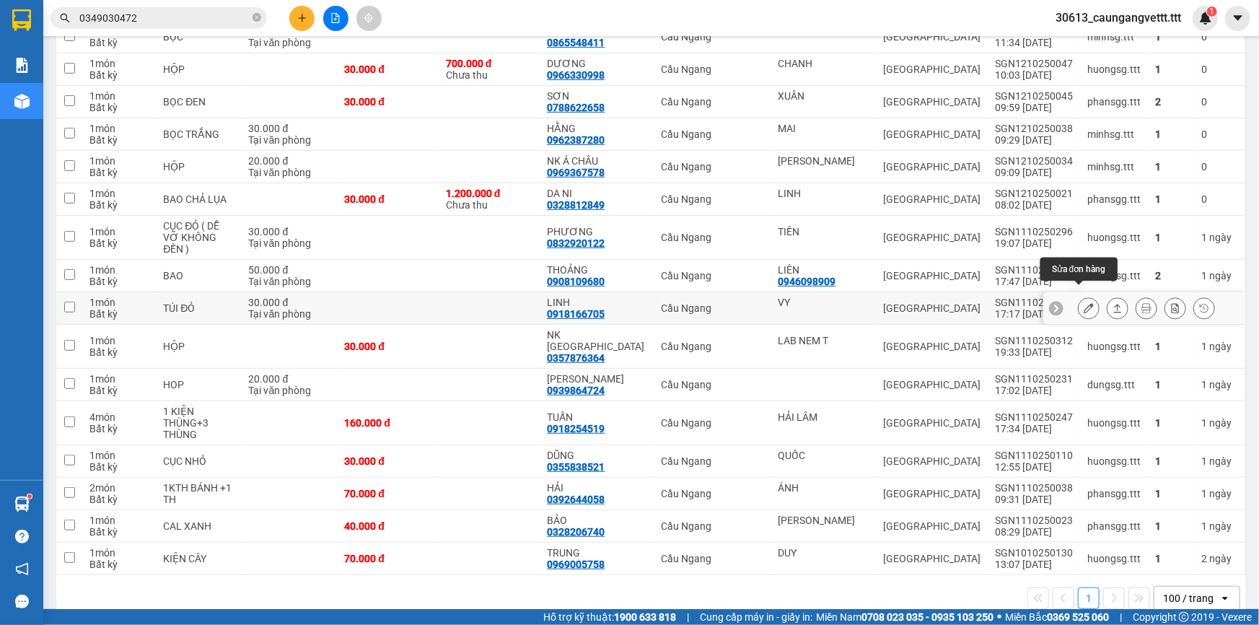
click at [1084, 303] on icon at bounding box center [1089, 308] width 10 height 10
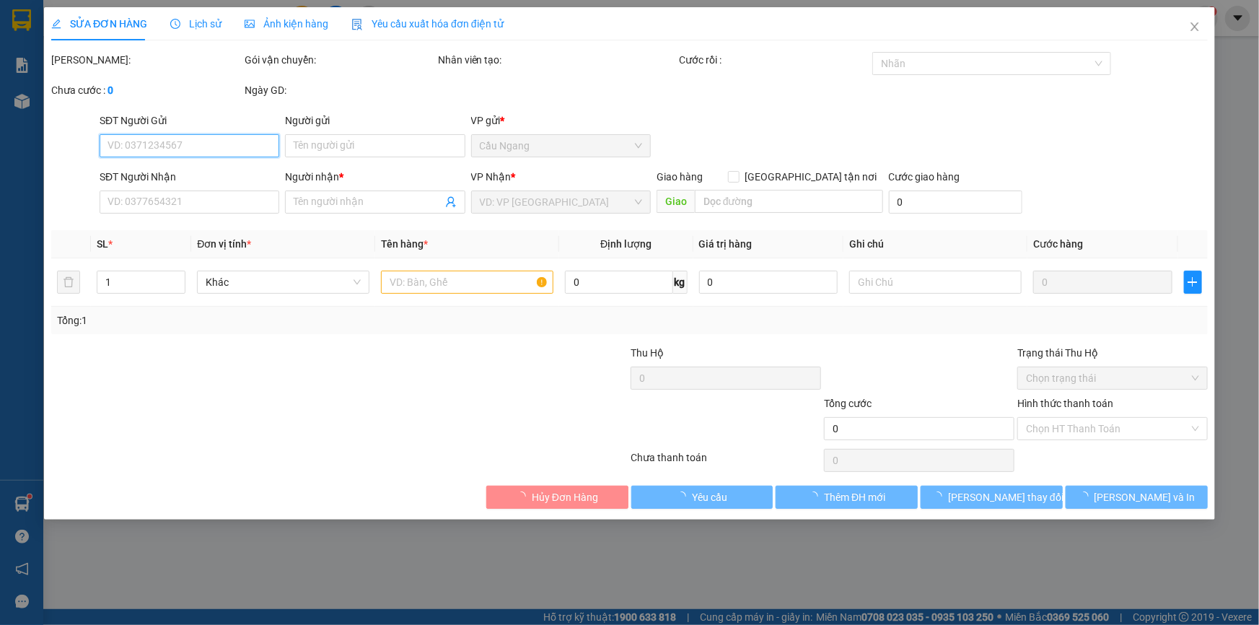
type input "VY"
type input "0918166705"
type input "LINH"
type input "30.000"
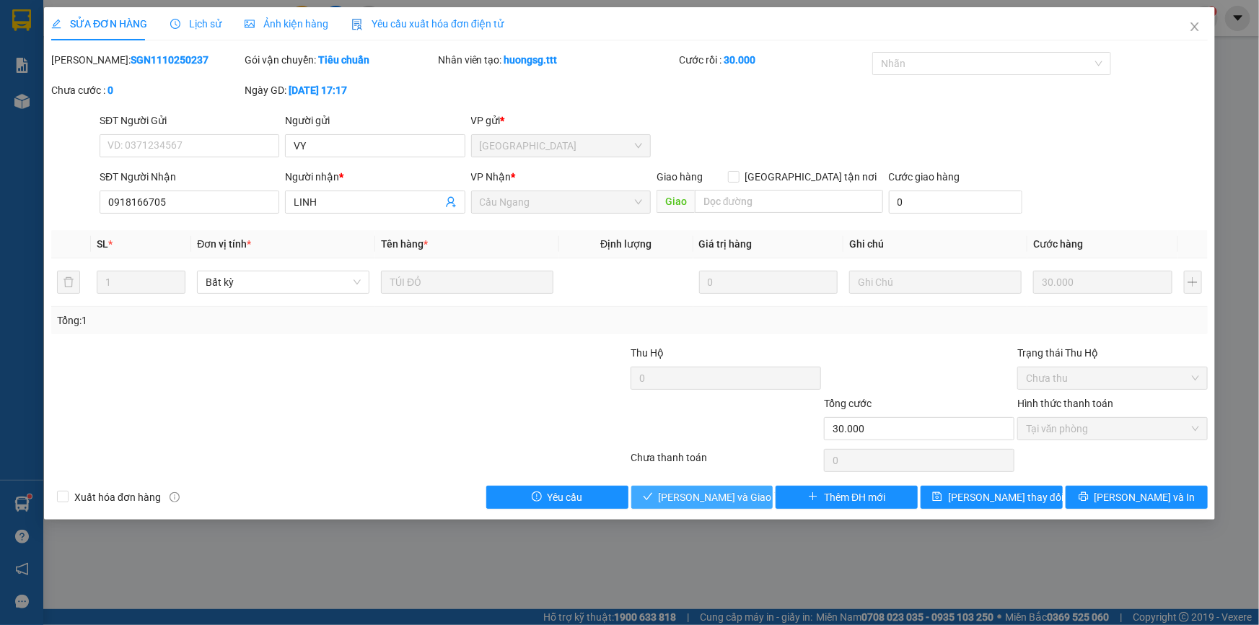
click at [706, 496] on span "[PERSON_NAME] và Giao hàng" at bounding box center [728, 497] width 139 height 16
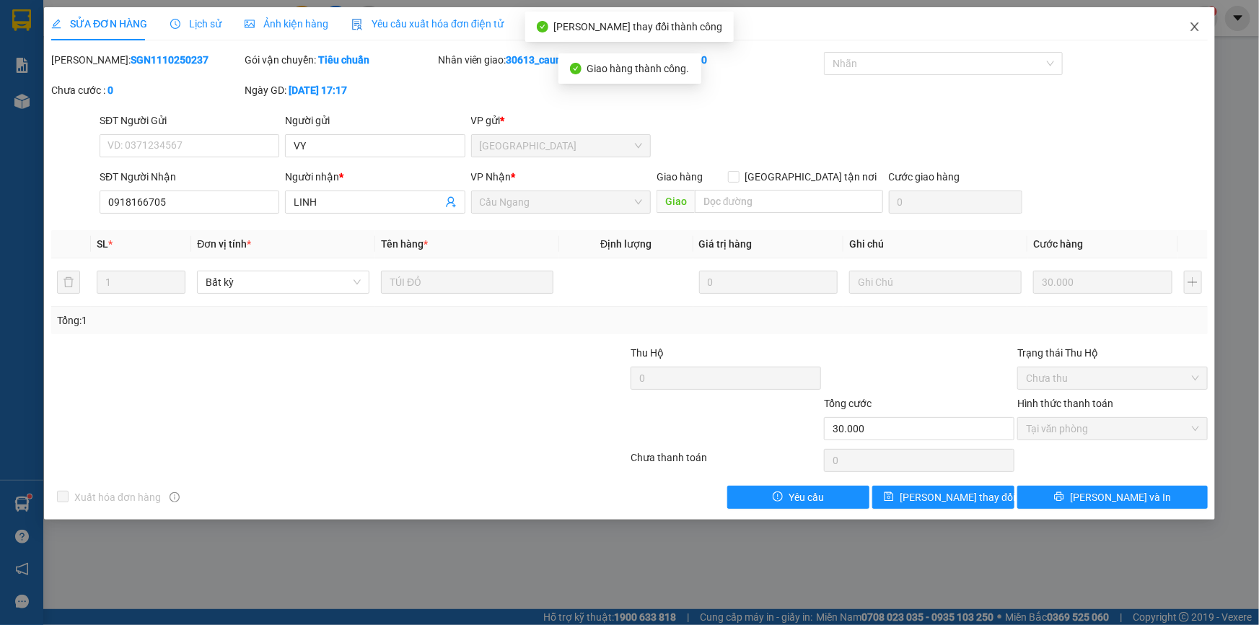
click at [1196, 30] on icon "close" at bounding box center [1195, 27] width 12 height 12
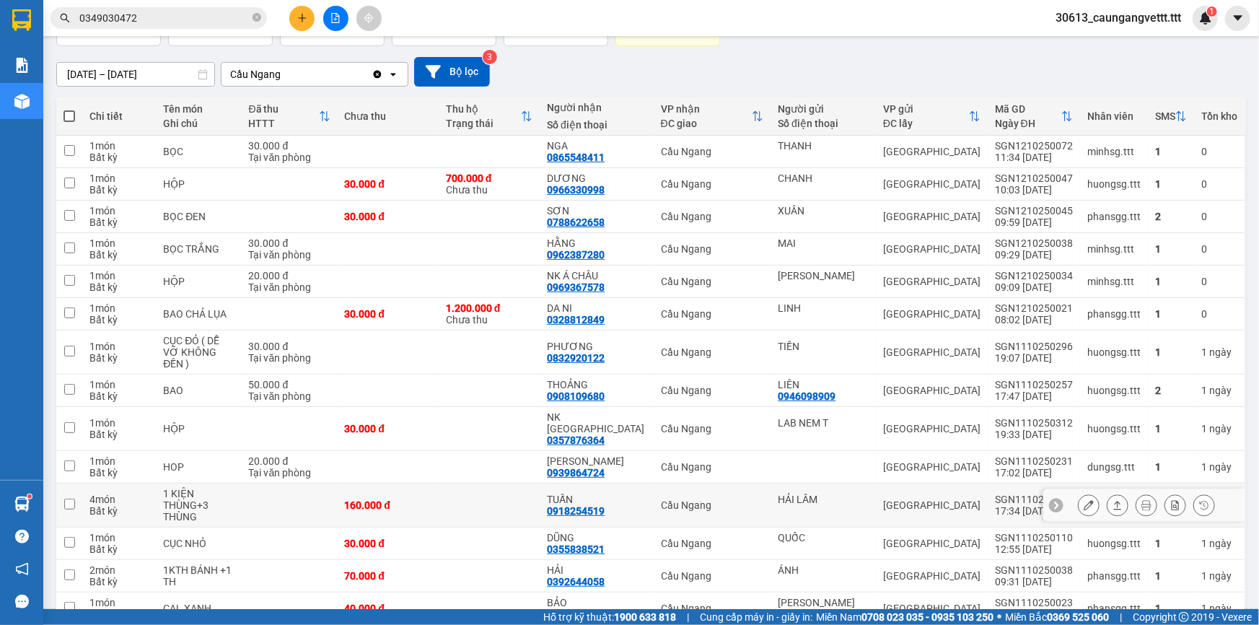
scroll to position [188, 0]
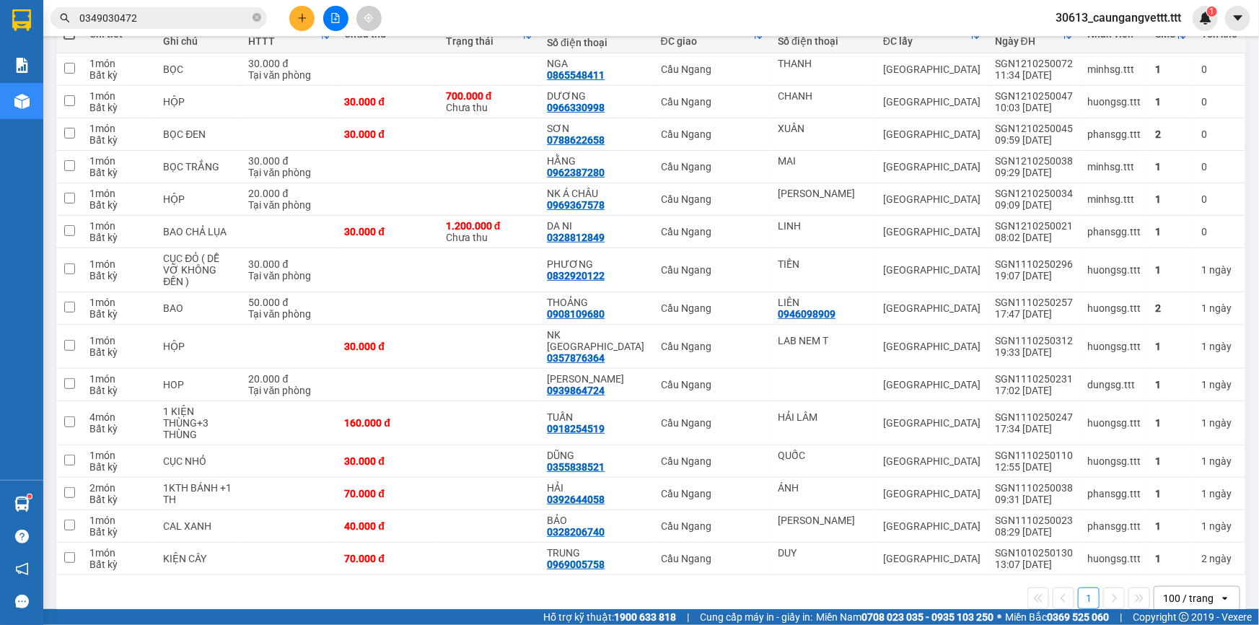
click at [302, 19] on icon "plus" at bounding box center [302, 18] width 1 height 8
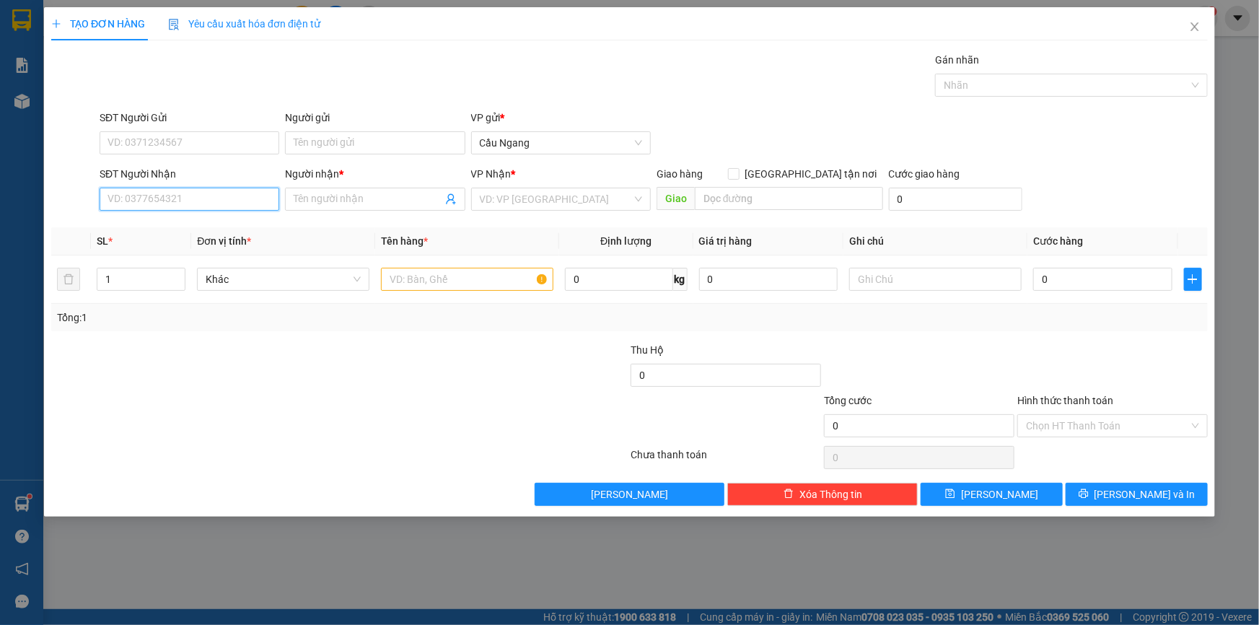
click at [219, 199] on input "SĐT Người Nhận" at bounding box center [190, 199] width 180 height 23
click at [125, 196] on input "09624" at bounding box center [190, 199] width 180 height 23
click at [151, 198] on input "096624" at bounding box center [190, 199] width 180 height 23
type input "0966244011"
click at [166, 230] on div "0966244011 - LAN" at bounding box center [189, 228] width 162 height 16
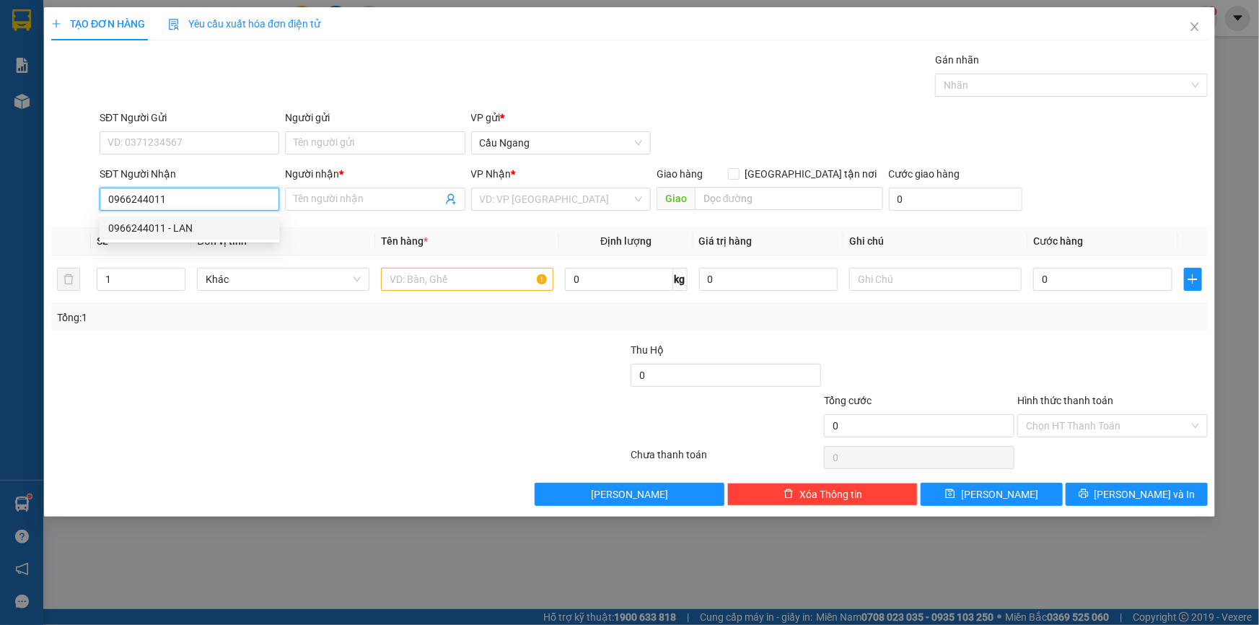
type input "LAN"
type input "0966244011"
click at [412, 281] on input "text" at bounding box center [467, 279] width 172 height 23
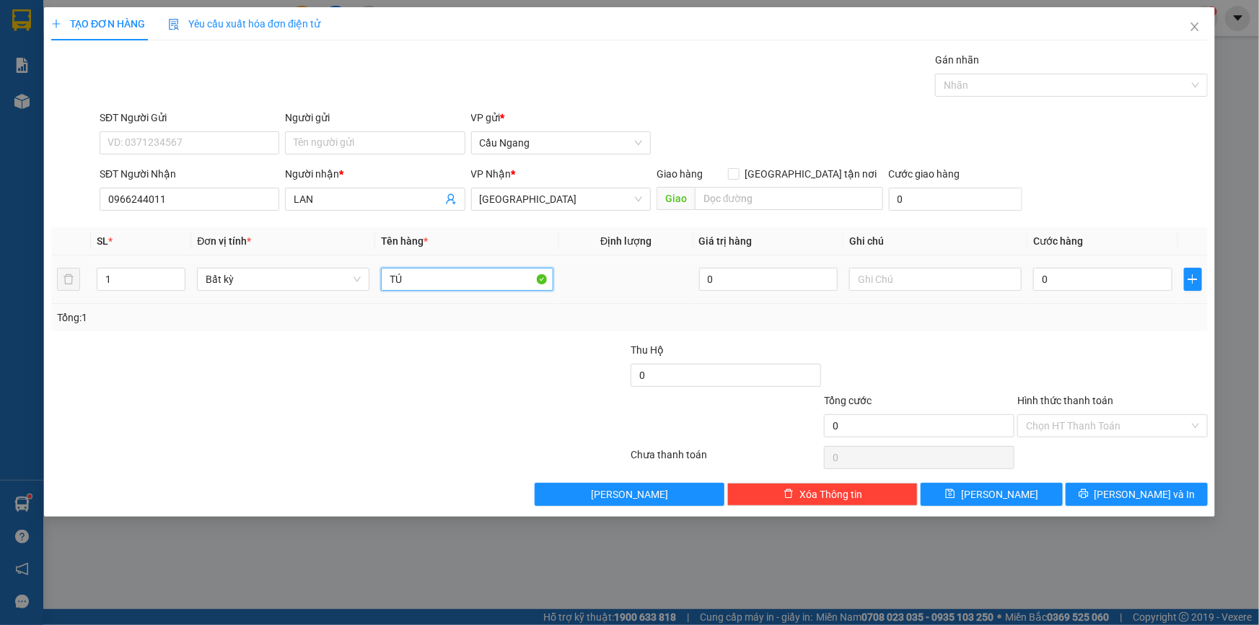
type input "T"
type input "CỤC ĐÕ"
click at [1079, 283] on input "0" at bounding box center [1102, 279] width 139 height 23
type input "3"
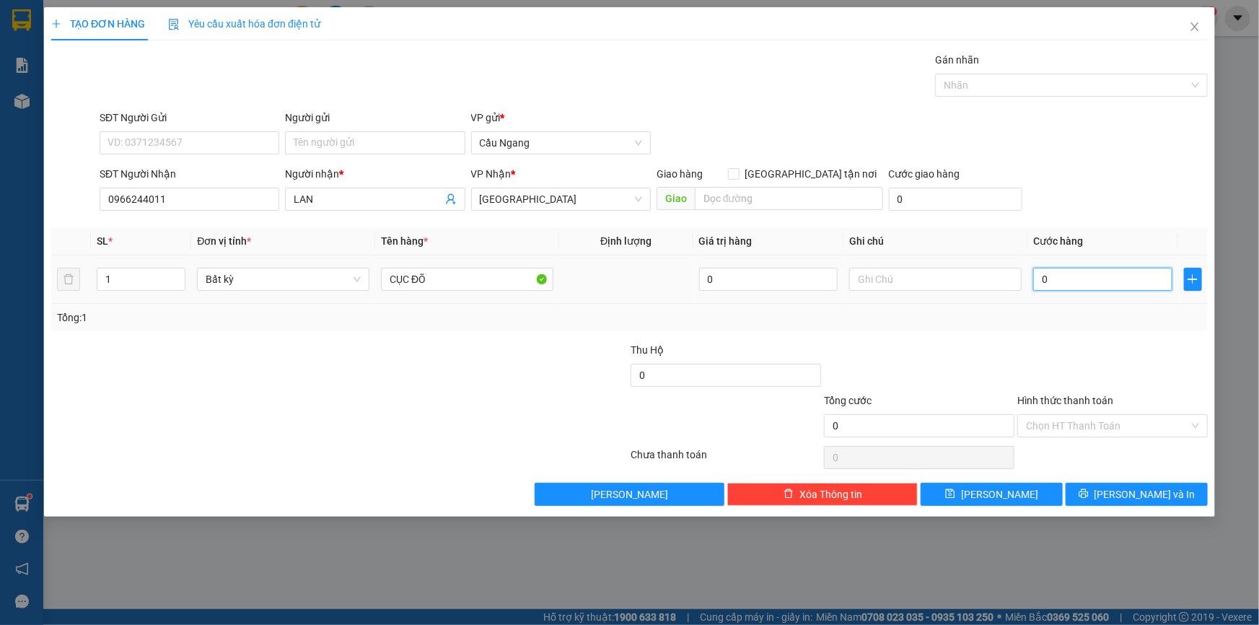
type input "3"
type input "30"
type input "300"
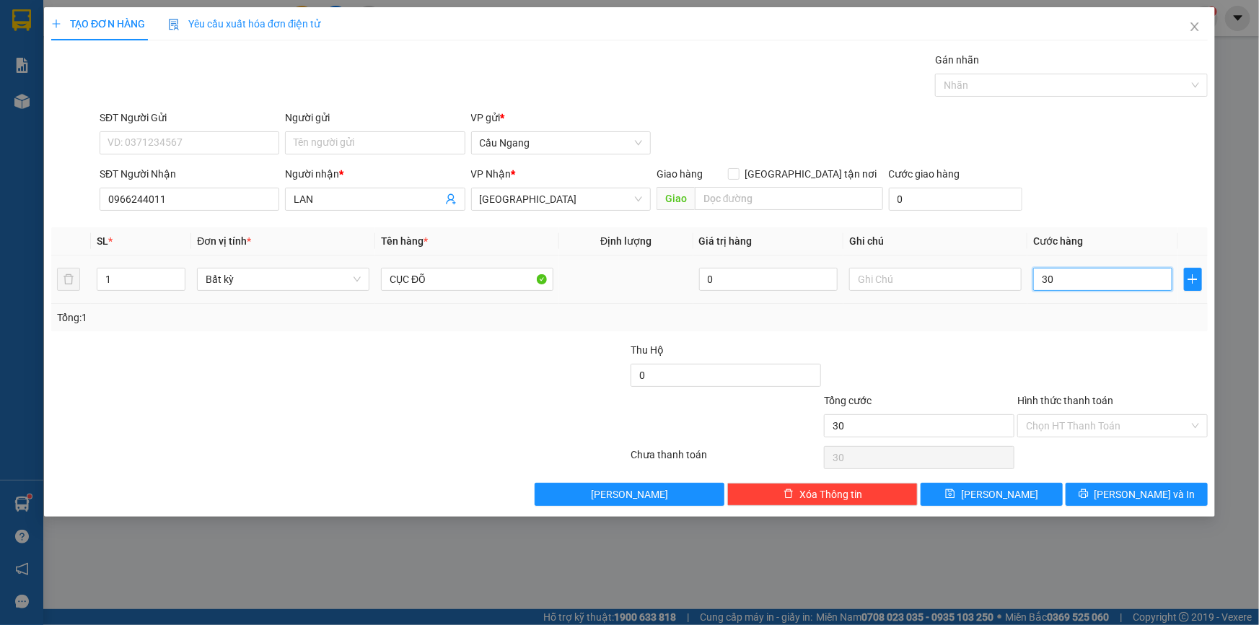
type input "300"
type input "3.000"
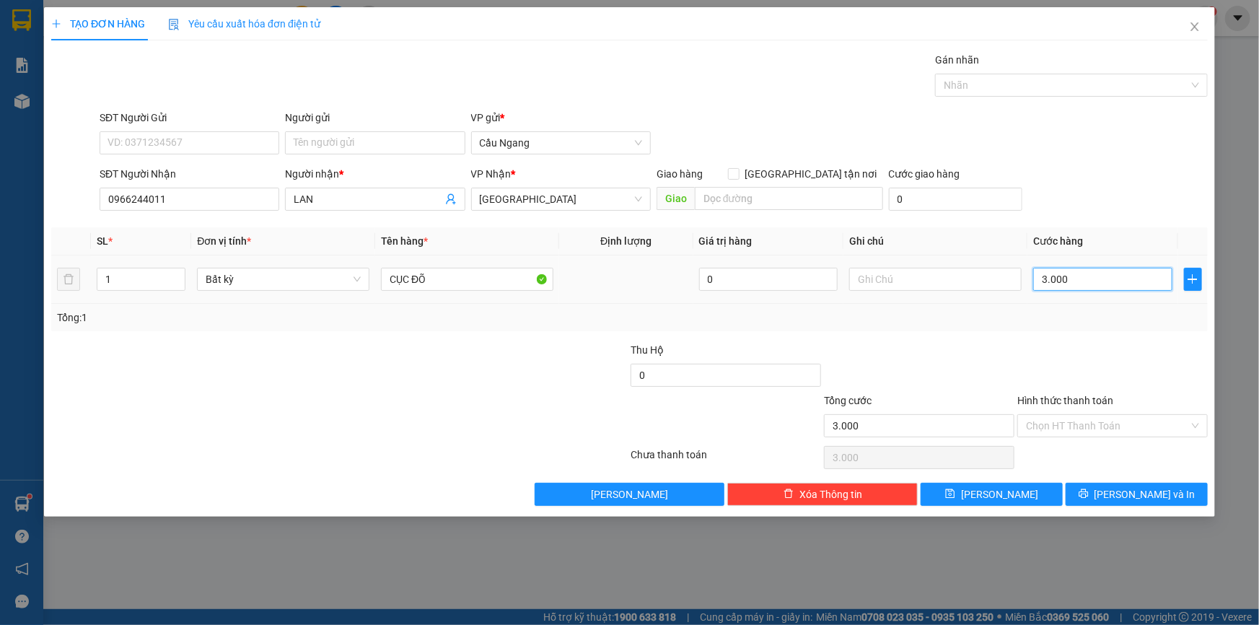
type input "30.000"
click at [1120, 499] on button "[PERSON_NAME] và In" at bounding box center [1137, 494] width 142 height 23
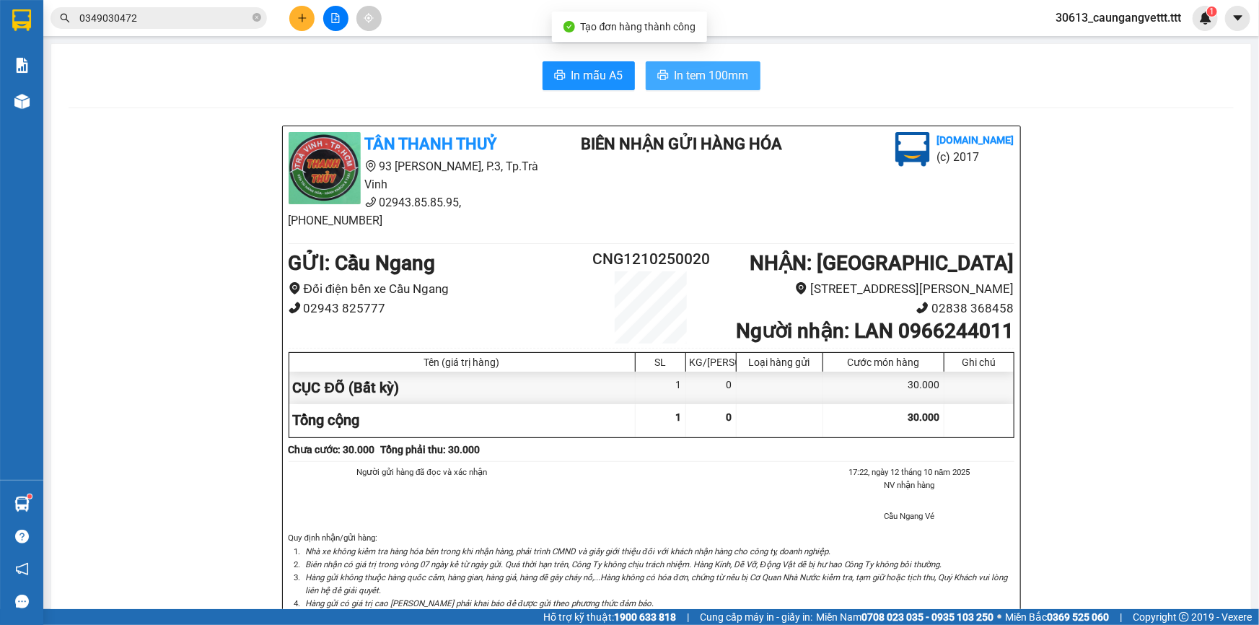
click at [718, 74] on span "In tem 100mm" at bounding box center [712, 75] width 74 height 18
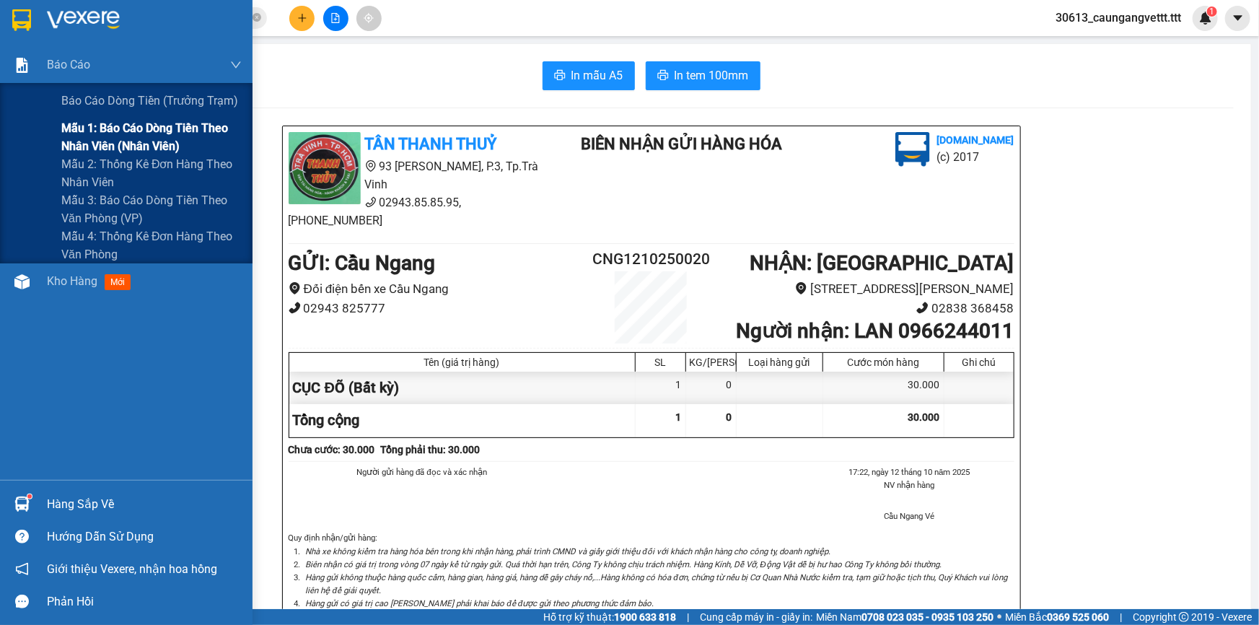
click at [113, 141] on span "Mẫu 1: Báo cáo dòng tiền theo nhân viên (nhân viên)" at bounding box center [151, 137] width 180 height 36
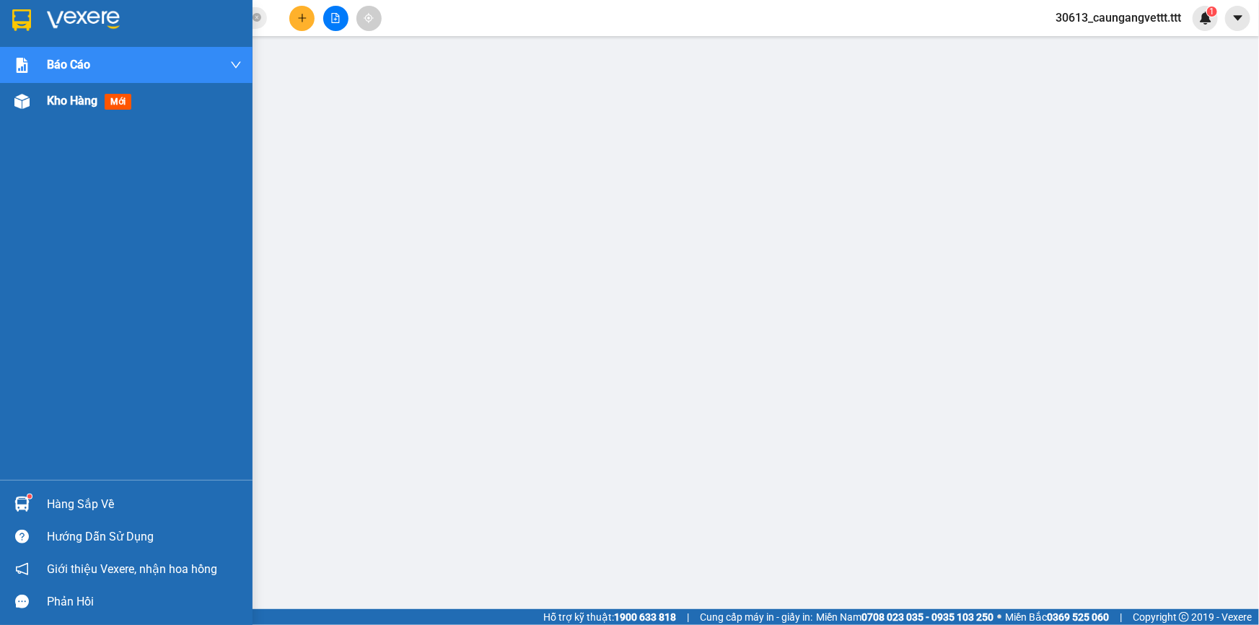
click at [93, 97] on span "Kho hàng" at bounding box center [72, 101] width 51 height 14
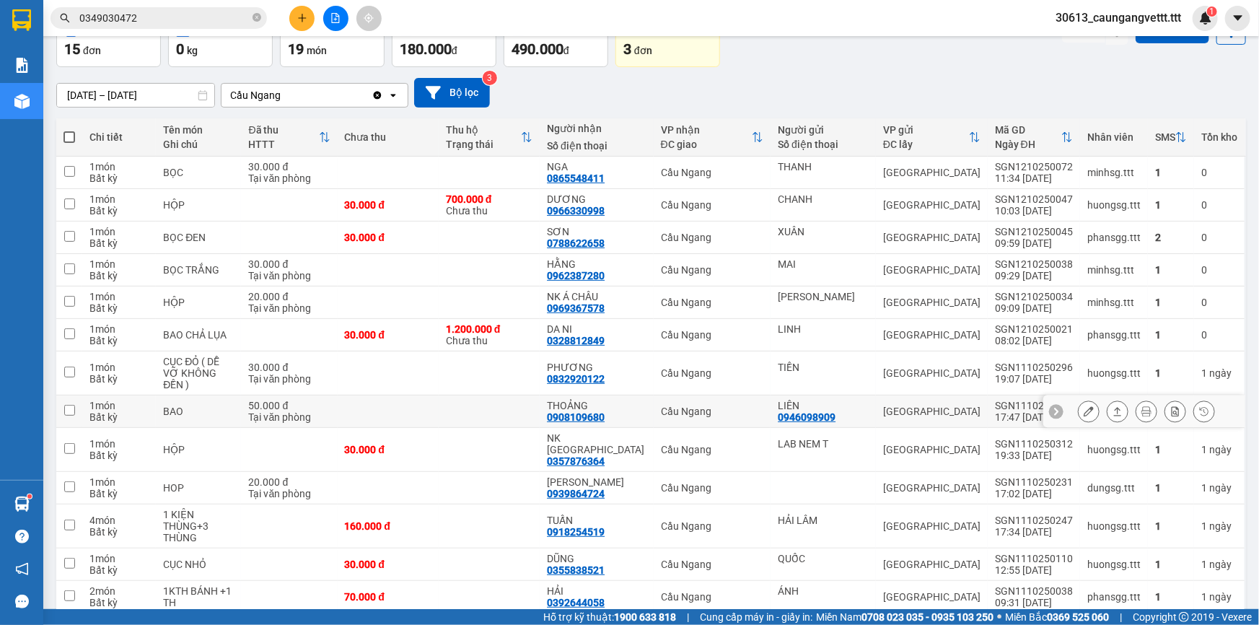
scroll to position [175, 0]
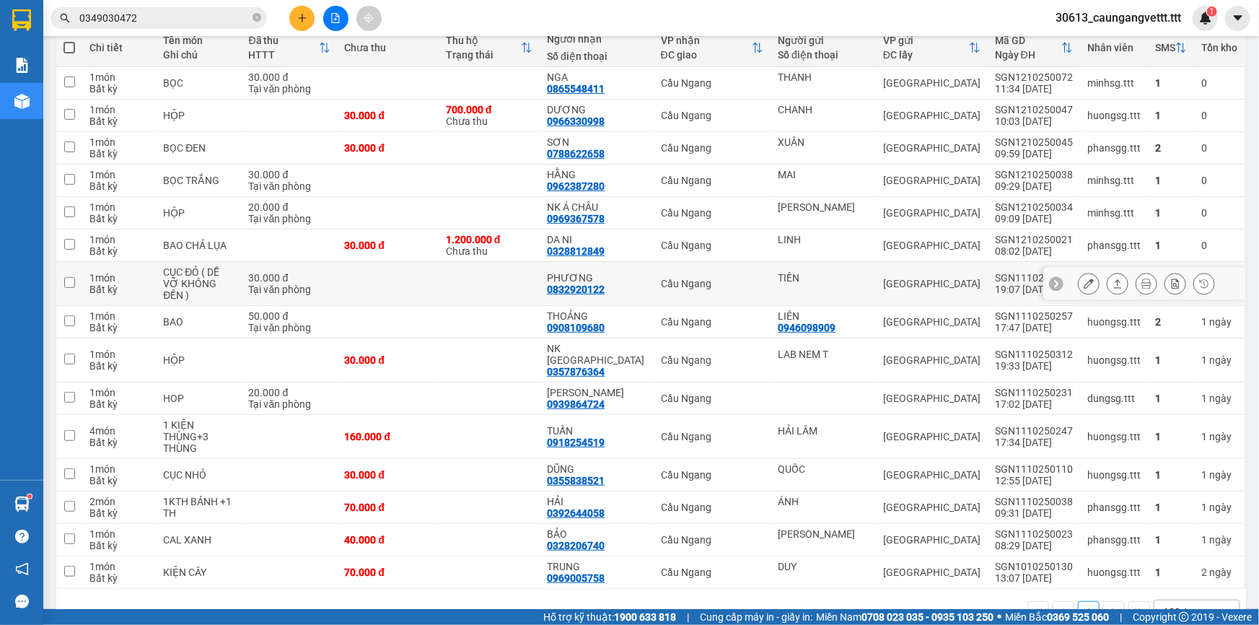
click at [1084, 279] on icon at bounding box center [1089, 284] width 10 height 10
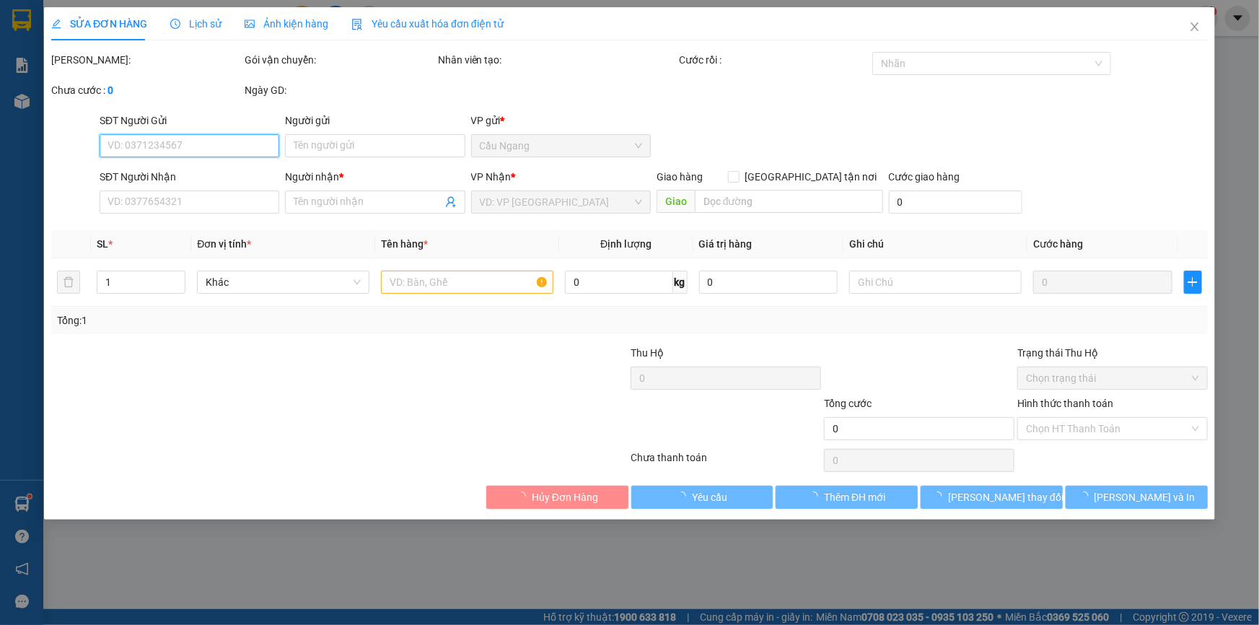
type input "TIỀN"
type input "0832920122"
type input "PHƯƠNG"
type input "30.000"
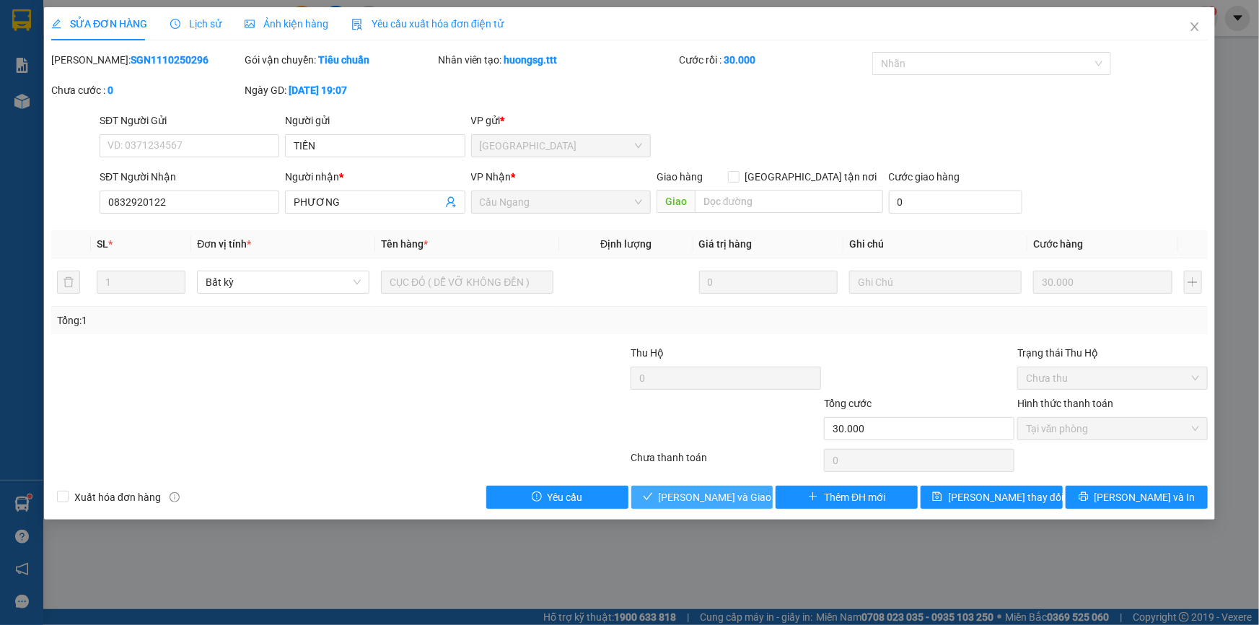
click at [717, 490] on span "[PERSON_NAME] và Giao hàng" at bounding box center [728, 497] width 139 height 16
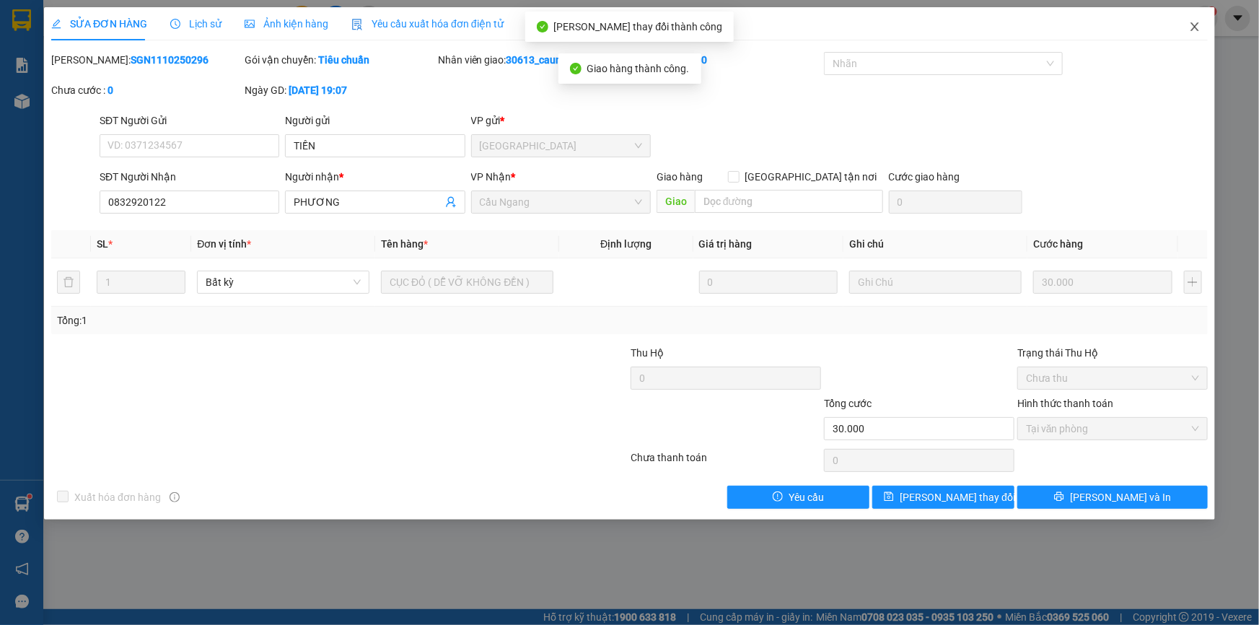
click at [1196, 24] on icon "close" at bounding box center [1195, 27] width 12 height 12
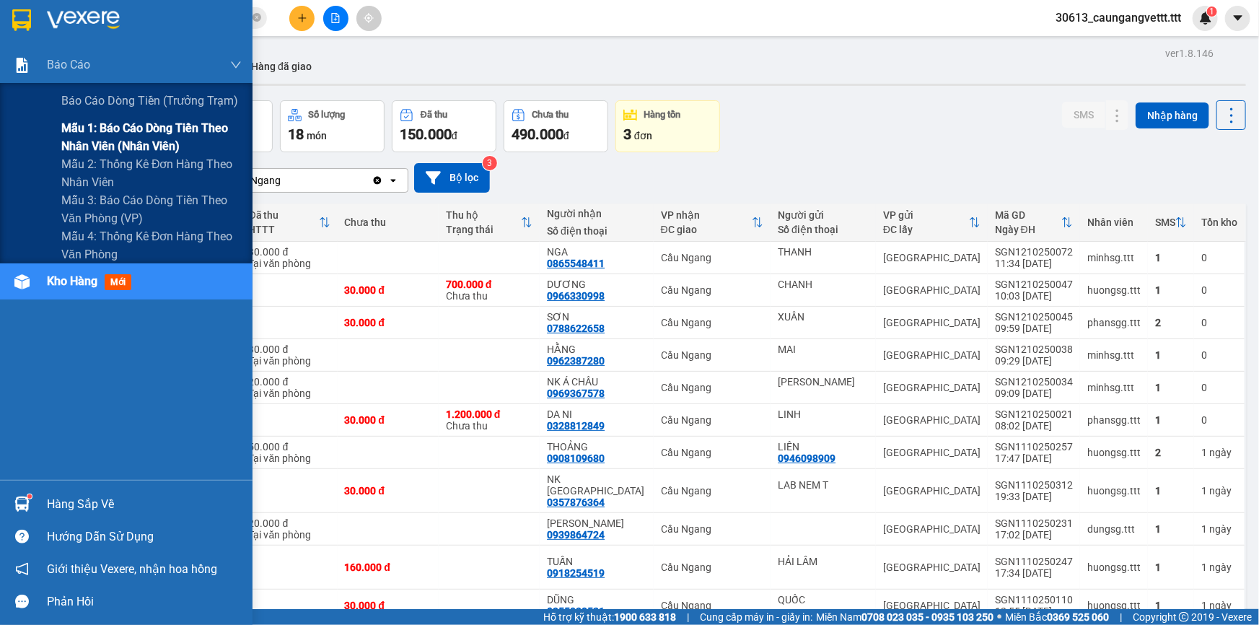
click at [103, 143] on span "Mẫu 1: Báo cáo dòng tiền theo nhân viên (nhân viên)" at bounding box center [151, 137] width 180 height 36
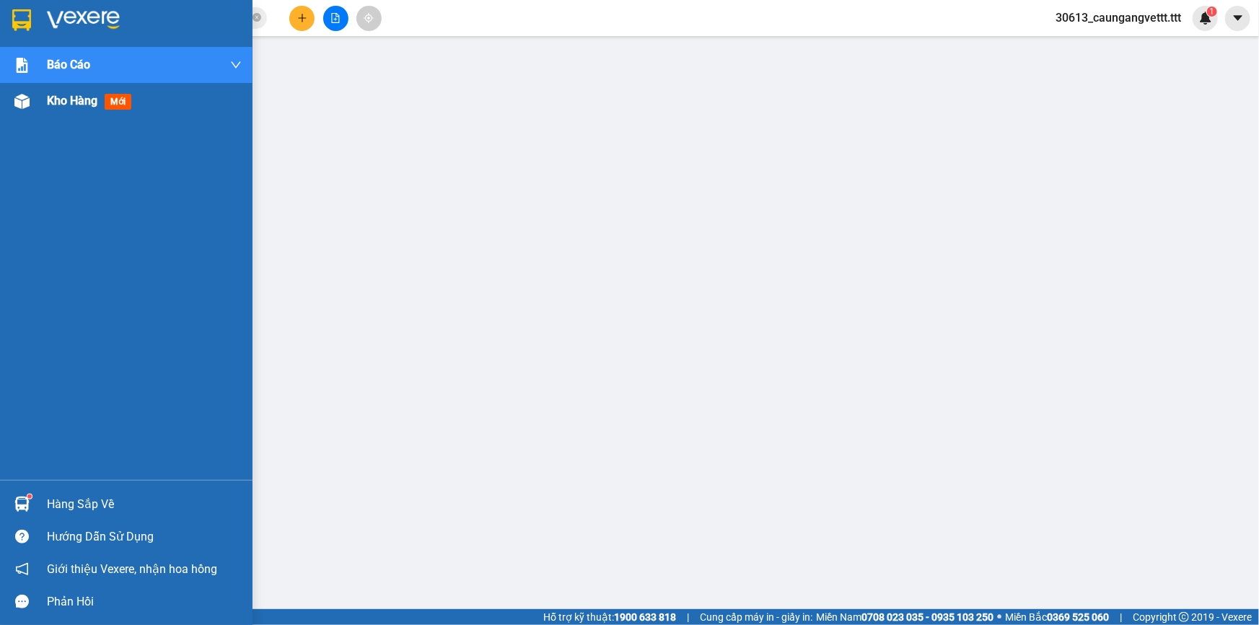
click at [51, 106] on span "Kho hàng" at bounding box center [72, 101] width 51 height 14
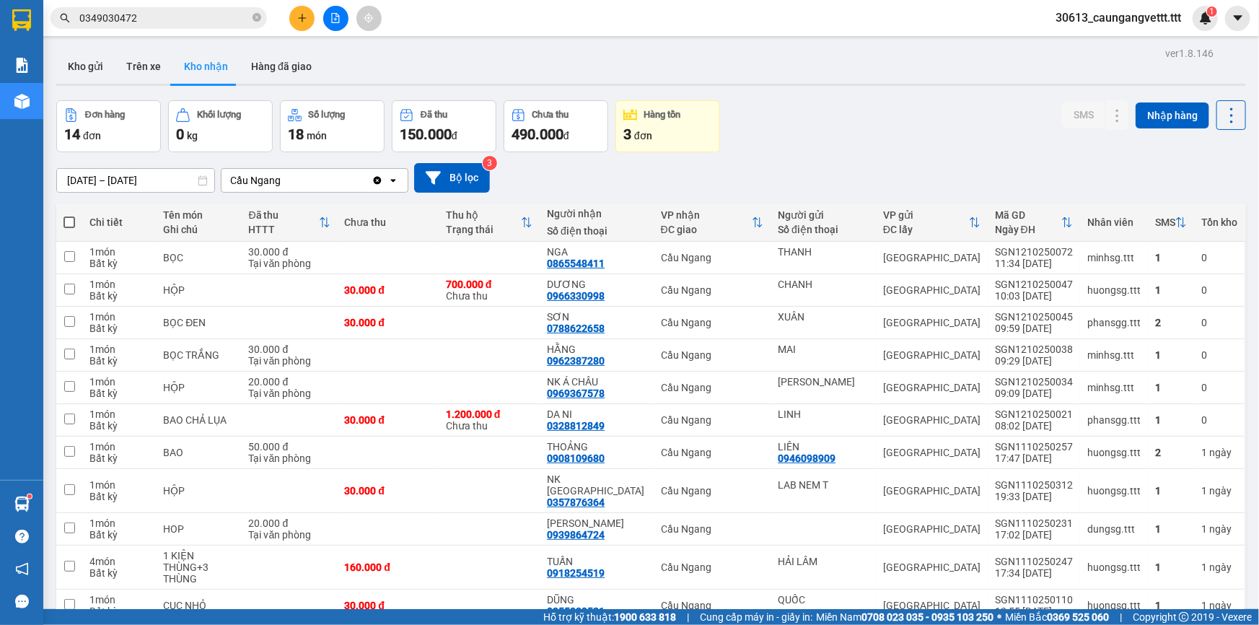
click at [190, 13] on input "0349030472" at bounding box center [164, 18] width 170 height 16
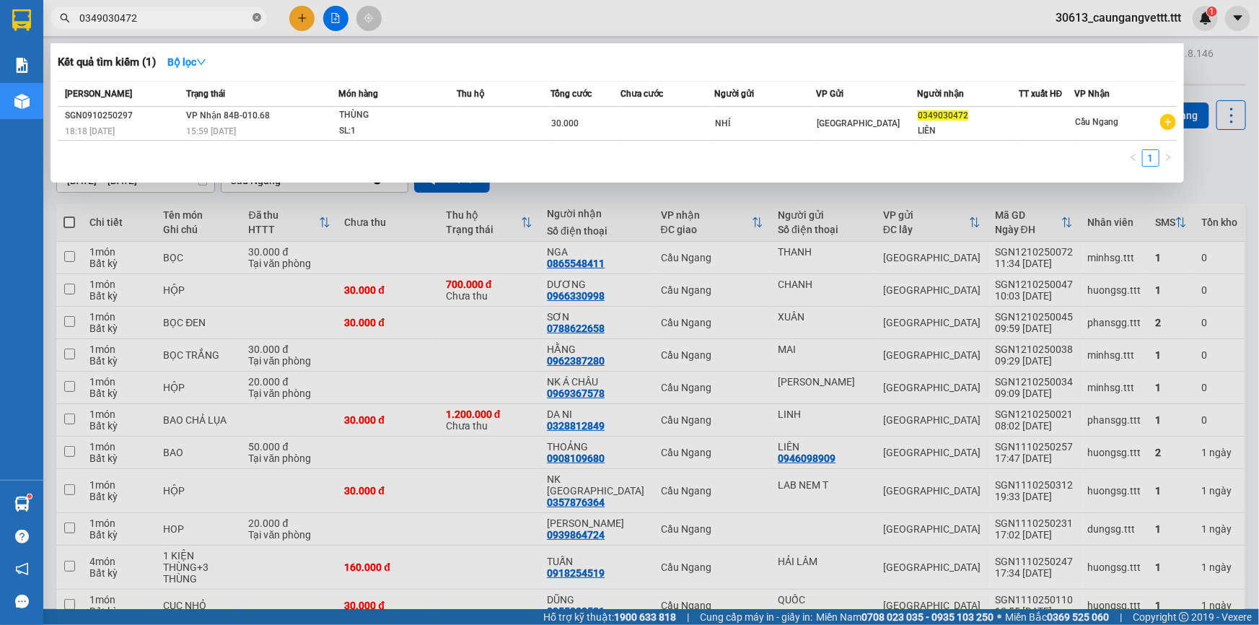
click at [255, 18] on icon "close-circle" at bounding box center [257, 17] width 9 height 9
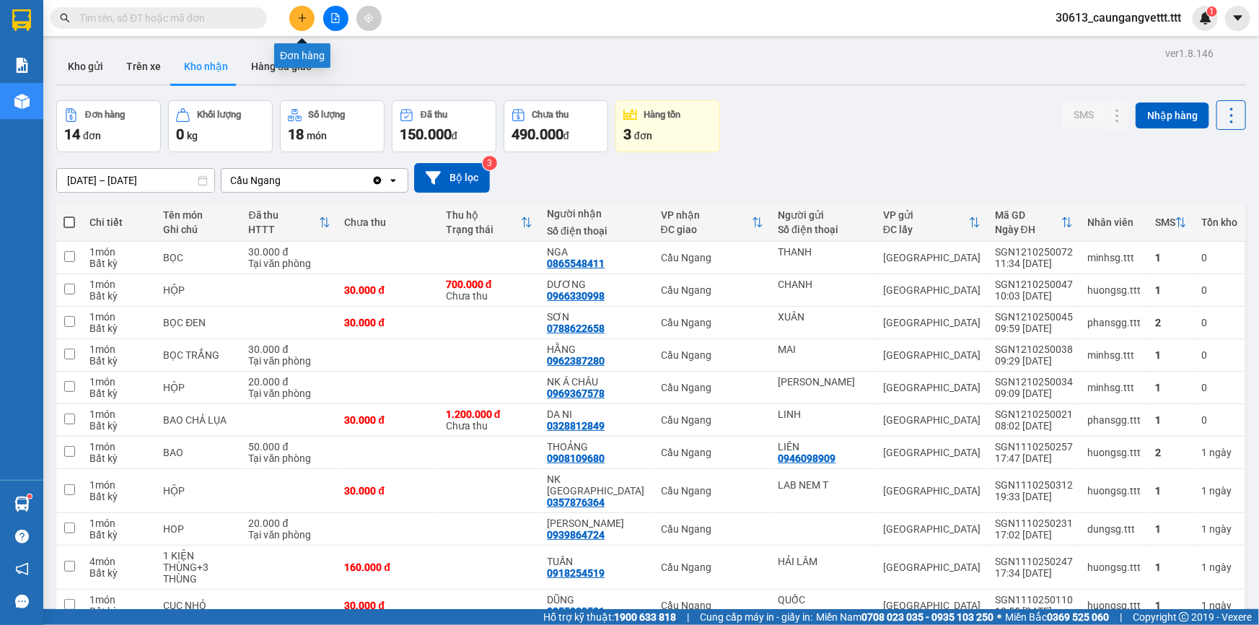
click at [303, 19] on icon "plus" at bounding box center [302, 18] width 10 height 10
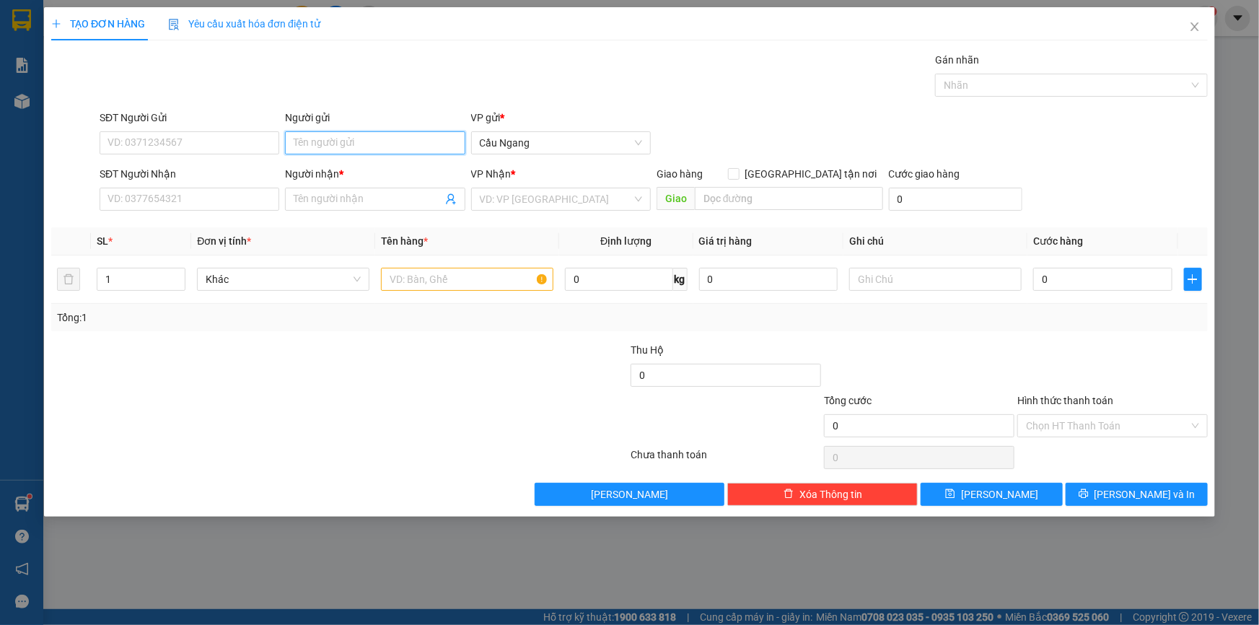
click at [373, 142] on input "Người gửi" at bounding box center [375, 142] width 180 height 23
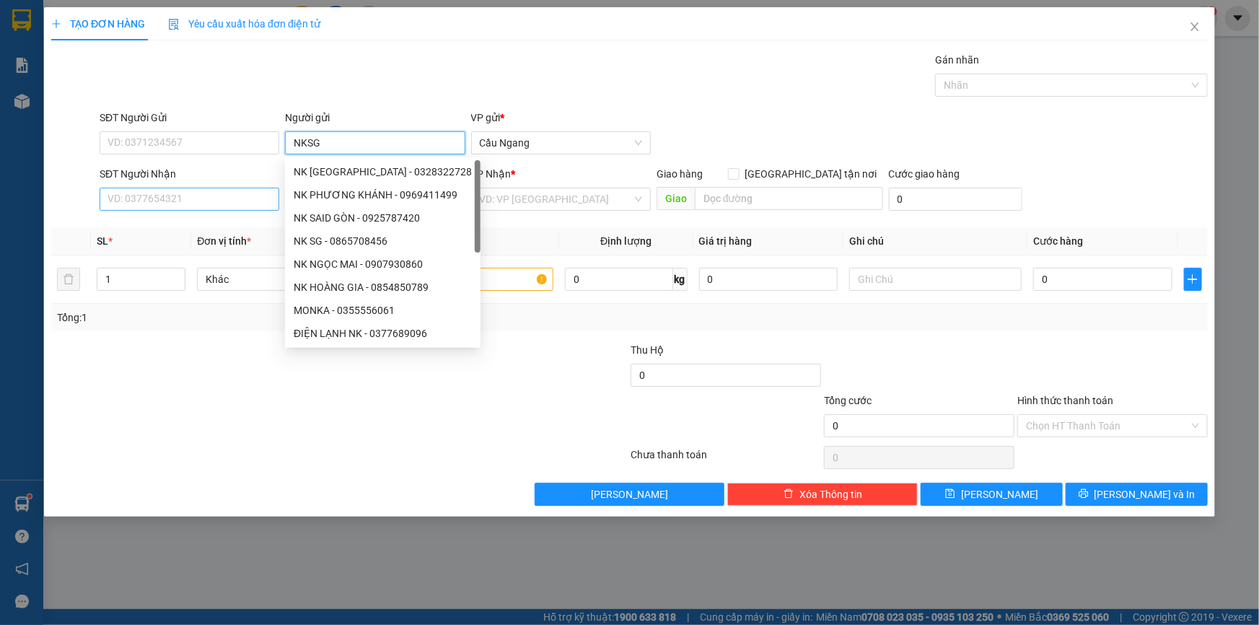
type input "NKSG"
click at [154, 194] on input "SĐT Người Nhận" at bounding box center [190, 199] width 180 height 23
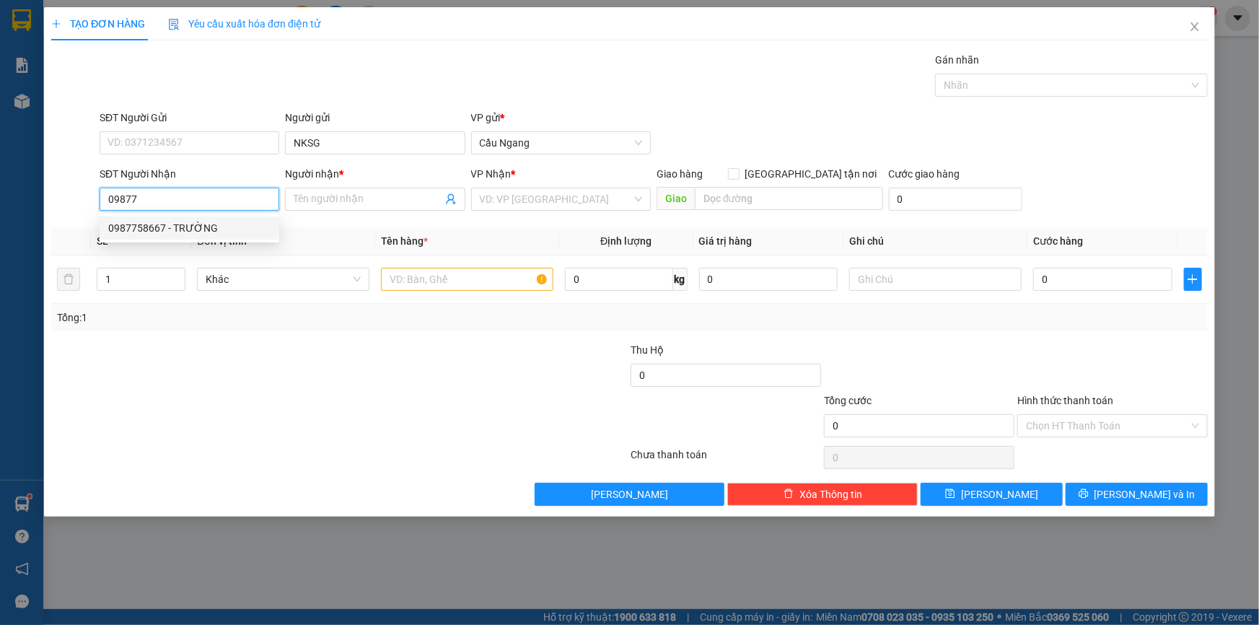
click at [198, 230] on div "0987758667 - TRƯỜNG" at bounding box center [189, 228] width 162 height 16
type input "0987758667"
type input "TRƯỜNG"
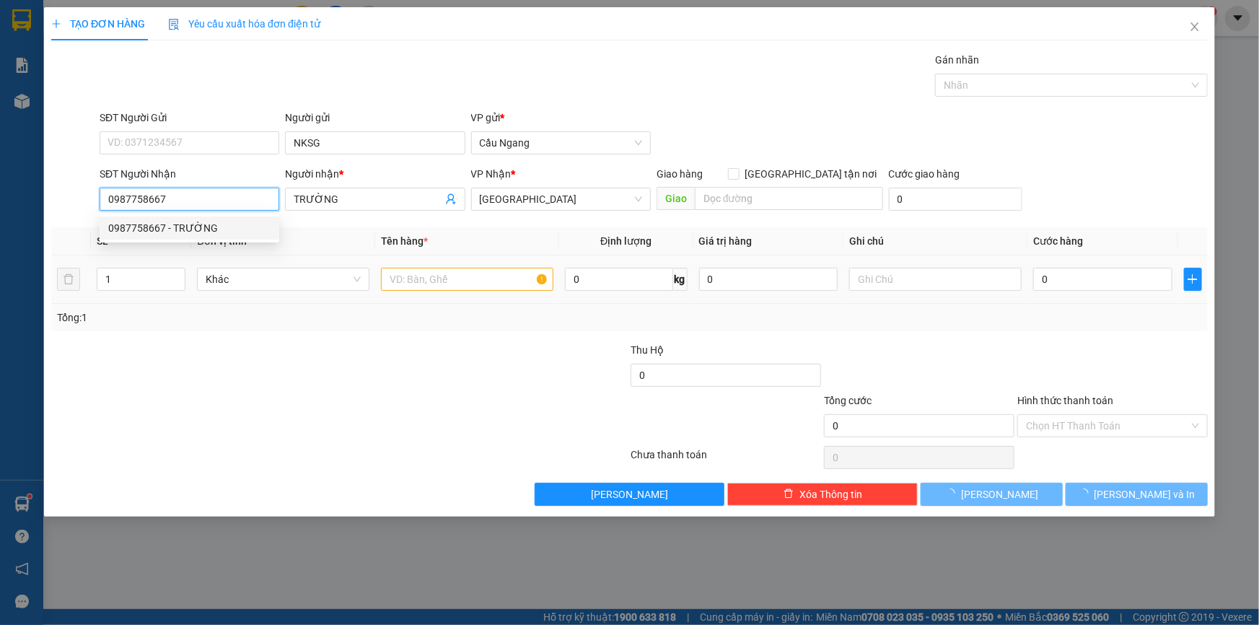
type input "0987758667"
click at [439, 274] on input "text" at bounding box center [467, 279] width 172 height 23
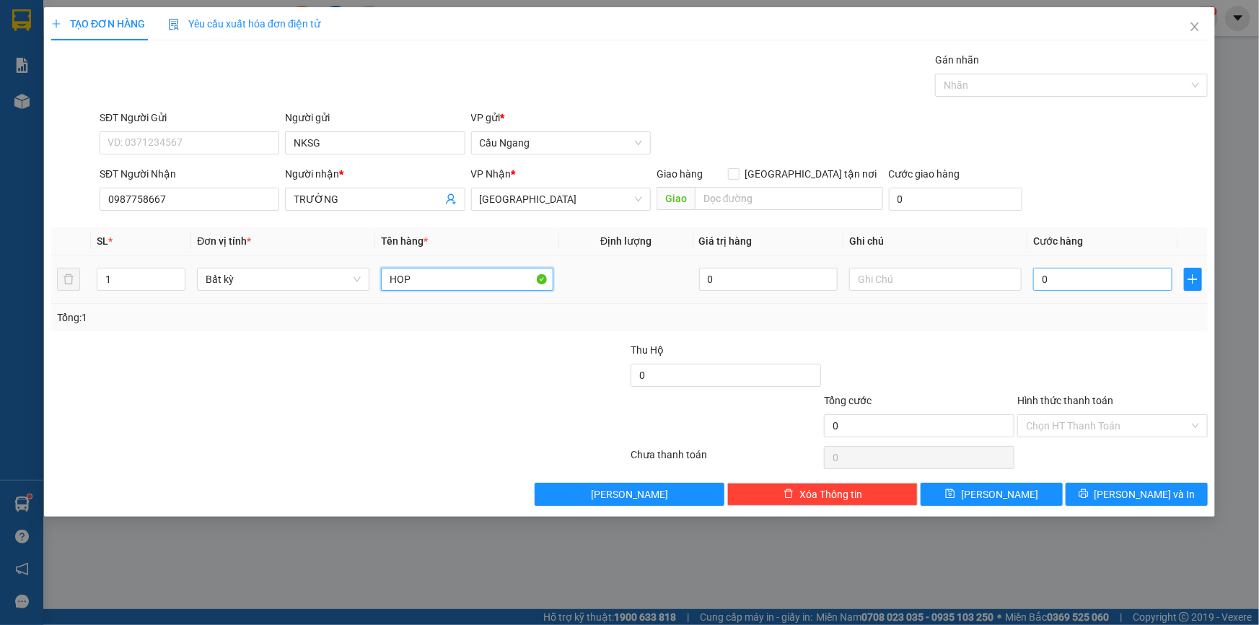
type input "HOP"
click at [1098, 281] on input "0" at bounding box center [1102, 279] width 139 height 23
type input "2"
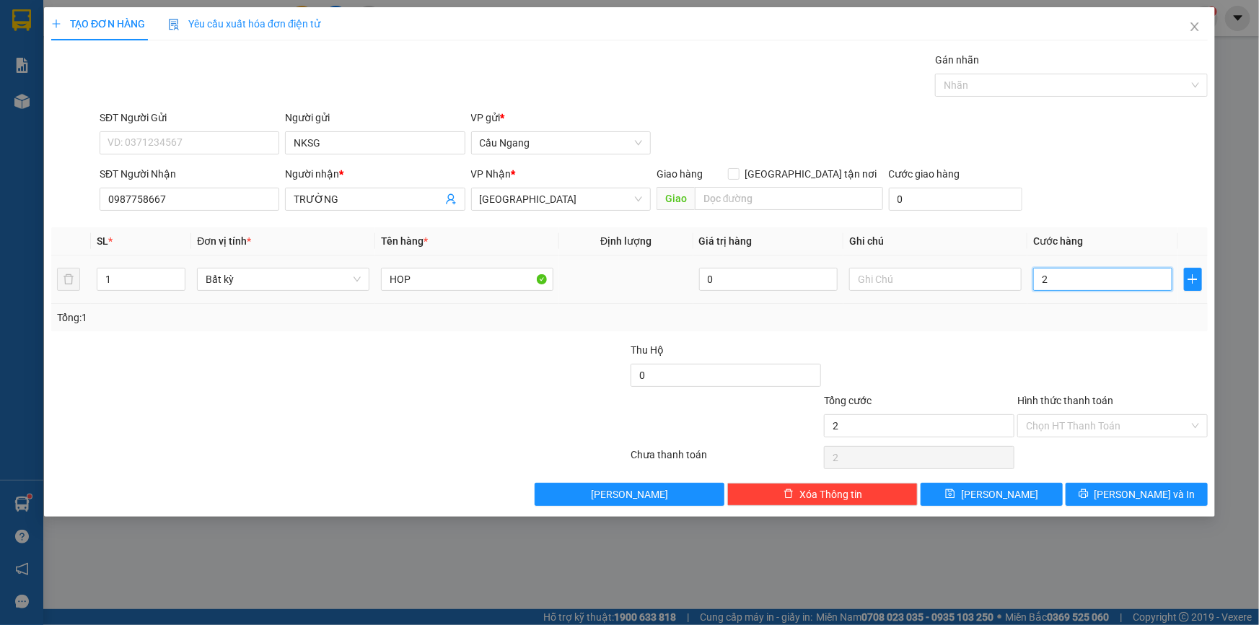
type input "20"
type input "200"
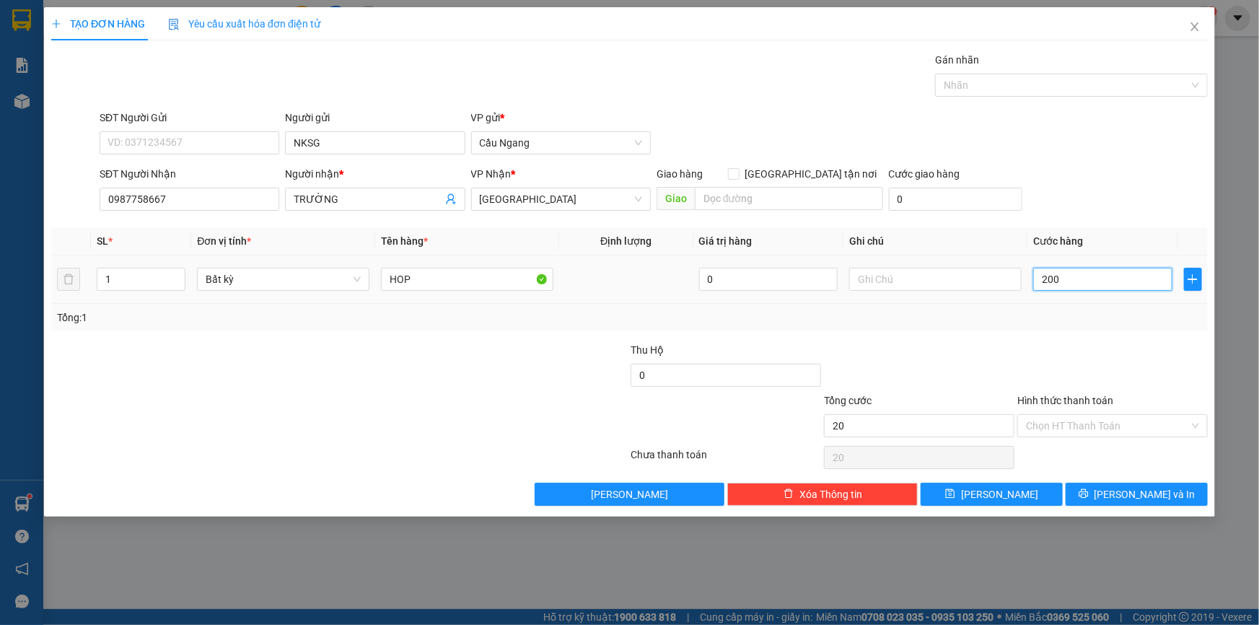
type input "200"
type input "2.000"
type input "20.000"
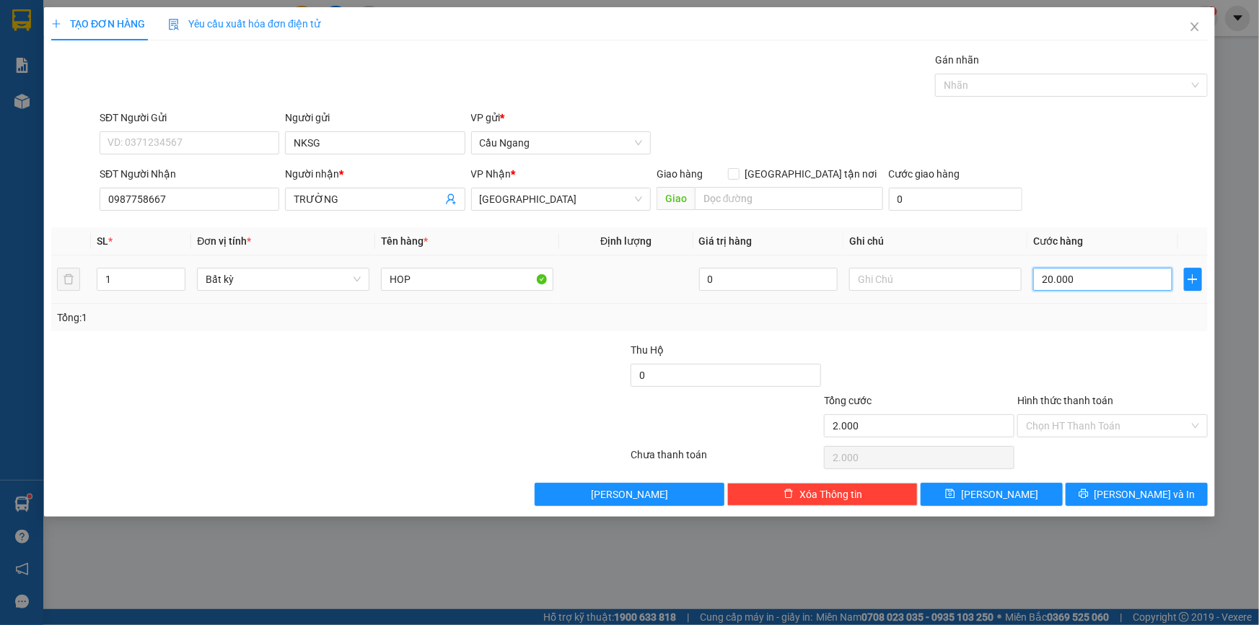
type input "20.000"
click at [1120, 491] on button "[PERSON_NAME] và In" at bounding box center [1137, 494] width 142 height 23
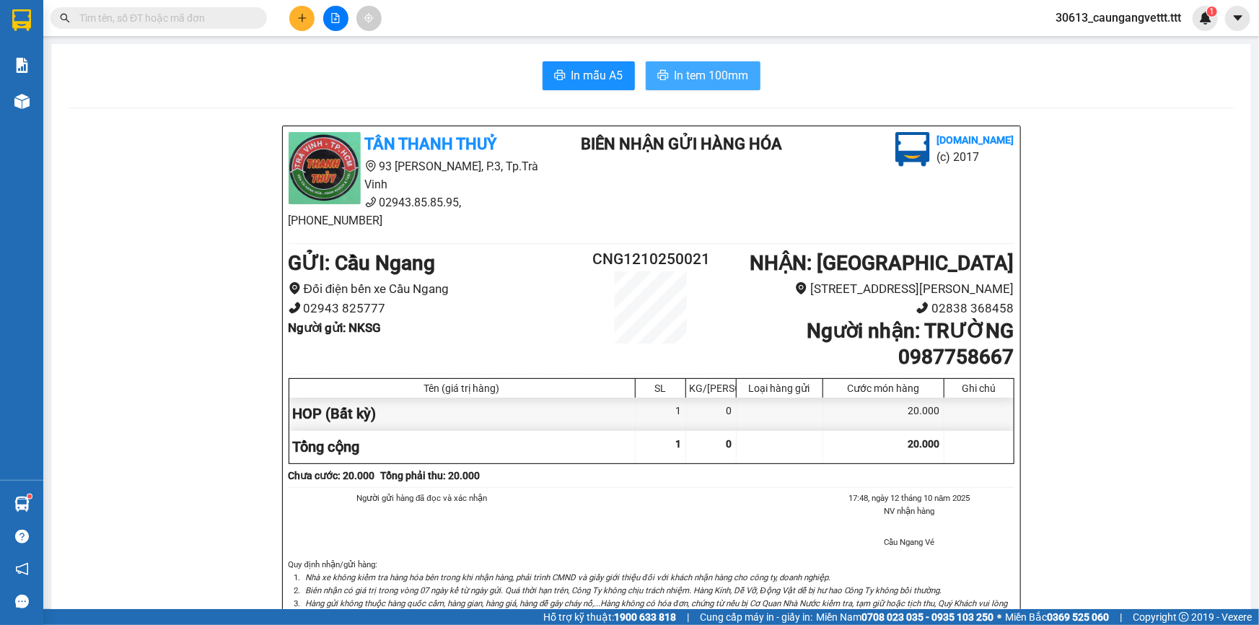
drag, startPoint x: 699, startPoint y: 71, endPoint x: 698, endPoint y: 84, distance: 12.4
click at [698, 71] on span "In tem 100mm" at bounding box center [712, 75] width 74 height 18
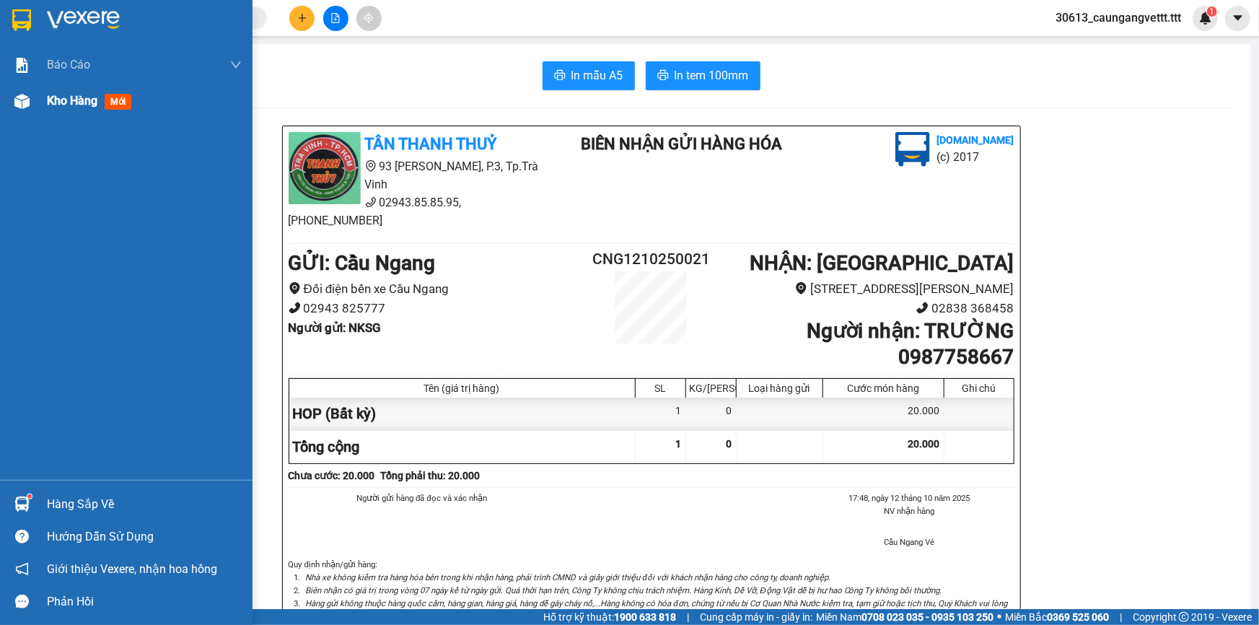
click at [66, 99] on span "Kho hàng" at bounding box center [72, 101] width 51 height 14
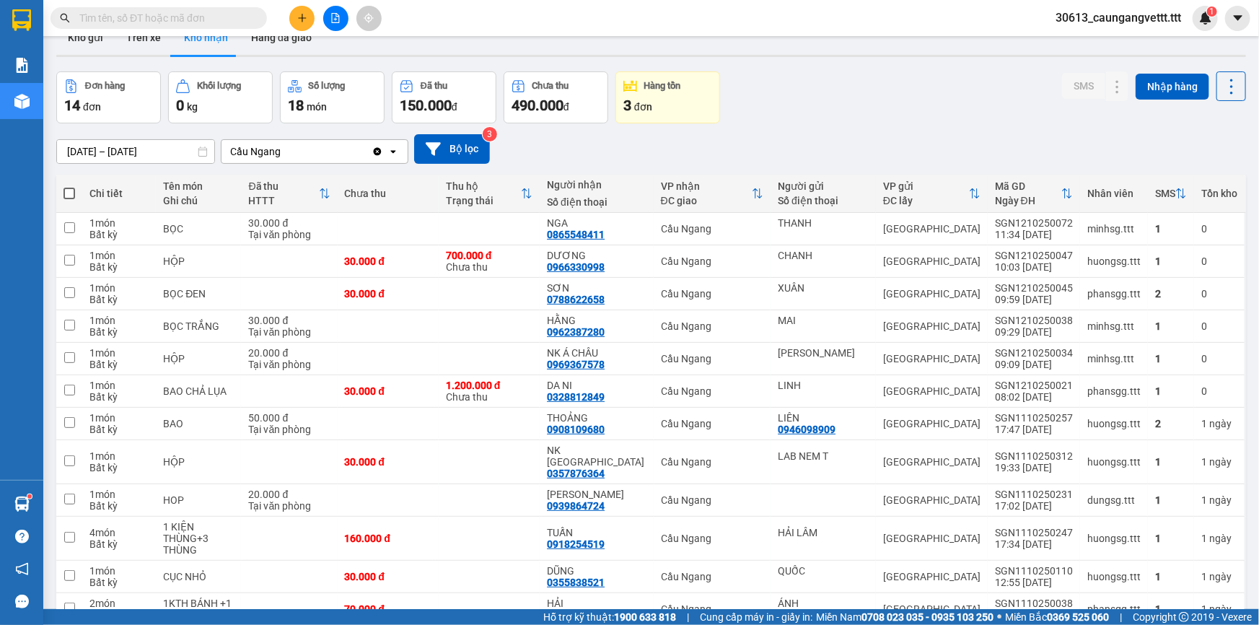
scroll to position [43, 0]
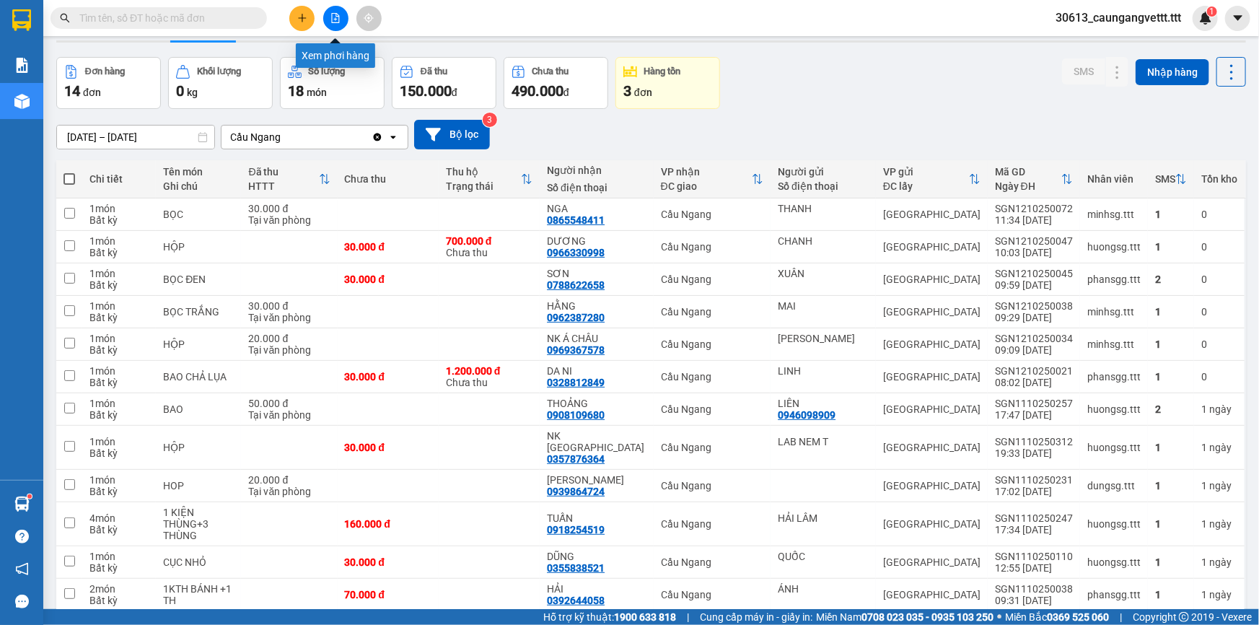
click at [333, 19] on icon "file-add" at bounding box center [336, 18] width 8 height 10
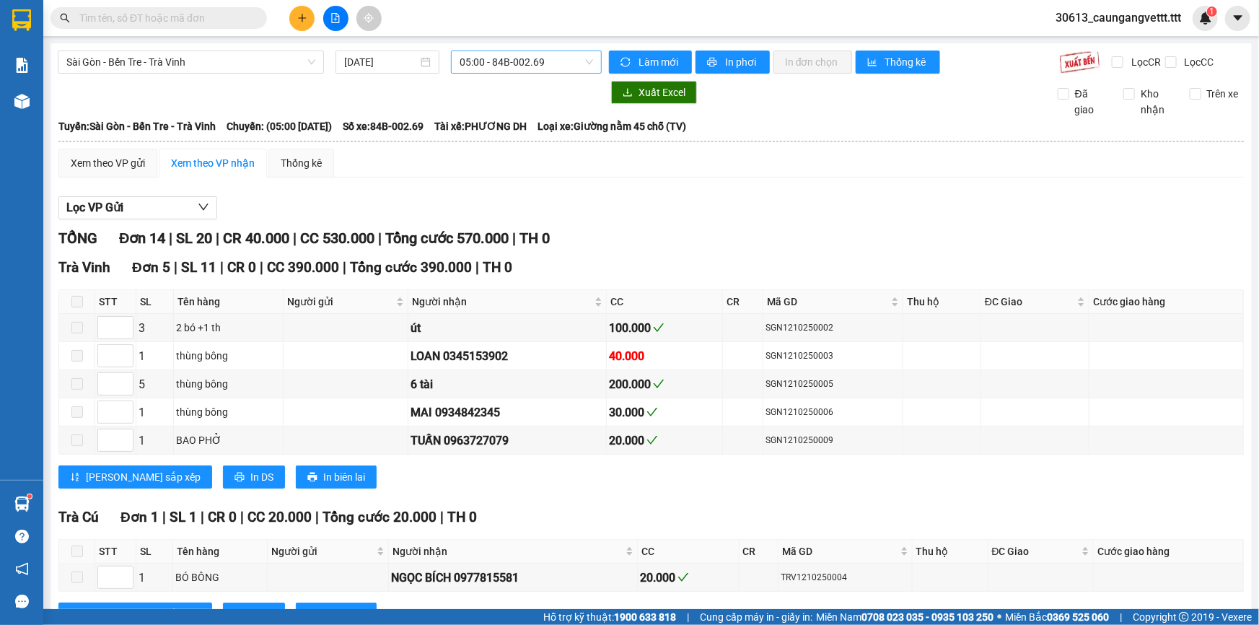
click at [501, 59] on span "05:00 - 84B-002.69" at bounding box center [526, 62] width 133 height 22
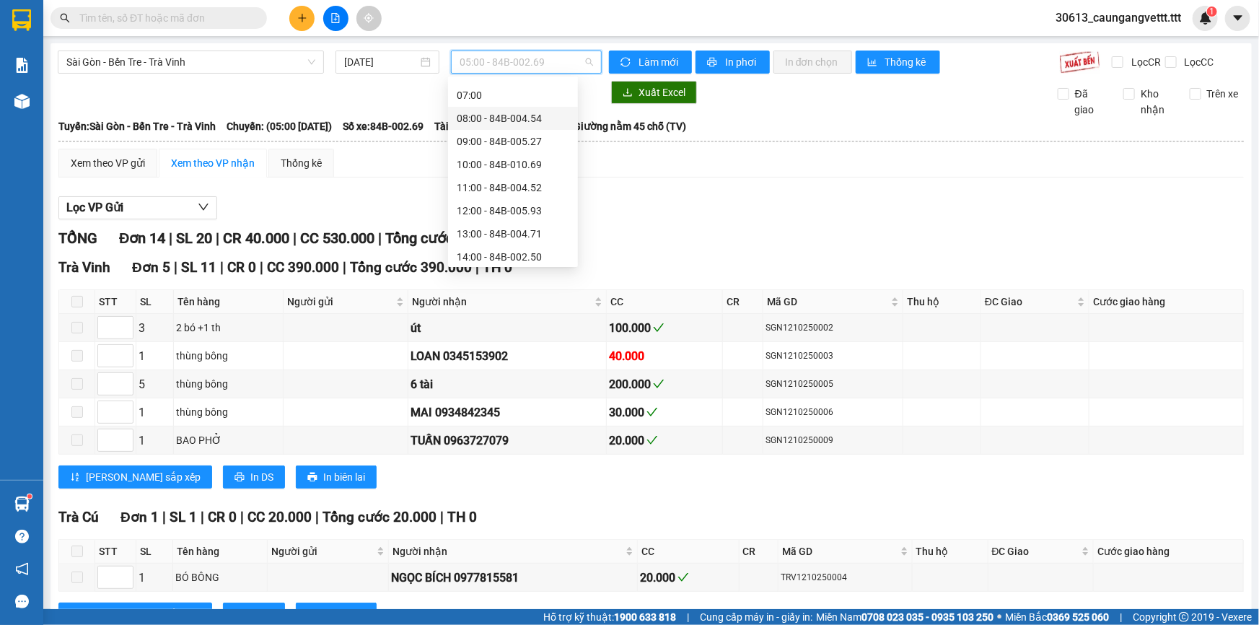
scroll to position [87, 0]
click at [499, 190] on div "12:00 - 84B-005.93" at bounding box center [513, 189] width 113 height 16
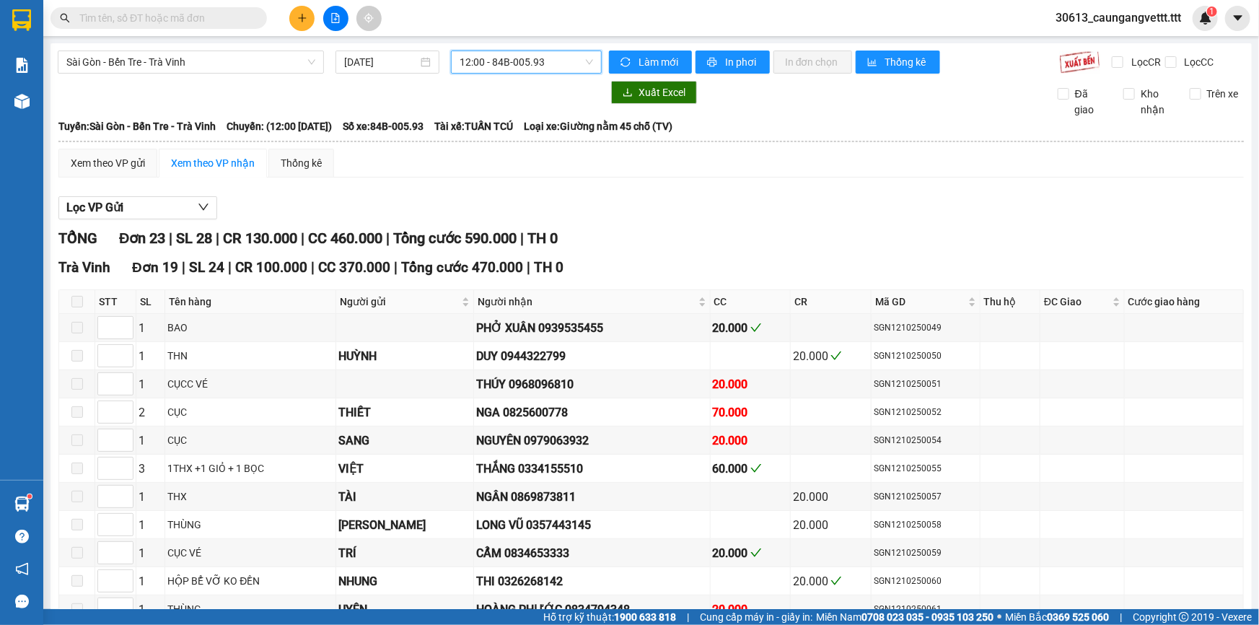
click at [484, 66] on span "12:00 - 84B-005.93" at bounding box center [526, 62] width 133 height 22
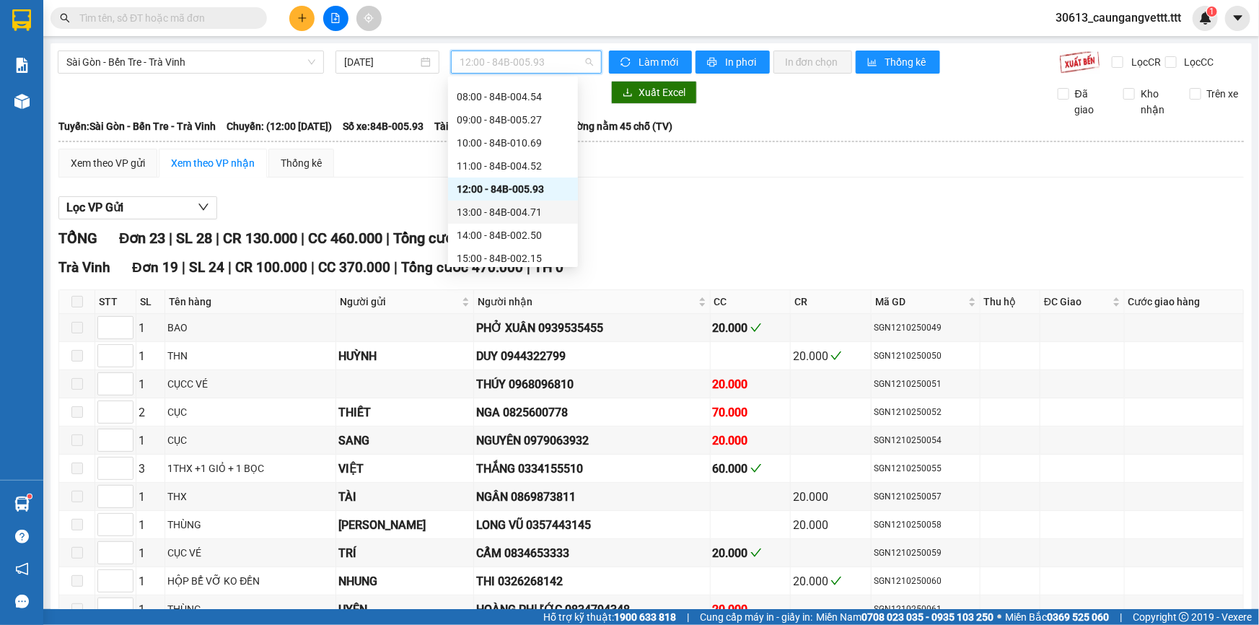
click at [499, 209] on div "13:00 - 84B-004.71" at bounding box center [513, 212] width 113 height 16
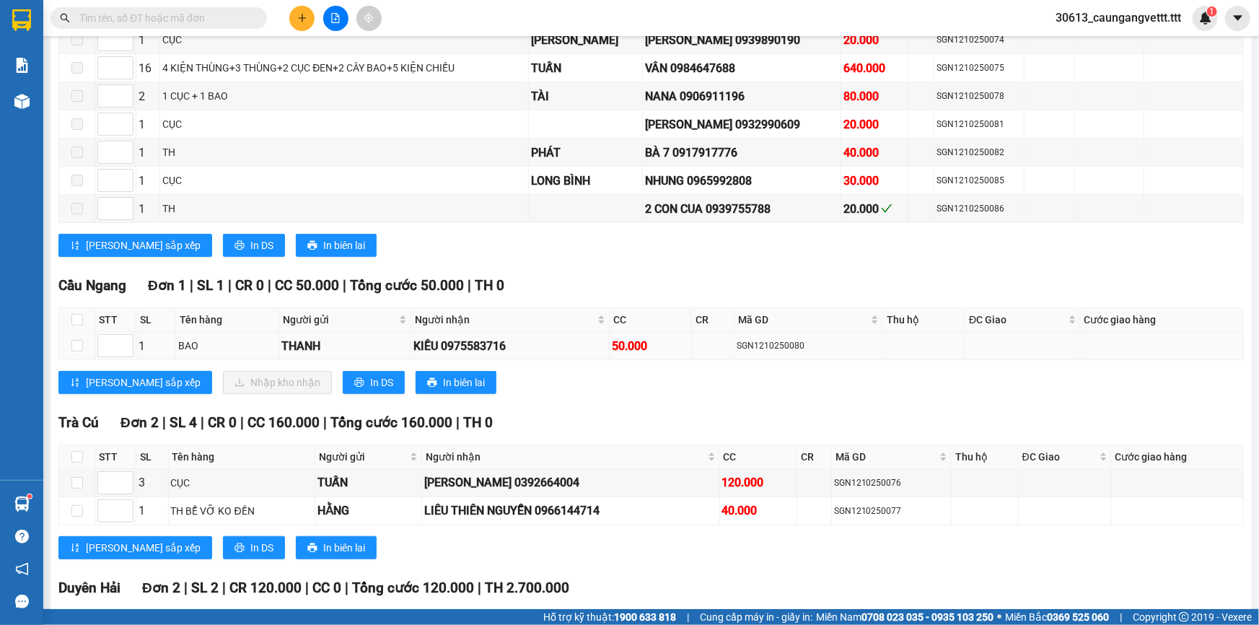
scroll to position [306, 0]
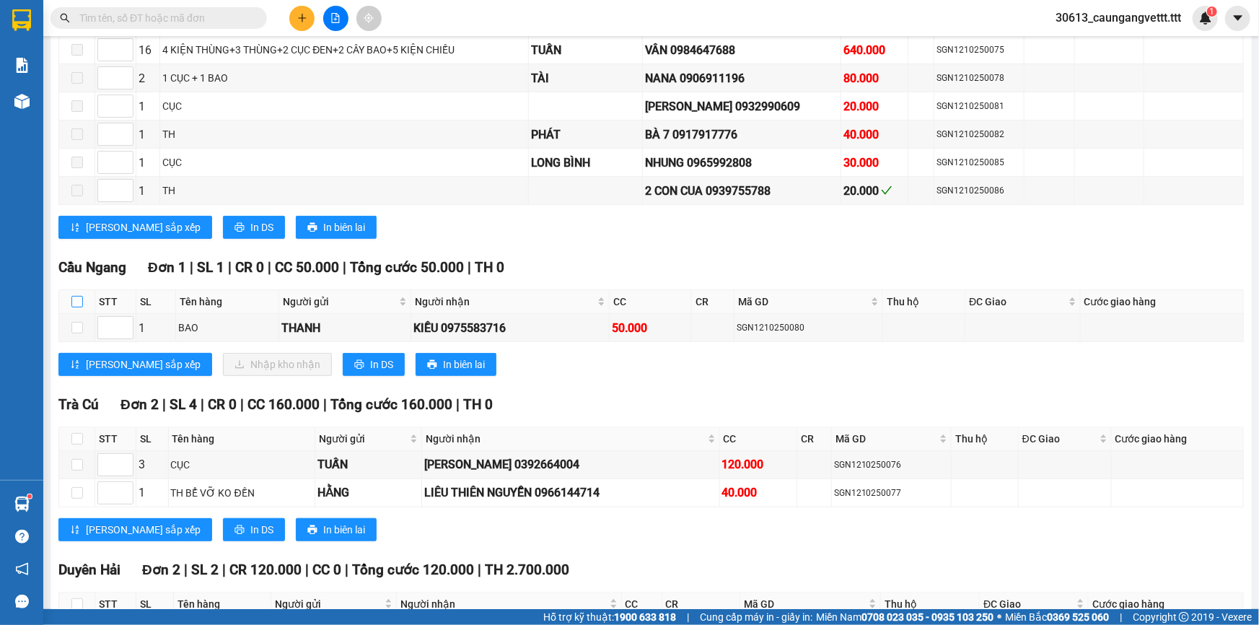
click at [72, 301] on input "checkbox" at bounding box center [77, 302] width 12 height 12
checkbox input "true"
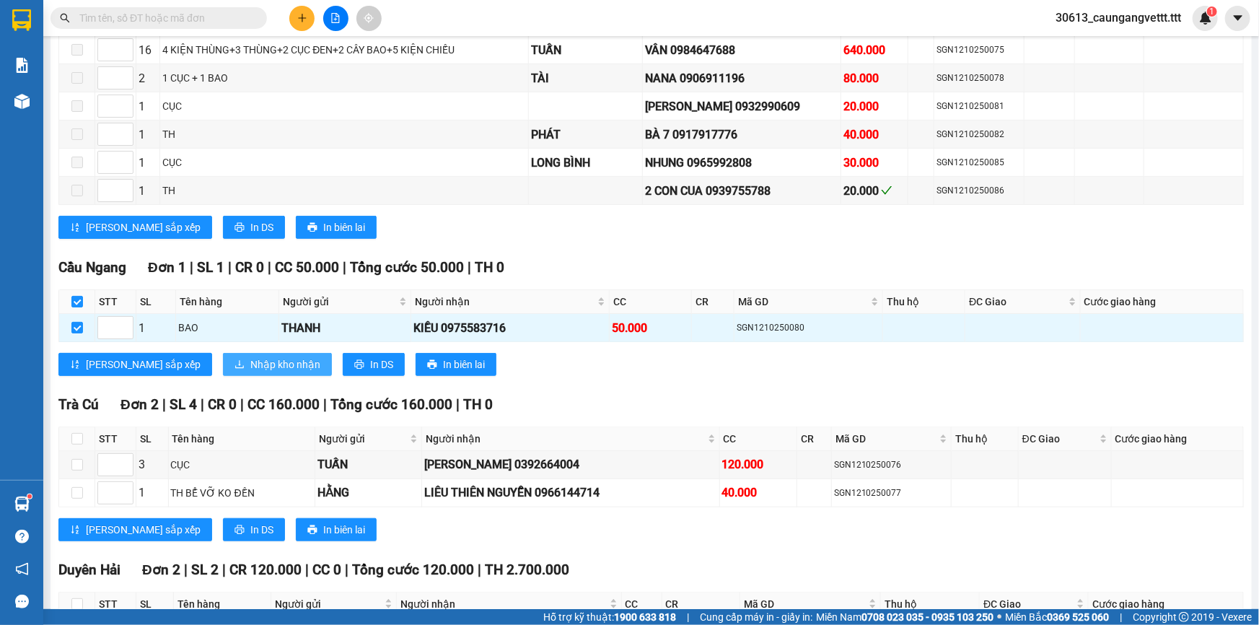
click at [250, 358] on span "Nhập kho nhận" at bounding box center [285, 364] width 70 height 16
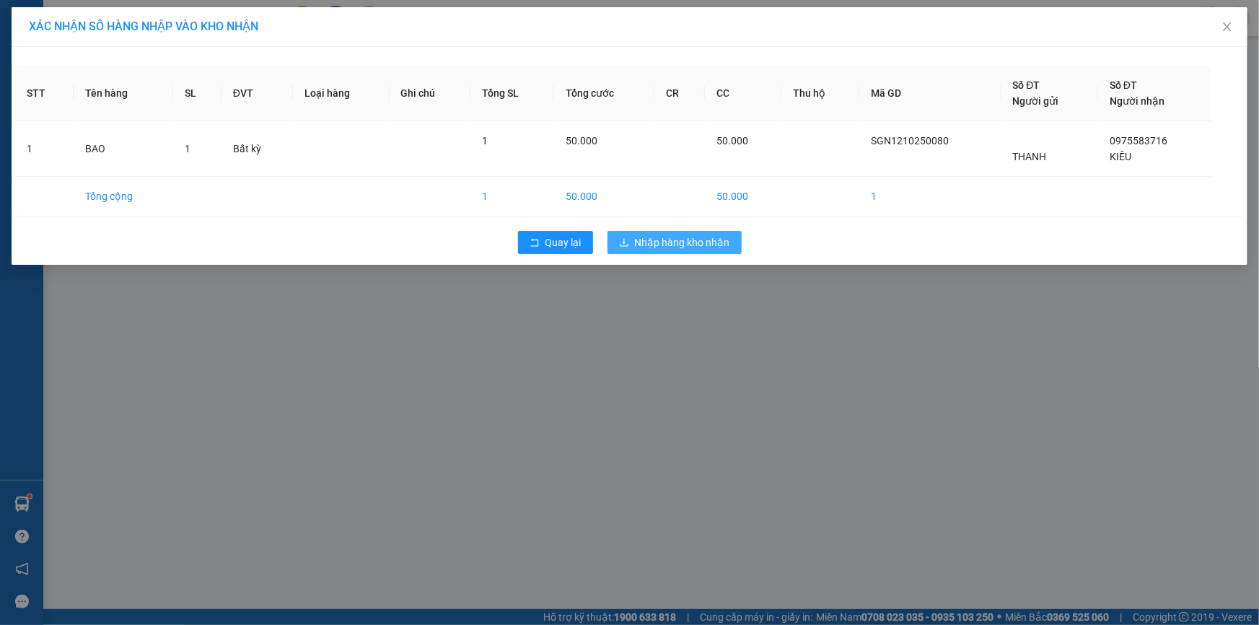
click at [700, 241] on span "Nhập hàng kho nhận" at bounding box center [682, 243] width 95 height 16
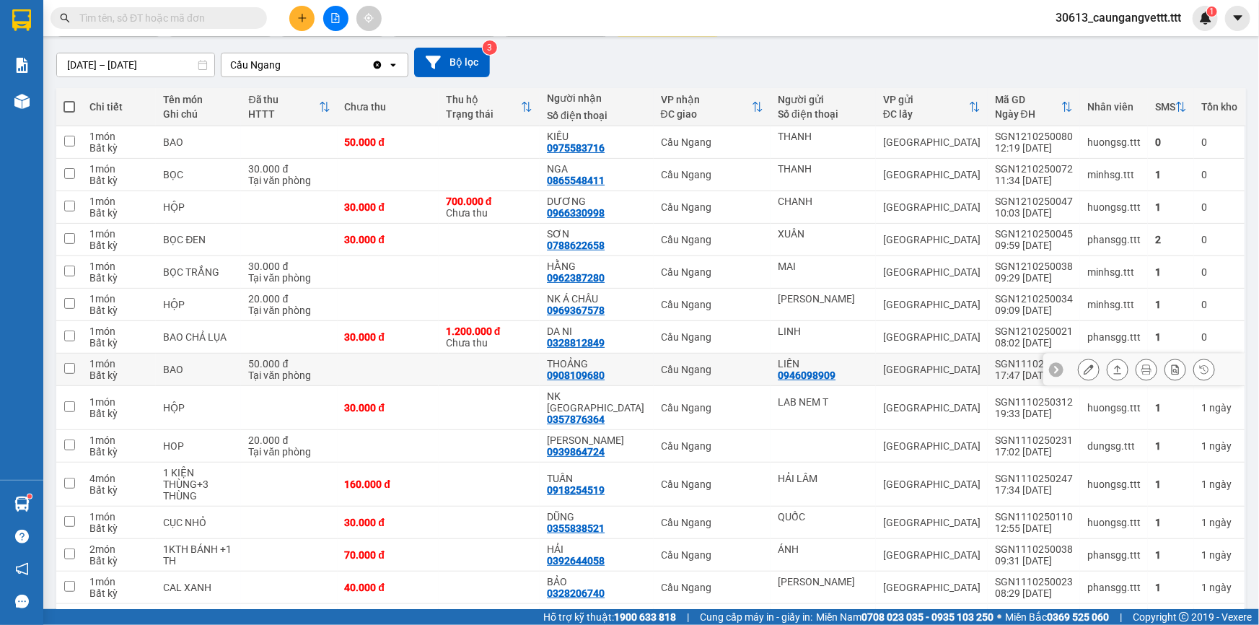
scroll to position [14, 0]
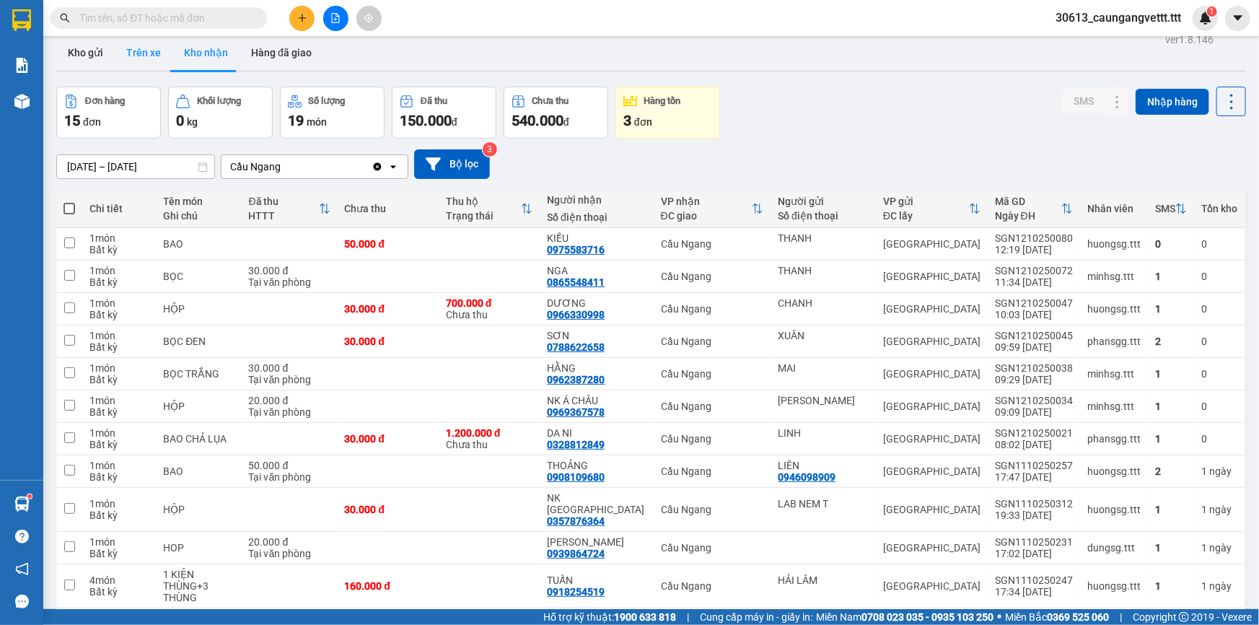
click at [136, 49] on button "Trên xe" at bounding box center [144, 52] width 58 height 35
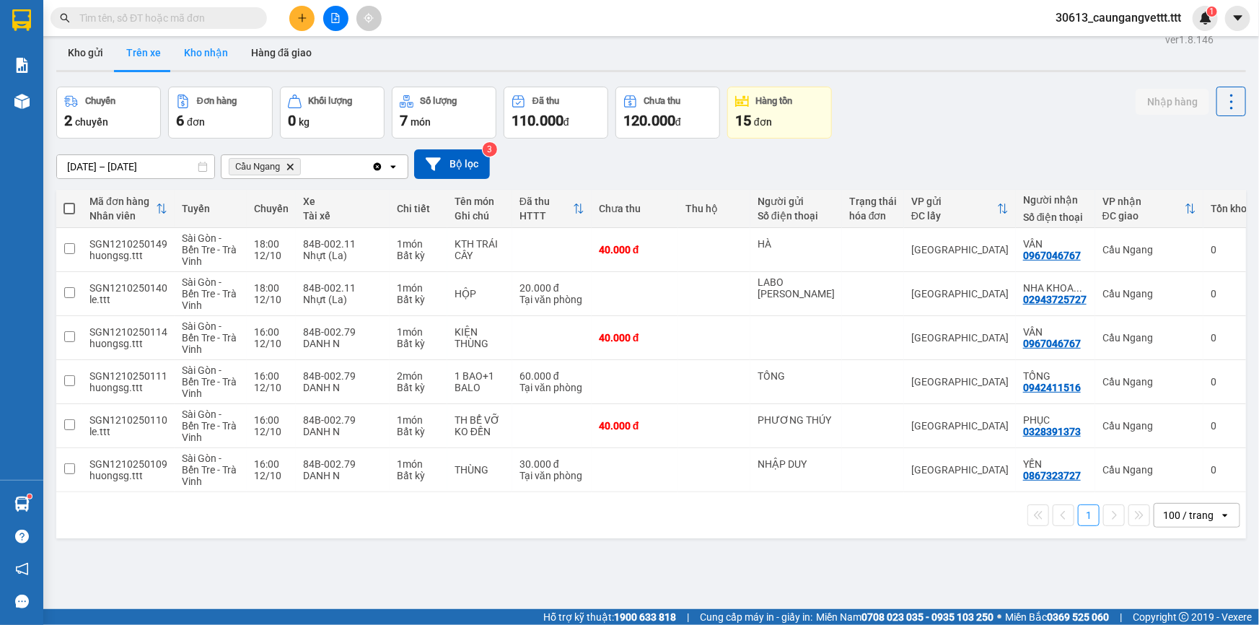
click at [211, 51] on button "Kho nhận" at bounding box center [205, 52] width 67 height 35
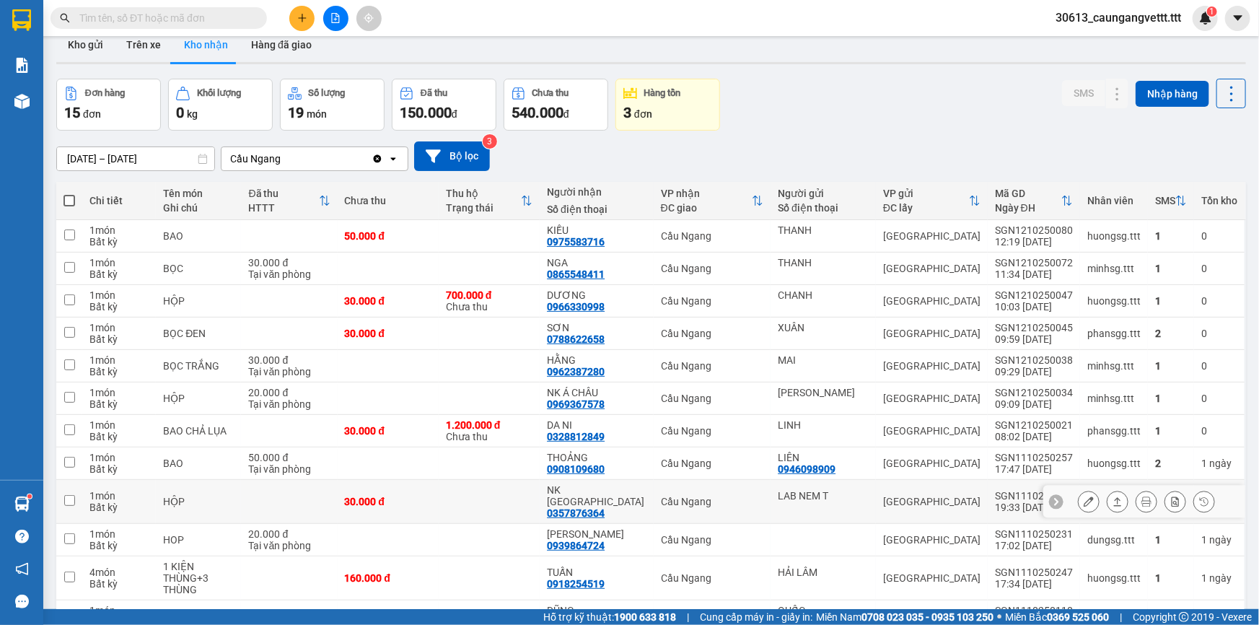
scroll to position [14, 0]
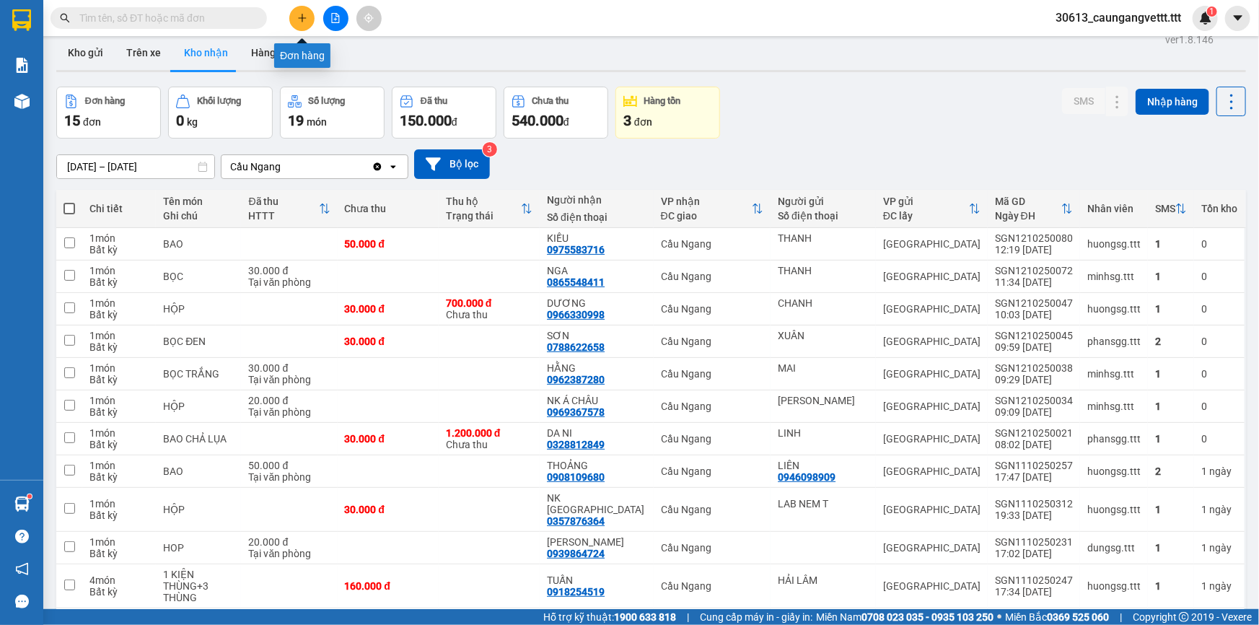
click at [303, 17] on icon "plus" at bounding box center [302, 18] width 10 height 10
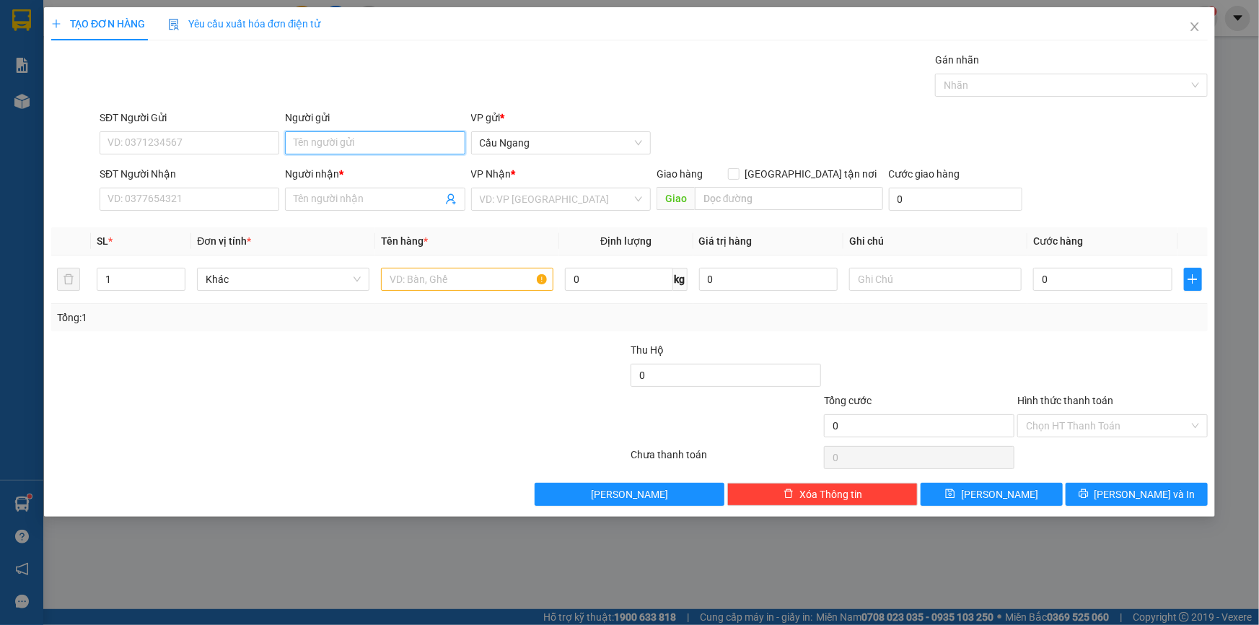
click at [364, 144] on input "Người gửi" at bounding box center [375, 142] width 180 height 23
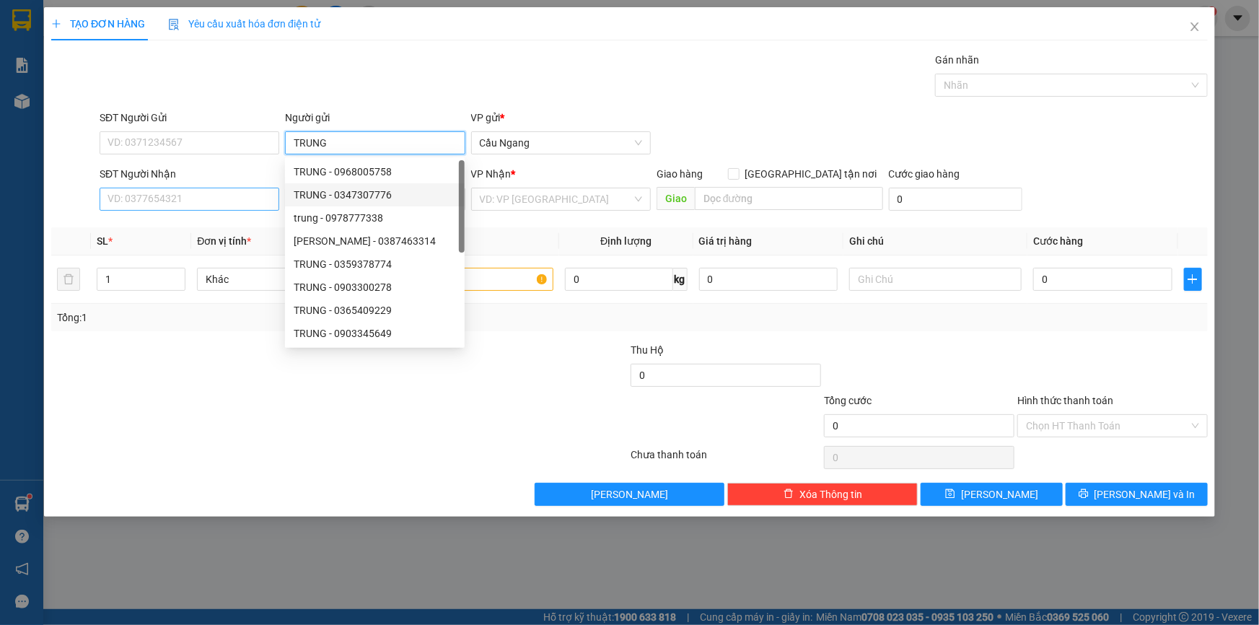
type input "TRUNG"
click at [188, 196] on input "SĐT Người Nhận" at bounding box center [190, 199] width 180 height 23
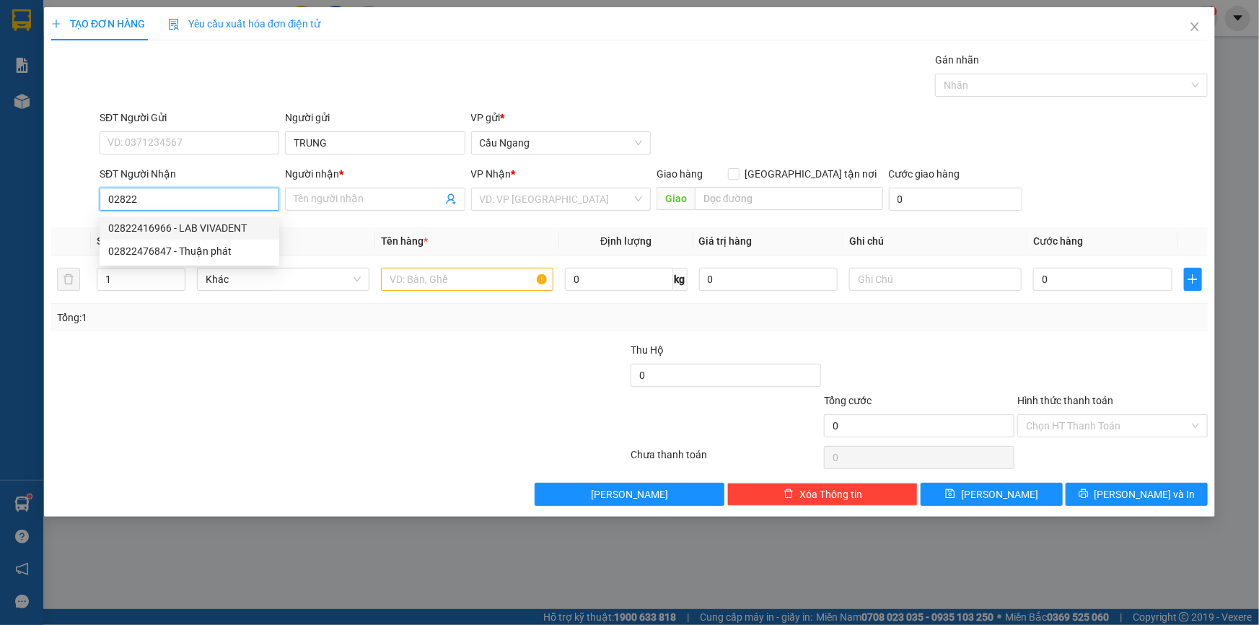
click at [214, 227] on div "02822416966 - LAB VIVADENT" at bounding box center [189, 228] width 162 height 16
type input "02822416966"
type input "LAB VIVADENT"
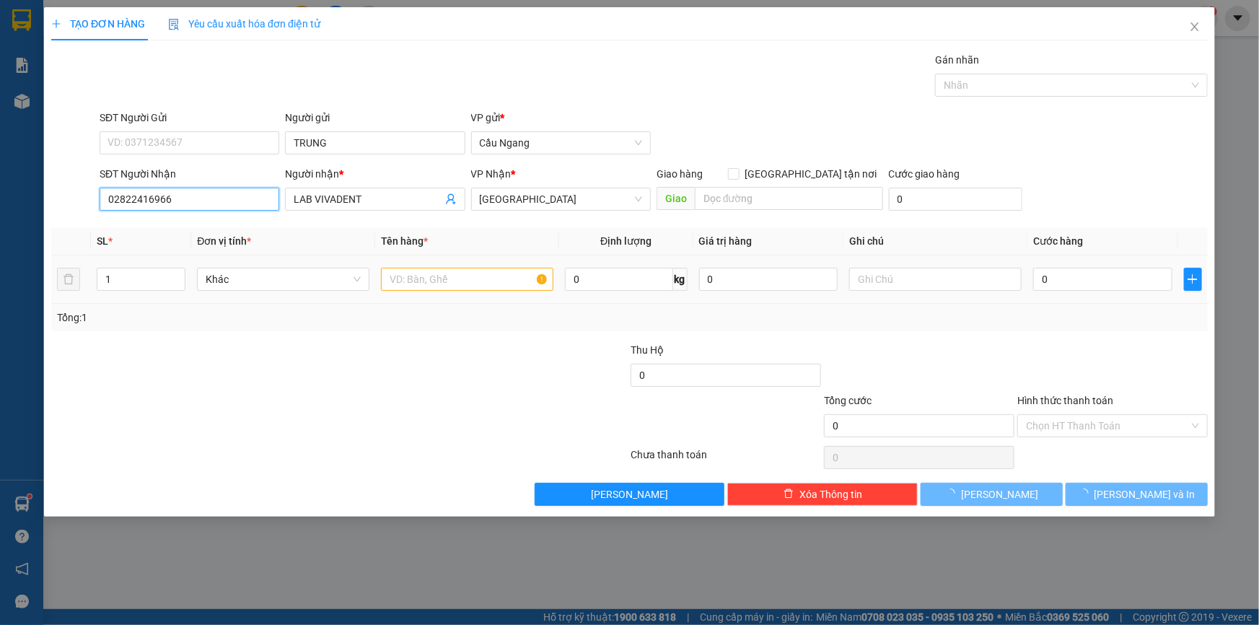
type input "02822416966"
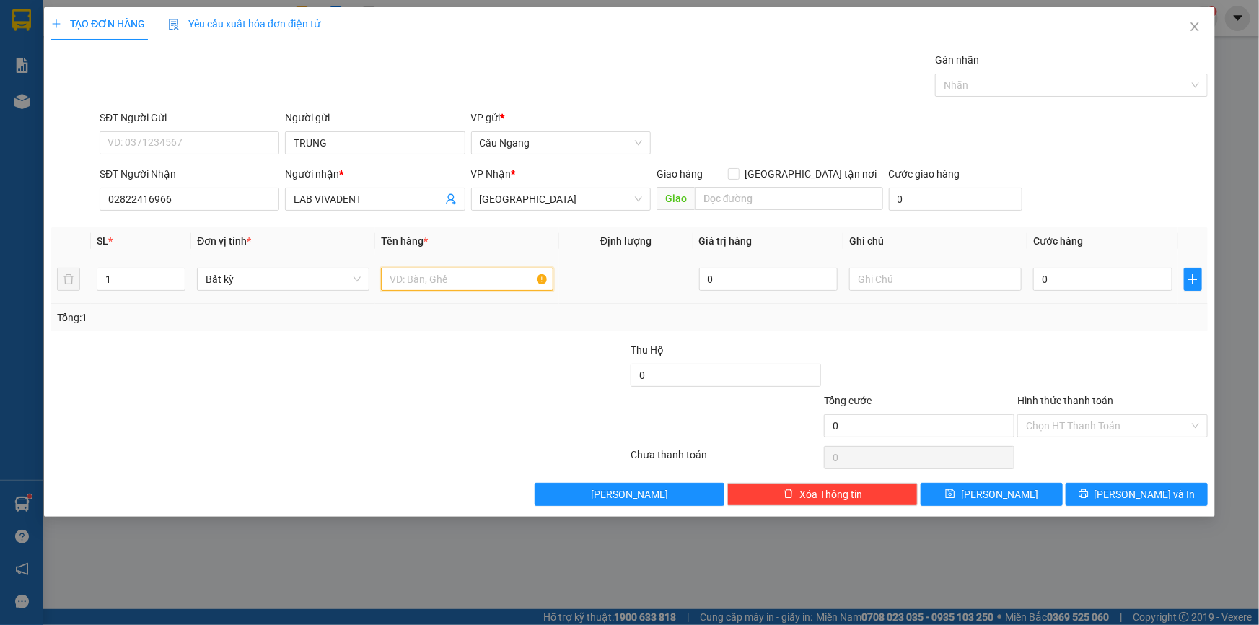
click at [454, 279] on input "text" at bounding box center [467, 279] width 172 height 23
type input "HÔP"
click at [1115, 281] on input "0" at bounding box center [1102, 279] width 139 height 23
type input "2"
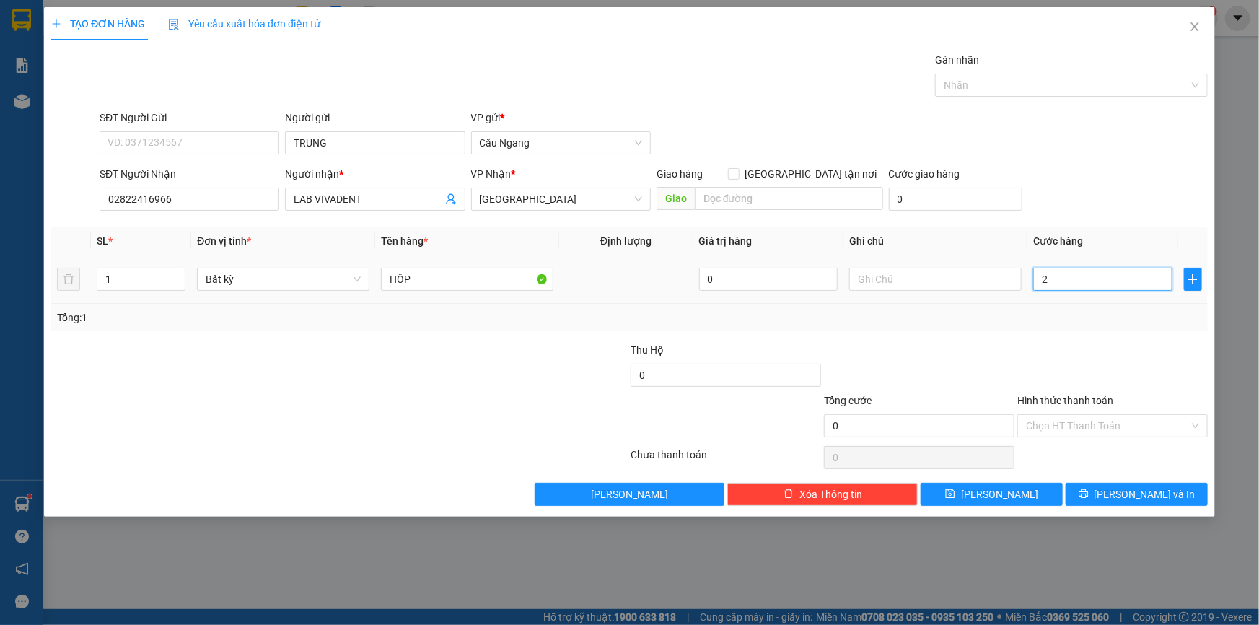
type input "2"
type input "20"
type input "2.000"
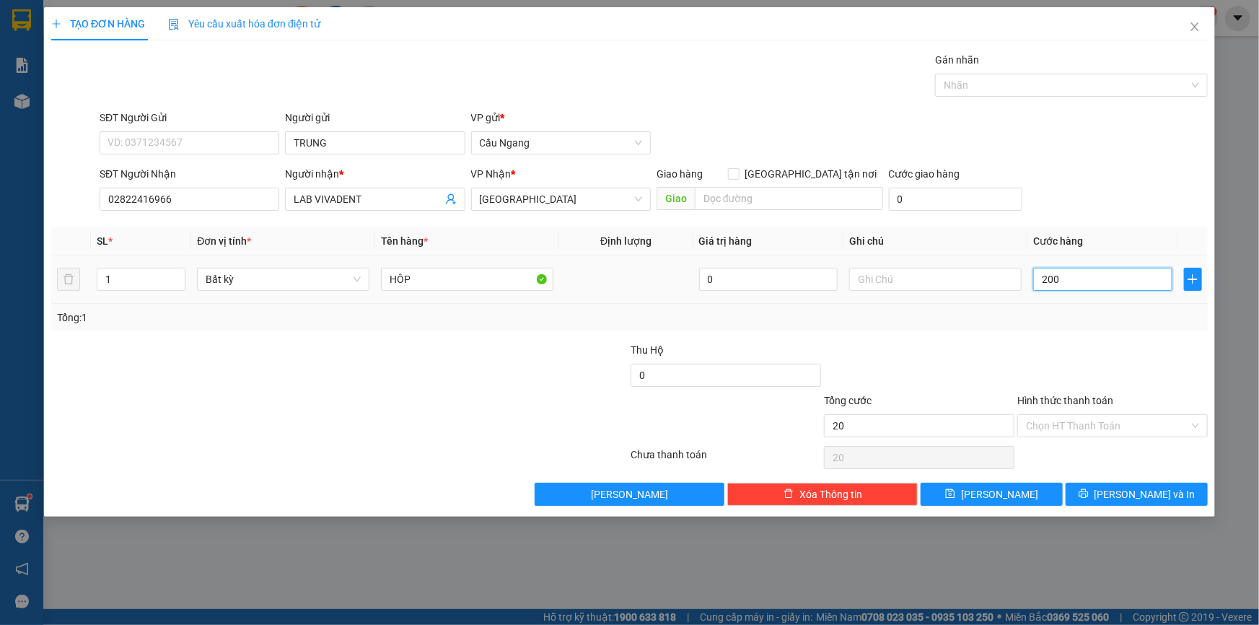
type input "2.000"
type input "20.000"
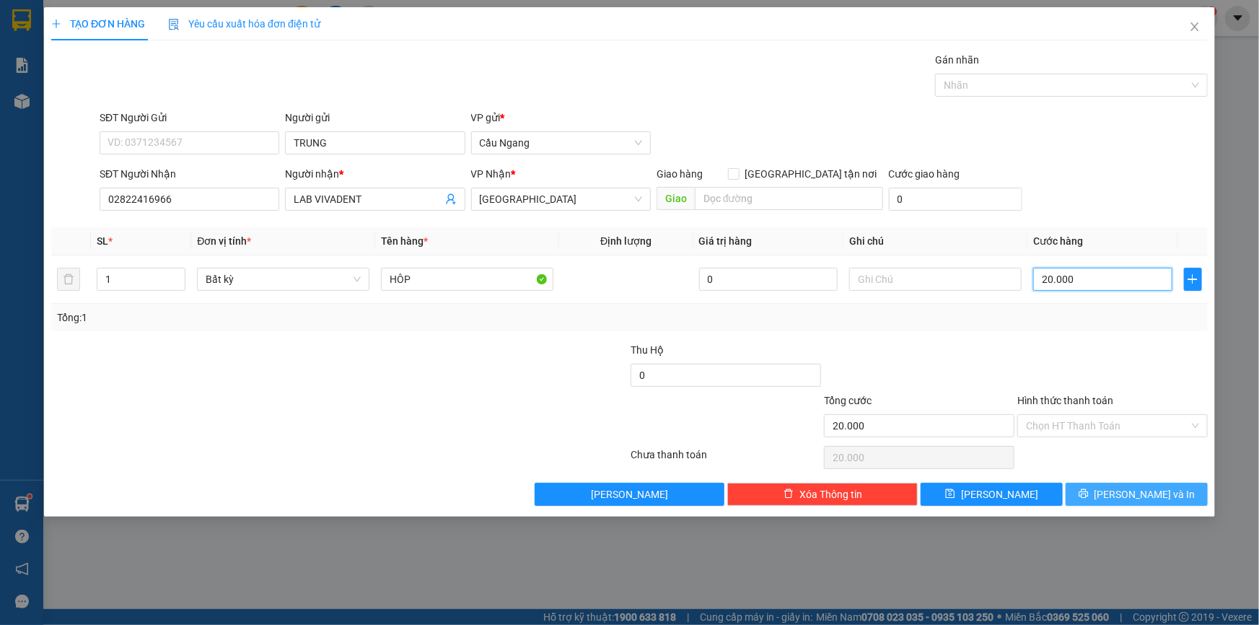
type input "20.000"
click at [1132, 488] on span "[PERSON_NAME] và In" at bounding box center [1145, 494] width 101 height 16
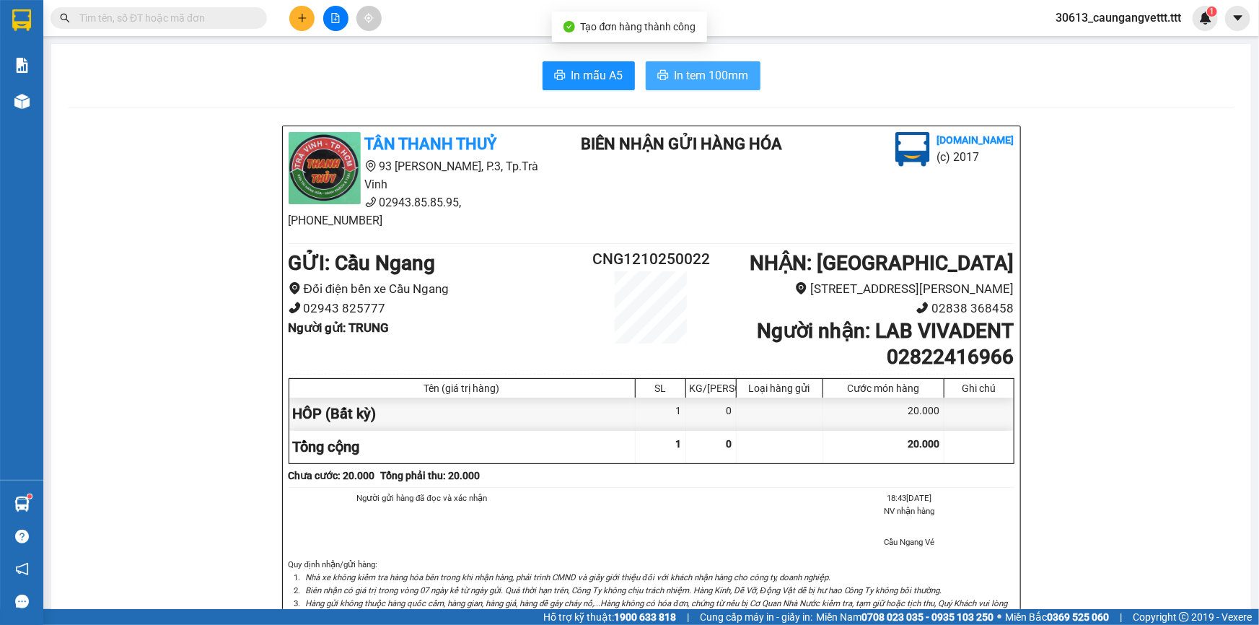
click at [727, 70] on span "In tem 100mm" at bounding box center [712, 75] width 74 height 18
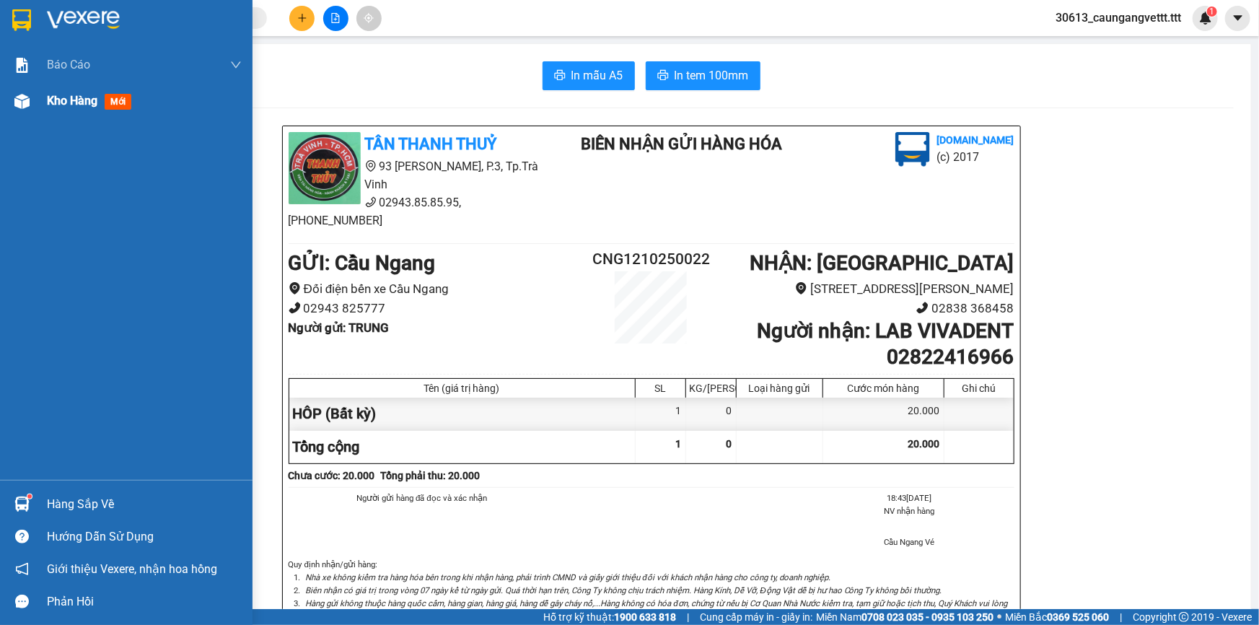
click at [56, 100] on span "Kho hàng" at bounding box center [72, 101] width 51 height 14
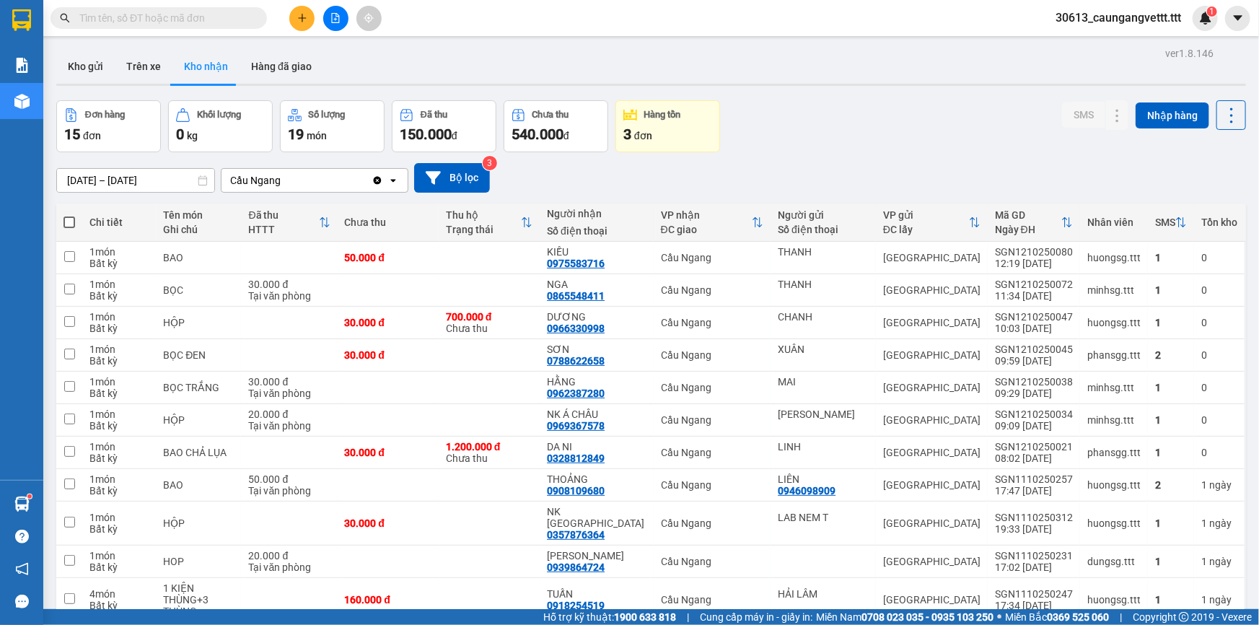
click at [307, 22] on icon "plus" at bounding box center [302, 18] width 10 height 10
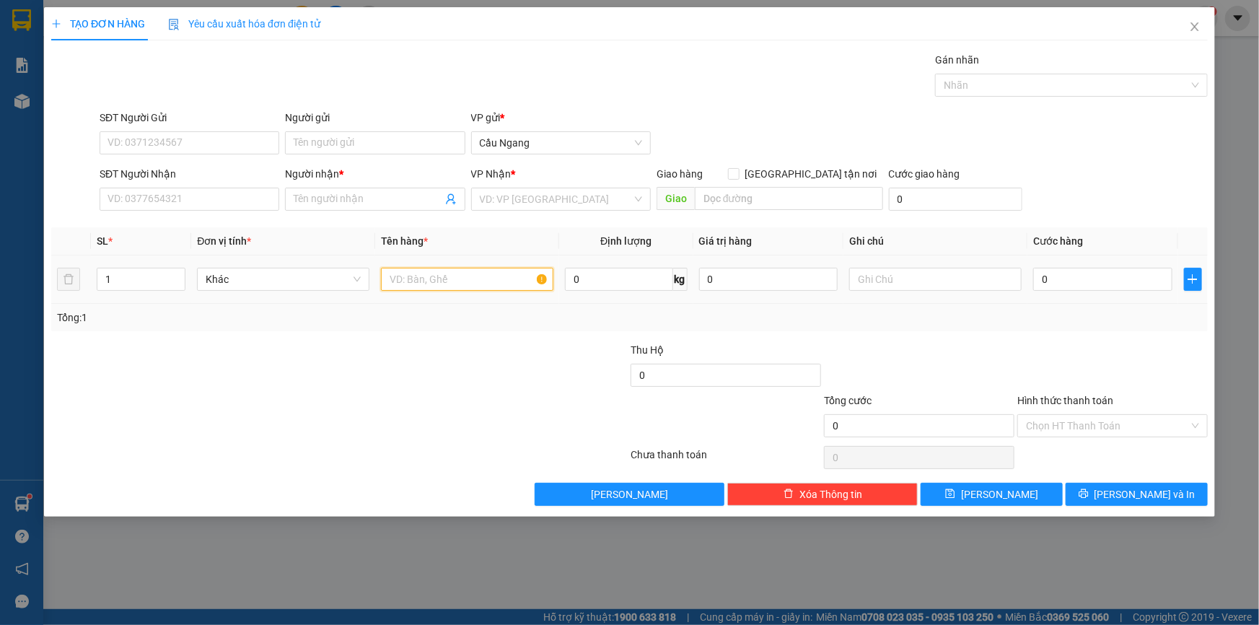
click at [451, 276] on input "text" at bounding box center [467, 279] width 172 height 23
type input "BAO"
click at [521, 196] on input "search" at bounding box center [556, 199] width 152 height 22
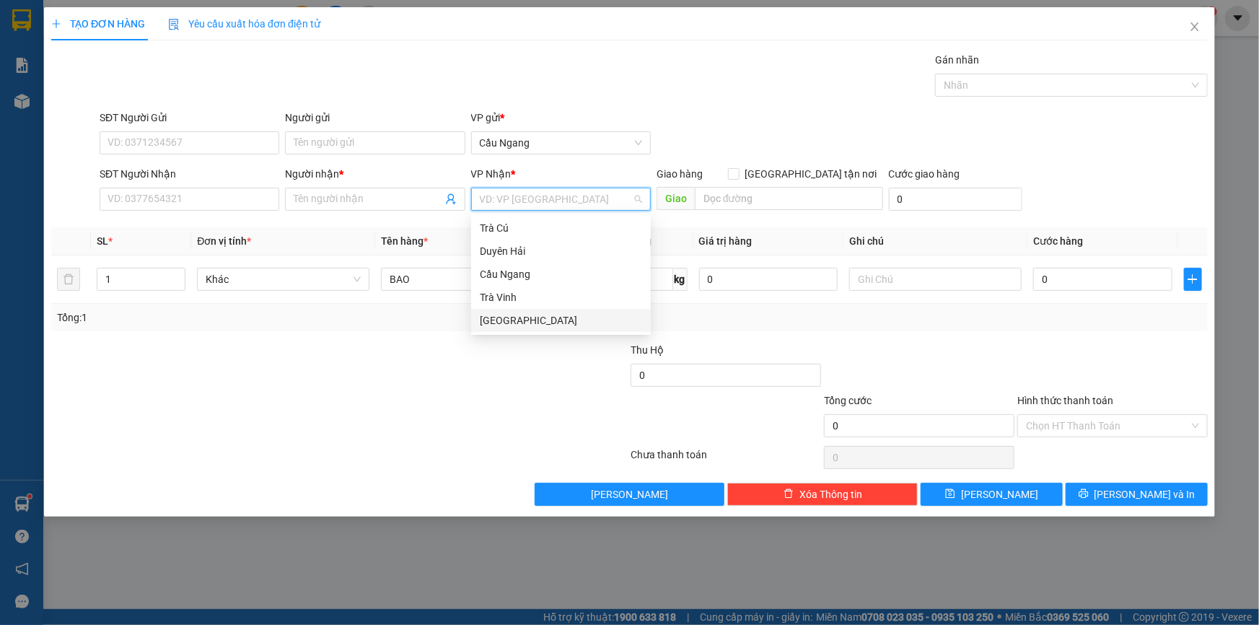
click at [490, 317] on div "[GEOGRAPHIC_DATA]" at bounding box center [561, 320] width 162 height 16
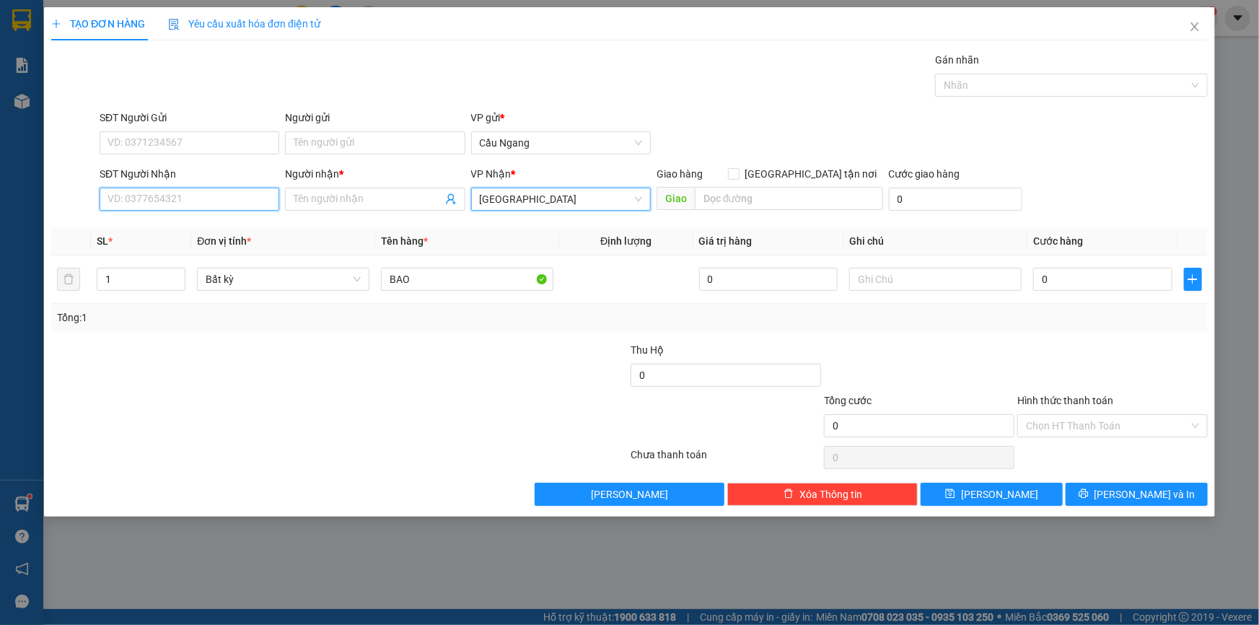
click at [158, 199] on input "SĐT Người Nhận" at bounding box center [190, 199] width 180 height 23
click at [185, 230] on div "0938275566 - HOÀ" at bounding box center [189, 228] width 162 height 16
type input "0938275566"
type input "HOÀ"
type input "0938275566"
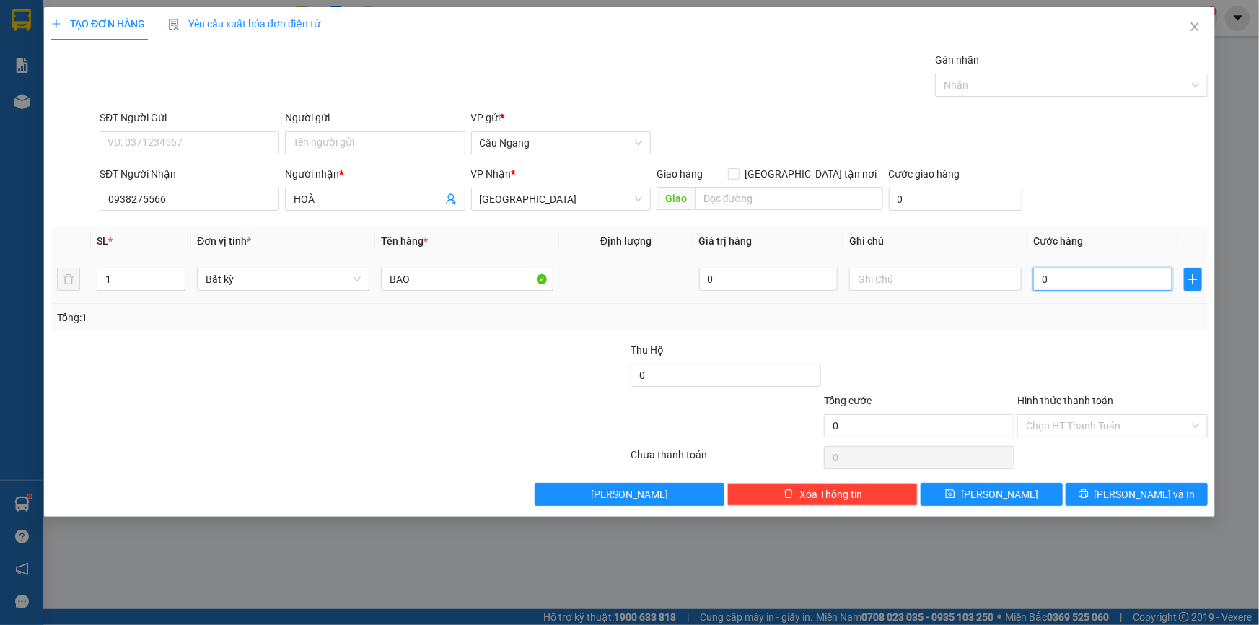
click at [1101, 284] on input "0" at bounding box center [1102, 279] width 139 height 23
type input "4"
type input "40"
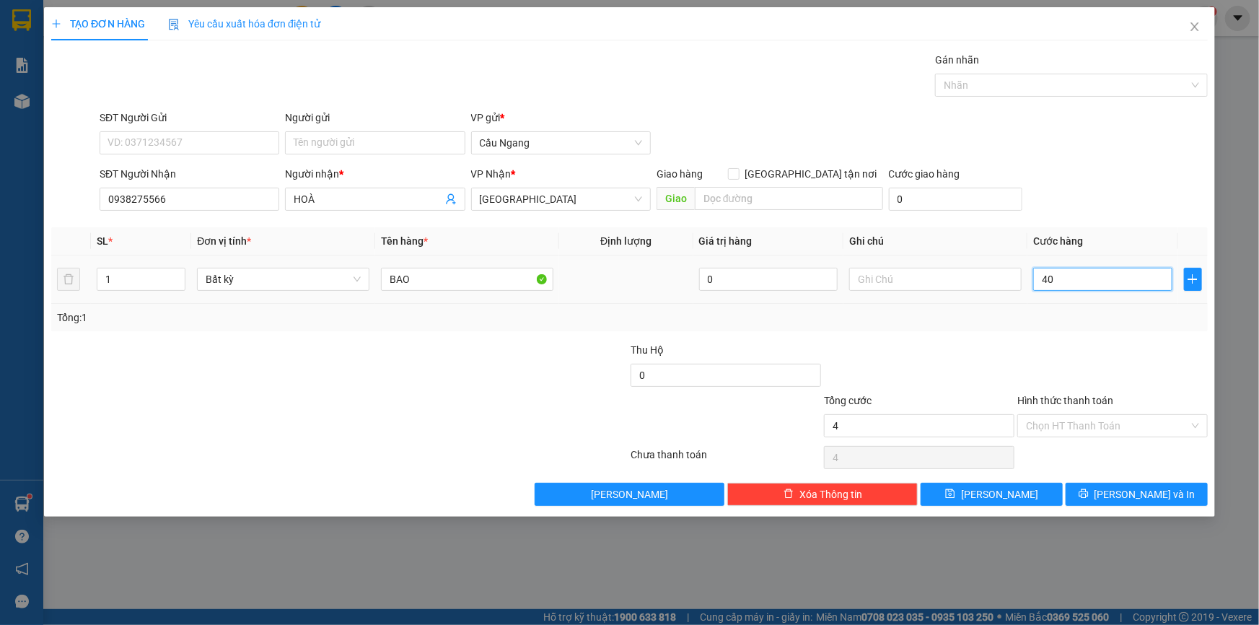
type input "40"
type input "4.000"
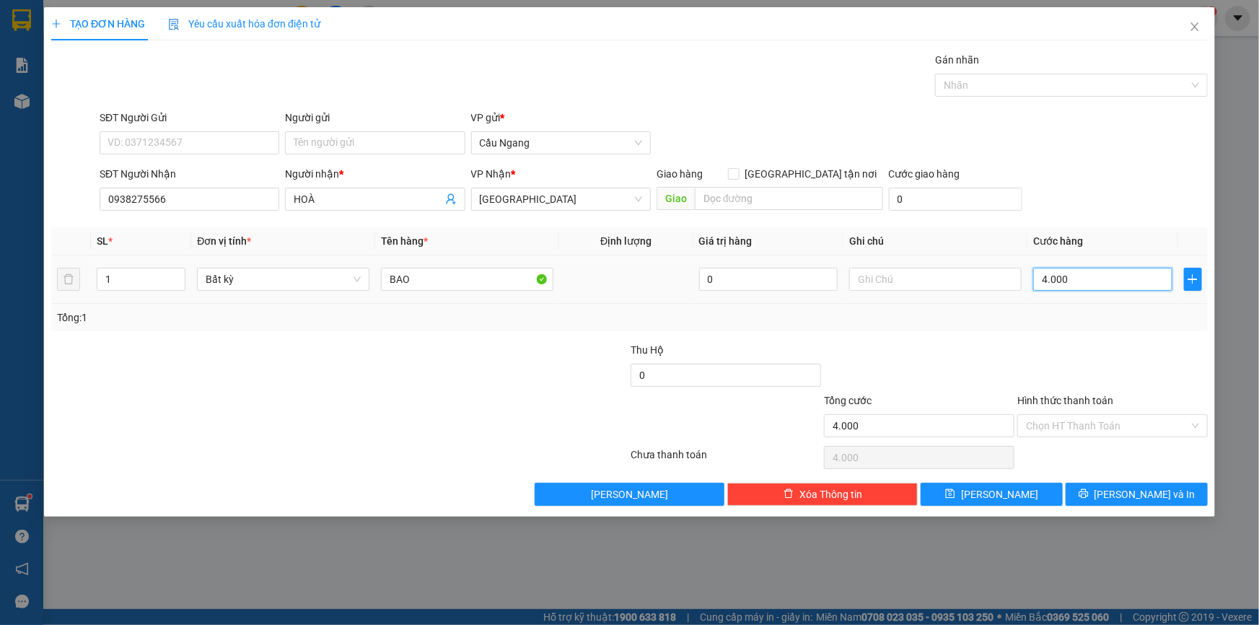
type input "40.000"
click at [1047, 280] on input "40.000" at bounding box center [1102, 279] width 139 height 23
type input "0.000"
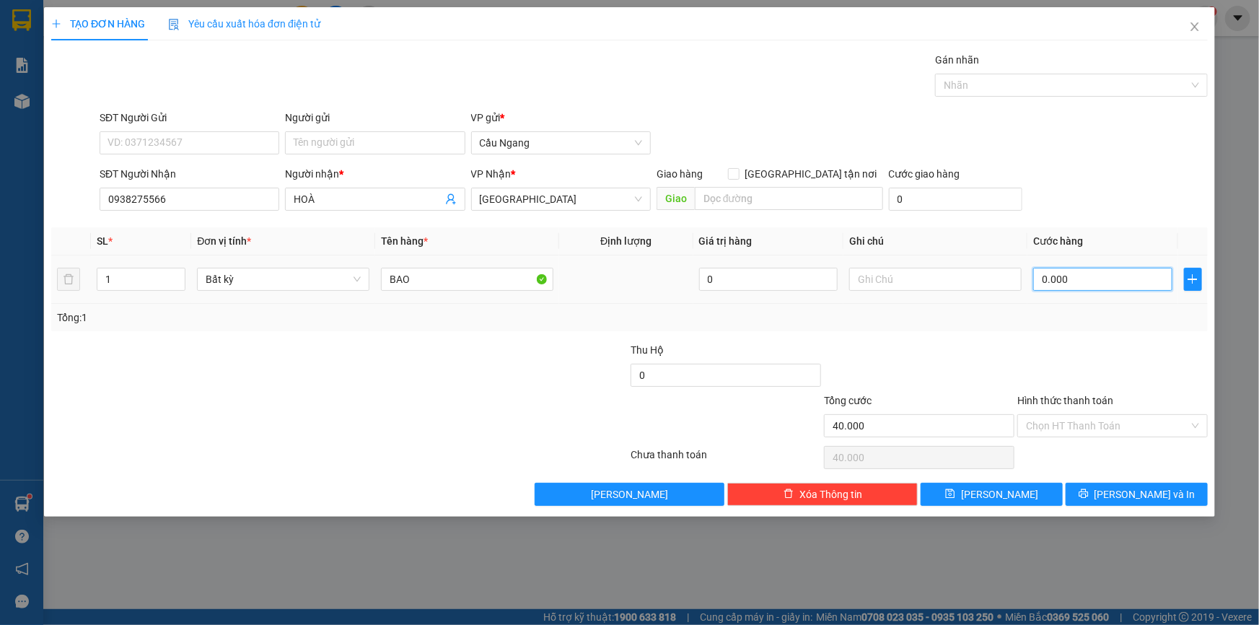
type input "0"
type input "50.000"
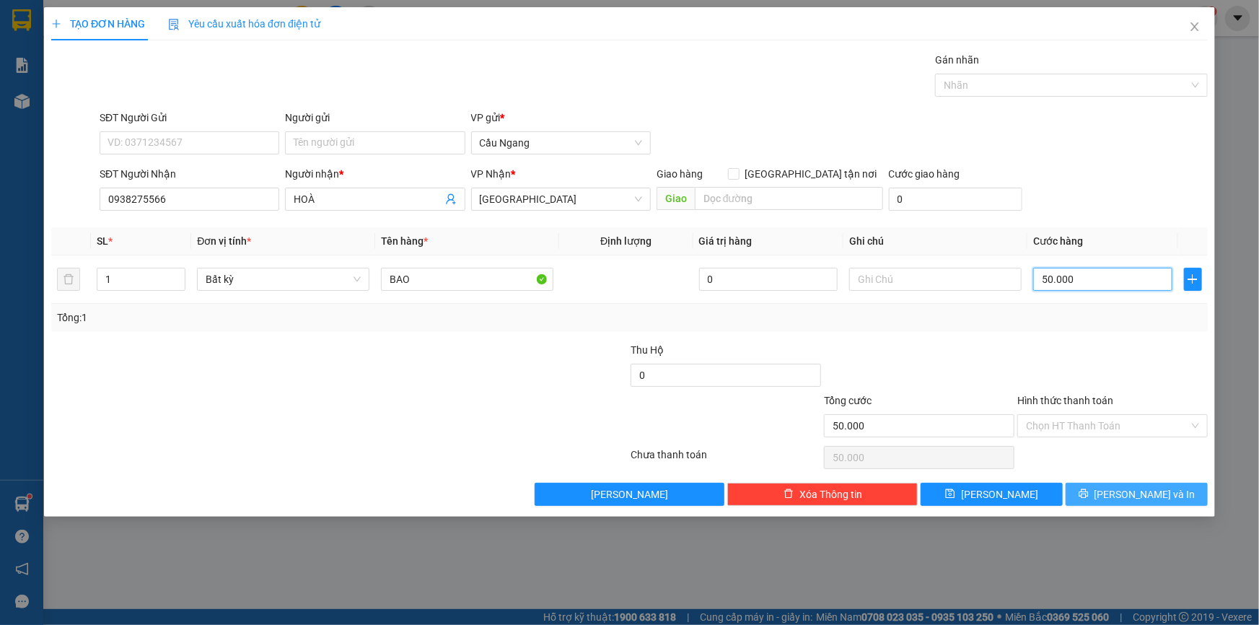
type input "50.000"
click at [1089, 496] on icon "printer" at bounding box center [1084, 494] width 10 height 10
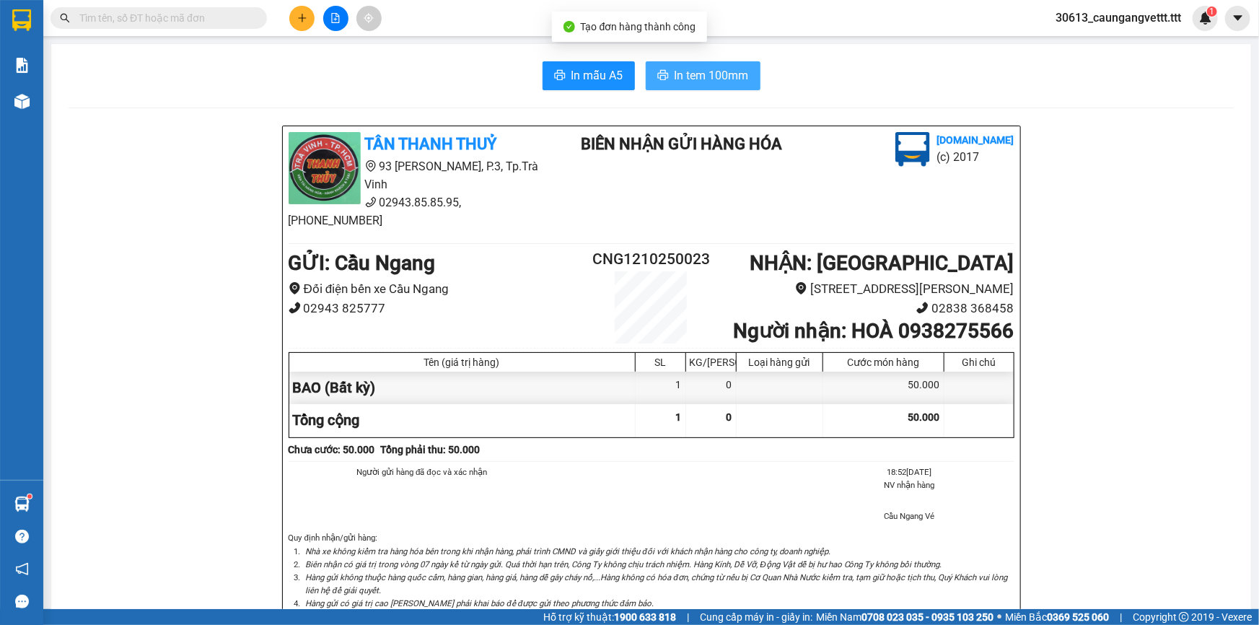
drag, startPoint x: 699, startPoint y: 70, endPoint x: 692, endPoint y: 74, distance: 8.4
click at [699, 71] on span "In tem 100mm" at bounding box center [712, 75] width 74 height 18
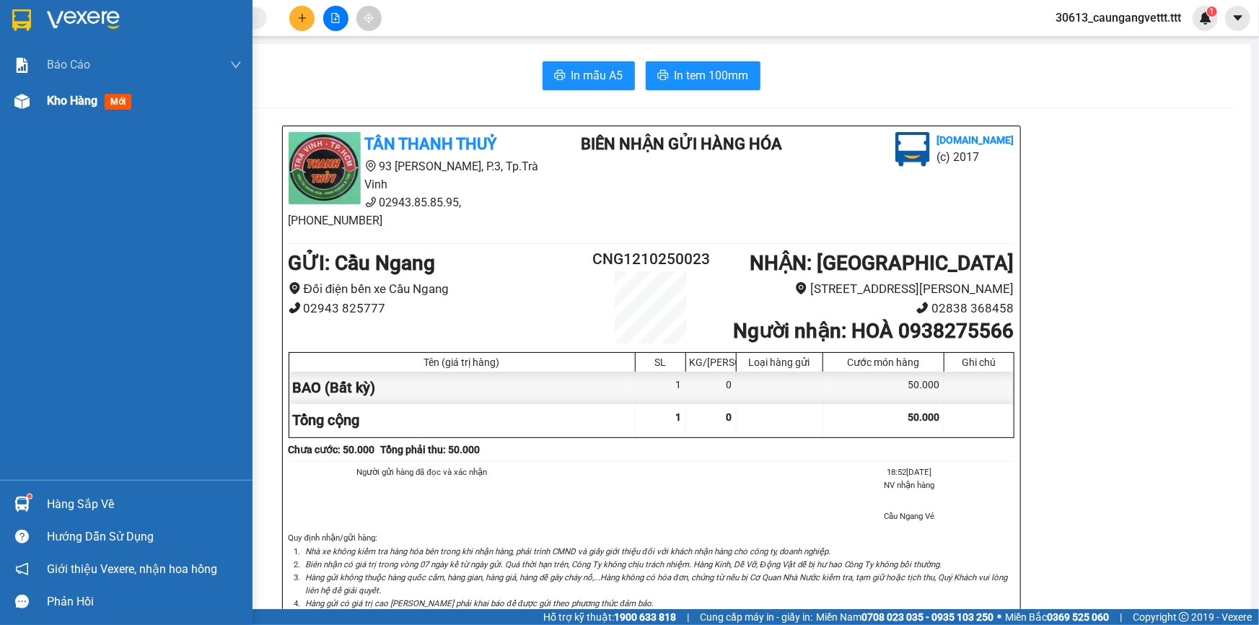
click at [71, 100] on span "Kho hàng" at bounding box center [72, 101] width 51 height 14
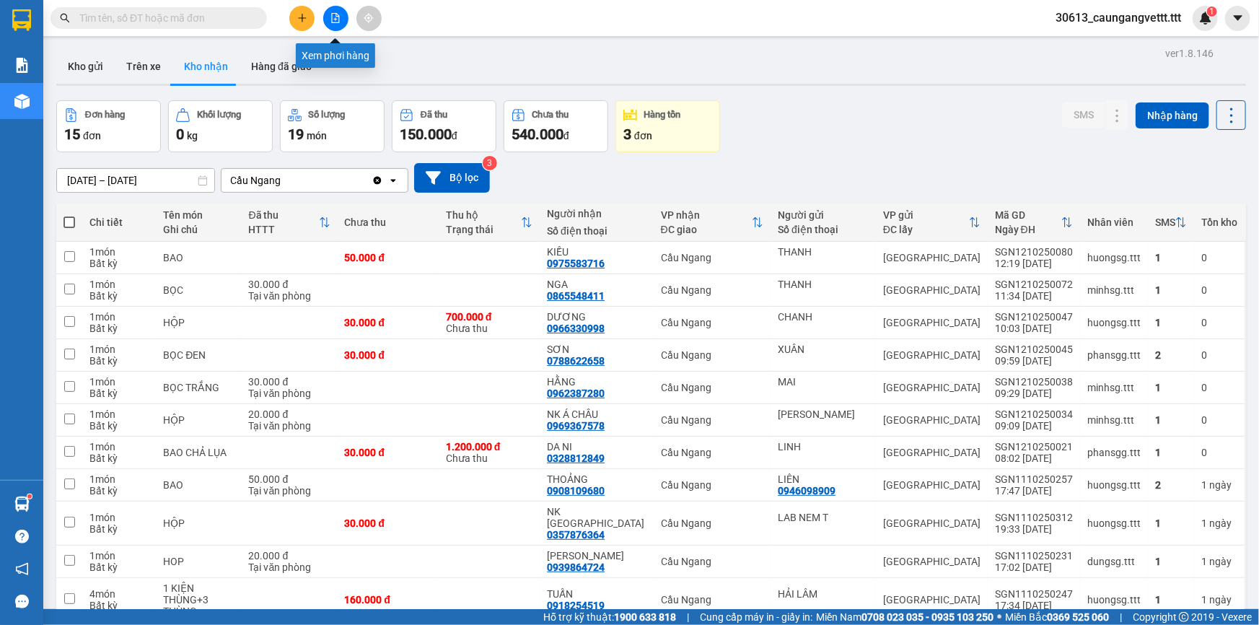
click at [336, 17] on icon "file-add" at bounding box center [335, 18] width 10 height 10
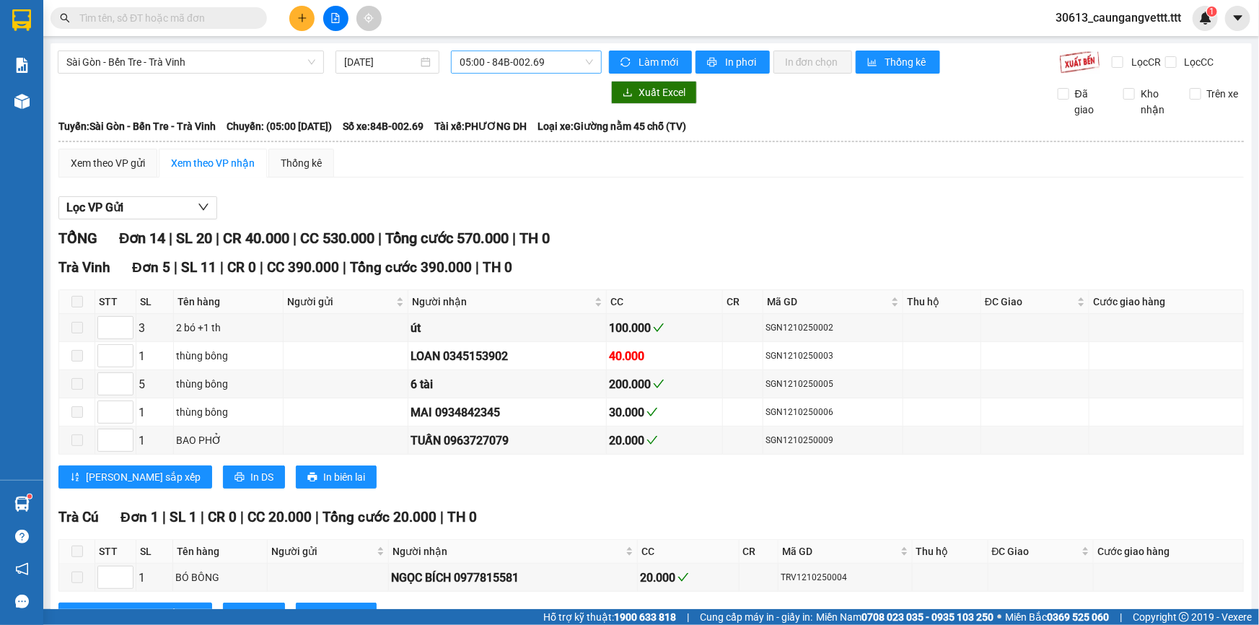
click at [520, 64] on span "05:00 - 84B-002.69" at bounding box center [526, 62] width 133 height 22
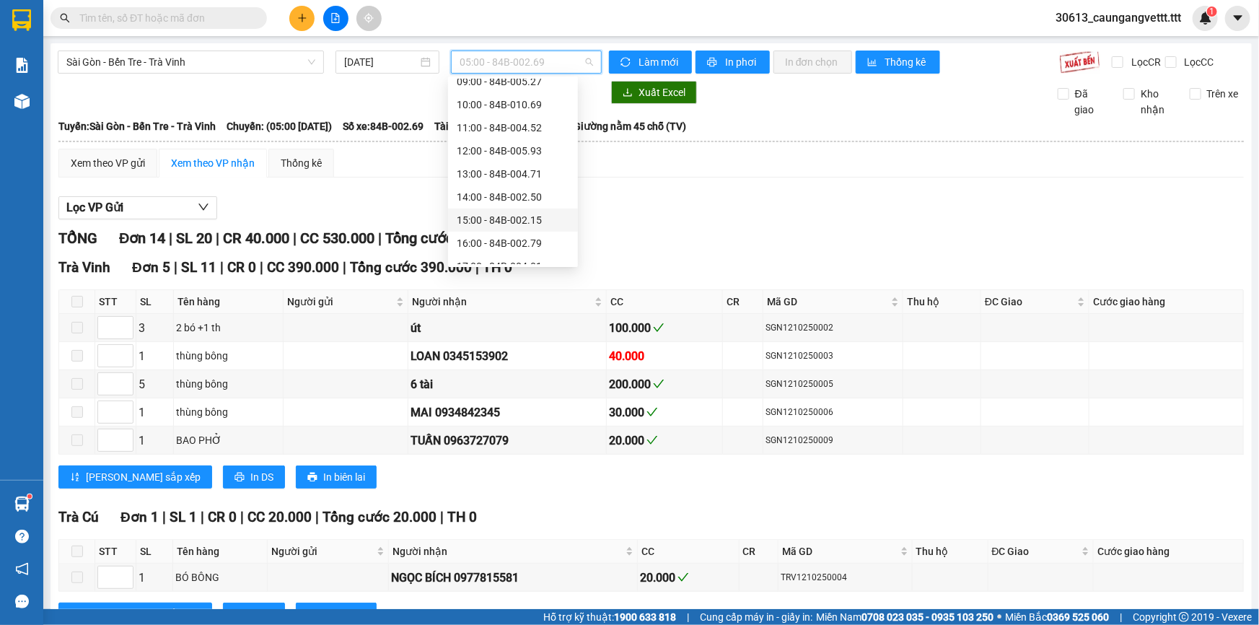
scroll to position [131, 0]
click at [492, 164] on div "13:00 - 84B-004.71" at bounding box center [513, 168] width 113 height 16
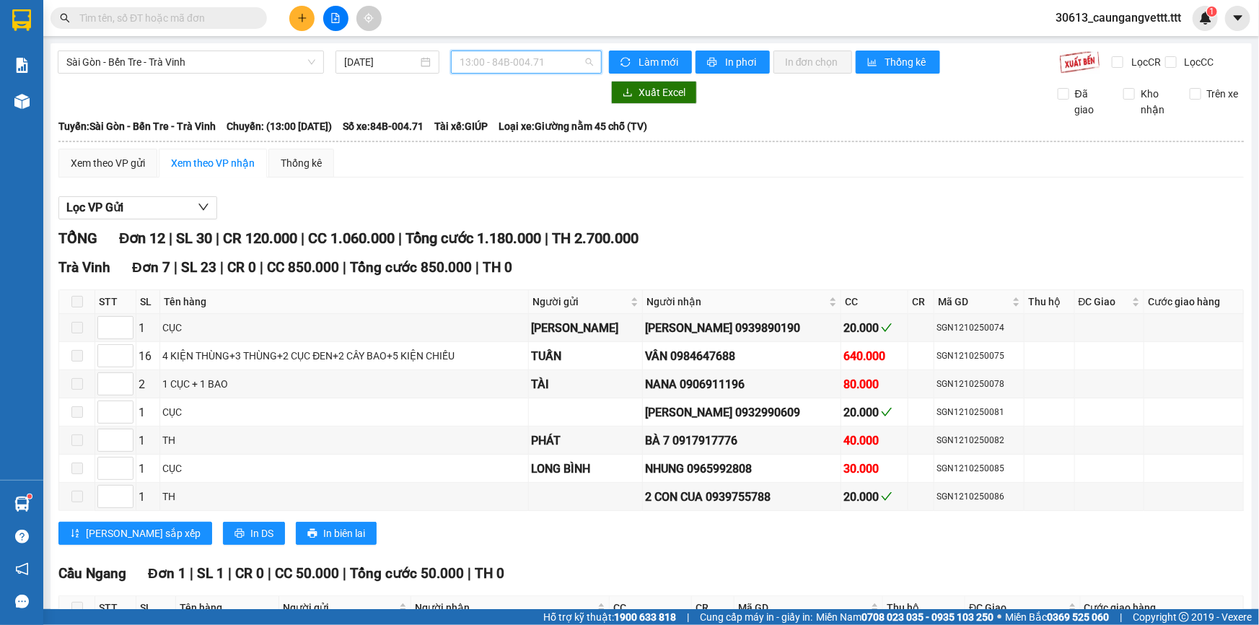
click at [501, 56] on span "13:00 - 84B-004.71" at bounding box center [526, 62] width 133 height 22
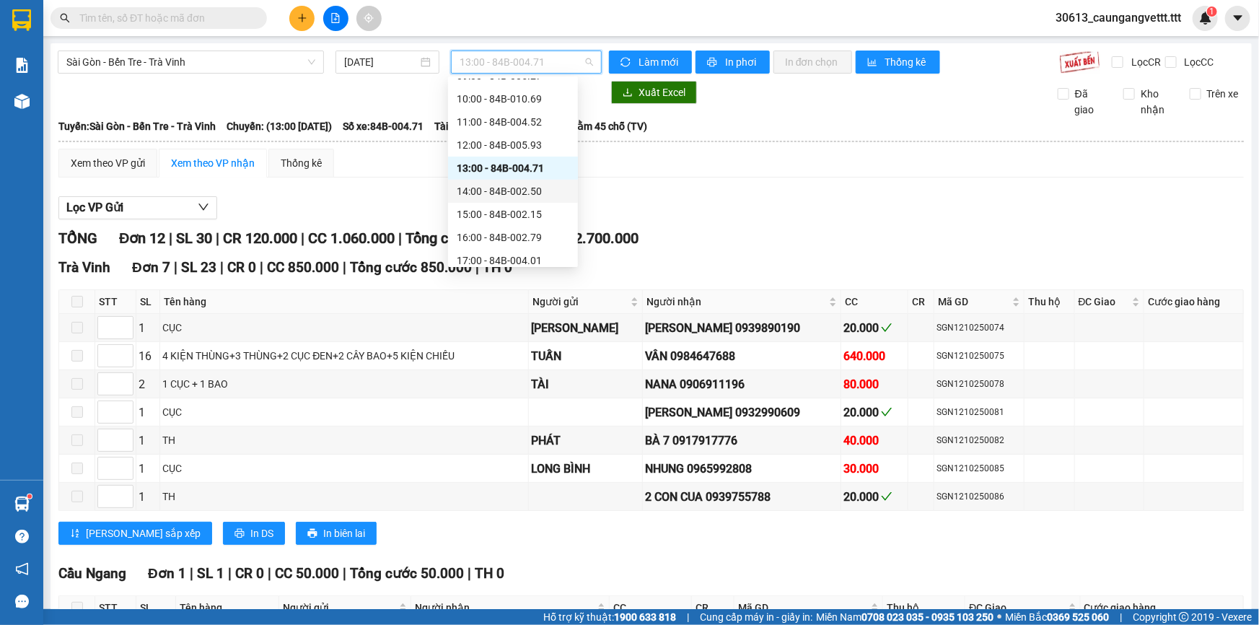
click at [504, 195] on div "14:00 - 84B-002.50" at bounding box center [513, 191] width 113 height 16
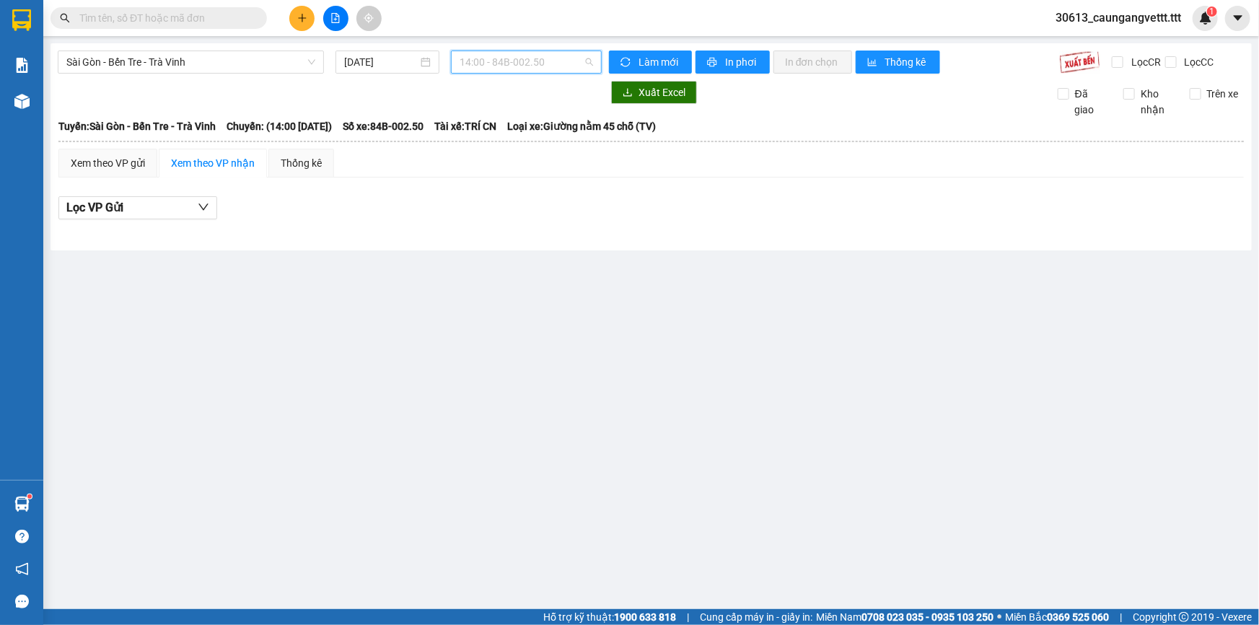
click at [549, 65] on span "14:00 - 84B-002.50" at bounding box center [526, 62] width 133 height 22
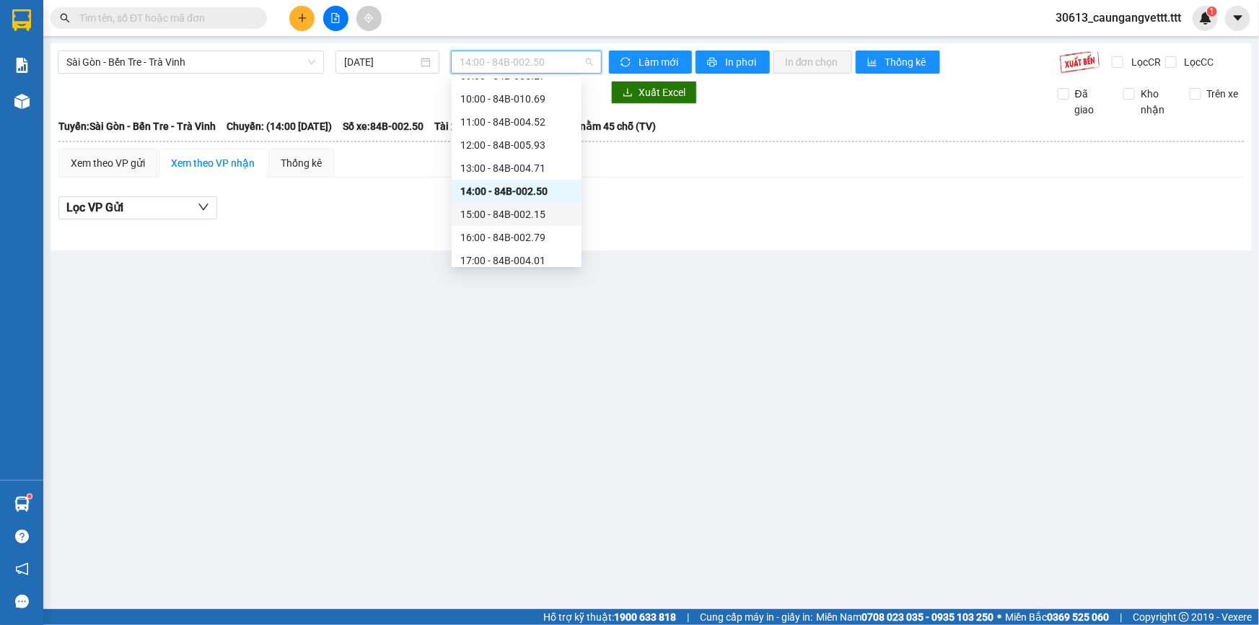
click at [501, 212] on div "15:00 - 84B-002.15" at bounding box center [516, 214] width 113 height 16
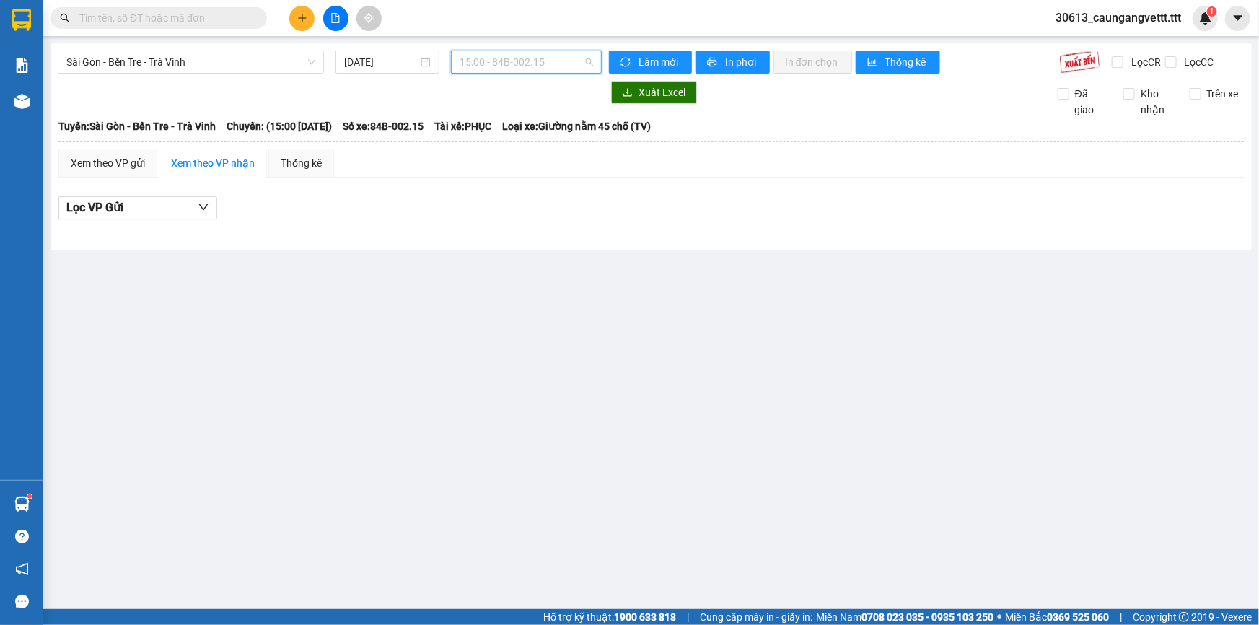
click at [521, 65] on span "15:00 - 84B-002.15" at bounding box center [526, 62] width 133 height 22
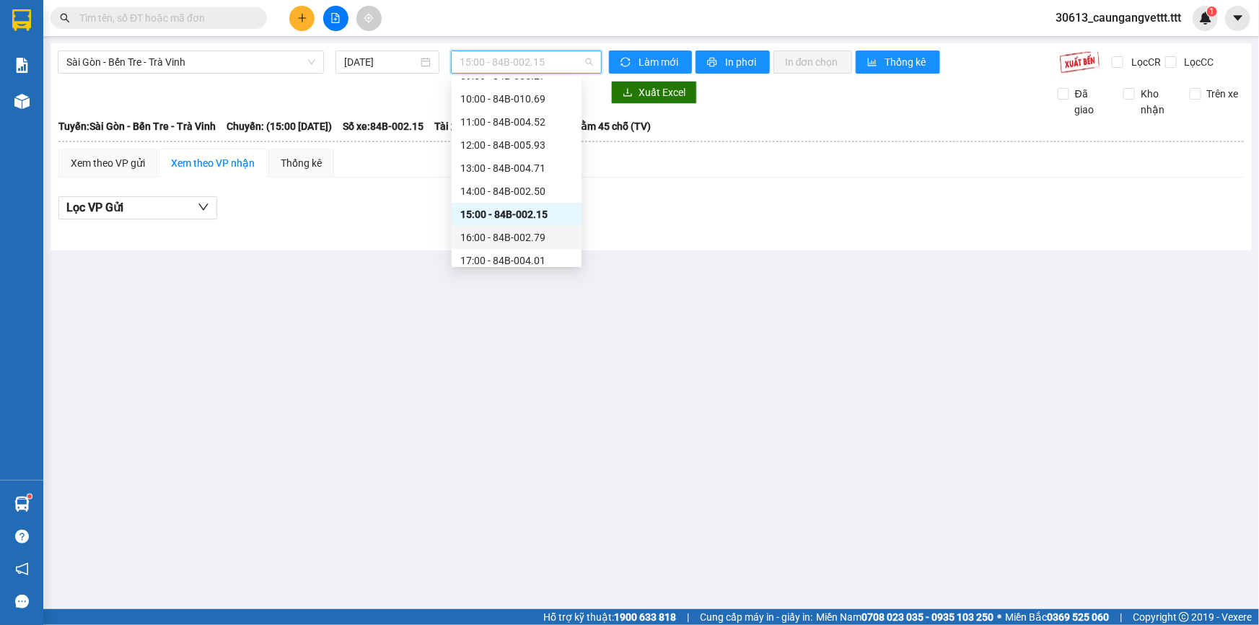
click at [499, 237] on div "16:00 - 84B-002.79" at bounding box center [516, 237] width 113 height 16
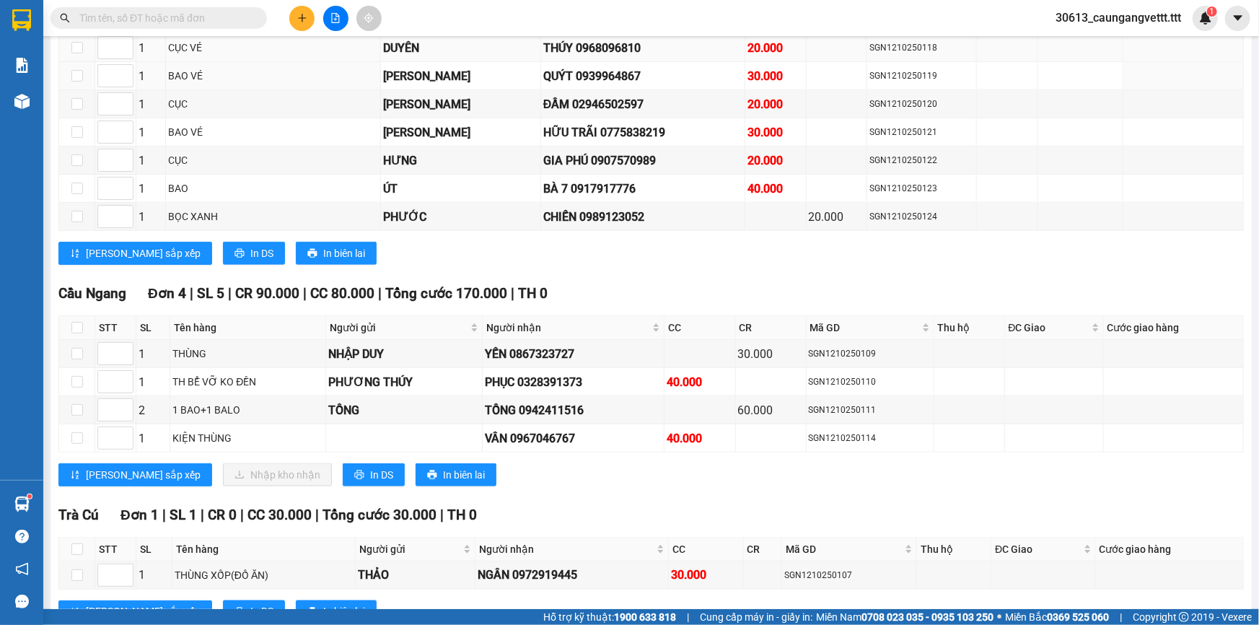
scroll to position [787, 0]
